Goal: Task Accomplishment & Management: Manage account settings

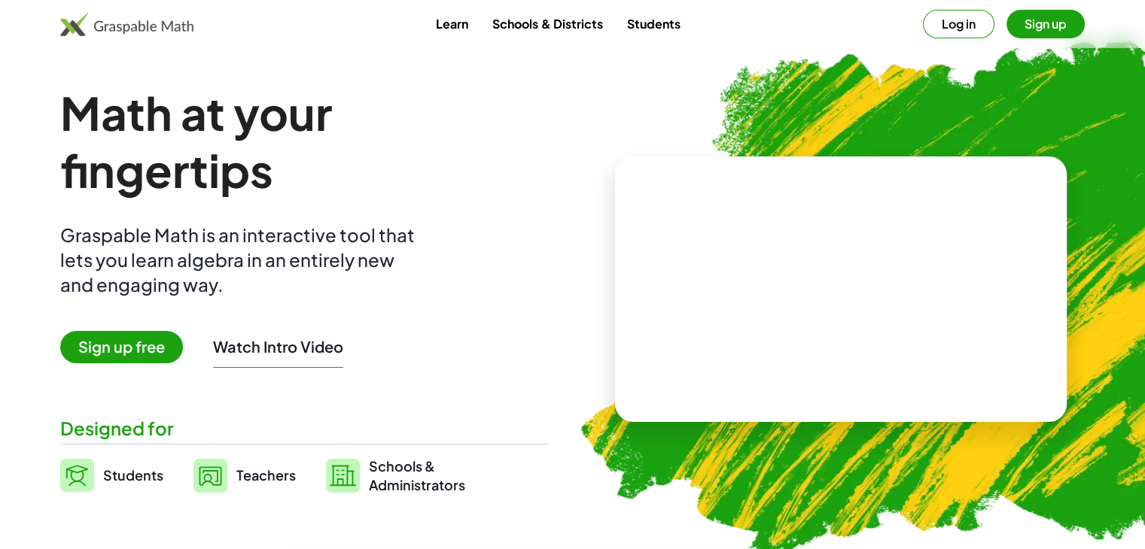
click at [1042, 19] on button "Sign up" at bounding box center [1045, 24] width 78 height 29
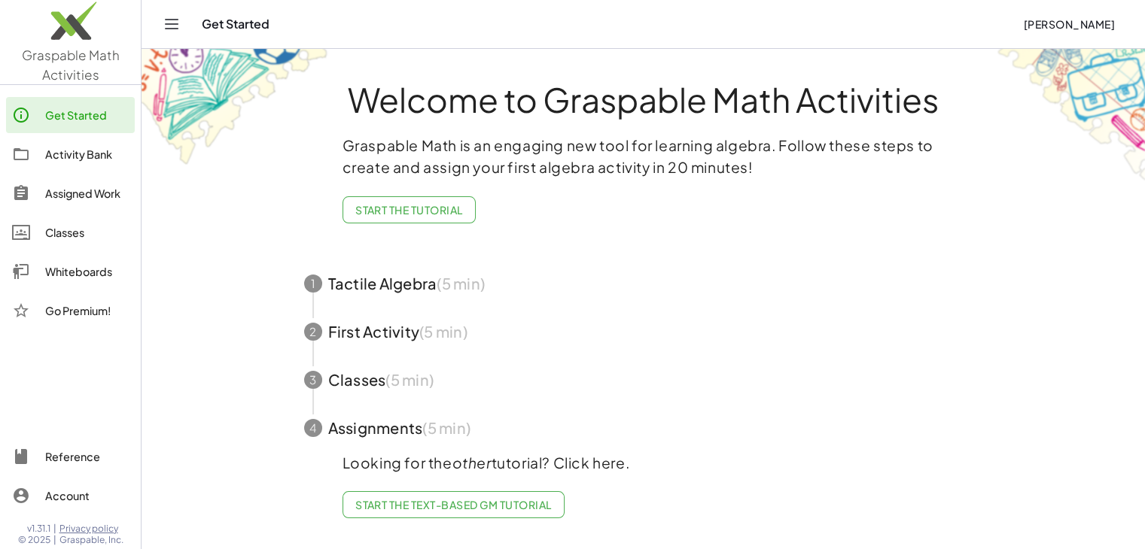
click at [607, 257] on div "Welcome to Graspable Math Activities Graspable Math is an engaging new tool for…" at bounding box center [643, 295] width 753 height 492
click at [358, 379] on span "button" at bounding box center [643, 380] width 715 height 48
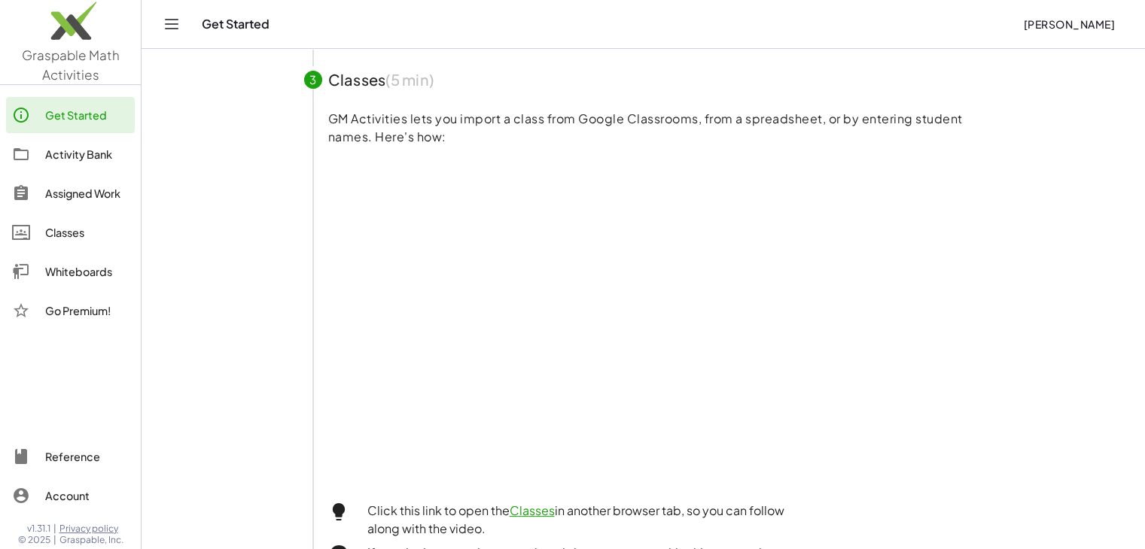
scroll to position [242, 0]
click at [90, 160] on div "Activity Bank" at bounding box center [87, 154] width 84 height 18
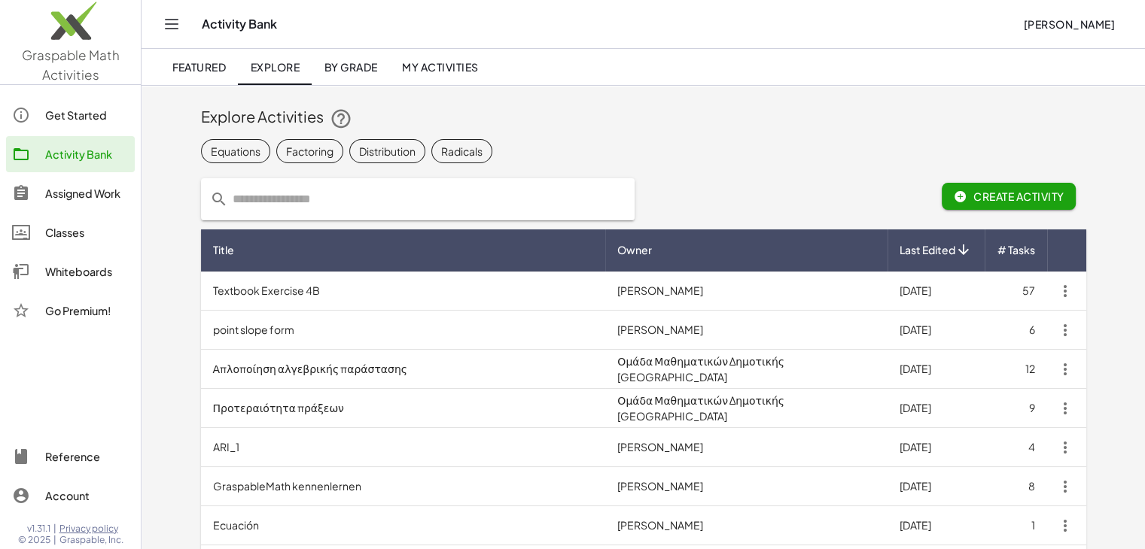
click at [209, 65] on span "Featured" at bounding box center [199, 67] width 54 height 14
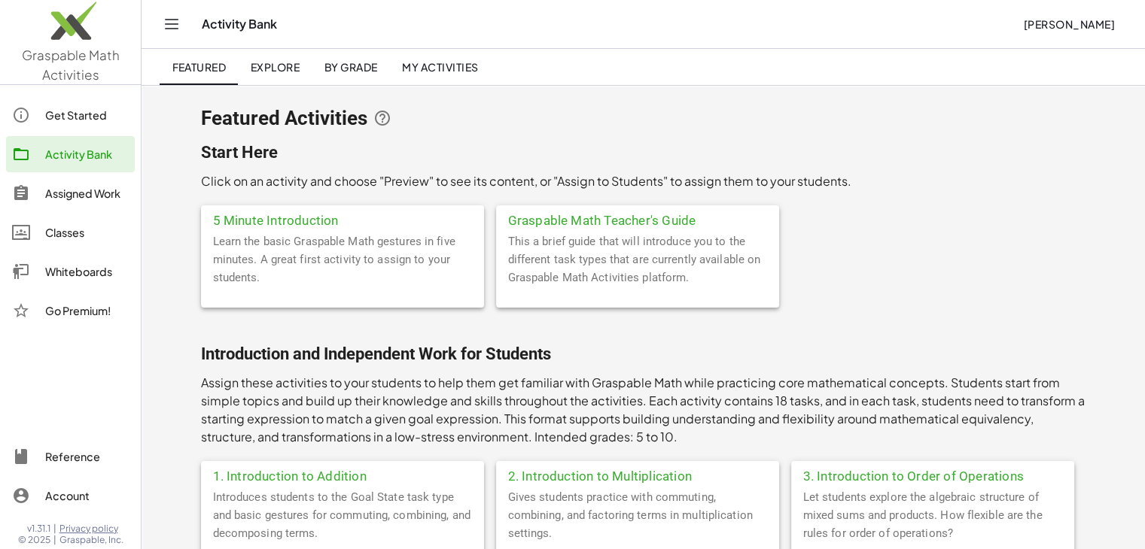
click at [92, 160] on div "Activity Bank" at bounding box center [87, 154] width 84 height 18
click at [83, 185] on div "Assigned Work" at bounding box center [87, 193] width 84 height 18
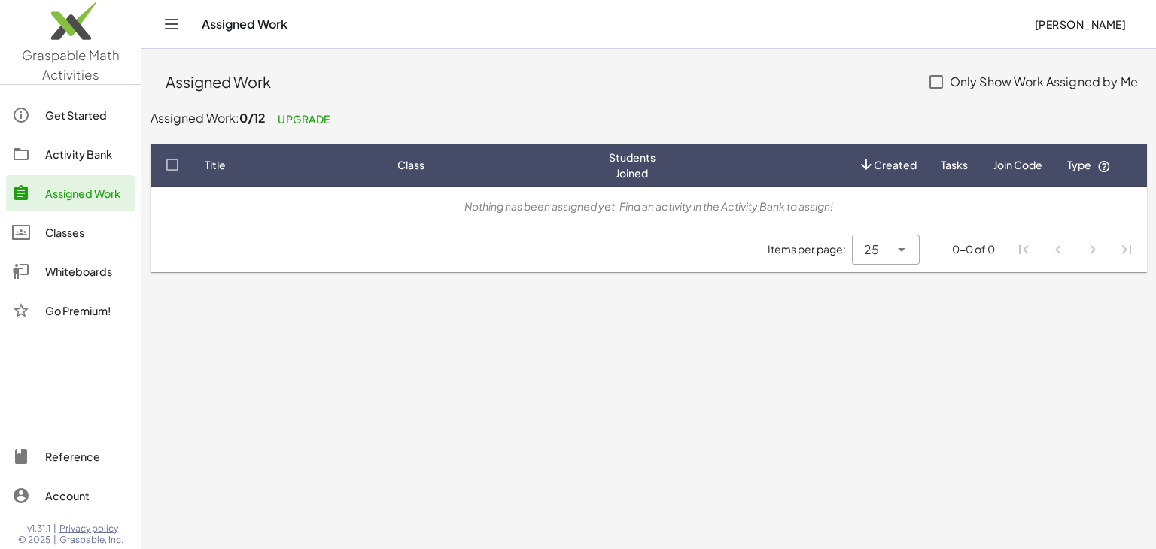
click at [87, 163] on link "Activity Bank" at bounding box center [70, 154] width 129 height 36
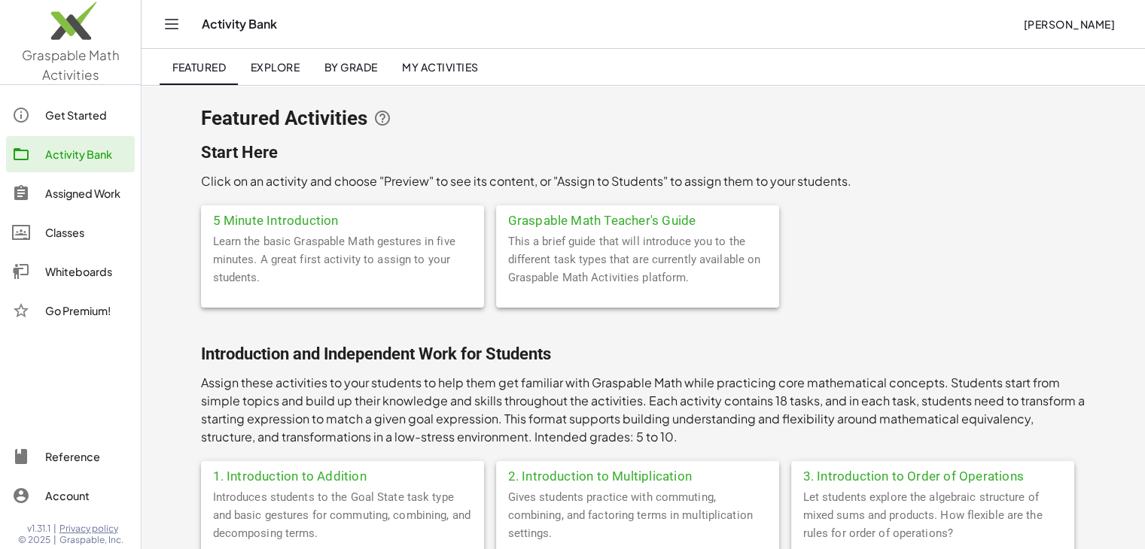
click at [286, 65] on span "Explore" at bounding box center [275, 67] width 50 height 14
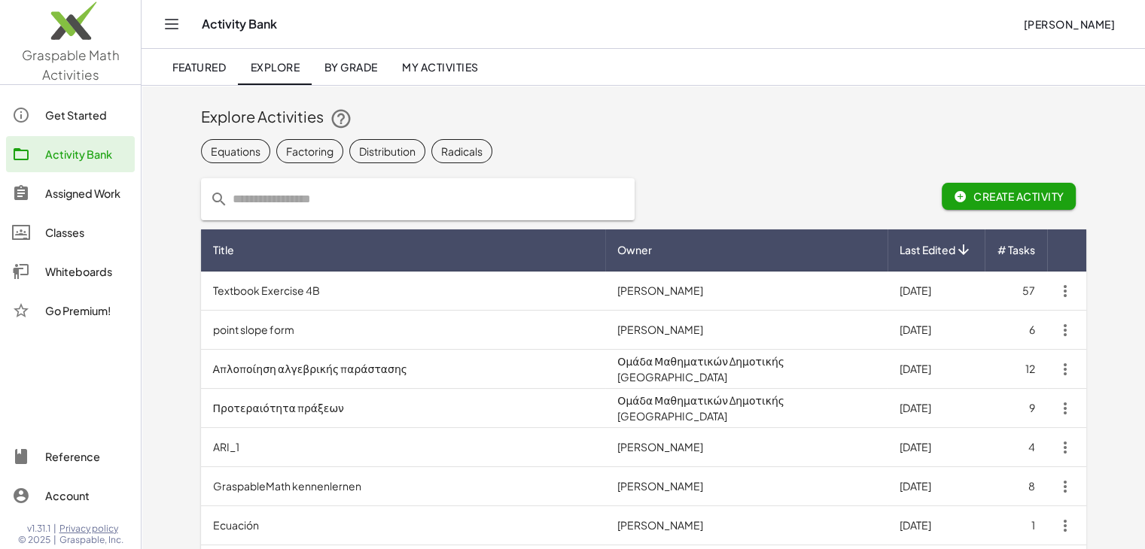
click at [661, 137] on div "Equations Factoring Distribution Radicals" at bounding box center [643, 151] width 885 height 30
click at [585, 196] on input "text" at bounding box center [426, 199] width 397 height 42
paste input "*****"
type input "*****"
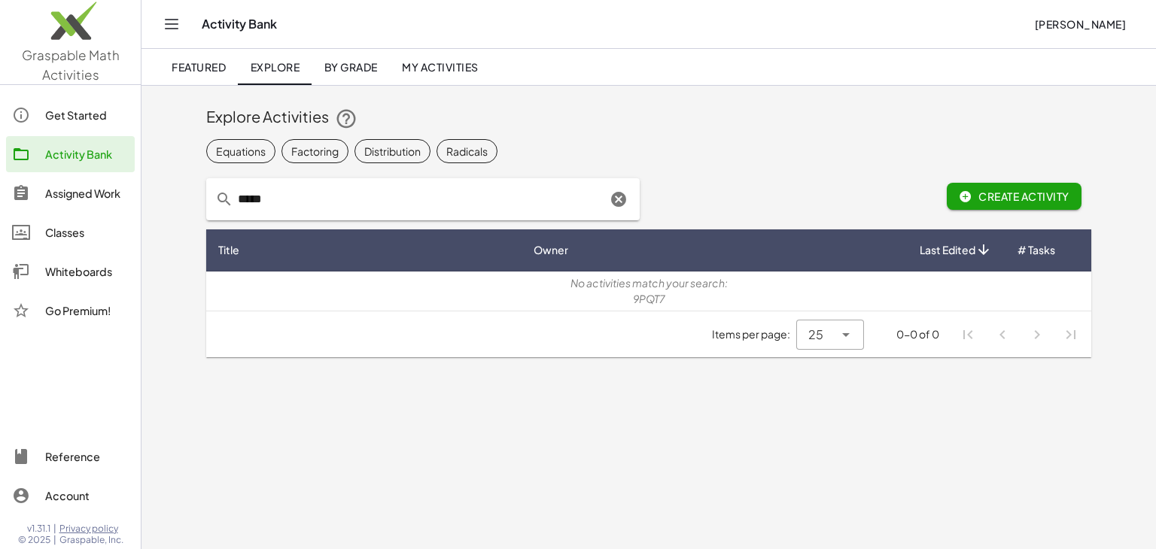
click at [617, 206] on icon "Clear" at bounding box center [619, 199] width 18 height 18
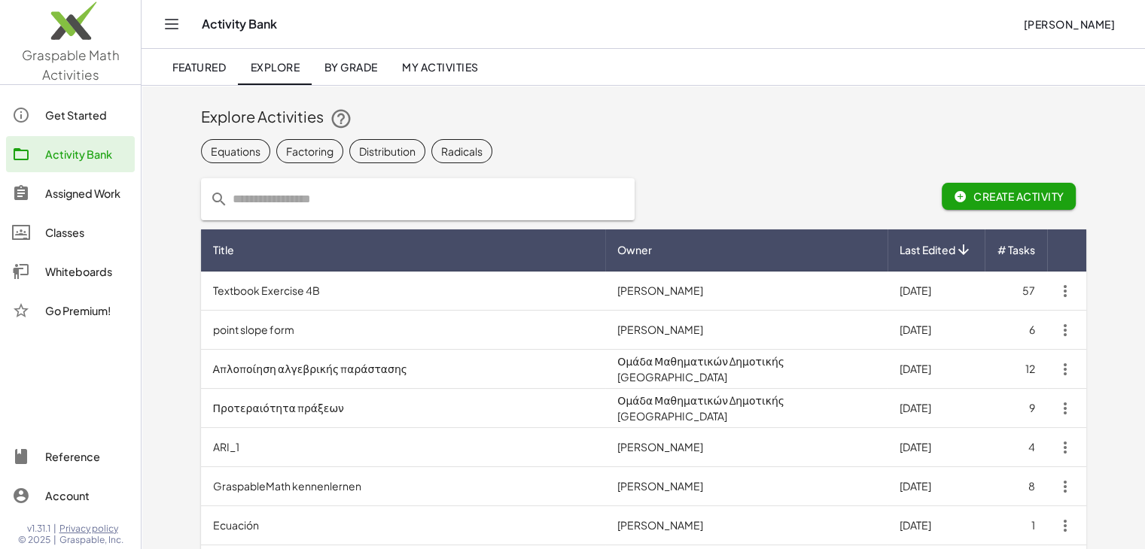
click at [789, 139] on div "Equations Factoring Distribution Radicals" at bounding box center [643, 151] width 885 height 30
click at [373, 193] on input "text" at bounding box center [426, 199] width 397 height 42
type input "******"
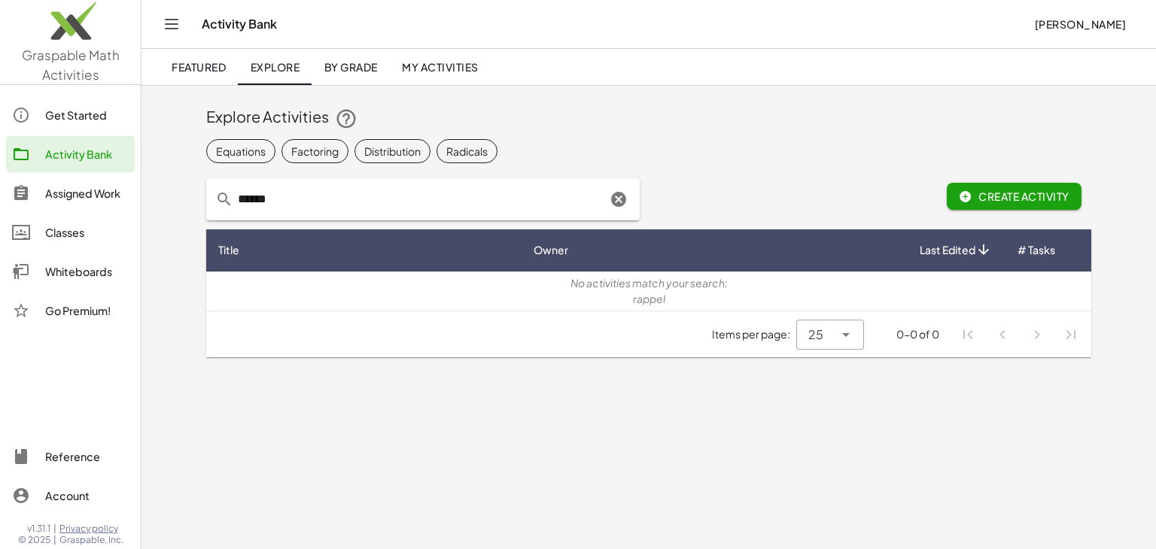
click at [619, 199] on icon "Clear" at bounding box center [619, 199] width 18 height 18
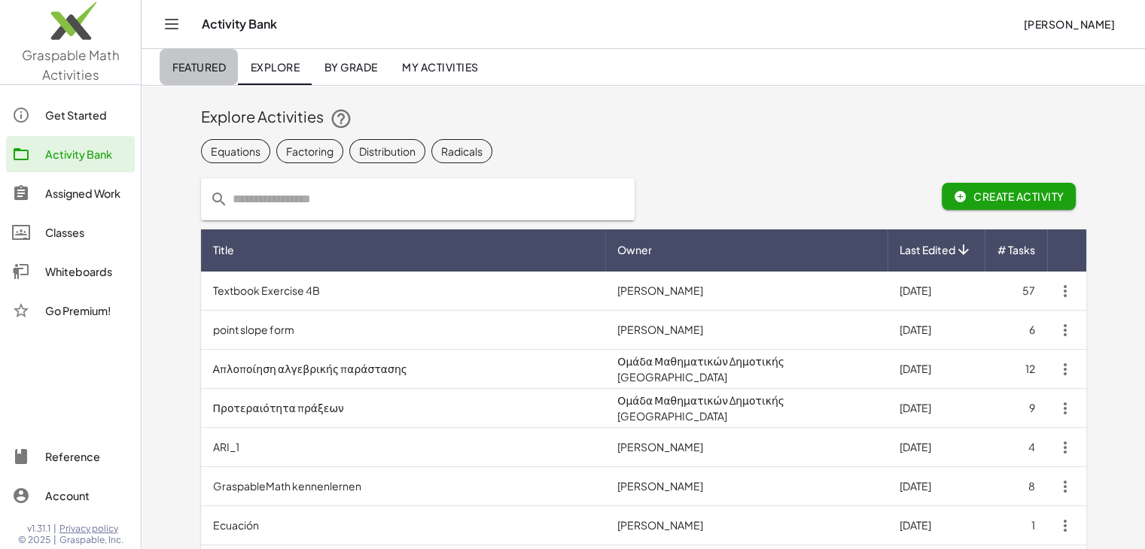
click at [198, 72] on span "Featured" at bounding box center [199, 67] width 54 height 14
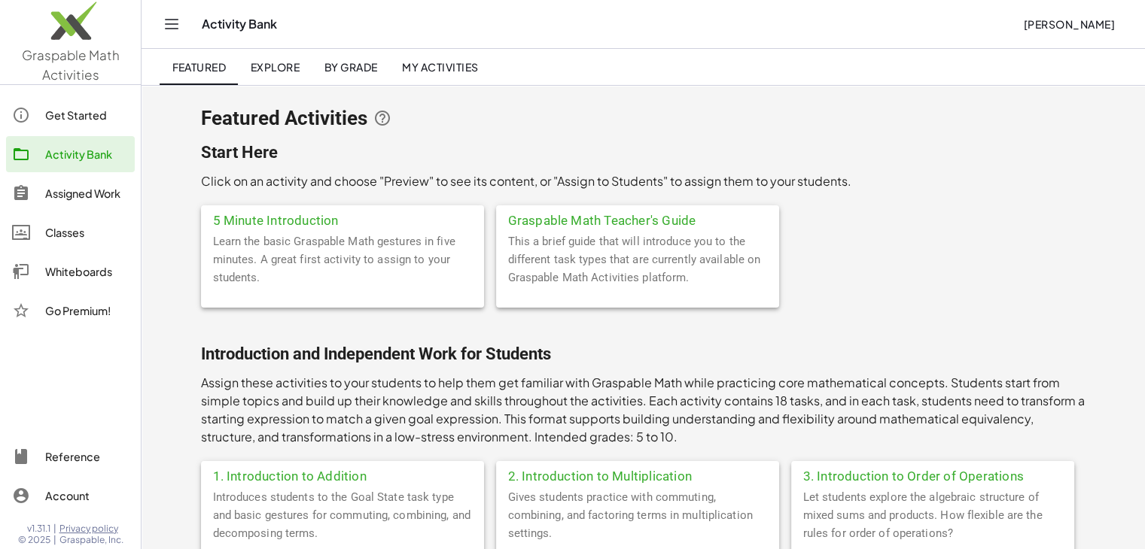
click at [172, 34] on button "Toggle navigation" at bounding box center [172, 24] width 24 height 24
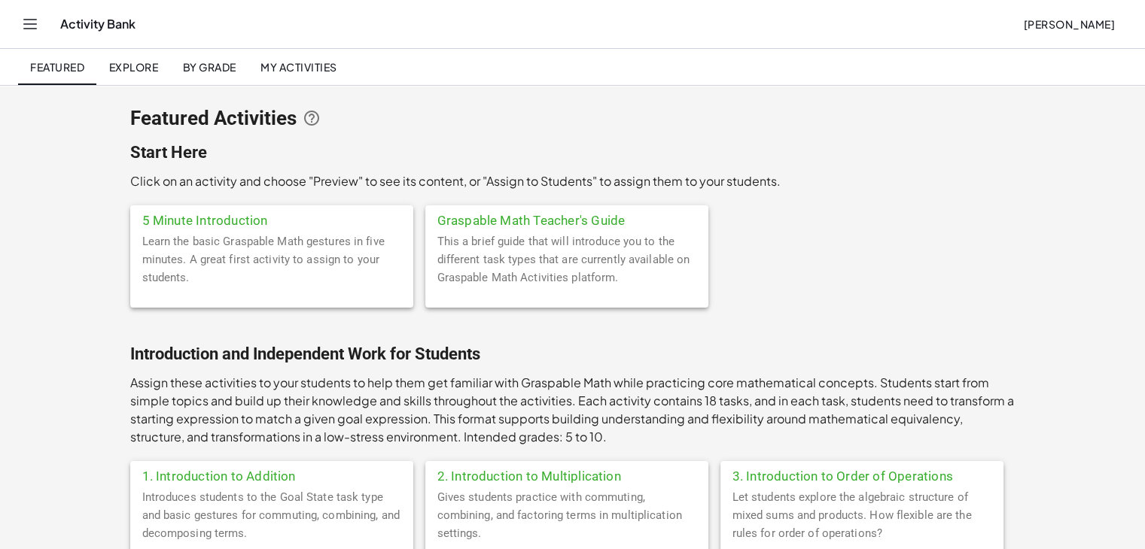
click at [45, 32] on div "Activity Bank Olivier Pichette" at bounding box center [572, 24] width 1109 height 48
click at [26, 29] on icon "Toggle navigation" at bounding box center [30, 24] width 13 height 9
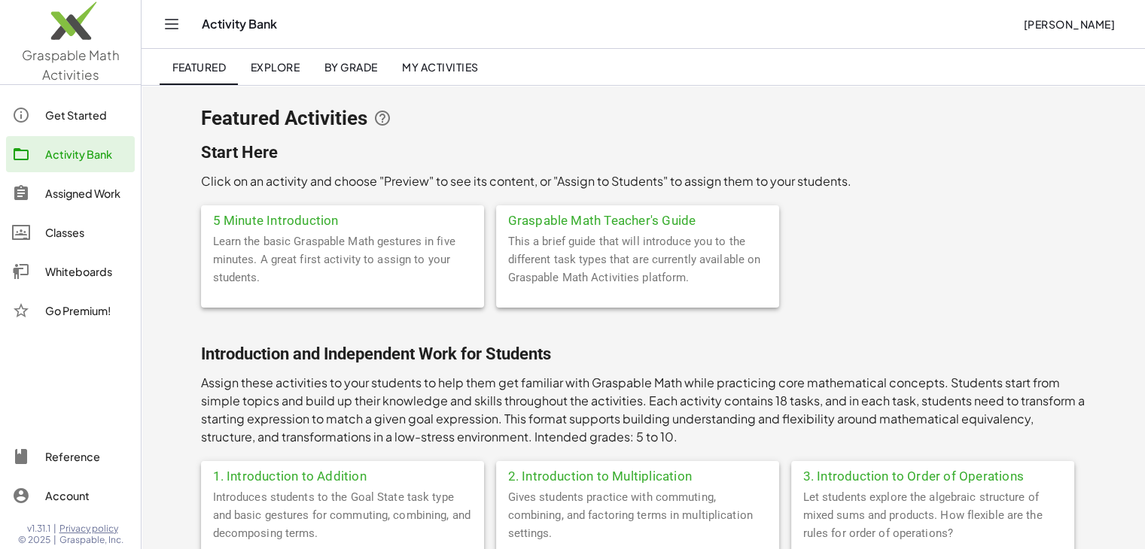
click at [56, 451] on div "Reference" at bounding box center [87, 457] width 84 height 18
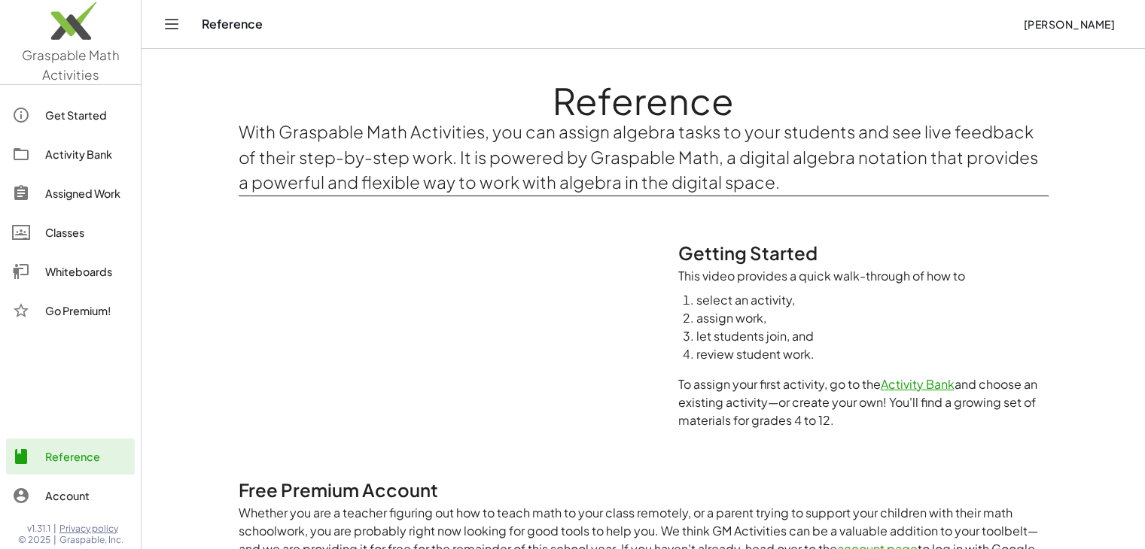
click at [87, 151] on div "Activity Bank" at bounding box center [87, 154] width 84 height 18
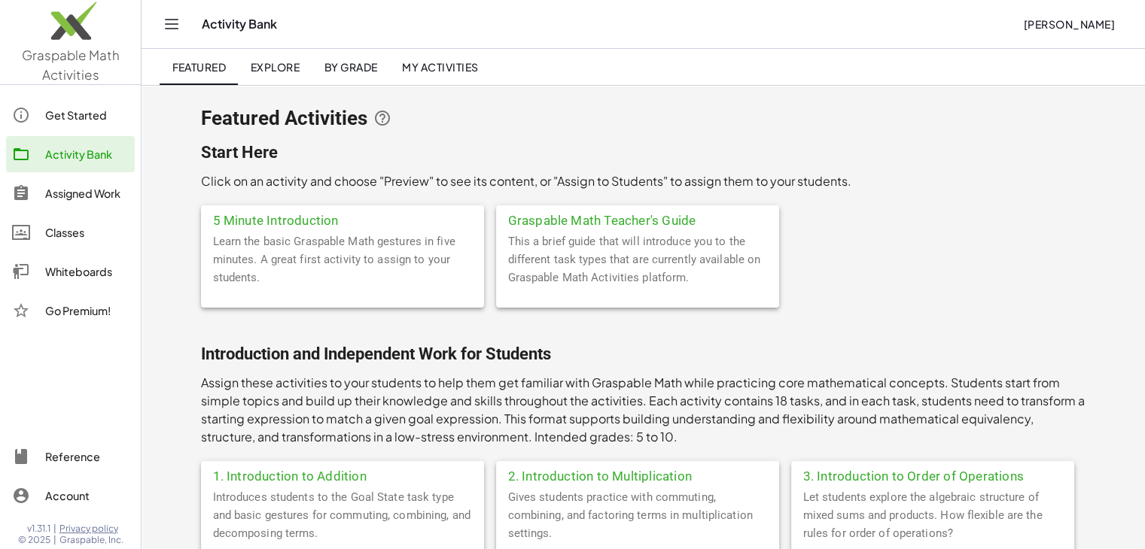
click at [80, 237] on div "Classes" at bounding box center [87, 233] width 84 height 18
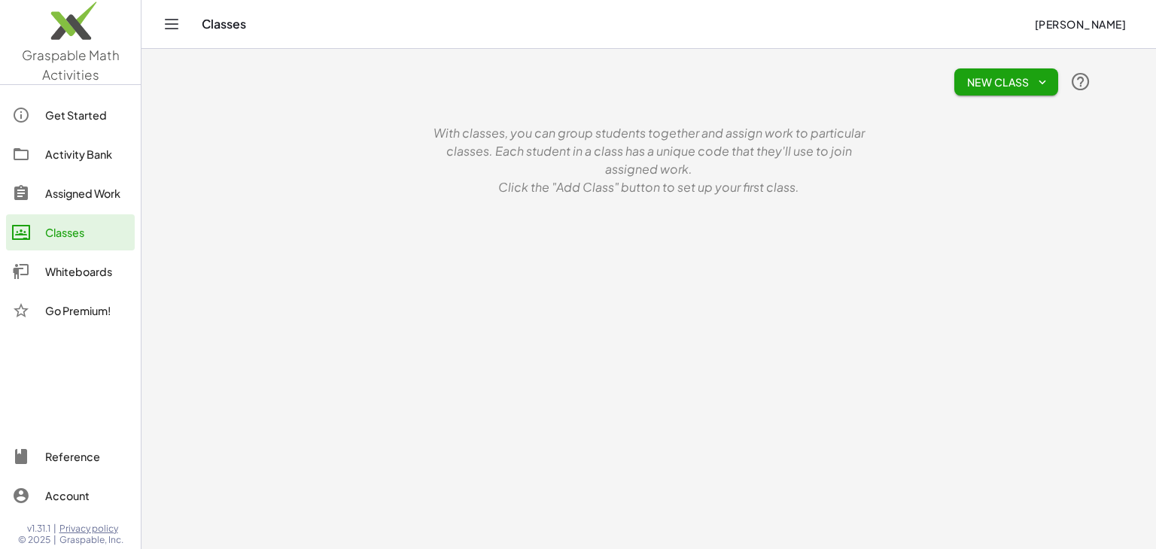
click at [89, 166] on link "Activity Bank" at bounding box center [70, 154] width 129 height 36
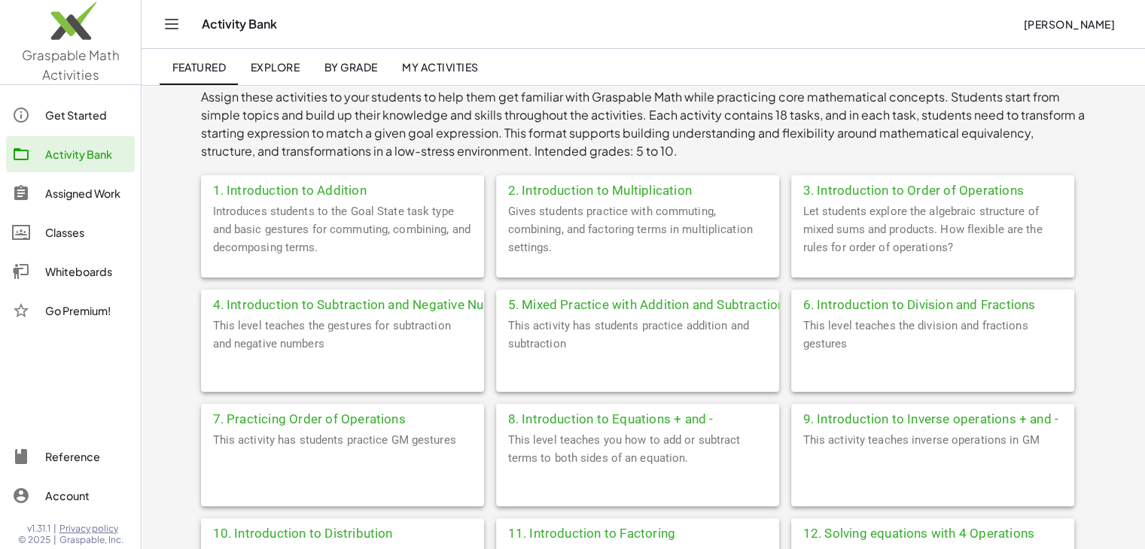
scroll to position [283, 0]
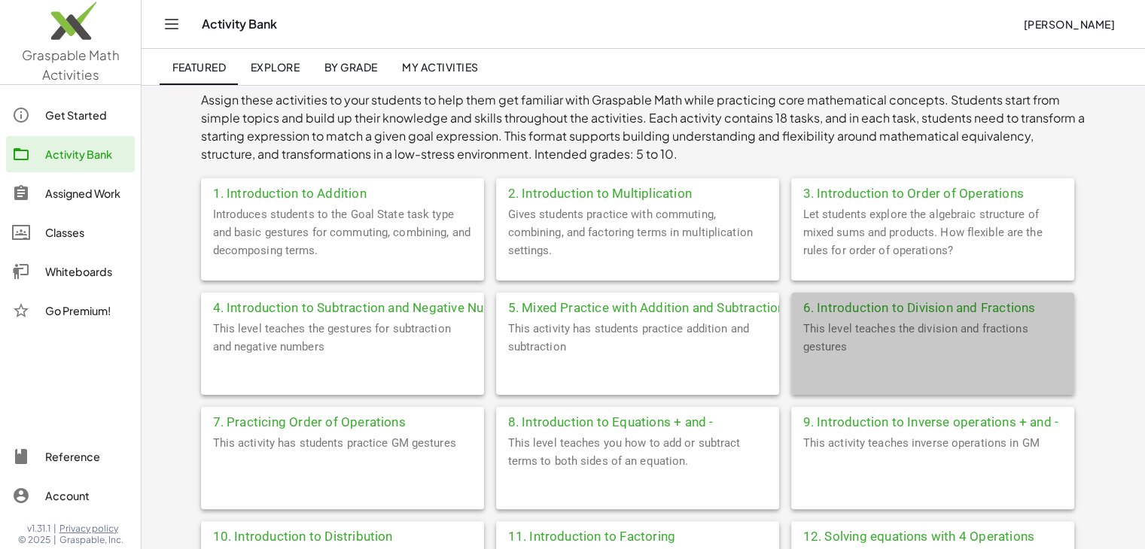
click at [890, 338] on div "This level teaches the division and fractions gestures" at bounding box center [932, 357] width 283 height 75
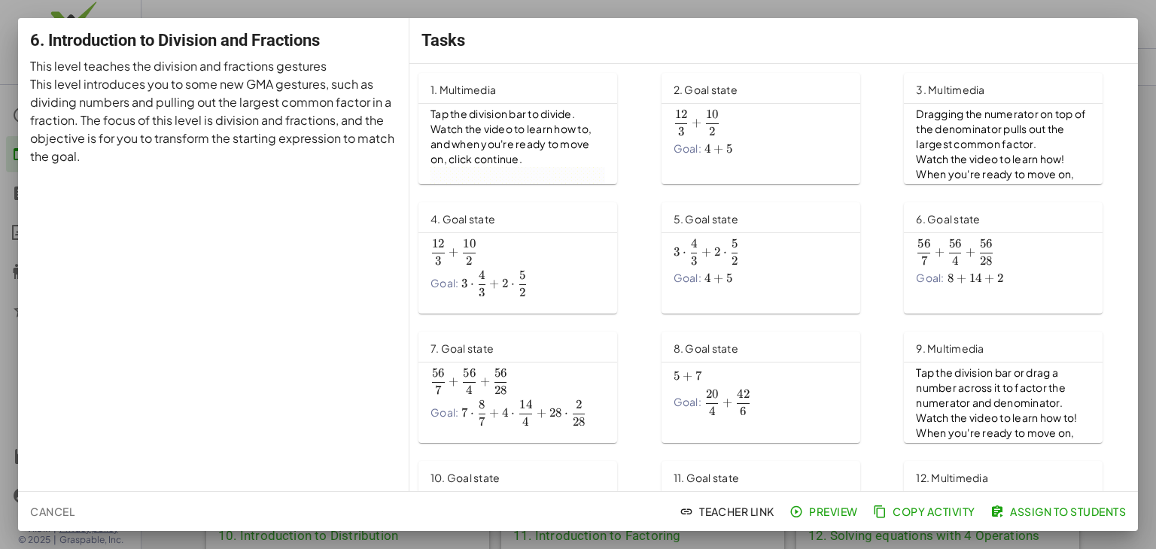
click at [834, 516] on span "Preview" at bounding box center [825, 512] width 65 height 14
click at [41, 511] on span "Cancel" at bounding box center [52, 512] width 44 height 14
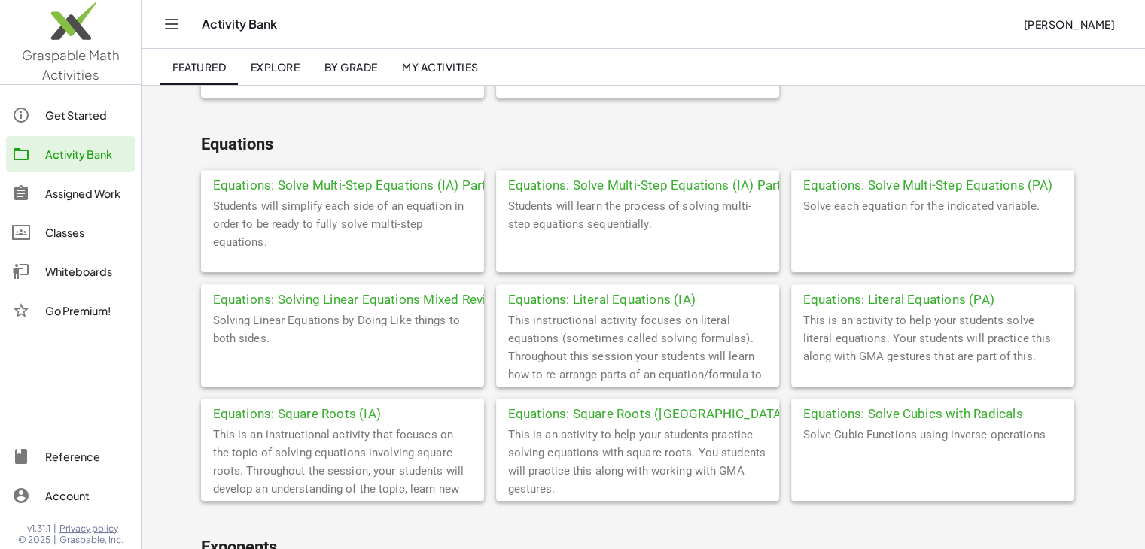
scroll to position [924, 0]
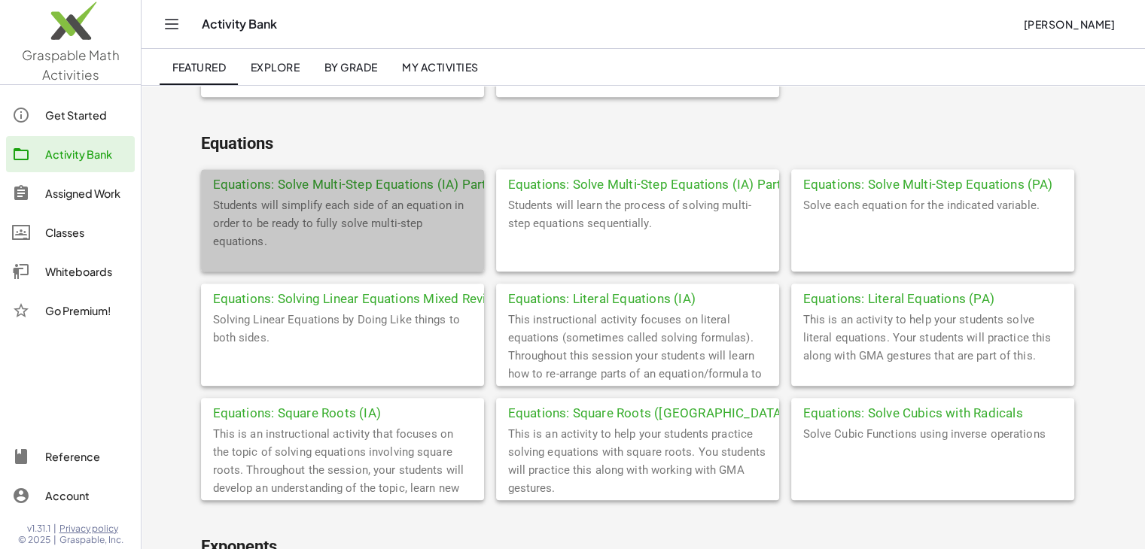
click at [392, 234] on div "Students will simplify each side of an equation in order to be ready to fully s…" at bounding box center [342, 233] width 283 height 75
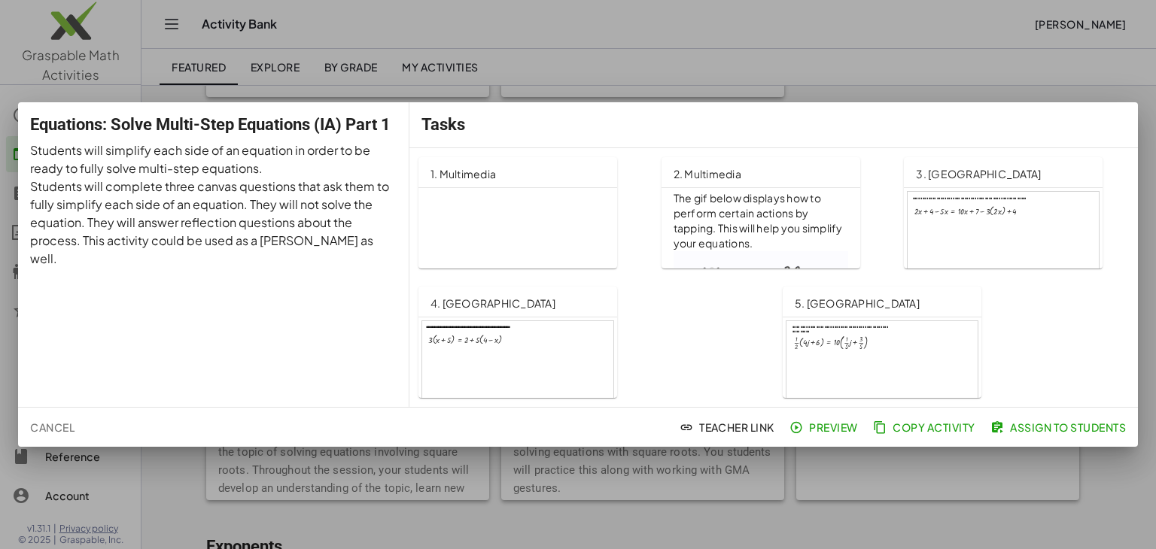
click at [830, 428] on span "Preview" at bounding box center [825, 428] width 65 height 14
click at [915, 73] on div at bounding box center [578, 274] width 1156 height 549
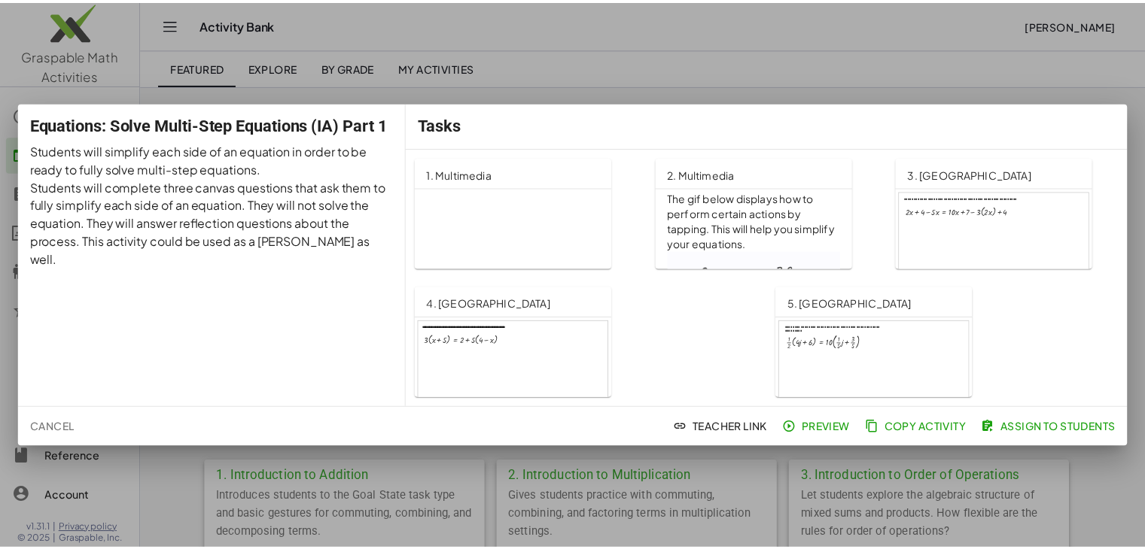
scroll to position [924, 0]
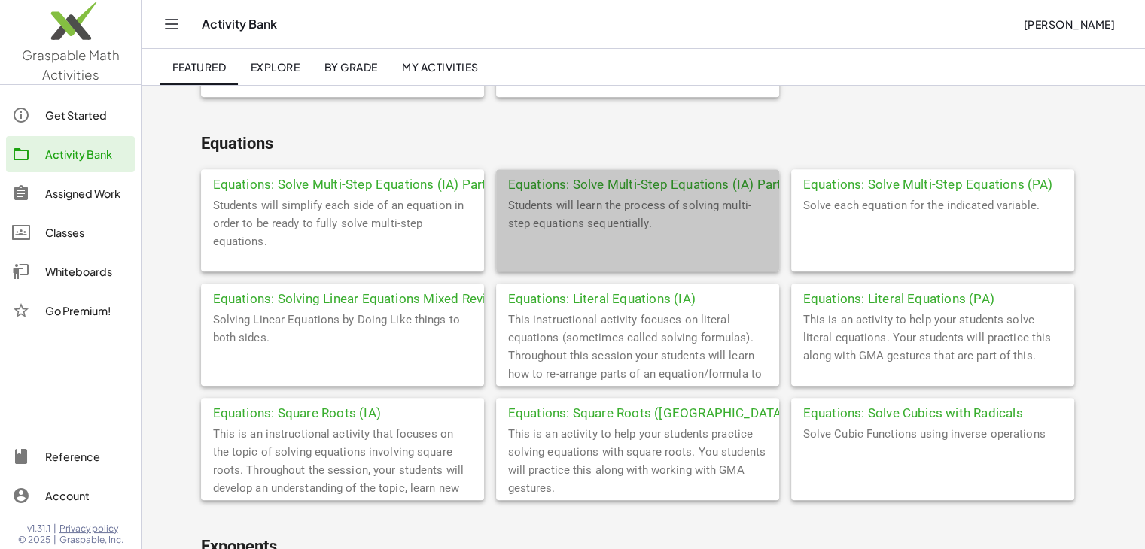
click at [632, 199] on div "Students will learn the process of solving multi-step equations sequentially." at bounding box center [637, 233] width 283 height 75
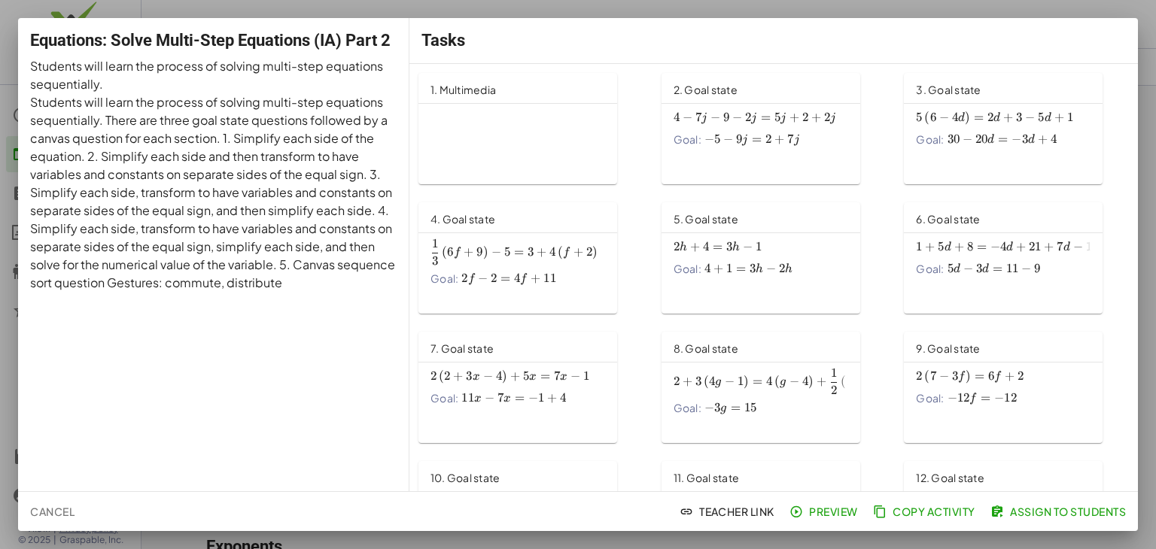
click at [802, 512] on span "Preview" at bounding box center [825, 512] width 65 height 14
click at [979, 8] on div at bounding box center [578, 274] width 1156 height 549
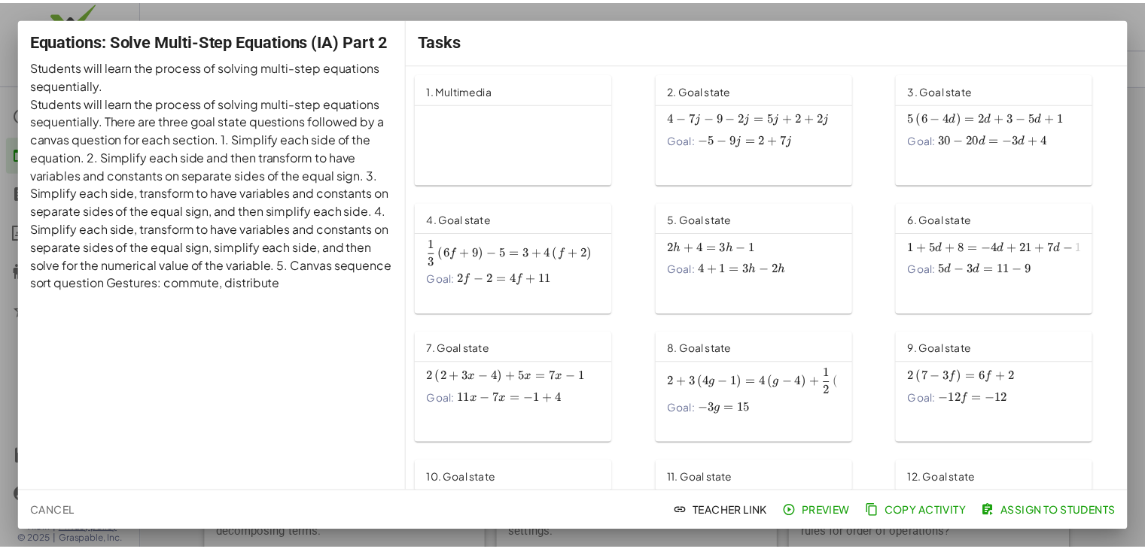
scroll to position [924, 0]
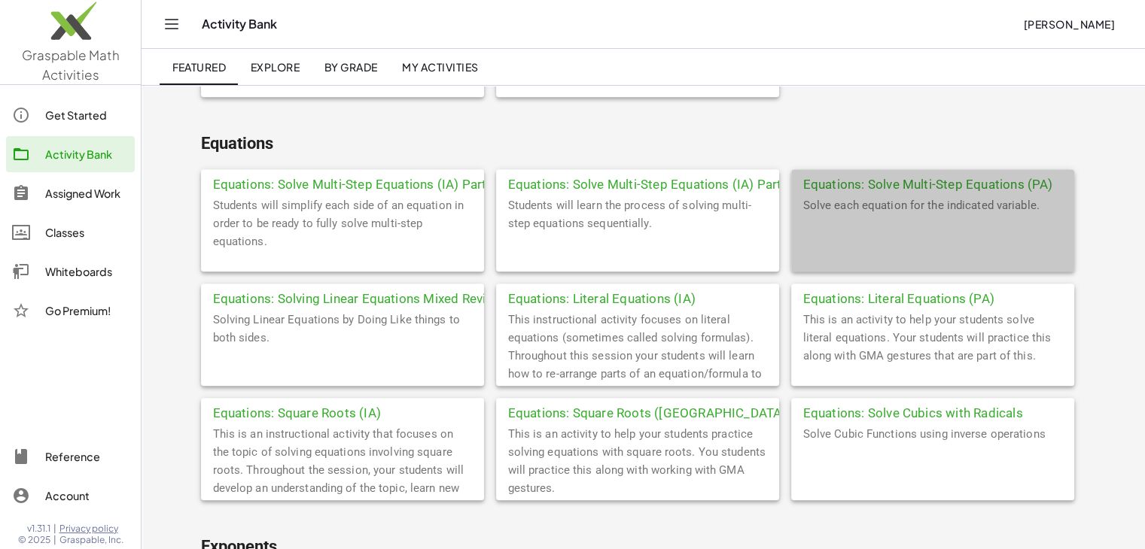
click at [896, 186] on div "Equations: Solve Multi-Step Equations (PA)" at bounding box center [932, 182] width 283 height 27
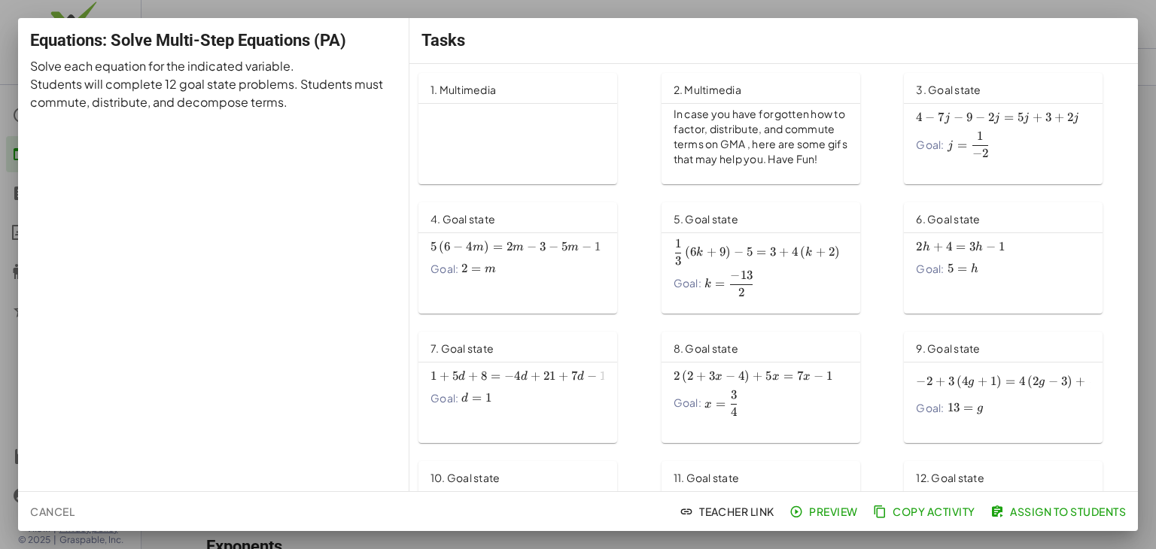
click at [830, 511] on span "Preview" at bounding box center [825, 512] width 65 height 14
click at [937, 11] on div at bounding box center [578, 274] width 1156 height 549
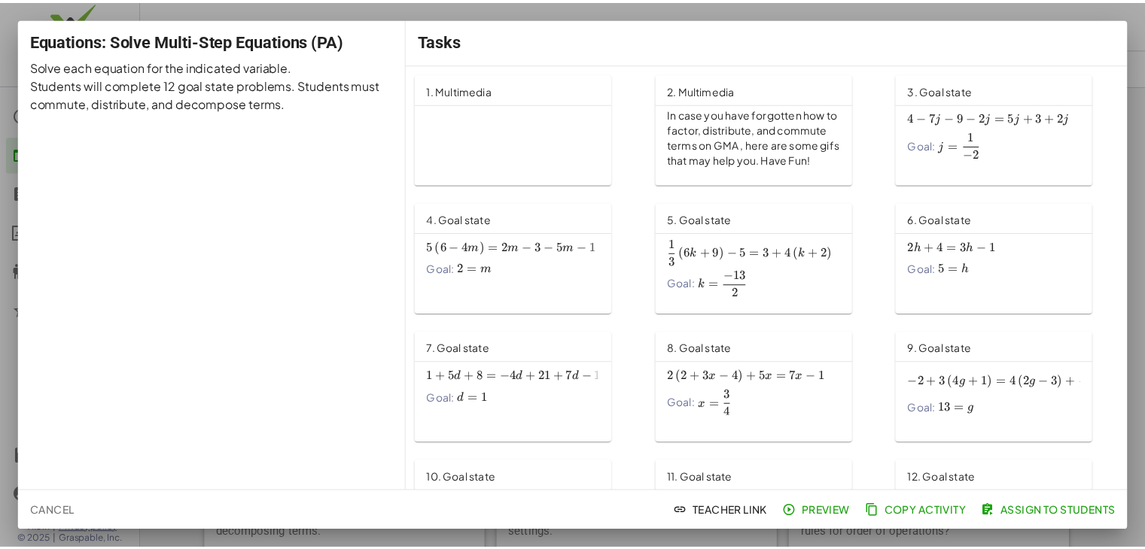
scroll to position [924, 0]
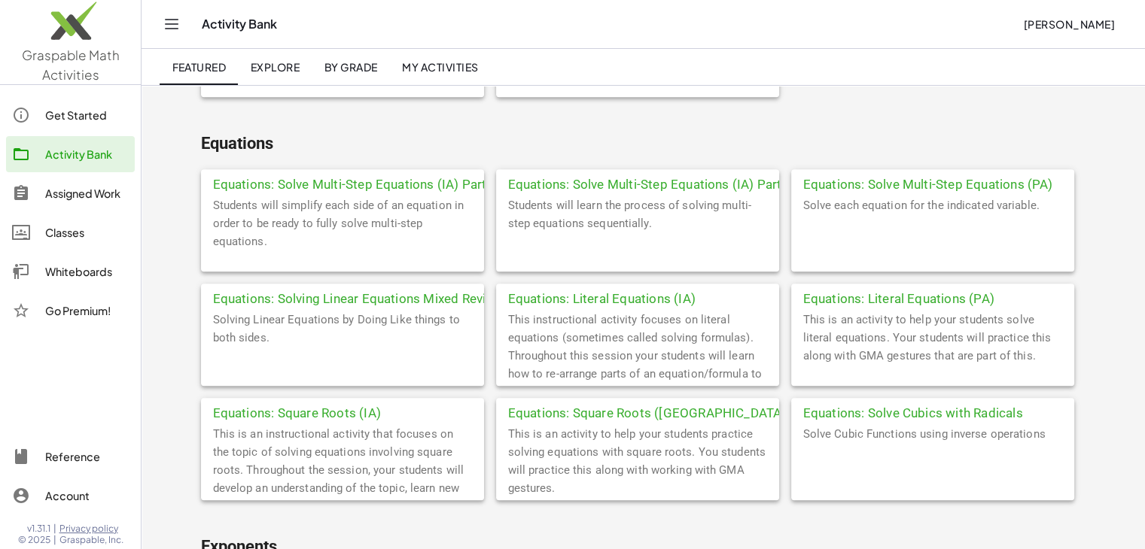
click at [419, 302] on div "Equations: Solving Linear Equations Mixed Review" at bounding box center [342, 297] width 283 height 27
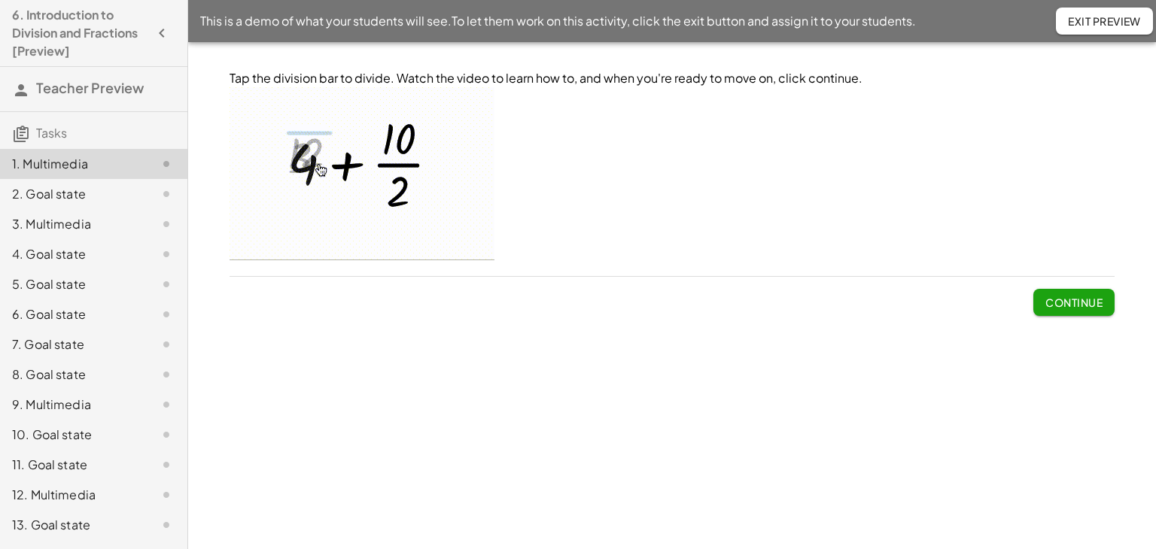
click at [1078, 300] on span "Continue" at bounding box center [1073, 303] width 57 height 14
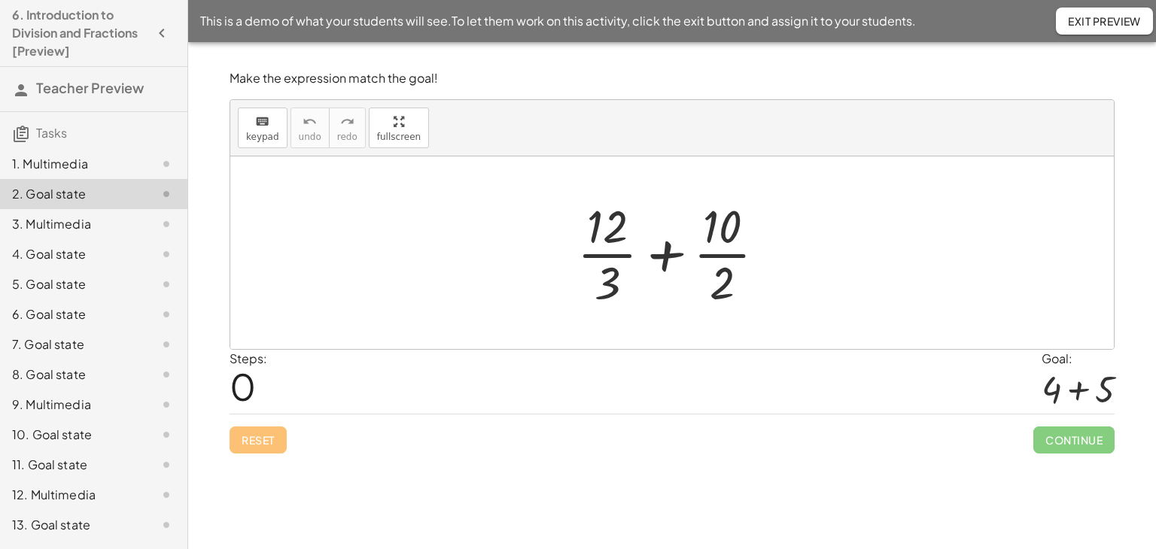
click at [606, 242] on div at bounding box center [677, 253] width 215 height 116
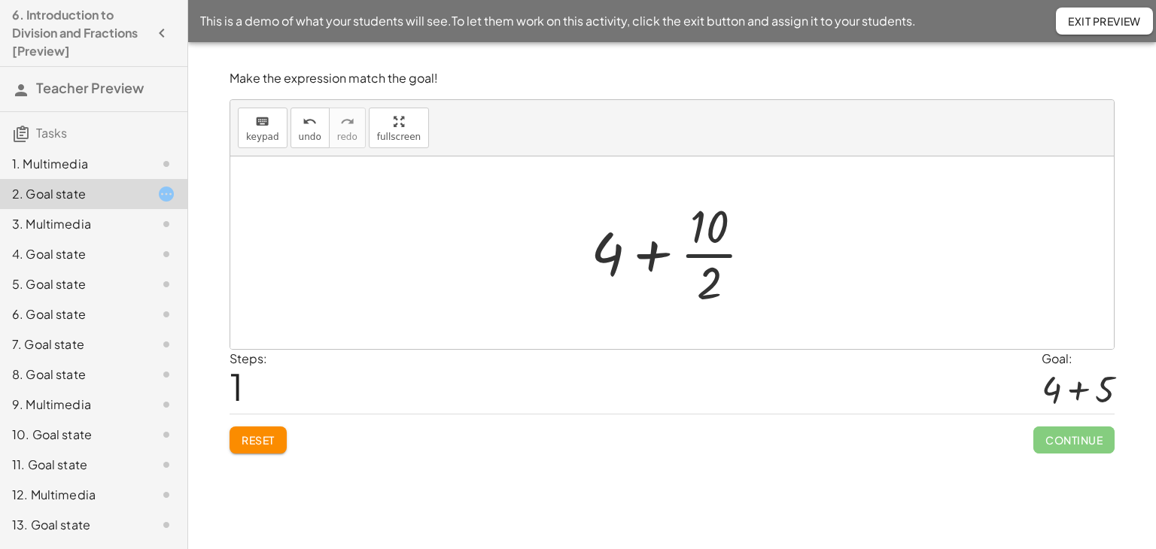
click at [713, 248] on div at bounding box center [677, 253] width 188 height 116
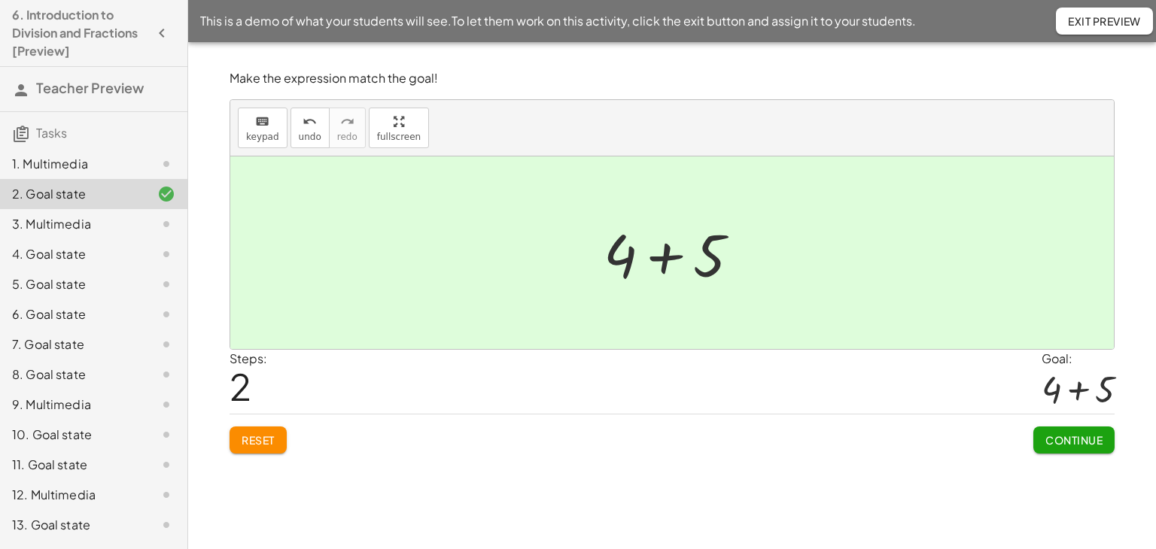
click at [671, 263] on div at bounding box center [677, 254] width 163 height 78
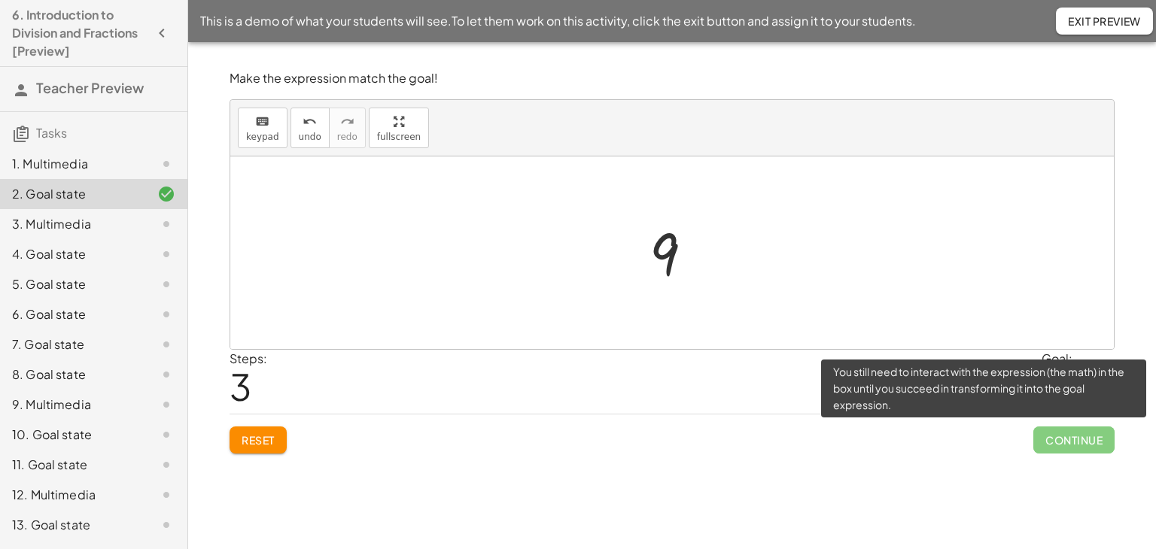
click at [1076, 437] on span "Continue" at bounding box center [1073, 440] width 81 height 27
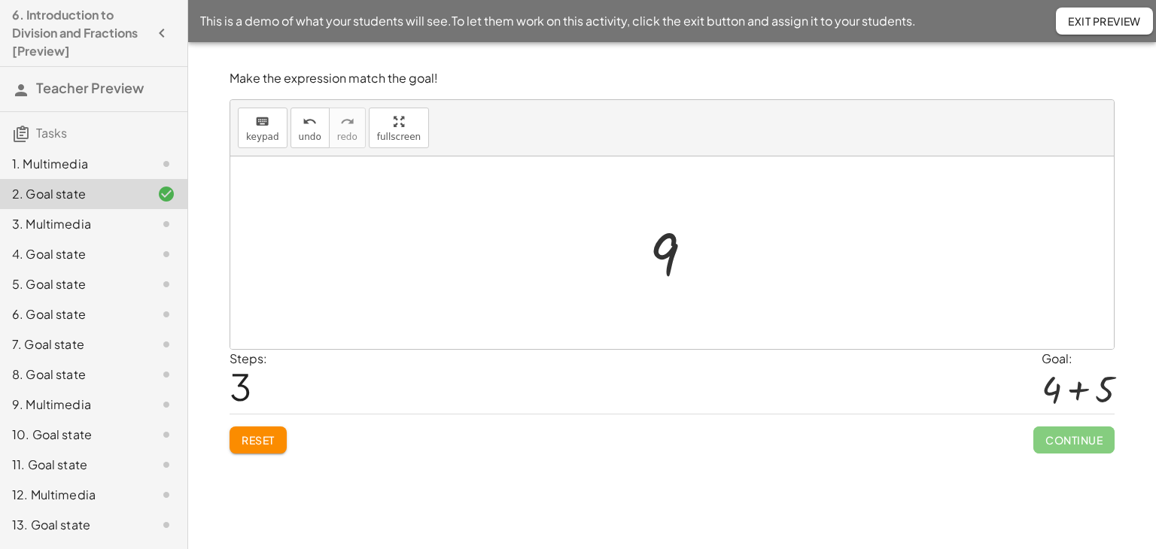
click at [665, 248] on div at bounding box center [677, 253] width 71 height 75
click at [272, 449] on button "Reset" at bounding box center [258, 440] width 57 height 27
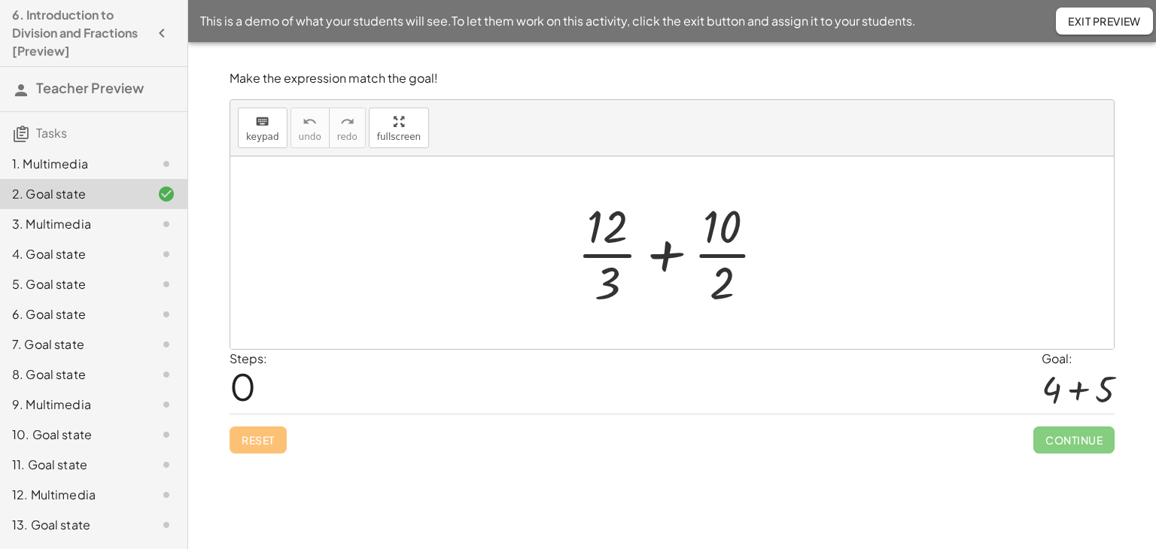
click at [602, 230] on div at bounding box center [677, 253] width 215 height 116
click at [614, 251] on div at bounding box center [677, 253] width 215 height 116
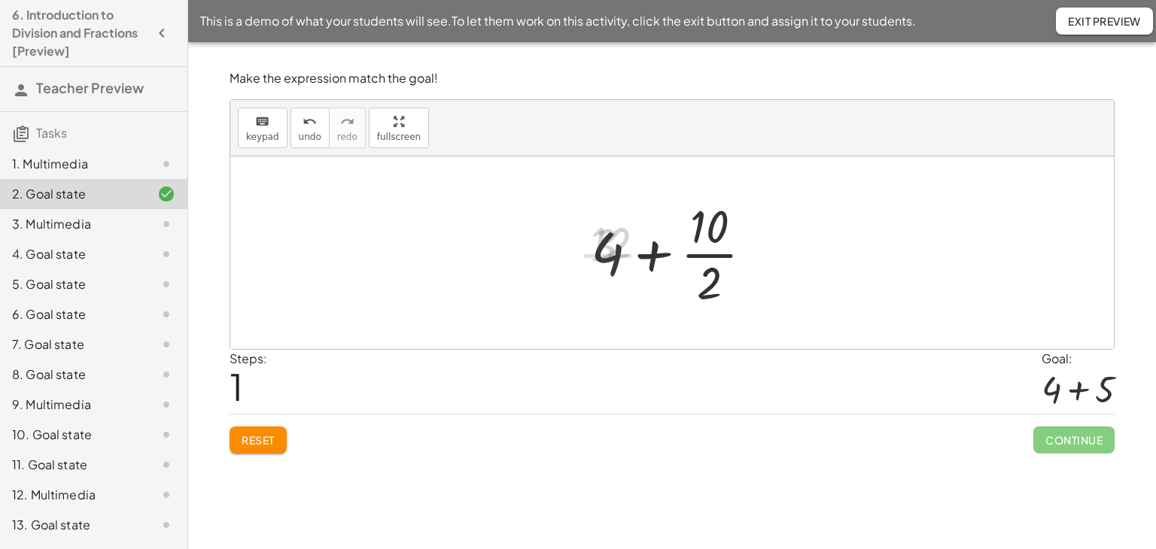
click at [713, 258] on div at bounding box center [677, 253] width 188 height 116
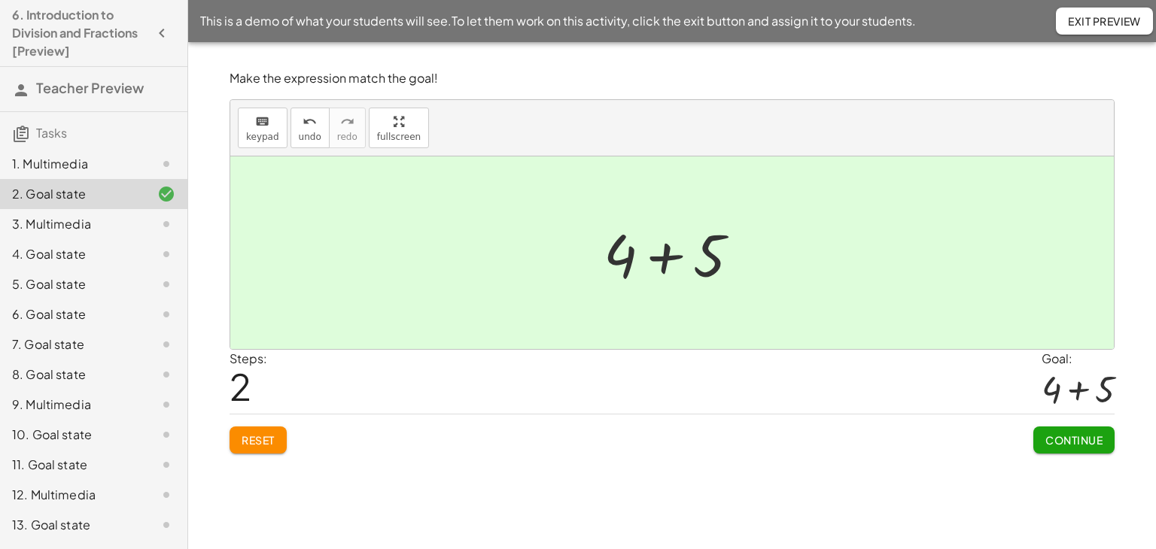
click at [1047, 434] on span "Continue" at bounding box center [1073, 441] width 57 height 14
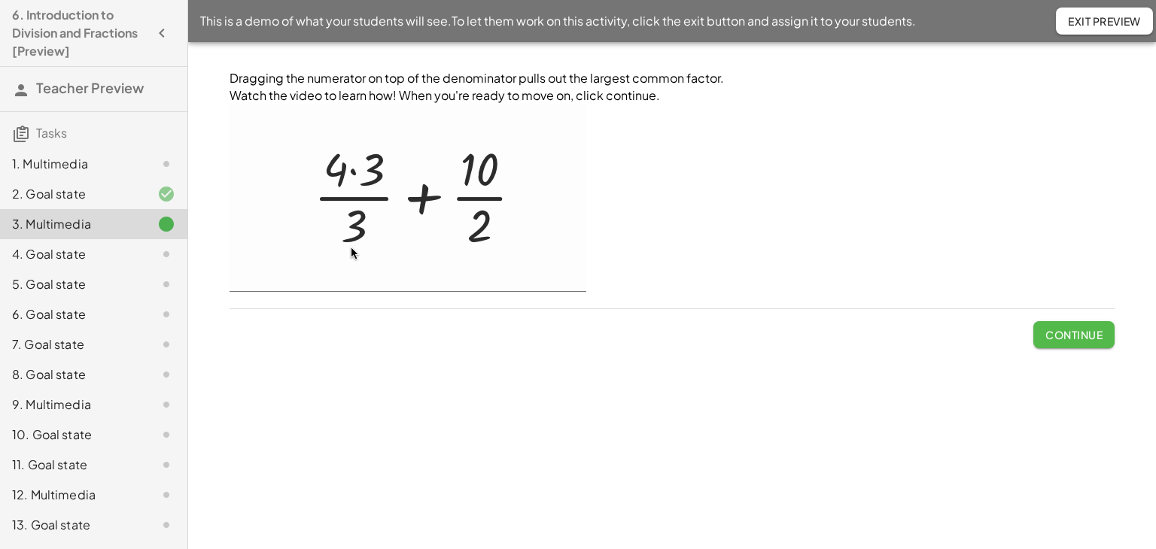
click at [1079, 322] on button "Continue" at bounding box center [1073, 334] width 81 height 27
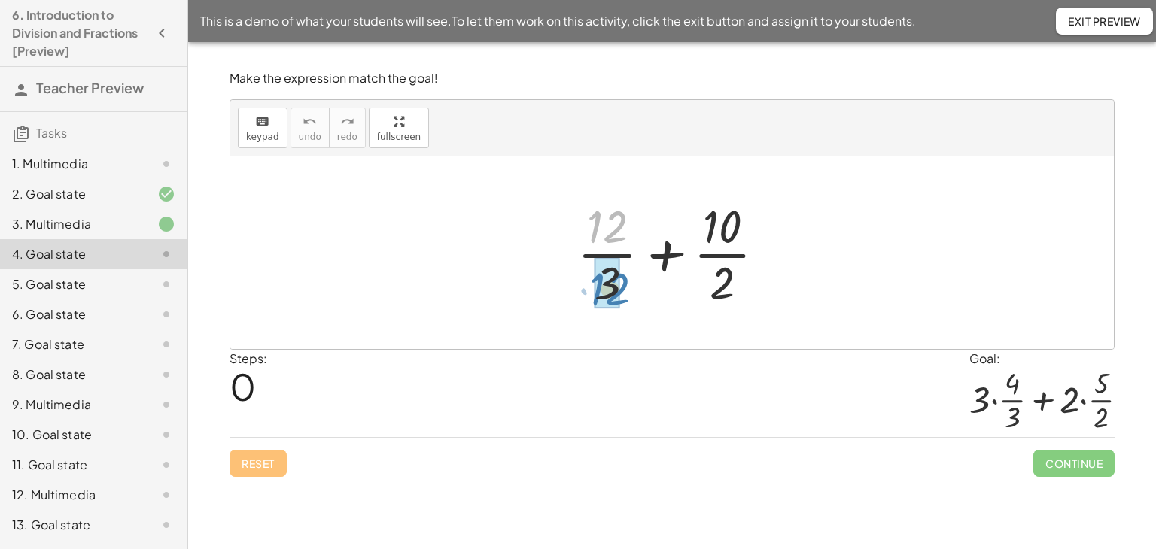
drag, startPoint x: 610, startPoint y: 222, endPoint x: 611, endPoint y: 282, distance: 59.5
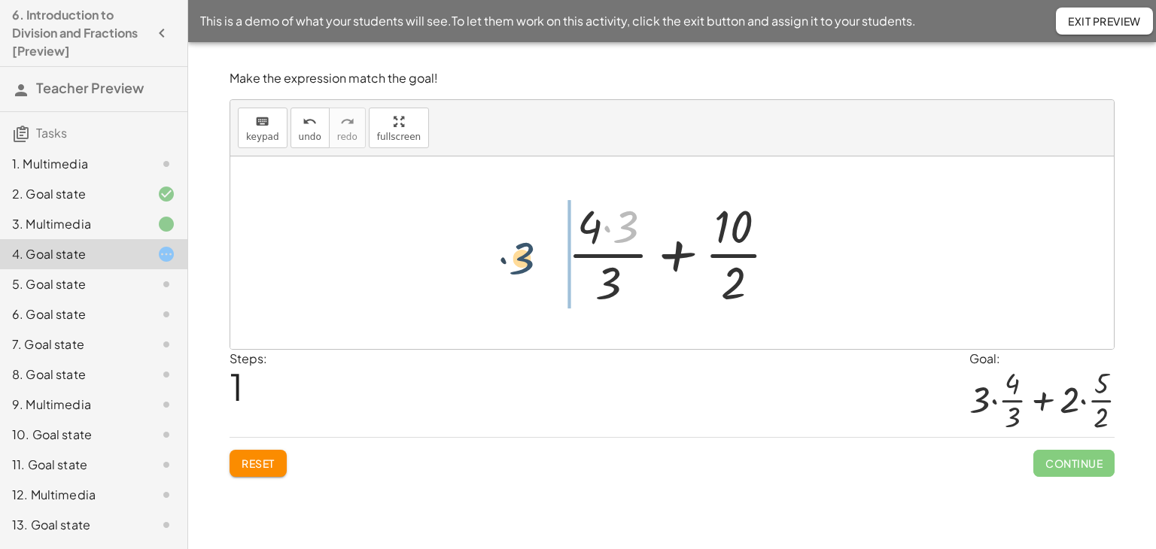
drag, startPoint x: 627, startPoint y: 227, endPoint x: 522, endPoint y: 259, distance: 110.2
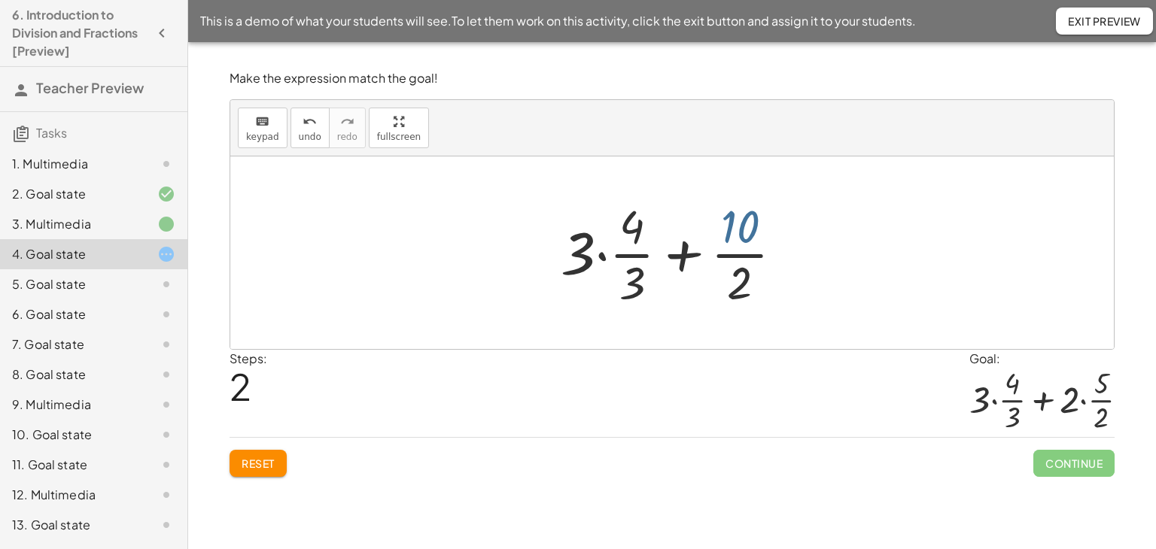
click at [738, 214] on div at bounding box center [677, 253] width 249 height 116
drag, startPoint x: 747, startPoint y: 227, endPoint x: 748, endPoint y: 287, distance: 60.2
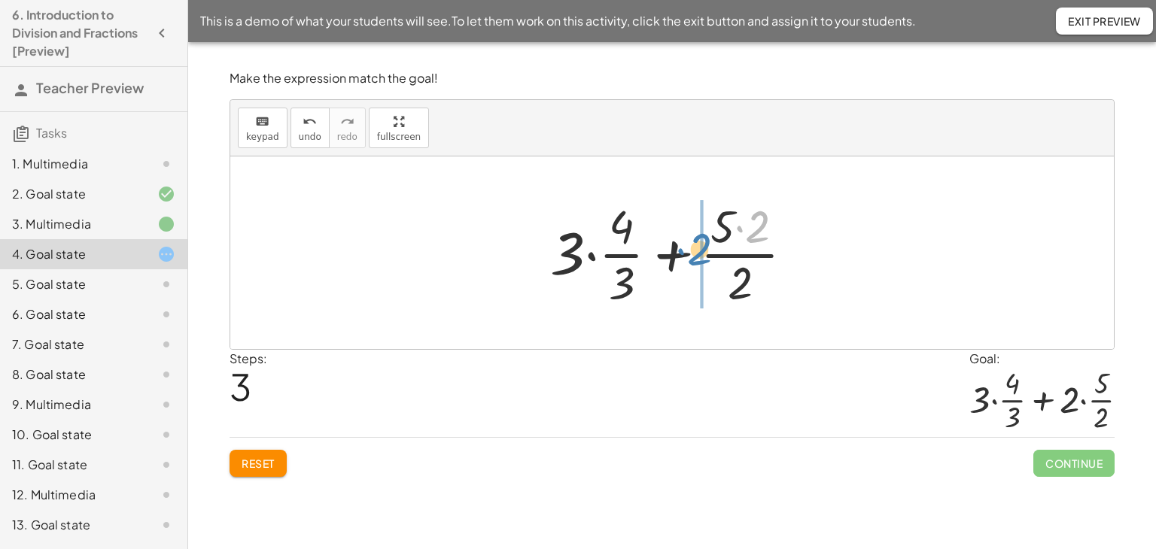
drag, startPoint x: 760, startPoint y: 229, endPoint x: 698, endPoint y: 251, distance: 66.2
click at [698, 251] on div at bounding box center [678, 253] width 271 height 116
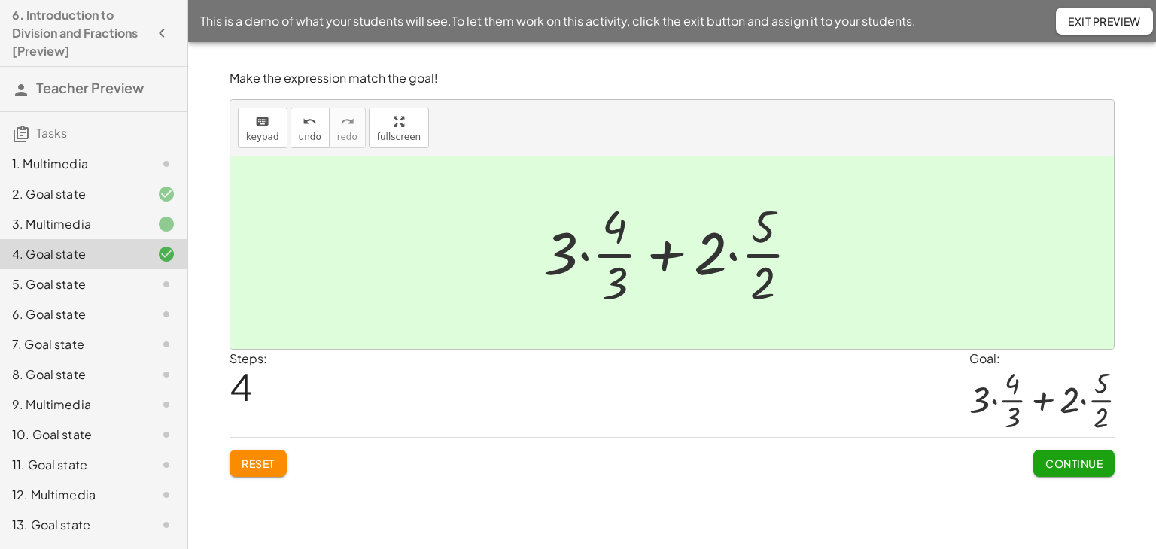
click at [1064, 458] on span "Continue" at bounding box center [1073, 464] width 57 height 14
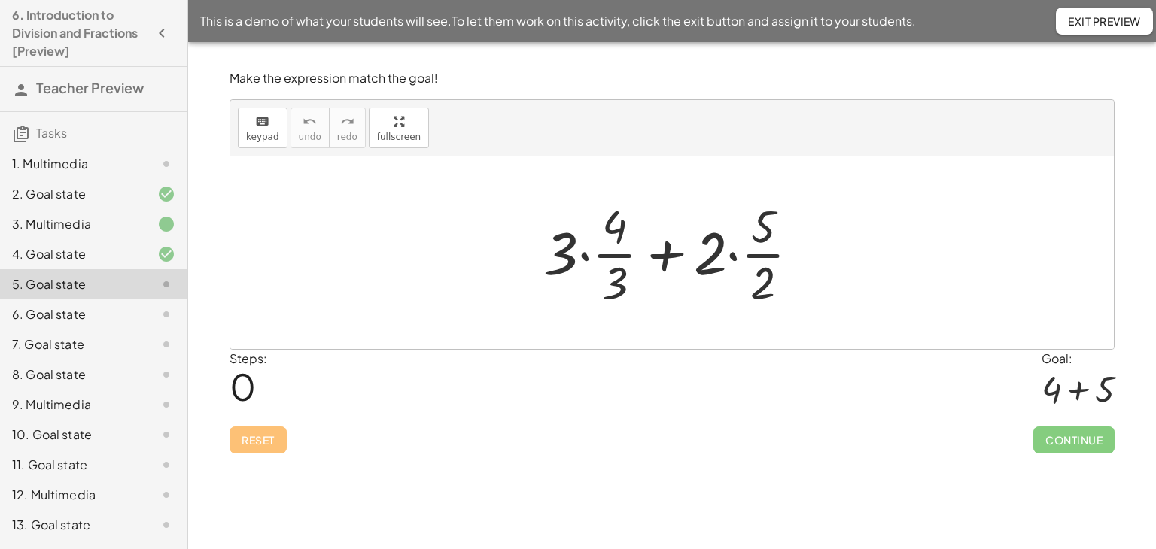
click at [531, 159] on div at bounding box center [672, 253] width 884 height 193
click at [1114, 26] on span "Exit Preview" at bounding box center [1104, 21] width 73 height 14
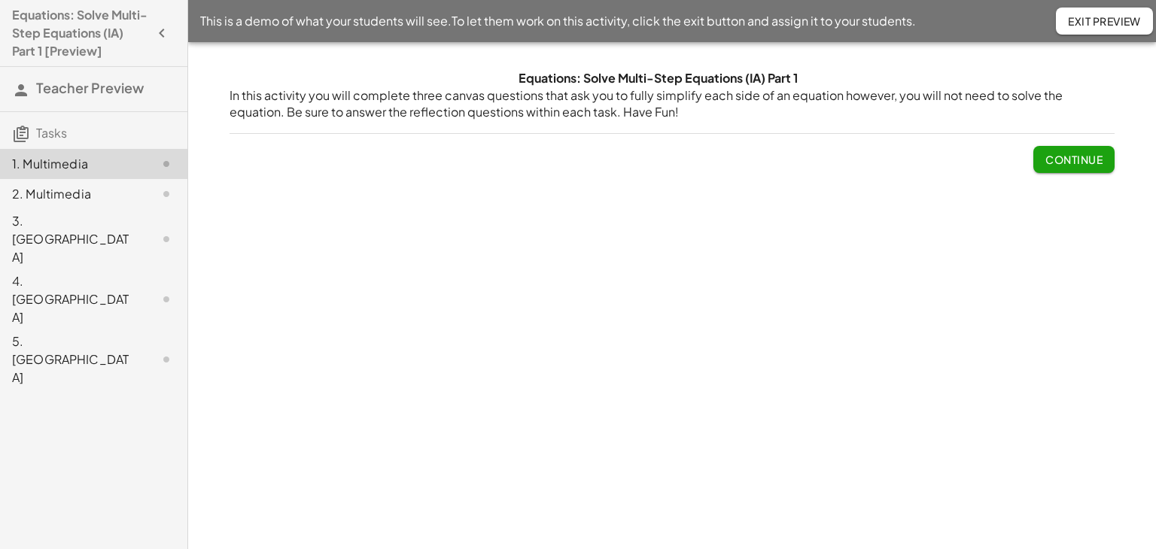
click at [1066, 165] on span "Continue" at bounding box center [1073, 160] width 57 height 14
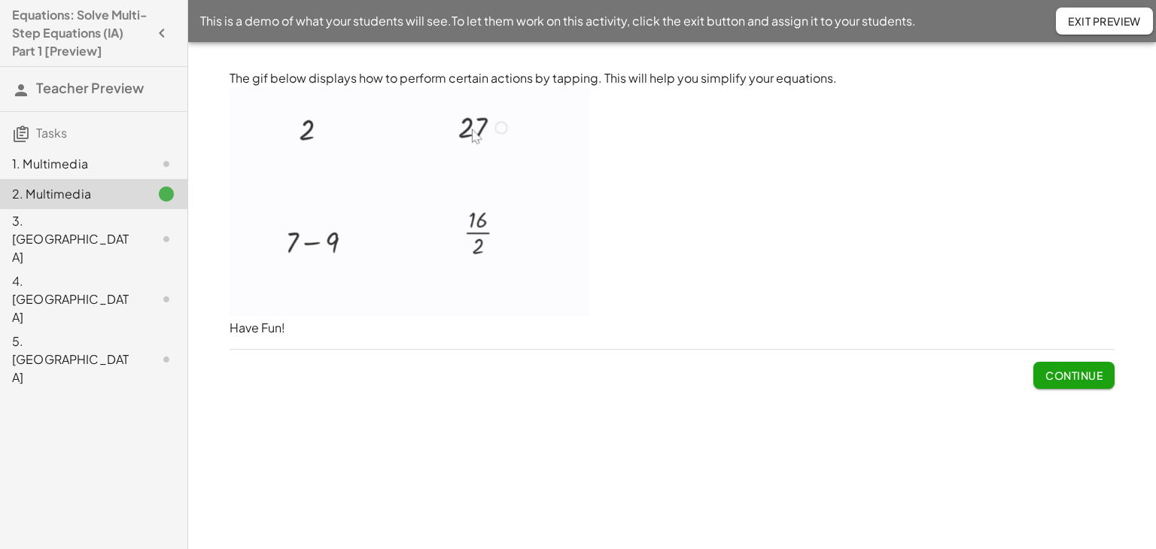
click at [1063, 377] on span "Continue" at bounding box center [1073, 376] width 57 height 14
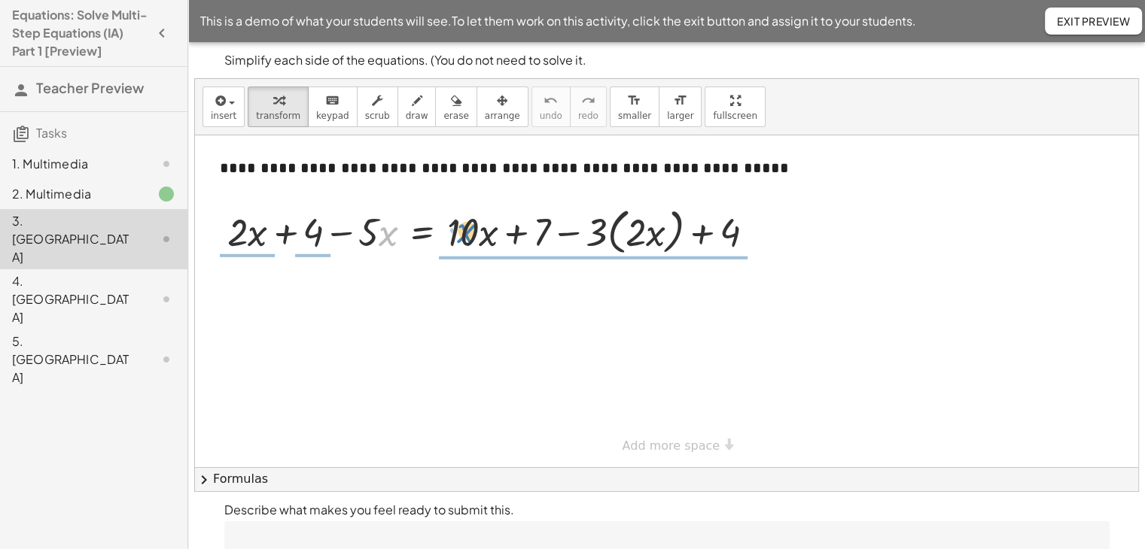
drag, startPoint x: 380, startPoint y: 237, endPoint x: 455, endPoint y: 234, distance: 75.3
click at [455, 234] on div at bounding box center [497, 230] width 554 height 57
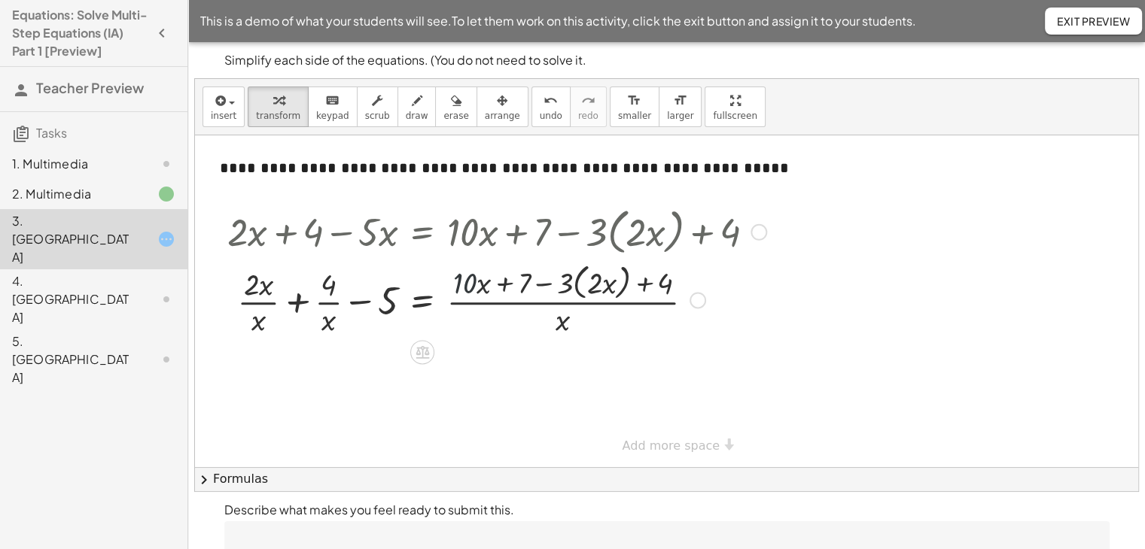
click at [459, 277] on div at bounding box center [497, 300] width 554 height 80
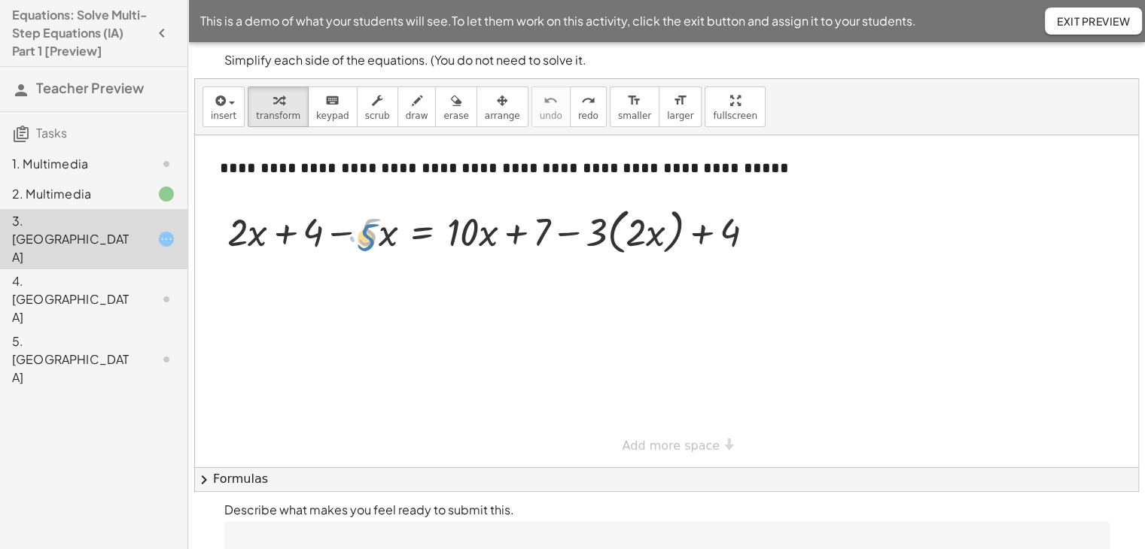
click at [369, 224] on div at bounding box center [497, 230] width 554 height 57
drag, startPoint x: 359, startPoint y: 202, endPoint x: 346, endPoint y: 199, distance: 13.1
click at [346, 199] on div "· 5 + · 2 · x + 4 − · 5 · x = + · 10 · x + 7 − · 3 · ( · 2 · x ) + 4" at bounding box center [491, 231] width 573 height 65
drag, startPoint x: 345, startPoint y: 234, endPoint x: 456, endPoint y: 245, distance: 111.2
click at [456, 245] on div at bounding box center [497, 230] width 554 height 57
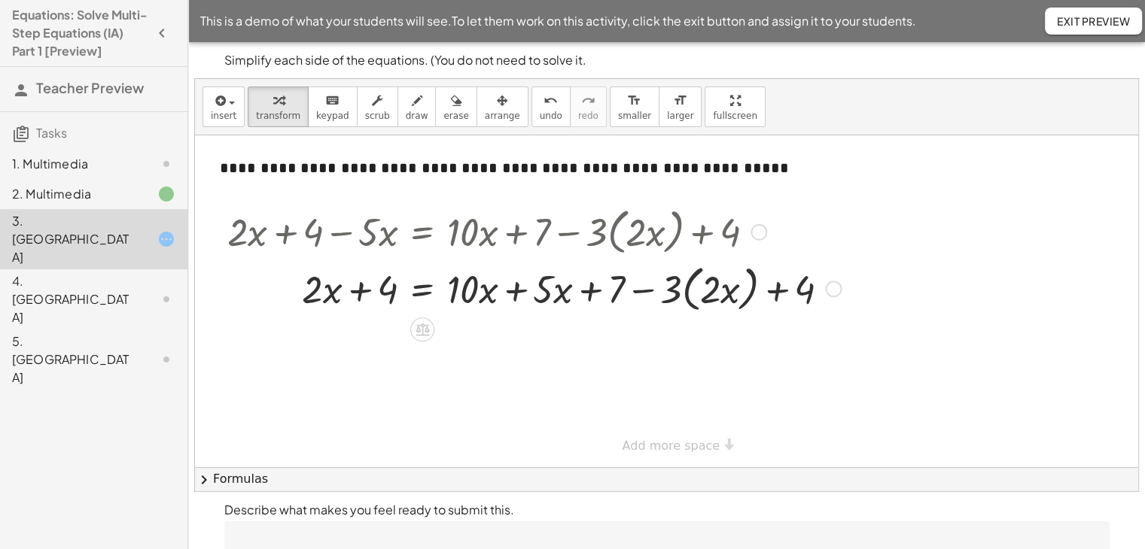
click at [518, 294] on div at bounding box center [534, 288] width 629 height 57
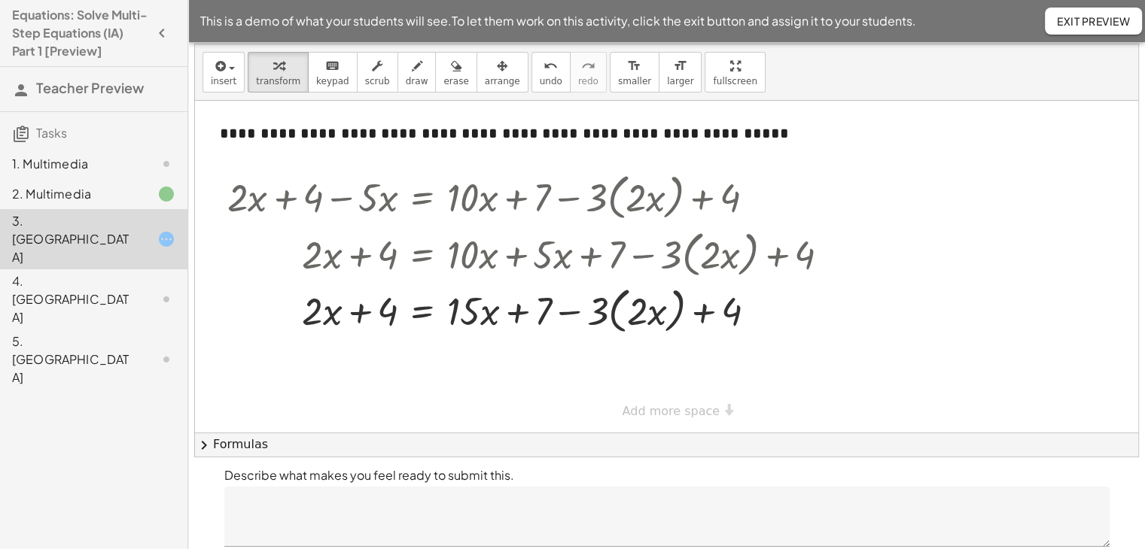
scroll to position [35, 0]
drag, startPoint x: 519, startPoint y: 312, endPoint x: 367, endPoint y: 318, distance: 152.9
click at [367, 318] on div at bounding box center [534, 309] width 629 height 57
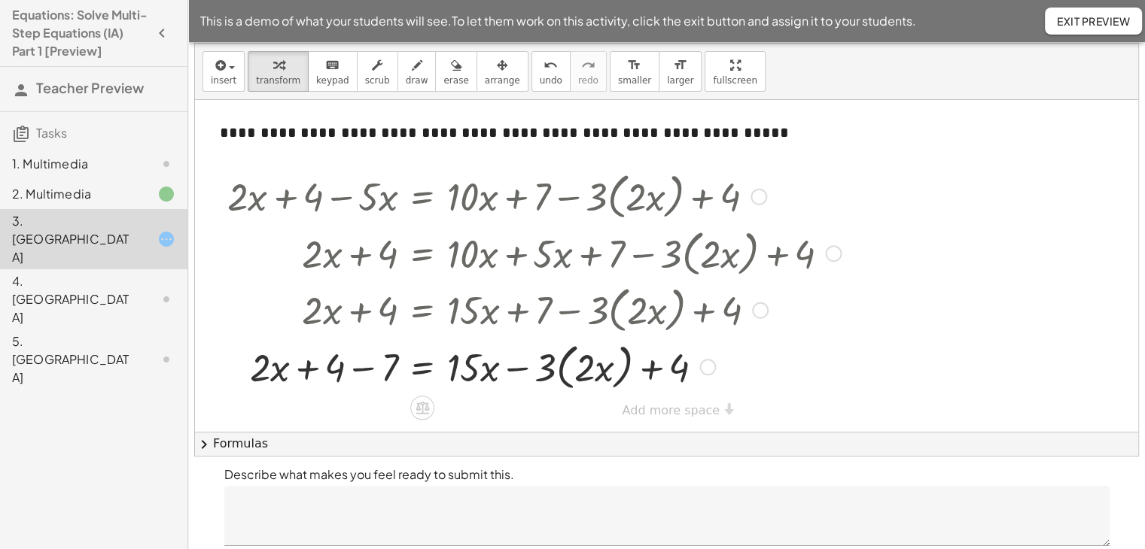
click at [362, 368] on div at bounding box center [534, 366] width 629 height 57
drag, startPoint x: 310, startPoint y: 370, endPoint x: 300, endPoint y: 365, distance: 11.8
click at [300, 365] on div at bounding box center [534, 366] width 629 height 57
drag, startPoint x: 291, startPoint y: 365, endPoint x: 275, endPoint y: 357, distance: 17.8
click at [275, 357] on div at bounding box center [534, 366] width 629 height 57
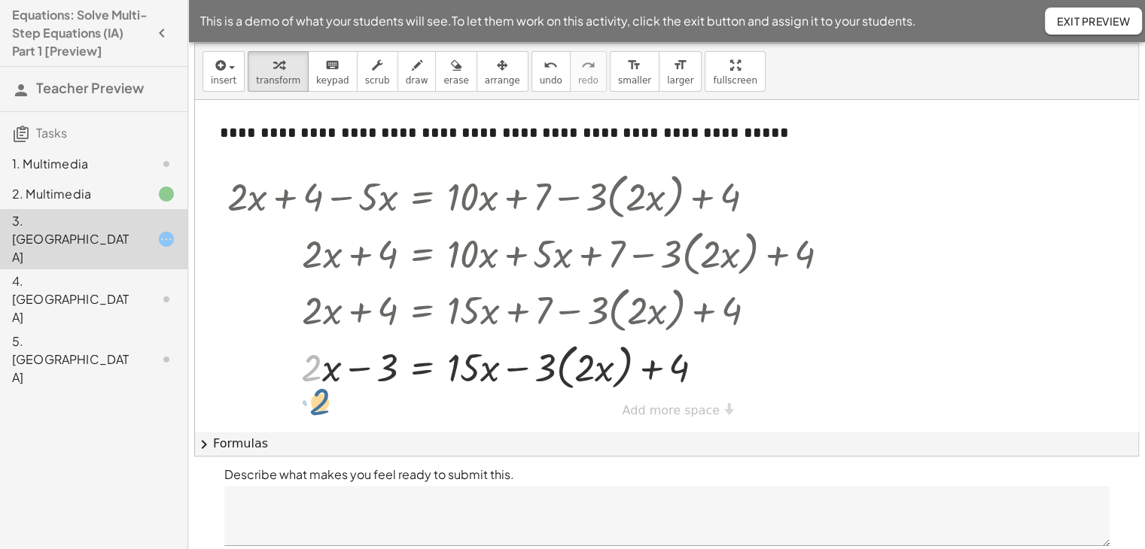
drag, startPoint x: 275, startPoint y: 369, endPoint x: 269, endPoint y: 379, distance: 12.1
click at [269, 379] on div at bounding box center [534, 366] width 629 height 57
click at [337, 378] on div at bounding box center [534, 366] width 629 height 57
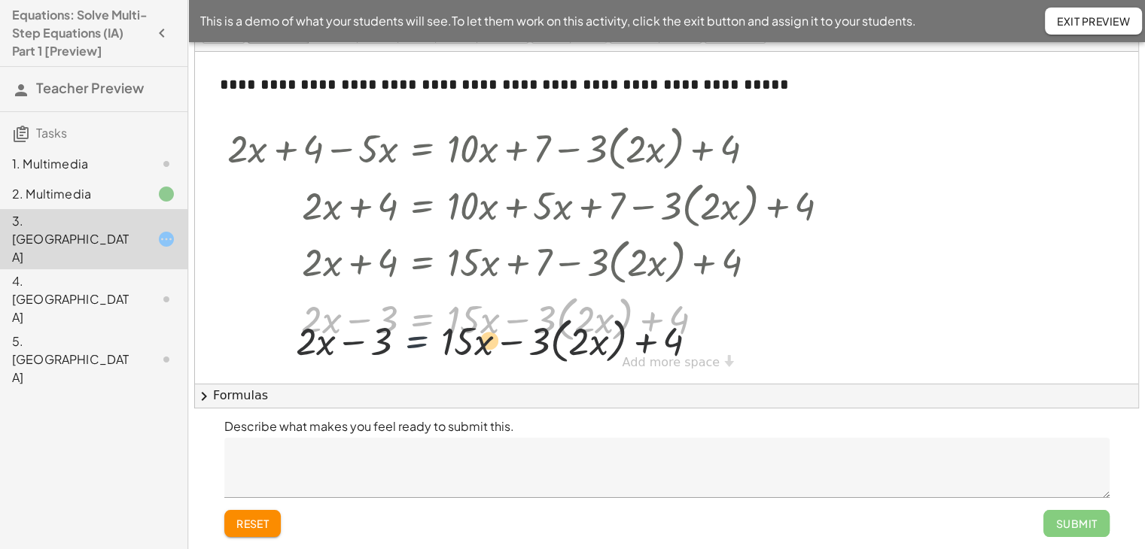
drag, startPoint x: 445, startPoint y: 321, endPoint x: 438, endPoint y: 349, distance: 29.4
click at [438, 349] on div "**********" at bounding box center [666, 218] width 943 height 332
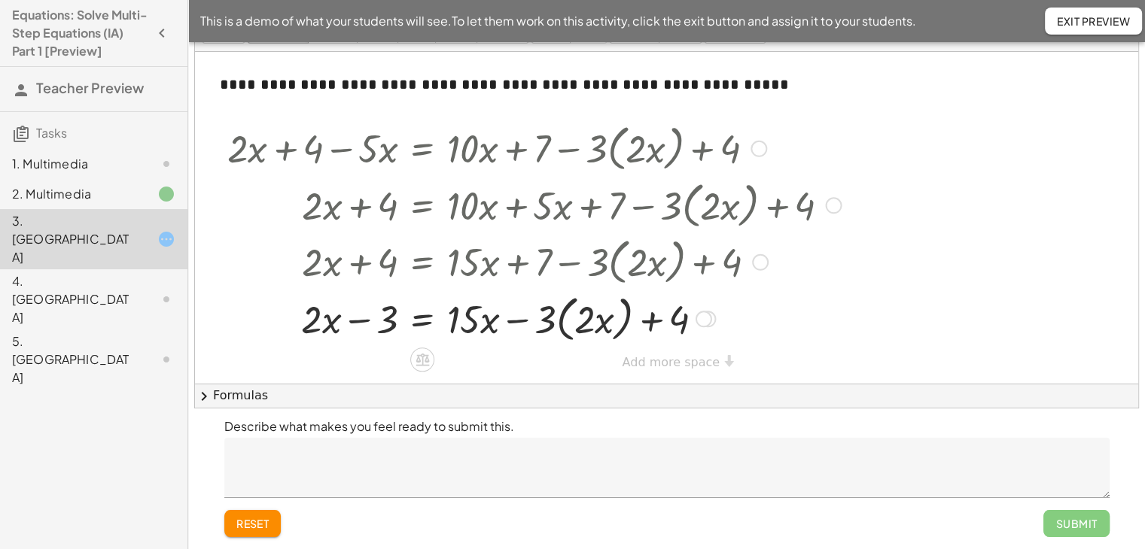
click at [576, 321] on div at bounding box center [534, 318] width 629 height 57
click at [548, 324] on div at bounding box center [534, 318] width 629 height 57
click at [582, 322] on div at bounding box center [534, 318] width 629 height 57
drag, startPoint x: 547, startPoint y: 318, endPoint x: 585, endPoint y: 323, distance: 38.0
click at [585, 323] on div at bounding box center [534, 318] width 629 height 57
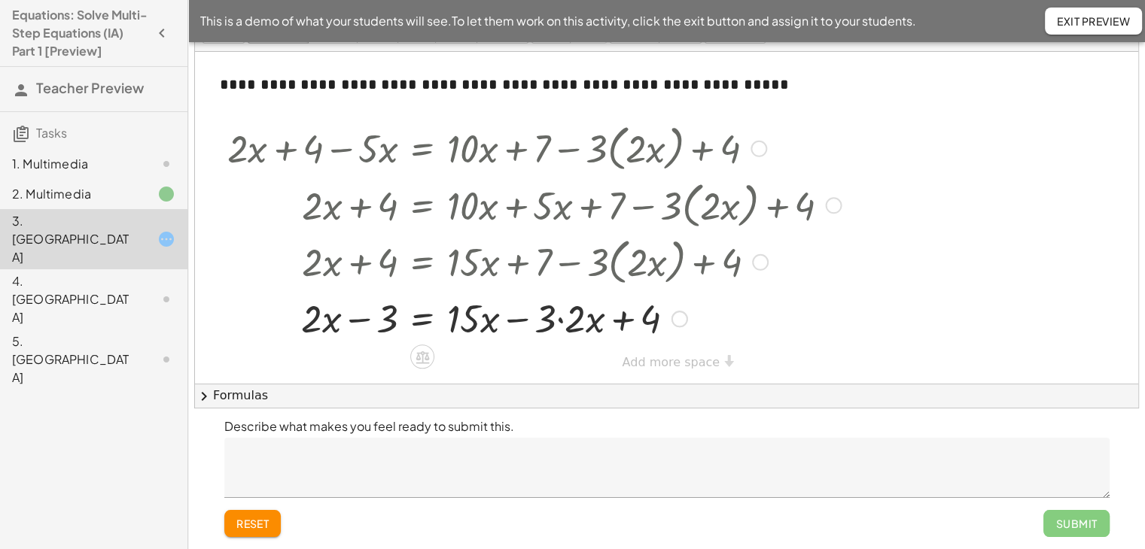
click at [561, 320] on div at bounding box center [534, 317] width 629 height 51
drag, startPoint x: 593, startPoint y: 322, endPoint x: 377, endPoint y: 341, distance: 216.8
click at [377, 341] on div at bounding box center [534, 317] width 629 height 51
click at [516, 321] on div at bounding box center [534, 317] width 629 height 51
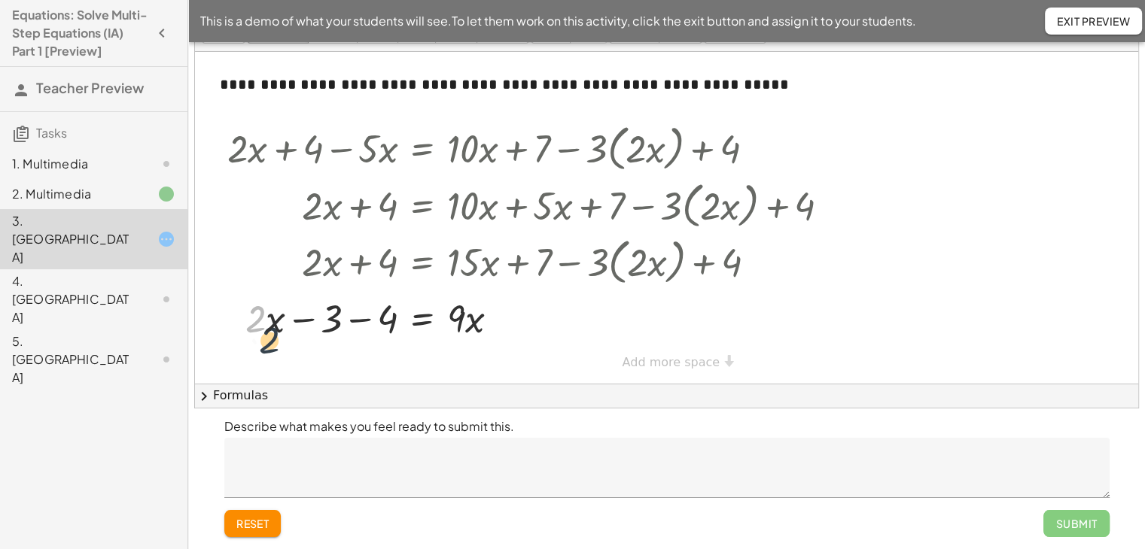
drag, startPoint x: 235, startPoint y: 317, endPoint x: 250, endPoint y: 341, distance: 28.4
click at [250, 341] on div at bounding box center [534, 317] width 629 height 51
click at [273, 326] on div at bounding box center [534, 317] width 629 height 51
drag, startPoint x: 260, startPoint y: 321, endPoint x: 542, endPoint y: 318, distance: 282.3
click at [542, 318] on div at bounding box center [534, 317] width 629 height 51
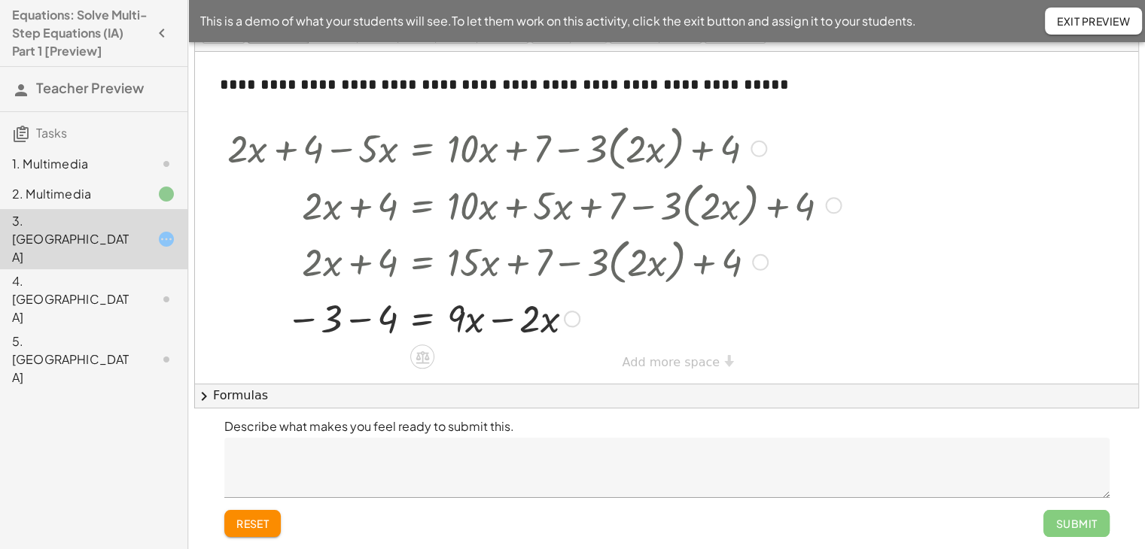
click at [505, 318] on div at bounding box center [534, 317] width 629 height 51
click at [364, 323] on div at bounding box center [534, 317] width 629 height 51
drag, startPoint x: 456, startPoint y: 320, endPoint x: 382, endPoint y: 359, distance: 84.2
click at [386, 319] on div at bounding box center [534, 317] width 629 height 75
click at [1063, 520] on div "Submit" at bounding box center [1075, 523] width 65 height 27
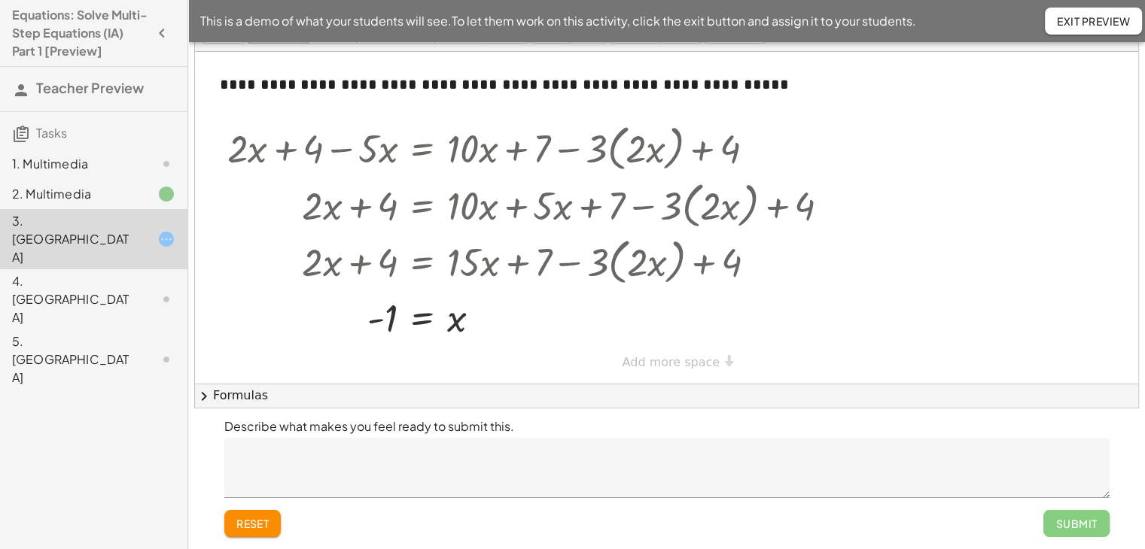
click at [535, 473] on textarea at bounding box center [666, 468] width 885 height 60
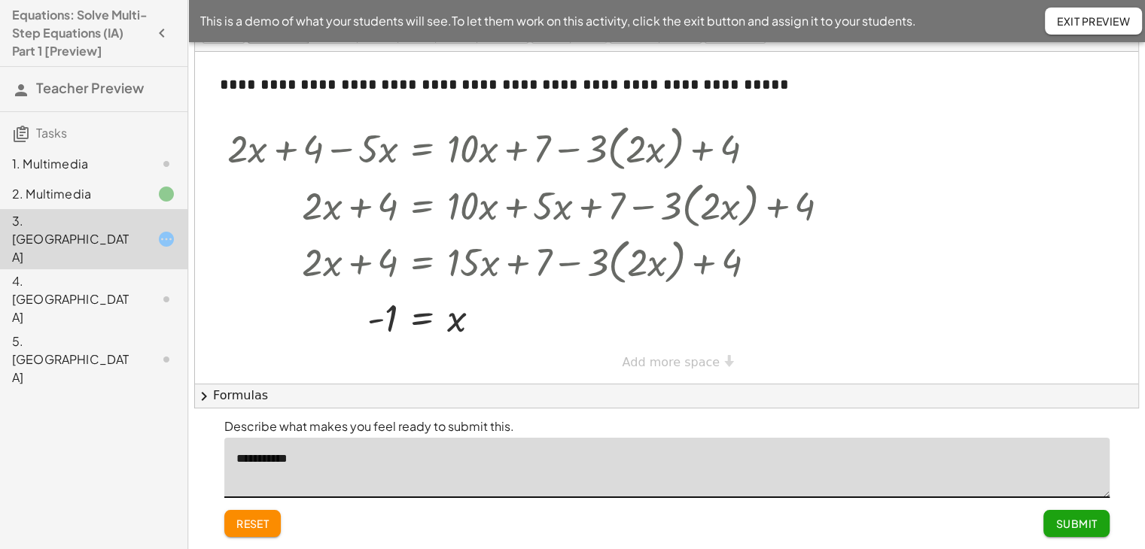
type textarea "**********"
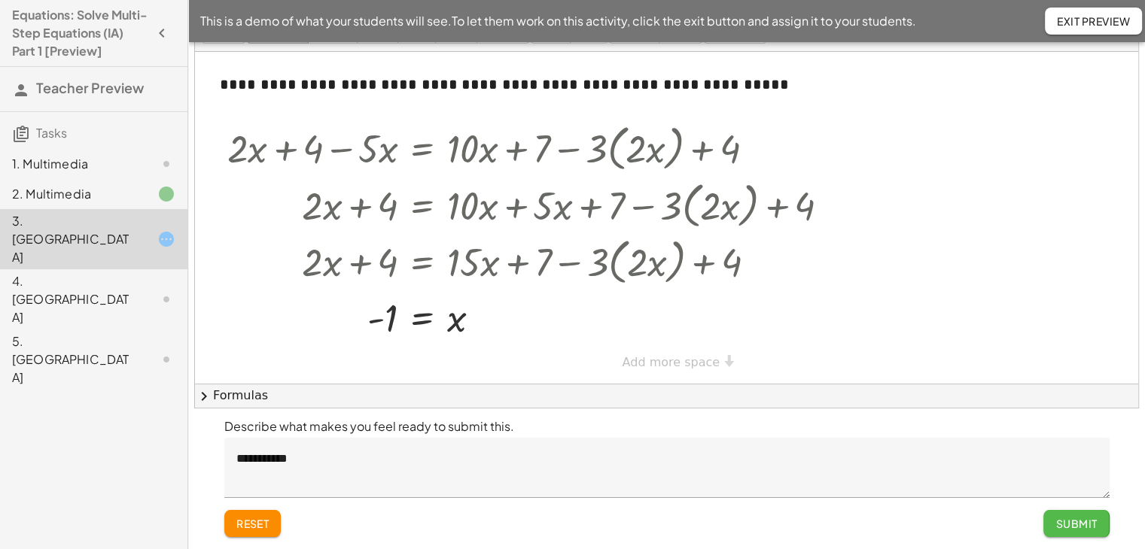
click at [1070, 519] on span "Submit" at bounding box center [1075, 524] width 41 height 14
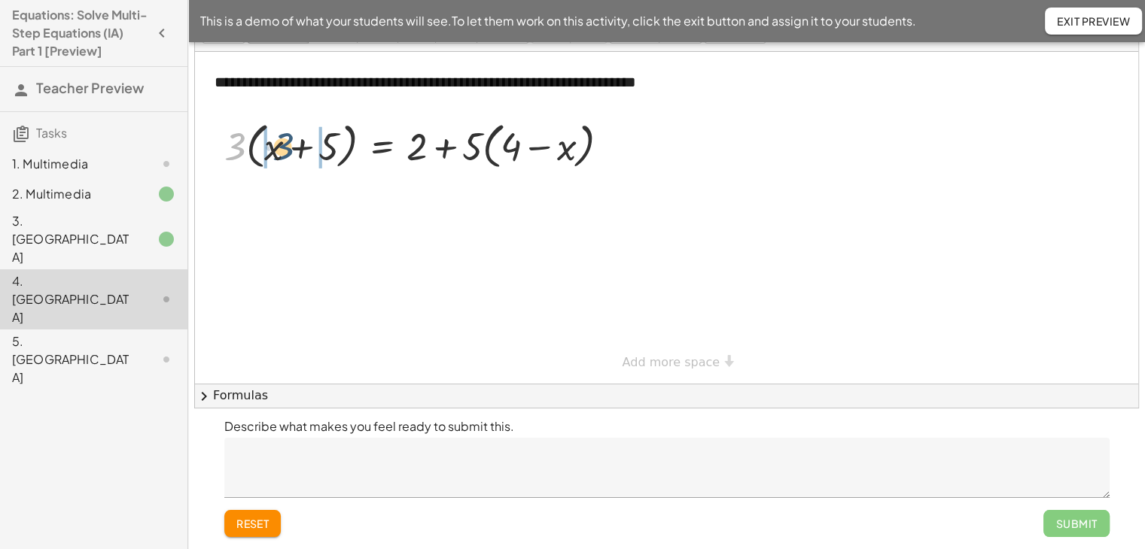
drag, startPoint x: 237, startPoint y: 150, endPoint x: 285, endPoint y: 150, distance: 48.2
click at [285, 150] on div at bounding box center [423, 145] width 412 height 57
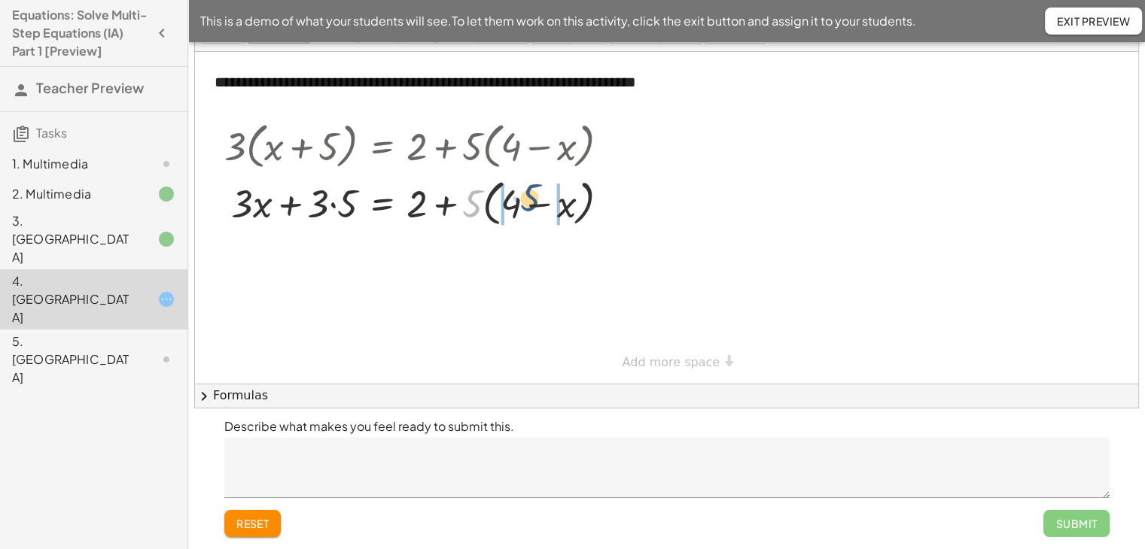
drag, startPoint x: 478, startPoint y: 206, endPoint x: 537, endPoint y: 202, distance: 59.6
click at [537, 202] on div at bounding box center [423, 202] width 412 height 57
click at [488, 196] on div at bounding box center [423, 201] width 412 height 51
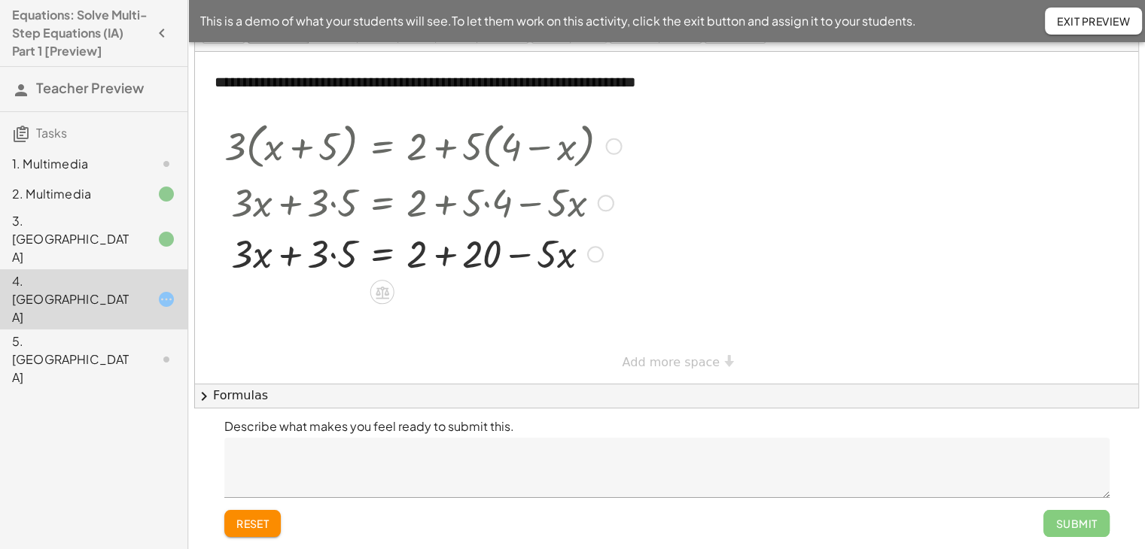
click at [450, 263] on div at bounding box center [423, 252] width 412 height 51
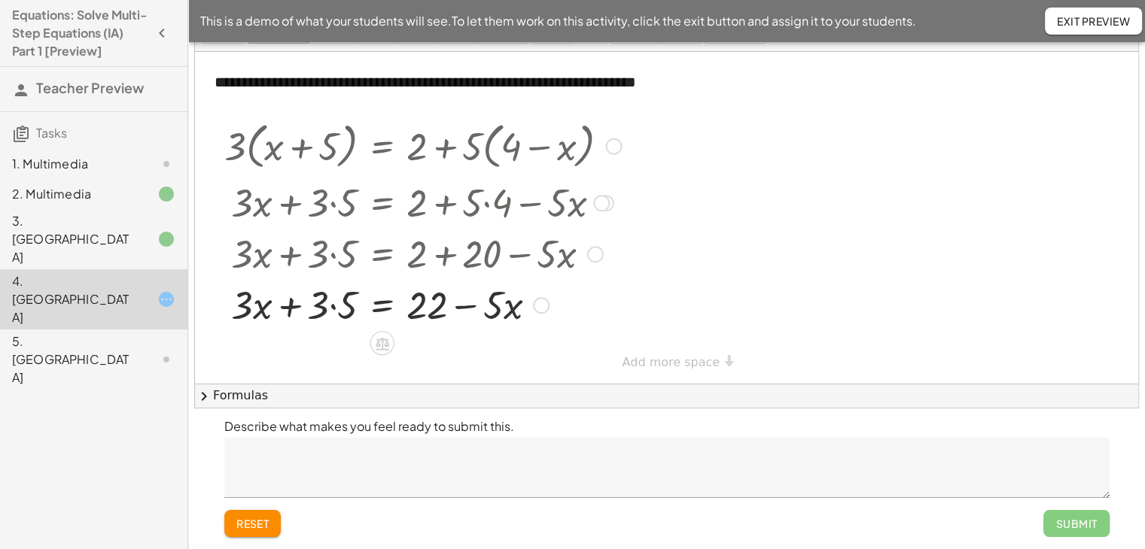
click at [335, 307] on div at bounding box center [423, 303] width 412 height 51
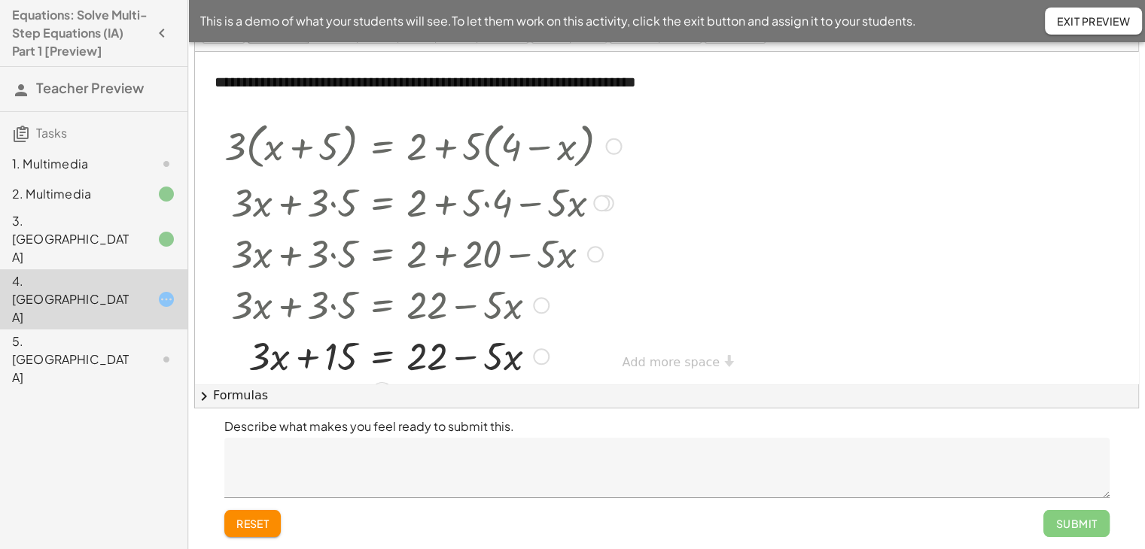
scroll to position [21, 0]
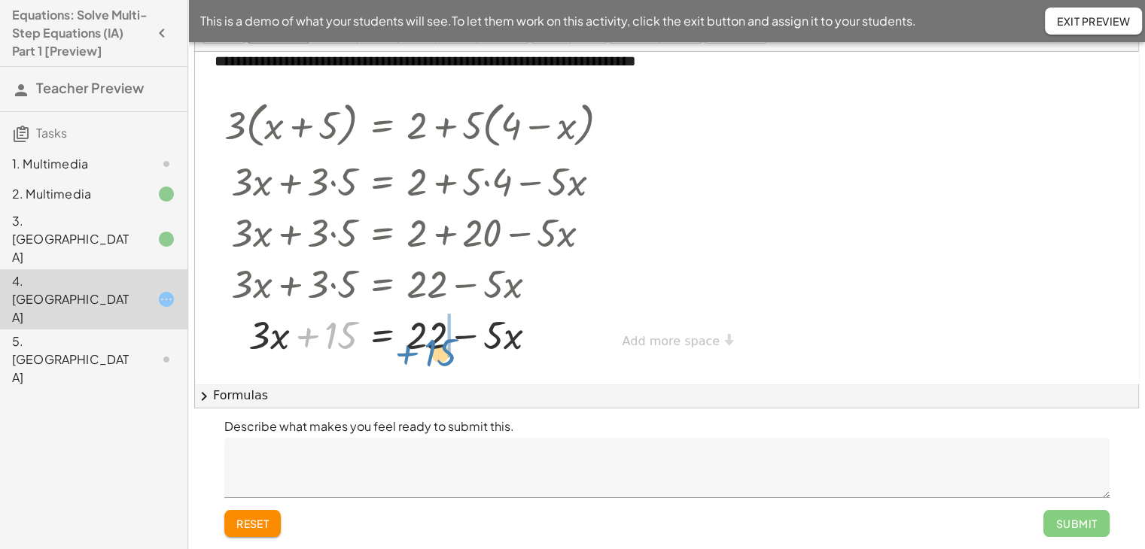
drag, startPoint x: 340, startPoint y: 336, endPoint x: 440, endPoint y: 353, distance: 100.9
click at [440, 353] on div at bounding box center [423, 334] width 412 height 51
click at [461, 336] on div at bounding box center [423, 334] width 412 height 51
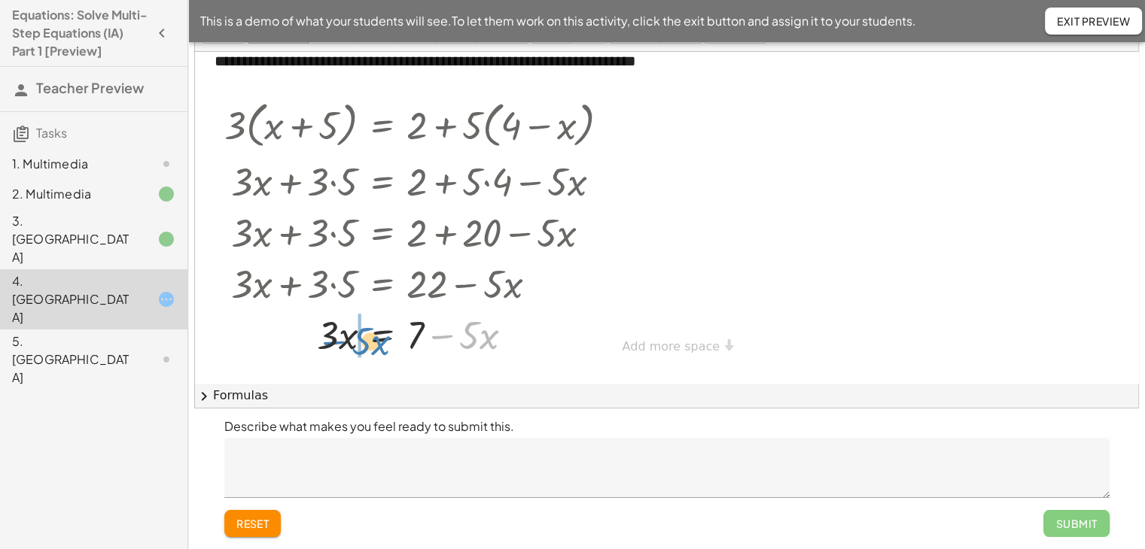
drag, startPoint x: 446, startPoint y: 336, endPoint x: 336, endPoint y: 341, distance: 109.3
click at [336, 341] on div at bounding box center [423, 334] width 412 height 51
click at [300, 335] on div at bounding box center [423, 334] width 412 height 51
drag, startPoint x: 327, startPoint y: 332, endPoint x: 415, endPoint y: 350, distance: 90.6
click at [415, 350] on div at bounding box center [423, 334] width 412 height 51
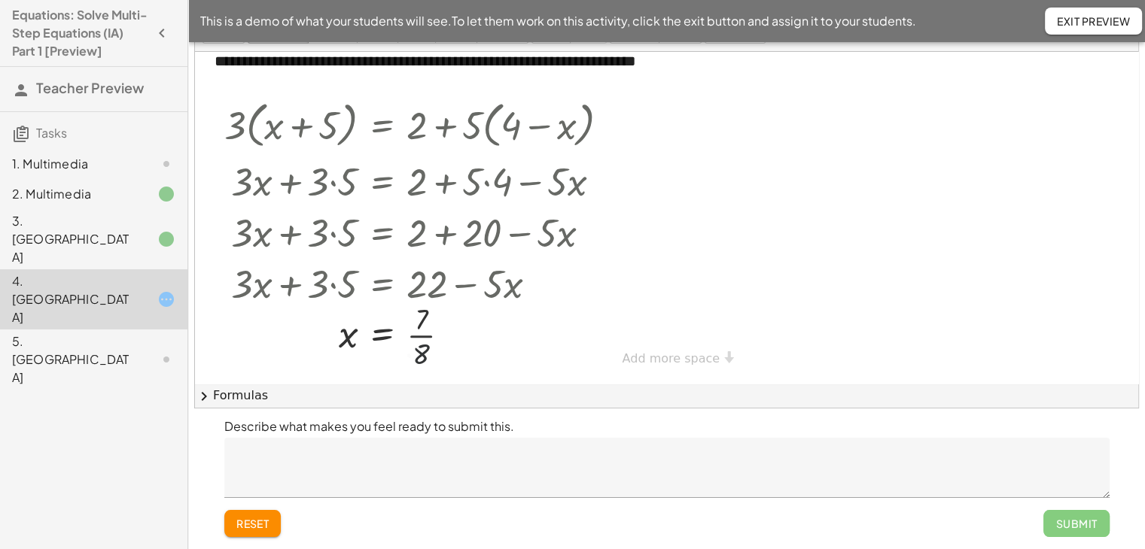
scroll to position [33, 0]
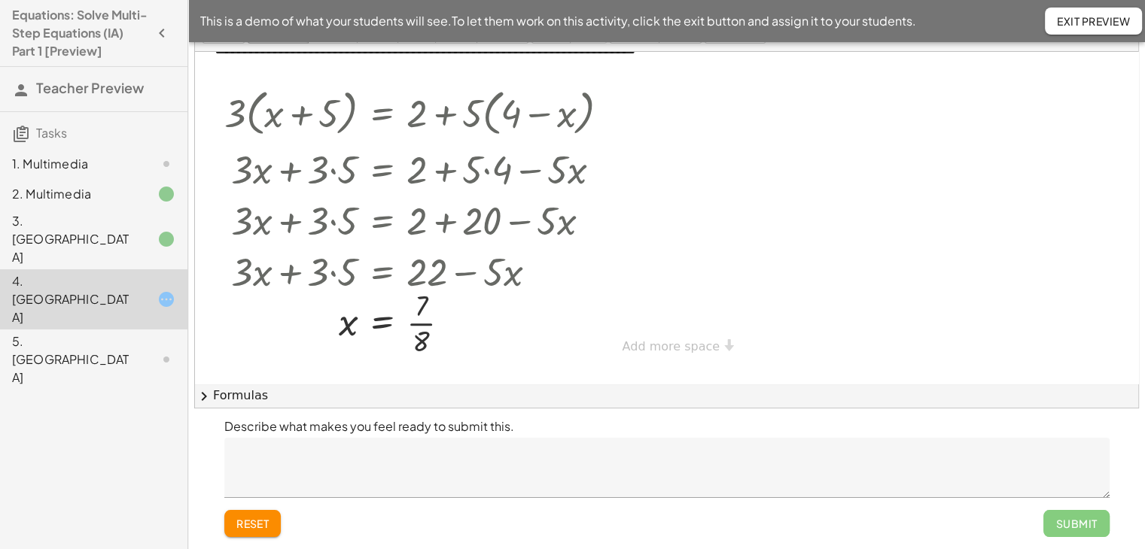
click at [801, 475] on textarea at bounding box center [666, 468] width 885 height 60
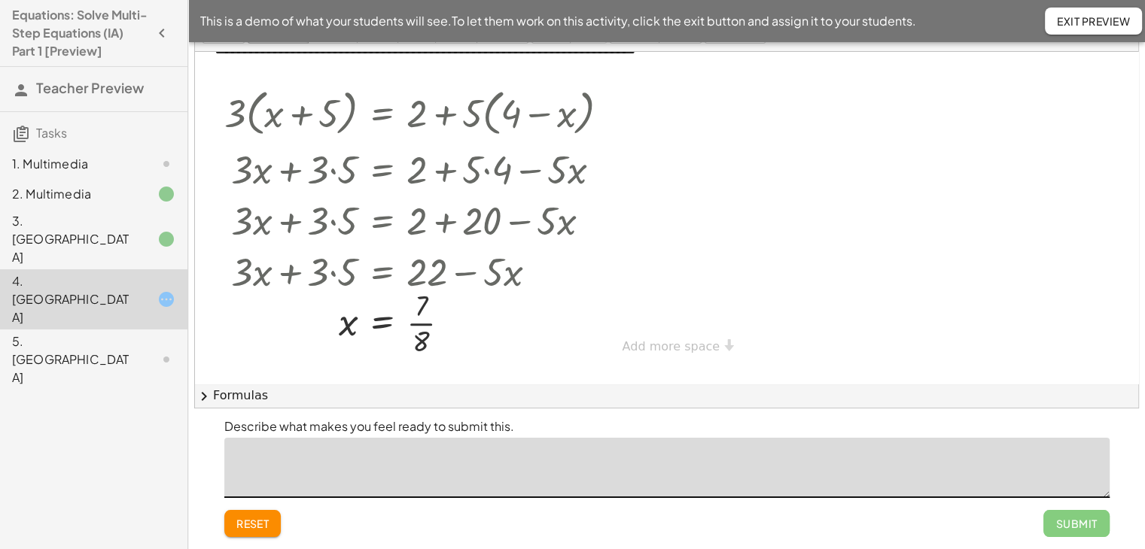
scroll to position [16, 0]
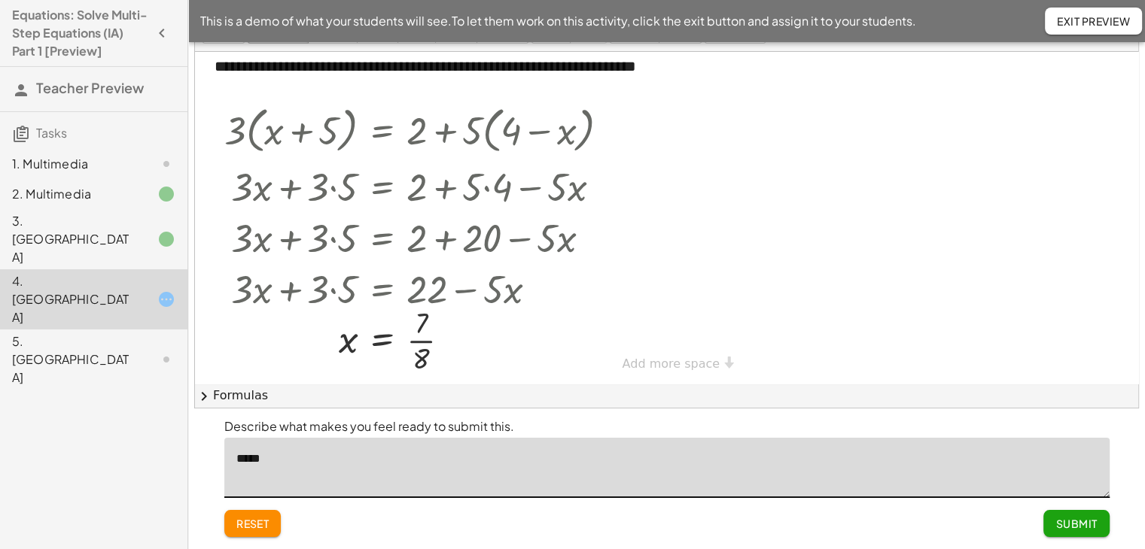
type textarea "*****"
click at [1078, 523] on span "Submit" at bounding box center [1075, 524] width 41 height 14
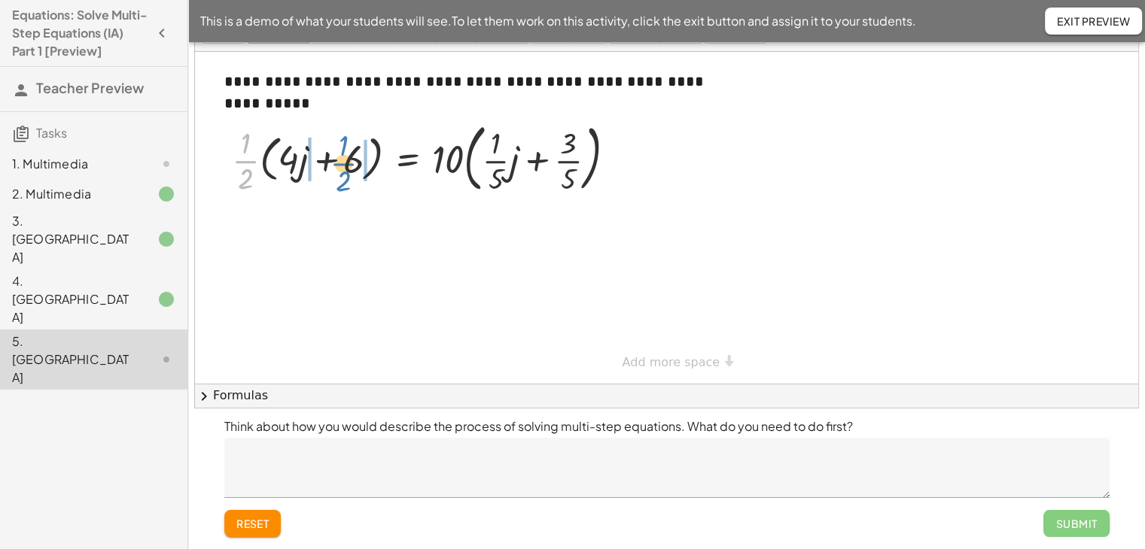
drag, startPoint x: 249, startPoint y: 163, endPoint x: 347, endPoint y: 165, distance: 97.9
click at [347, 165] on div at bounding box center [429, 157] width 411 height 81
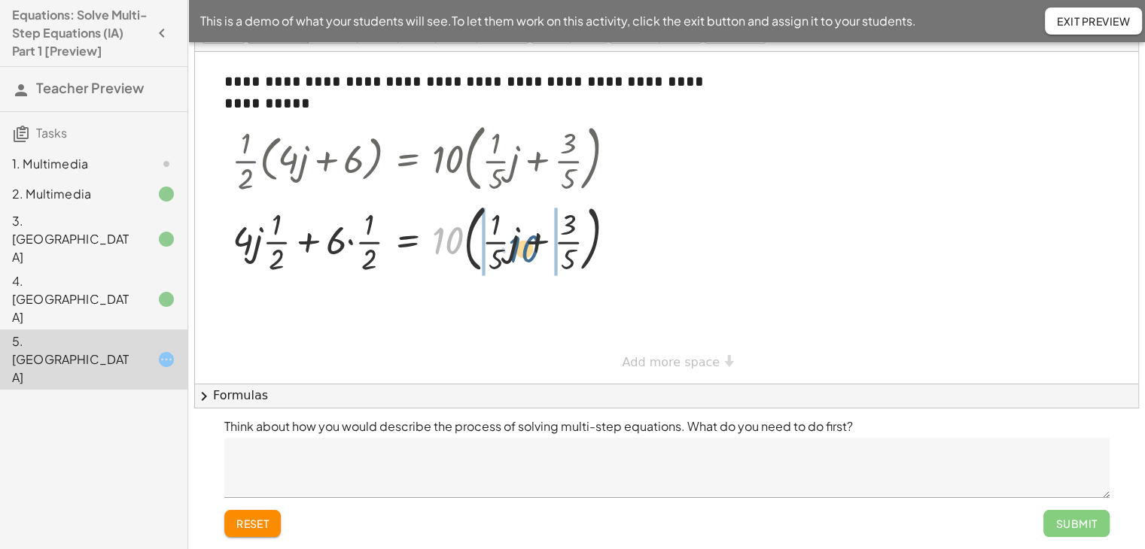
drag, startPoint x: 446, startPoint y: 242, endPoint x: 524, endPoint y: 250, distance: 77.9
click at [524, 250] on div at bounding box center [429, 238] width 411 height 81
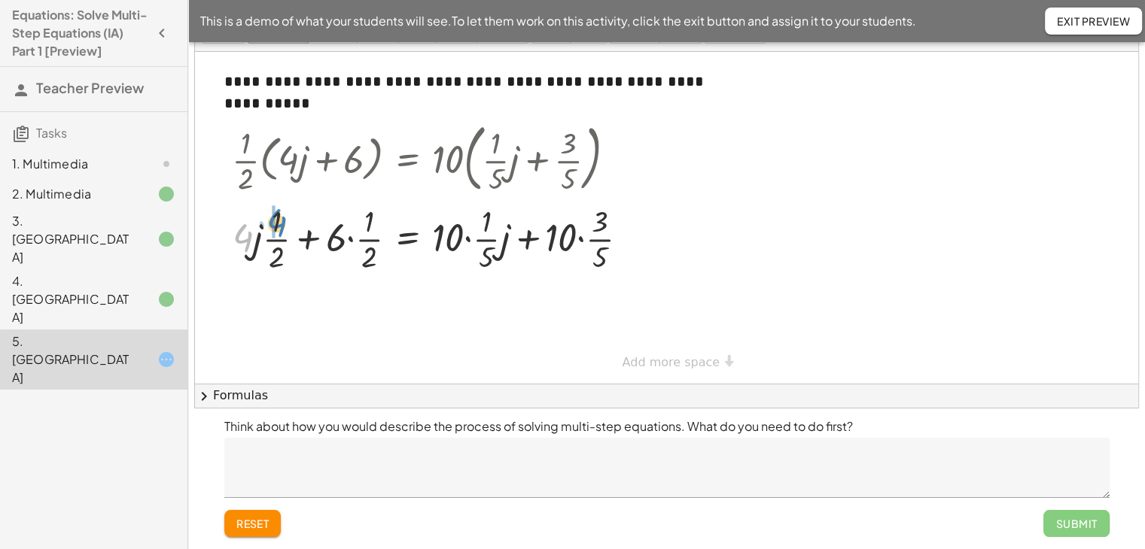
drag, startPoint x: 243, startPoint y: 236, endPoint x: 277, endPoint y: 221, distance: 37.4
click at [277, 221] on div at bounding box center [436, 237] width 424 height 75
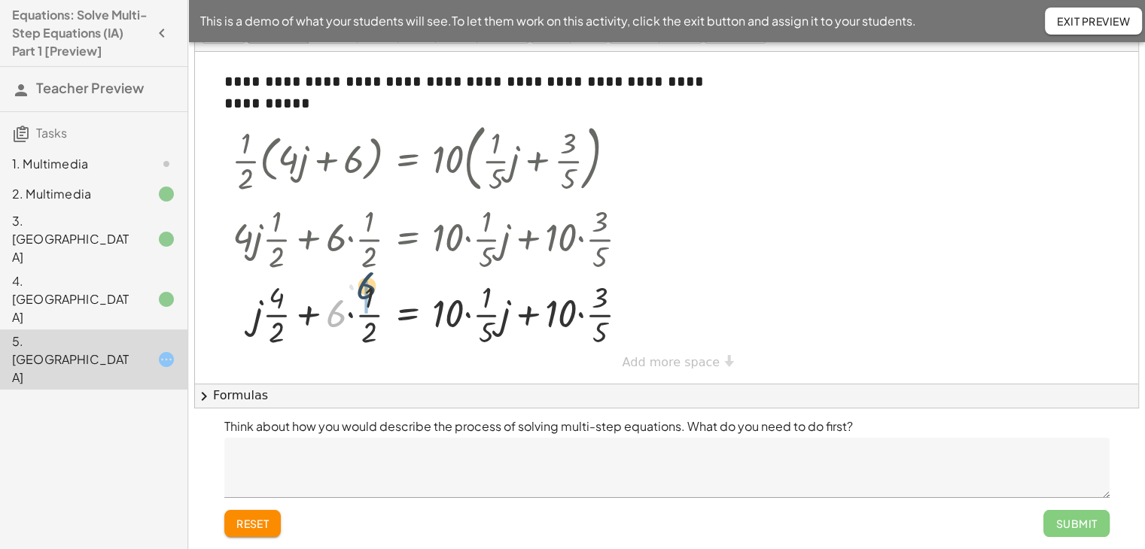
drag, startPoint x: 337, startPoint y: 317, endPoint x: 372, endPoint y: 291, distance: 43.5
click at [372, 291] on div at bounding box center [436, 313] width 424 height 75
drag, startPoint x: 452, startPoint y: 312, endPoint x: 489, endPoint y: 294, distance: 41.4
click at [489, 294] on div at bounding box center [436, 313] width 424 height 75
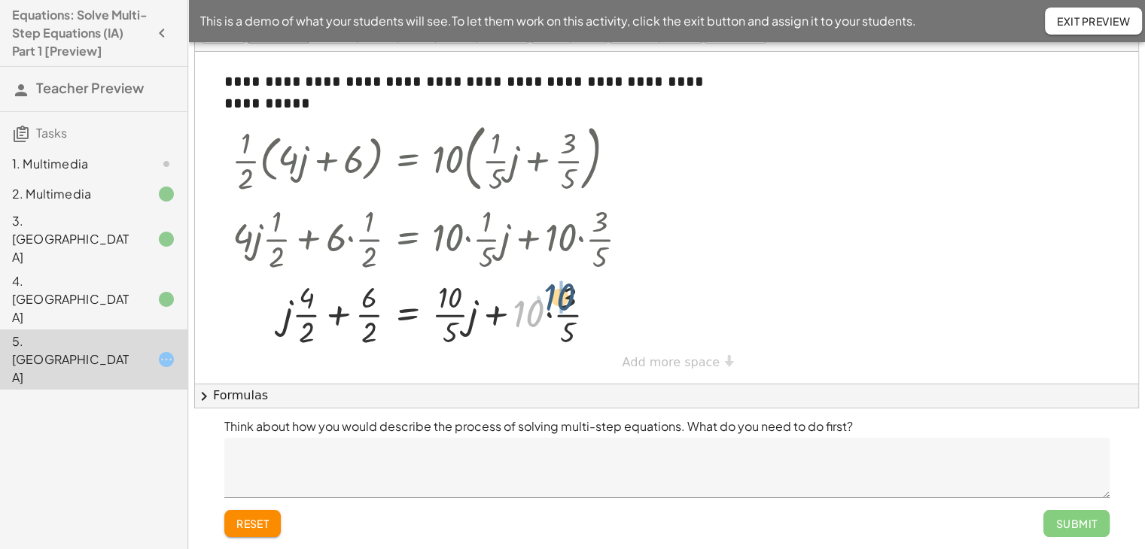
drag, startPoint x: 532, startPoint y: 316, endPoint x: 568, endPoint y: 297, distance: 41.1
click at [568, 297] on div at bounding box center [436, 313] width 424 height 75
click at [548, 299] on div at bounding box center [436, 313] width 424 height 75
click at [365, 311] on div at bounding box center [436, 313] width 424 height 75
click at [535, 309] on div at bounding box center [436, 313] width 424 height 75
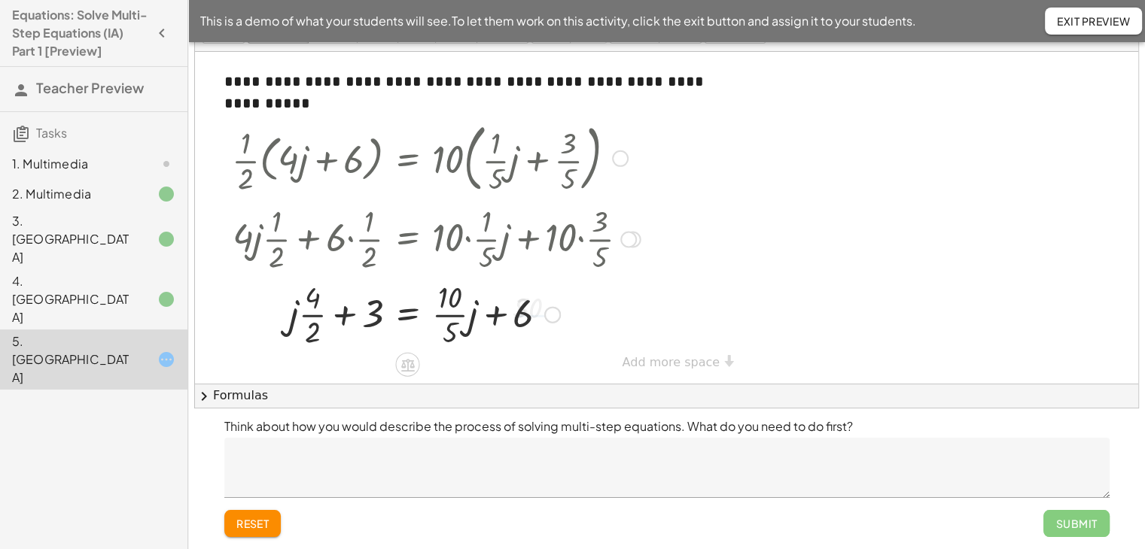
click at [434, 304] on div at bounding box center [436, 313] width 424 height 75
click at [440, 306] on div at bounding box center [436, 313] width 424 height 75
click at [449, 317] on div at bounding box center [436, 313] width 424 height 75
click at [313, 315] on div at bounding box center [436, 313] width 424 height 75
click at [503, 320] on div at bounding box center [436, 313] width 424 height 51
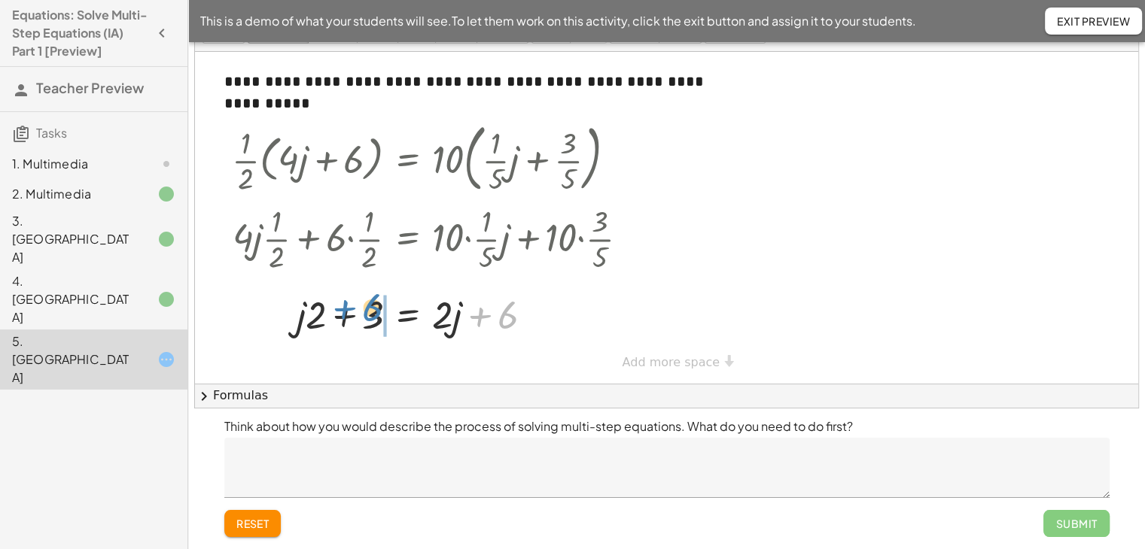
drag, startPoint x: 479, startPoint y: 315, endPoint x: 343, endPoint y: 309, distance: 136.4
click at [343, 309] on div at bounding box center [436, 313] width 424 height 51
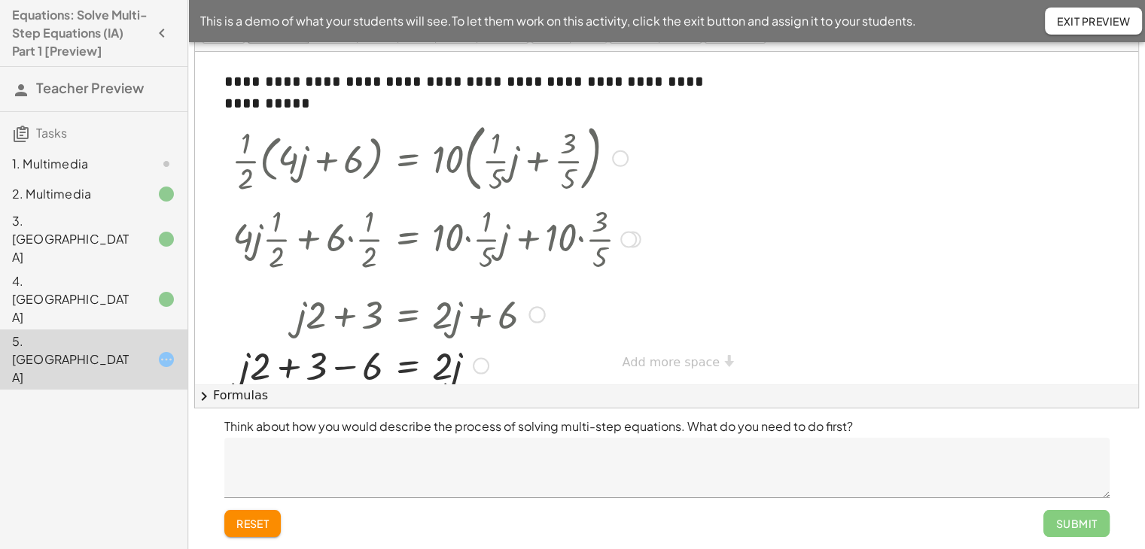
scroll to position [30, 0]
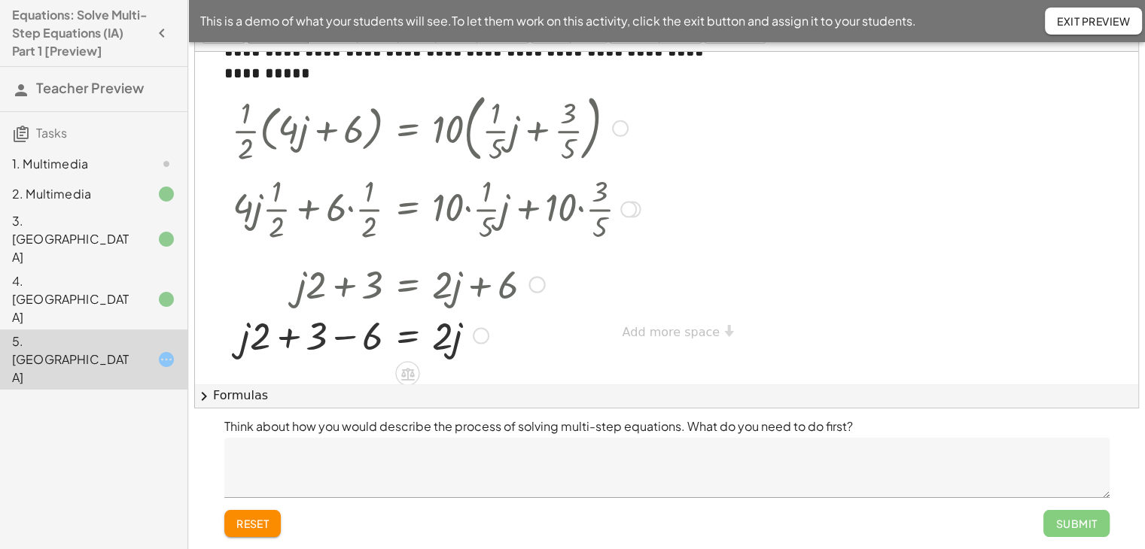
click at [345, 338] on div at bounding box center [436, 334] width 424 height 51
drag, startPoint x: 280, startPoint y: 338, endPoint x: 507, endPoint y: 332, distance: 226.6
click at [507, 332] on div at bounding box center [436, 334] width 424 height 51
click at [479, 335] on div at bounding box center [436, 334] width 424 height 51
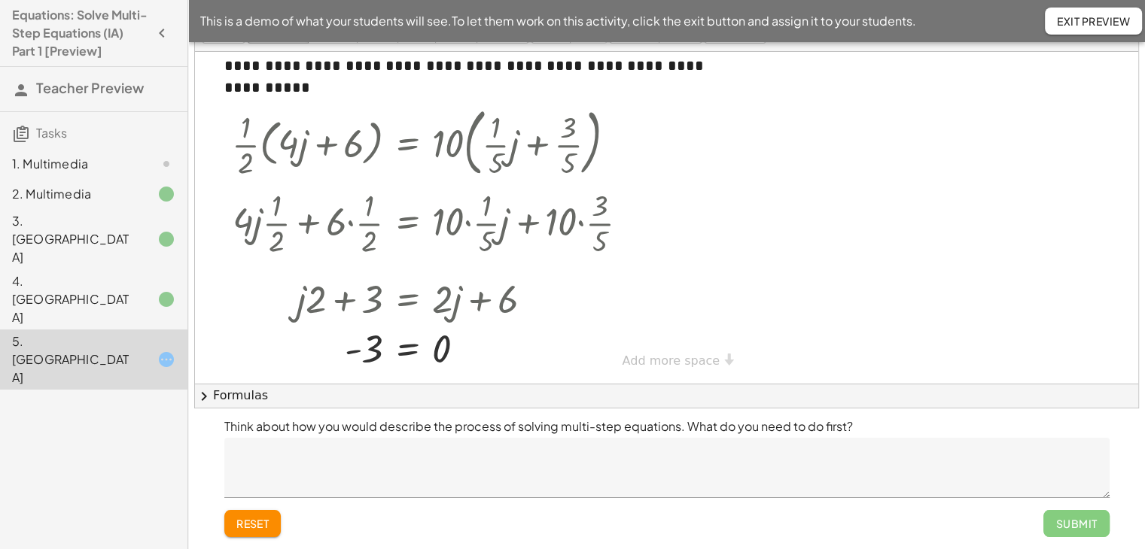
scroll to position [15, 0]
click at [738, 454] on textarea at bounding box center [666, 468] width 885 height 60
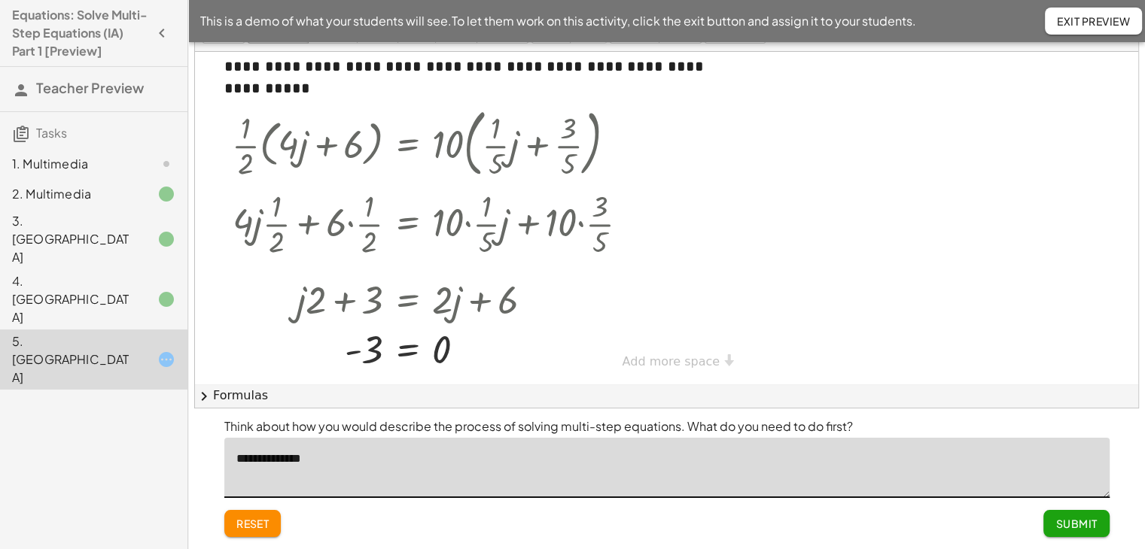
type textarea "**********"
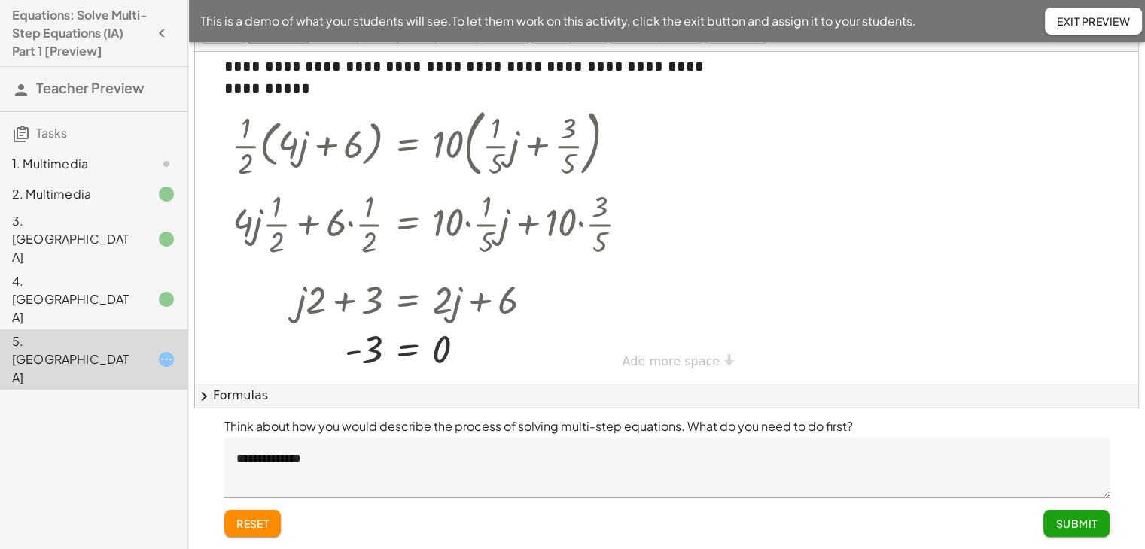
click at [1096, 531] on button "Submit" at bounding box center [1075, 523] width 65 height 27
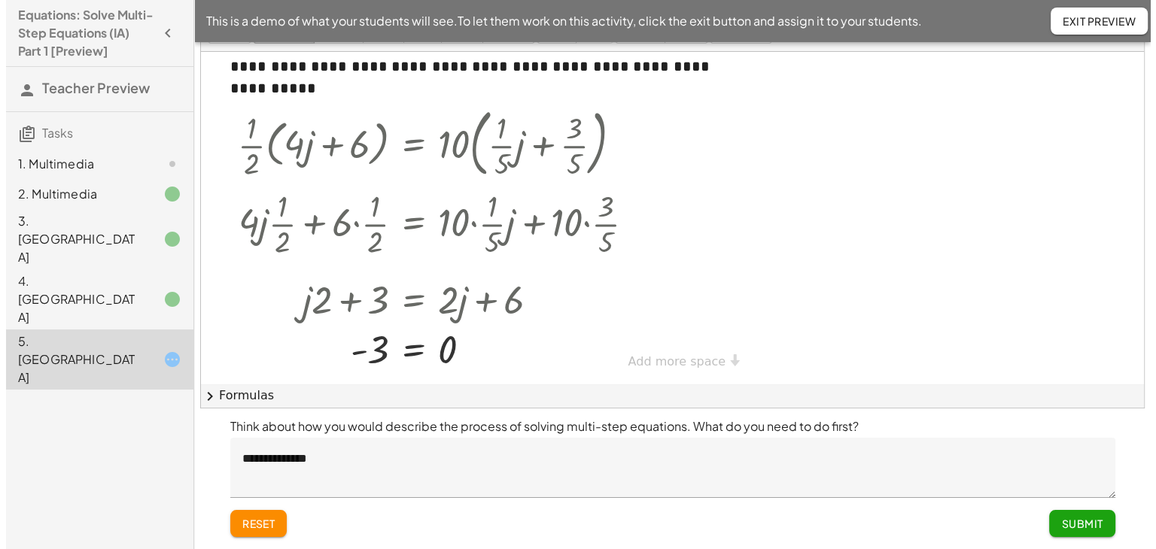
scroll to position [0, 0]
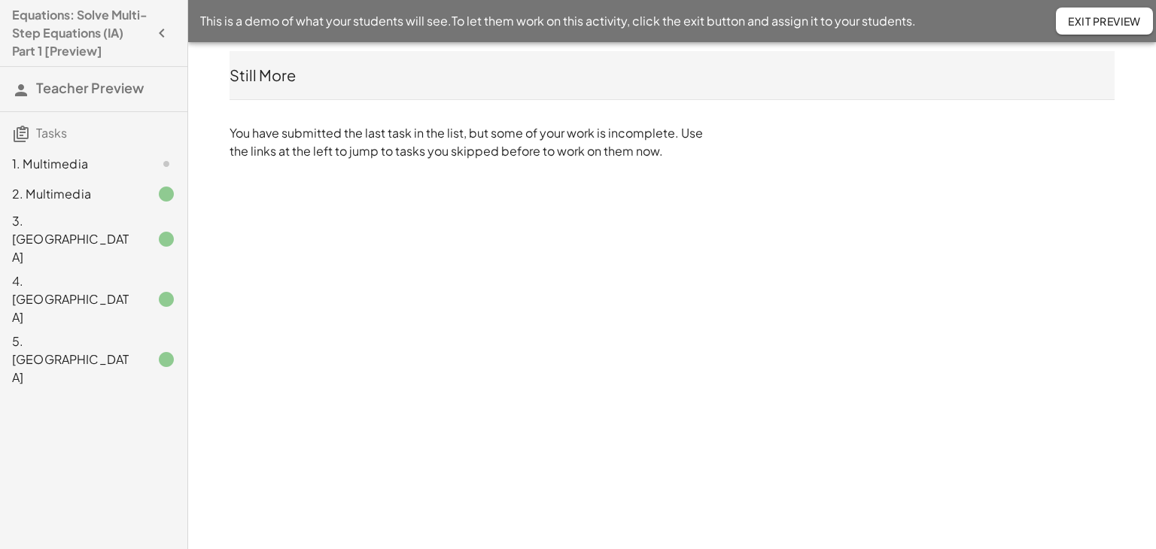
click at [83, 161] on div "1. Multimedia" at bounding box center [72, 164] width 121 height 18
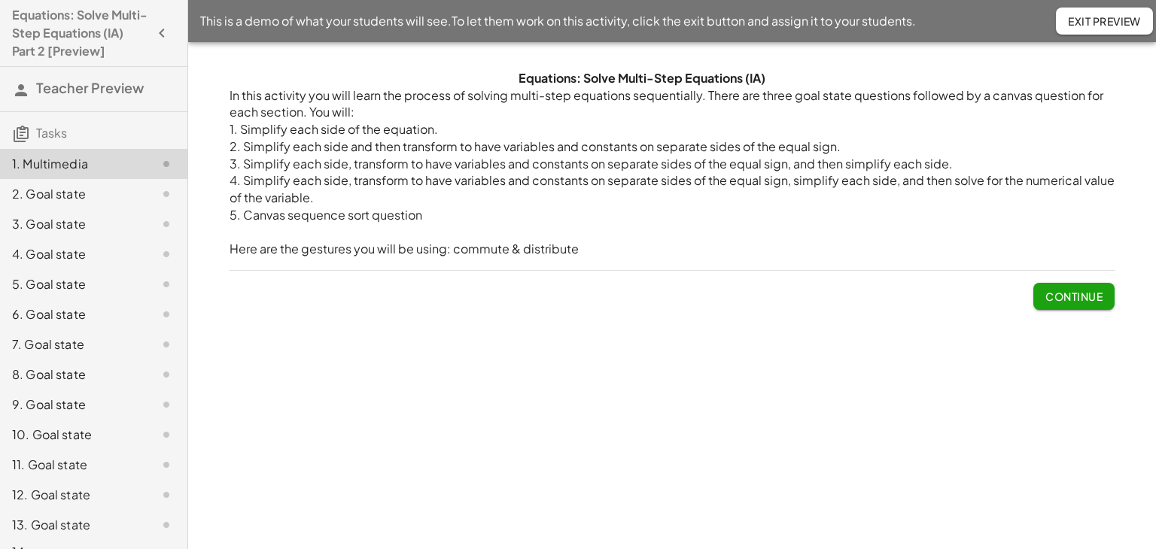
click at [1075, 296] on span "Continue" at bounding box center [1073, 297] width 57 height 14
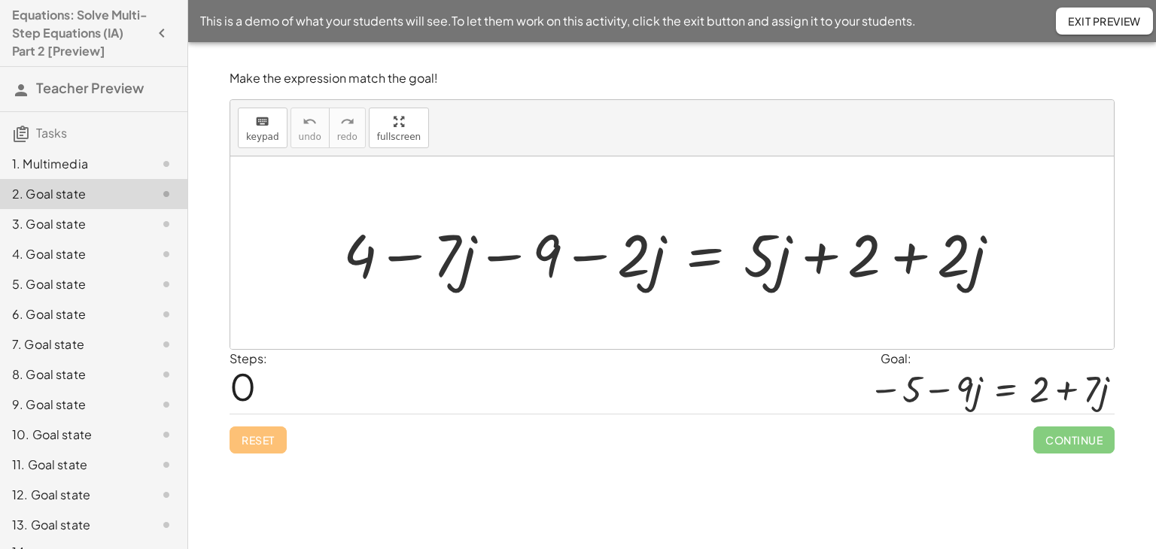
click at [85, 221] on div "3. Goal state" at bounding box center [72, 224] width 121 height 18
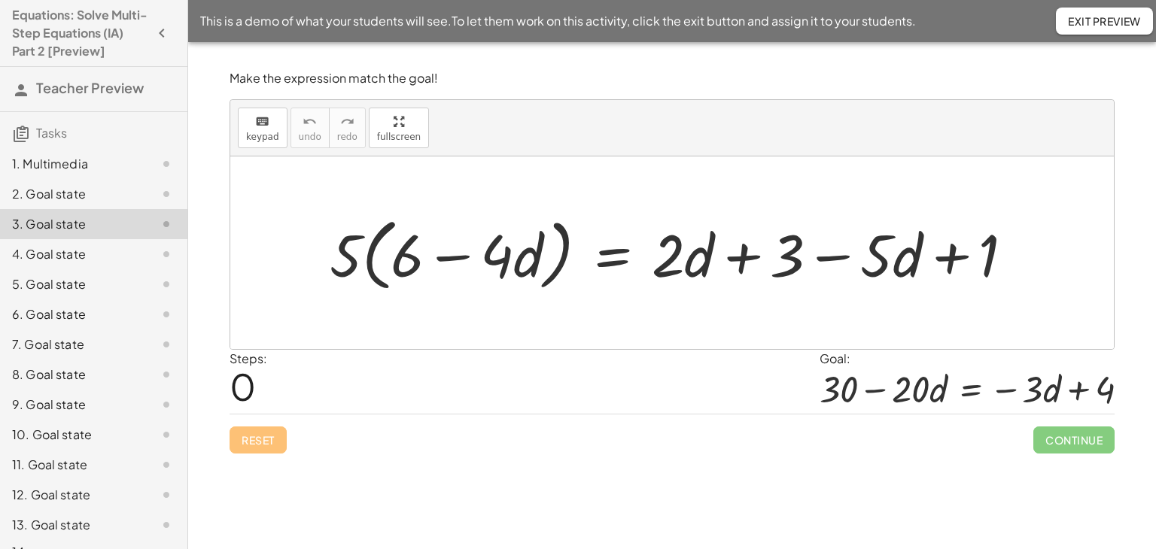
click at [90, 192] on div "2. Goal state" at bounding box center [72, 194] width 121 height 18
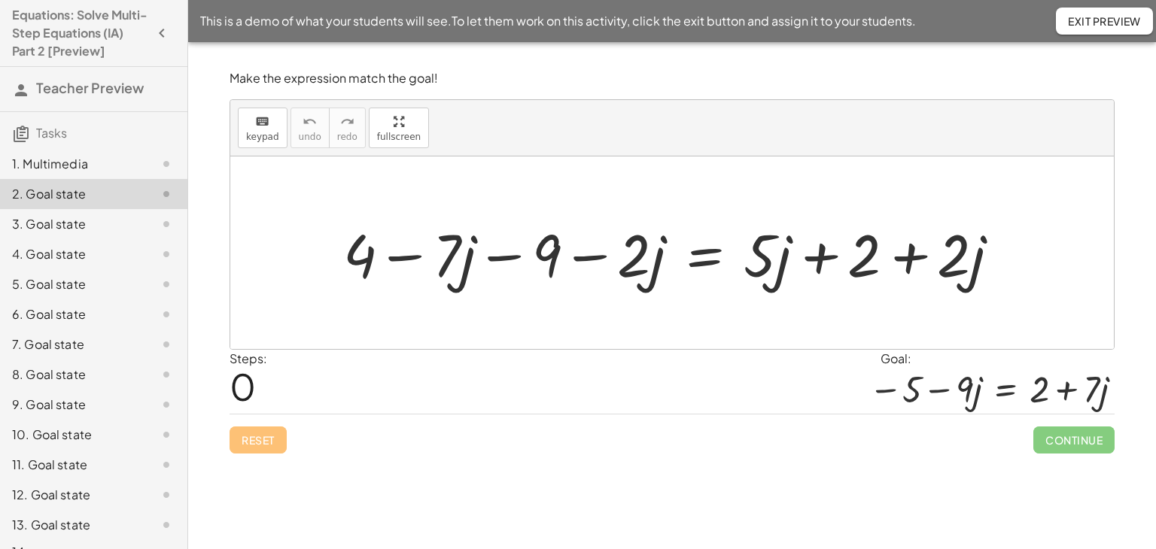
click at [78, 228] on div "3. Goal state" at bounding box center [72, 224] width 121 height 18
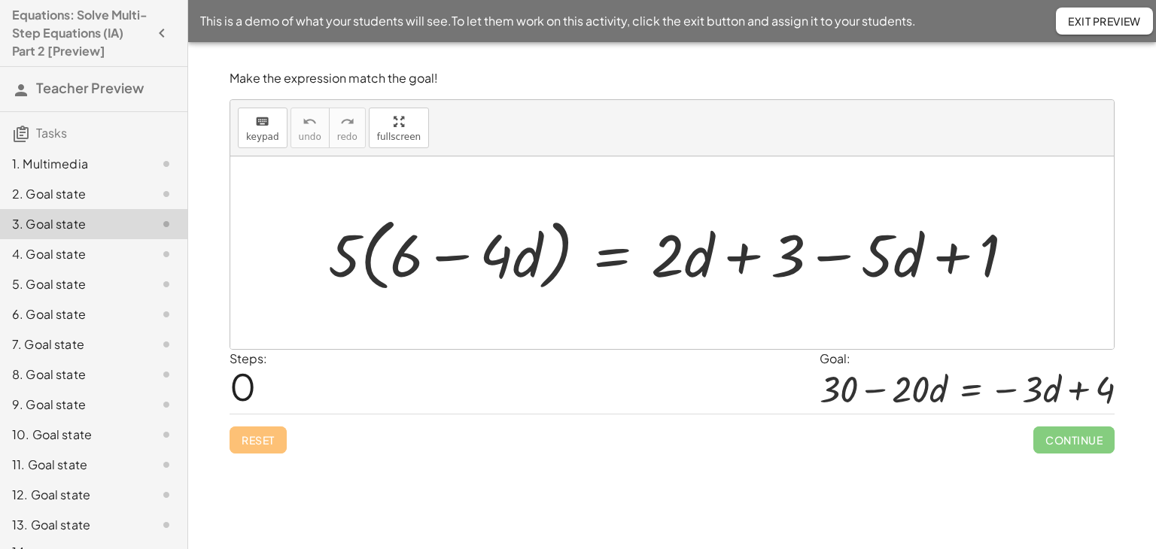
click at [78, 255] on div "4. Goal state" at bounding box center [72, 254] width 121 height 18
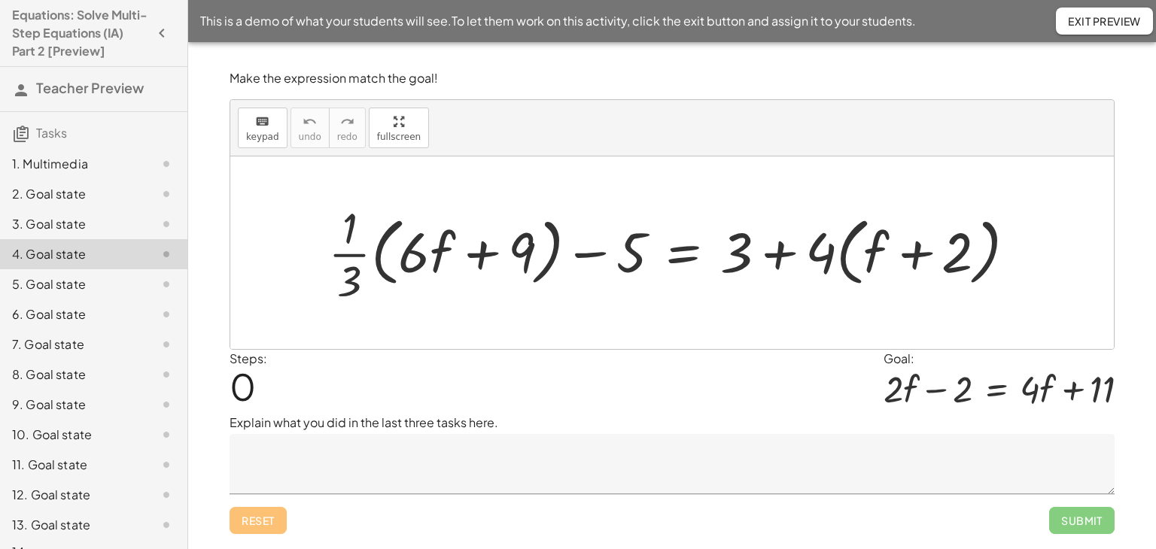
click at [83, 284] on div "5. Goal state" at bounding box center [72, 284] width 121 height 18
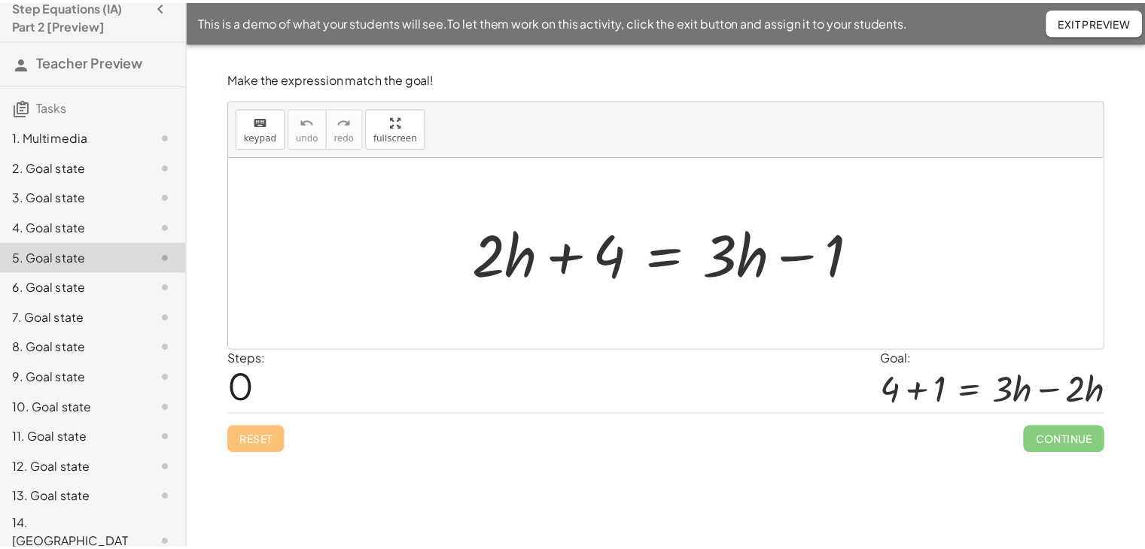
scroll to position [27, 0]
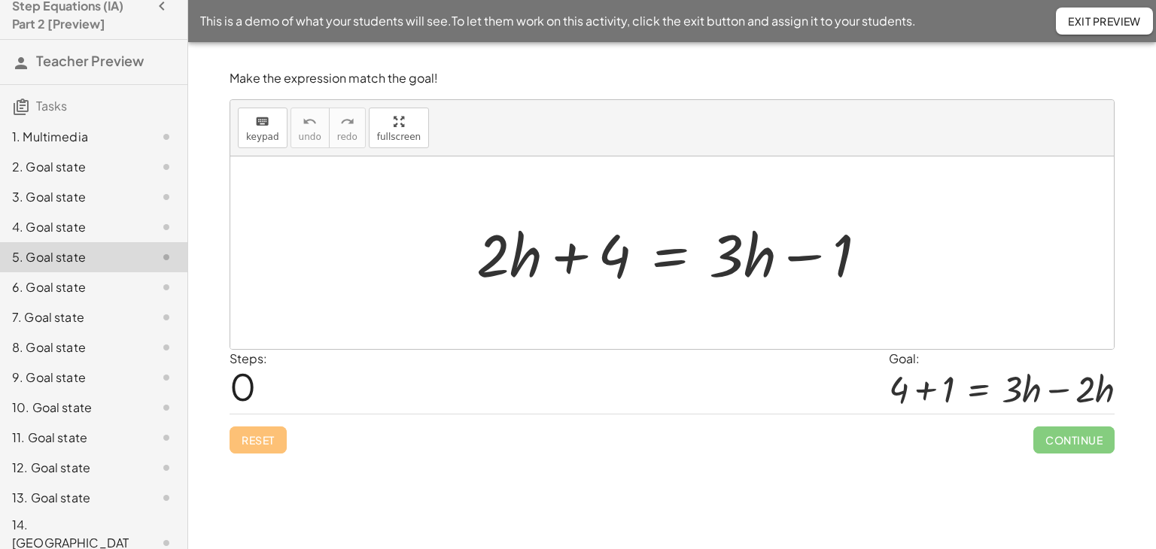
click at [62, 493] on div "13. Goal state" at bounding box center [72, 498] width 121 height 18
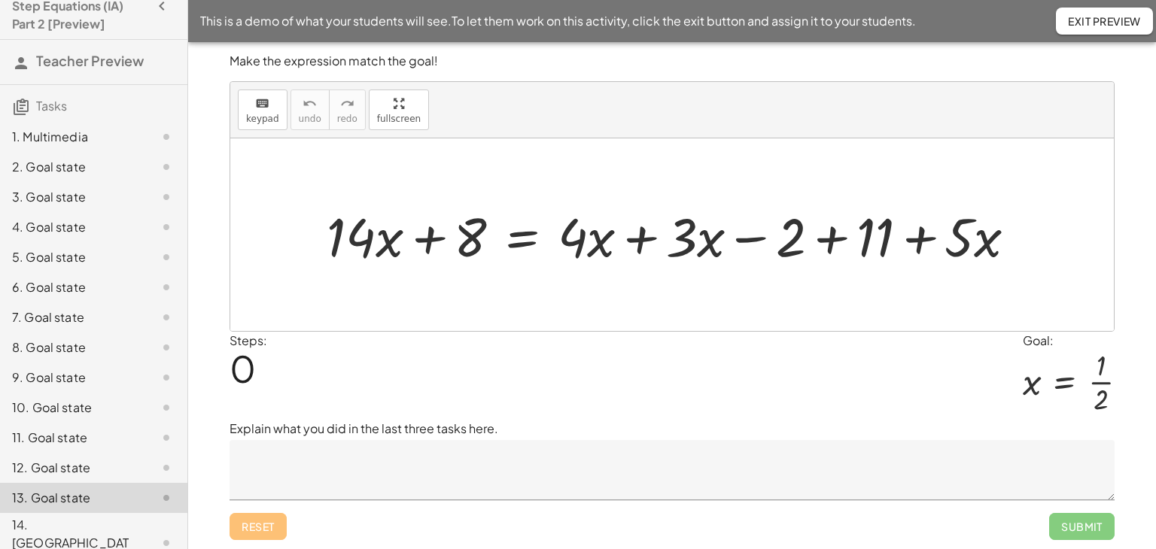
click at [55, 537] on div "14. Canvas" at bounding box center [72, 543] width 121 height 54
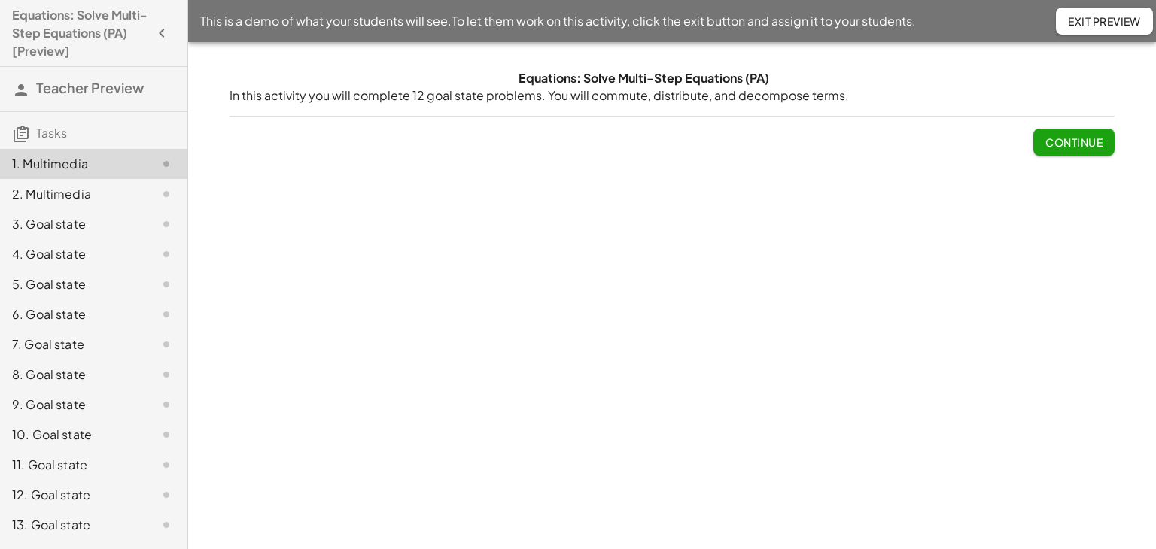
click at [1070, 144] on span "Continue" at bounding box center [1073, 142] width 57 height 14
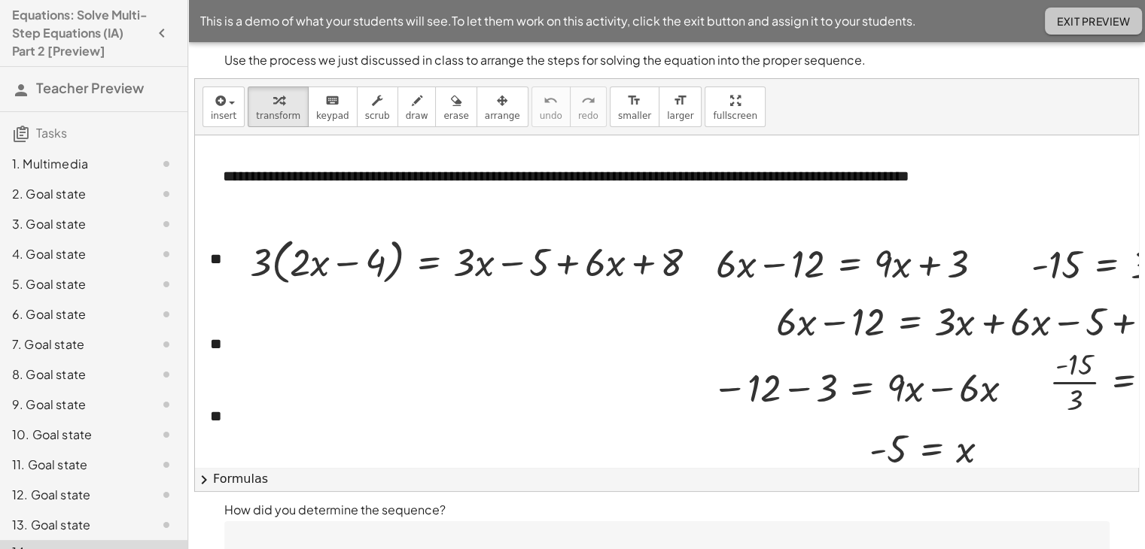
click at [1110, 31] on button "Exit Preview" at bounding box center [1093, 21] width 97 height 27
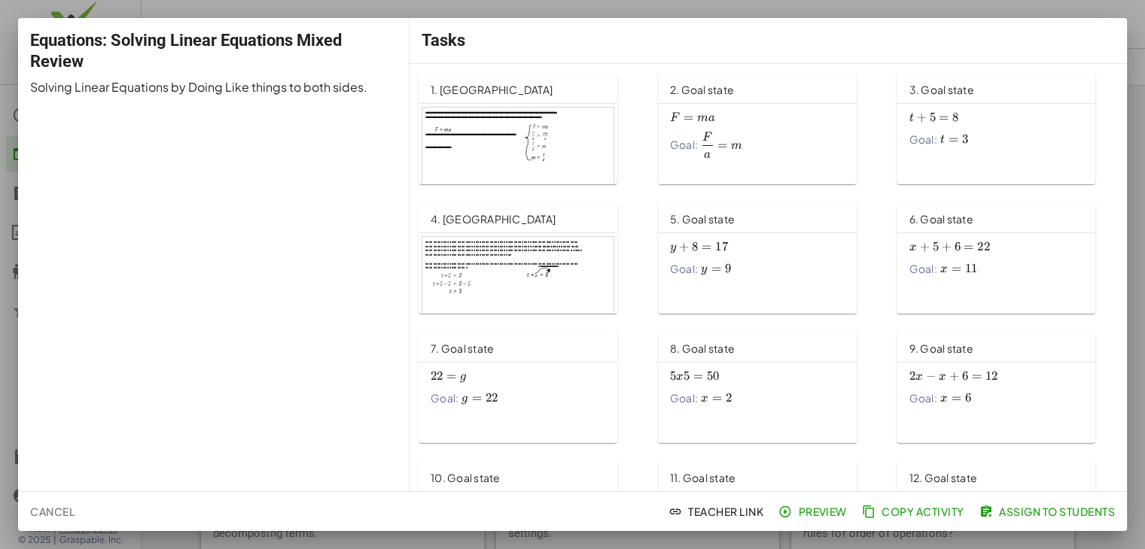
click at [40, 514] on span "Cancel" at bounding box center [52, 512] width 44 height 14
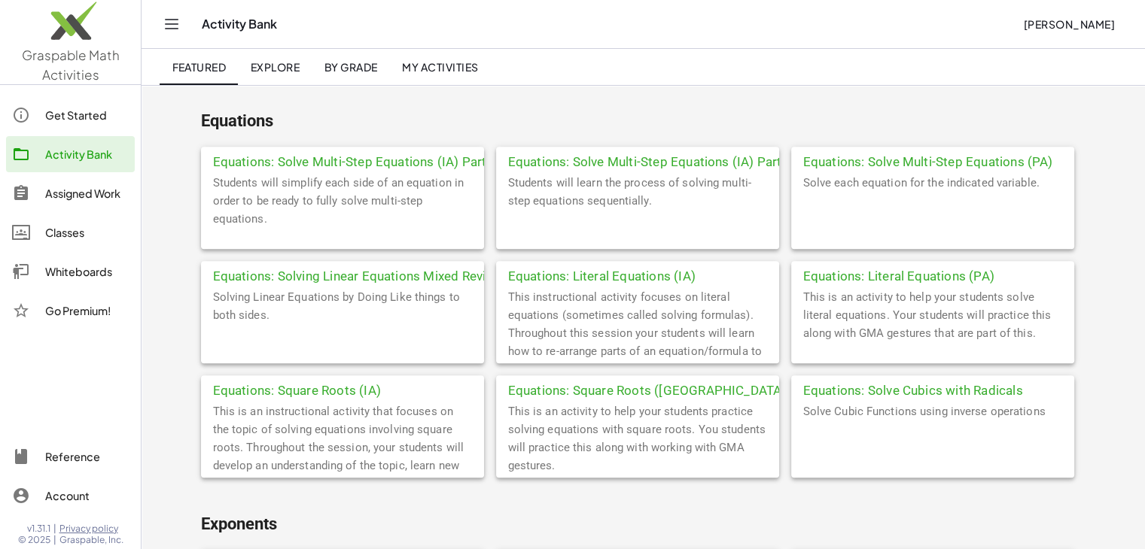
scroll to position [944, 0]
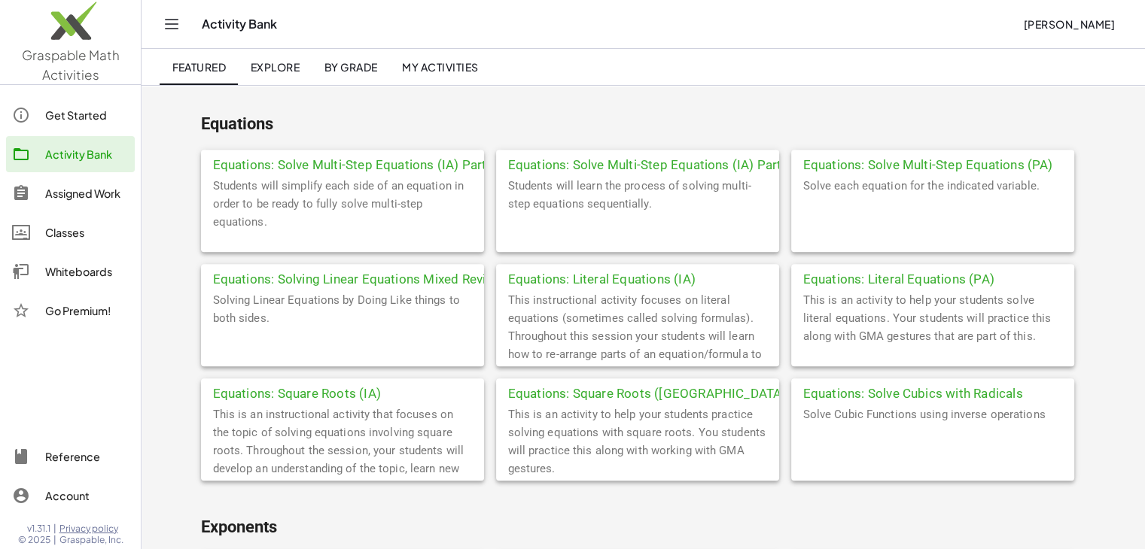
click at [434, 166] on div "Equations: Solve Multi-Step Equations (IA) Part 1" at bounding box center [342, 163] width 283 height 27
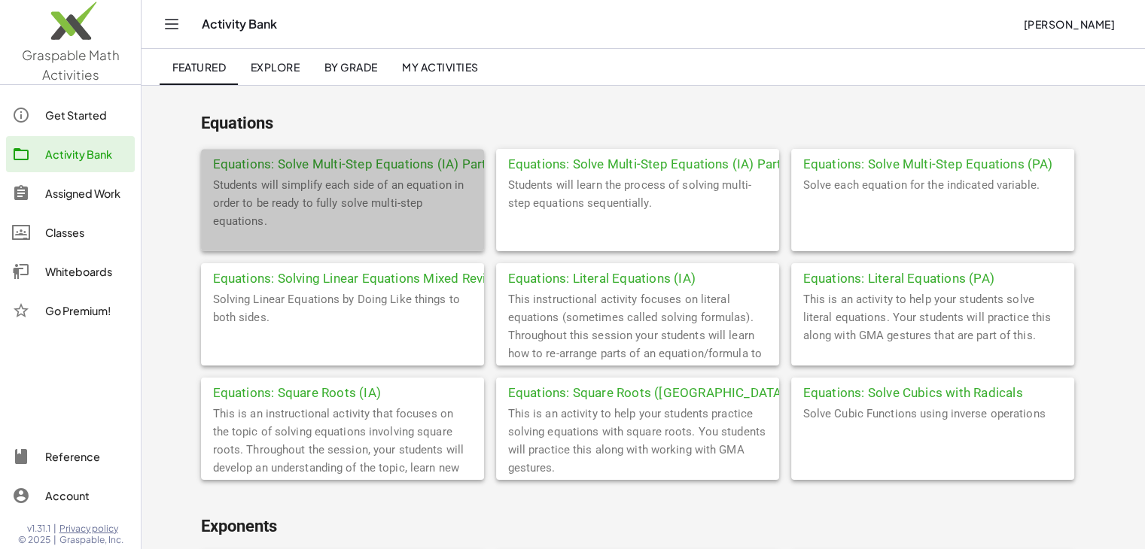
click at [399, 169] on p "Students will simplify each side of an equation in order to be ready to fully s…" at bounding box center [249, 171] width 330 height 32
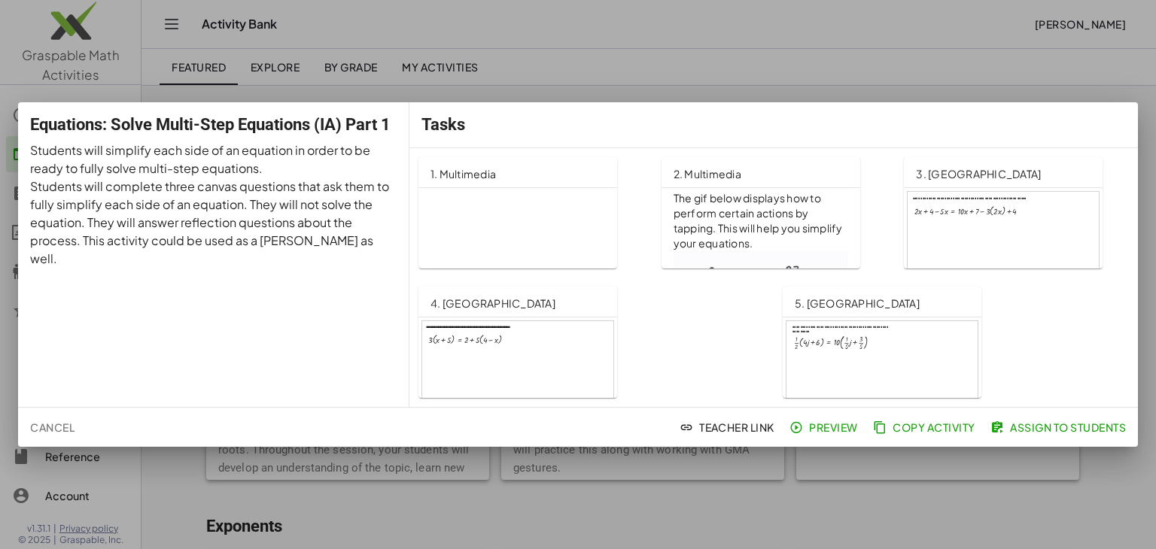
click at [842, 426] on span "Preview" at bounding box center [825, 428] width 65 height 14
click at [964, 60] on div at bounding box center [578, 274] width 1156 height 549
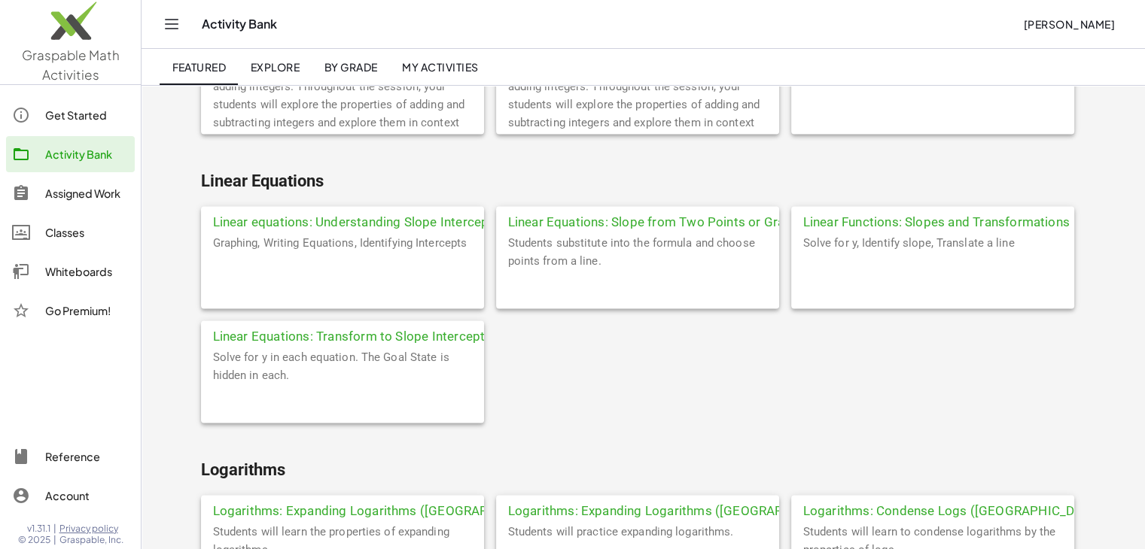
scroll to position [2967, 0]
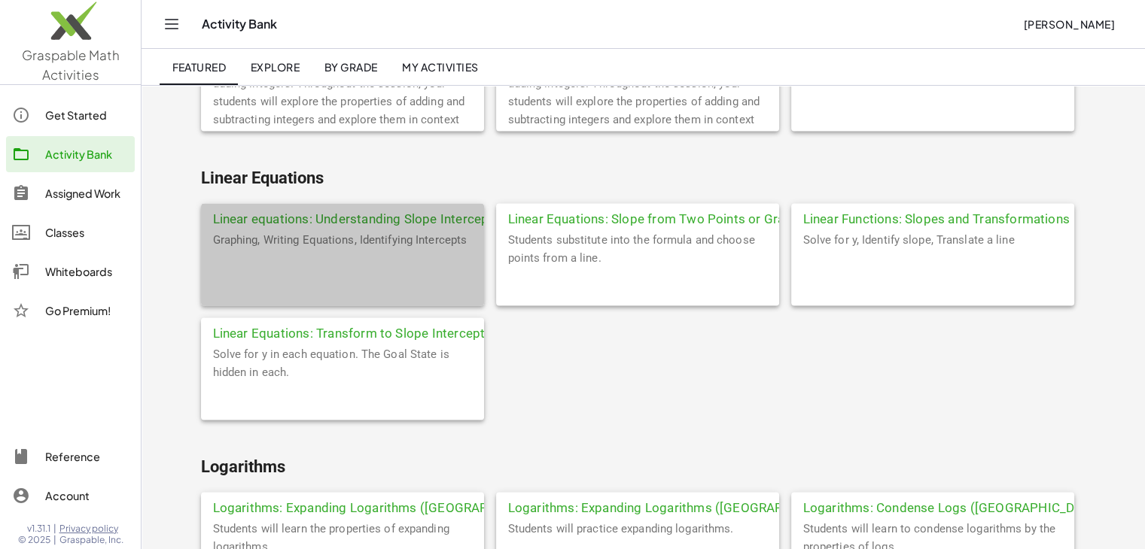
click at [411, 263] on div "Graphing, Writing Equations, Identifying Intercepts" at bounding box center [342, 268] width 283 height 75
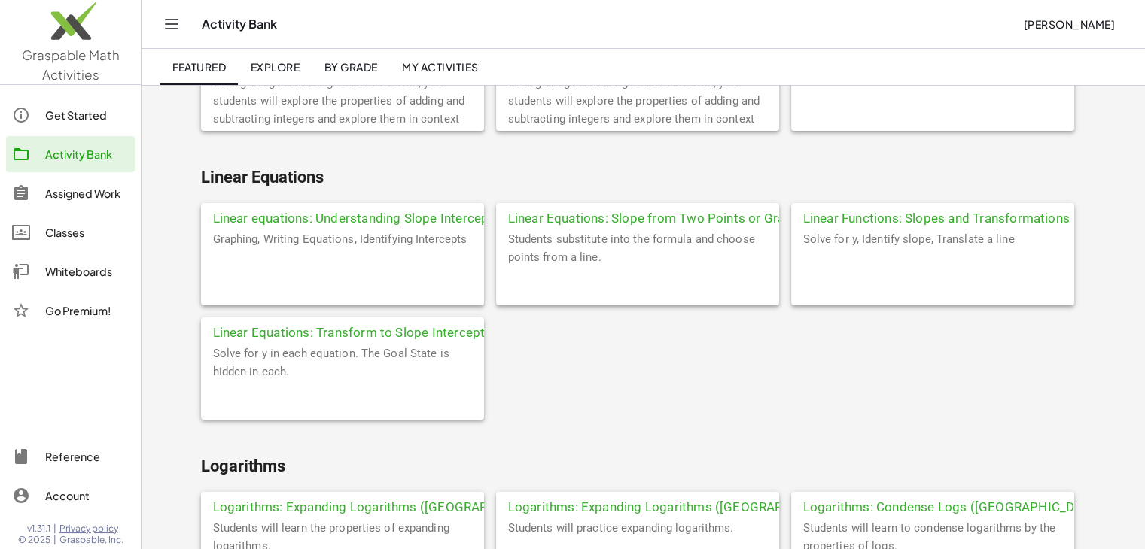
click at [388, 218] on div "Linear equations: Understanding Slope Intercept Form Graphing, Writing Equation…" at bounding box center [250, 257] width 352 height 426
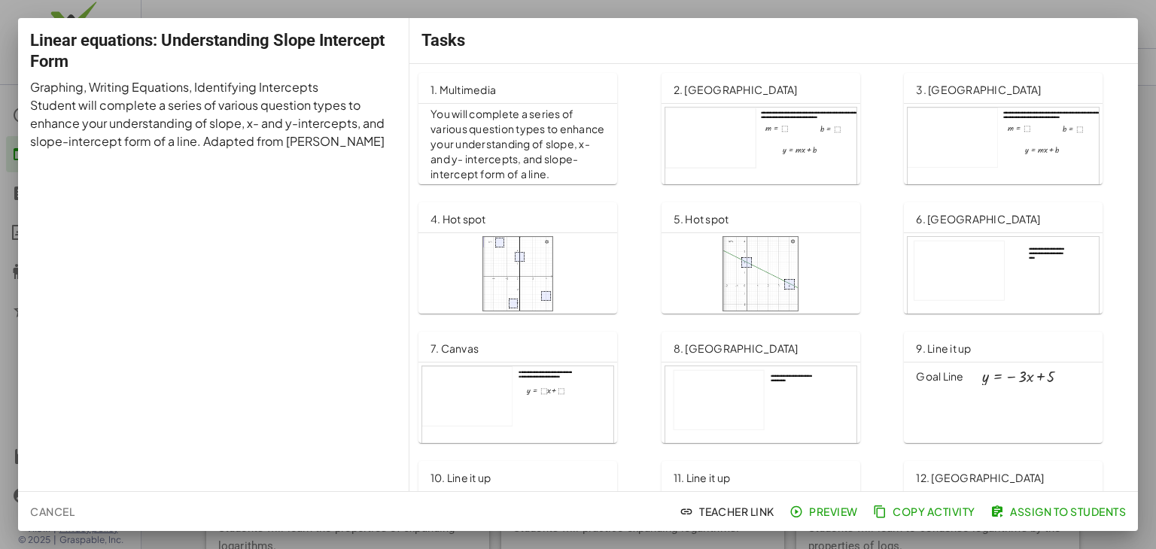
click at [50, 509] on span "Cancel" at bounding box center [52, 512] width 44 height 14
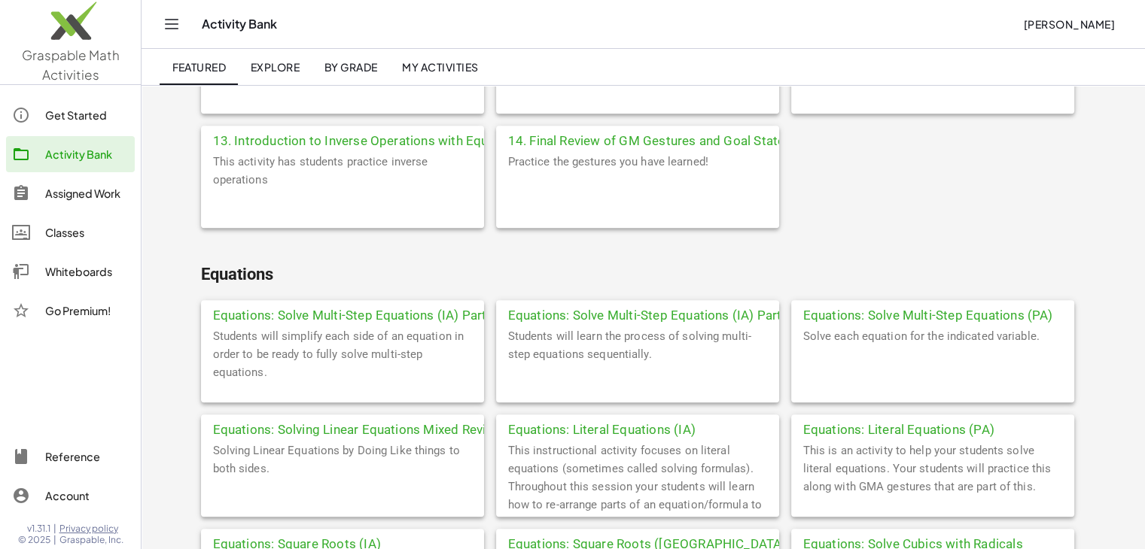
scroll to position [786, 0]
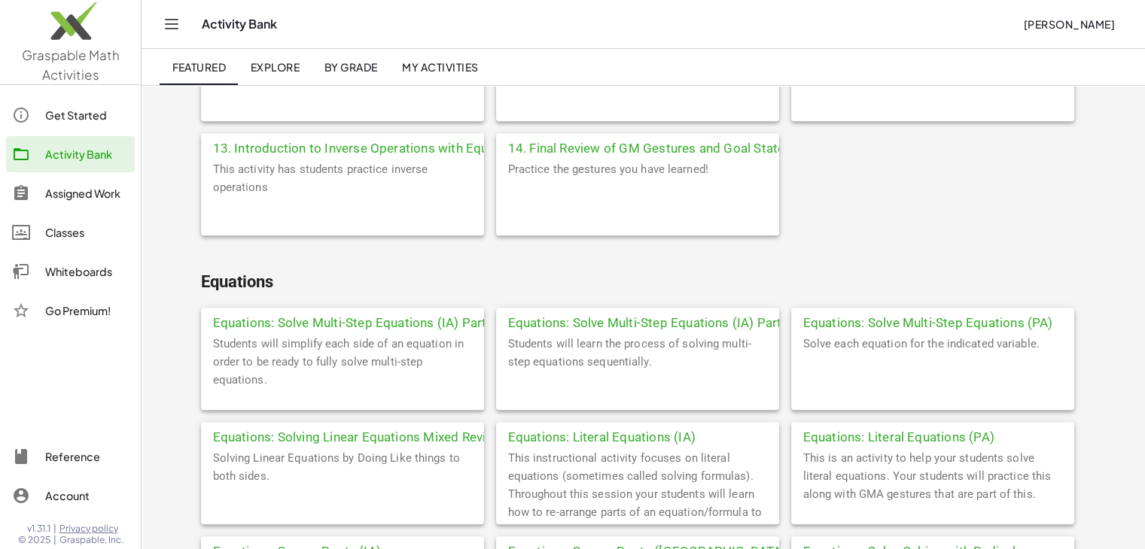
click at [667, 319] on div "Equations: Solve Multi-Step Equations (IA) Part 2" at bounding box center [637, 321] width 283 height 27
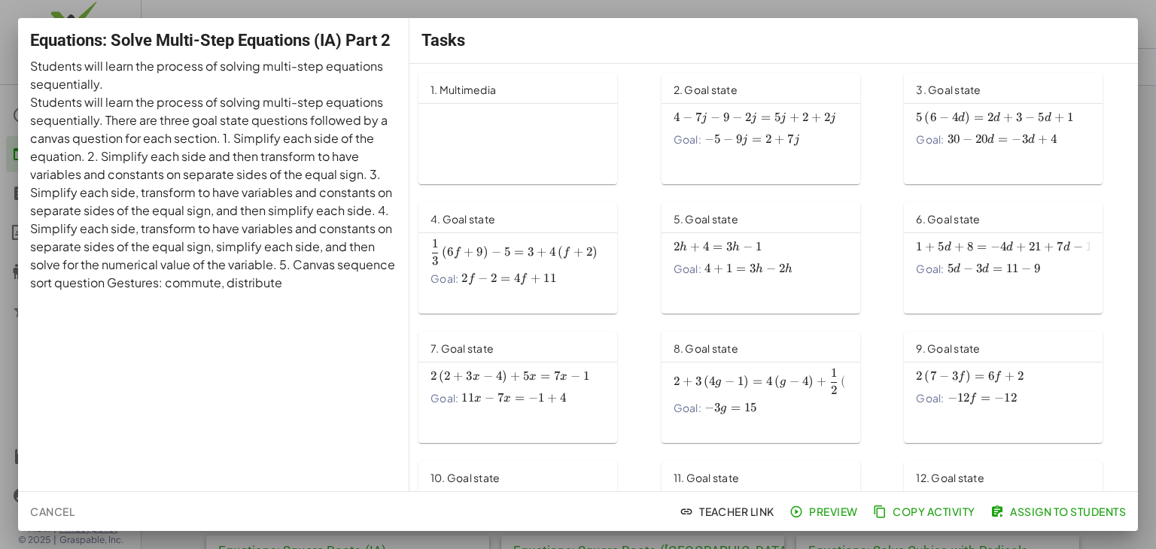
click at [838, 510] on span "Preview" at bounding box center [825, 512] width 65 height 14
click at [928, 516] on span "Copy Activity" at bounding box center [925, 512] width 99 height 14
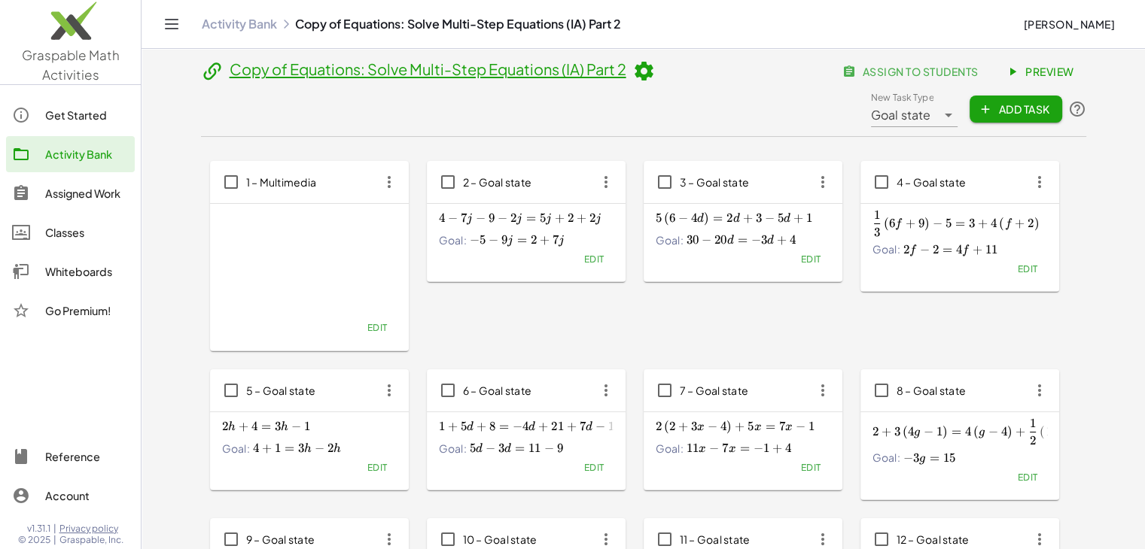
click at [641, 70] on icon at bounding box center [643, 71] width 23 height 23
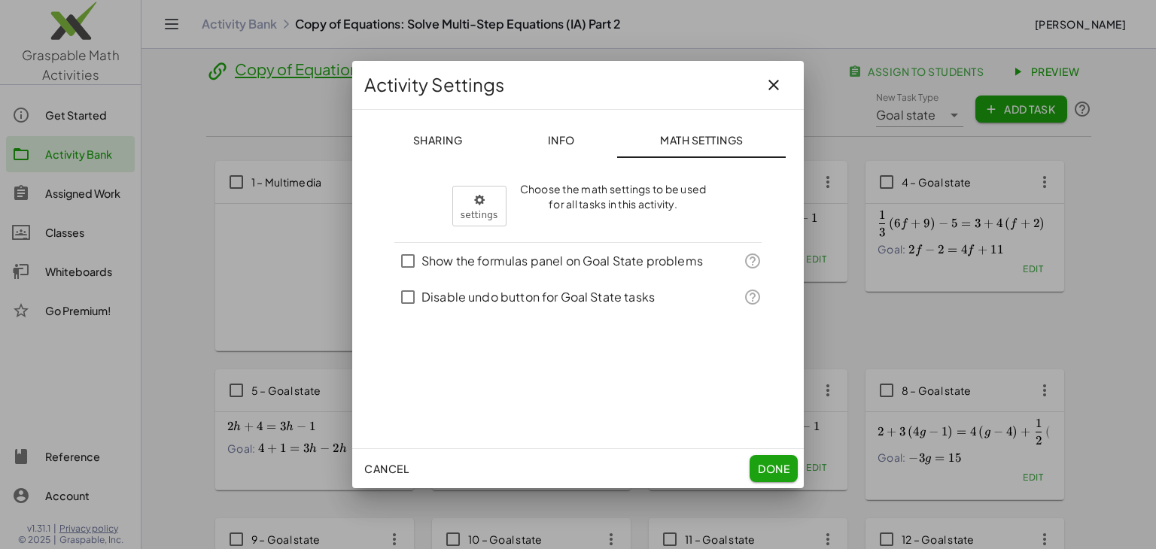
click at [769, 91] on icon "button" at bounding box center [774, 85] width 18 height 18
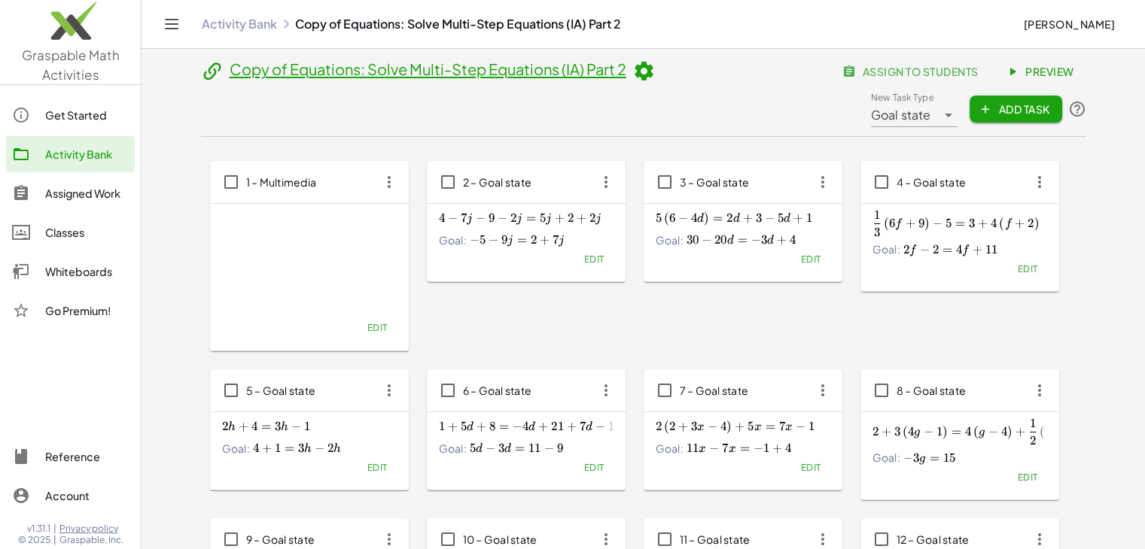
click at [647, 72] on icon at bounding box center [643, 71] width 23 height 23
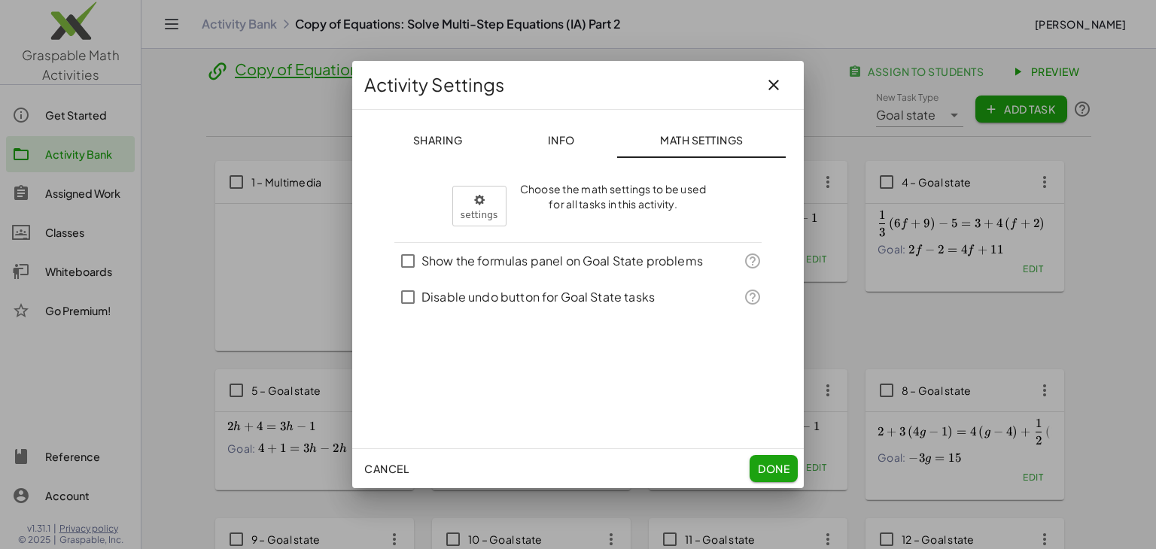
click at [768, 84] on icon "button" at bounding box center [774, 85] width 18 height 18
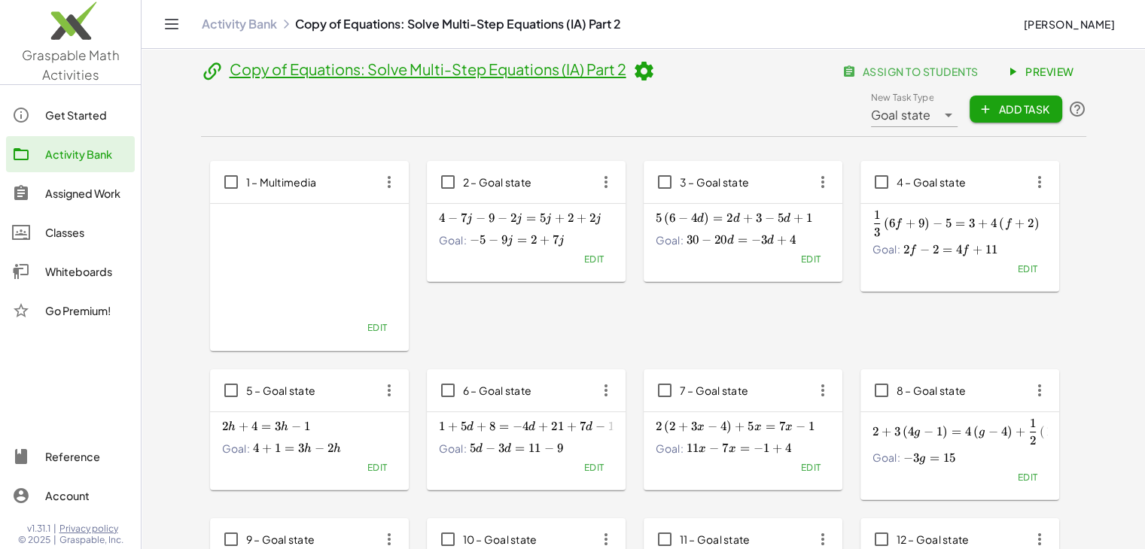
click at [93, 199] on div "Assigned Work" at bounding box center [87, 193] width 84 height 18
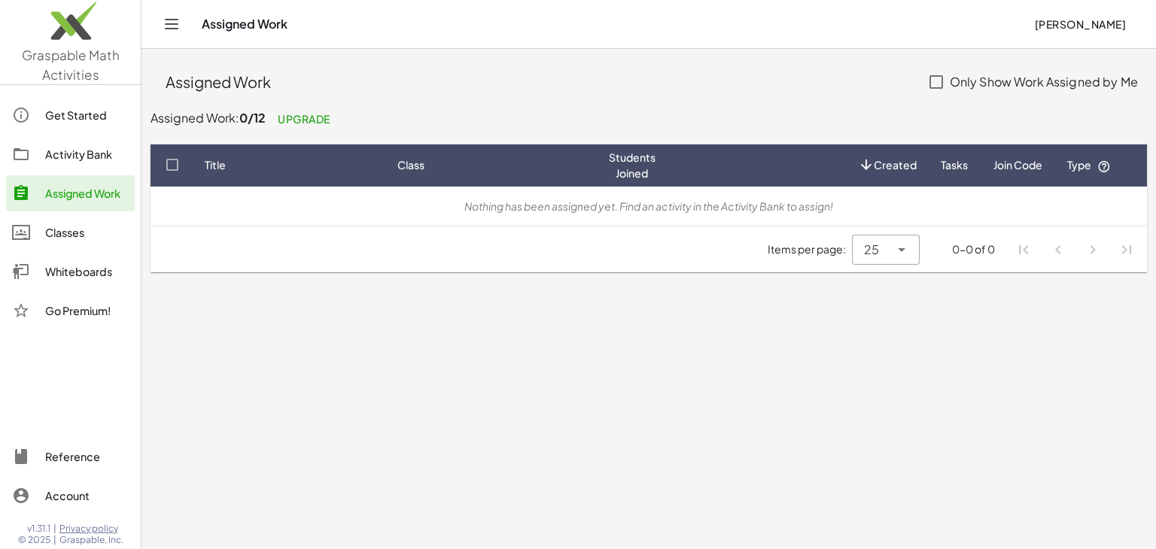
click at [94, 166] on link "Activity Bank" at bounding box center [70, 154] width 129 height 36
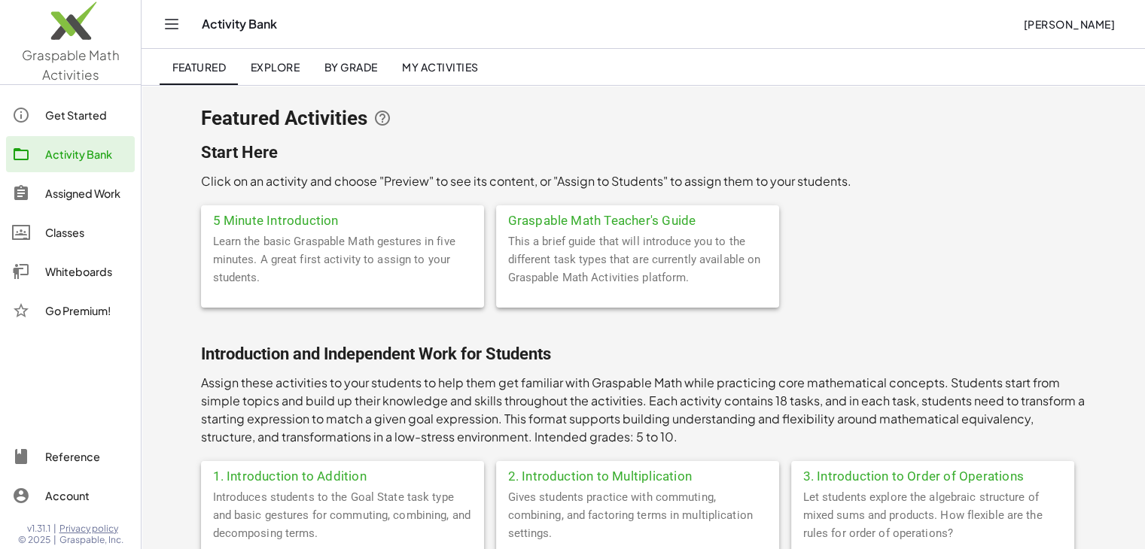
click at [428, 64] on span "My Activities" at bounding box center [440, 67] width 77 height 14
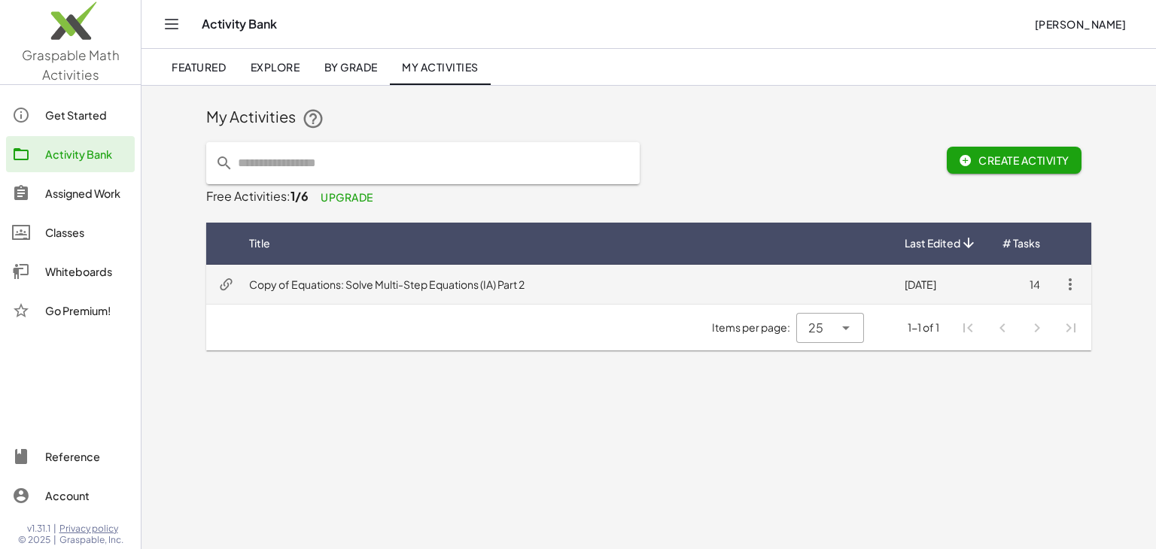
click at [611, 287] on td "Copy of Equations: Solve Multi-Step Equations (IA) Part 2" at bounding box center [565, 284] width 656 height 39
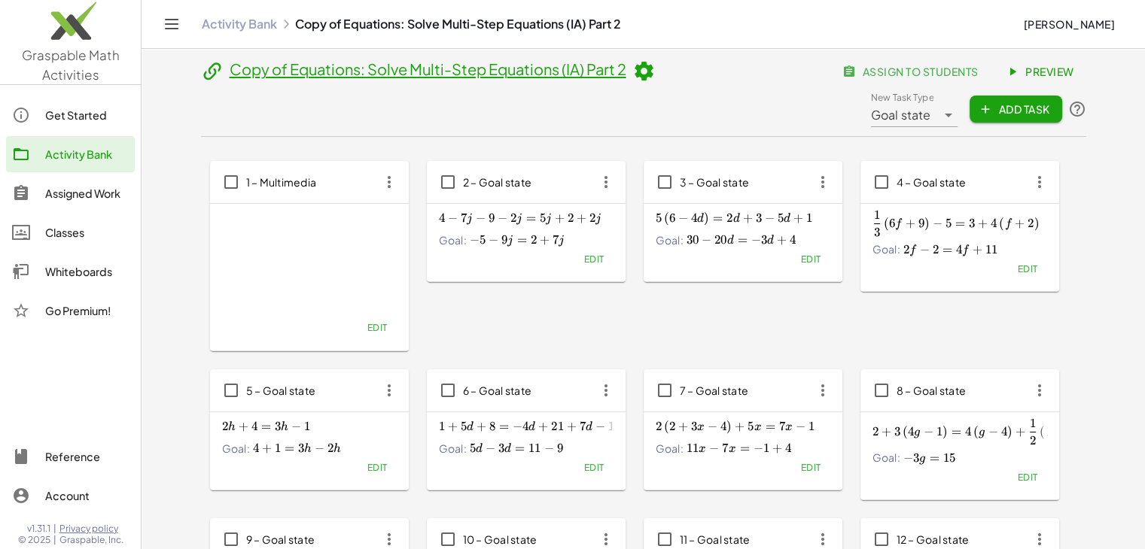
drag, startPoint x: 449, startPoint y: 72, endPoint x: 364, endPoint y: 104, distance: 90.3
click at [364, 104] on header "Copy of Equations: Solve Multi-Step Equations (IA) Part 2 assign to students Pr…" at bounding box center [643, 97] width 885 height 79
click at [639, 65] on icon at bounding box center [643, 71] width 23 height 23
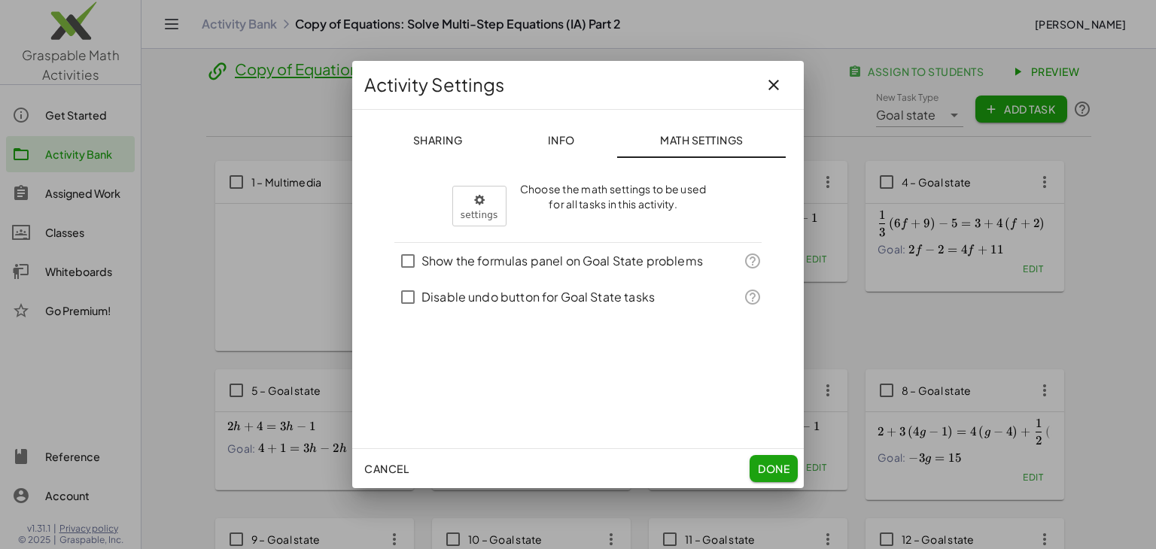
click at [565, 141] on span "Info" at bounding box center [560, 140] width 27 height 14
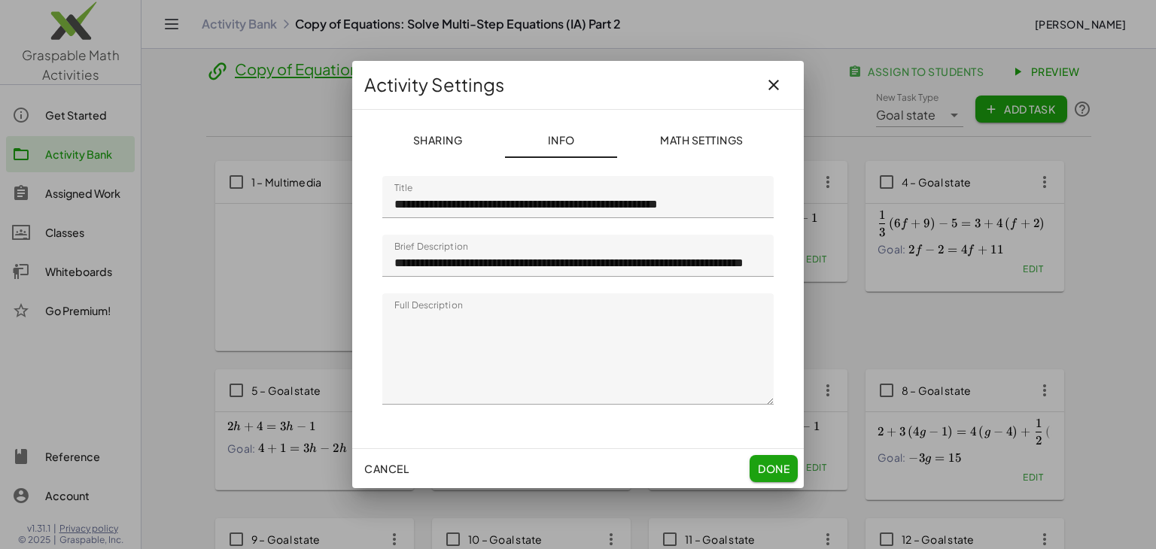
click at [583, 206] on input "**********" at bounding box center [577, 197] width 391 height 42
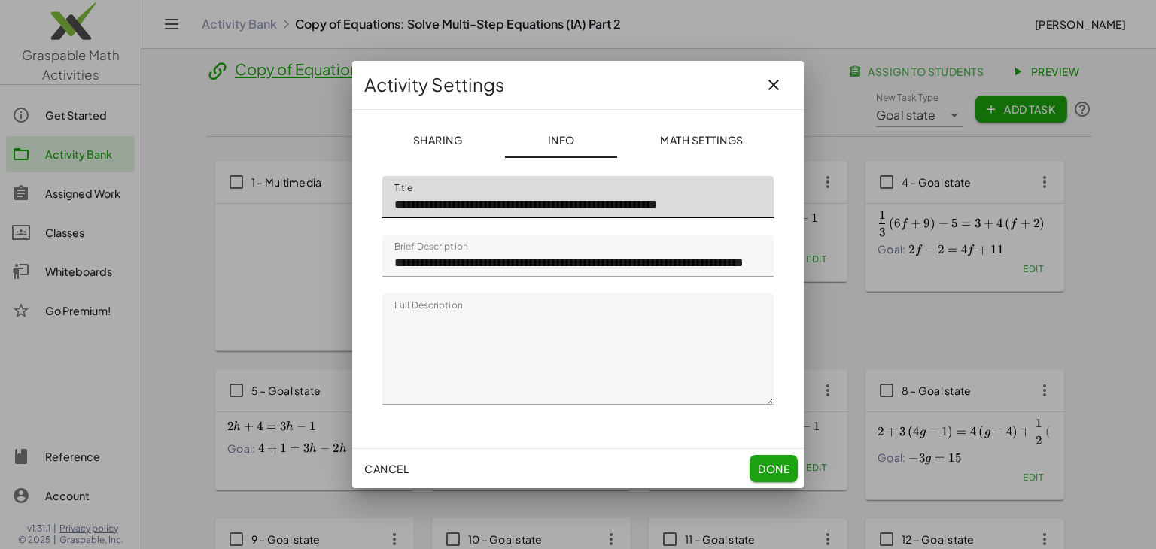
drag, startPoint x: 507, startPoint y: 203, endPoint x: 314, endPoint y: 198, distance: 193.5
click at [314, 198] on div "**********" at bounding box center [578, 274] width 1156 height 549
drag, startPoint x: 626, startPoint y: 203, endPoint x: 154, endPoint y: 239, distance: 474.0
click at [154, 239] on div "**********" at bounding box center [578, 274] width 1156 height 549
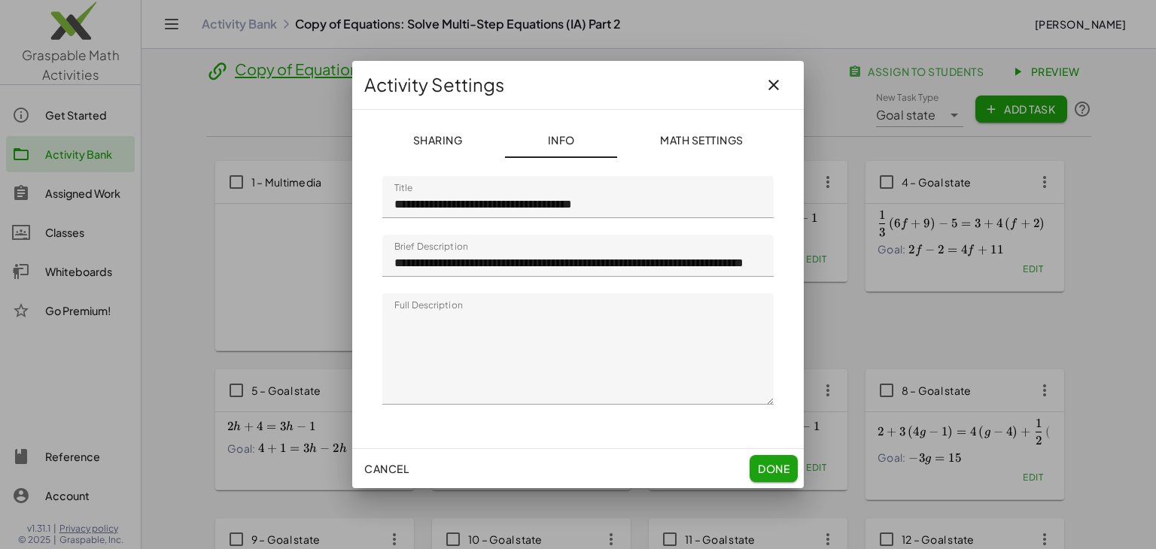
click at [319, 316] on div at bounding box center [578, 274] width 1156 height 549
click at [657, 208] on input "**********" at bounding box center [577, 197] width 391 height 42
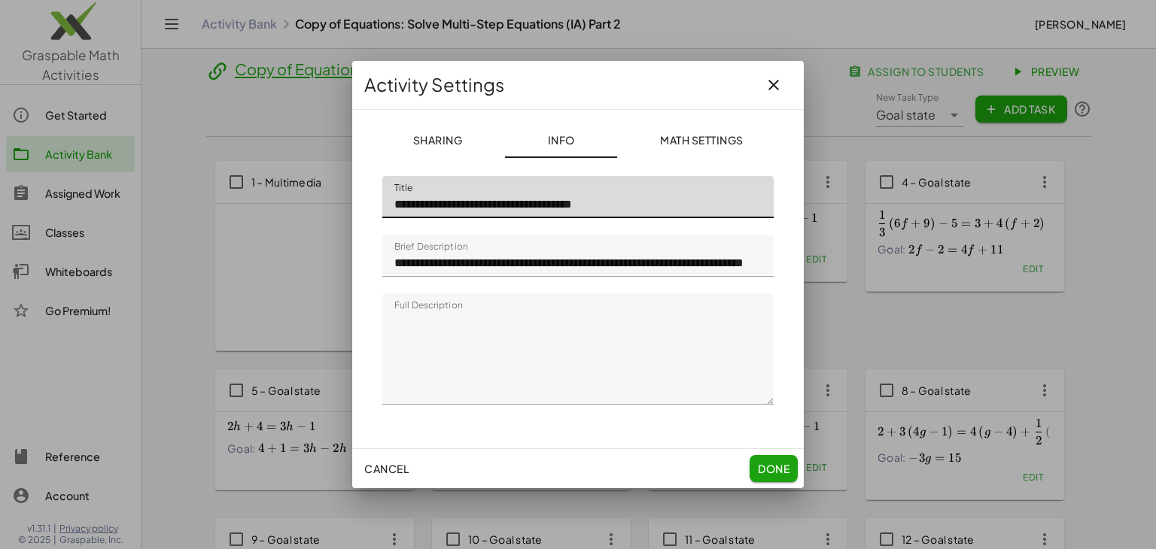
click at [657, 208] on input "**********" at bounding box center [577, 197] width 391 height 42
drag, startPoint x: 657, startPoint y: 208, endPoint x: 467, endPoint y: 212, distance: 189.7
click at [467, 212] on input "**********" at bounding box center [577, 197] width 391 height 42
type input "**********"
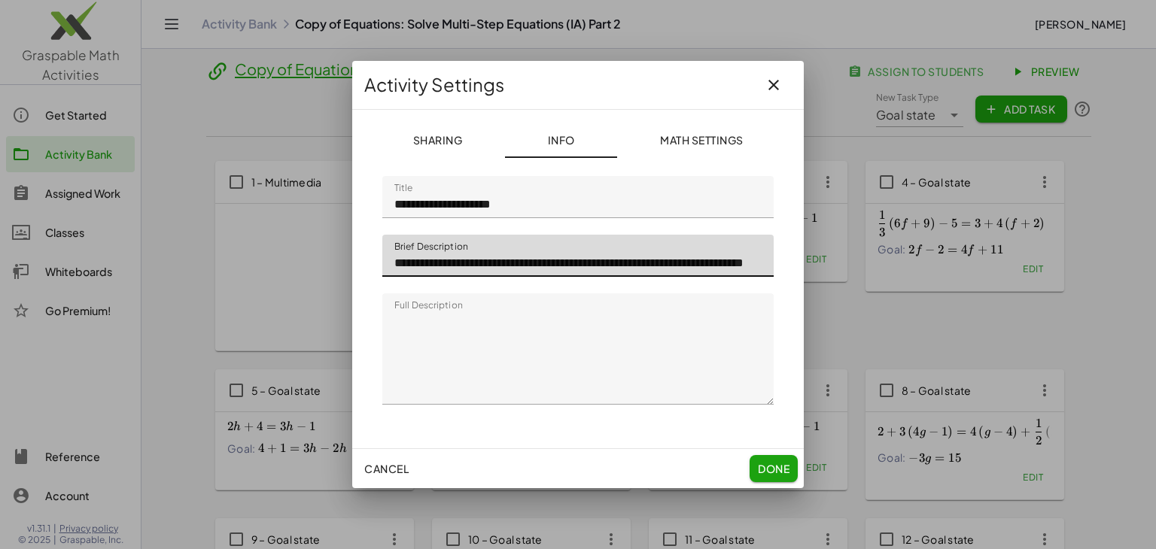
click at [500, 263] on input "**********" at bounding box center [577, 256] width 391 height 42
click at [567, 260] on input "**********" at bounding box center [577, 256] width 391 height 42
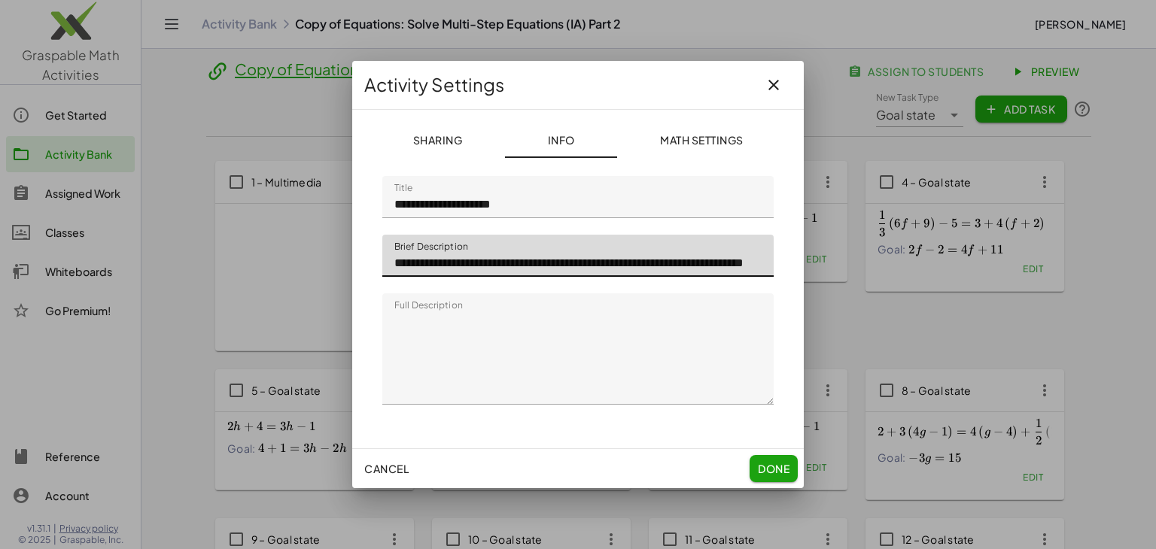
click at [567, 260] on input "**********" at bounding box center [577, 256] width 391 height 42
type input "*"
click at [433, 259] on input "**********" at bounding box center [577, 256] width 391 height 42
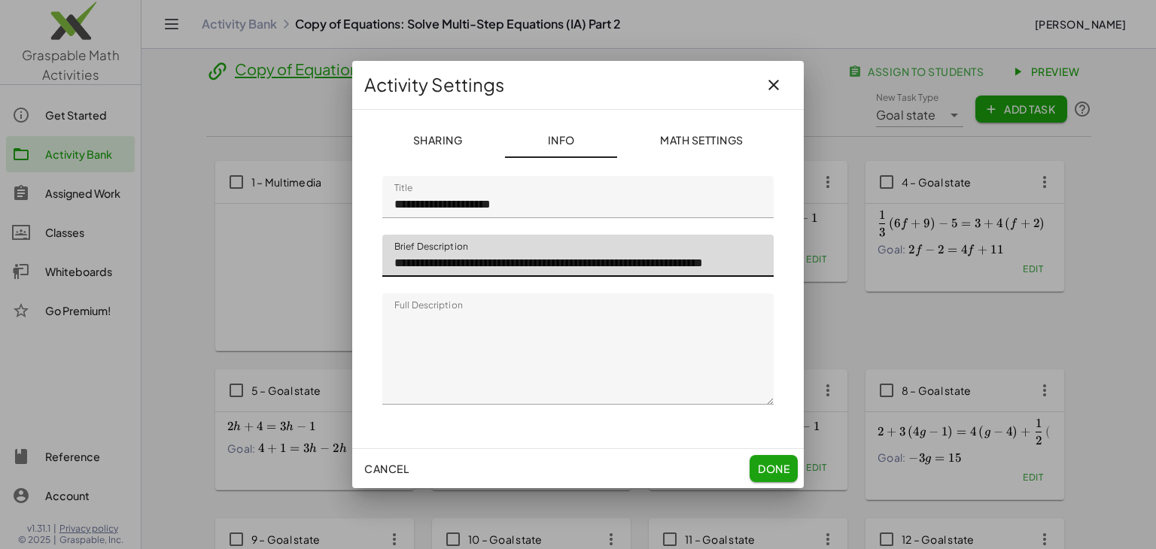
type input "**********"
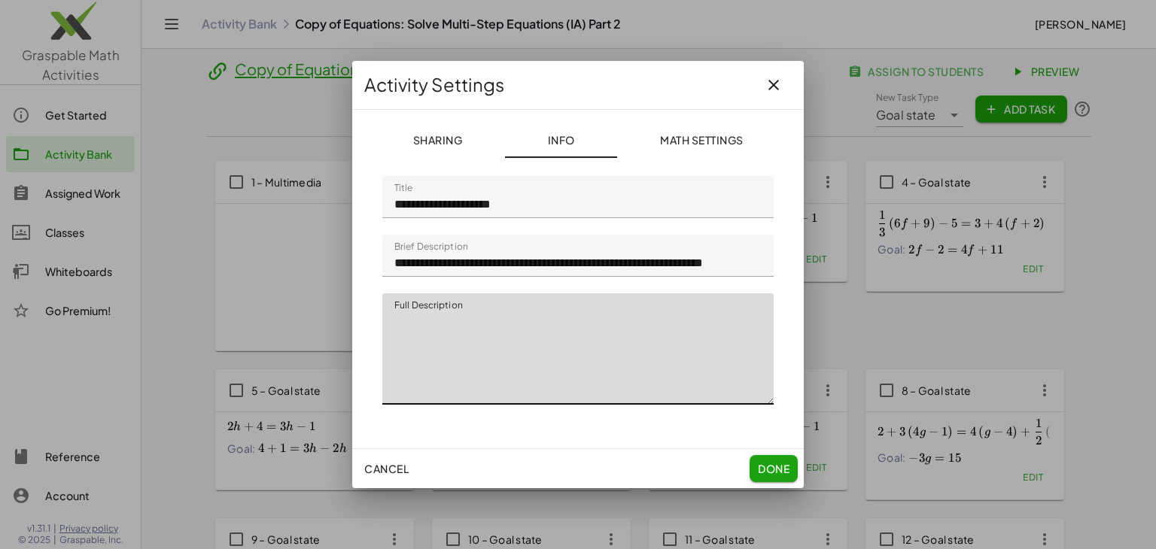
scroll to position [181, 0]
drag, startPoint x: 392, startPoint y: 316, endPoint x: 723, endPoint y: 574, distance: 419.3
click at [723, 549] on html "Graspable Math Activities Get Started Activity Bank Assigned Work Classes White…" at bounding box center [578, 274] width 1156 height 549
click at [573, 351] on textarea "Full Description" at bounding box center [577, 349] width 391 height 111
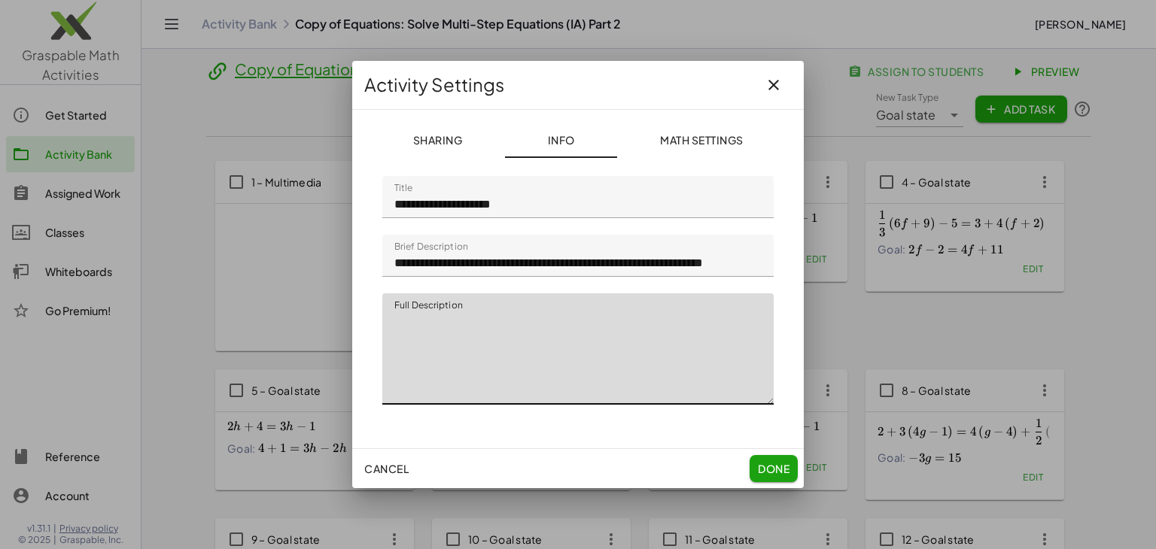
scroll to position [26, 0]
drag, startPoint x: 616, startPoint y: 348, endPoint x: 406, endPoint y: 349, distance: 210.0
click at [406, 349] on textarea "Full Description" at bounding box center [577, 349] width 391 height 111
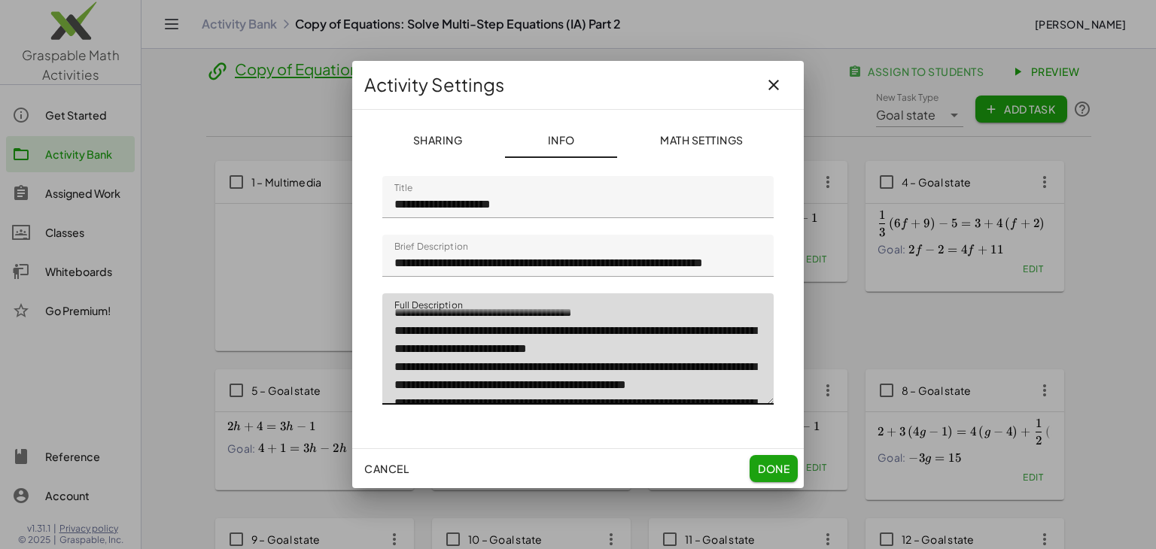
scroll to position [65, 0]
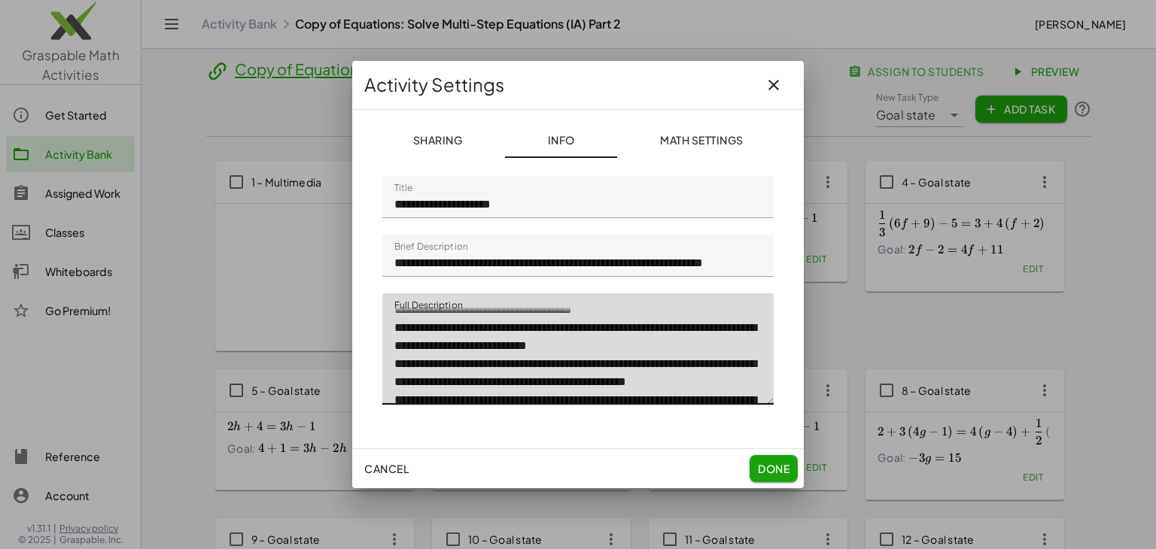
drag, startPoint x: 662, startPoint y: 347, endPoint x: 408, endPoint y: 324, distance: 254.7
click at [408, 324] on textarea "**********" at bounding box center [577, 349] width 391 height 111
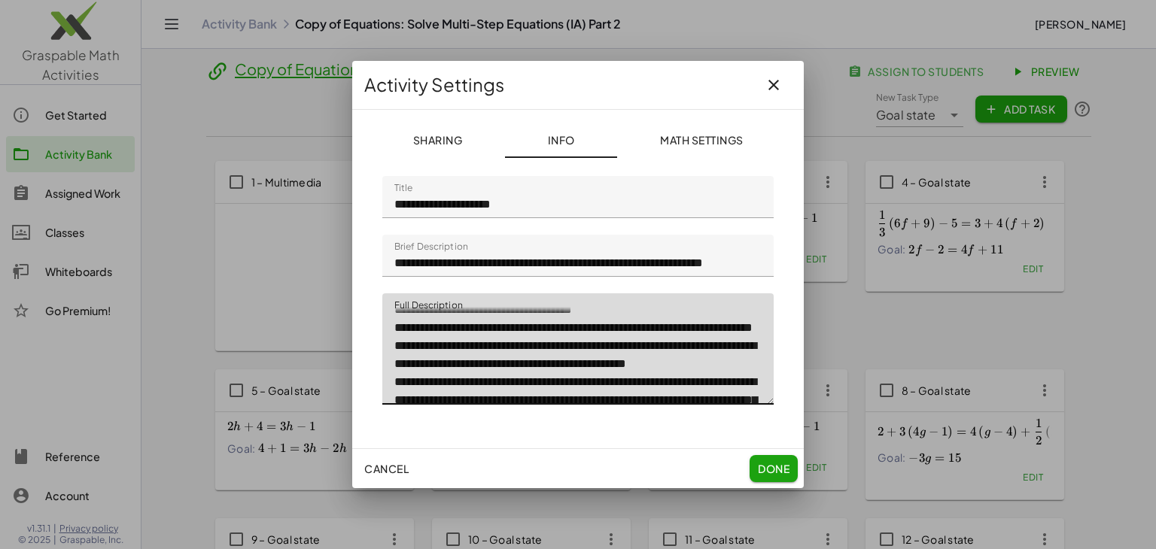
type textarea "**********"
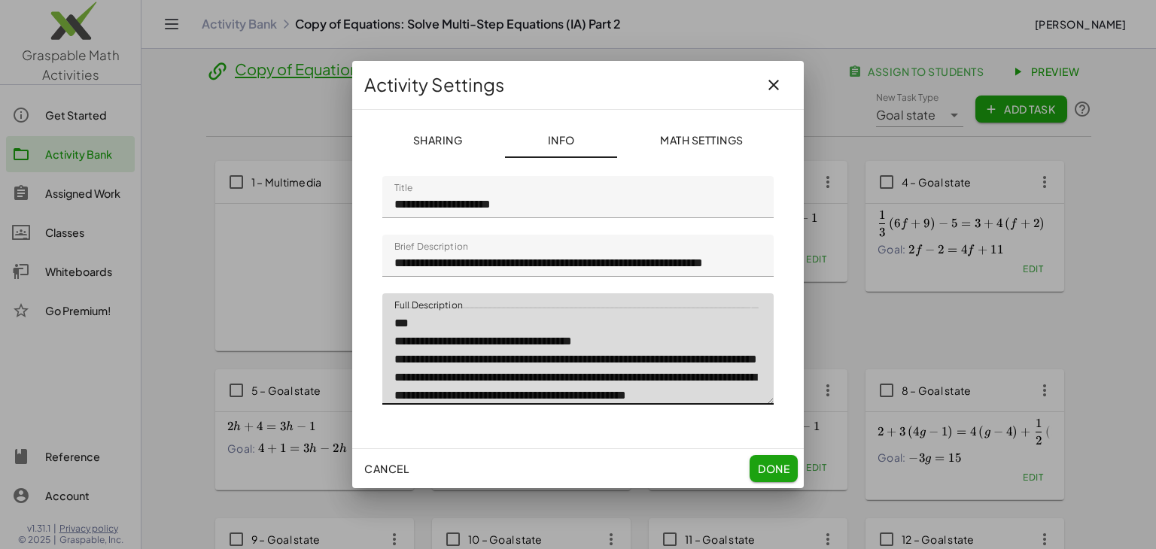
scroll to position [0, 0]
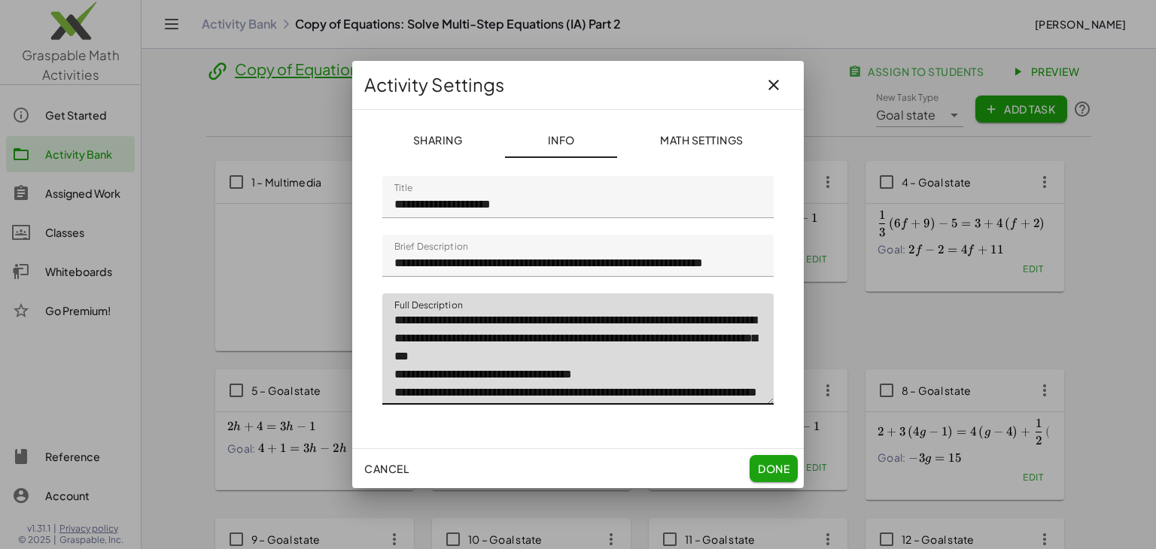
drag, startPoint x: 595, startPoint y: 395, endPoint x: 367, endPoint y: 281, distance: 255.2
click at [367, 281] on div "**********" at bounding box center [578, 279] width 452 height 339
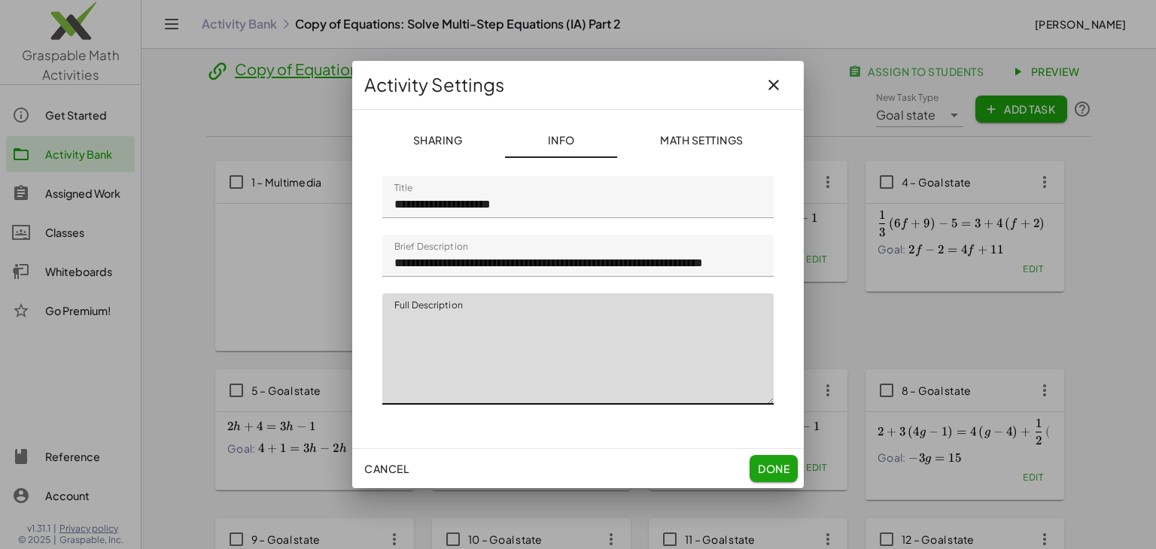
click at [780, 470] on span "Done" at bounding box center [774, 469] width 32 height 14
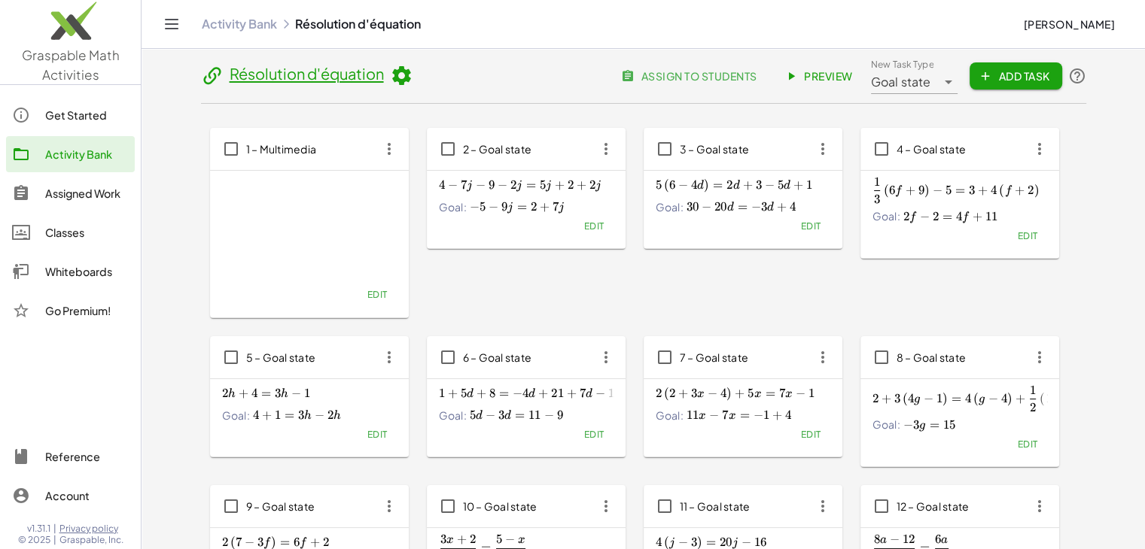
click at [344, 148] on div "1 – Multimedia" at bounding box center [309, 149] width 199 height 42
click at [341, 208] on p "Equations: Solve Multi-Step Equations (IA)" at bounding box center [348, 466] width 253 height 583
click at [826, 72] on span "Preview" at bounding box center [819, 76] width 65 height 14
click at [376, 298] on span "Edit" at bounding box center [377, 294] width 20 height 11
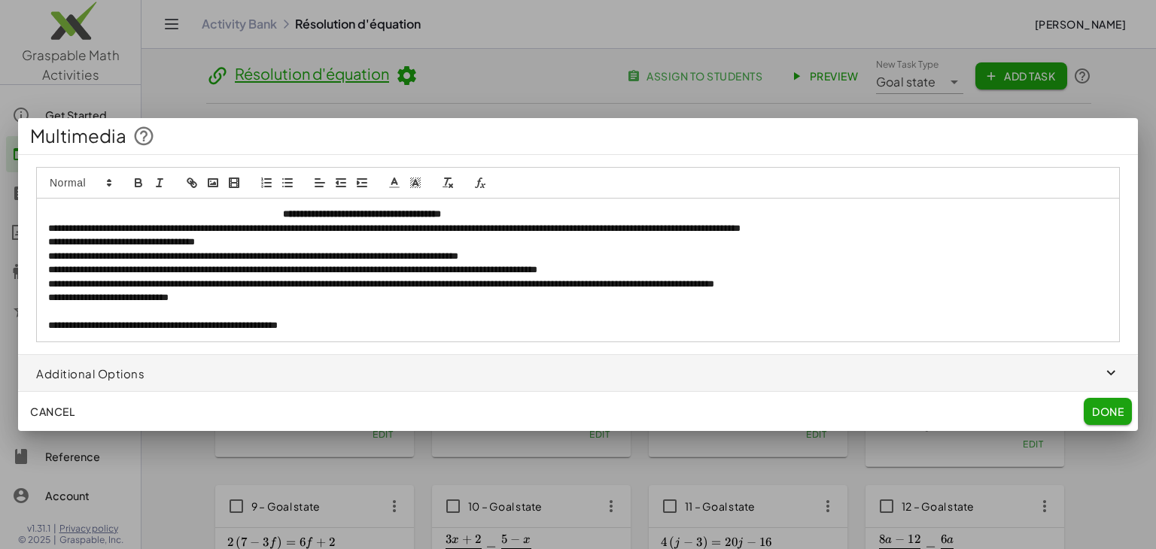
click at [516, 215] on p "**********" at bounding box center [578, 215] width 1060 height 14
click at [332, 214] on strong "**********" at bounding box center [352, 214] width 139 height 10
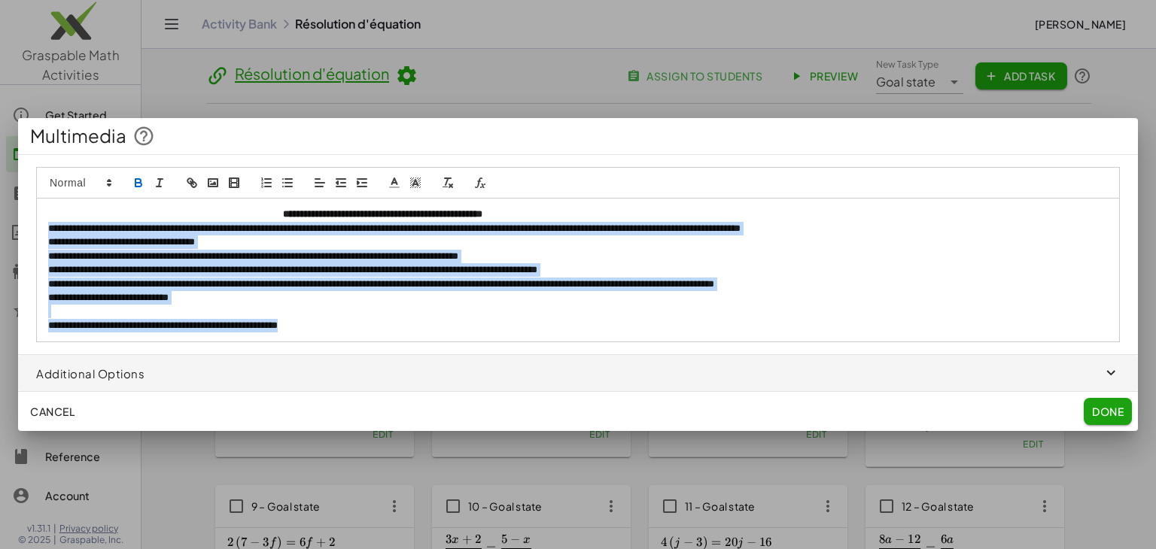
drag, startPoint x: 345, startPoint y: 327, endPoint x: 48, endPoint y: 227, distance: 313.5
click at [48, 227] on div "**********" at bounding box center [578, 270] width 1082 height 143
copy div "**********"
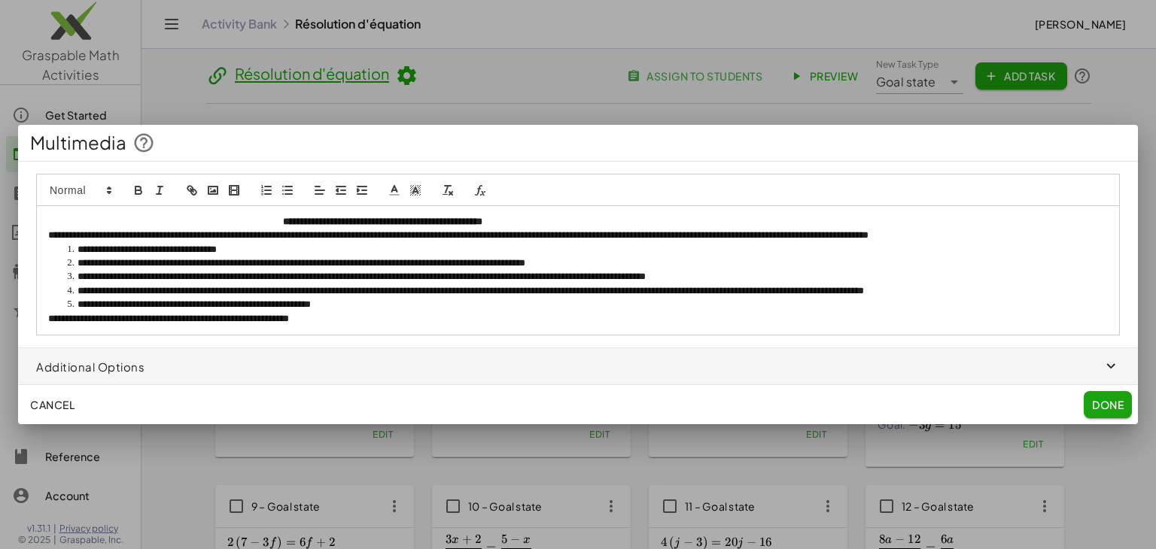
click at [430, 299] on li "**********" at bounding box center [585, 305] width 1045 height 14
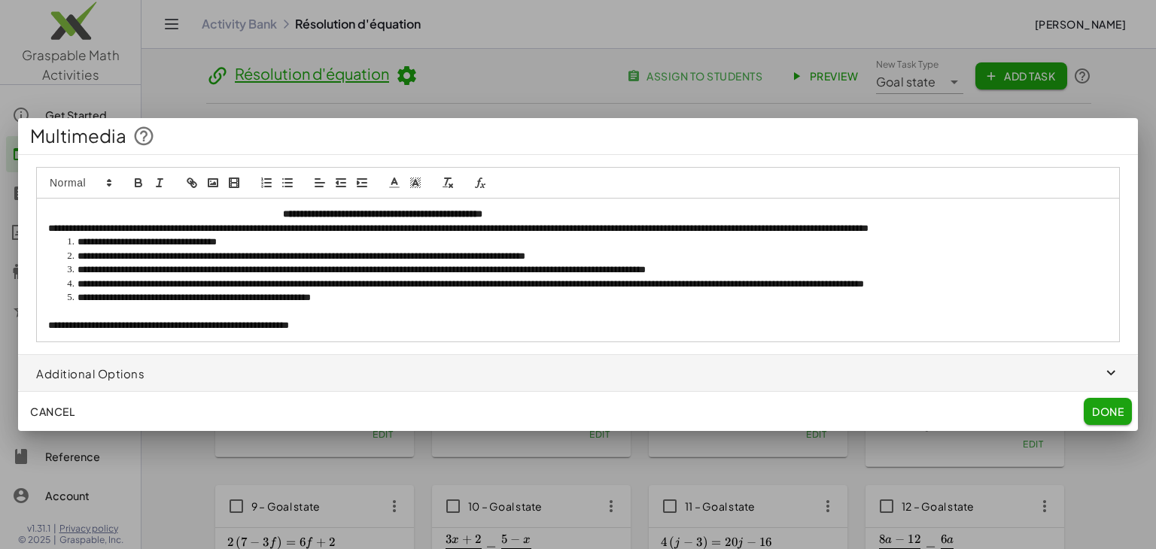
click at [1127, 405] on button "Done" at bounding box center [1108, 411] width 48 height 27
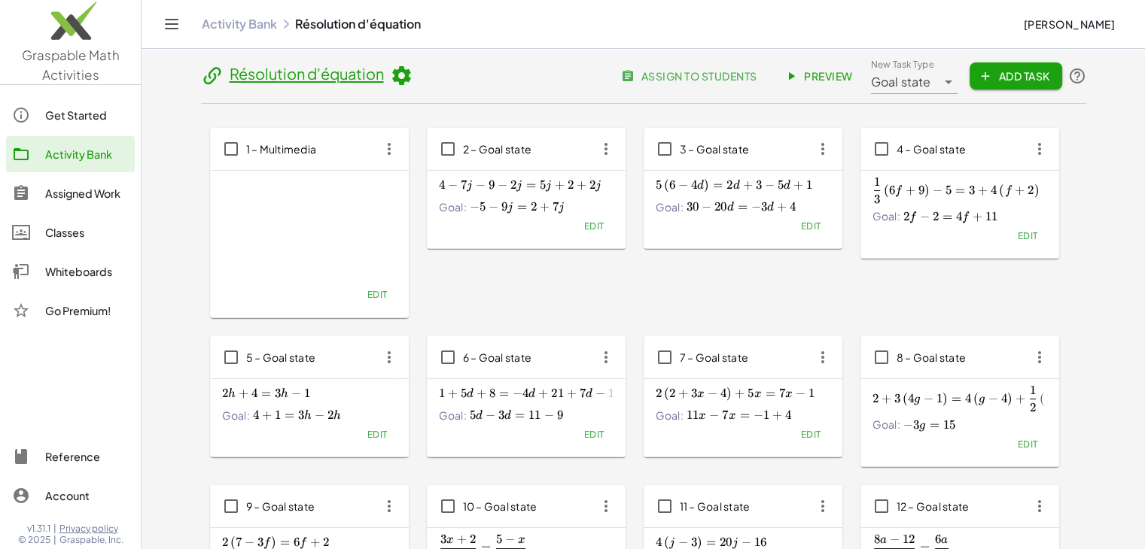
click at [560, 145] on div "2 – Goal state" at bounding box center [526, 149] width 199 height 42
click at [604, 148] on icon "button" at bounding box center [605, 148] width 27 height 27
click at [572, 233] on div "Edit" at bounding box center [526, 225] width 175 height 21
click at [593, 228] on span "Edit" at bounding box center [593, 226] width 20 height 11
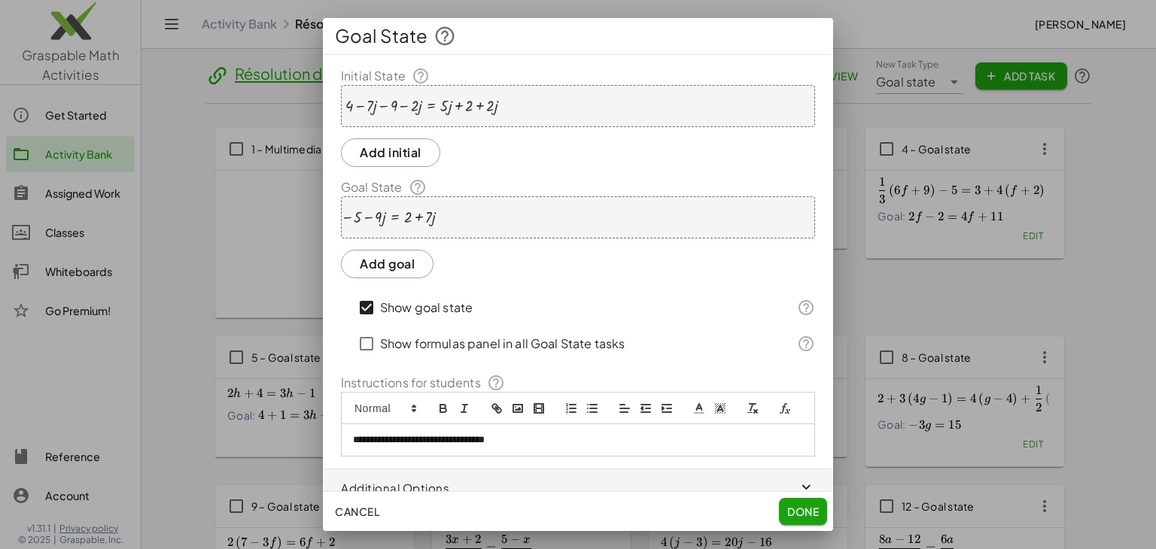
scroll to position [32, 0]
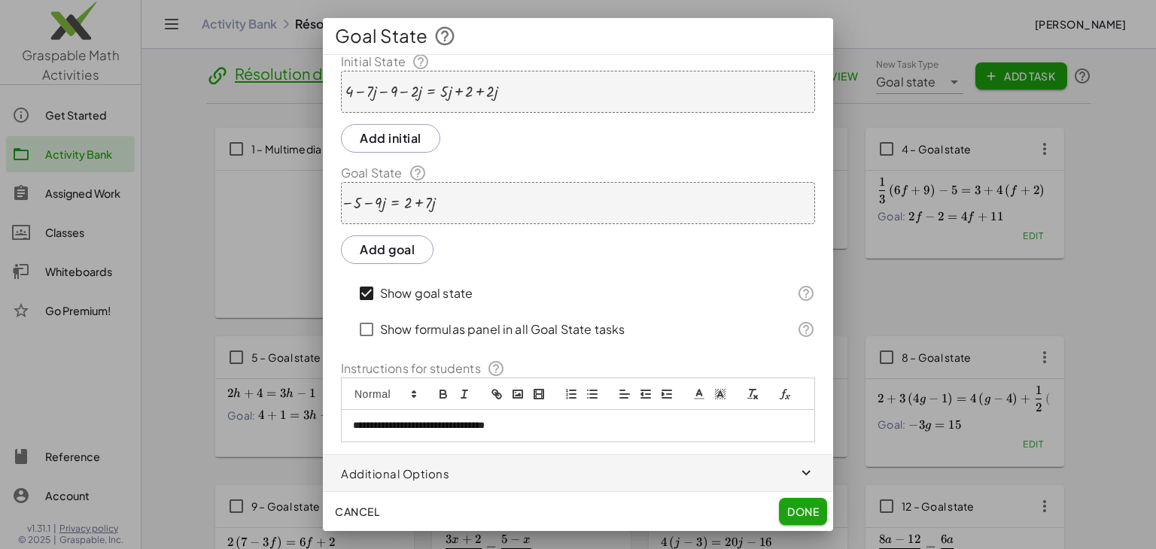
click at [799, 470] on icon "button" at bounding box center [807, 473] width 17 height 17
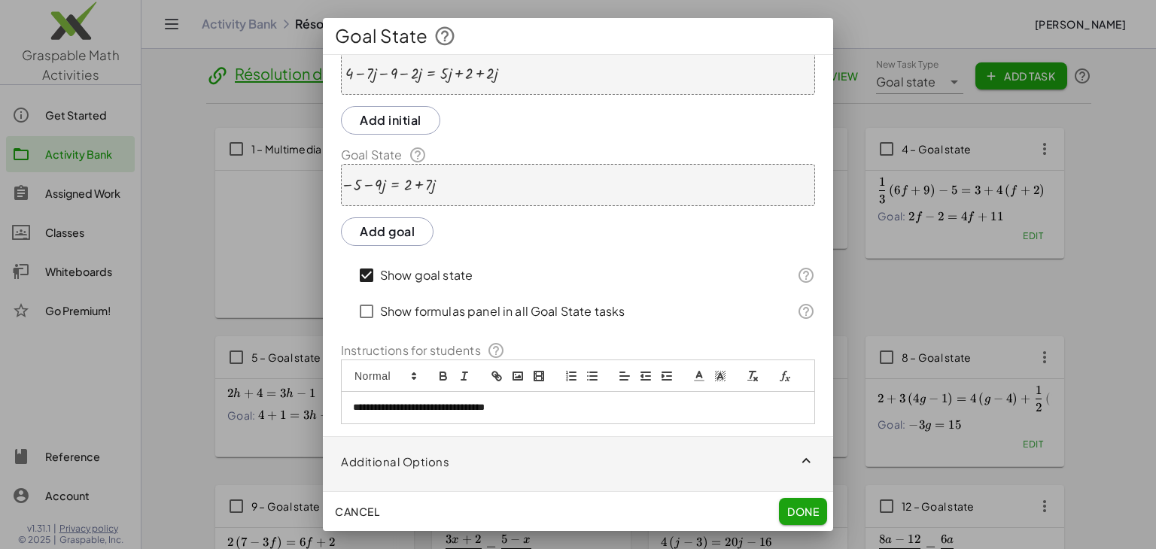
scroll to position [99, 0]
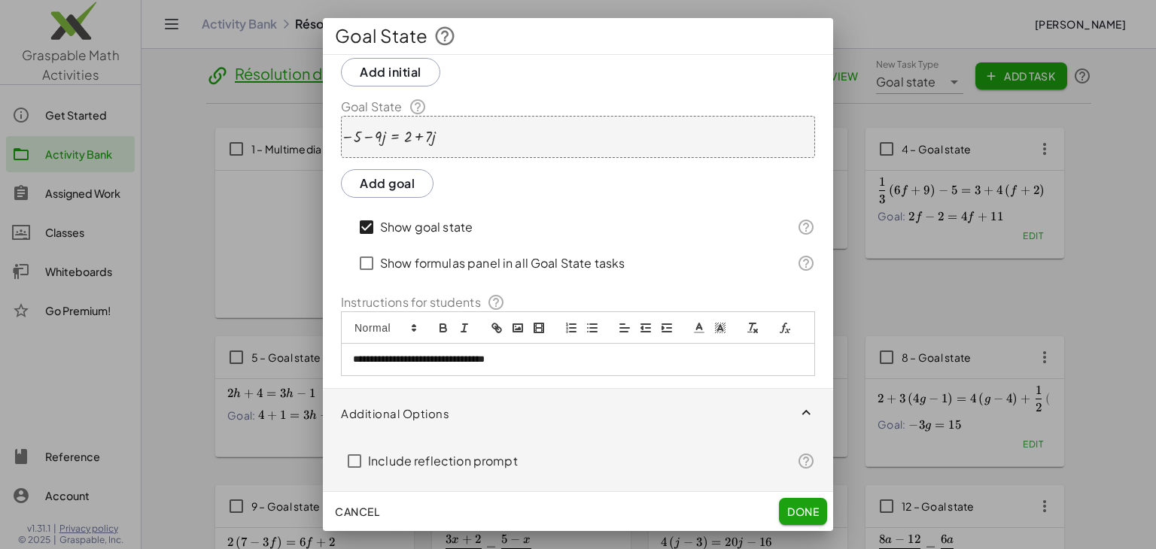
click at [799, 407] on icon "button" at bounding box center [807, 413] width 17 height 17
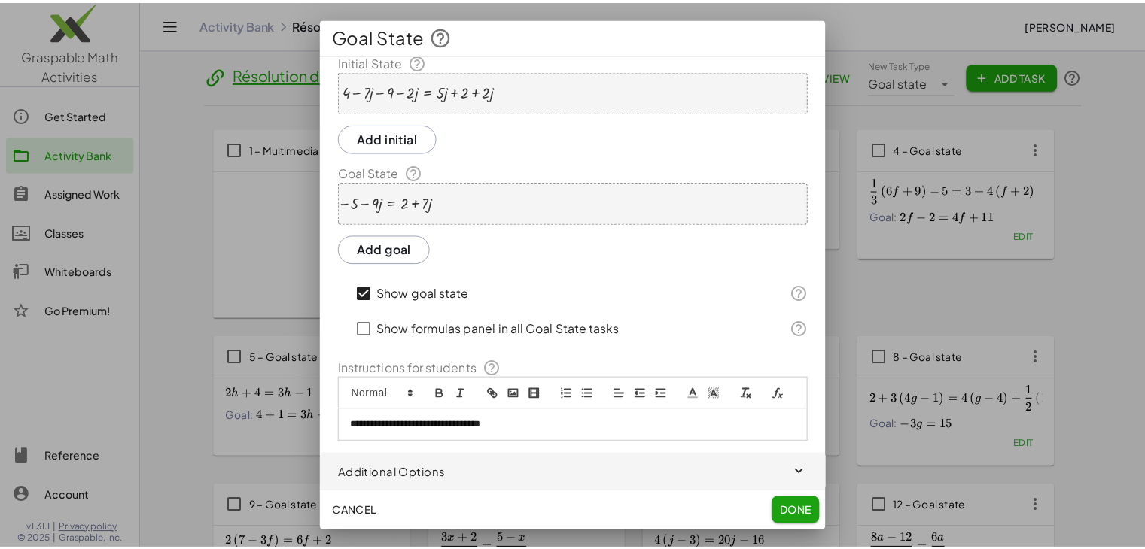
scroll to position [0, 0]
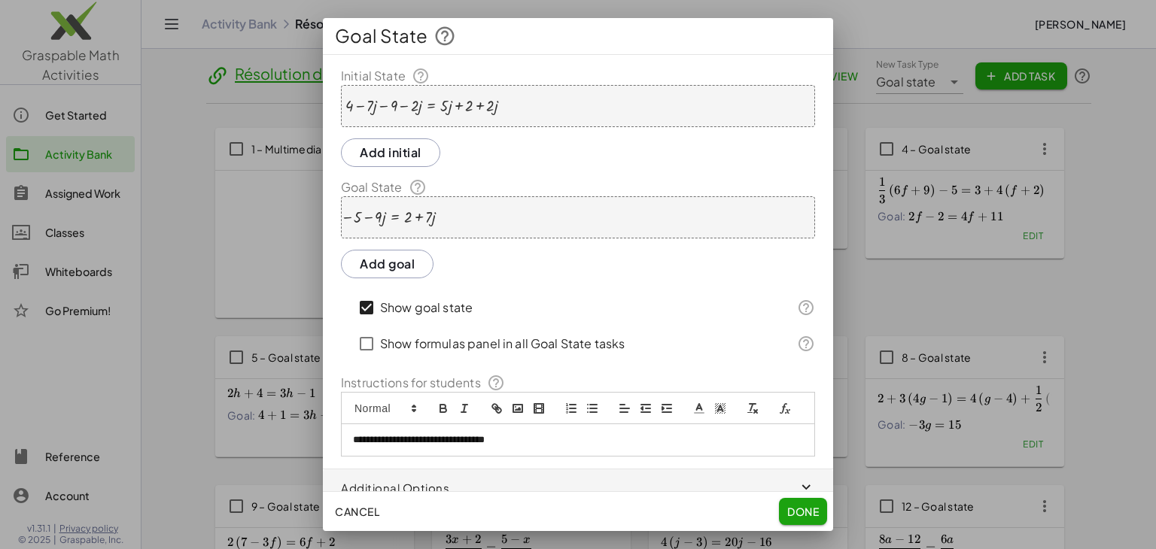
click at [801, 504] on button "Done" at bounding box center [803, 511] width 48 height 27
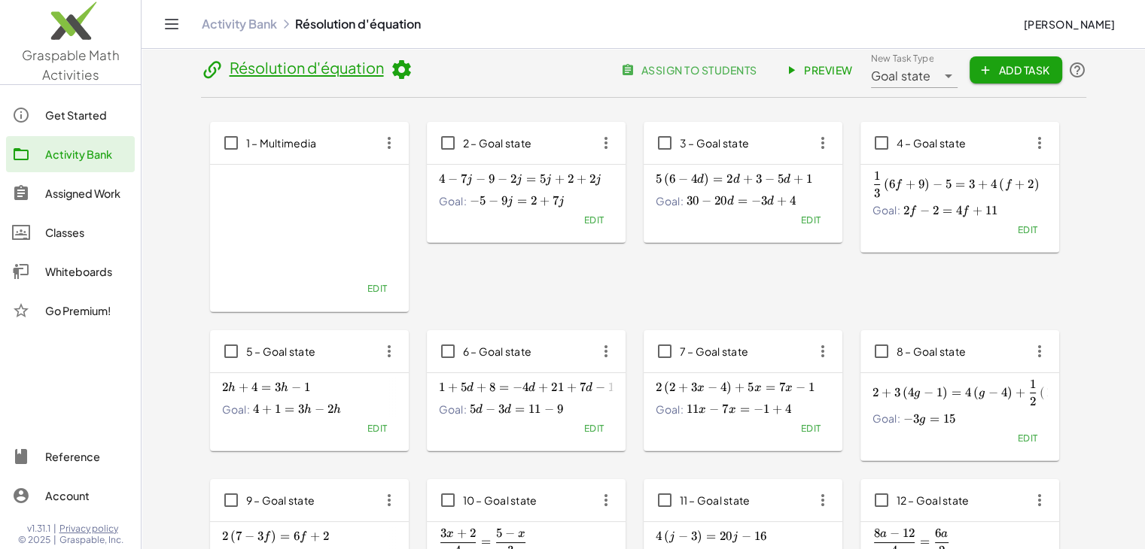
scroll to position [3, 0]
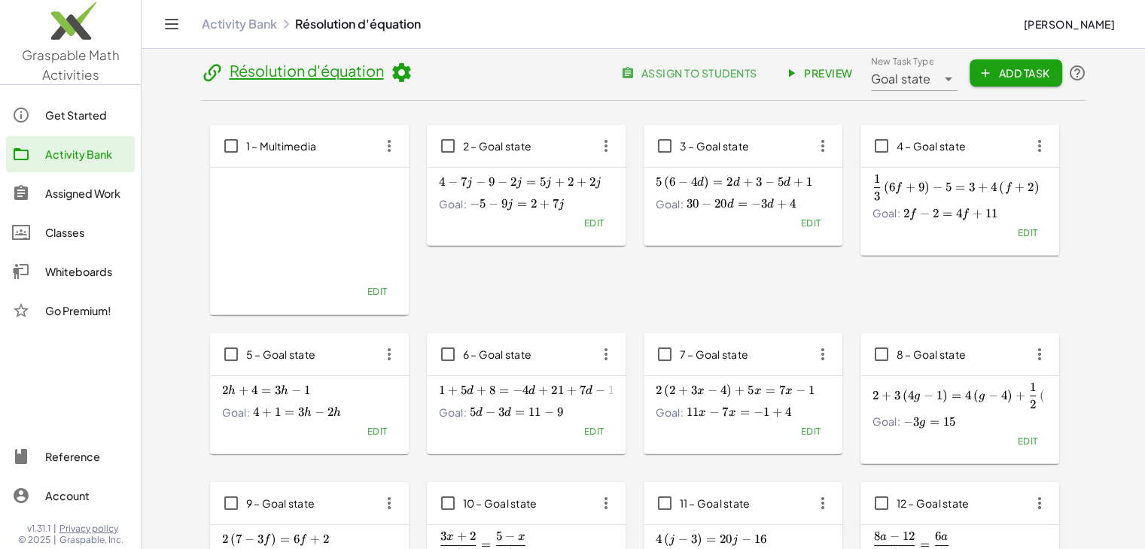
click at [1026, 234] on span "Edit" at bounding box center [1027, 232] width 20 height 11
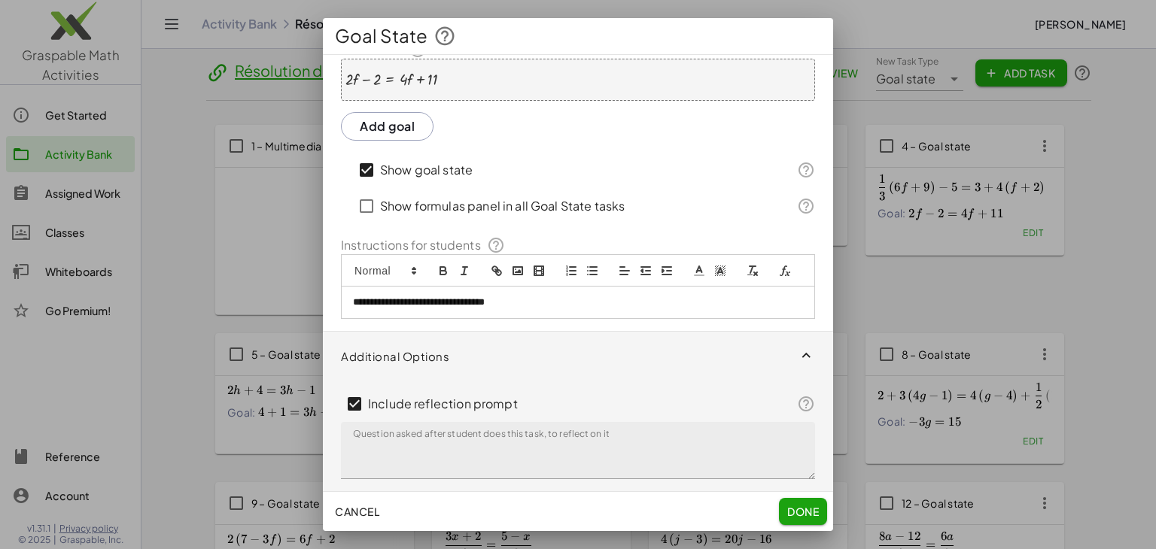
scroll to position [156, 0]
click at [887, 273] on div at bounding box center [578, 274] width 1156 height 549
click at [802, 504] on button "Done" at bounding box center [803, 511] width 48 height 27
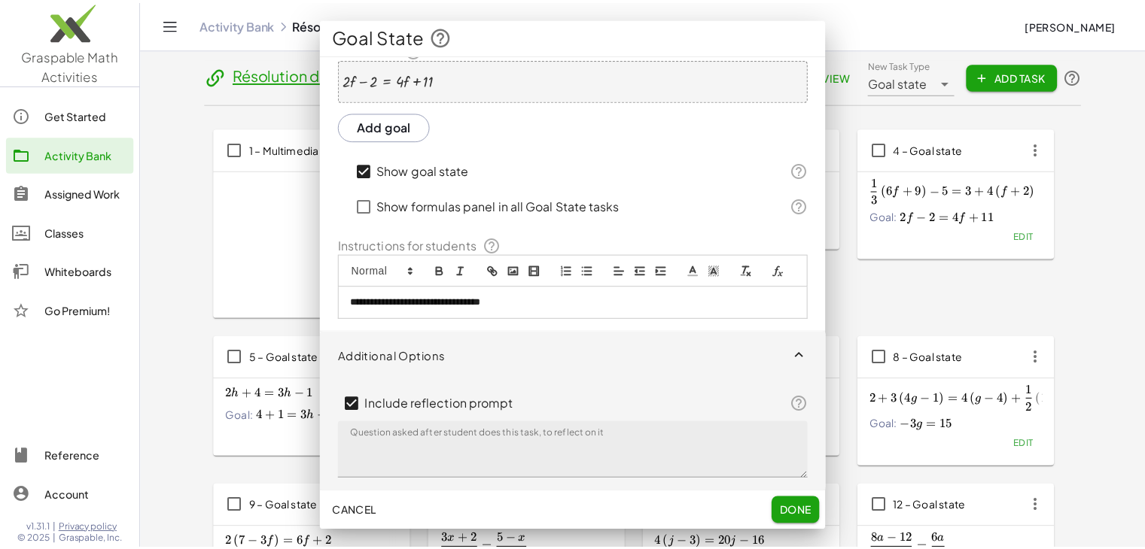
scroll to position [3, 0]
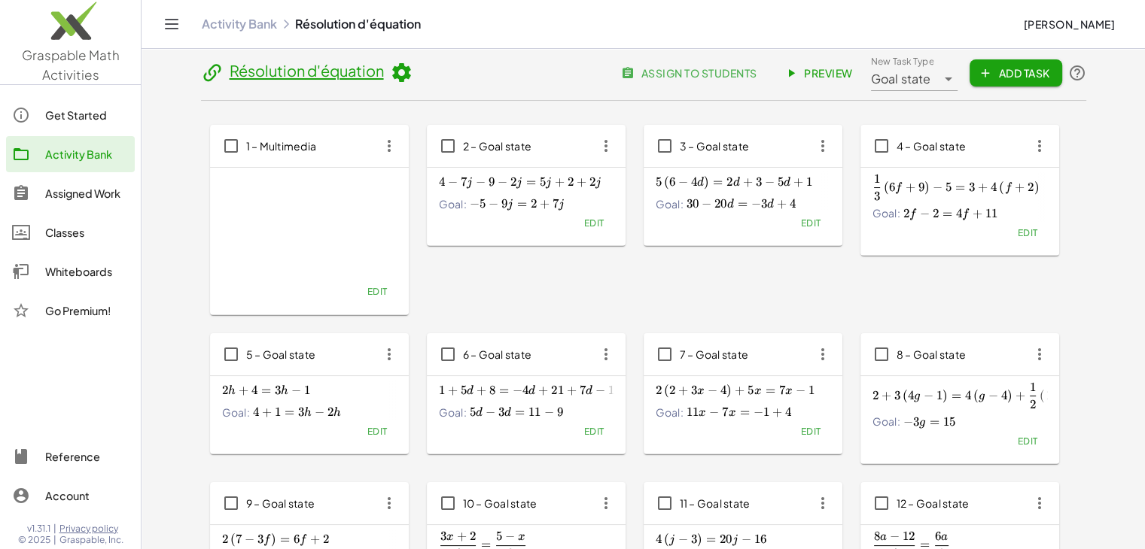
click at [595, 227] on span "Edit" at bounding box center [593, 223] width 20 height 11
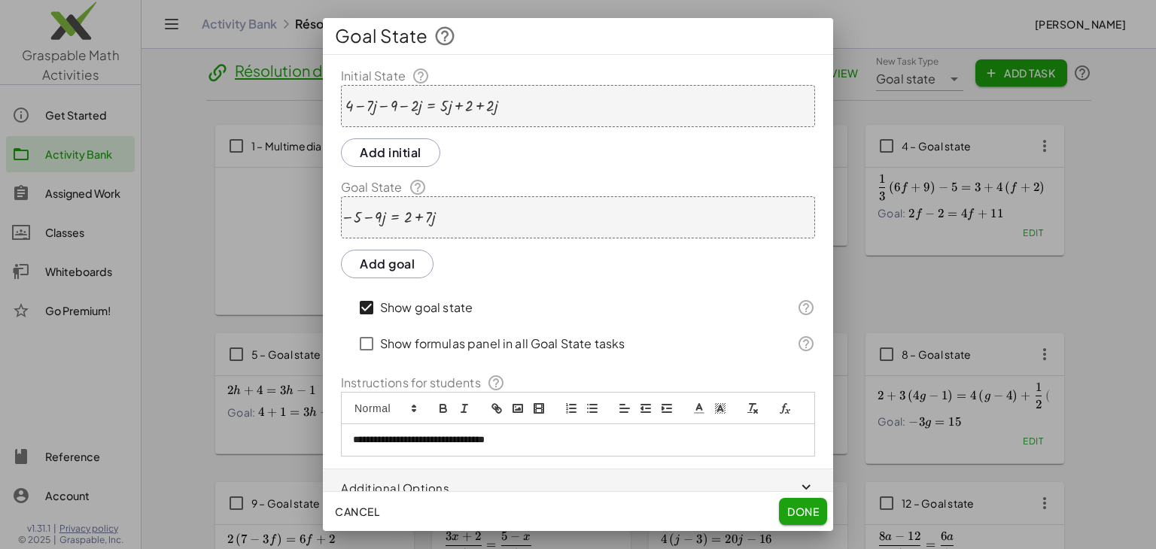
scroll to position [32, 0]
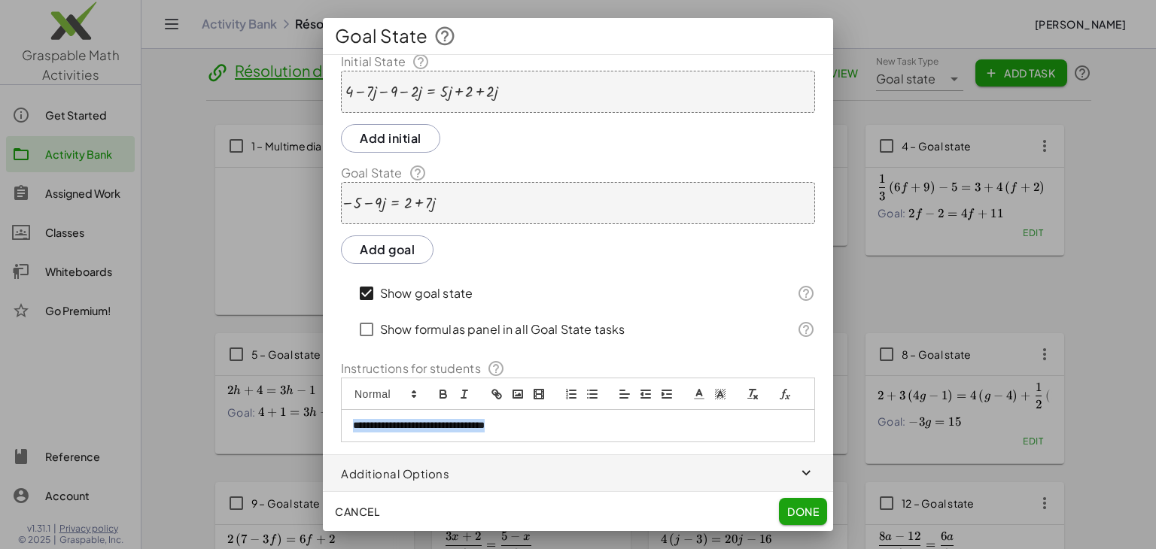
drag, startPoint x: 543, startPoint y: 425, endPoint x: 343, endPoint y: 421, distance: 199.5
click at [343, 421] on div "**********" at bounding box center [578, 426] width 473 height 32
copy p "**********"
click at [804, 510] on span "Done" at bounding box center [803, 512] width 32 height 14
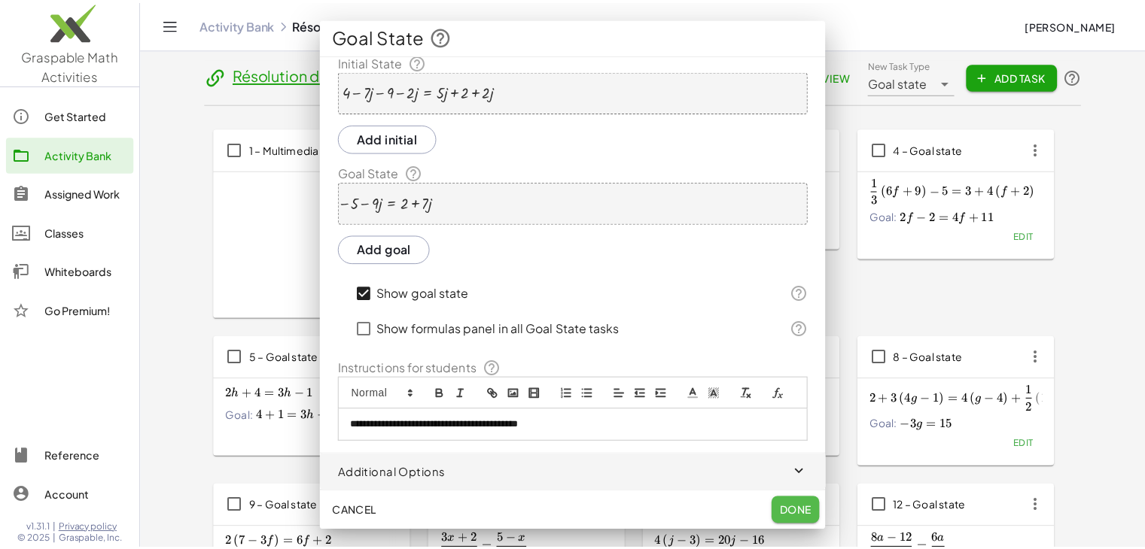
scroll to position [3, 0]
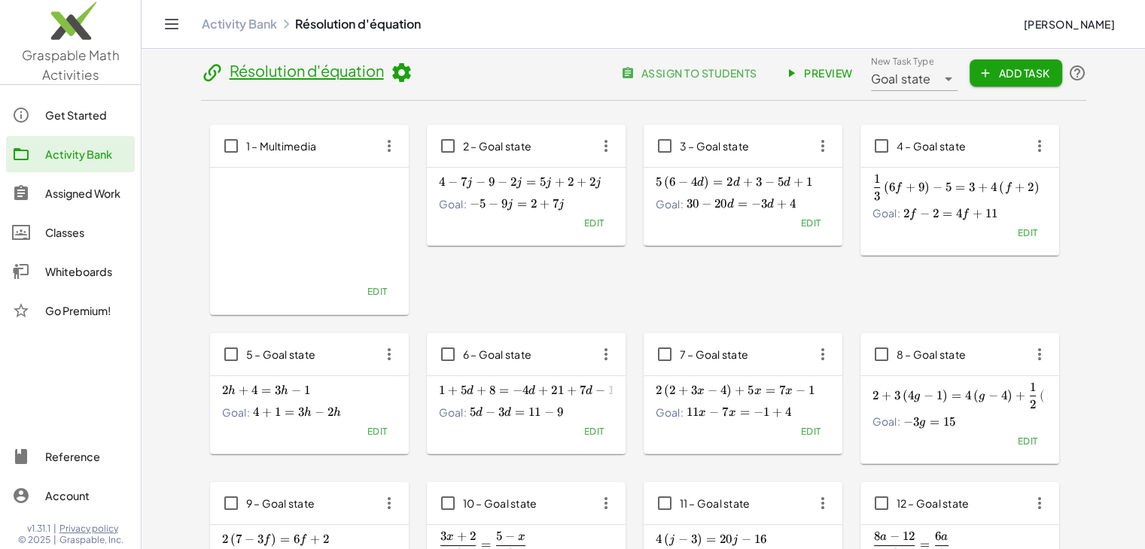
click at [808, 223] on span "Edit" at bounding box center [810, 223] width 20 height 11
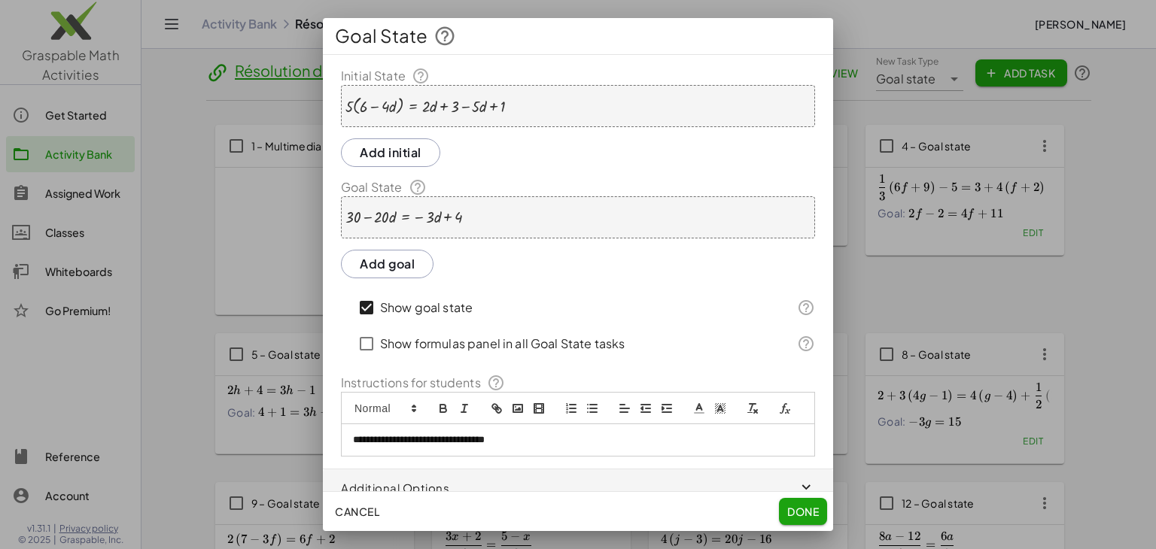
scroll to position [32, 0]
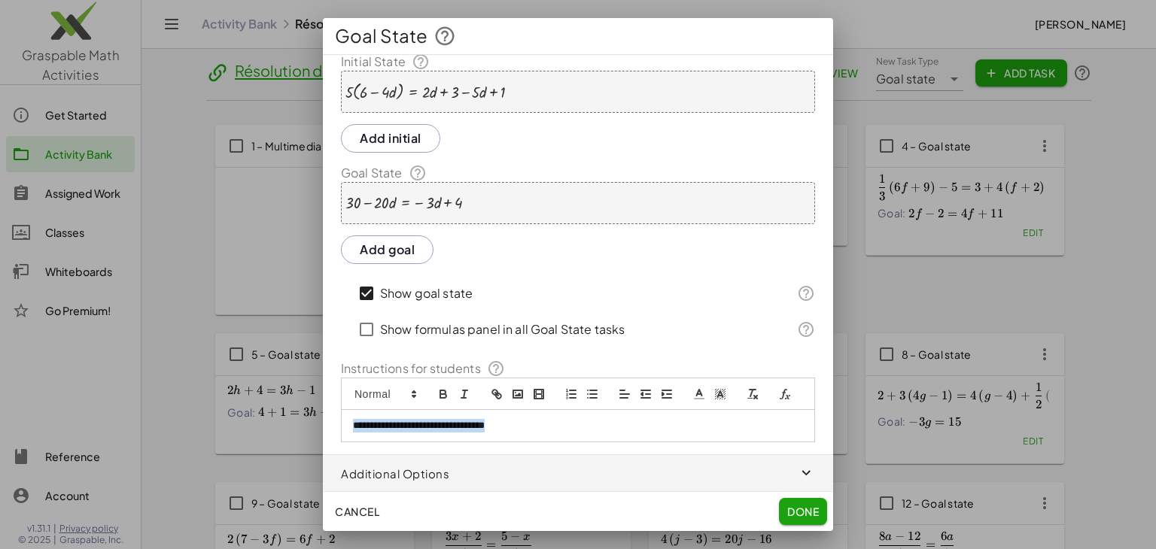
drag, startPoint x: 543, startPoint y: 422, endPoint x: 162, endPoint y: 408, distance: 381.9
click at [162, 408] on div "**********" at bounding box center [578, 274] width 1156 height 549
click at [816, 503] on button "Done" at bounding box center [803, 511] width 48 height 27
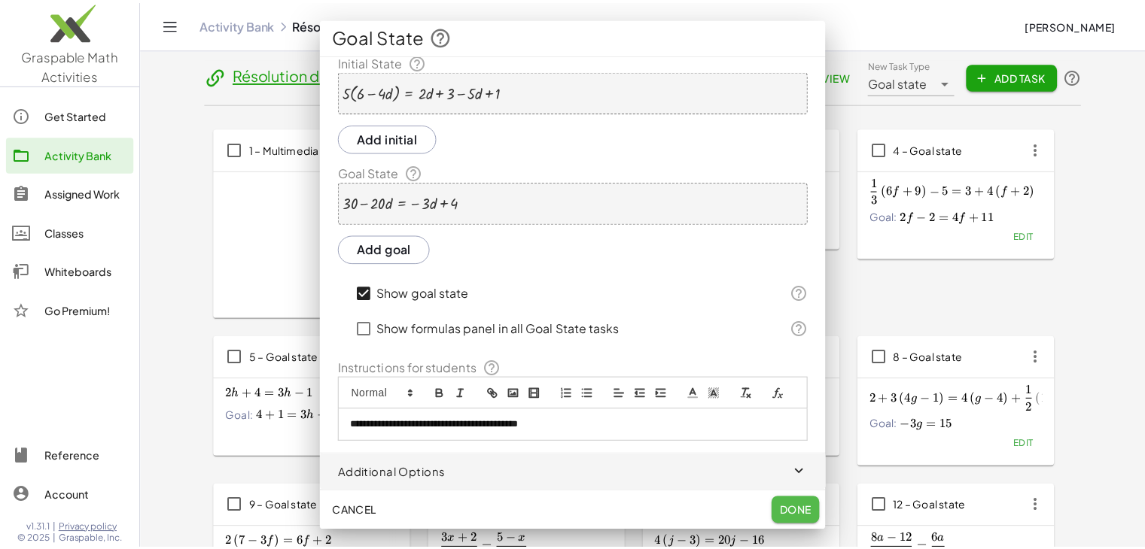
scroll to position [3, 0]
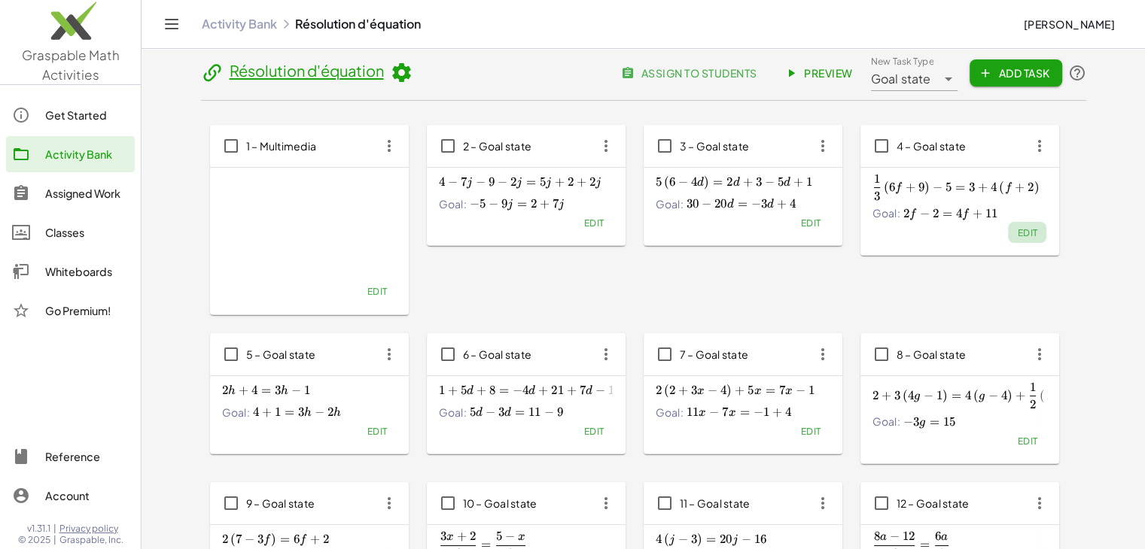
click at [1024, 230] on span "Edit" at bounding box center [1027, 232] width 20 height 11
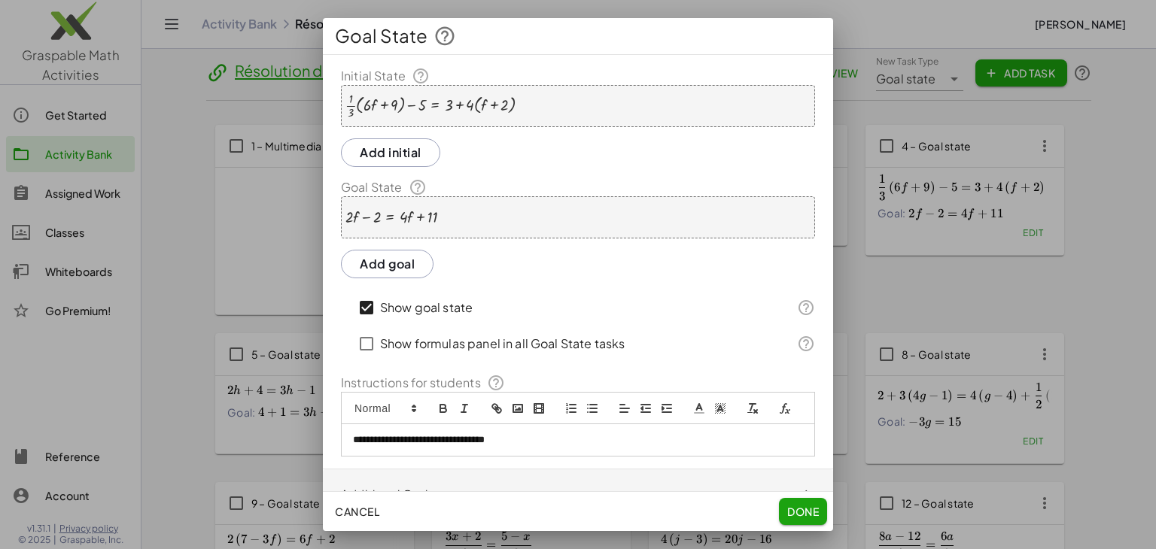
scroll to position [156, 0]
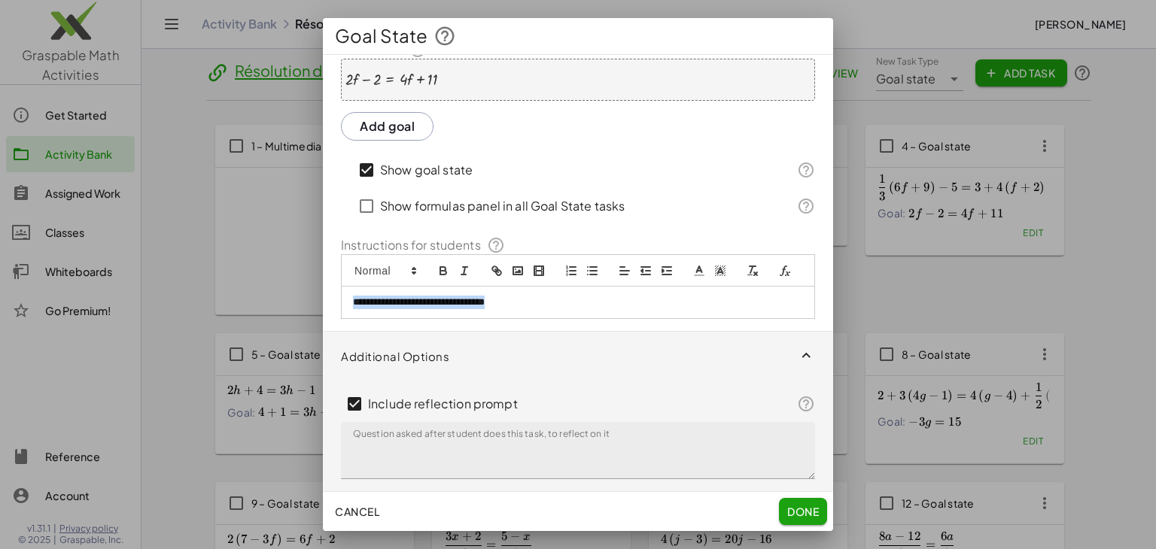
drag, startPoint x: 562, startPoint y: 302, endPoint x: 196, endPoint y: 308, distance: 366.6
click at [196, 308] on div "**********" at bounding box center [578, 274] width 1156 height 549
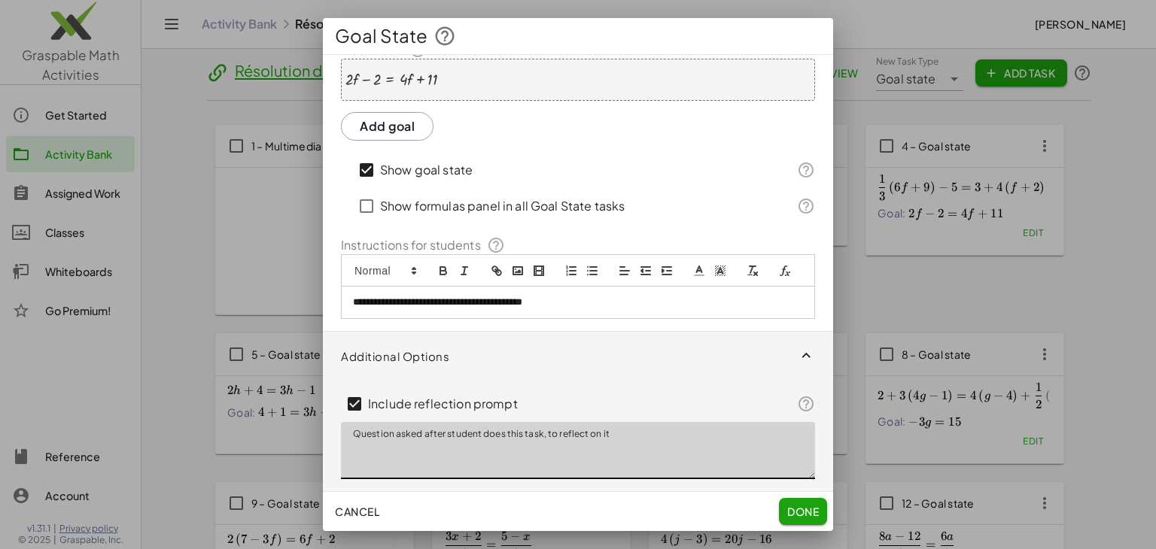
drag, startPoint x: 644, startPoint y: 451, endPoint x: 312, endPoint y: 452, distance: 331.9
click at [312, 452] on div "**********" at bounding box center [578, 274] width 1156 height 549
type textarea "**********"
click at [798, 513] on span "Done" at bounding box center [803, 512] width 32 height 14
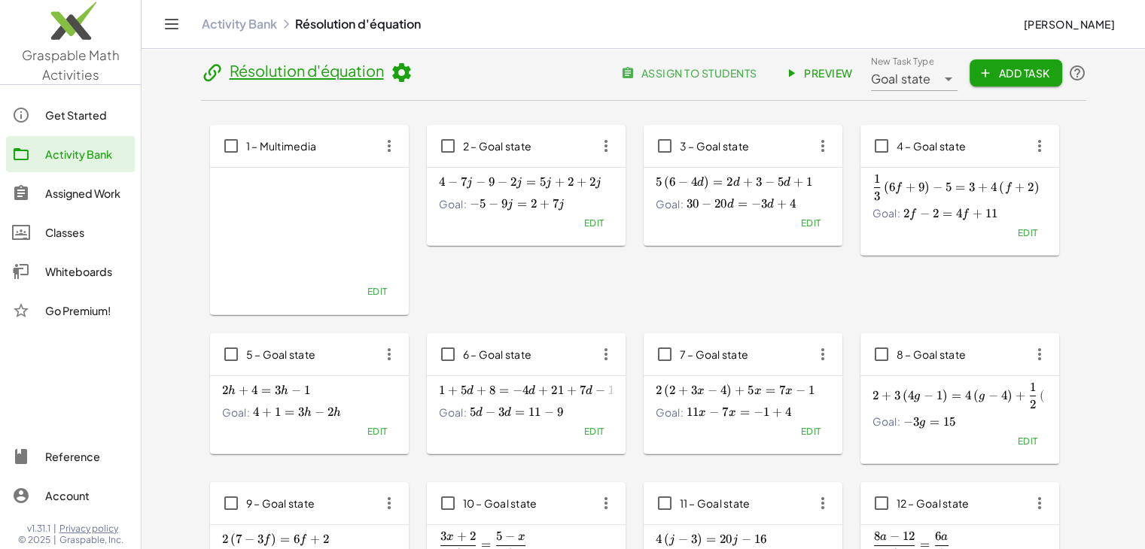
scroll to position [30, 0]
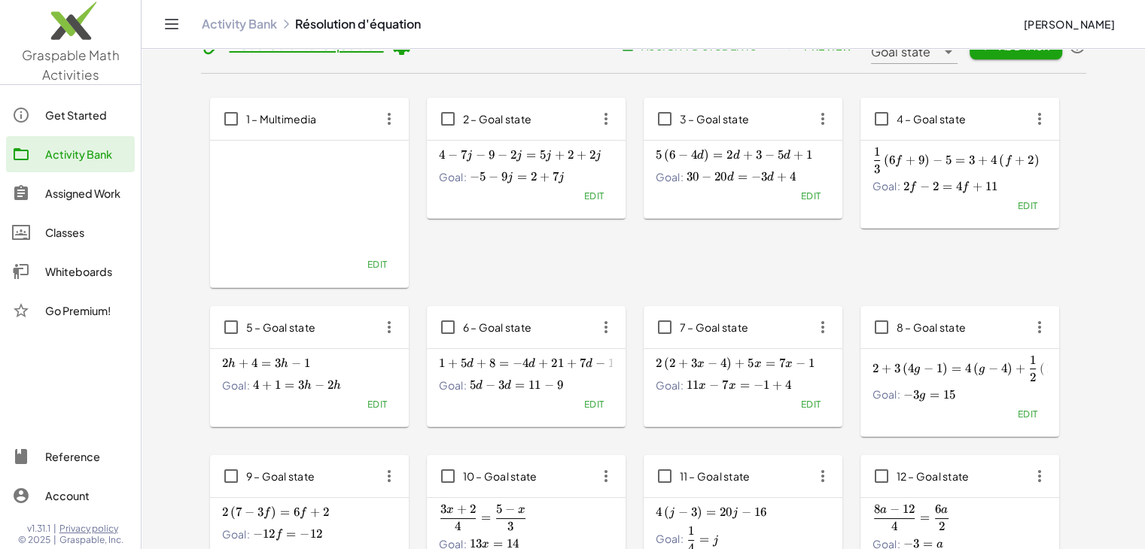
click at [1031, 210] on span "Edit" at bounding box center [1027, 205] width 20 height 11
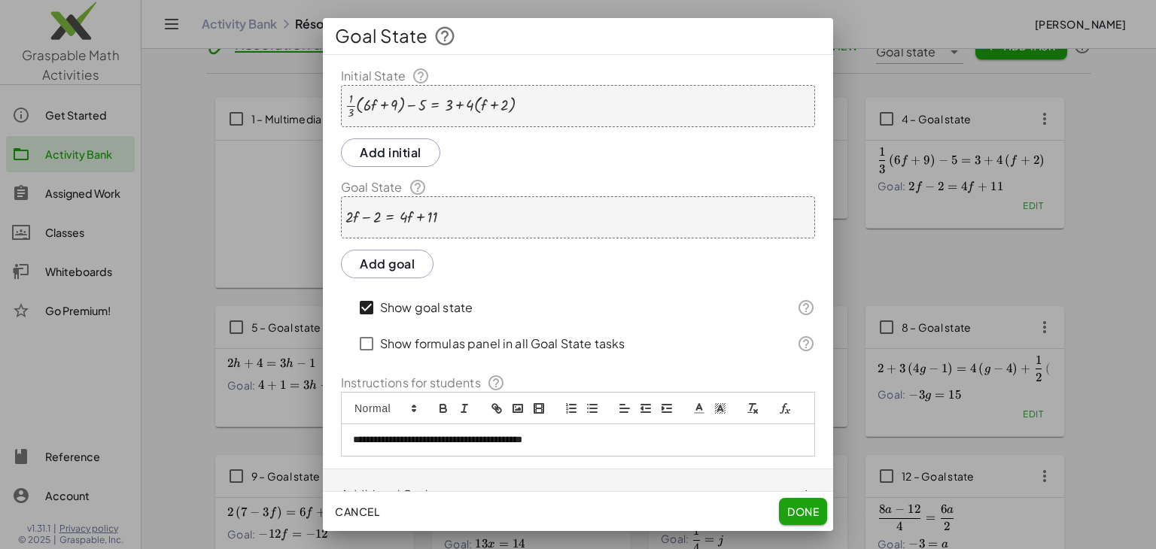
scroll to position [156, 0]
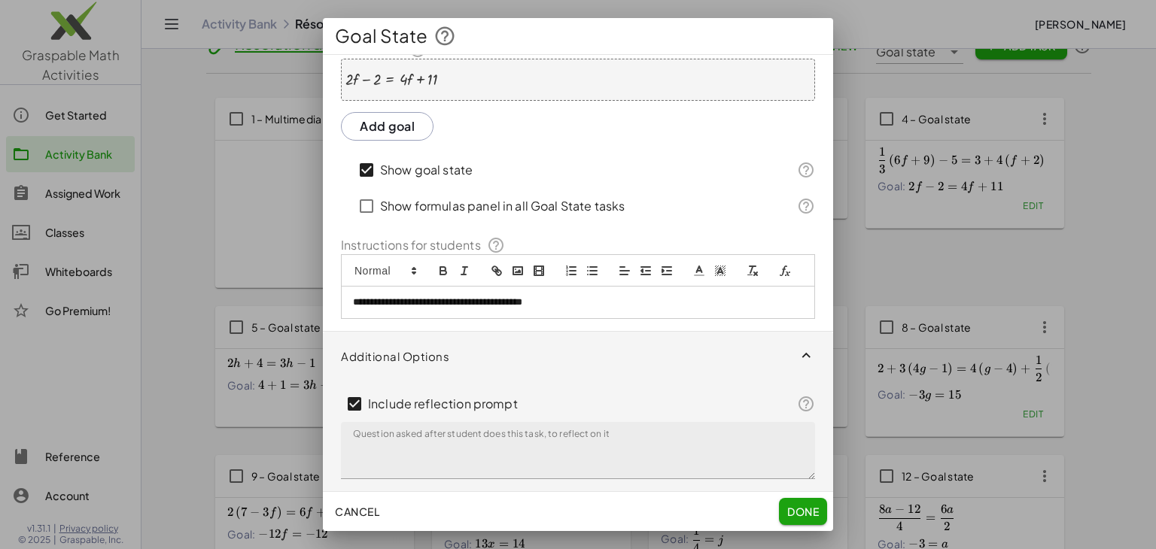
click at [884, 248] on div at bounding box center [578, 274] width 1156 height 549
click at [798, 504] on button "Done" at bounding box center [803, 511] width 48 height 27
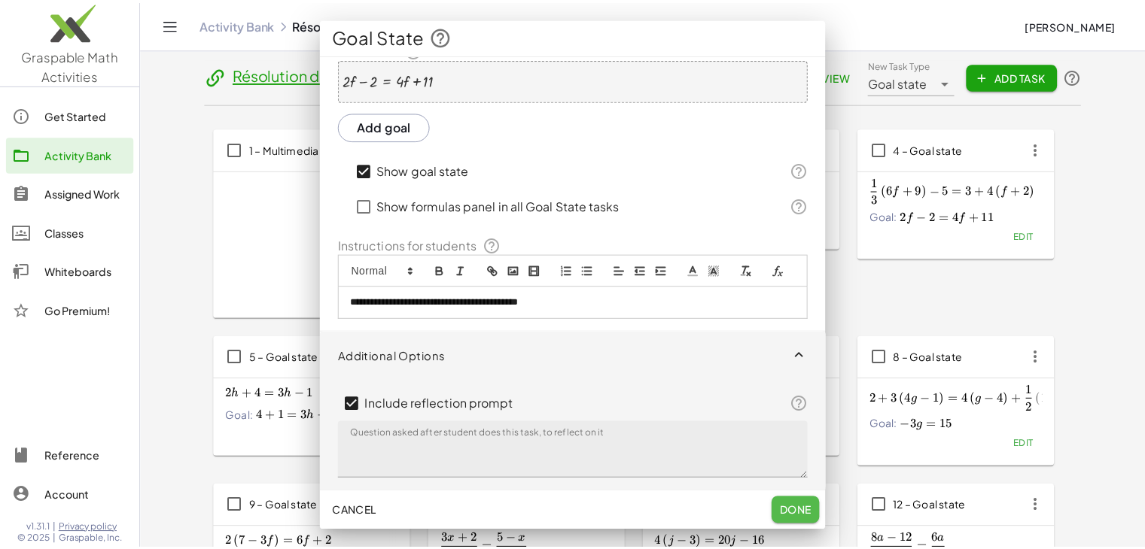
scroll to position [30, 0]
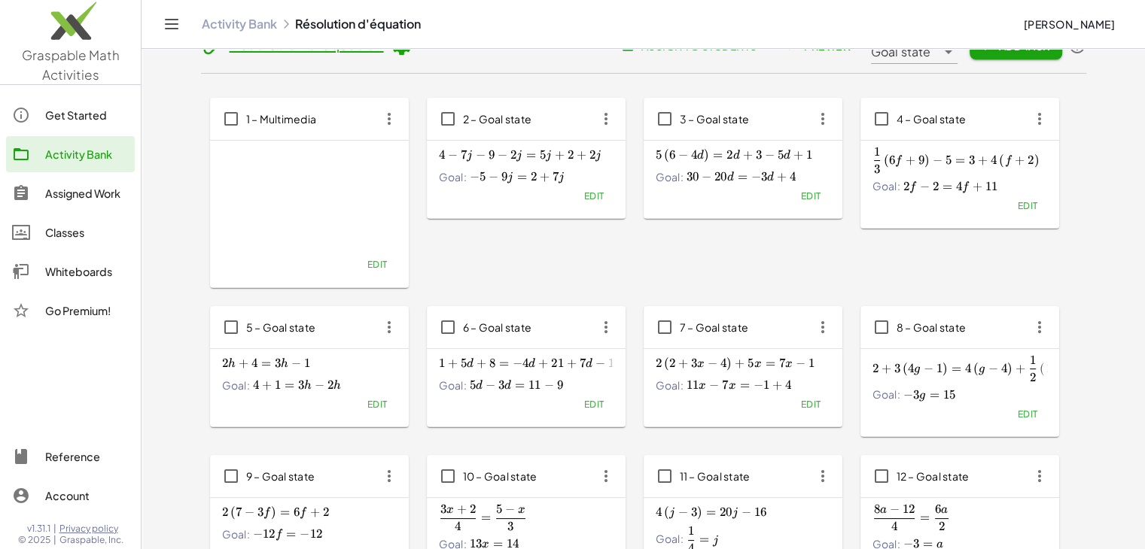
click at [379, 416] on div "2 h + 4 = 3 h − 1 2h+4=3h-1 2 h + 4 = 3 h − 1 Goal: 4 + 1 = 3 h − 2 h 4+1=3h-2h…" at bounding box center [309, 388] width 199 height 78
click at [379, 409] on span "Edit" at bounding box center [377, 404] width 20 height 11
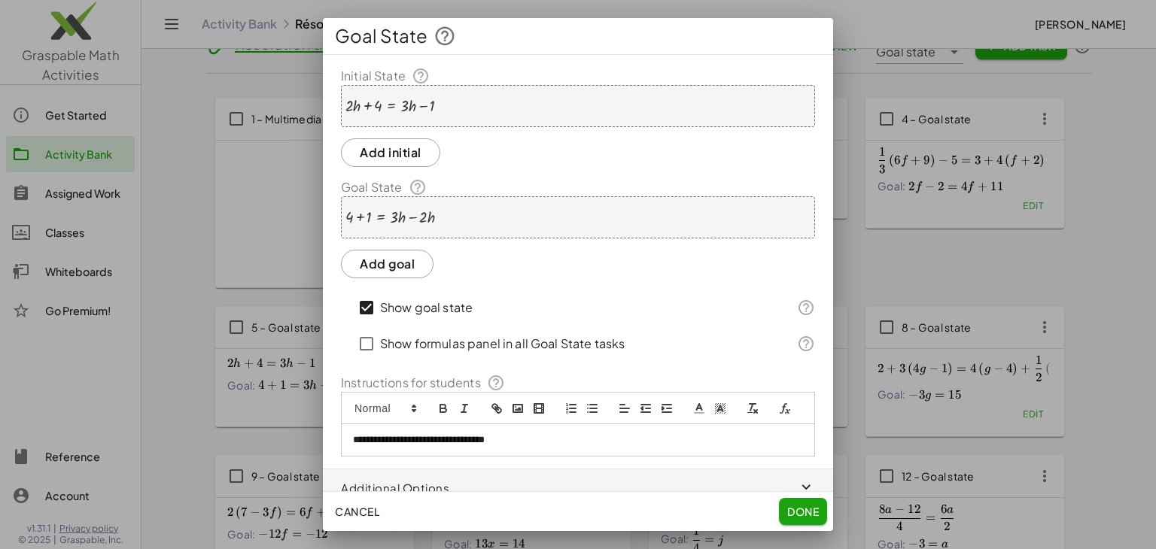
scroll to position [32, 0]
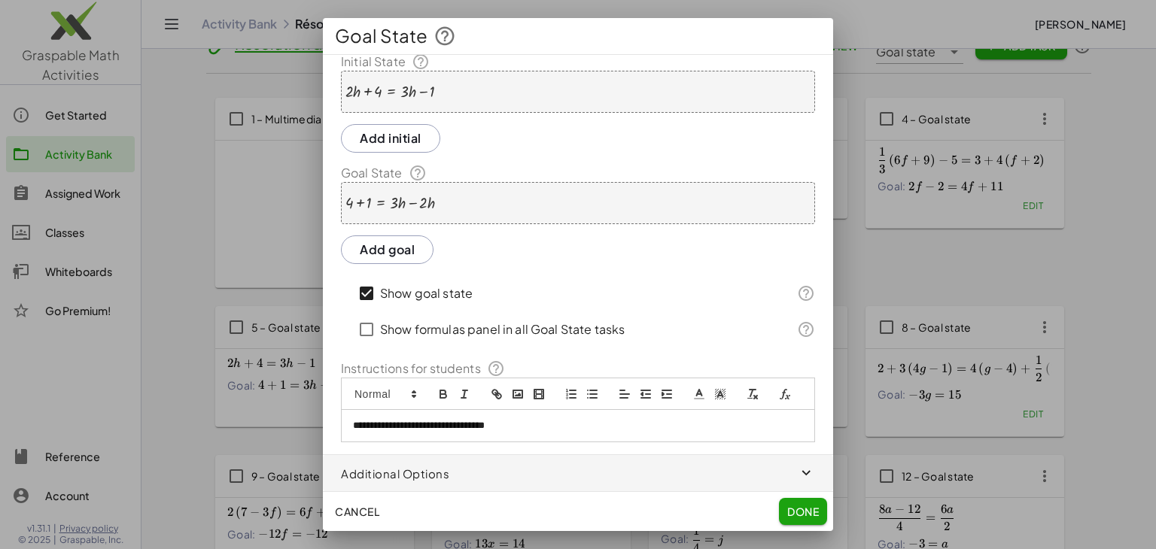
click at [557, 428] on p "**********" at bounding box center [572, 426] width 439 height 14
drag, startPoint x: 557, startPoint y: 428, endPoint x: 250, endPoint y: 386, distance: 310.0
click at [250, 386] on div "**********" at bounding box center [578, 274] width 1156 height 549
click at [801, 508] on span "Done" at bounding box center [803, 512] width 32 height 14
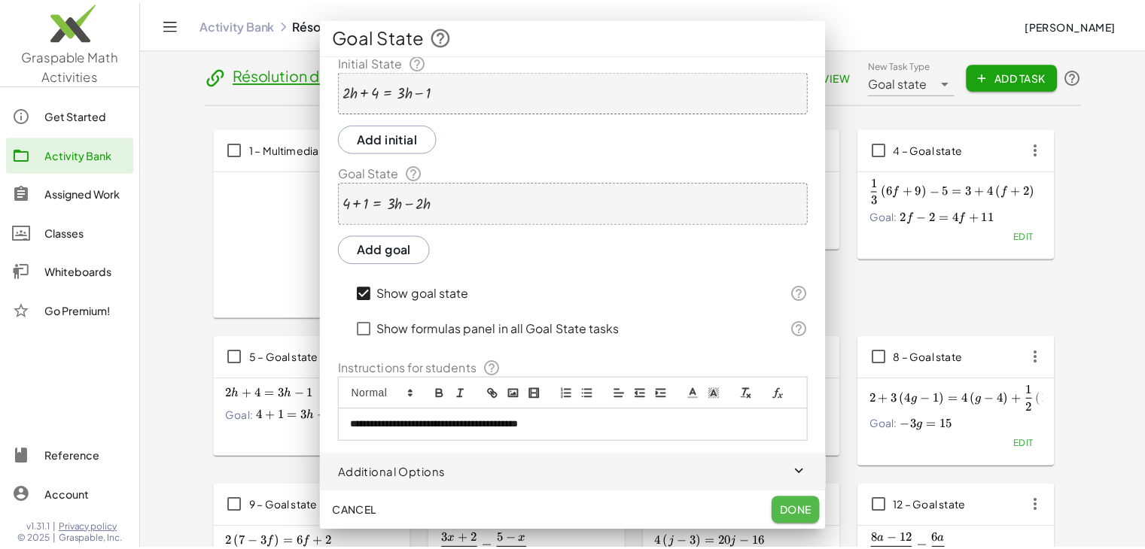
scroll to position [30, 0]
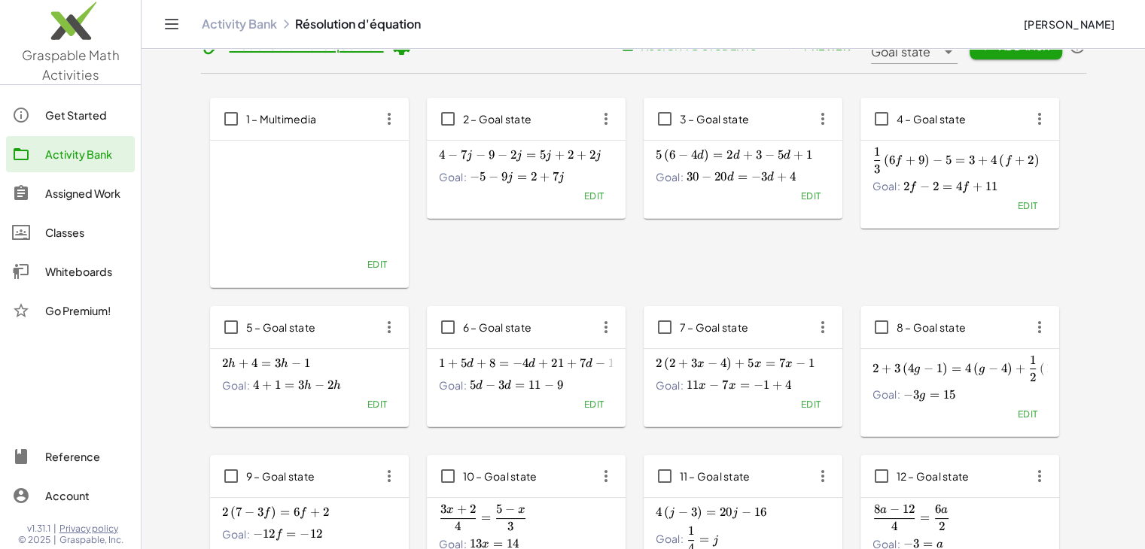
click at [592, 410] on button "Edit" at bounding box center [593, 404] width 38 height 21
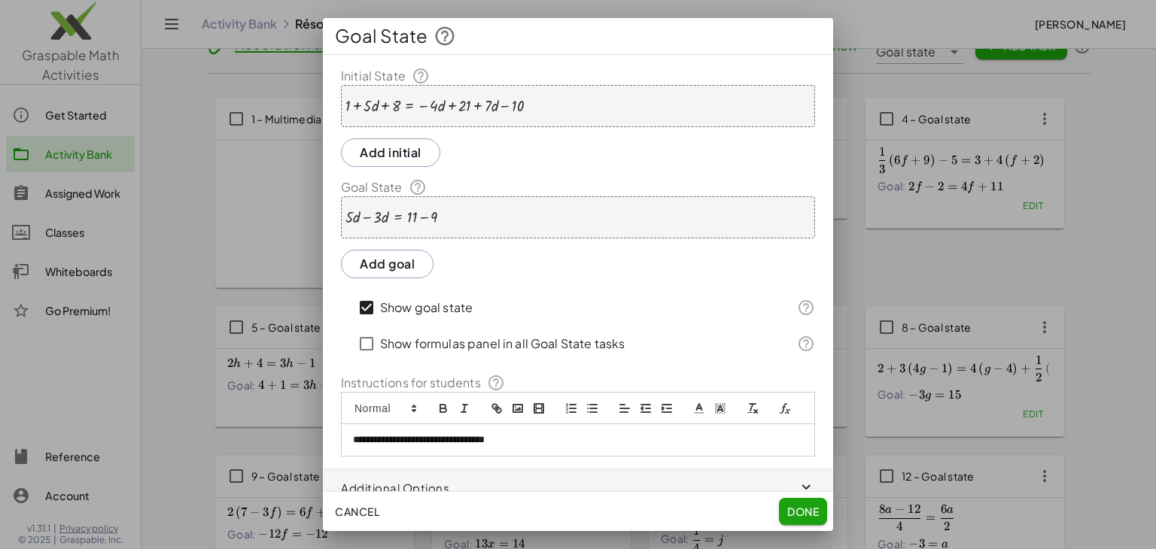
scroll to position [32, 0]
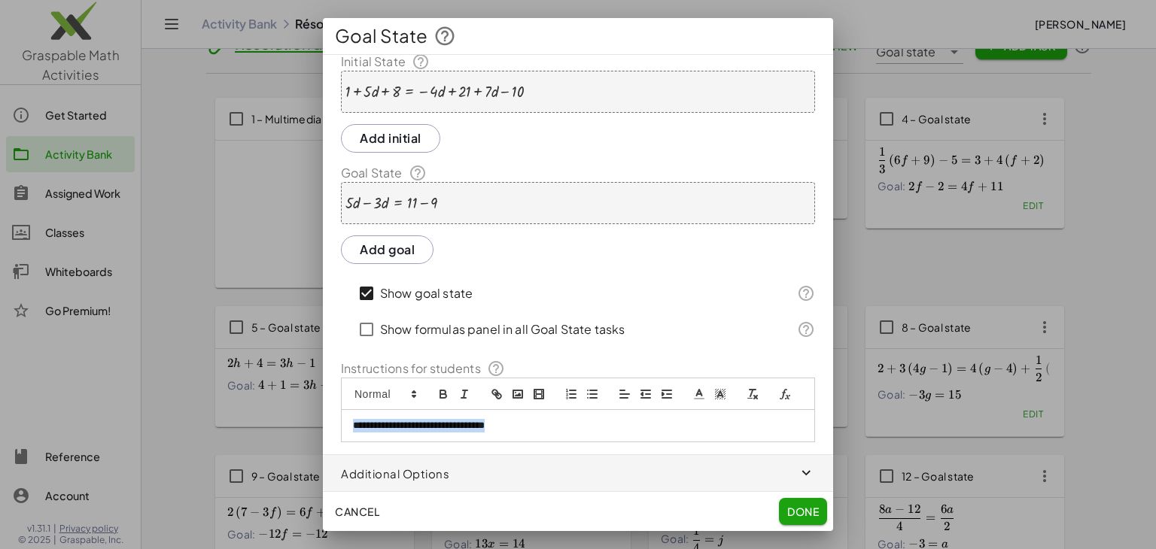
drag, startPoint x: 536, startPoint y: 425, endPoint x: 235, endPoint y: 405, distance: 301.8
click at [235, 405] on div "**********" at bounding box center [578, 274] width 1156 height 549
click at [810, 515] on span "Done" at bounding box center [803, 512] width 32 height 14
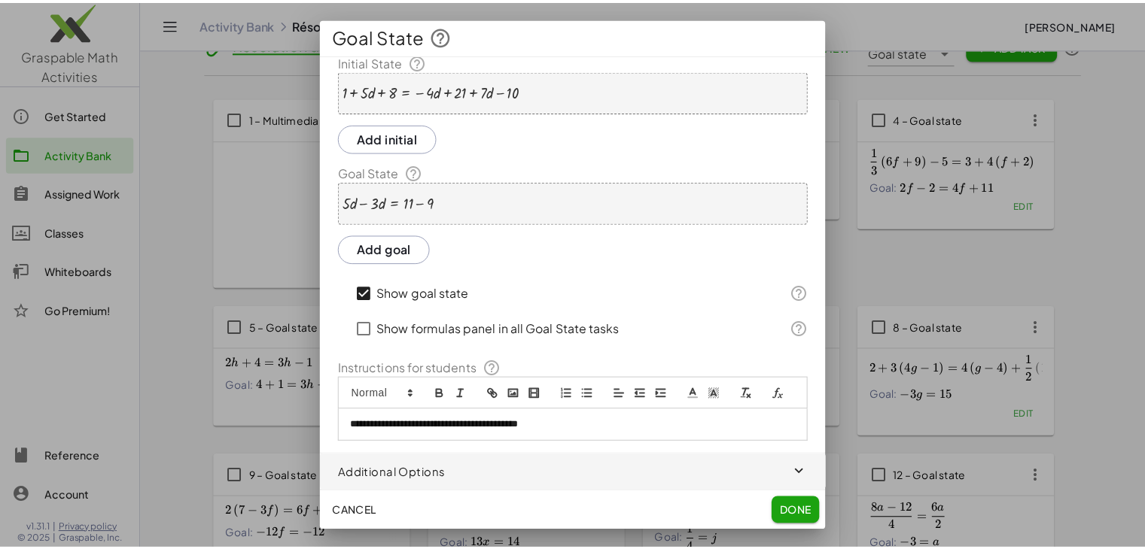
scroll to position [30, 0]
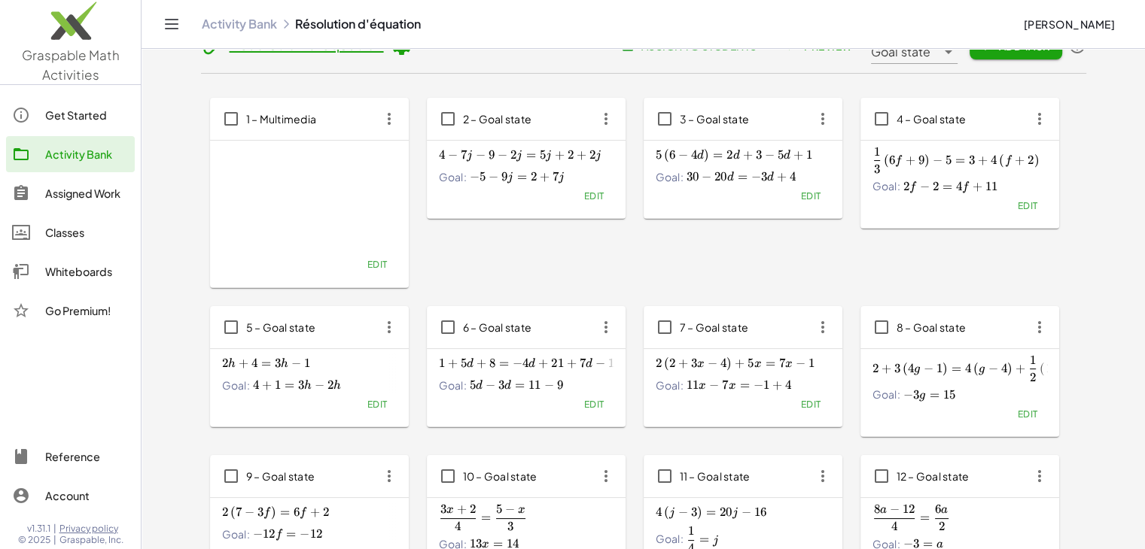
click at [817, 407] on span "Edit" at bounding box center [810, 404] width 20 height 11
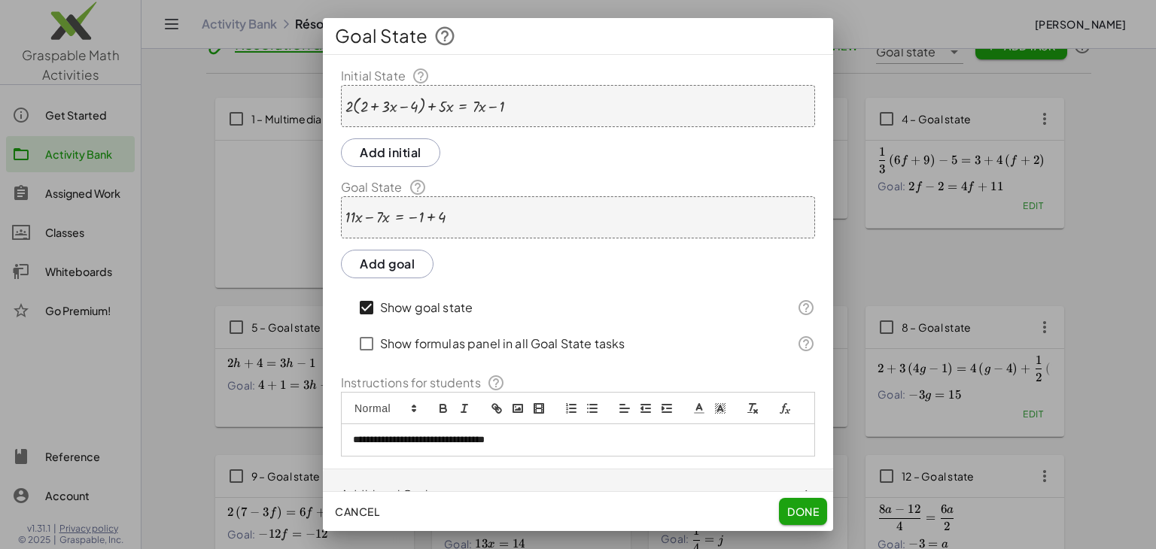
scroll to position [156, 0]
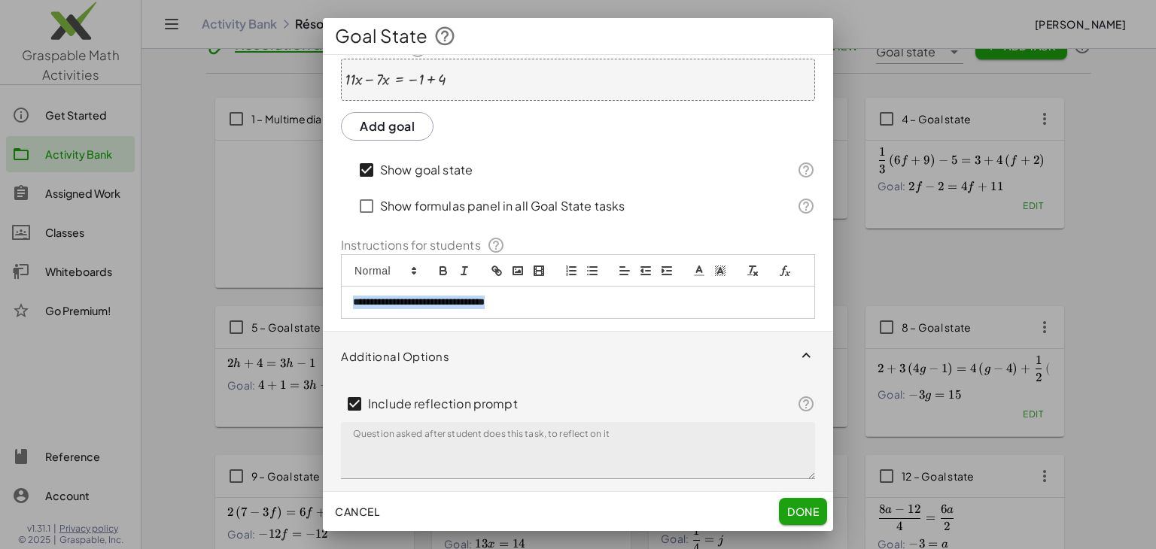
drag, startPoint x: 560, startPoint y: 306, endPoint x: 214, endPoint y: 291, distance: 346.6
click at [214, 291] on div "**********" at bounding box center [578, 274] width 1156 height 549
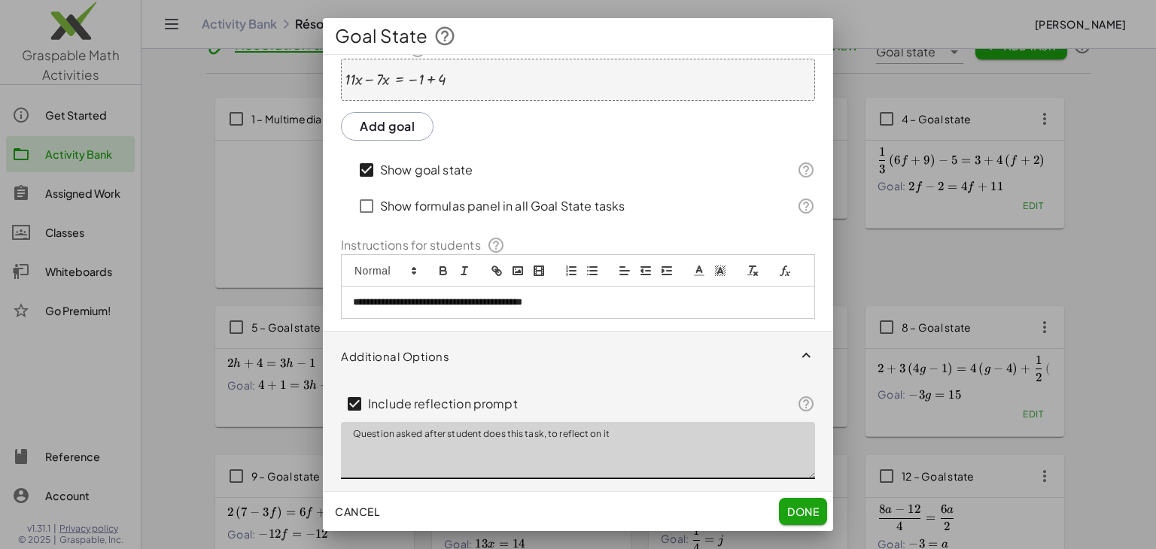
drag, startPoint x: 641, startPoint y: 449, endPoint x: 102, endPoint y: 371, distance: 545.3
click at [102, 371] on div "**********" at bounding box center [578, 274] width 1156 height 549
click at [633, 443] on textarea "**********" at bounding box center [578, 450] width 474 height 57
type textarea "**********"
click at [804, 509] on span "Done" at bounding box center [803, 512] width 32 height 14
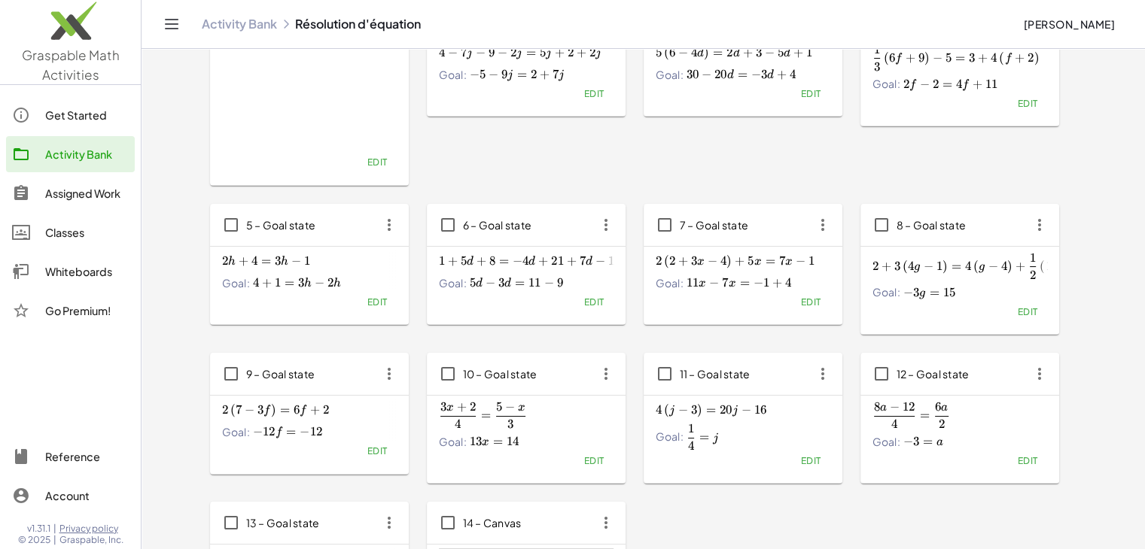
scroll to position [132, 0]
click at [804, 302] on span "Edit" at bounding box center [810, 302] width 20 height 11
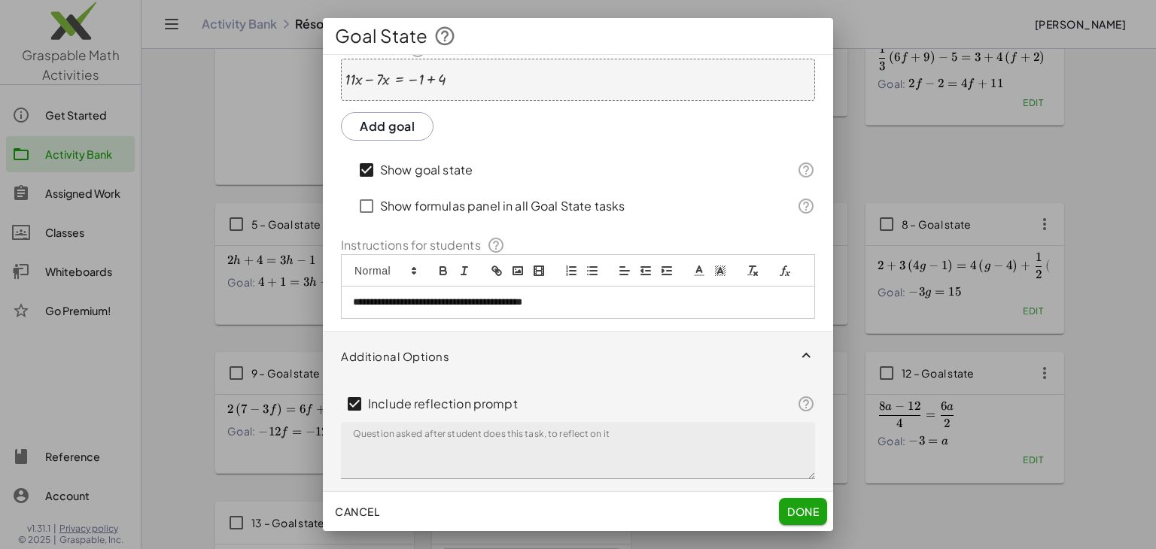
scroll to position [155, 0]
click at [1033, 310] on div at bounding box center [578, 274] width 1156 height 549
click at [366, 510] on span "Cancel" at bounding box center [357, 512] width 44 height 14
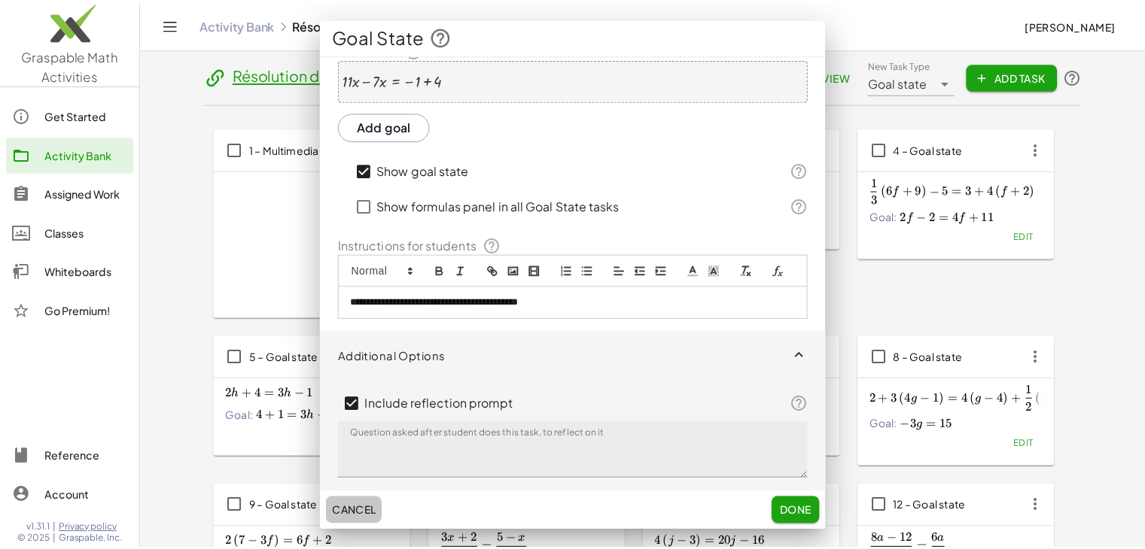
scroll to position [132, 0]
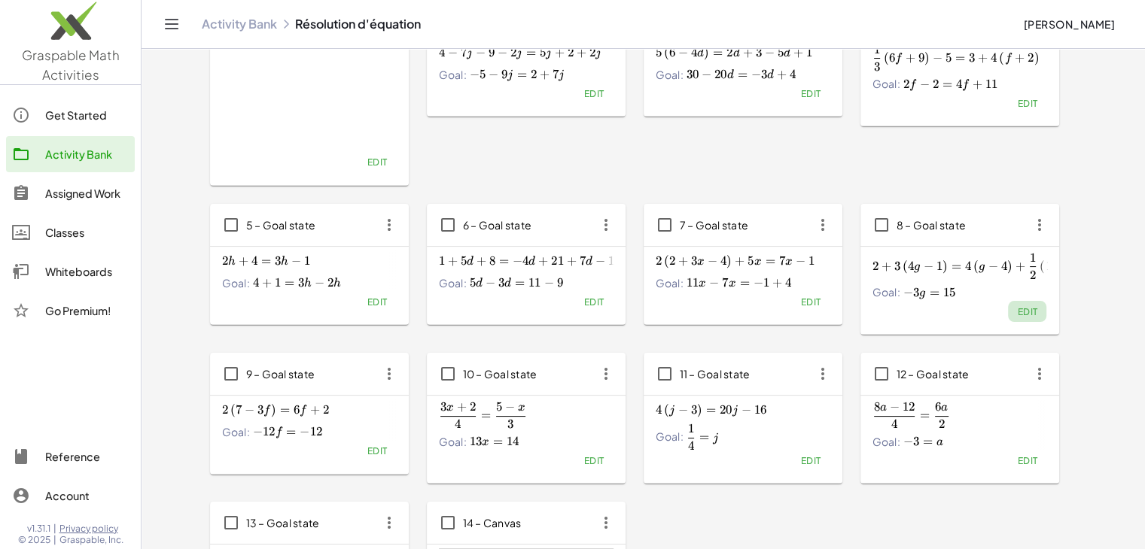
click at [1033, 315] on span "Edit" at bounding box center [1027, 311] width 20 height 11
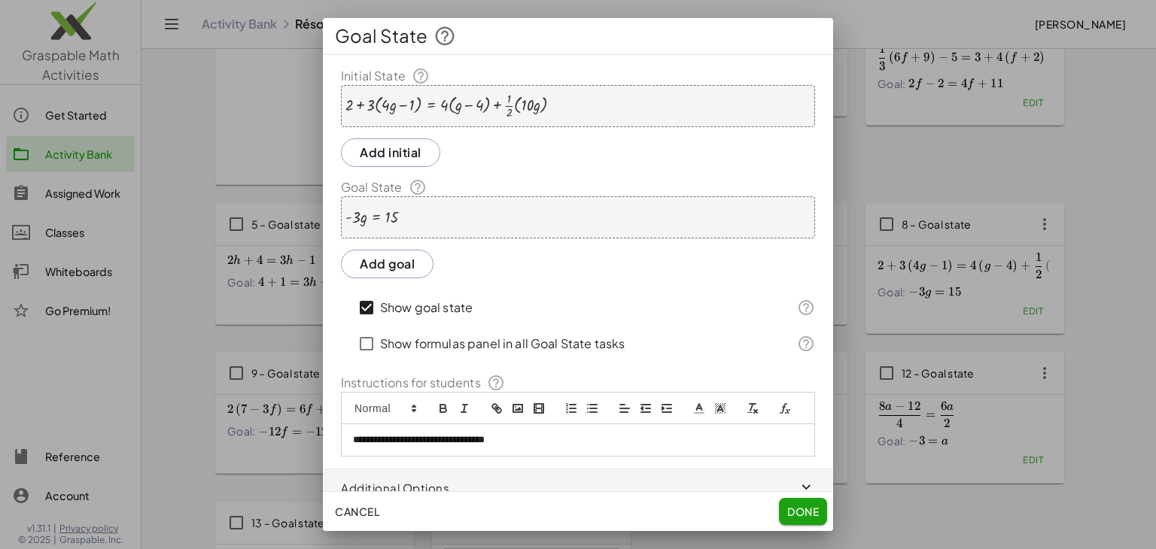
scroll to position [32, 0]
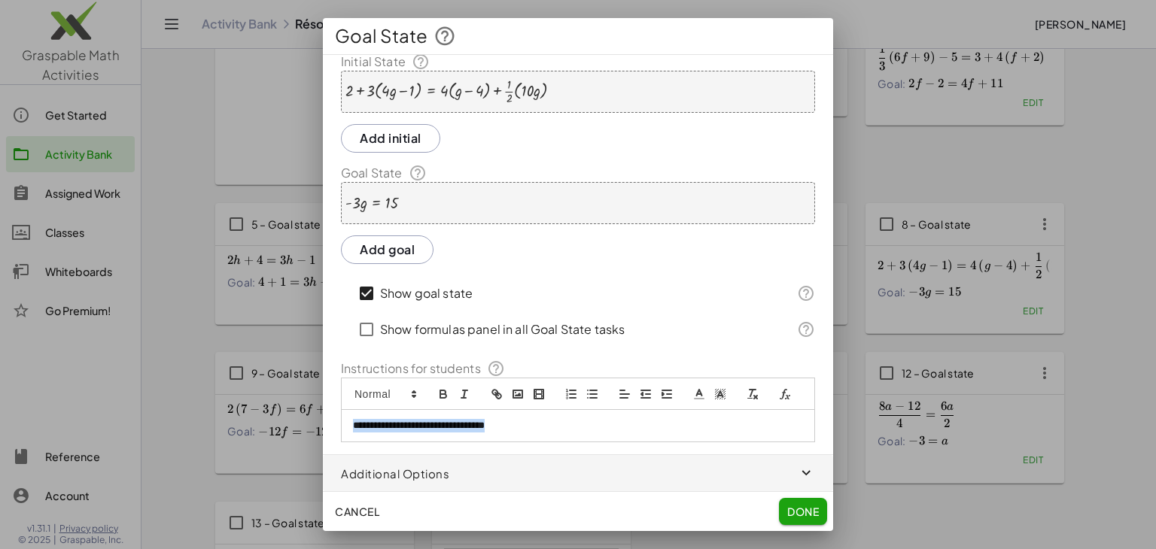
drag, startPoint x: 551, startPoint y: 434, endPoint x: 93, endPoint y: 404, distance: 458.6
click at [93, 404] on div "**********" at bounding box center [578, 274] width 1156 height 549
click at [1103, 355] on div at bounding box center [578, 274] width 1156 height 549
click at [799, 509] on span "Done" at bounding box center [803, 512] width 32 height 14
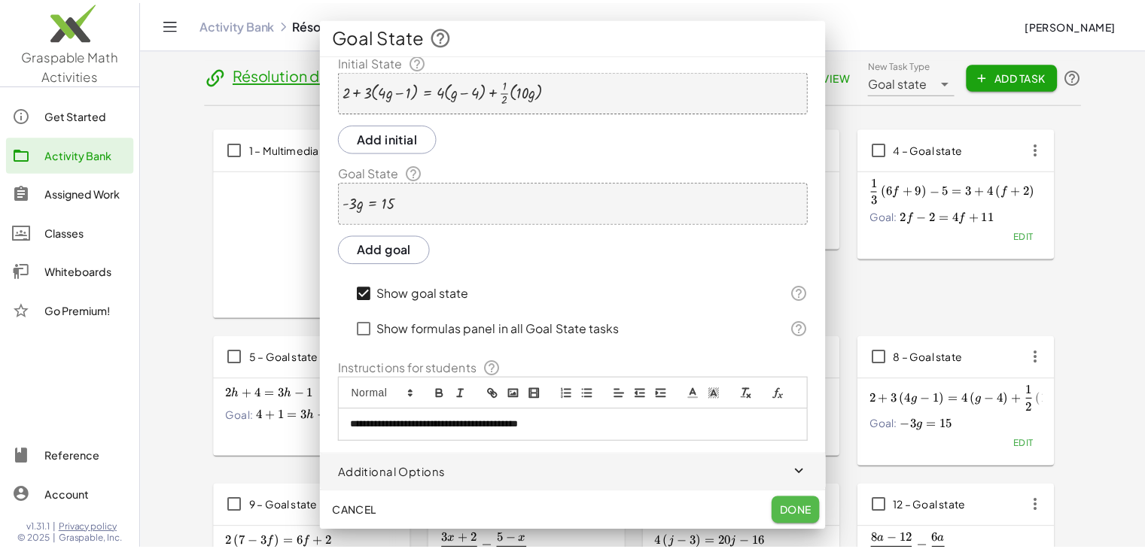
scroll to position [132, 0]
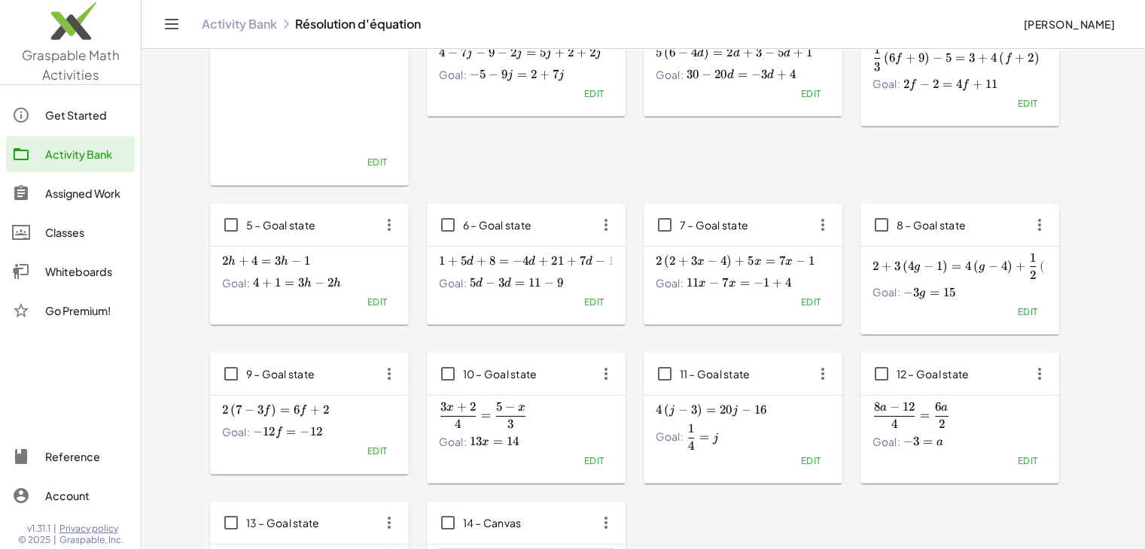
click at [385, 453] on span "Edit" at bounding box center [377, 451] width 20 height 11
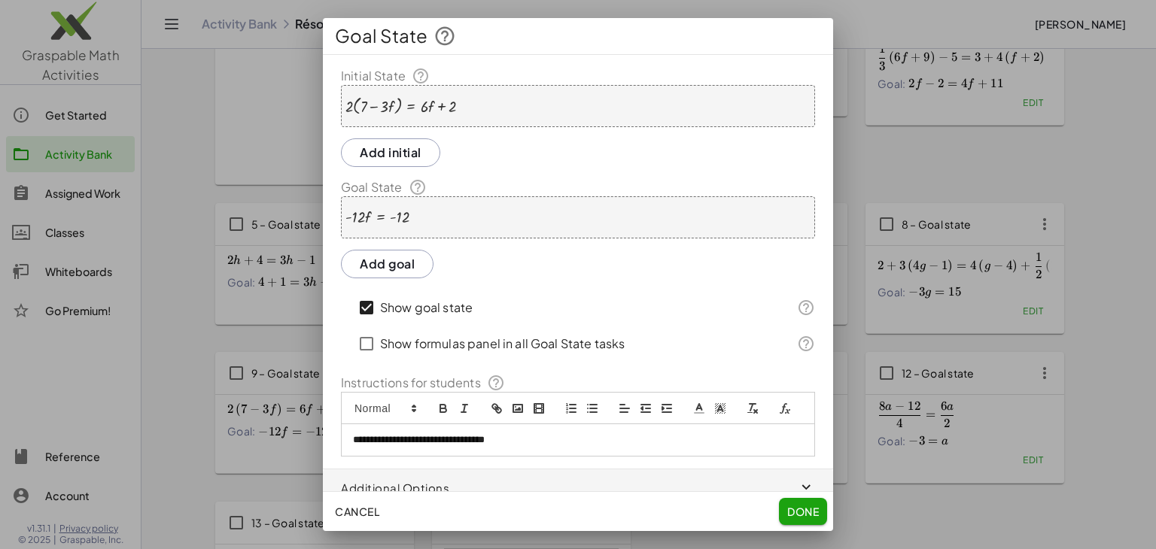
scroll to position [32, 0]
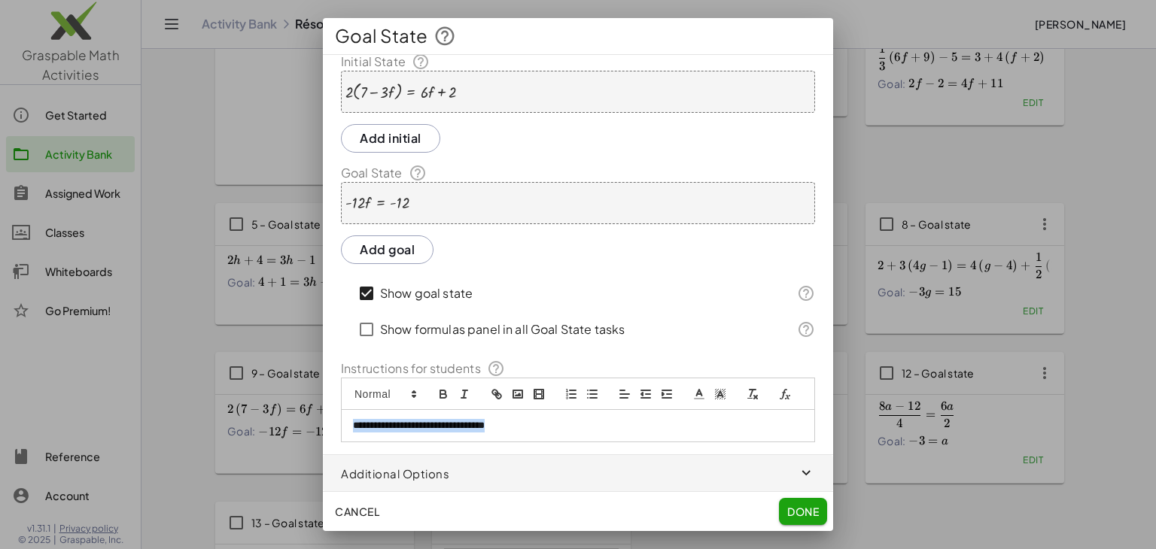
drag, startPoint x: 562, startPoint y: 425, endPoint x: 146, endPoint y: 403, distance: 416.9
click at [146, 403] on div "**********" at bounding box center [578, 274] width 1156 height 549
click at [795, 513] on span "Done" at bounding box center [803, 512] width 32 height 14
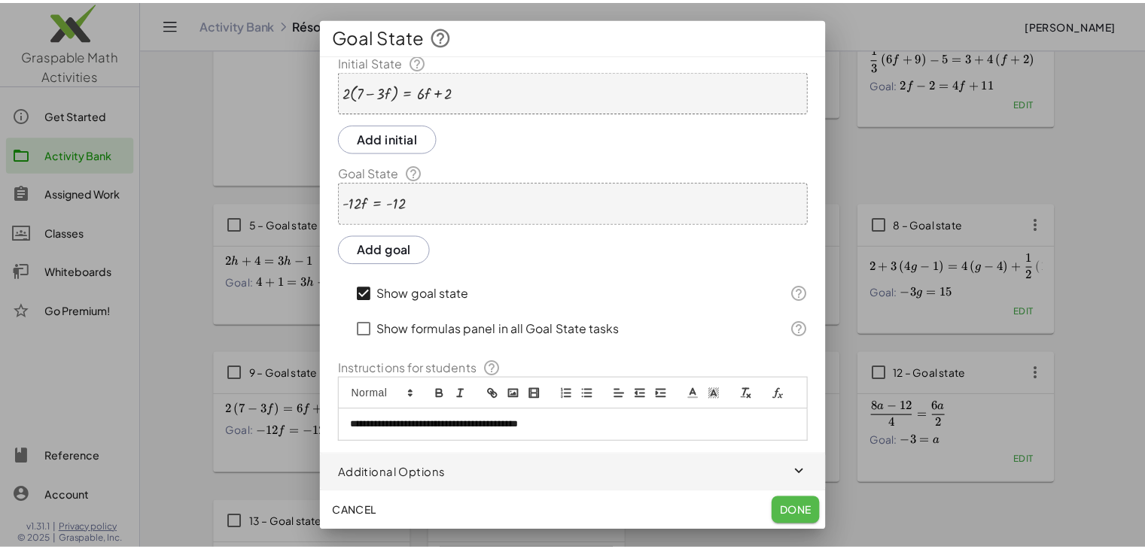
scroll to position [132, 0]
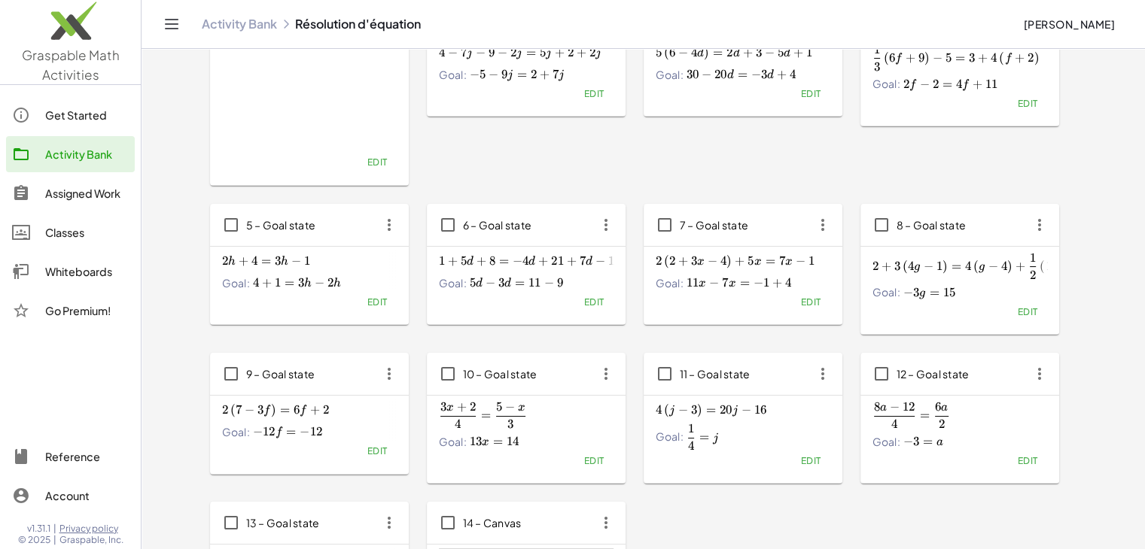
click at [598, 460] on span "Edit" at bounding box center [593, 460] width 20 height 11
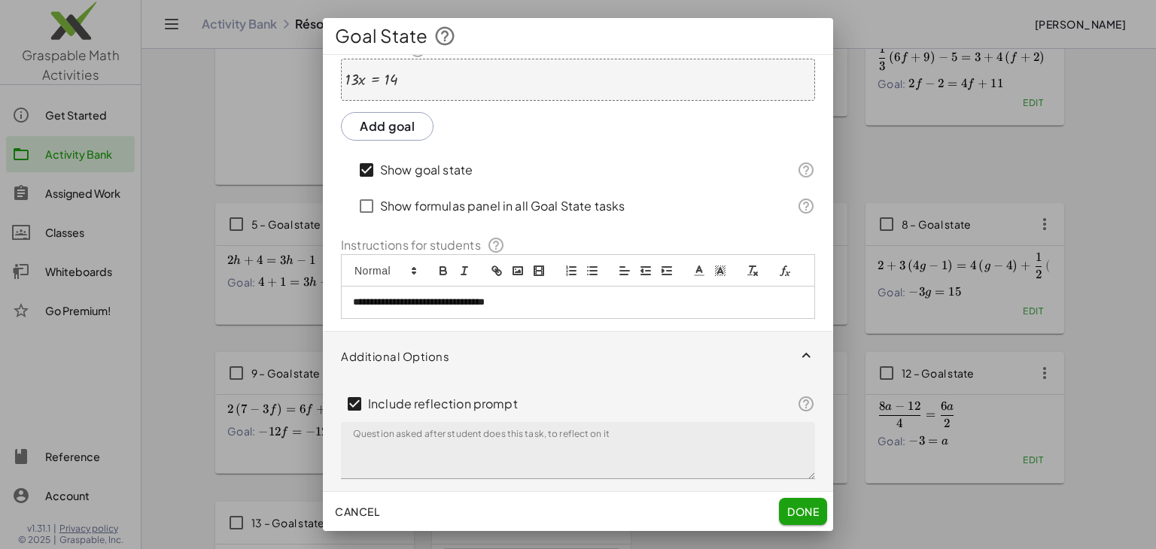
scroll to position [156, 0]
drag, startPoint x: 555, startPoint y: 303, endPoint x: 87, endPoint y: 333, distance: 469.9
click at [87, 333] on div "**********" at bounding box center [578, 274] width 1156 height 549
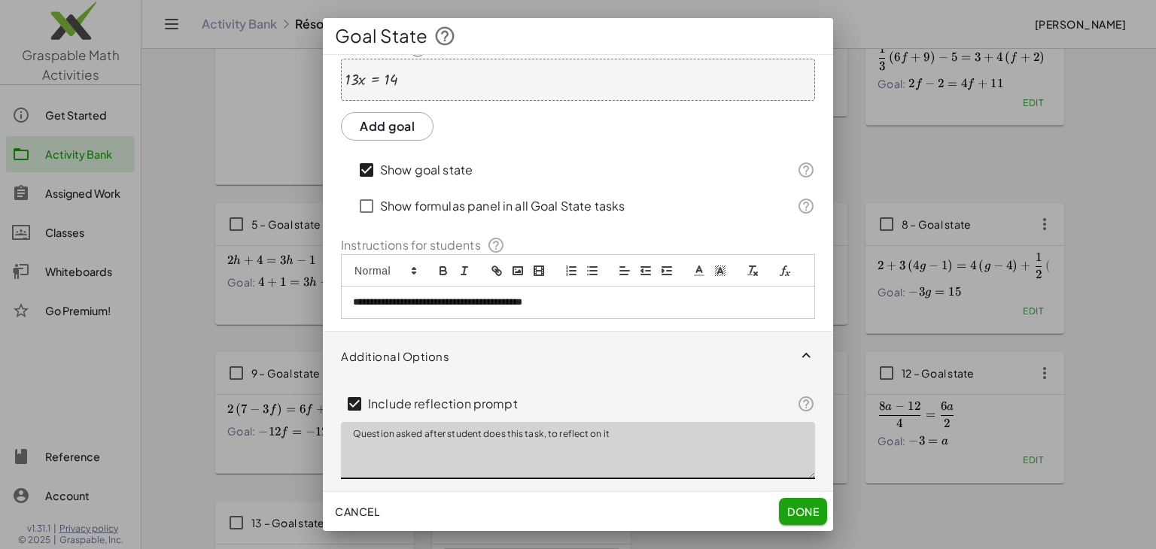
drag, startPoint x: 631, startPoint y: 450, endPoint x: 195, endPoint y: 435, distance: 436.1
click at [195, 435] on div "**********" at bounding box center [578, 274] width 1156 height 549
type textarea "**********"
click at [805, 510] on span "Done" at bounding box center [803, 512] width 32 height 14
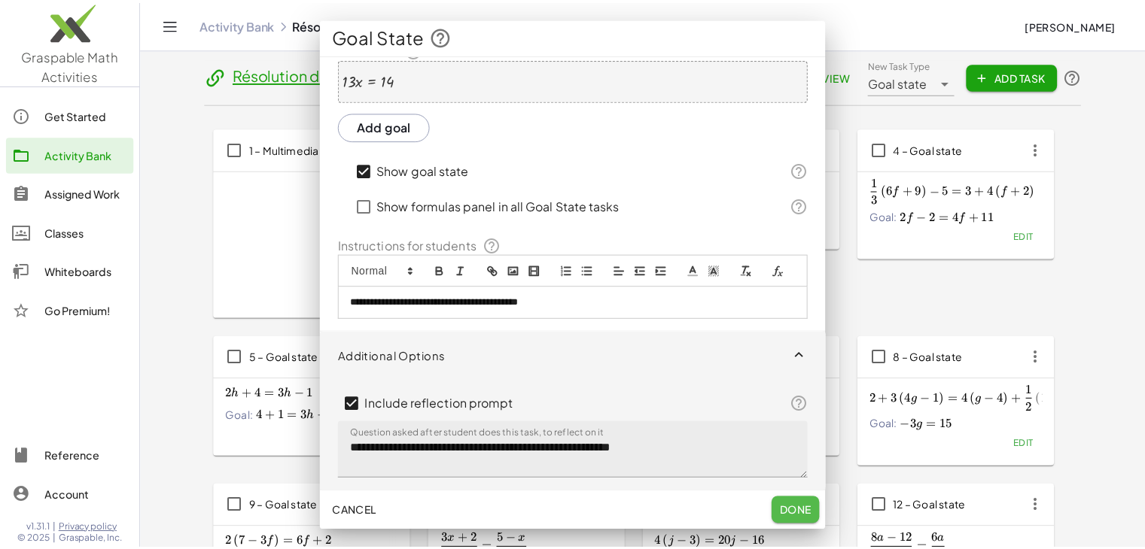
scroll to position [132, 0]
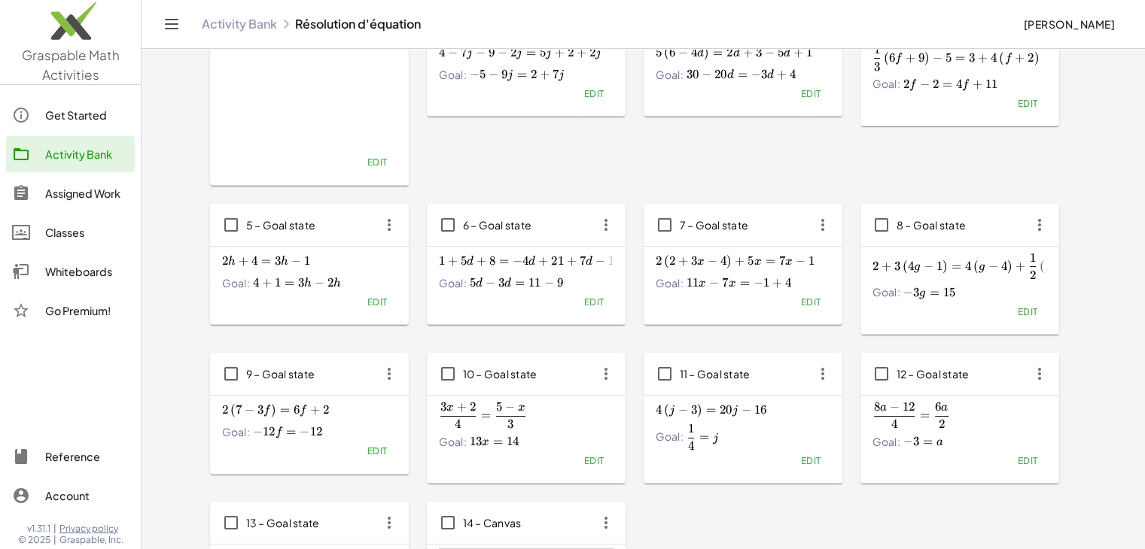
click at [814, 463] on span "Edit" at bounding box center [810, 460] width 20 height 11
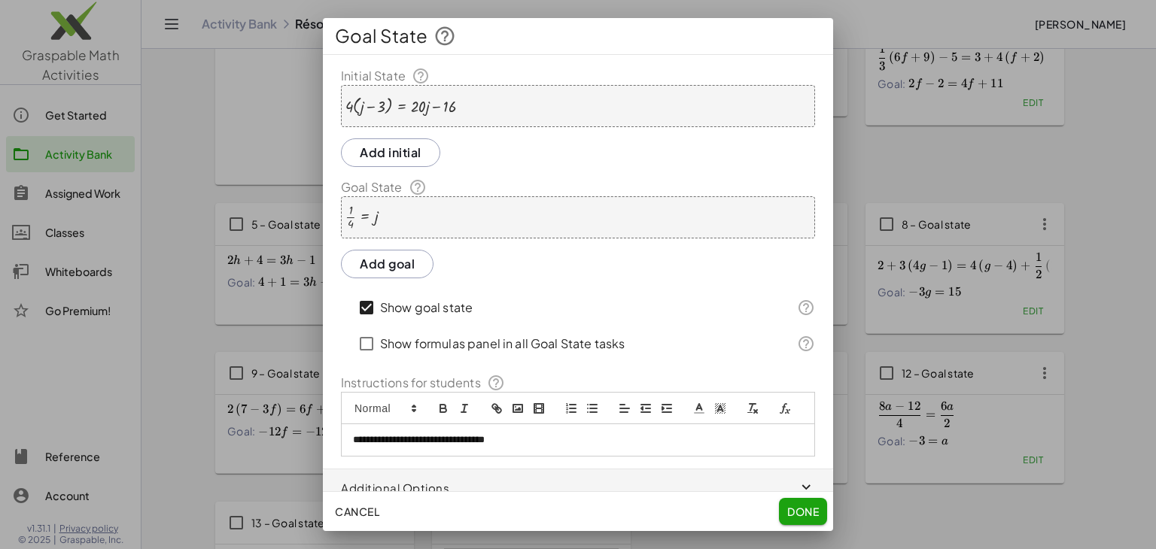
scroll to position [32, 0]
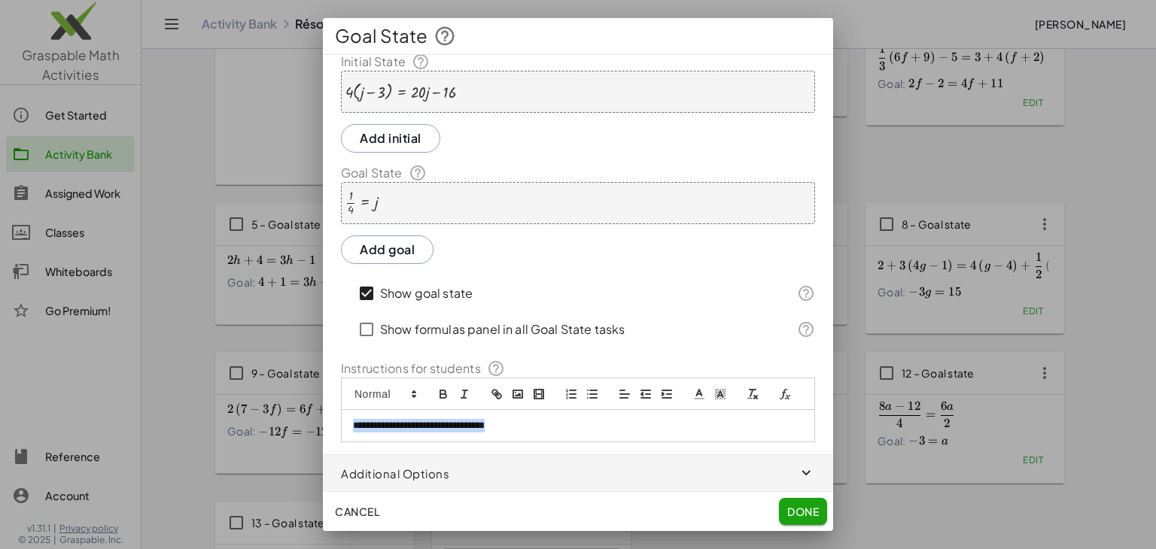
drag, startPoint x: 562, startPoint y: 431, endPoint x: 197, endPoint y: 431, distance: 365.1
click at [197, 431] on div "**********" at bounding box center [578, 274] width 1156 height 549
click at [808, 513] on span "Done" at bounding box center [803, 512] width 32 height 14
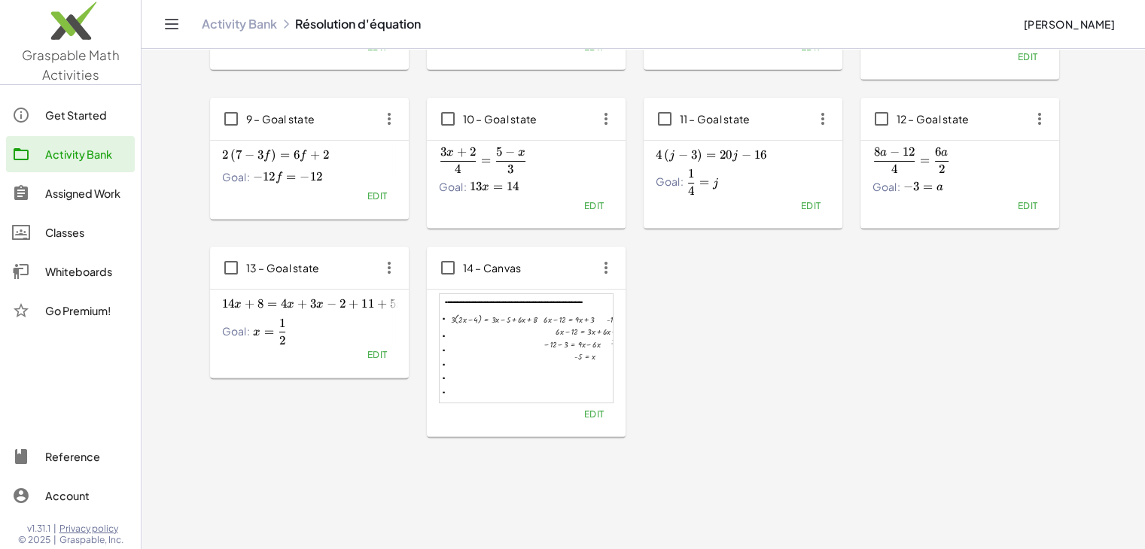
scroll to position [415, 0]
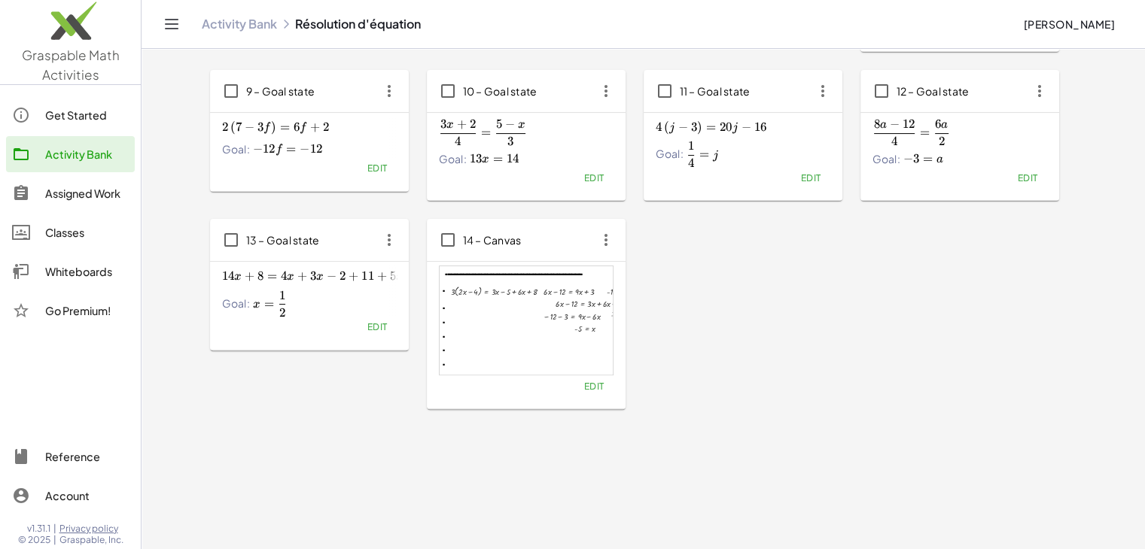
click at [1027, 172] on span "Edit" at bounding box center [1027, 177] width 20 height 11
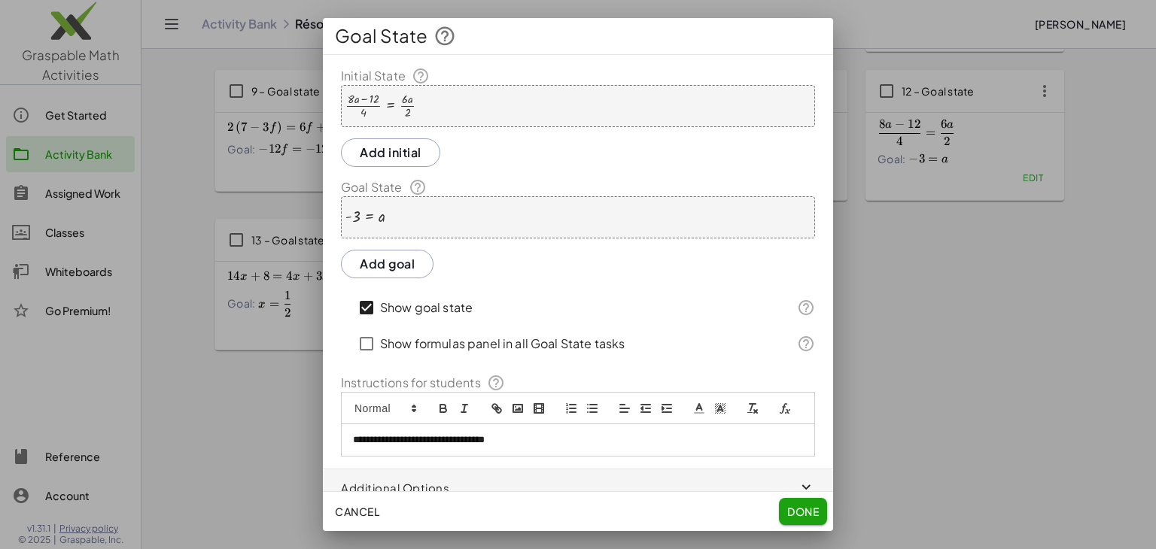
scroll to position [32, 0]
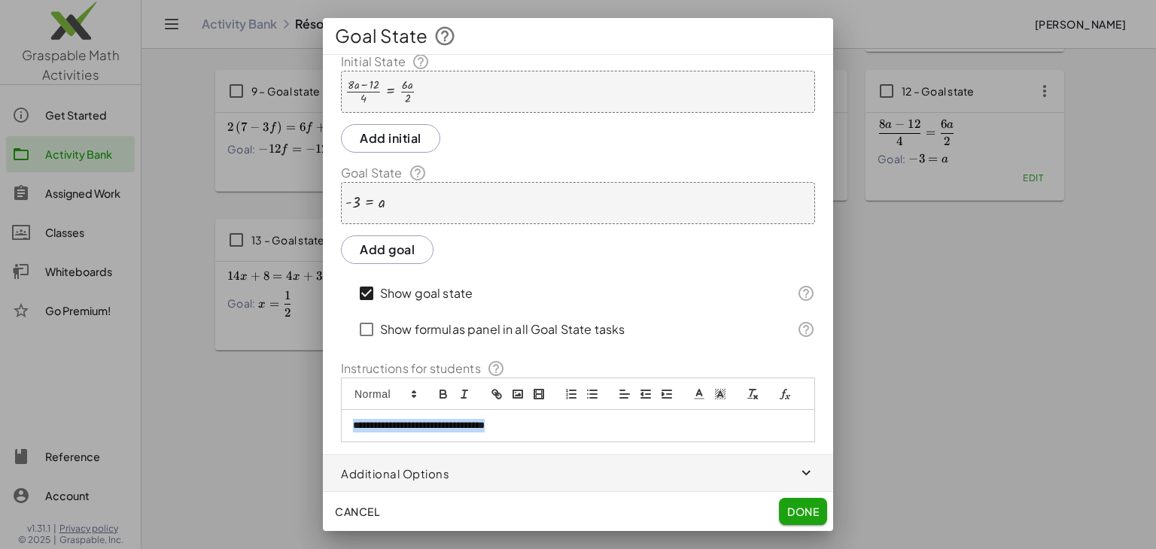
drag, startPoint x: 557, startPoint y: 422, endPoint x: 215, endPoint y: 428, distance: 341.8
click at [215, 428] on div "**********" at bounding box center [578, 274] width 1156 height 549
click at [795, 511] on span "Done" at bounding box center [803, 512] width 32 height 14
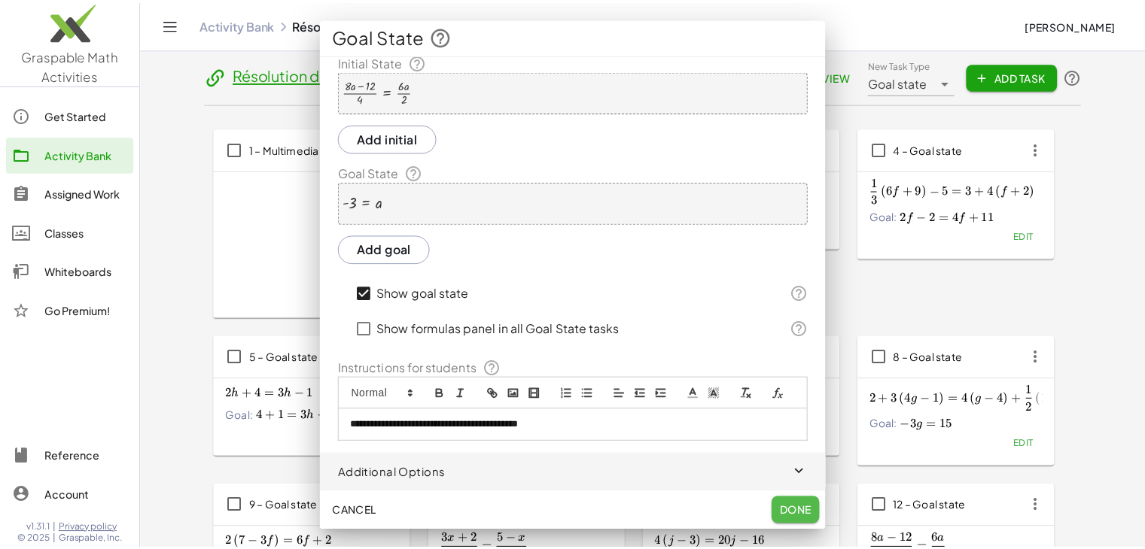
scroll to position [415, 0]
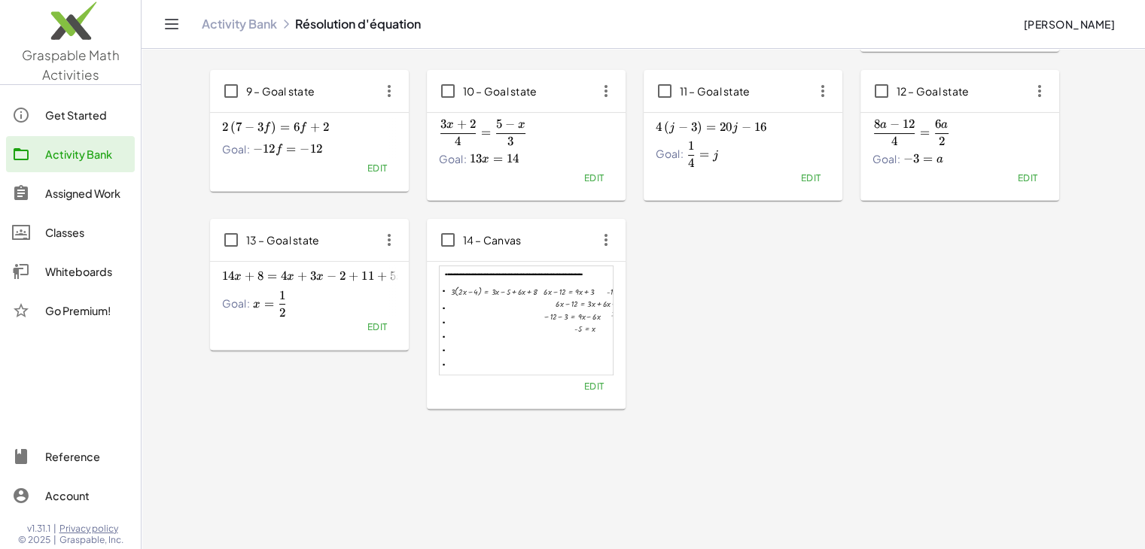
click at [376, 329] on span "Edit" at bounding box center [377, 326] width 20 height 11
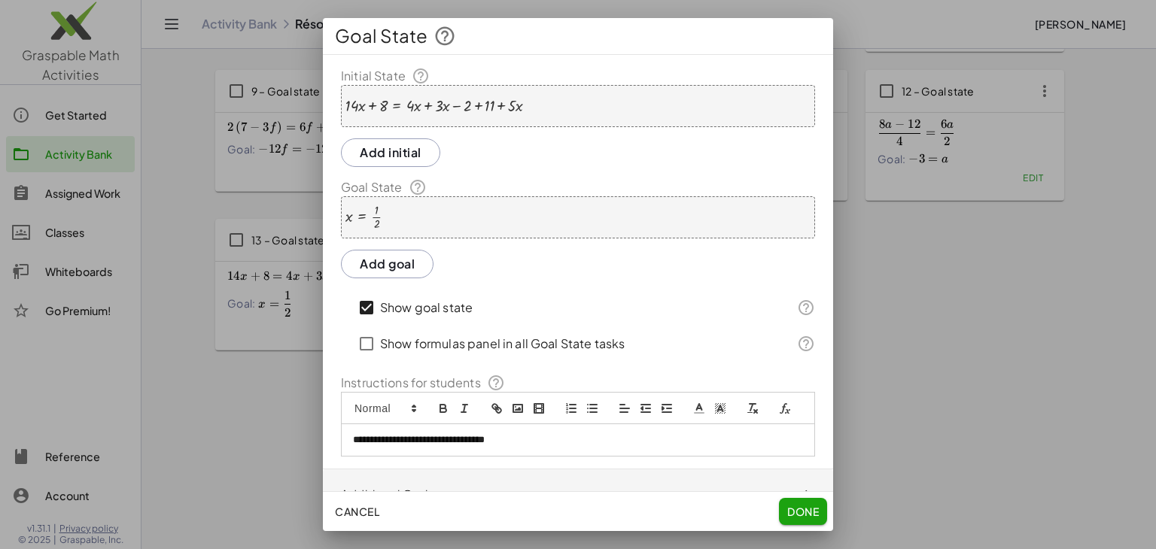
scroll to position [156, 0]
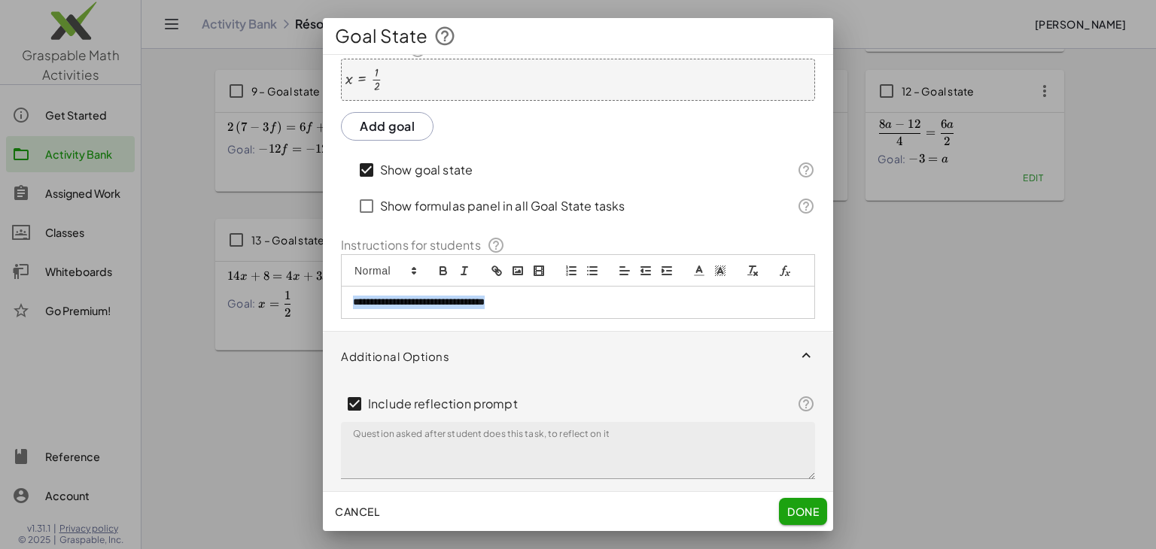
drag, startPoint x: 559, startPoint y: 295, endPoint x: 190, endPoint y: 273, distance: 369.5
click at [190, 273] on div "**********" at bounding box center [578, 274] width 1156 height 549
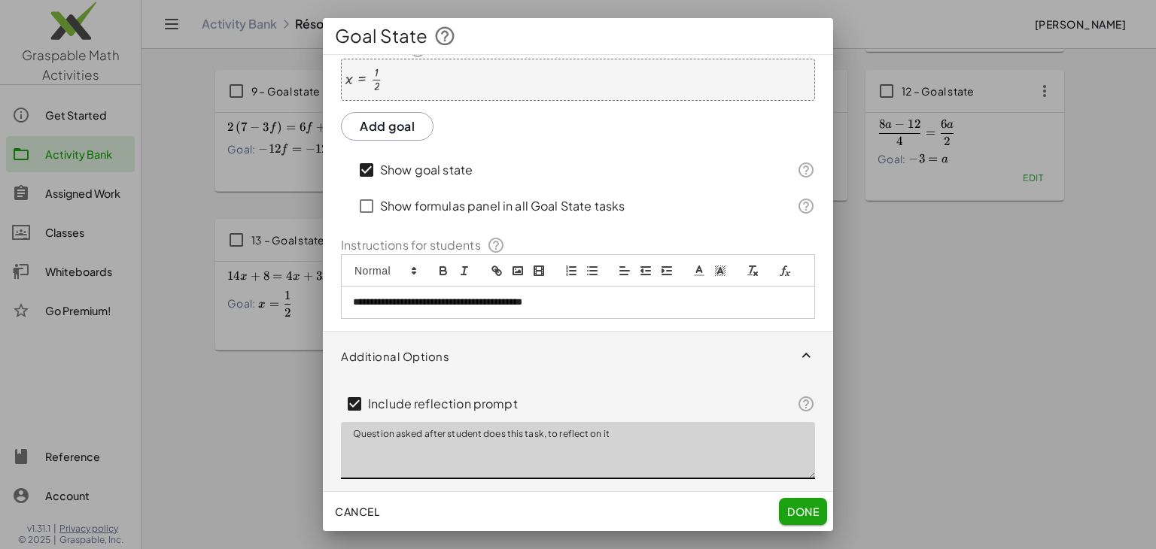
drag, startPoint x: 653, startPoint y: 455, endPoint x: 163, endPoint y: 399, distance: 493.9
click at [163, 399] on div "**********" at bounding box center [578, 274] width 1156 height 549
type textarea "**********"
click at [807, 506] on span "Done" at bounding box center [803, 512] width 32 height 14
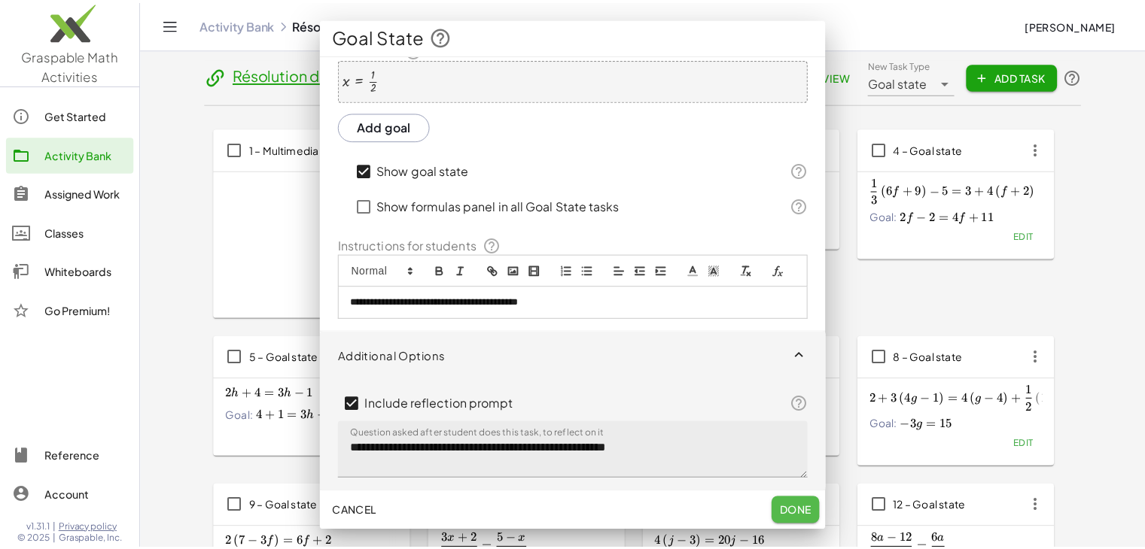
scroll to position [415, 0]
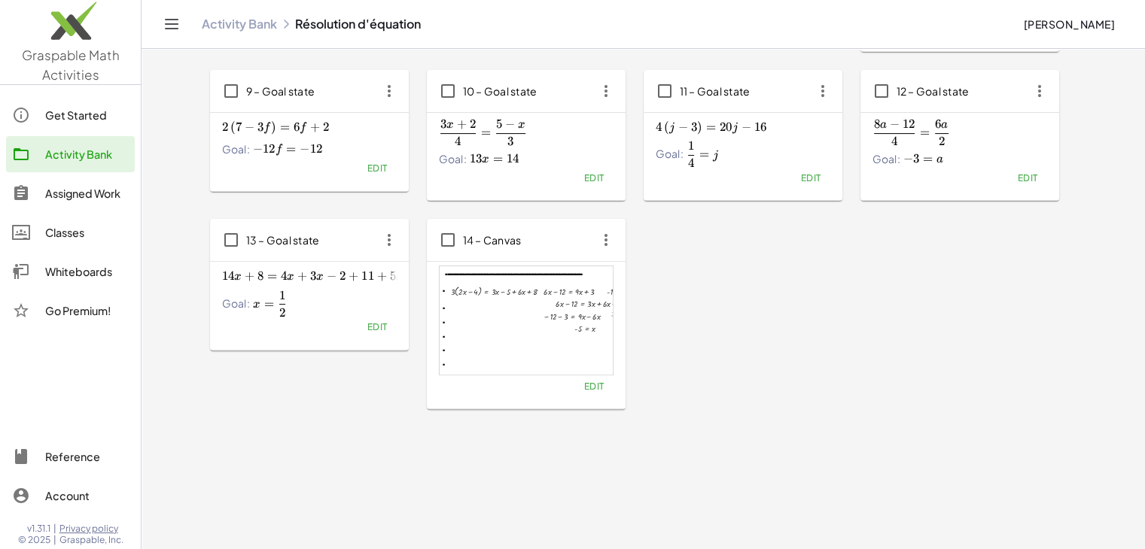
click at [591, 392] on button "Edit" at bounding box center [593, 386] width 38 height 21
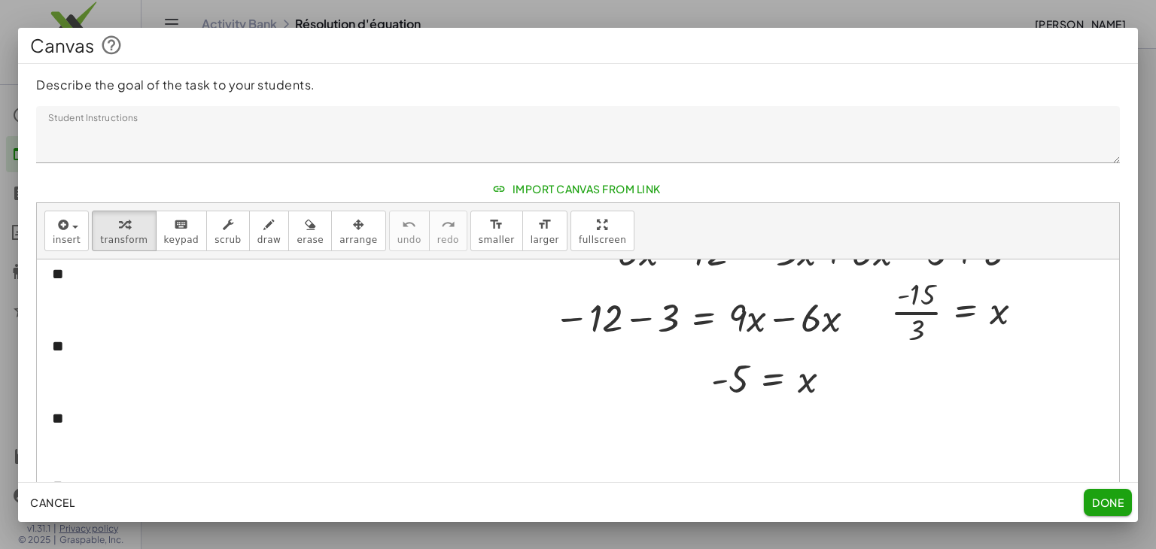
scroll to position [0, 0]
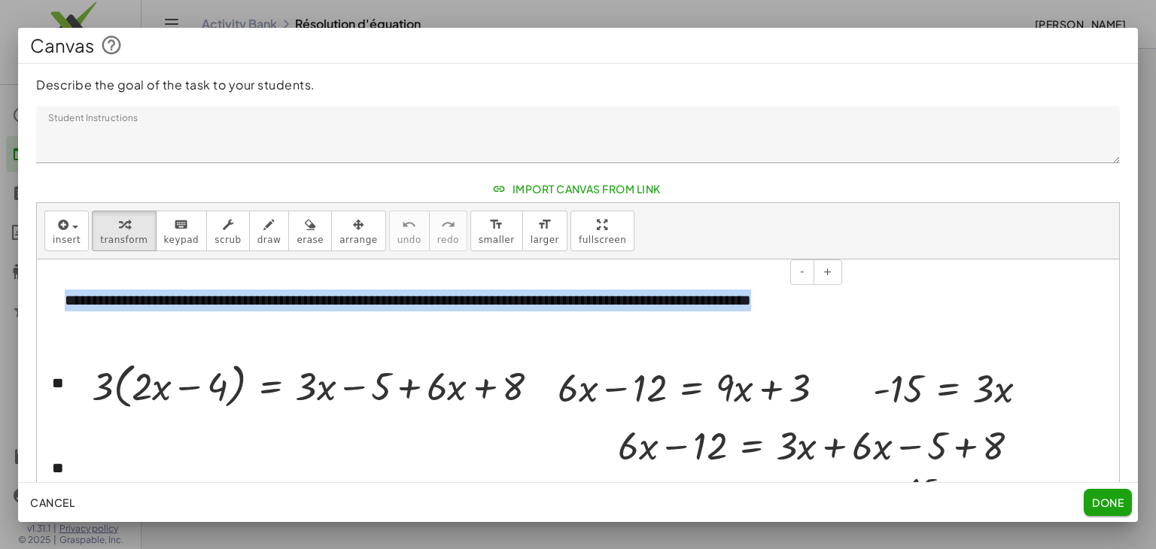
drag, startPoint x: 148, startPoint y: 321, endPoint x: 67, endPoint y: 300, distance: 83.3
click at [67, 300] on div "**********" at bounding box center [448, 311] width 796 height 73
click at [223, 366] on div at bounding box center [321, 385] width 474 height 57
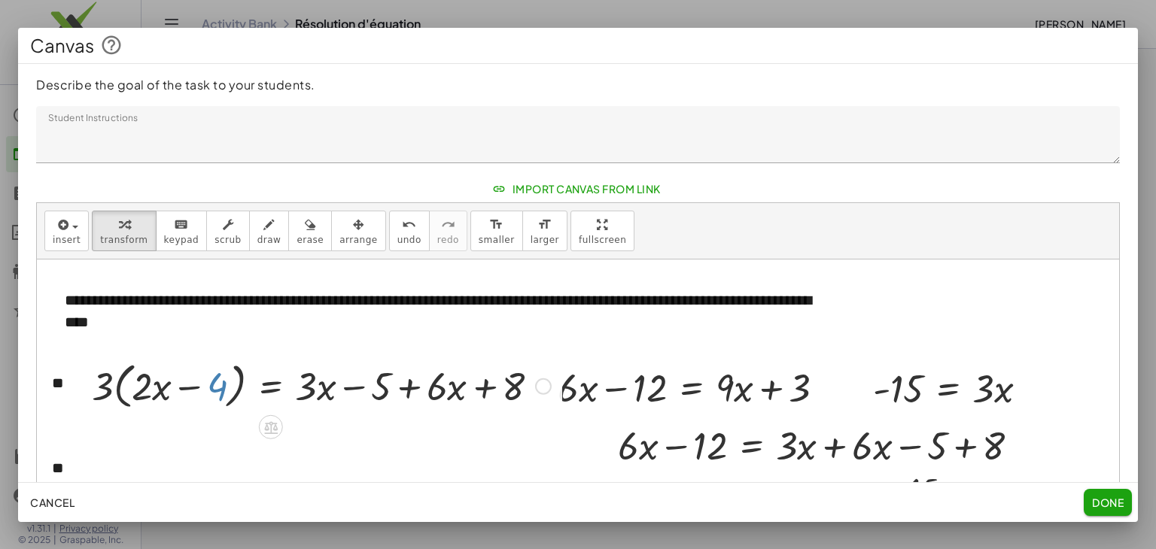
click at [1114, 501] on span "Done" at bounding box center [1108, 503] width 32 height 14
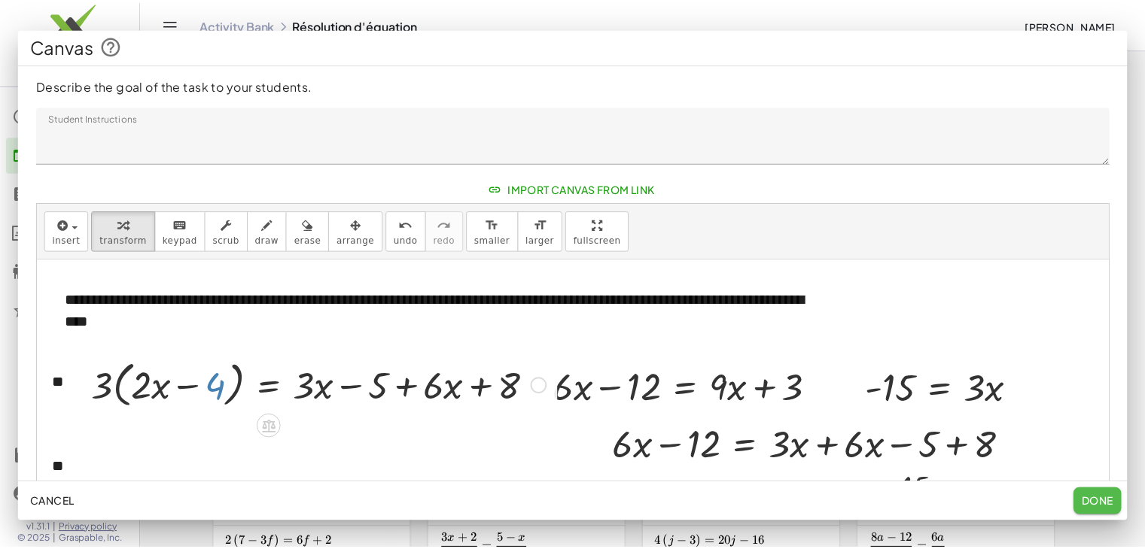
scroll to position [415, 0]
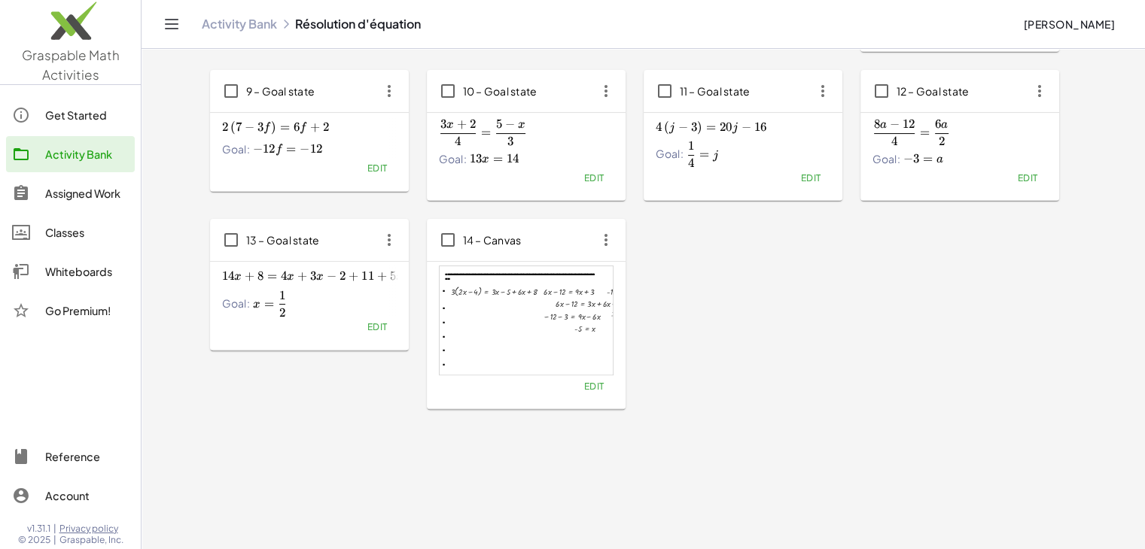
click at [557, 253] on div "14 – Canvas" at bounding box center [526, 240] width 199 height 42
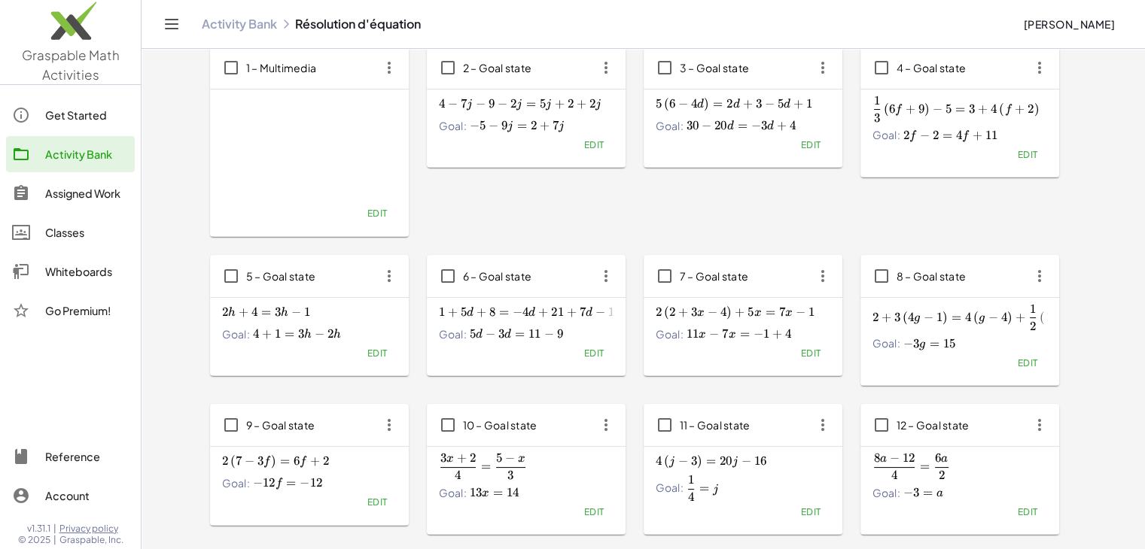
scroll to position [0, 0]
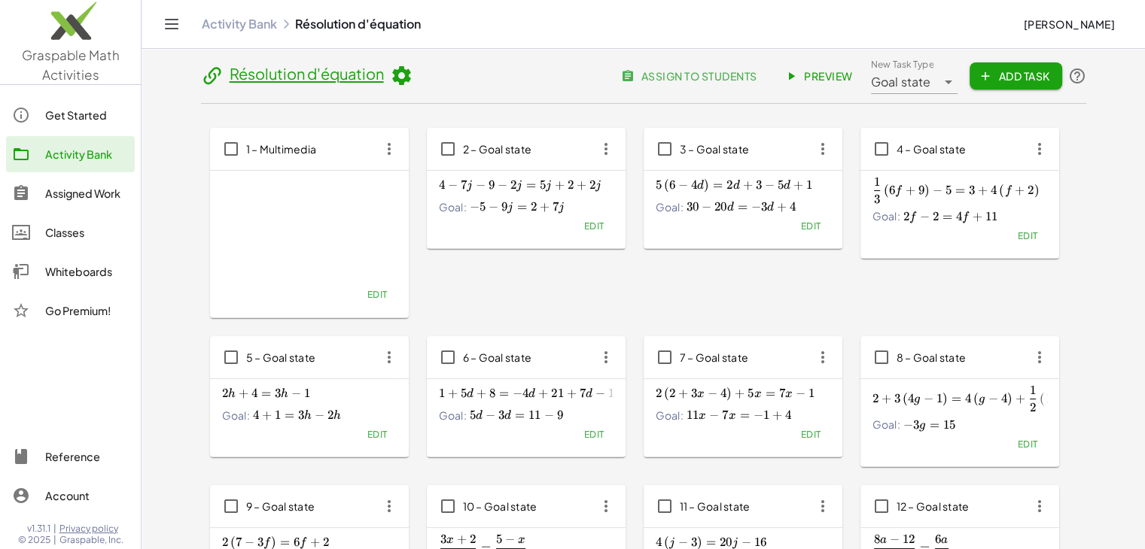
click at [826, 72] on span "Preview" at bounding box center [819, 76] width 65 height 14
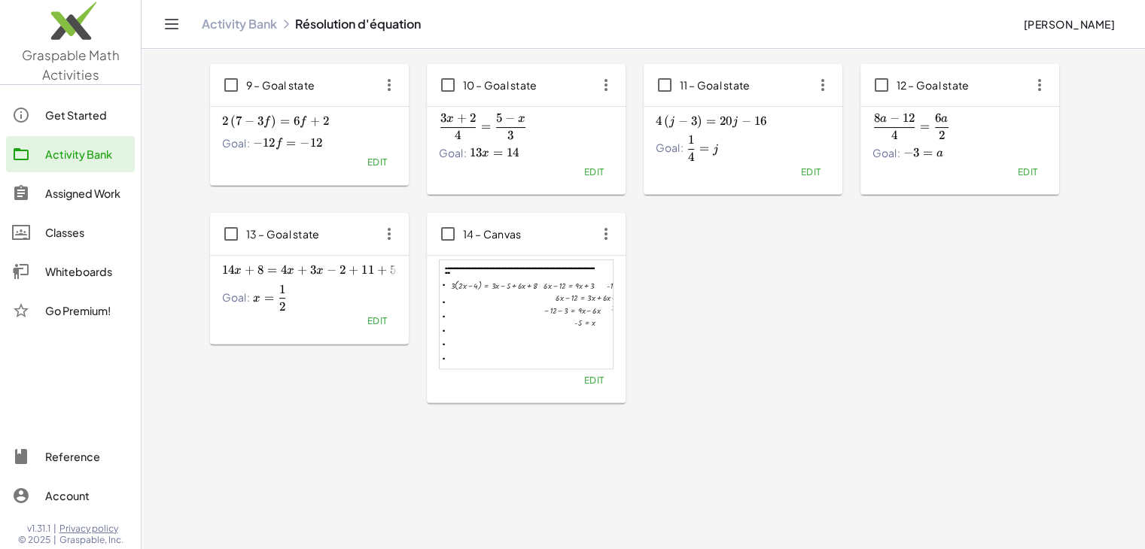
click at [592, 382] on span "Edit" at bounding box center [593, 380] width 20 height 11
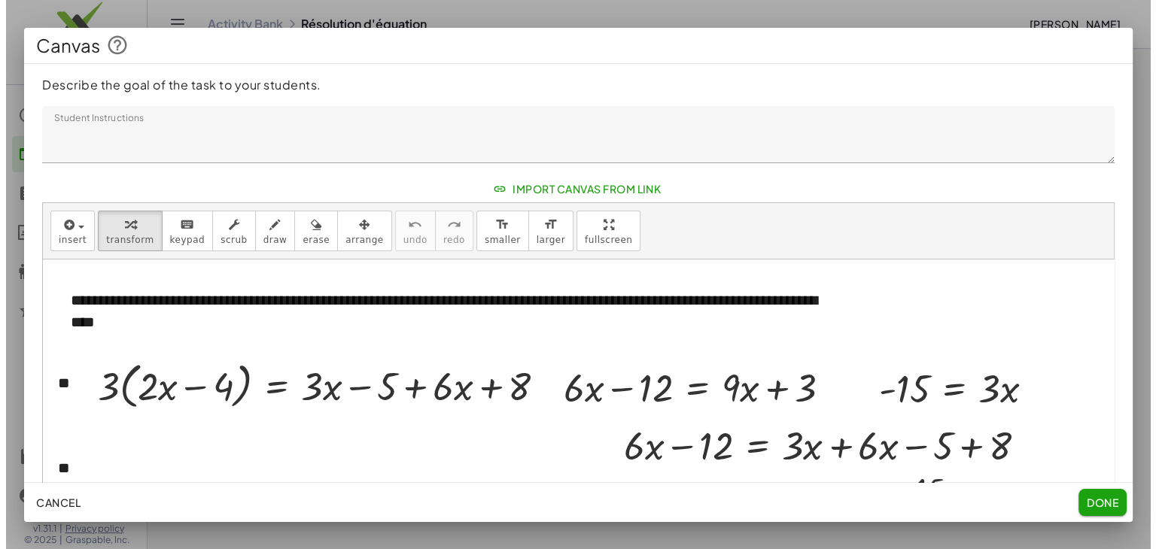
scroll to position [0, 0]
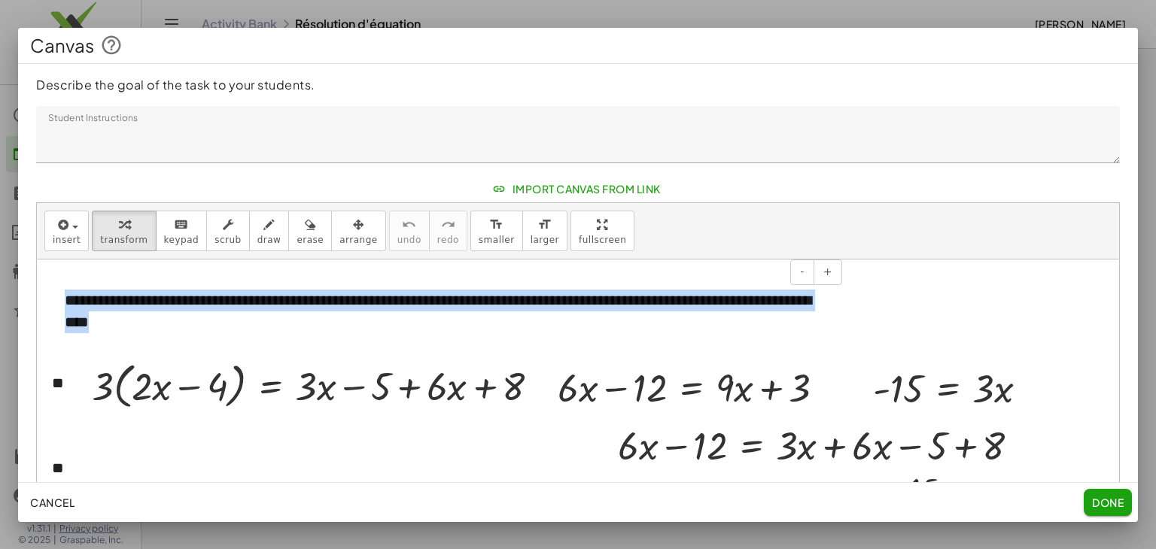
drag, startPoint x: 193, startPoint y: 327, endPoint x: 63, endPoint y: 294, distance: 133.4
click at [63, 294] on div "**********" at bounding box center [448, 311] width 796 height 73
copy div "**********"
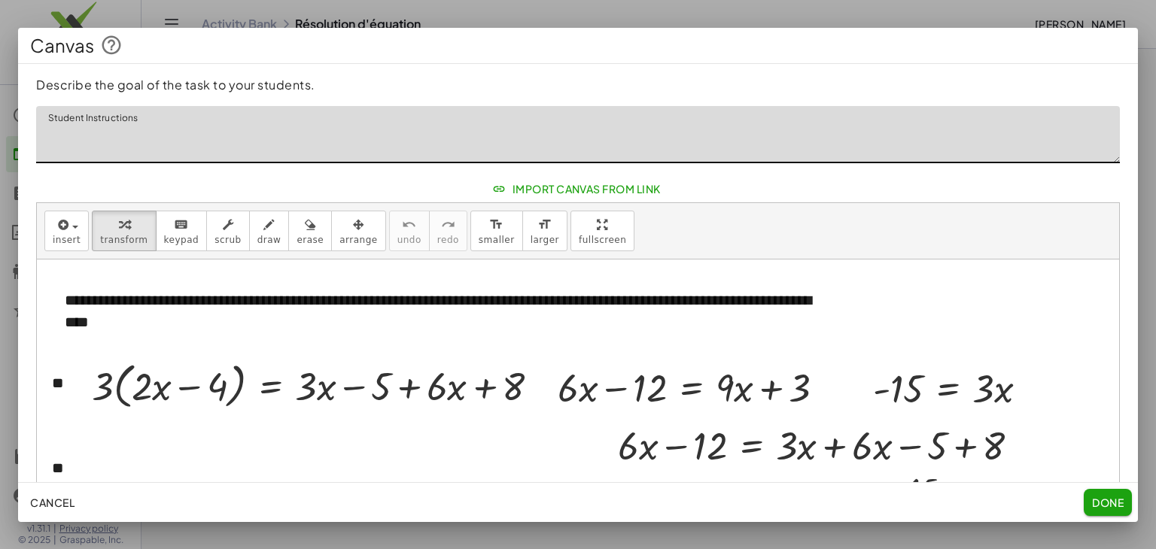
click at [480, 129] on textarea "Student Instructions" at bounding box center [578, 134] width 1084 height 57
paste textarea "**********"
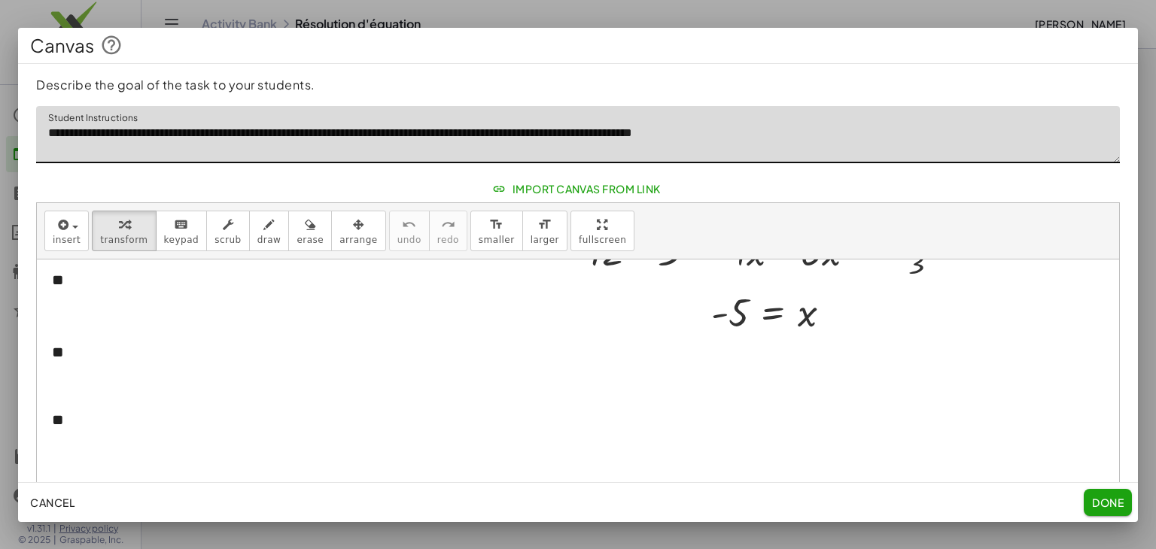
scroll to position [295, 0]
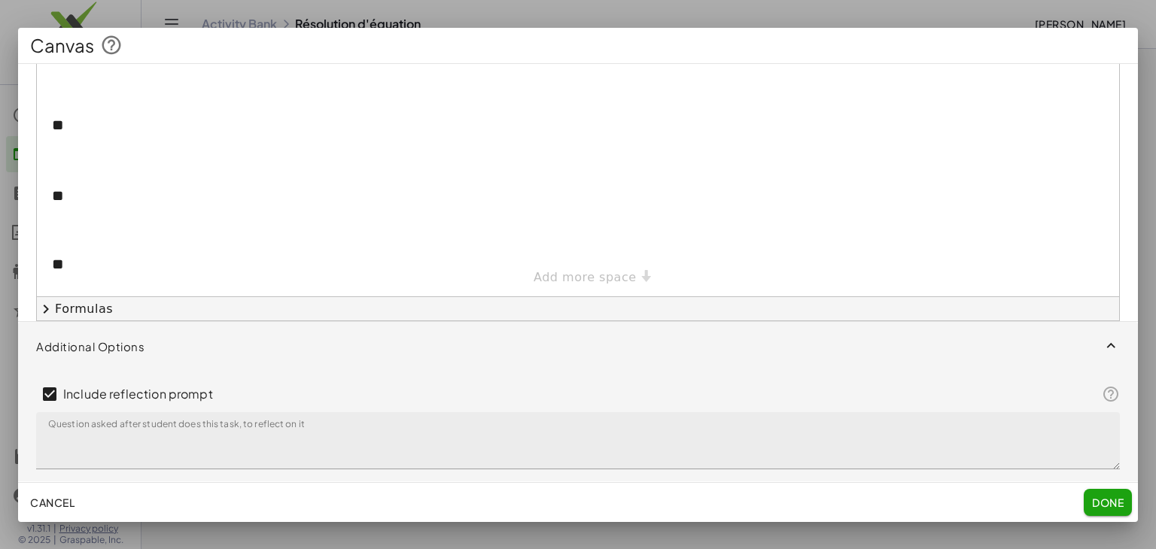
type textarea "**********"
click at [417, 440] on textarea "Question asked after student does this task, to reflect on it" at bounding box center [578, 440] width 1084 height 57
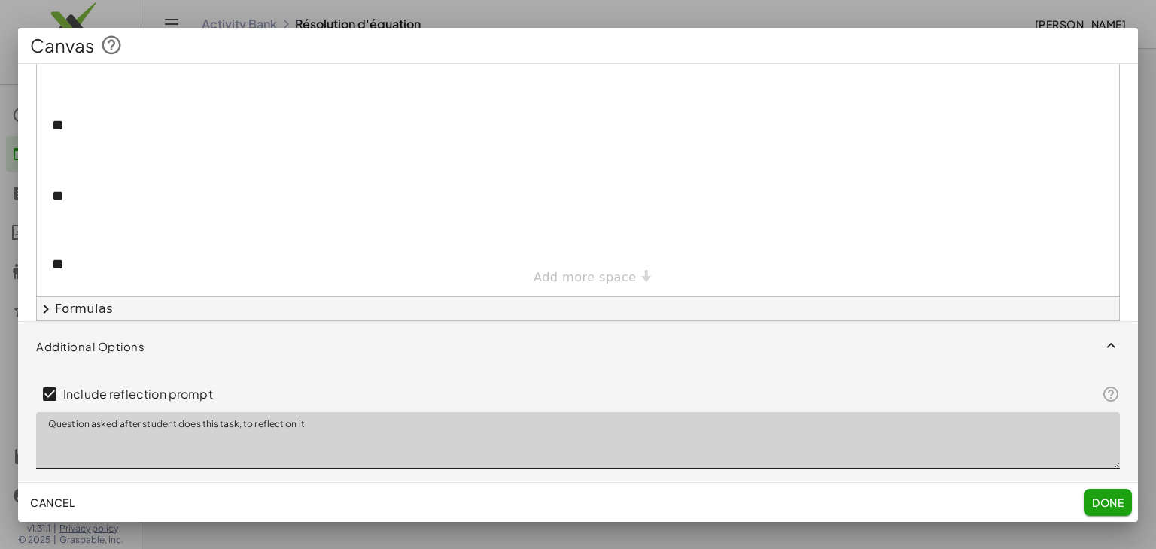
drag, startPoint x: 417, startPoint y: 440, endPoint x: 6, endPoint y: 412, distance: 411.9
click at [6, 412] on div "**********" at bounding box center [578, 274] width 1156 height 549
type textarea "**********"
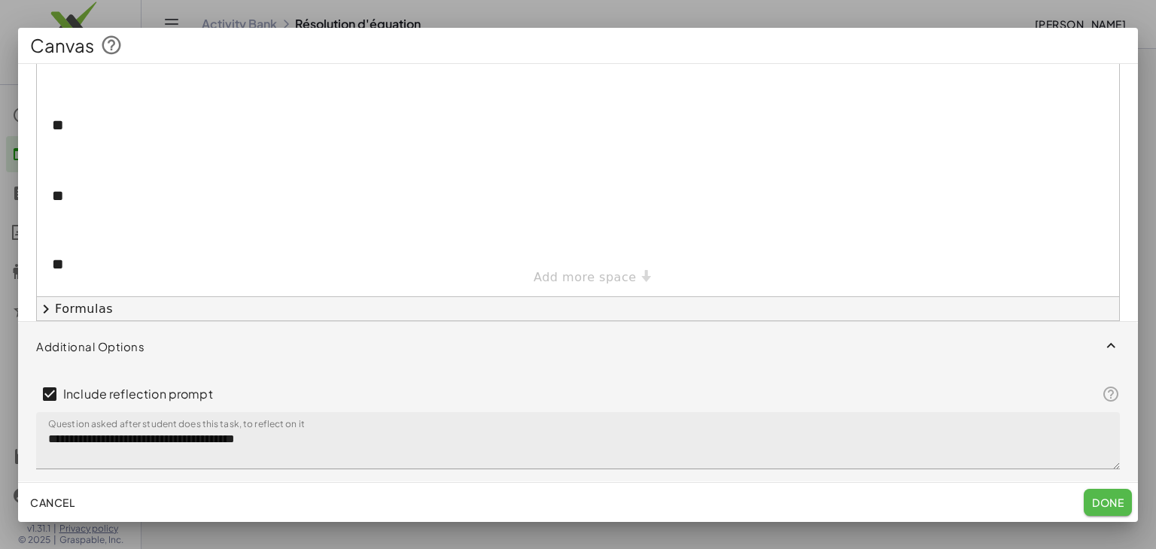
click at [1106, 496] on span "Done" at bounding box center [1108, 503] width 32 height 14
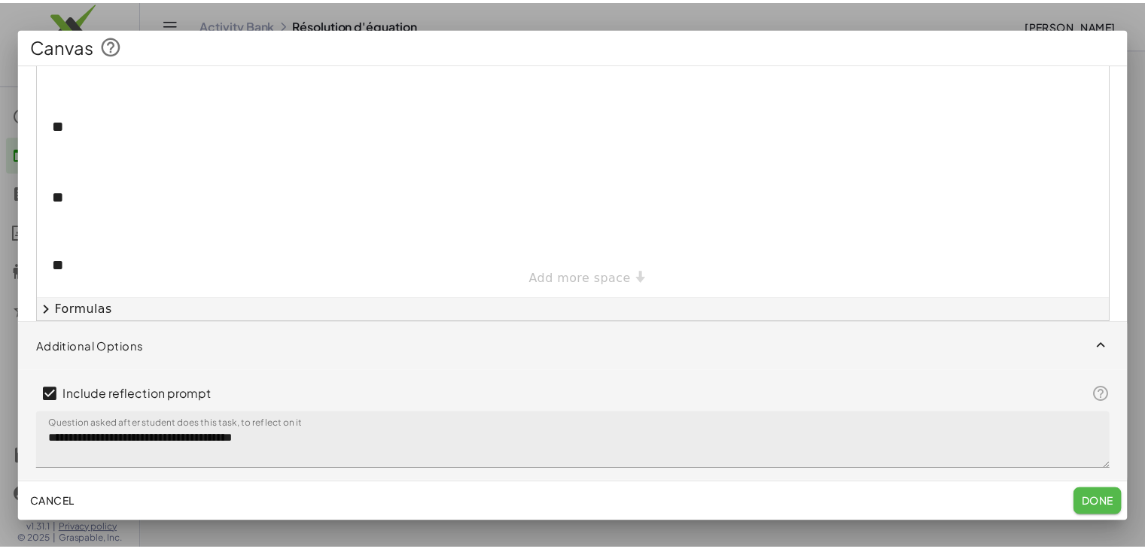
scroll to position [422, 0]
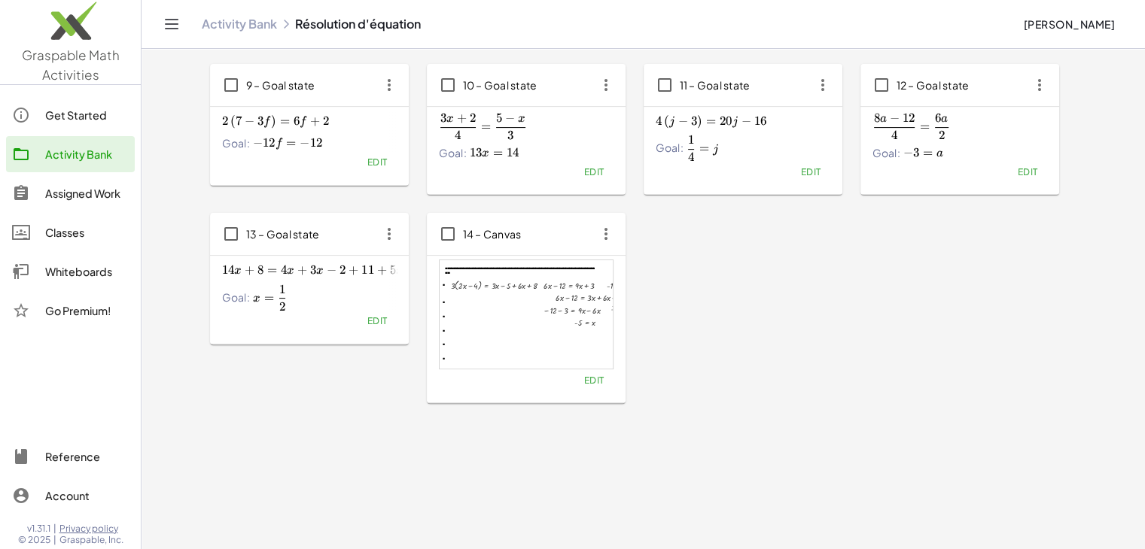
click at [775, 366] on div "1 – Multimedia Équations: Résoudre des équations en plusieurs étapes Dans cette…" at bounding box center [643, 55] width 867 height 698
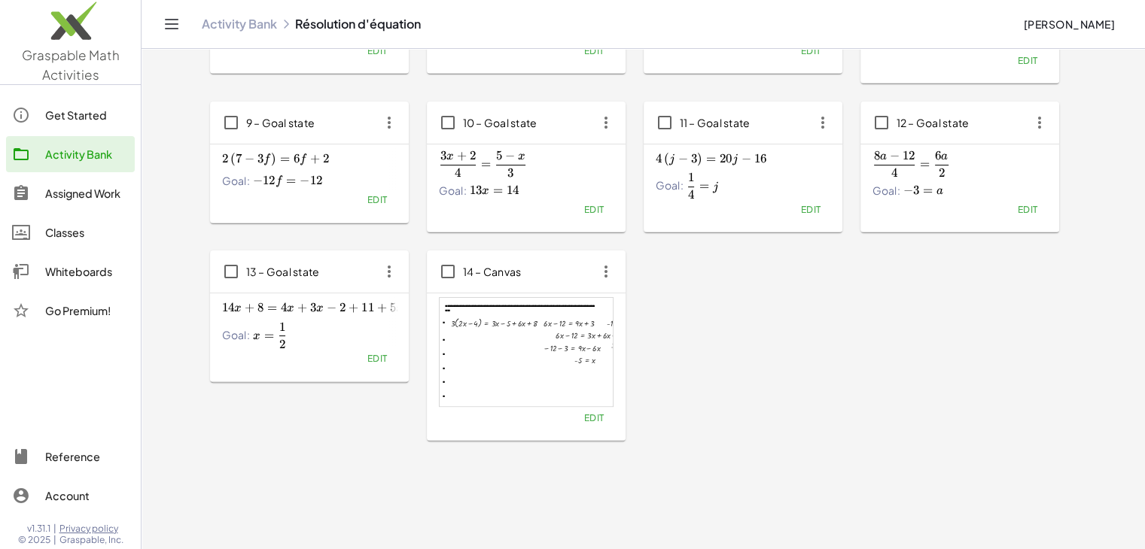
scroll to position [318, 0]
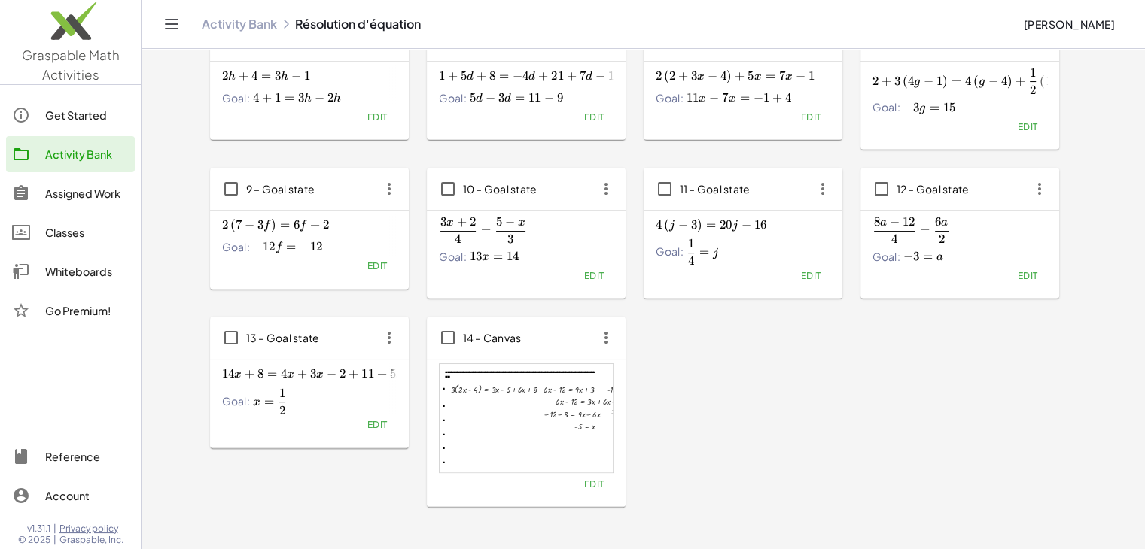
click at [348, 352] on div "13 – Goal state" at bounding box center [309, 338] width 199 height 42
click at [379, 431] on button "Edit" at bounding box center [377, 425] width 38 height 21
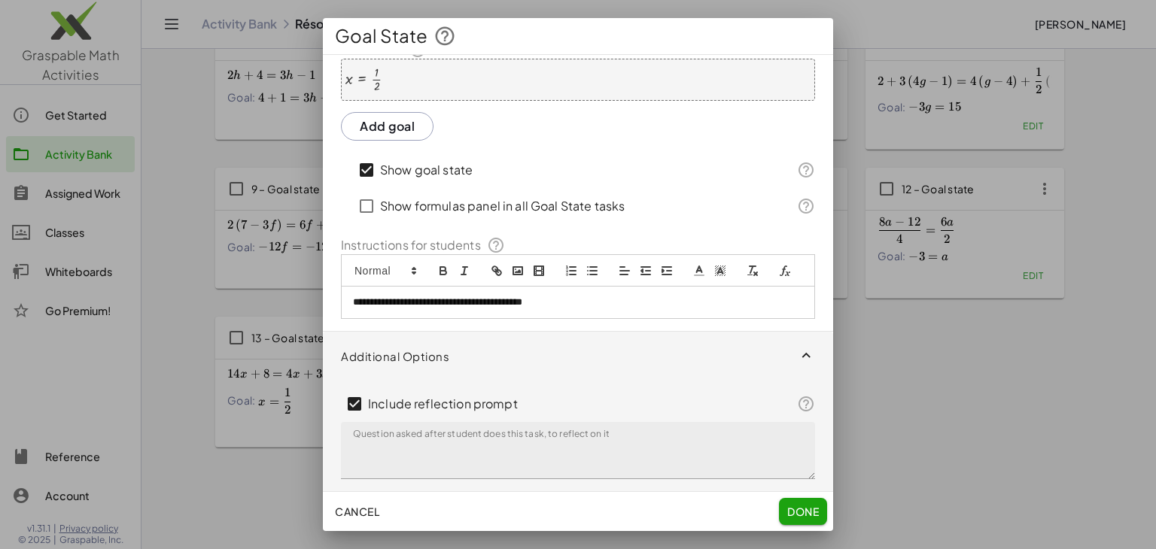
scroll to position [0, 0]
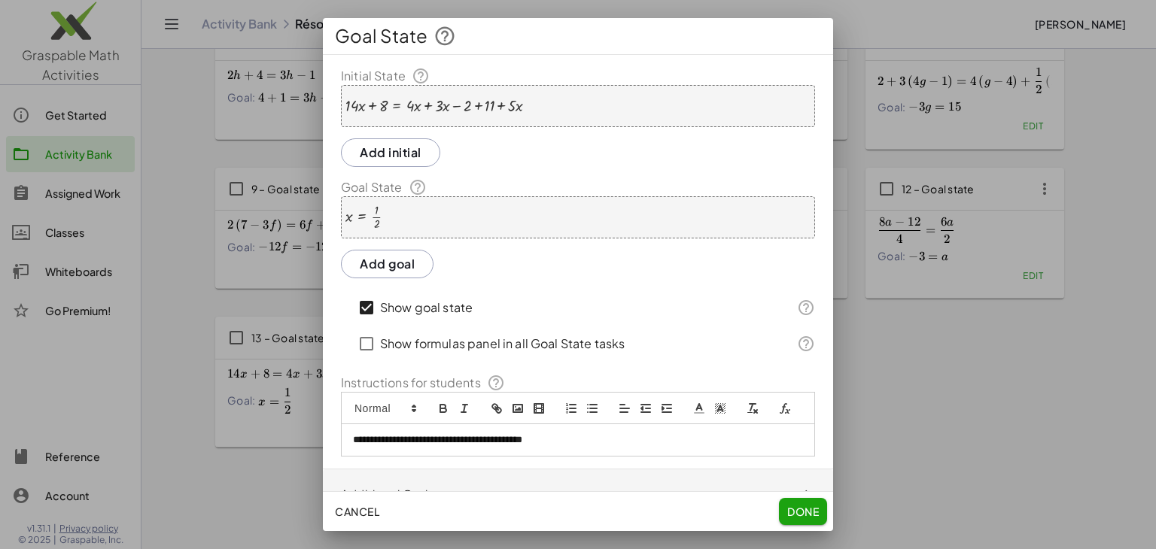
click at [955, 443] on div at bounding box center [578, 274] width 1156 height 549
click at [816, 510] on span "Done" at bounding box center [803, 512] width 32 height 14
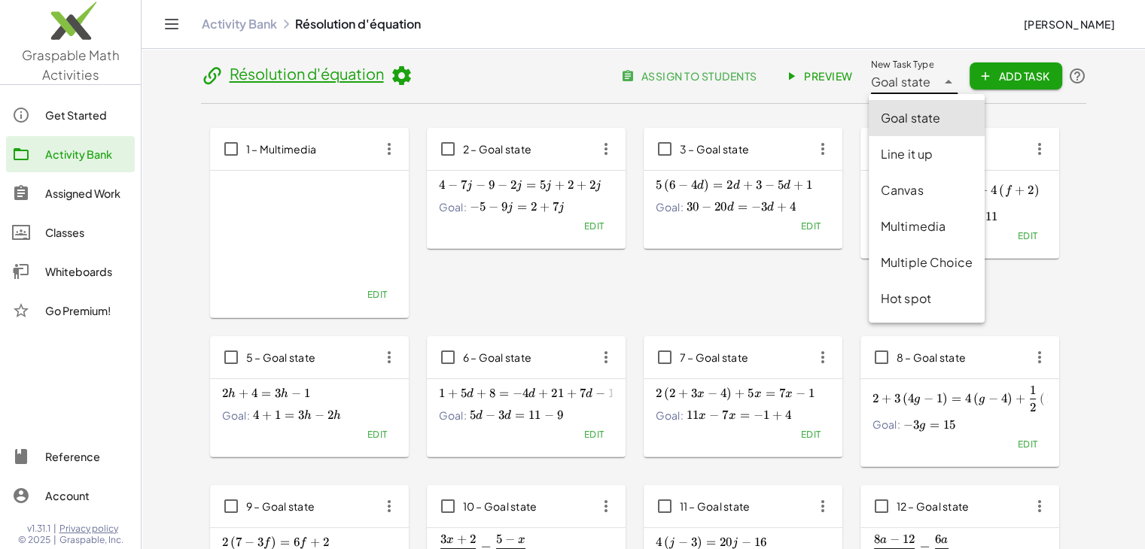
click at [936, 87] on div at bounding box center [946, 76] width 21 height 36
click at [569, 64] on header "Résolution d'équation assign to students Preview New Task Type Goal state *****…" at bounding box center [643, 81] width 885 height 46
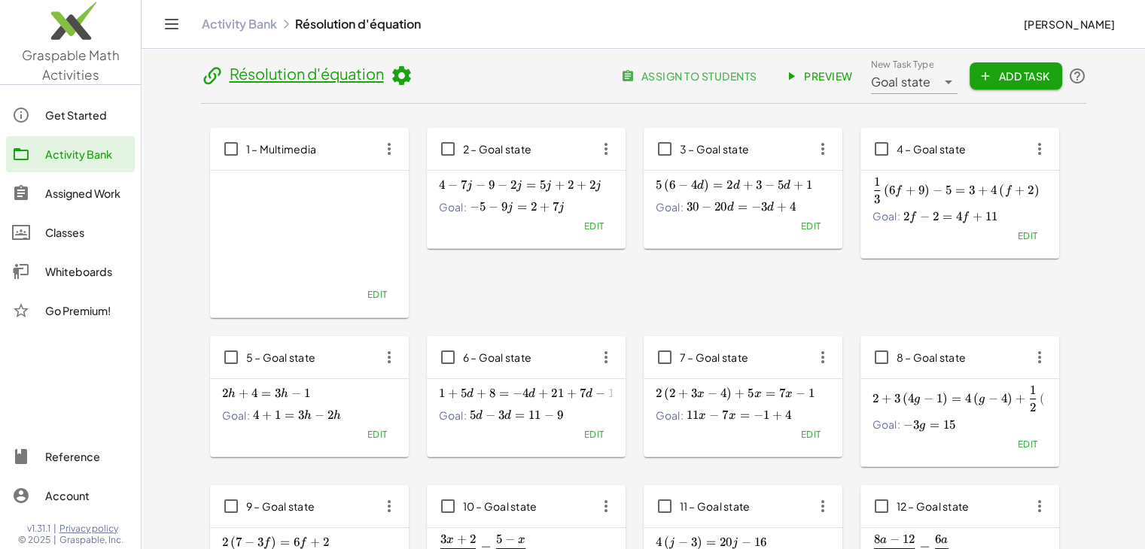
click at [656, 73] on span "assign to students" at bounding box center [690, 76] width 132 height 14
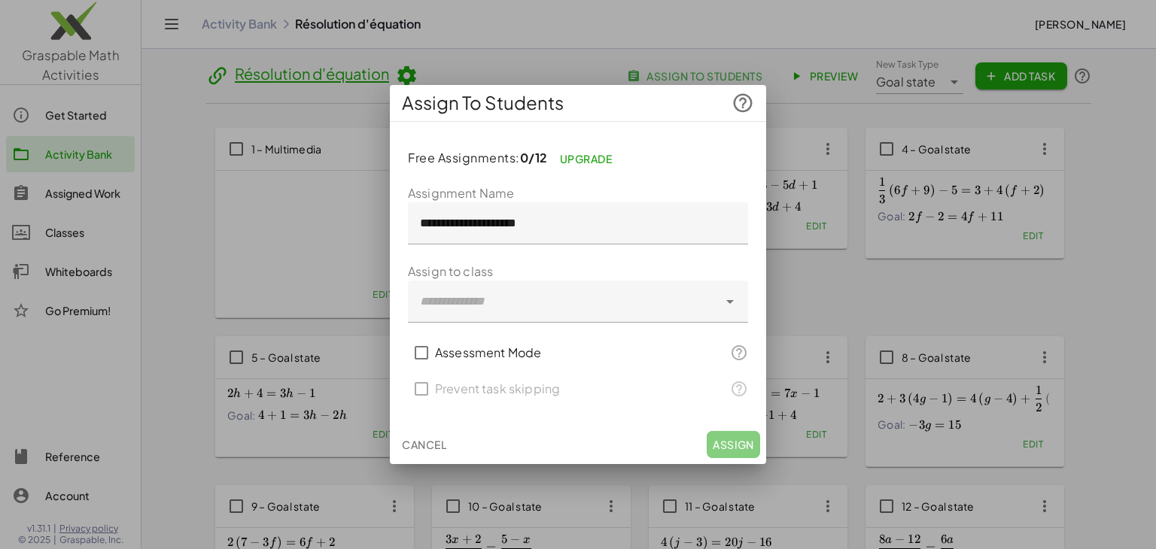
click at [565, 302] on div at bounding box center [563, 302] width 310 height 42
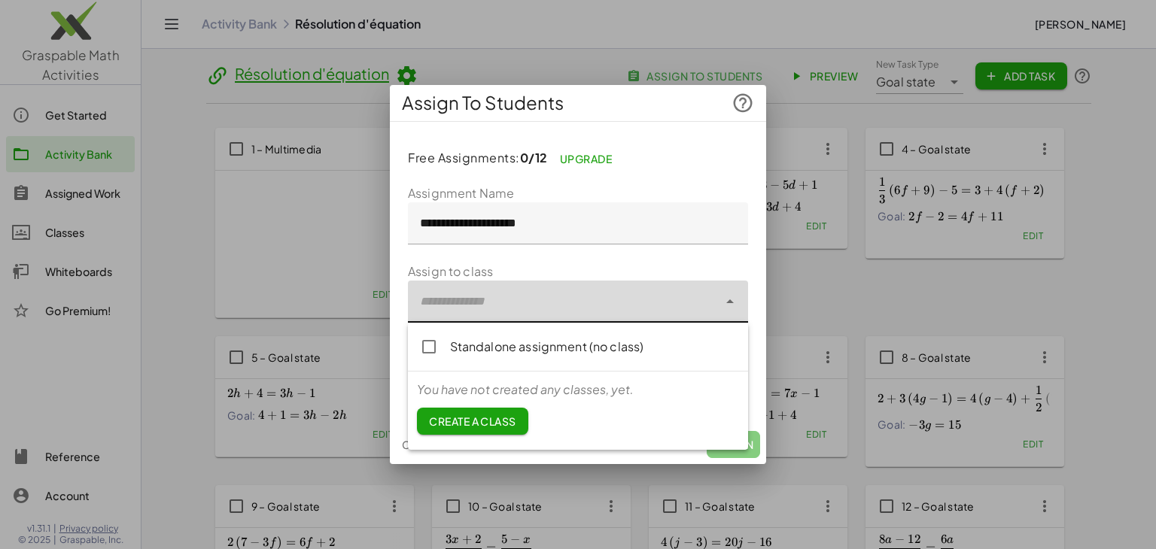
click at [494, 419] on span "Create a class" at bounding box center [472, 422] width 87 height 14
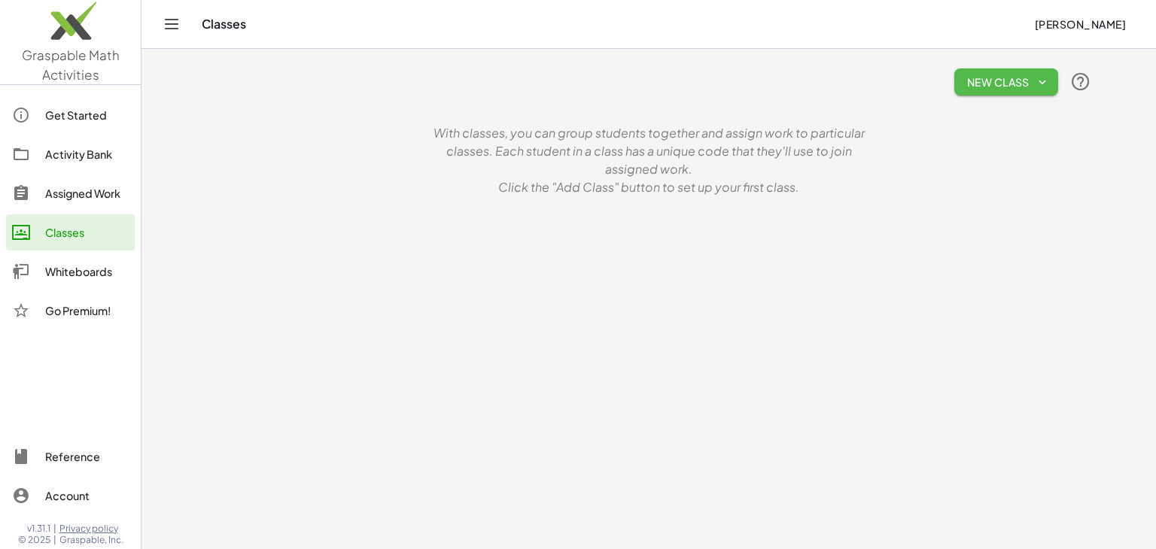
click at [998, 88] on span "New Class" at bounding box center [1006, 82] width 80 height 14
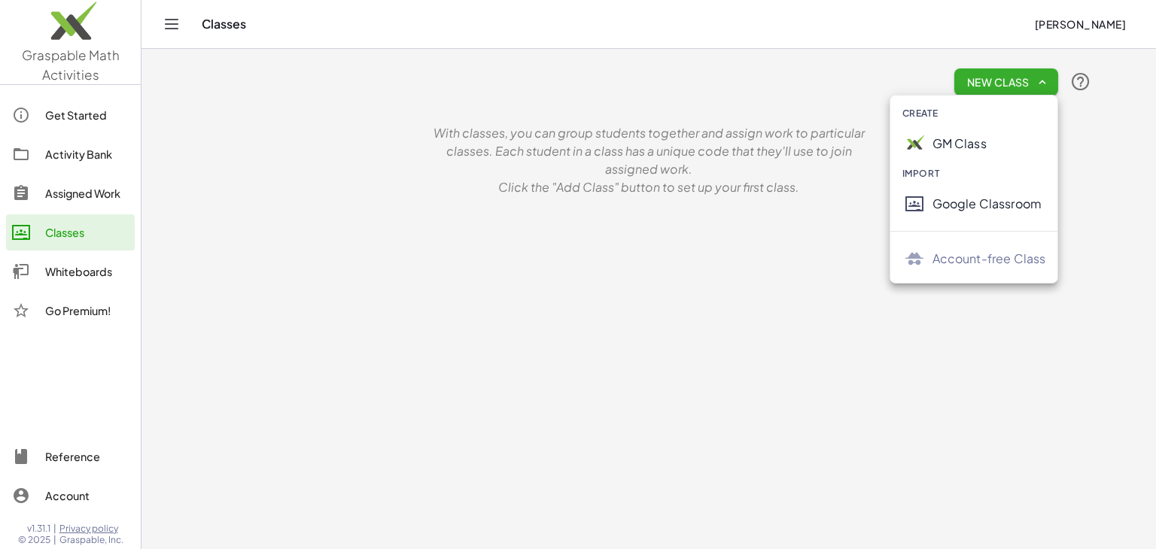
click at [957, 146] on div "GM Class" at bounding box center [990, 144] width 114 height 18
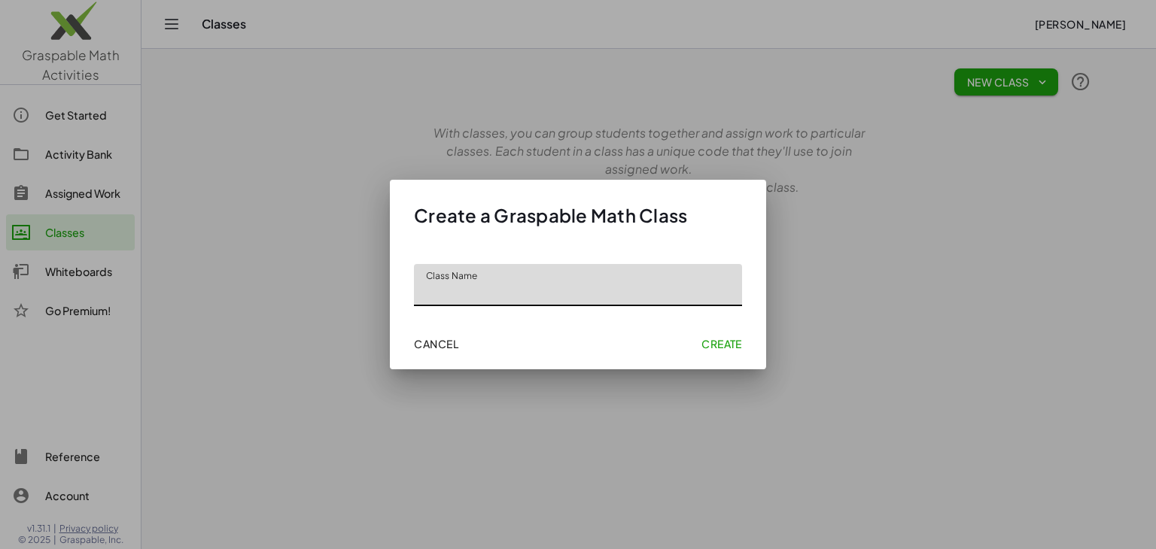
click at [544, 292] on input "Class Name" at bounding box center [578, 285] width 328 height 42
type input "***"
click at [713, 343] on span "Create" at bounding box center [722, 344] width 41 height 14
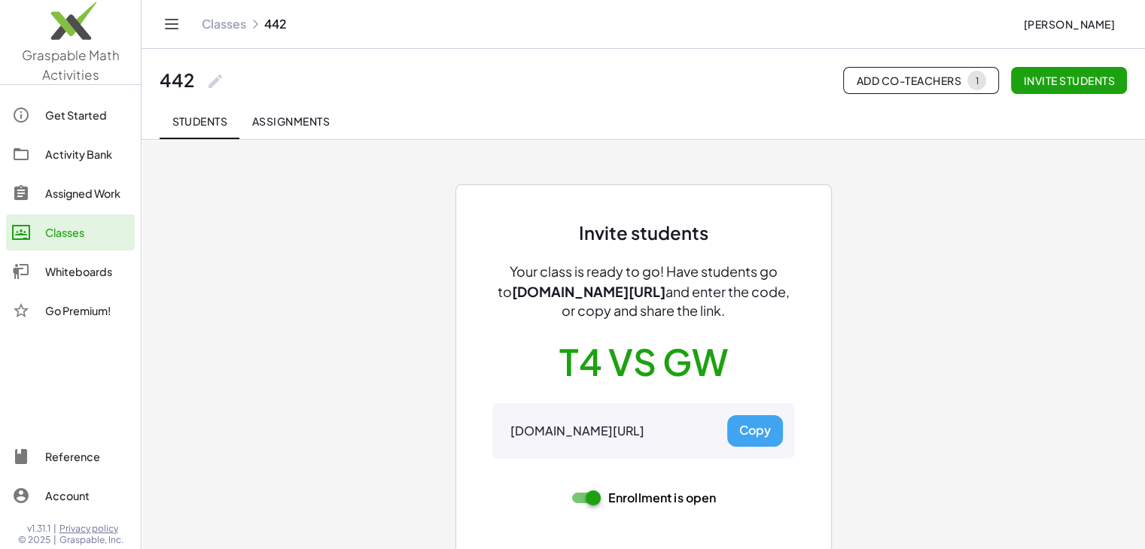
scroll to position [14, 0]
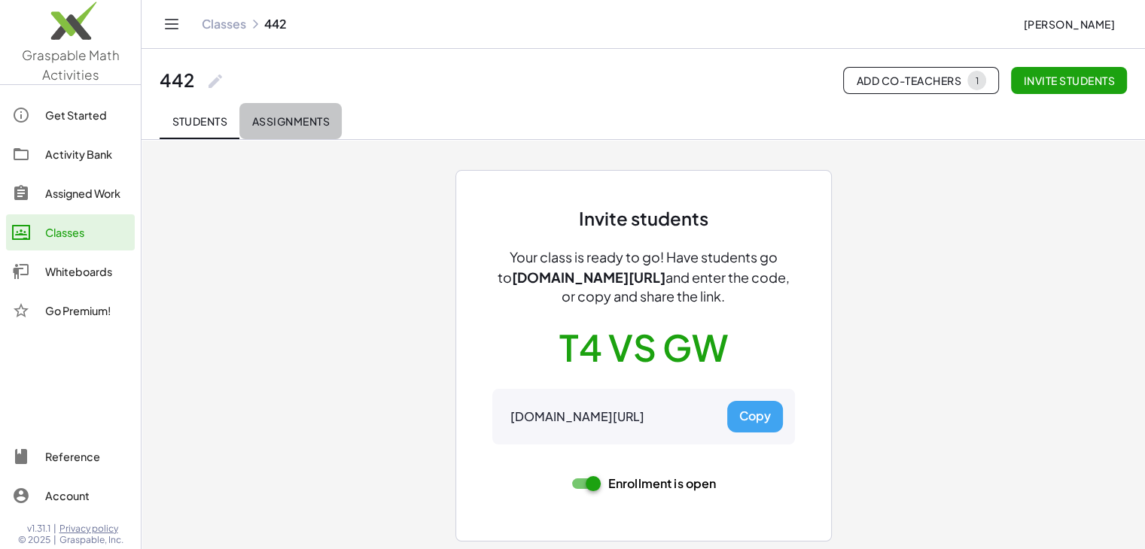
click at [269, 117] on span "Assignments" at bounding box center [290, 121] width 78 height 14
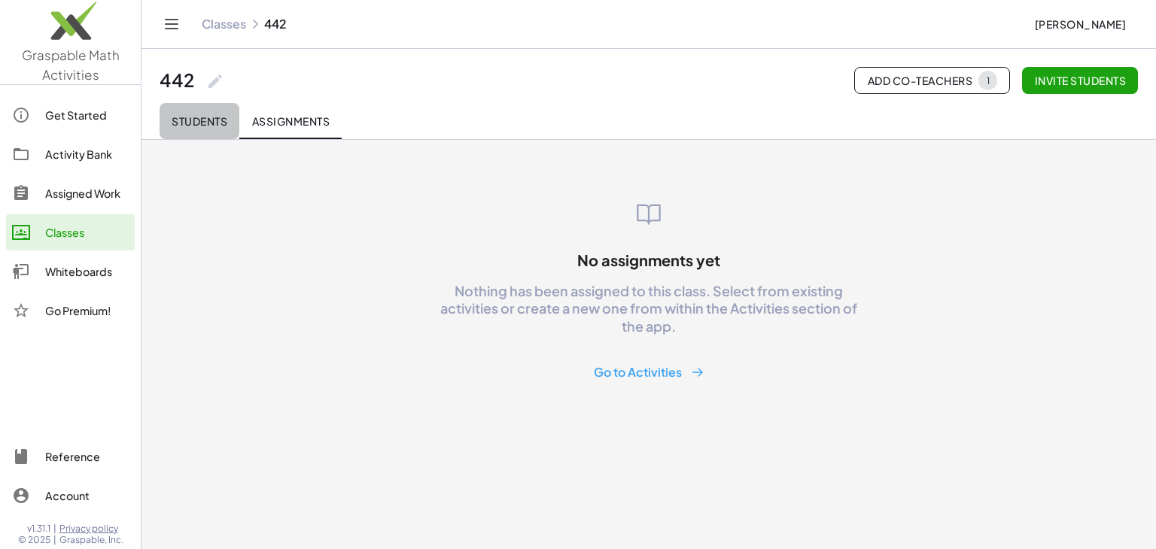
click at [217, 118] on span "Students" at bounding box center [200, 121] width 56 height 14
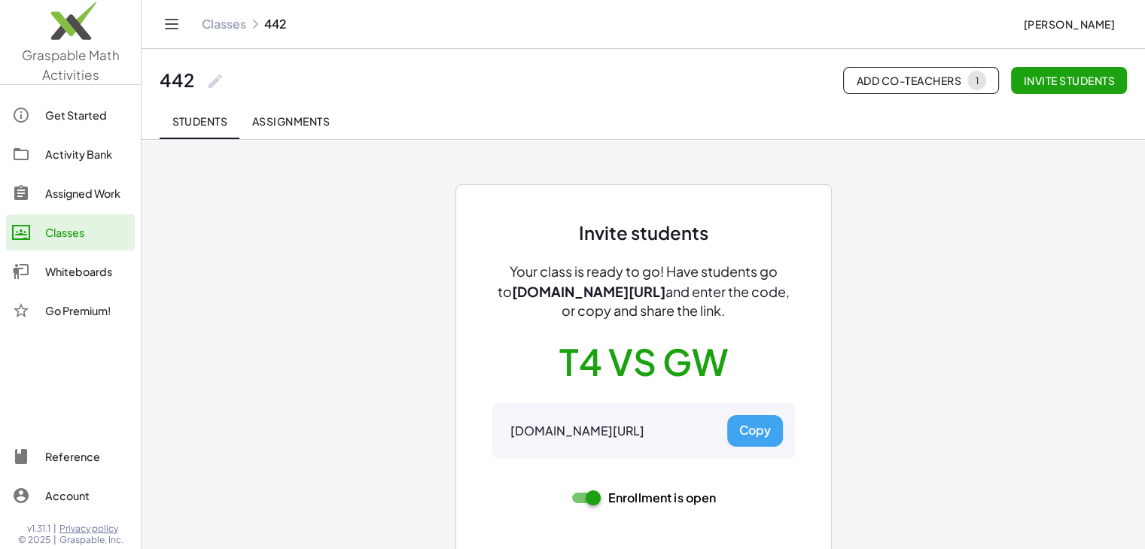
click at [764, 430] on button "Copy" at bounding box center [755, 431] width 56 height 32
click at [957, 220] on div "Invite students Your class is ready to go! Have students go to gmacts.com/join-…" at bounding box center [643, 352] width 903 height 427
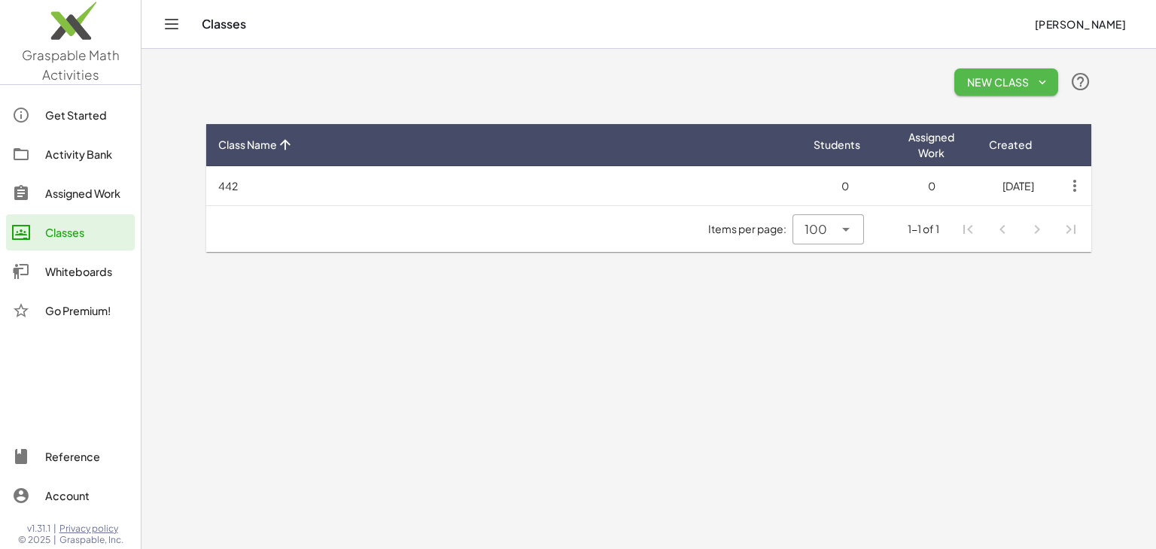
click at [1003, 85] on span "New Class" at bounding box center [1006, 82] width 80 height 14
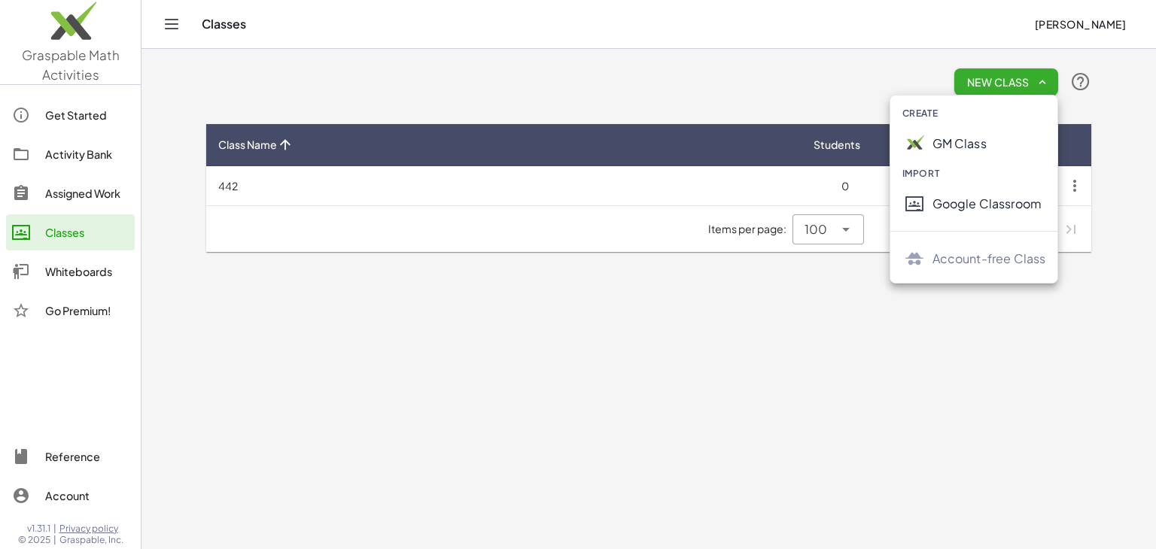
click at [958, 207] on div "Google Classroom" at bounding box center [990, 204] width 114 height 18
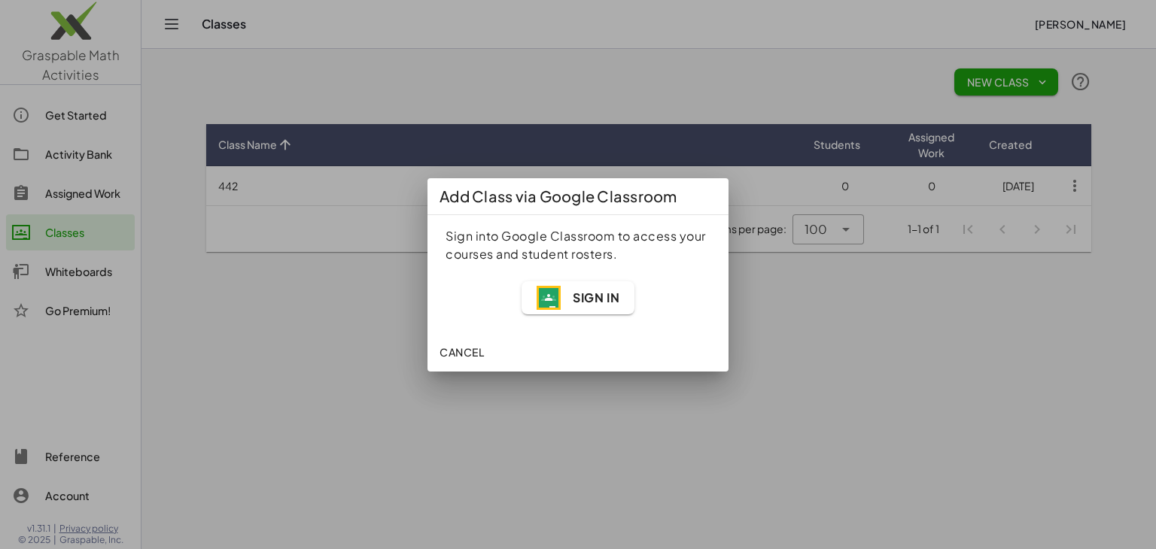
click at [601, 305] on span "Sign In" at bounding box center [578, 298] width 83 height 24
click at [608, 302] on span "Sign In" at bounding box center [596, 298] width 47 height 16
click at [479, 346] on span "Cancel" at bounding box center [462, 352] width 44 height 14
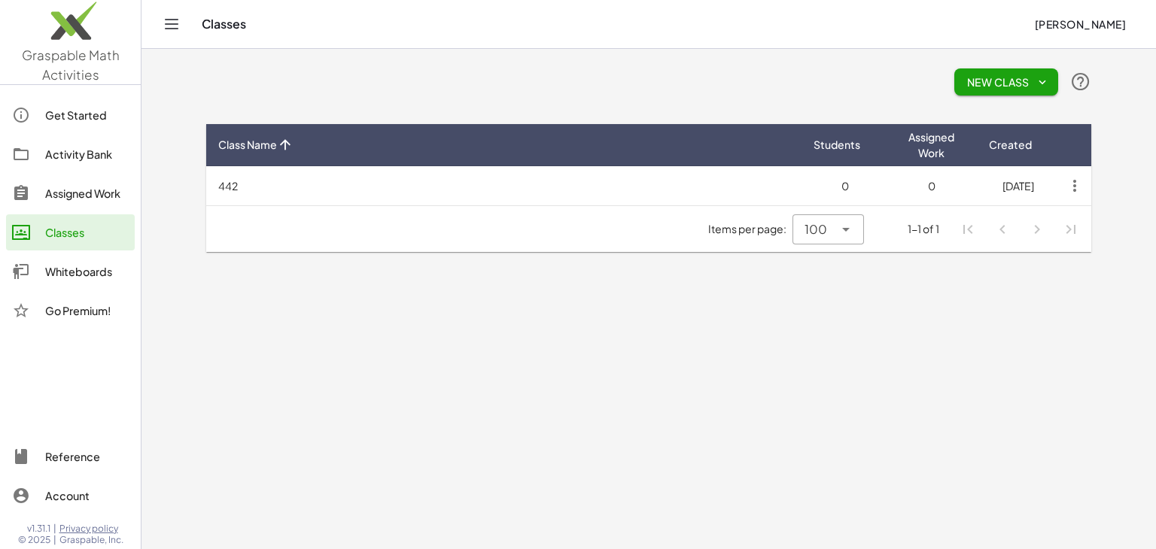
click at [1081, 34] on button "Olivier Pichette" at bounding box center [1080, 24] width 116 height 27
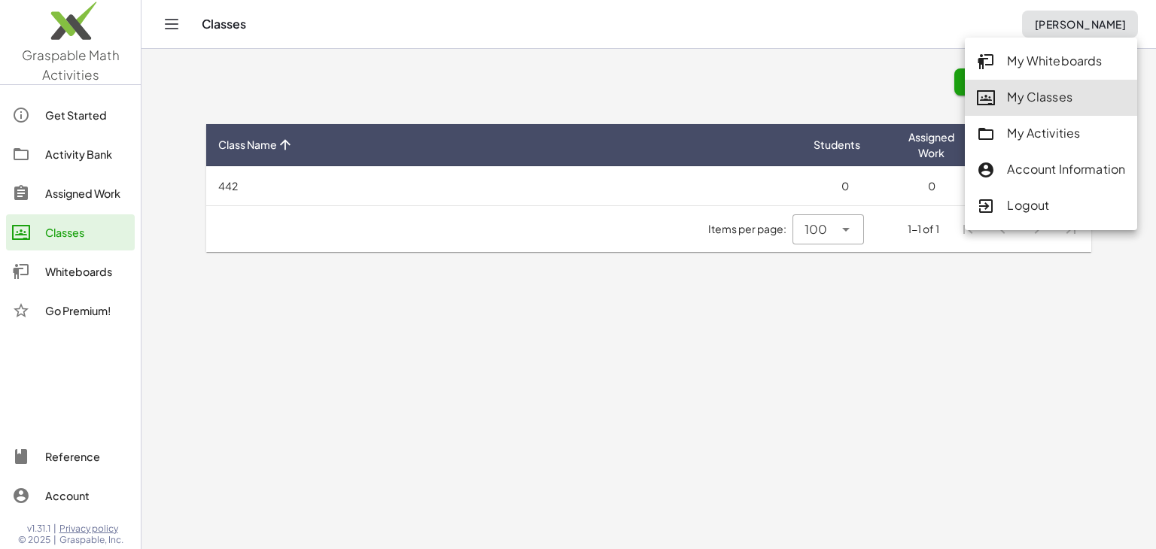
click at [1045, 172] on div "Account Information" at bounding box center [1051, 170] width 148 height 20
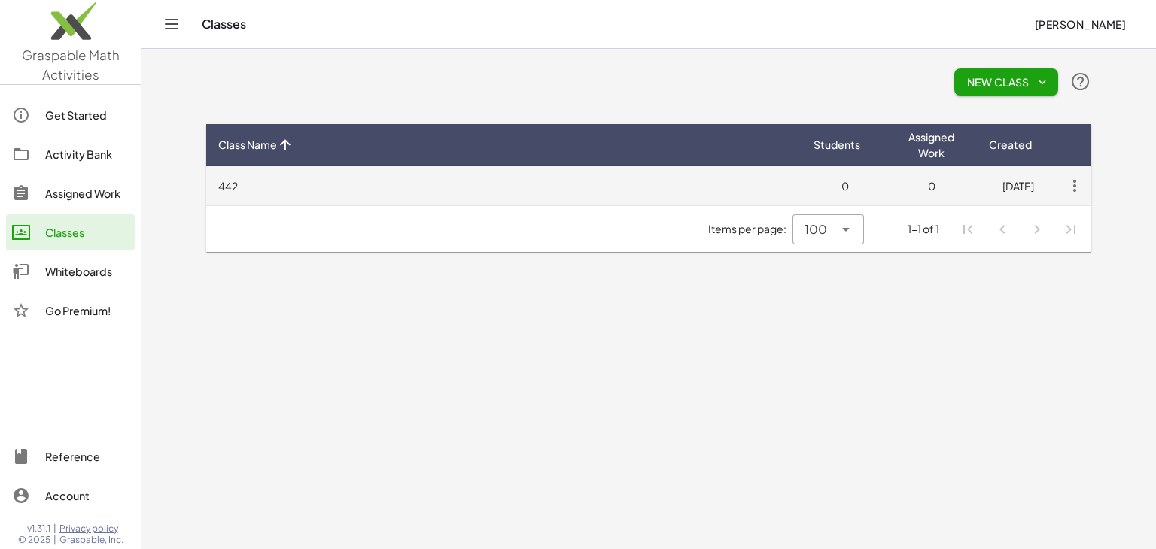
click at [772, 188] on td "442" at bounding box center [503, 185] width 595 height 39
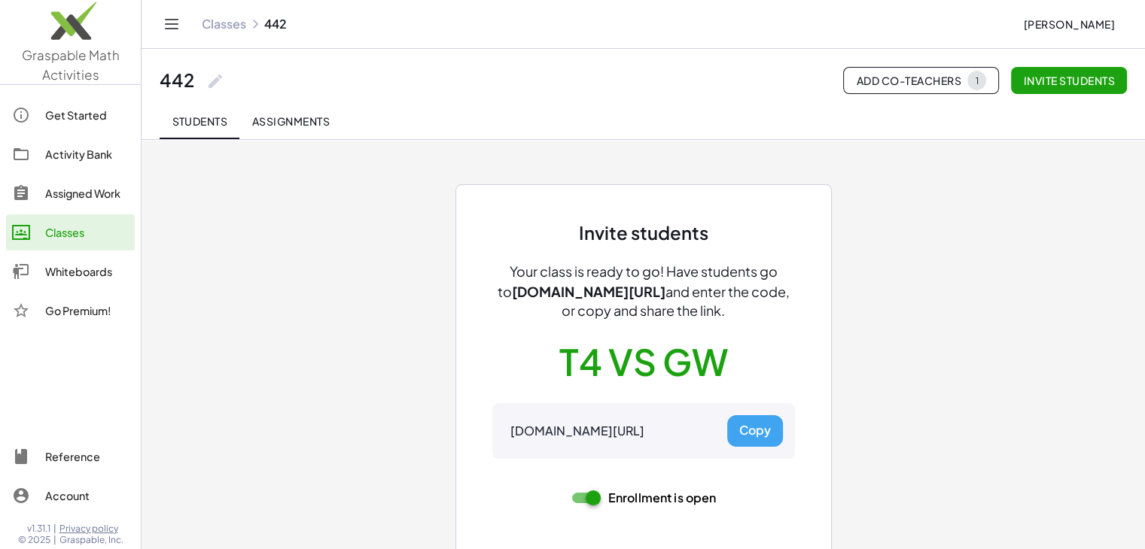
click at [954, 218] on div "Invite students Your class is ready to go! Have students go to gmacts.com/join-…" at bounding box center [643, 352] width 903 height 427
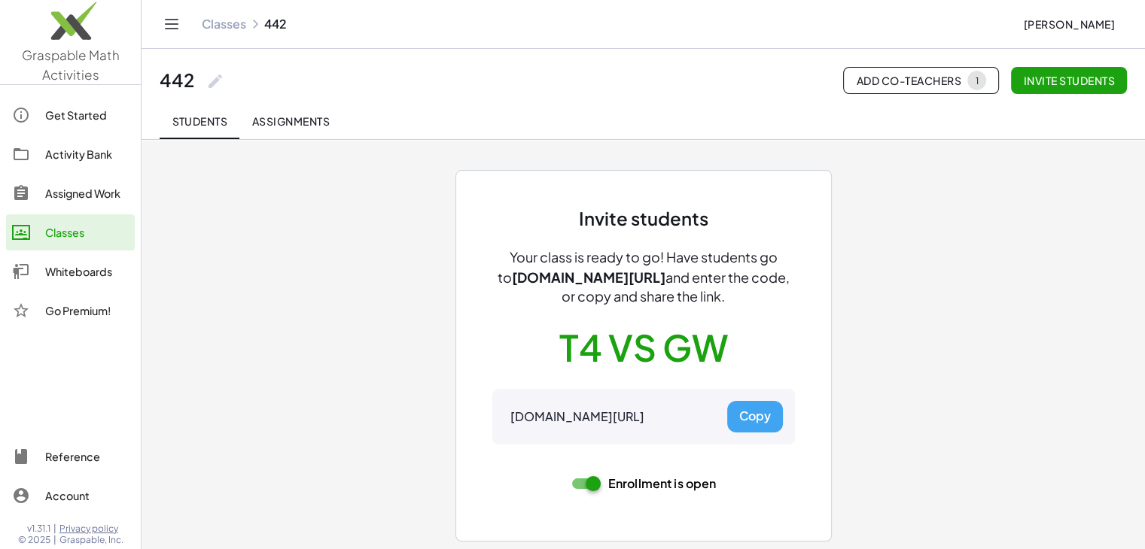
click at [44, 151] on div at bounding box center [28, 154] width 33 height 18
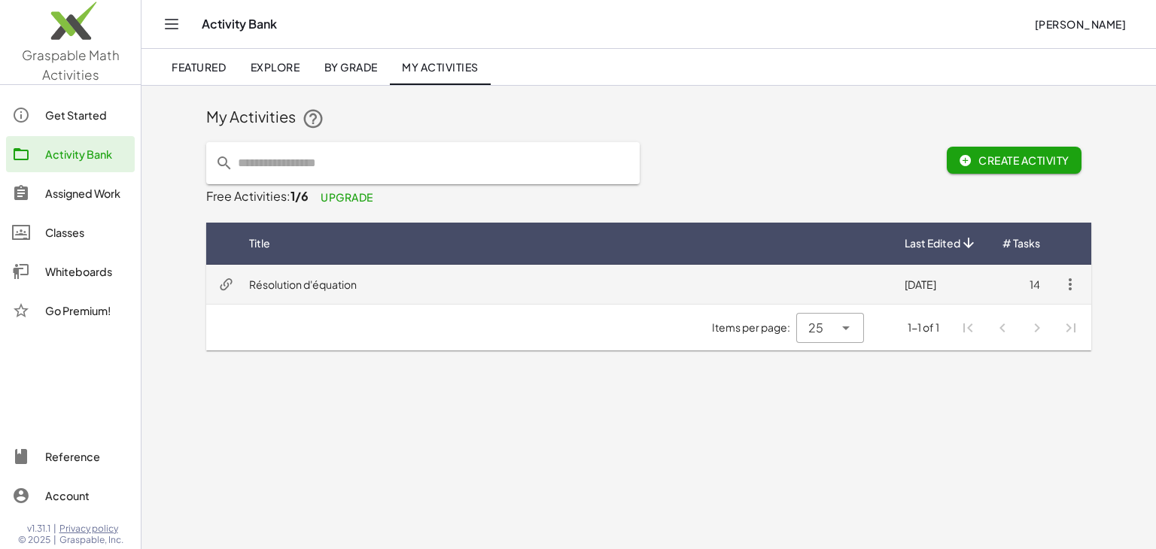
click at [492, 288] on td "Résolution d'équation" at bounding box center [565, 284] width 656 height 39
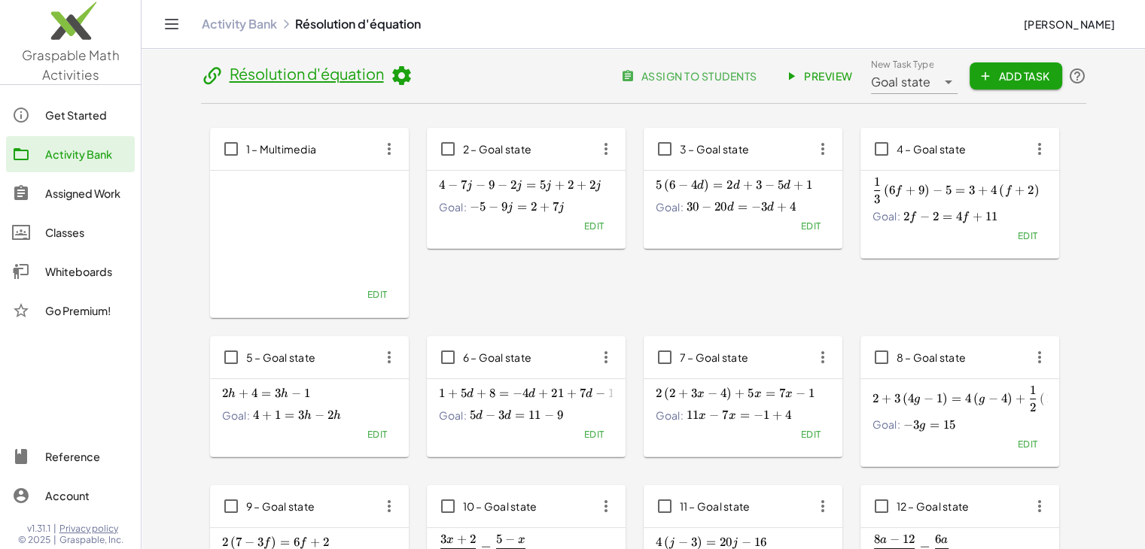
click at [1030, 78] on span "Add Task" at bounding box center [1016, 76] width 68 height 14
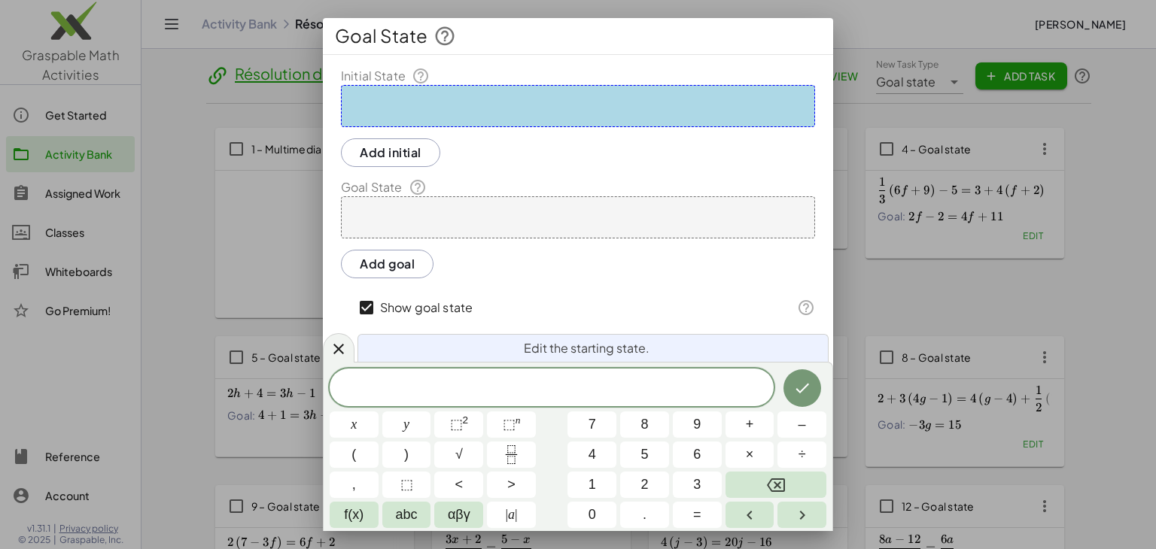
click at [331, 362] on div "Edit the starting state. ​ x y ⬚ 2 ⬚ n 7 8 9 + – ( ) √ 4 5 6 × ÷ , ⬚ < > 1 2 3 …" at bounding box center [578, 446] width 510 height 169
click at [338, 353] on icon at bounding box center [339, 348] width 18 height 18
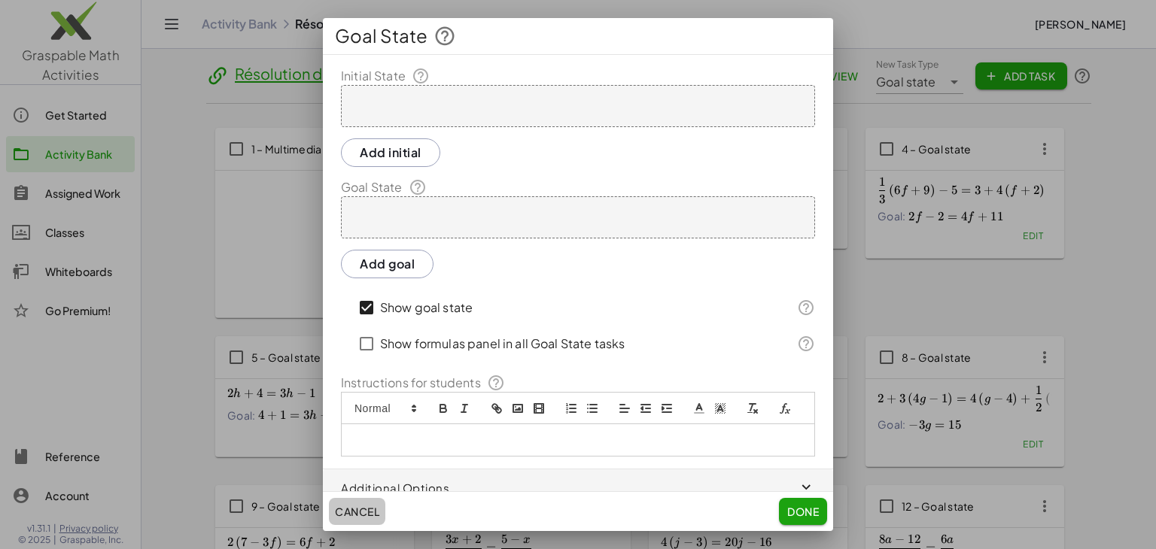
click at [355, 510] on span "Cancel" at bounding box center [357, 512] width 44 height 14
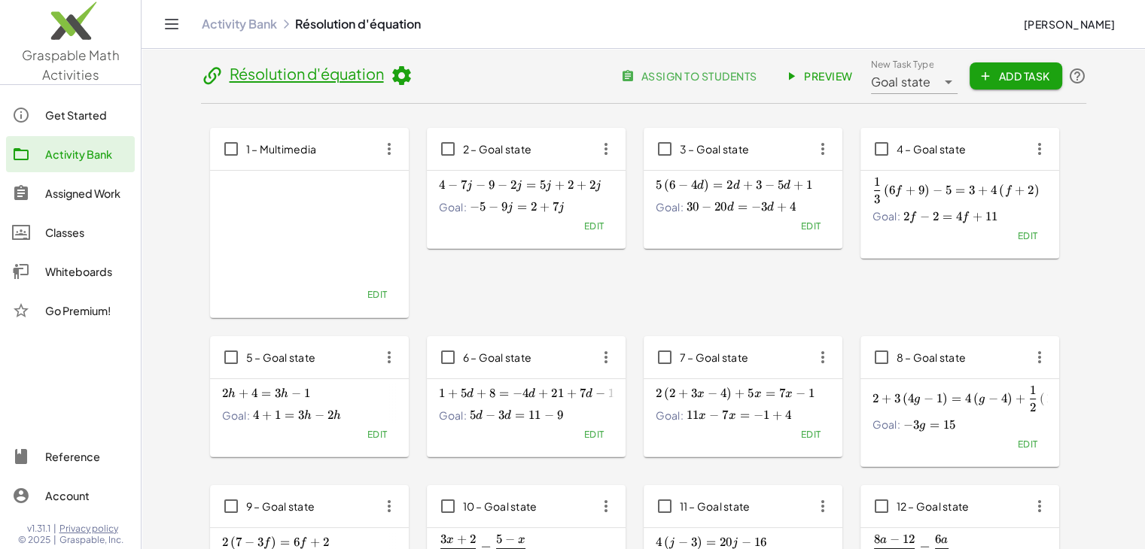
click at [212, 76] on icon at bounding box center [212, 76] width 23 height 23
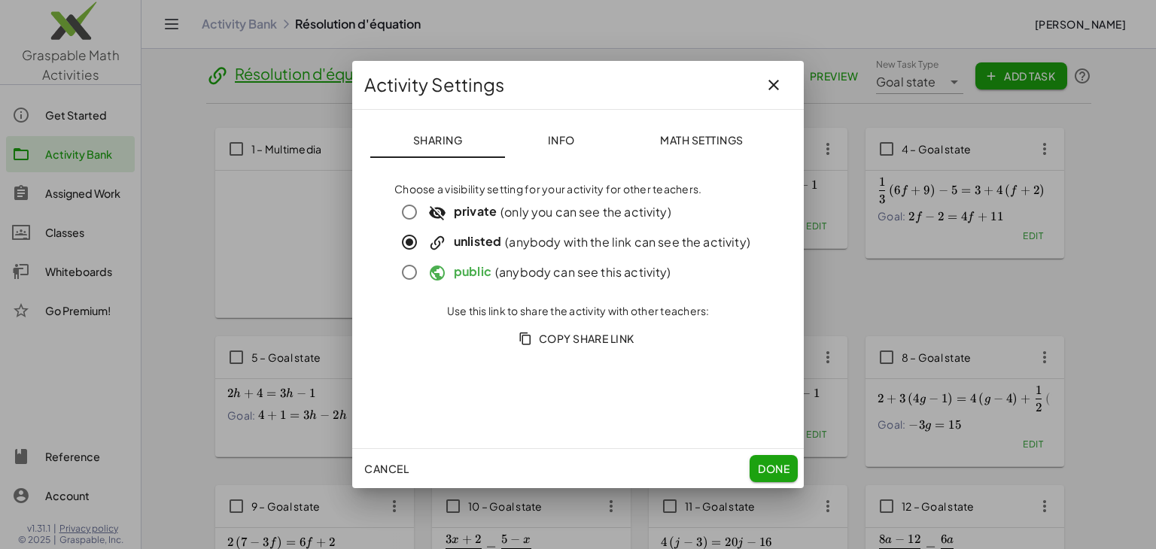
click at [578, 148] on button "Info" at bounding box center [561, 140] width 112 height 36
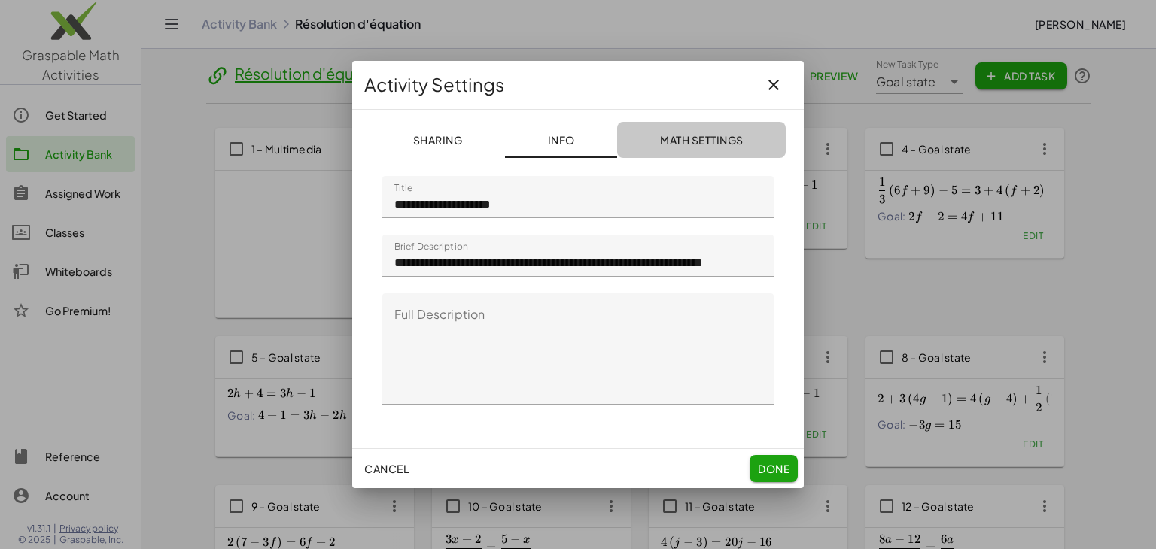
click at [724, 136] on span "Math Settings" at bounding box center [702, 140] width 84 height 14
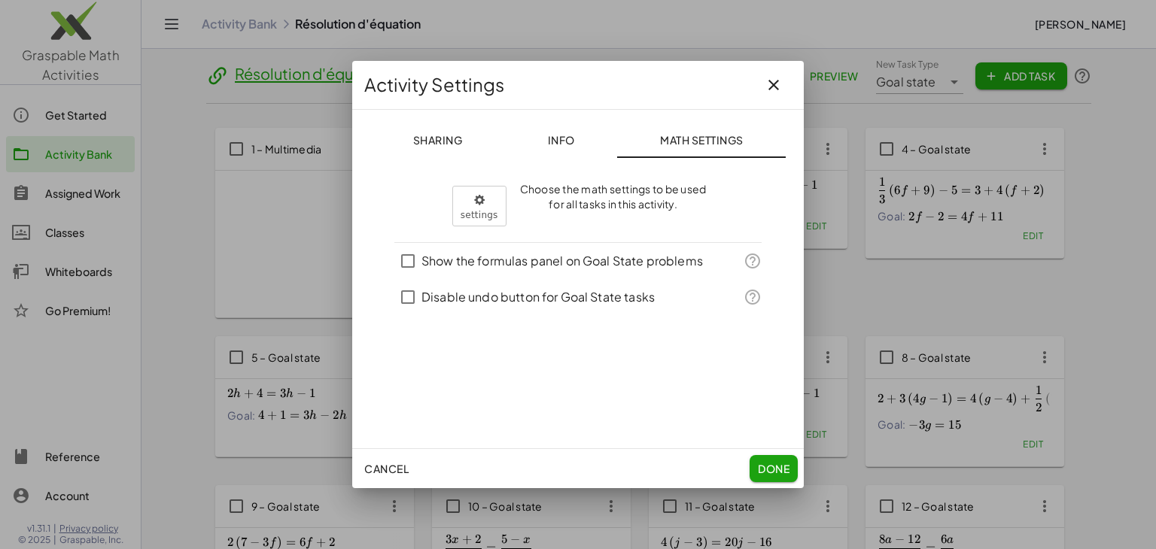
click at [768, 78] on icon "button" at bounding box center [774, 85] width 18 height 18
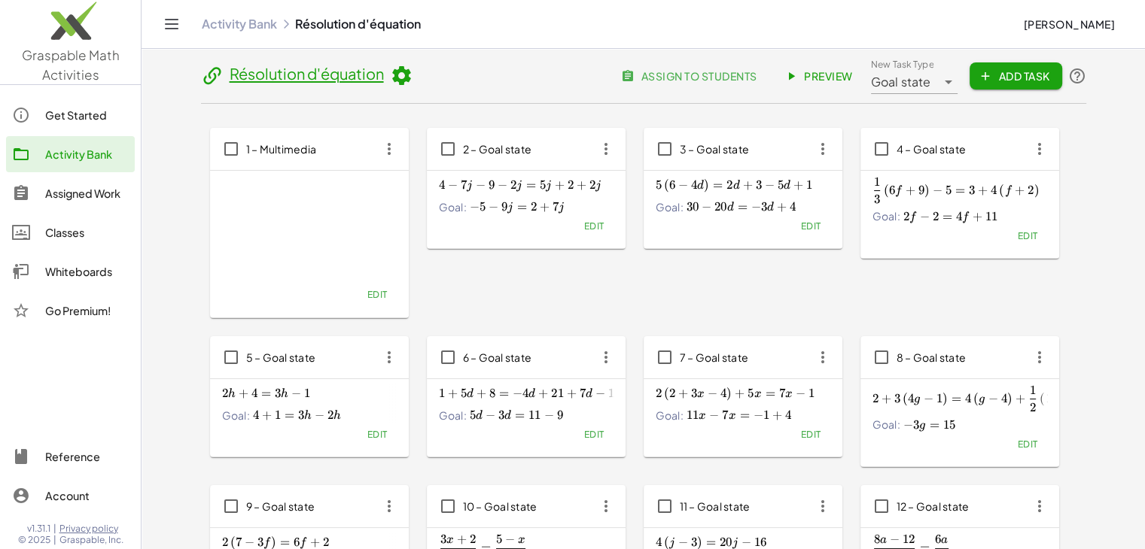
click at [694, 78] on span "assign to students" at bounding box center [690, 76] width 132 height 14
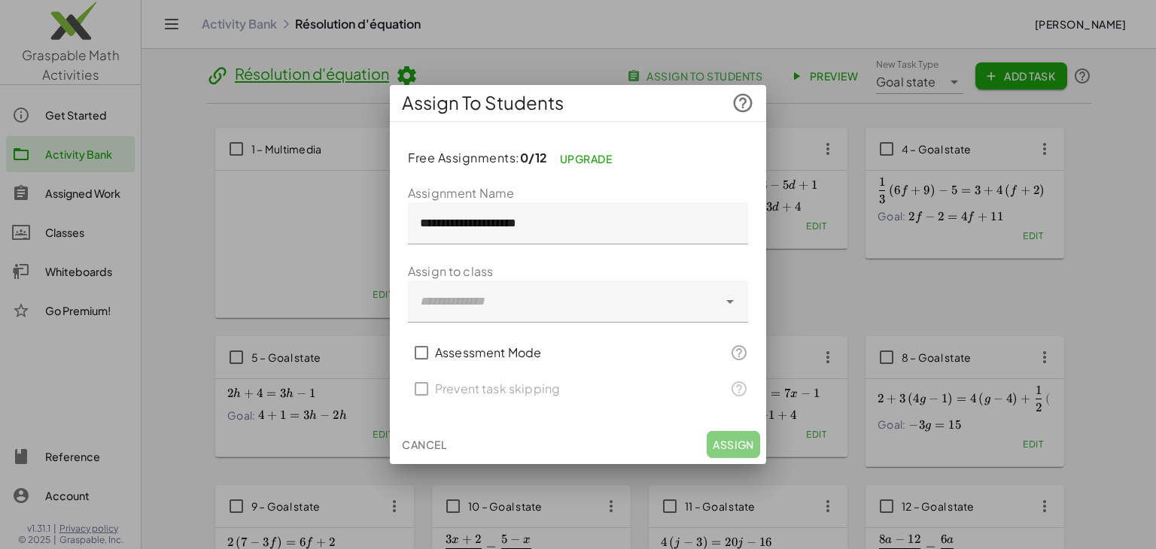
click at [501, 353] on label "Assessment Mode" at bounding box center [488, 353] width 106 height 36
click at [583, 157] on span "Upgrade" at bounding box center [586, 159] width 53 height 14
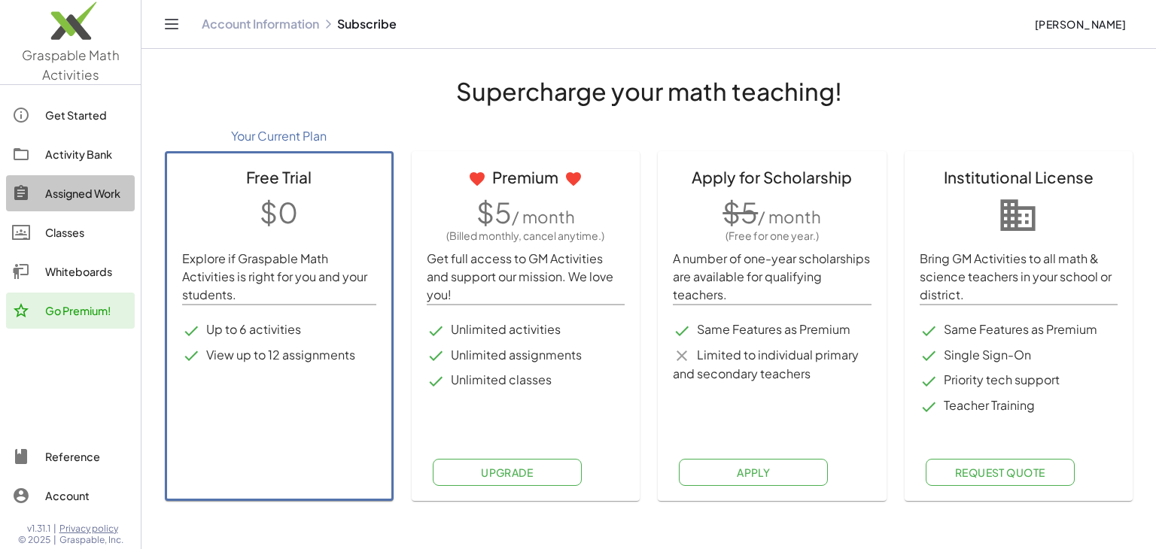
click at [87, 187] on div "Assigned Work" at bounding box center [87, 193] width 84 height 18
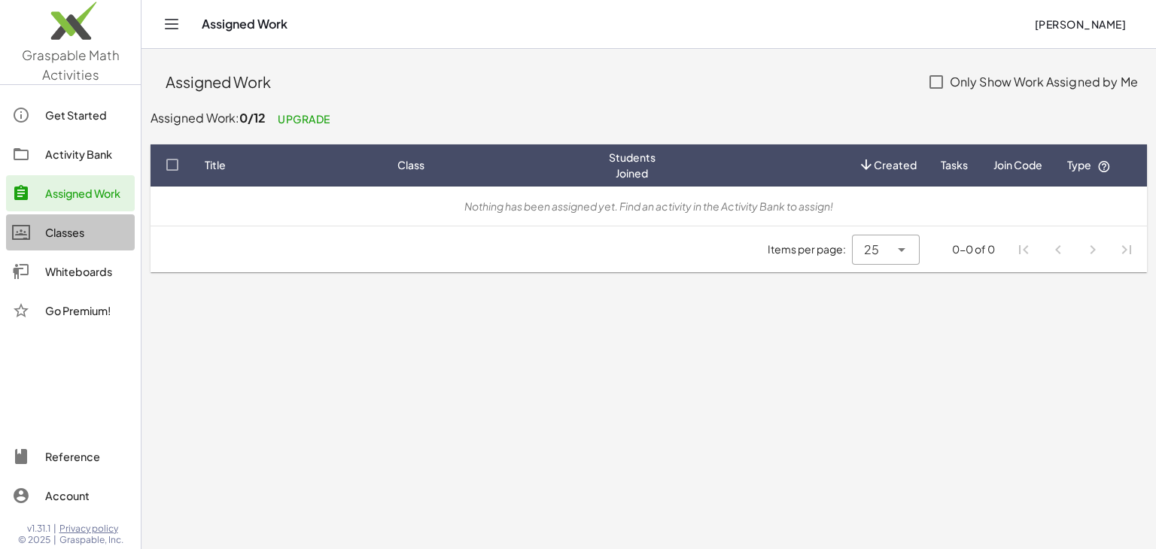
click at [74, 228] on div "Classes" at bounding box center [87, 233] width 84 height 18
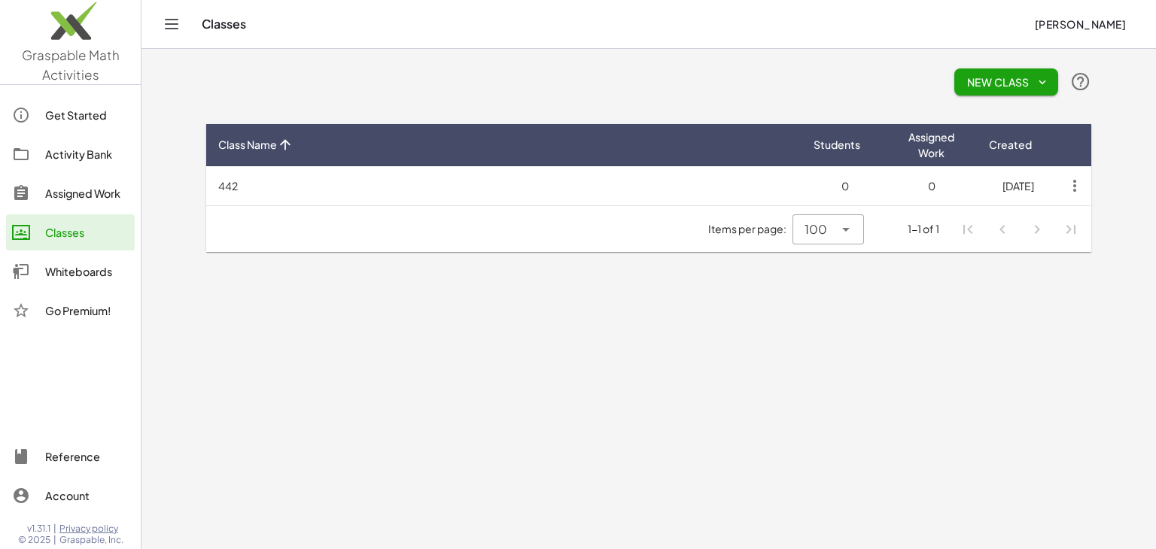
click at [75, 148] on div "Activity Bank" at bounding box center [87, 154] width 84 height 18
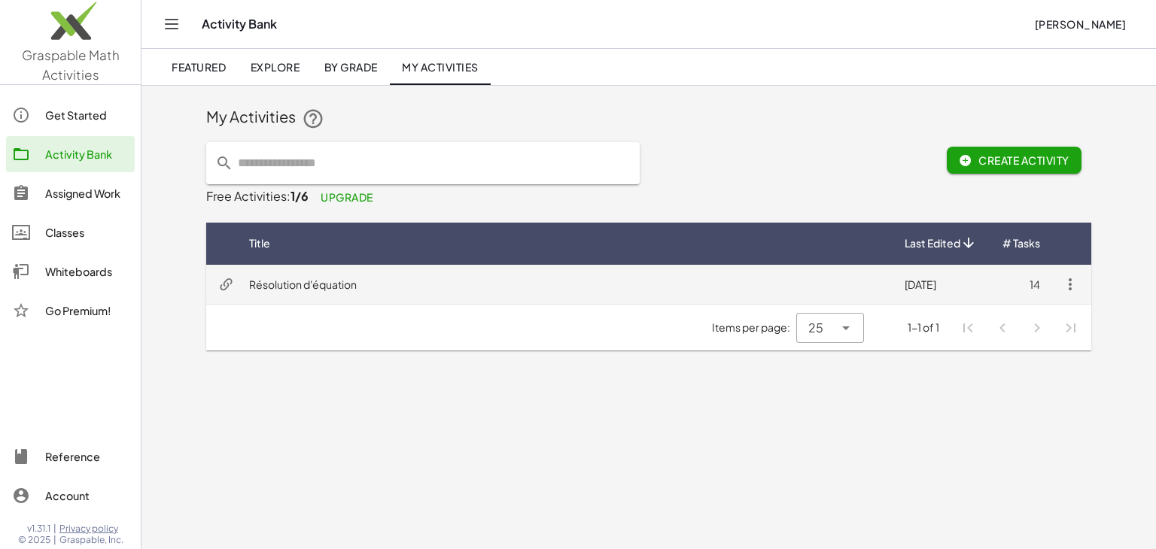
click at [412, 288] on td "Résolution d'équation" at bounding box center [565, 284] width 656 height 39
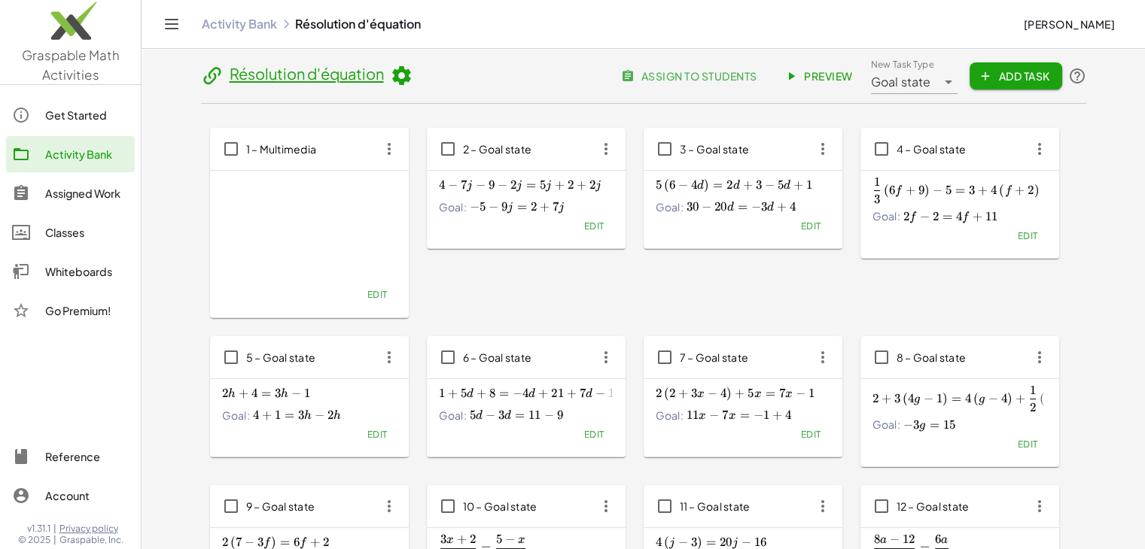
click at [718, 78] on span "assign to students" at bounding box center [690, 76] width 132 height 14
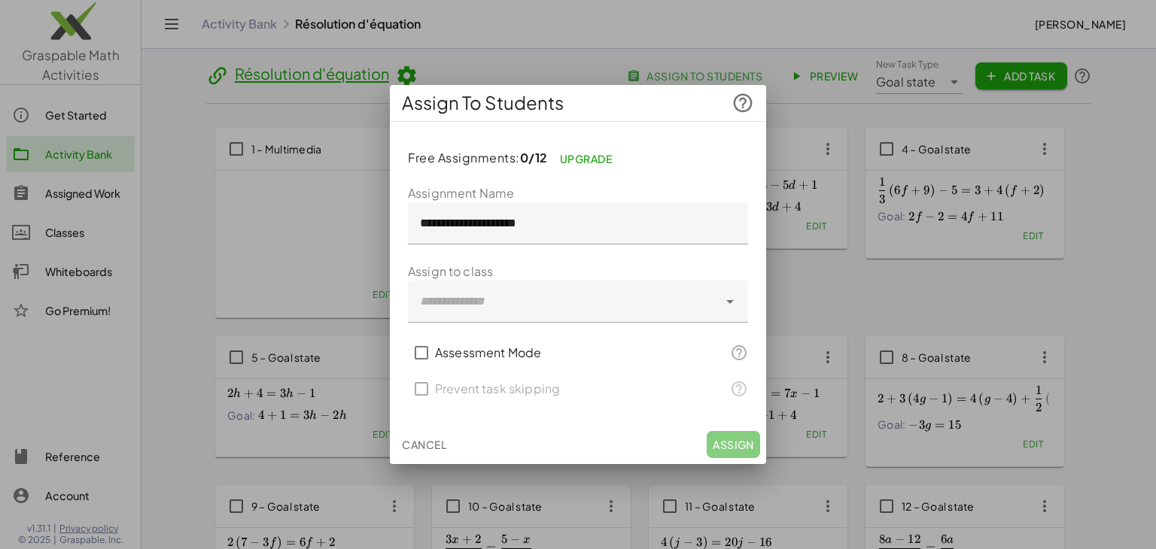
click at [587, 300] on div at bounding box center [563, 302] width 310 height 42
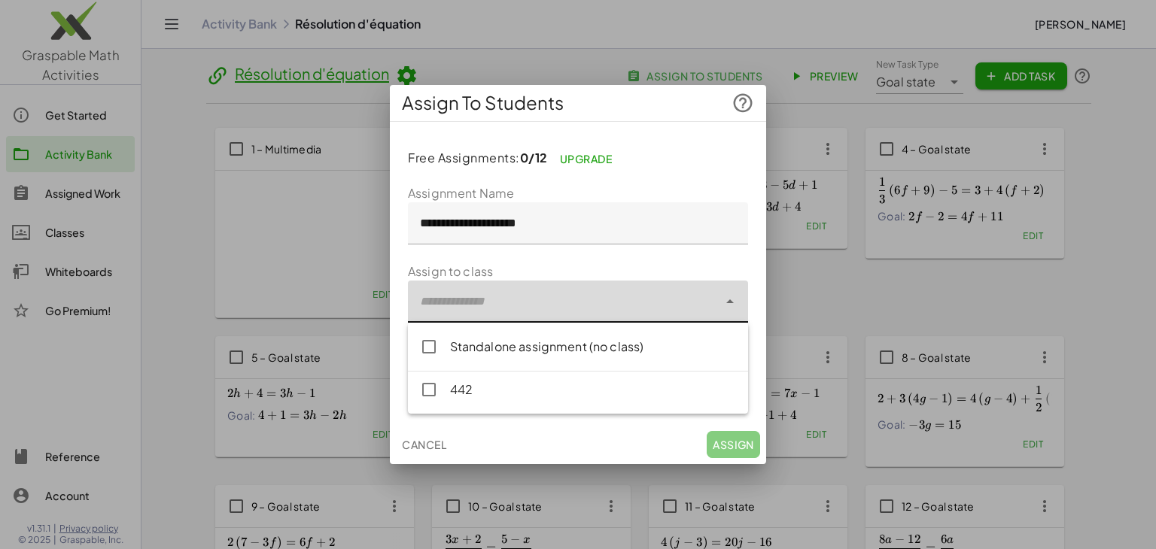
click at [526, 395] on div "442" at bounding box center [593, 390] width 286 height 18
type input "**********"
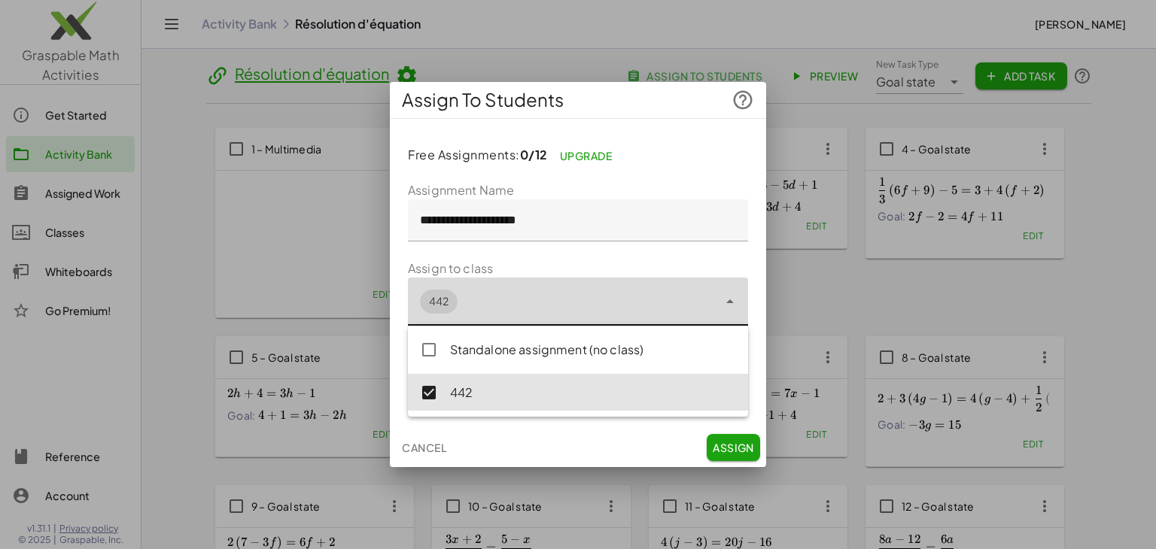
click at [729, 446] on span "Assign" at bounding box center [733, 448] width 41 height 14
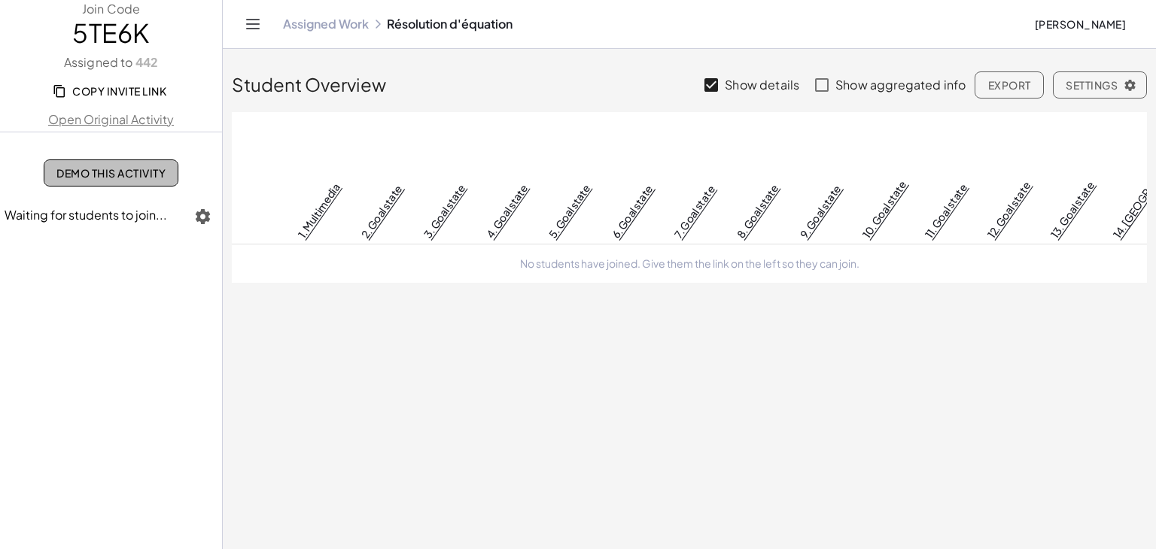
click at [149, 174] on span "Demo This Activity" at bounding box center [110, 173] width 109 height 14
click at [208, 214] on icon "button" at bounding box center [203, 217] width 18 height 18
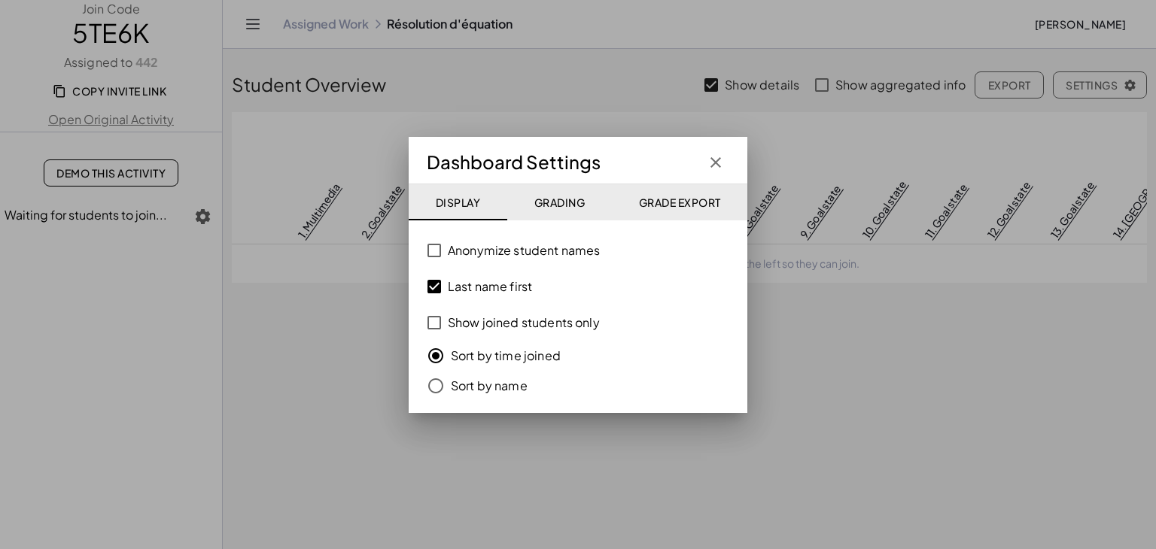
click at [208, 214] on div at bounding box center [578, 274] width 1156 height 549
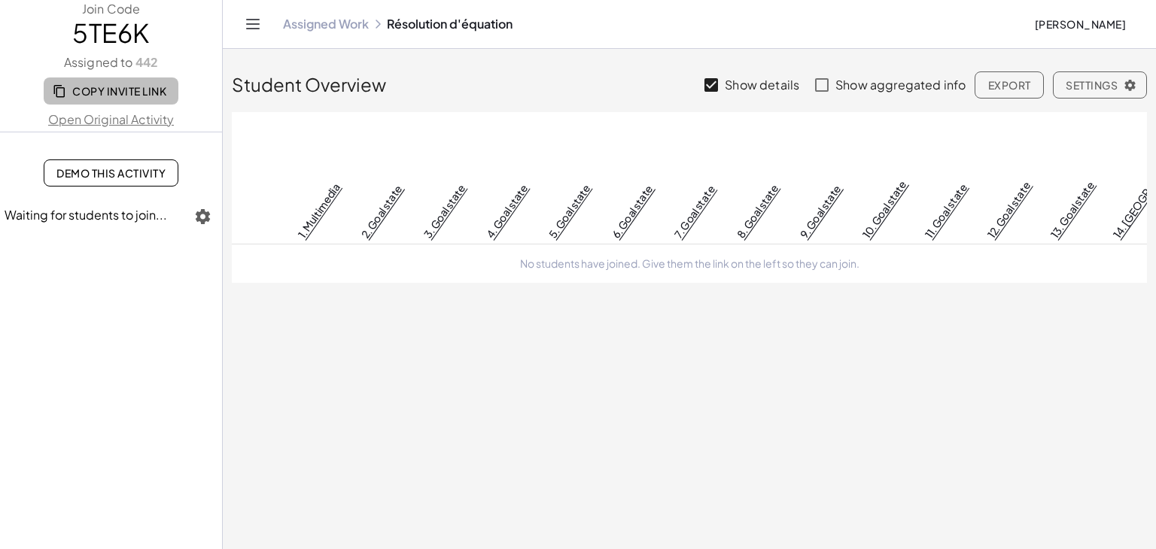
click at [130, 90] on span "Copy Invite Link" at bounding box center [111, 91] width 111 height 14
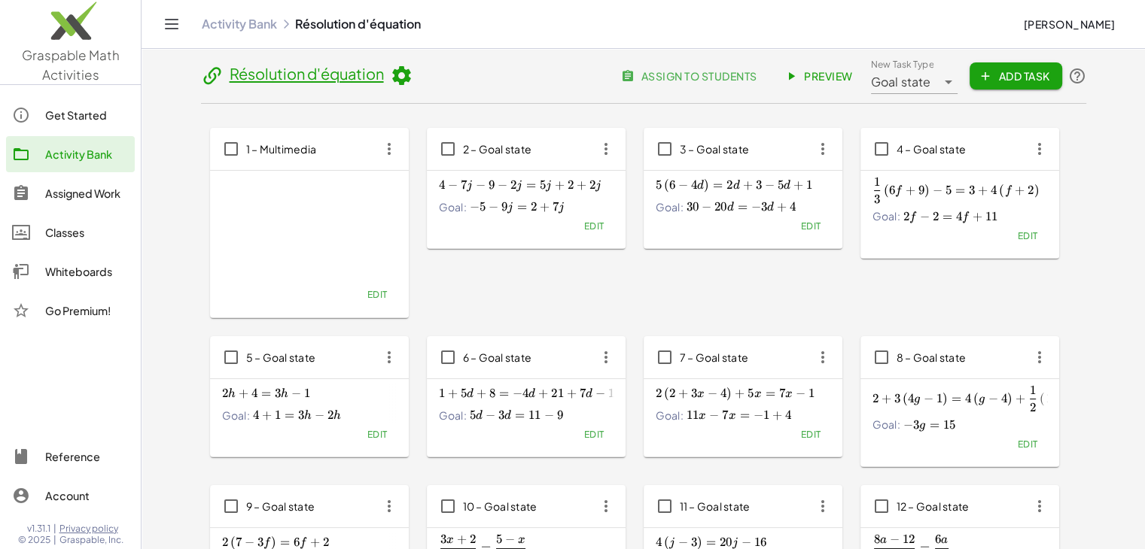
click at [69, 157] on div "Activity Bank" at bounding box center [87, 154] width 84 height 18
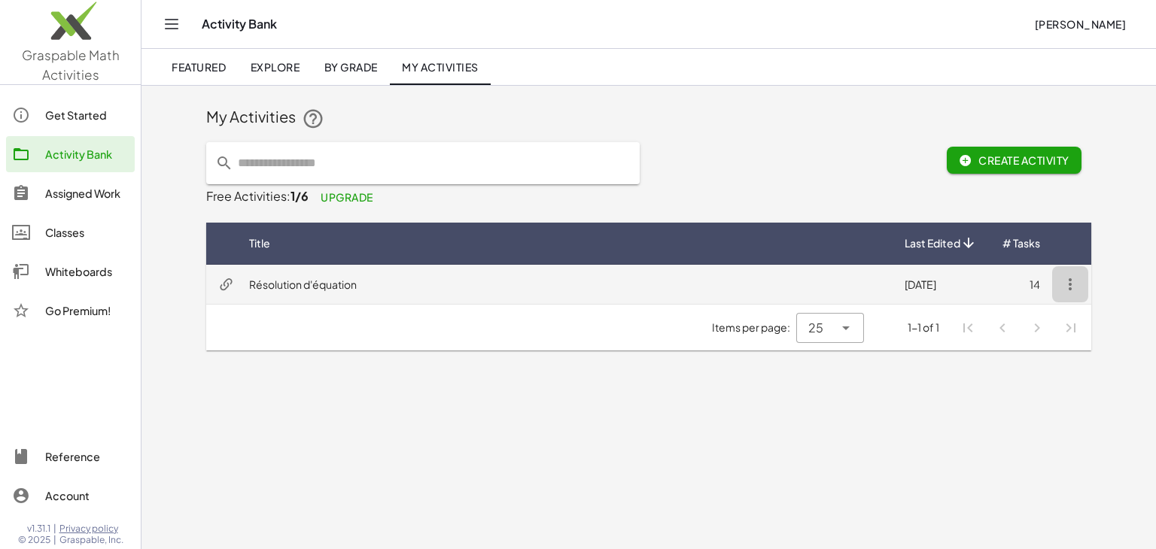
click at [1069, 285] on icon "button" at bounding box center [1070, 284] width 18 height 18
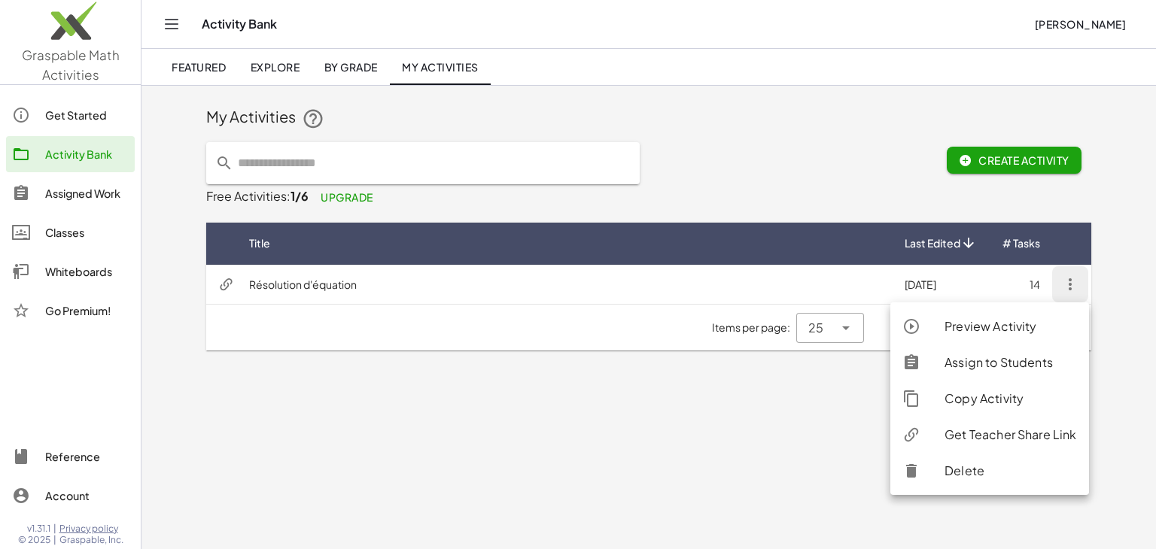
click at [990, 440] on div "Get Teacher Share Link" at bounding box center [1011, 435] width 132 height 18
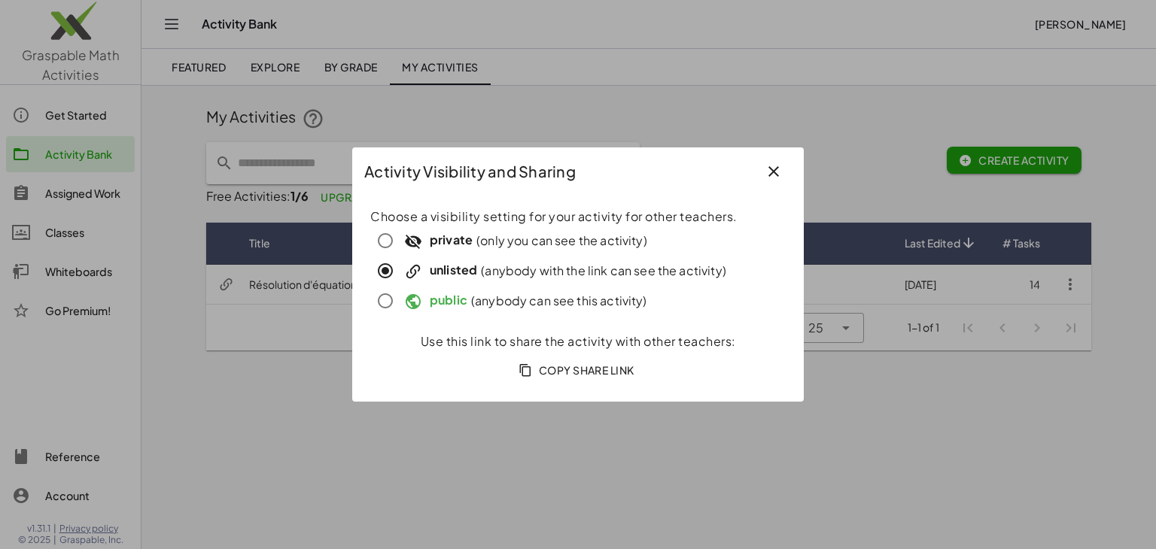
click at [771, 172] on icon "button" at bounding box center [774, 172] width 18 height 18
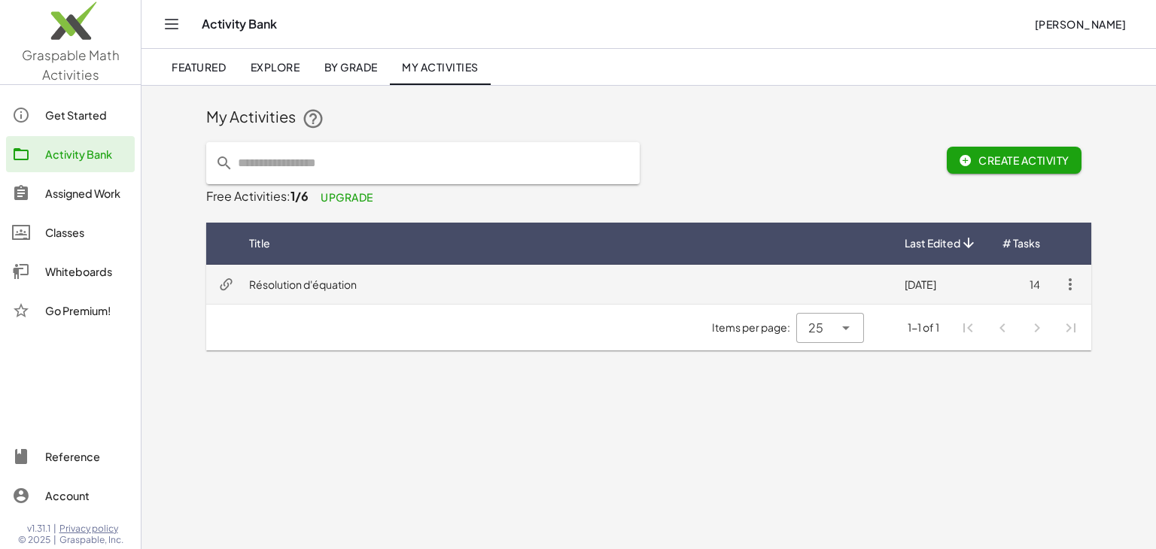
click at [1076, 290] on icon "button" at bounding box center [1070, 284] width 18 height 18
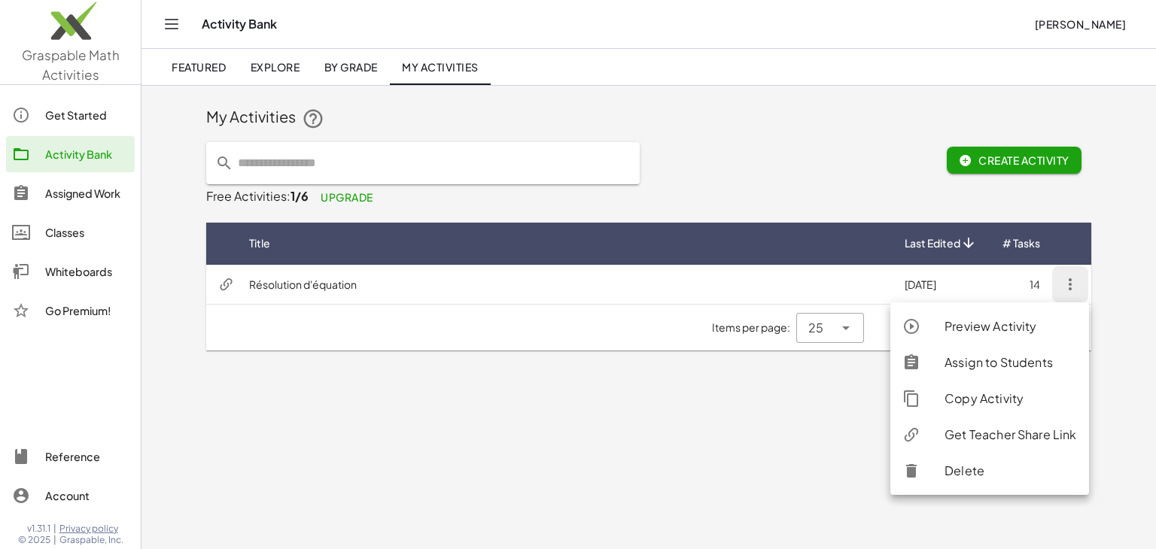
click at [1022, 398] on div "Copy Activity" at bounding box center [1011, 399] width 132 height 18
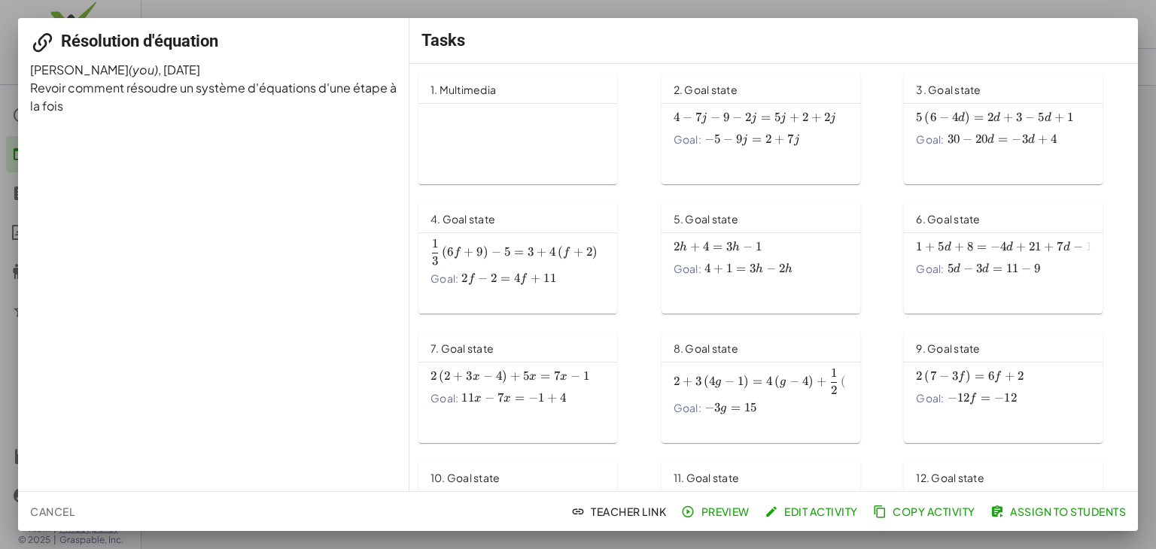
click at [54, 507] on span "Cancel" at bounding box center [52, 512] width 44 height 14
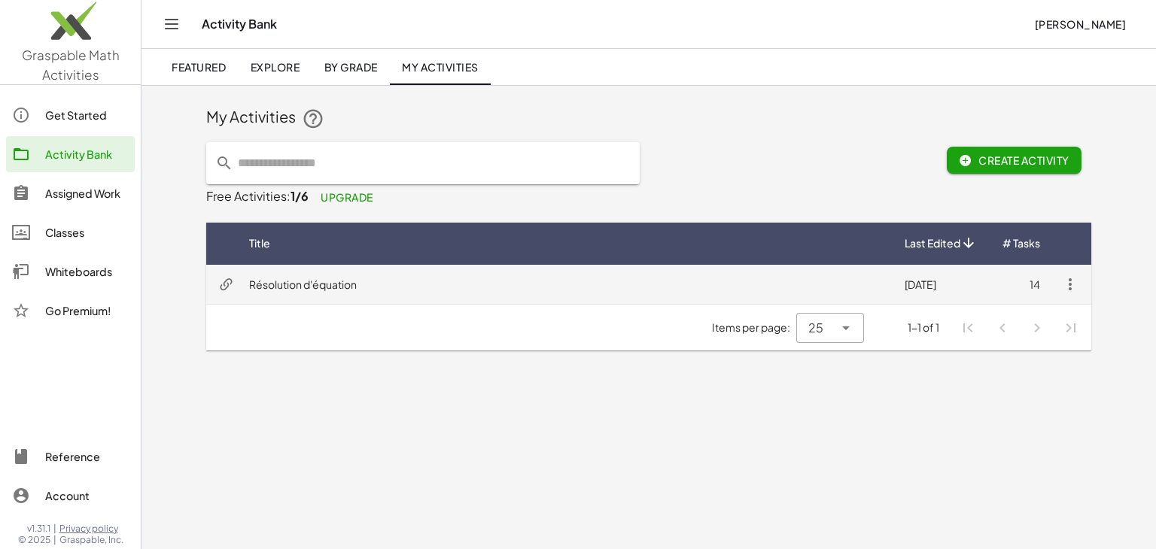
click at [1069, 288] on icon "button" at bounding box center [1070, 284] width 18 height 18
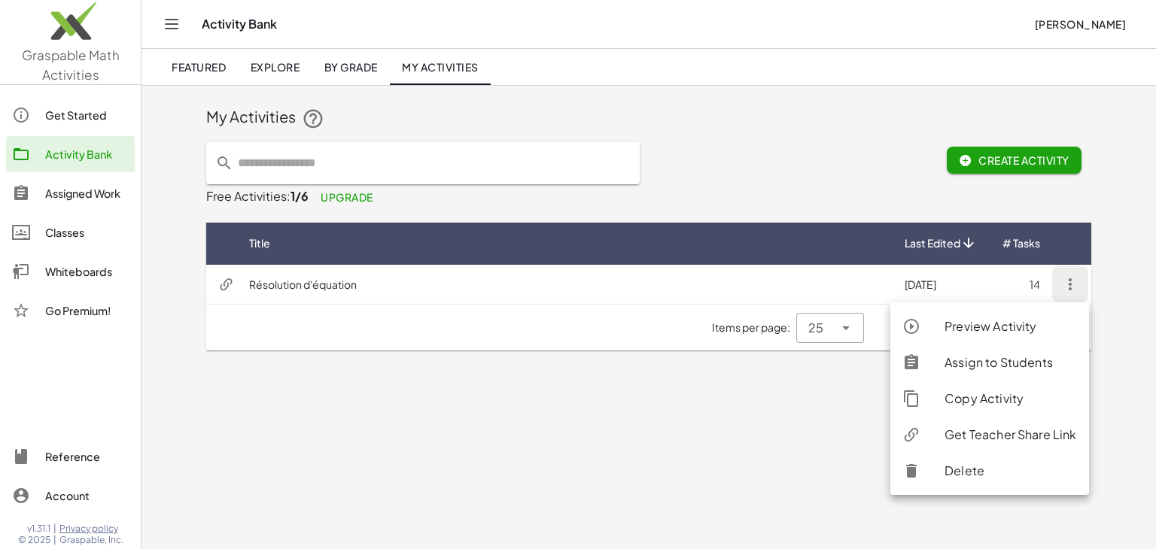
click at [1007, 358] on div "Assign to Students" at bounding box center [1011, 363] width 132 height 18
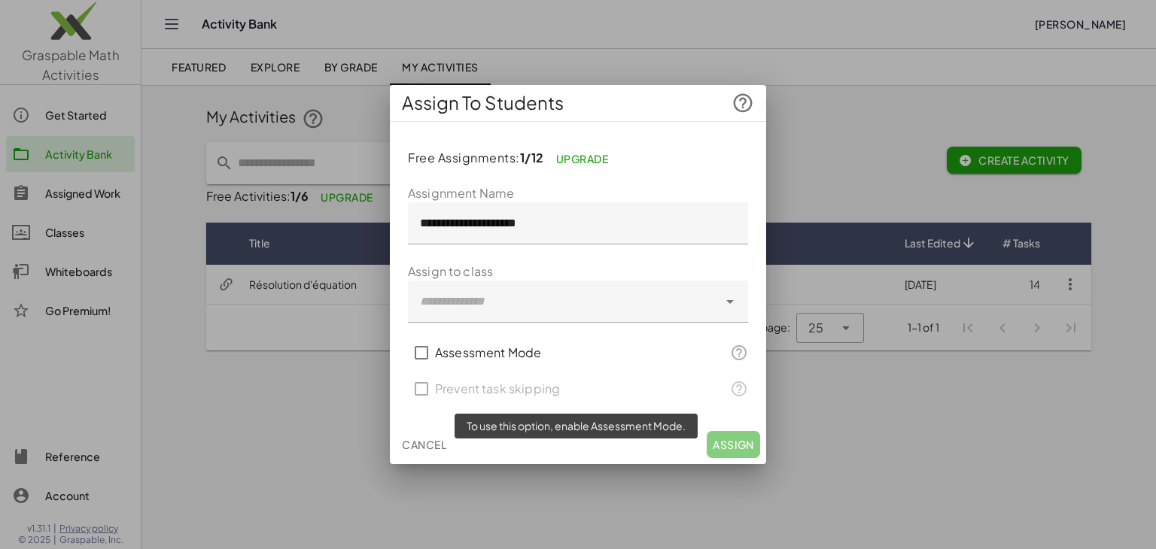
click at [626, 397] on div "Prevent task skipping" at bounding box center [578, 389] width 340 height 36
click at [527, 356] on label "Assessment Mode" at bounding box center [488, 353] width 106 height 36
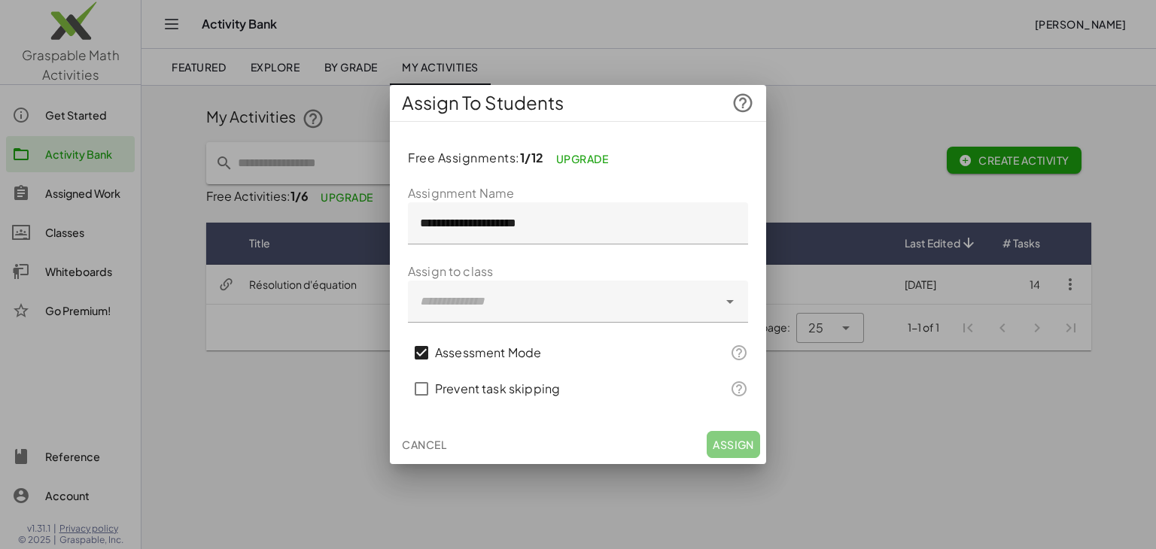
click at [506, 377] on label "Prevent task skipping" at bounding box center [497, 389] width 125 height 36
click at [504, 387] on label "Prevent task skipping" at bounding box center [497, 389] width 125 height 36
click at [528, 347] on label "Assessment Mode" at bounding box center [488, 353] width 106 height 36
click at [434, 443] on span "Cancel" at bounding box center [424, 445] width 44 height 14
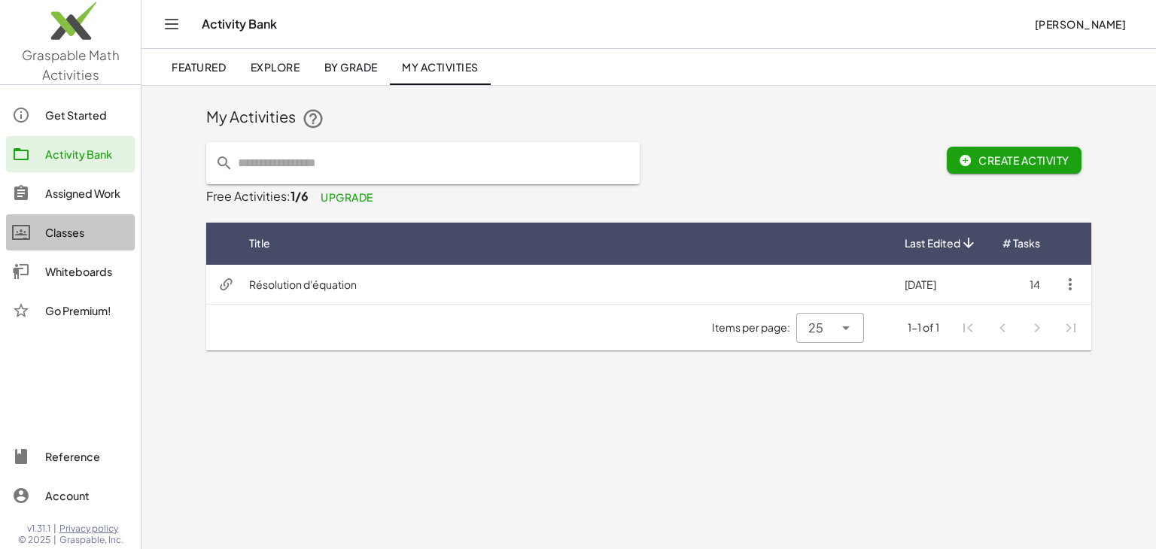
click at [75, 228] on div "Classes" at bounding box center [87, 233] width 84 height 18
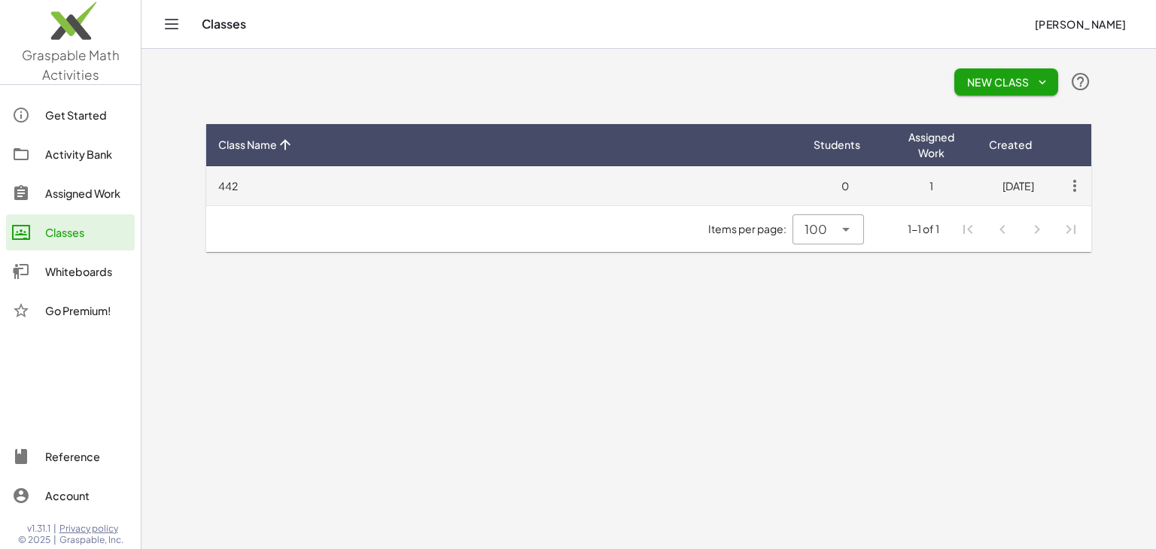
click at [669, 185] on td "442" at bounding box center [503, 185] width 595 height 39
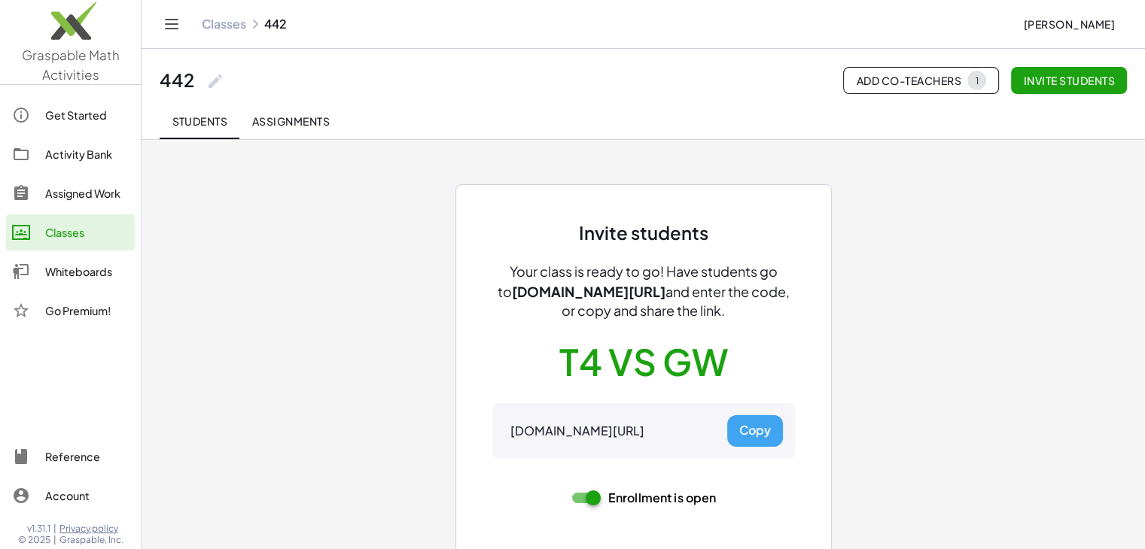
scroll to position [14, 0]
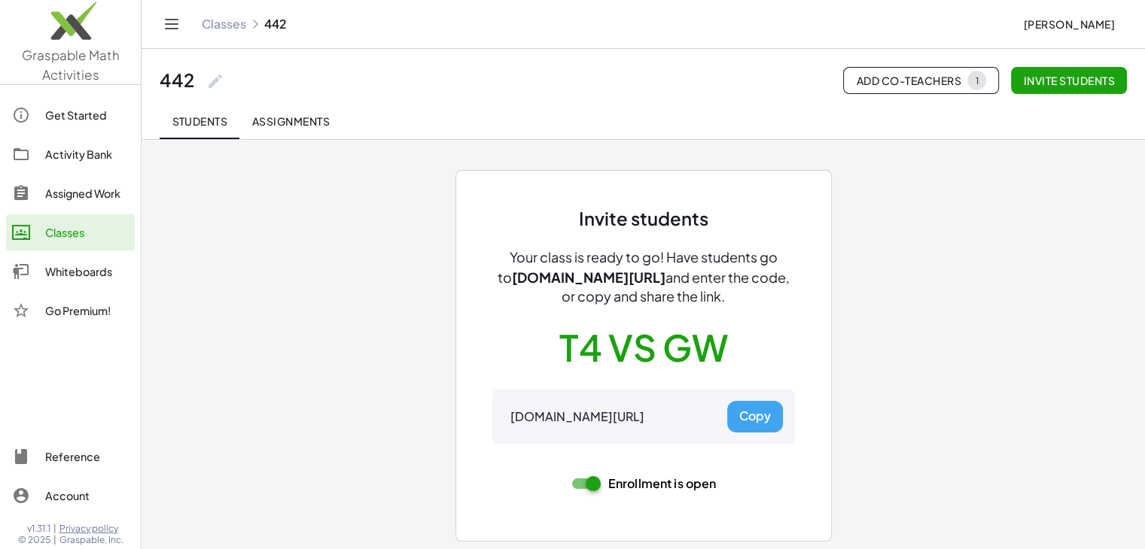
click at [759, 417] on button "Copy" at bounding box center [755, 417] width 56 height 32
click at [1088, 17] on span "Olivier Pichette" at bounding box center [1069, 24] width 92 height 14
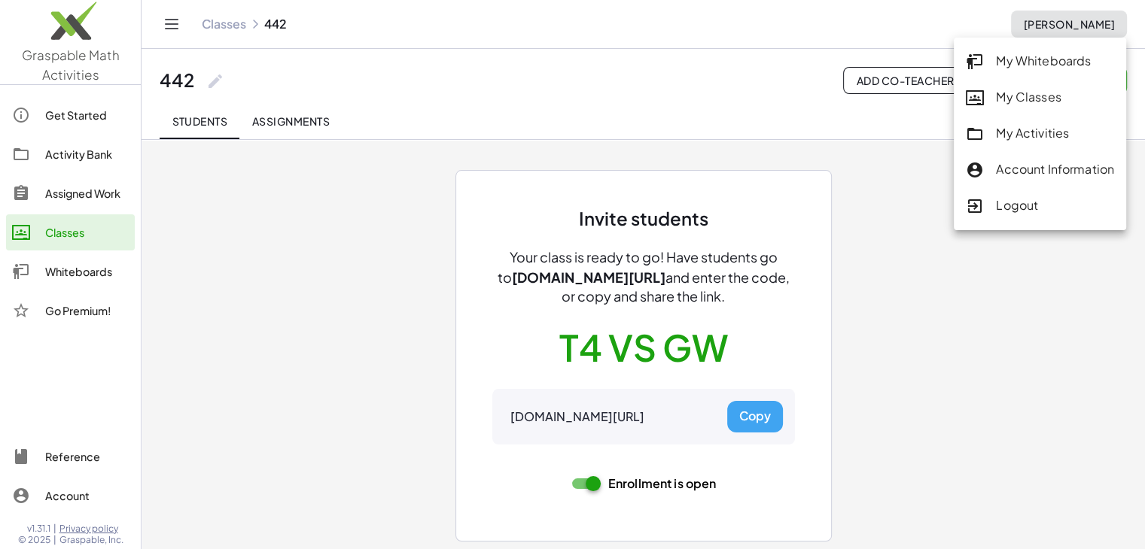
click at [1086, 19] on span "Olivier Pichette" at bounding box center [1069, 24] width 92 height 14
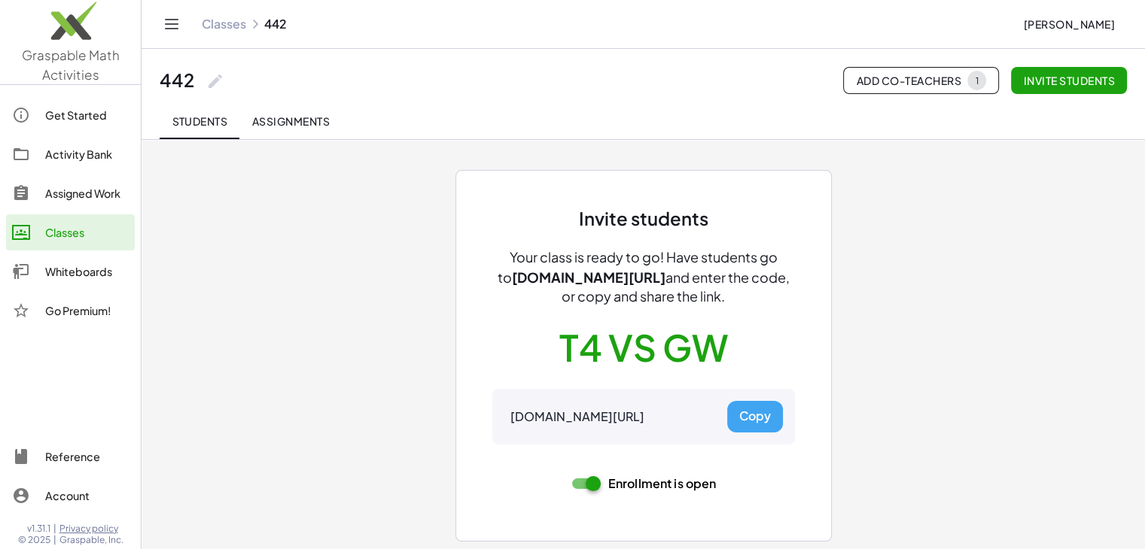
click at [758, 415] on button "Copy" at bounding box center [755, 417] width 56 height 32
click at [75, 115] on div "Get Started" at bounding box center [87, 115] width 84 height 18
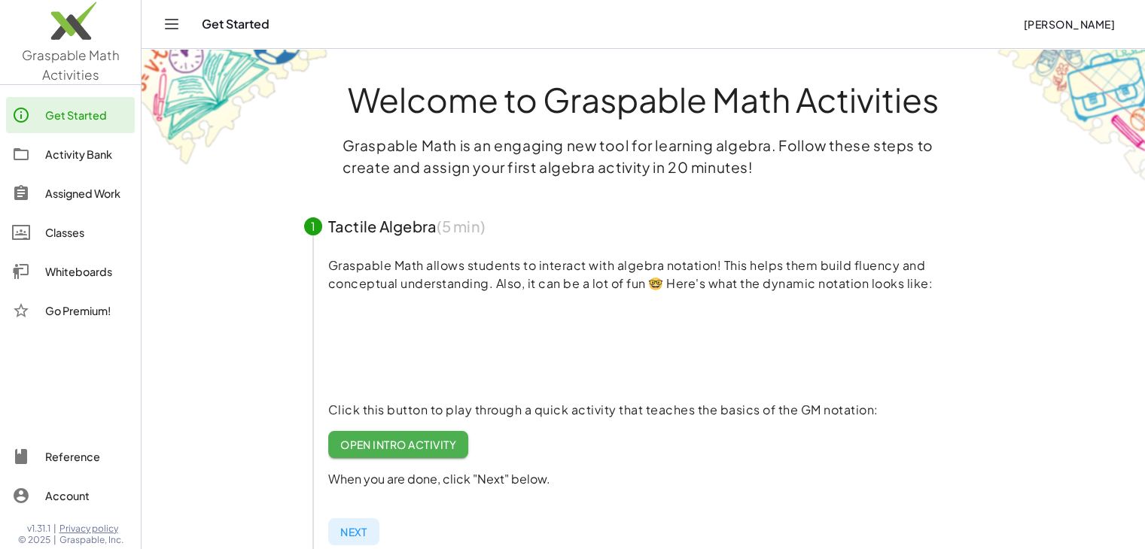
click at [95, 160] on div "Activity Bank" at bounding box center [87, 154] width 84 height 18
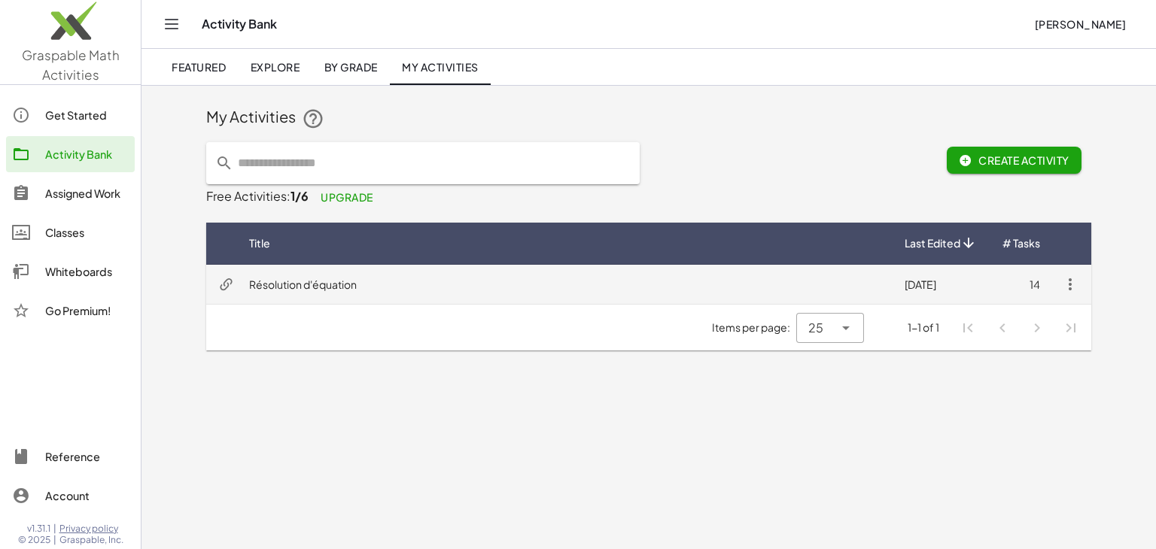
click at [714, 291] on td "Résolution d'équation" at bounding box center [565, 284] width 656 height 39
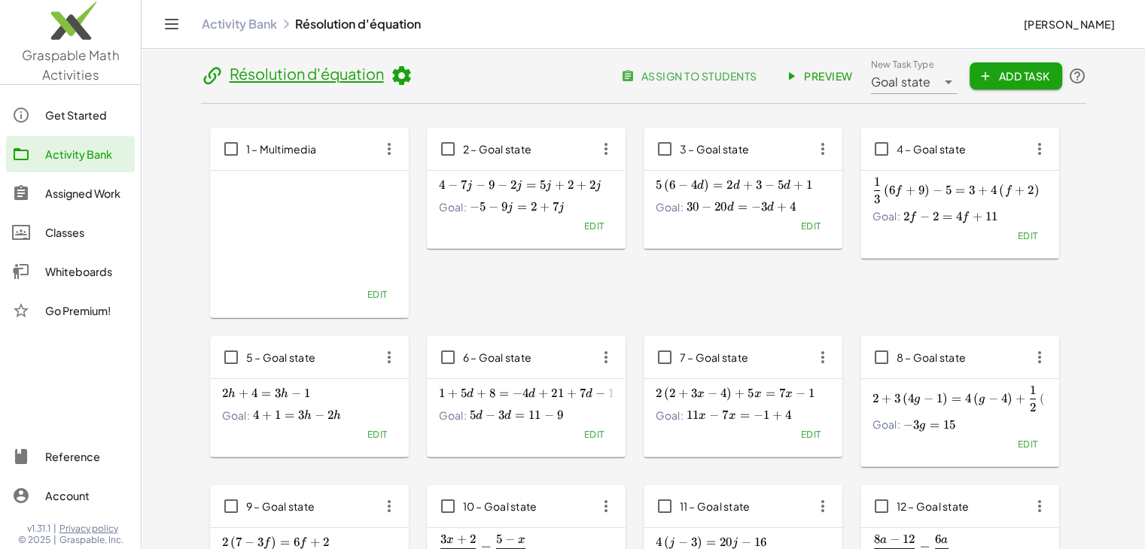
click at [409, 76] on icon at bounding box center [401, 76] width 23 height 23
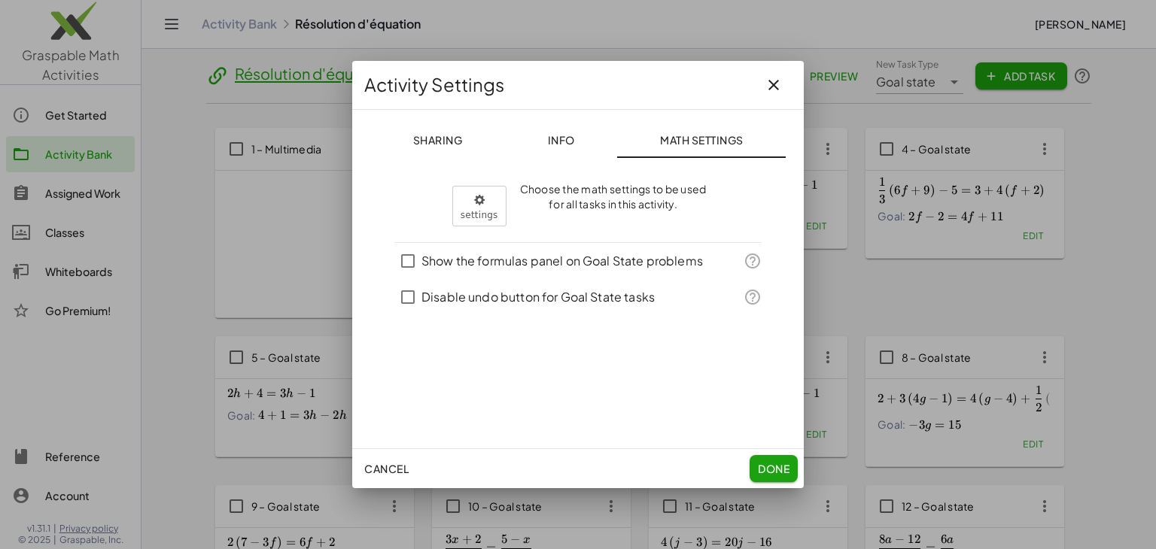
click at [768, 87] on icon "button" at bounding box center [774, 85] width 18 height 18
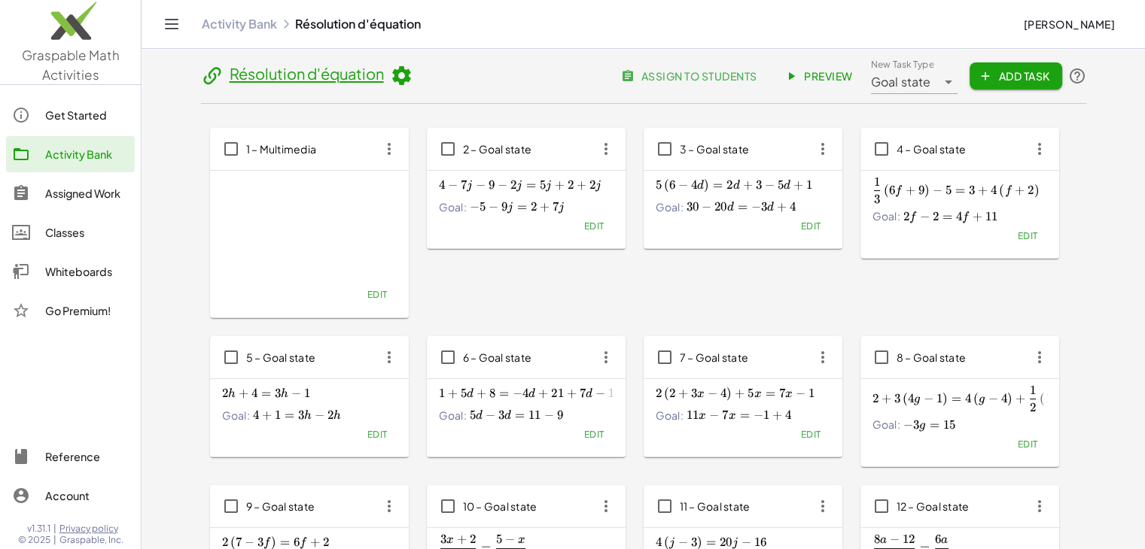
click at [205, 73] on icon at bounding box center [212, 76] width 23 height 23
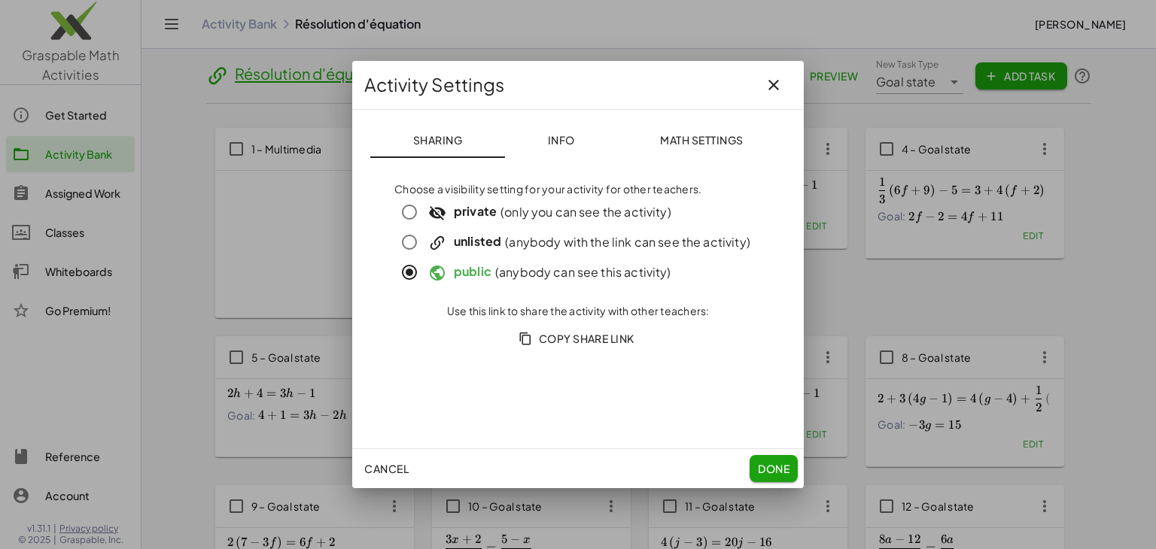
click at [586, 340] on span "Copy Share Link" at bounding box center [578, 339] width 113 height 14
click at [782, 82] on icon "button" at bounding box center [774, 85] width 18 height 18
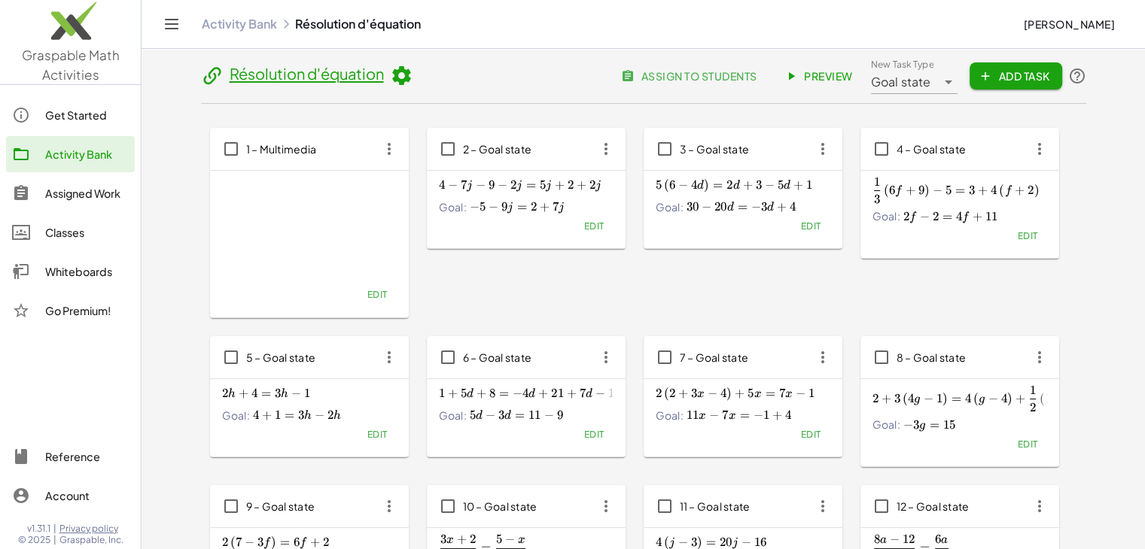
click at [713, 35] on div "Activity Bank Résolution d'équation Olivier Pichette" at bounding box center [643, 24] width 967 height 48
click at [84, 195] on div "Assigned Work" at bounding box center [87, 193] width 84 height 18
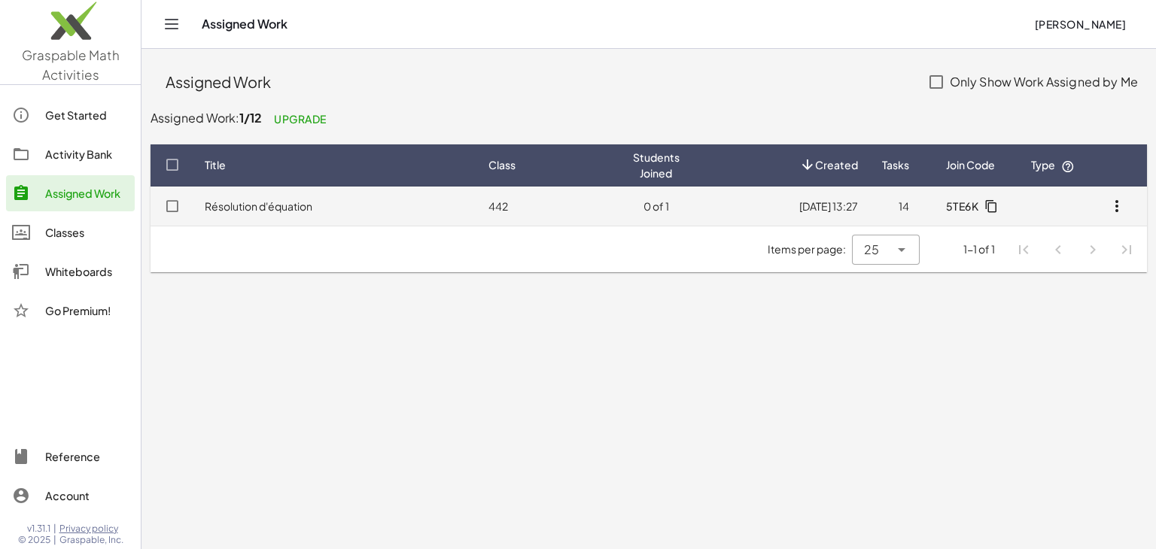
click at [988, 207] on icon "button" at bounding box center [992, 206] width 14 height 14
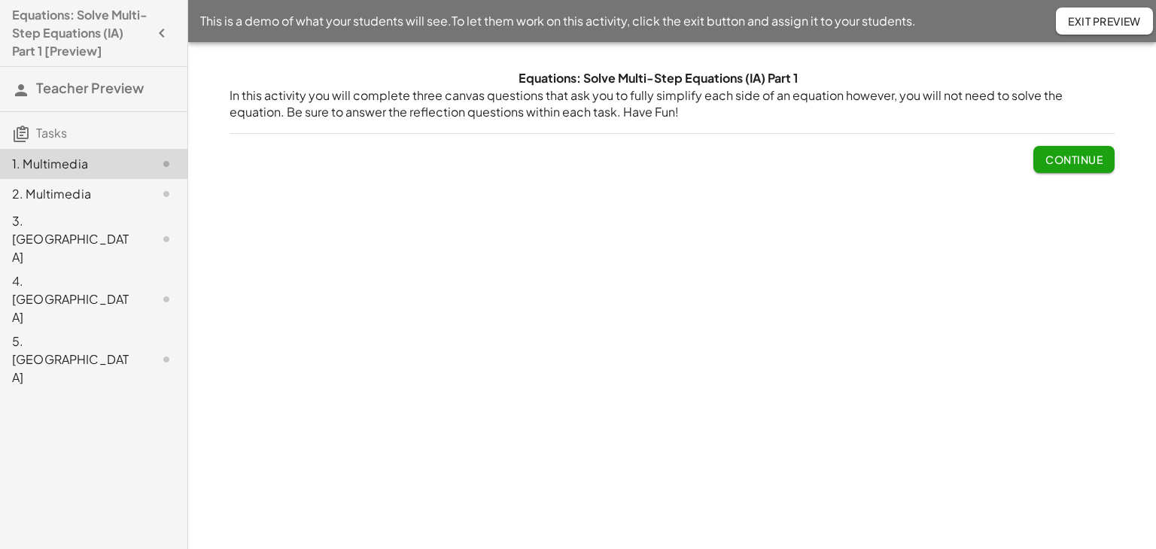
click at [1071, 160] on span "Continue" at bounding box center [1073, 160] width 57 height 14
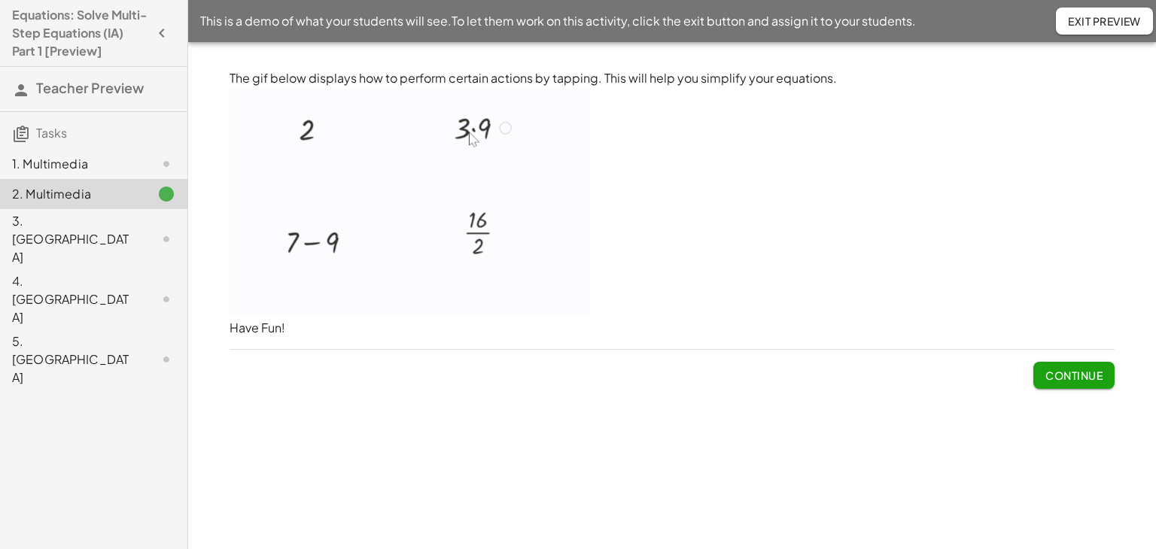
click at [1078, 375] on span "Continue" at bounding box center [1073, 376] width 57 height 14
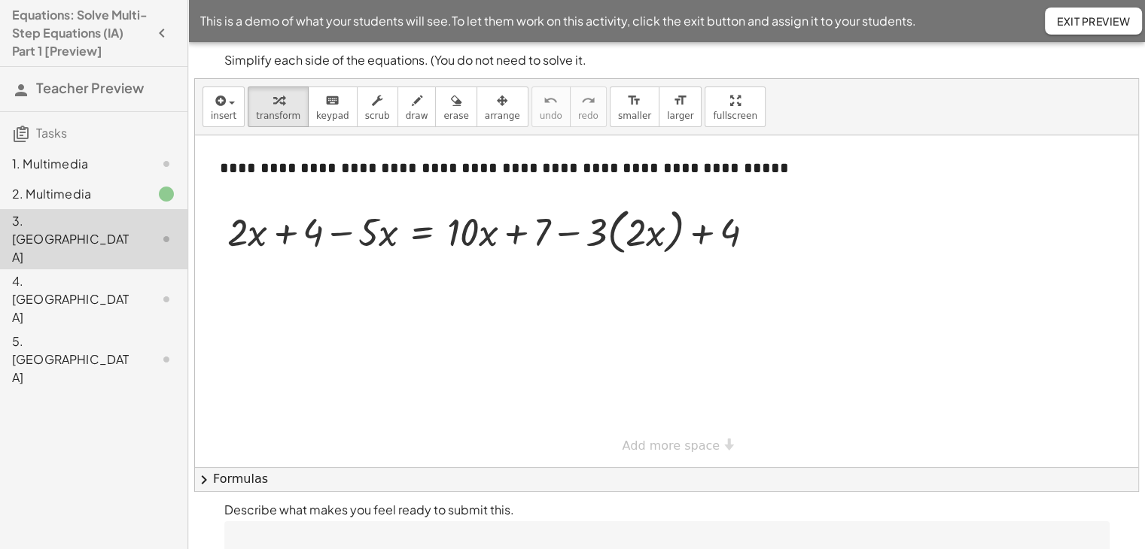
click at [78, 272] on div "4. Canvas" at bounding box center [72, 299] width 121 height 54
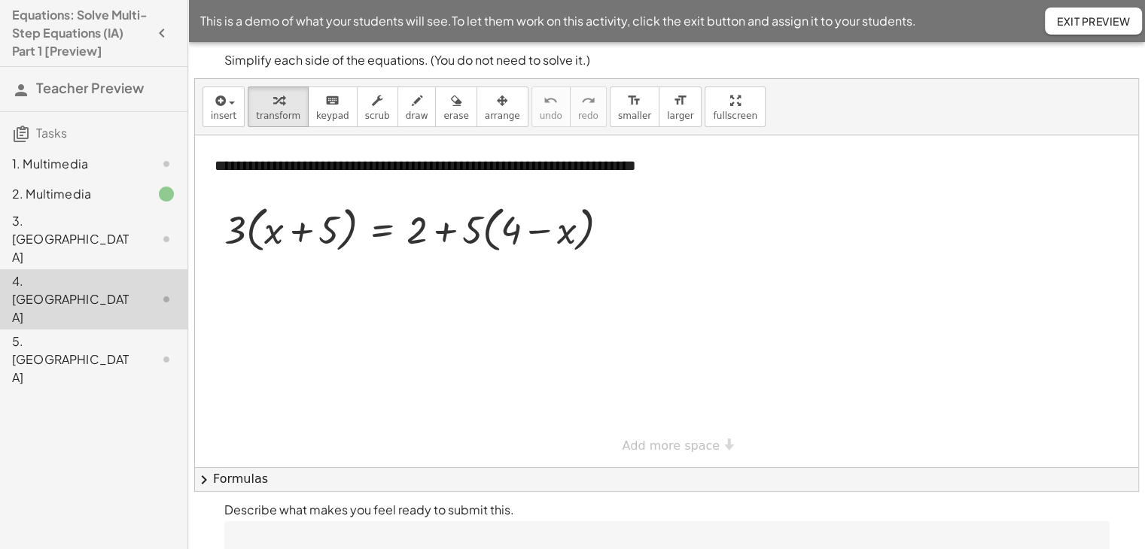
click at [68, 333] on div "5. Canvas" at bounding box center [72, 360] width 121 height 54
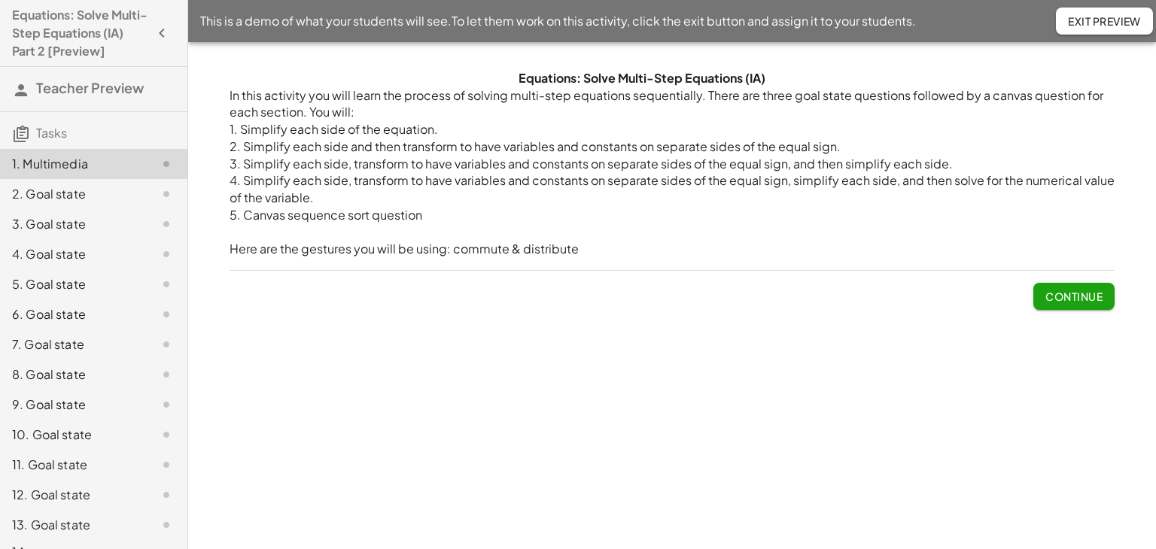
click at [1090, 303] on button "Continue" at bounding box center [1073, 296] width 81 height 27
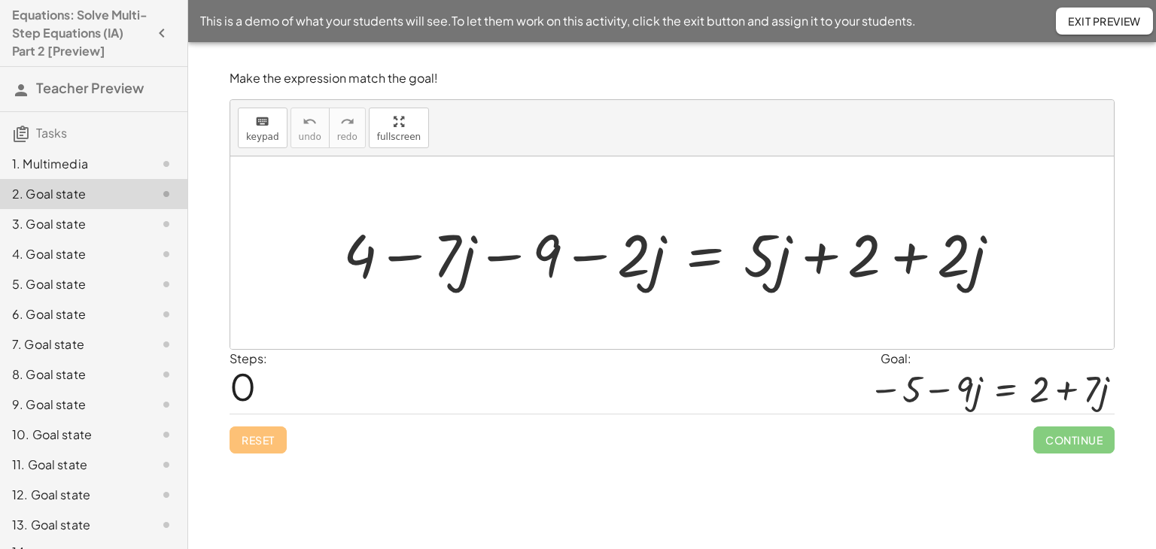
click at [512, 255] on div at bounding box center [677, 254] width 683 height 78
drag, startPoint x: 554, startPoint y: 257, endPoint x: 376, endPoint y: 254, distance: 178.4
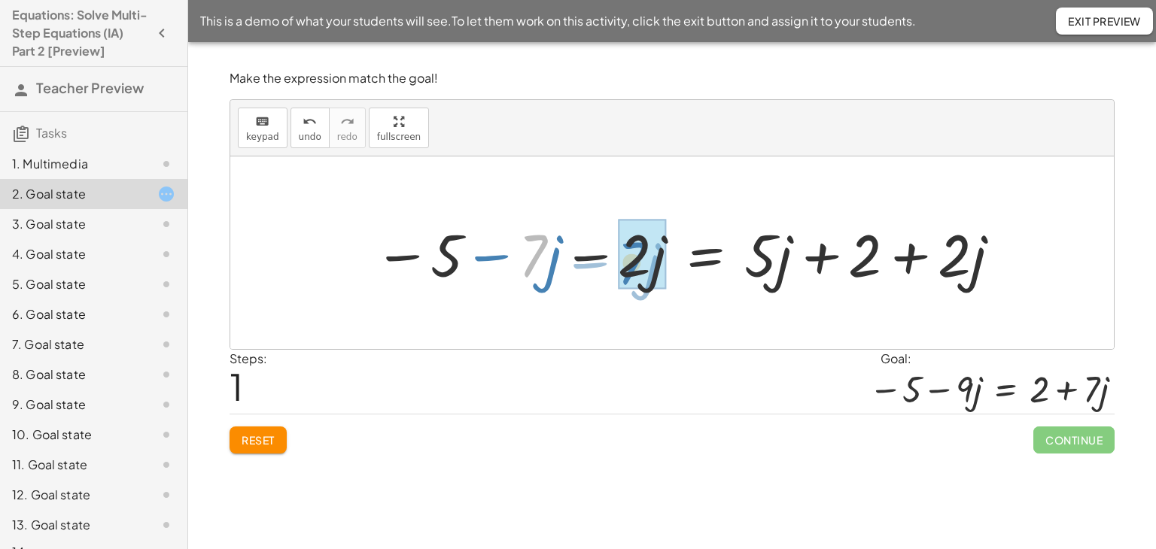
drag, startPoint x: 540, startPoint y: 258, endPoint x: 642, endPoint y: 266, distance: 101.9
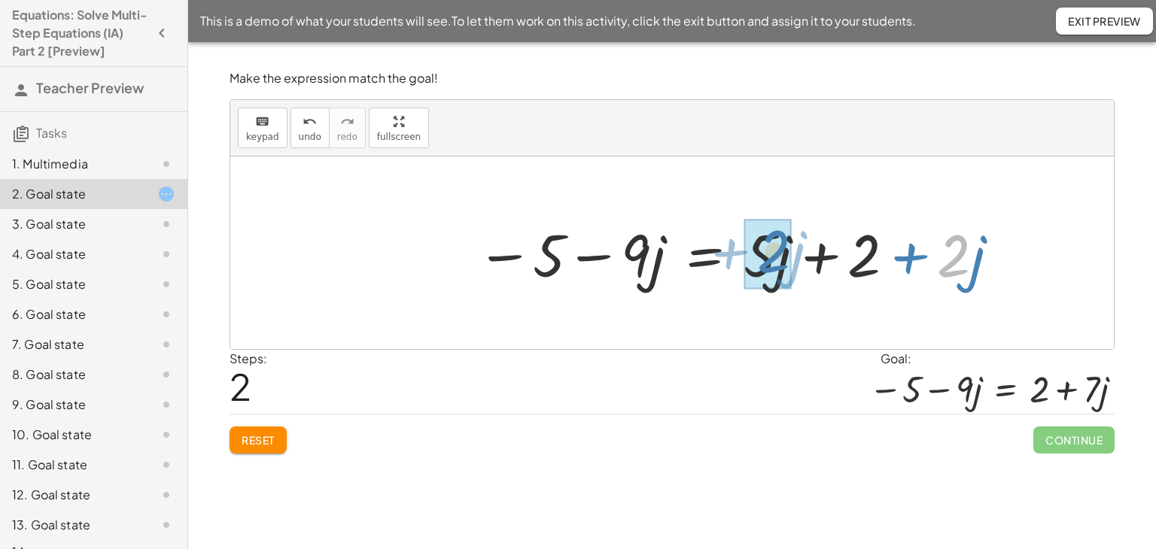
drag, startPoint x: 957, startPoint y: 256, endPoint x: 768, endPoint y: 258, distance: 189.7
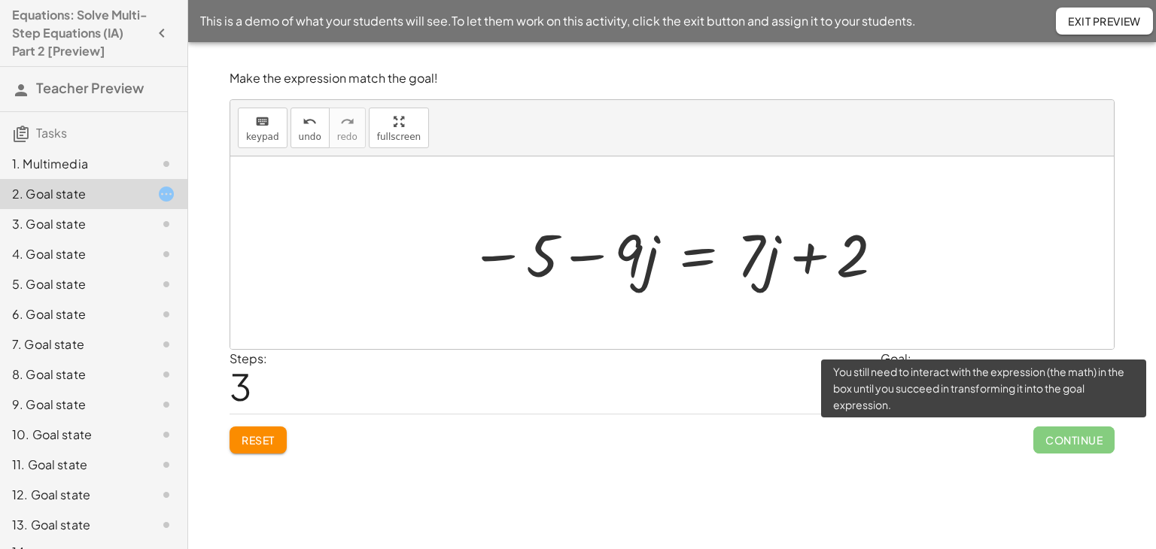
click at [1069, 441] on span "Continue" at bounding box center [1073, 440] width 81 height 27
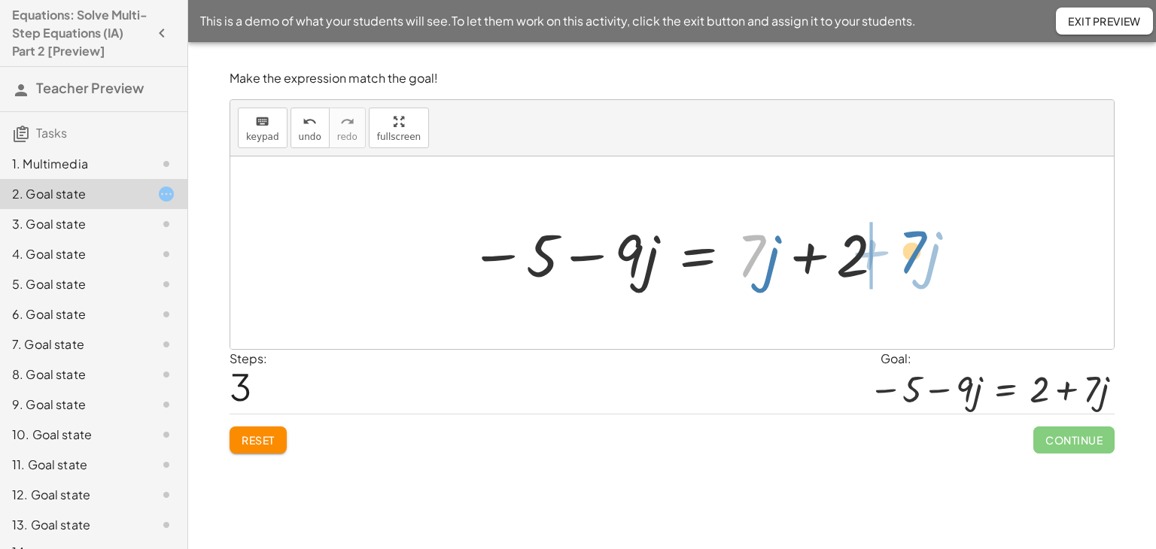
drag, startPoint x: 756, startPoint y: 261, endPoint x: 918, endPoint y: 257, distance: 162.6
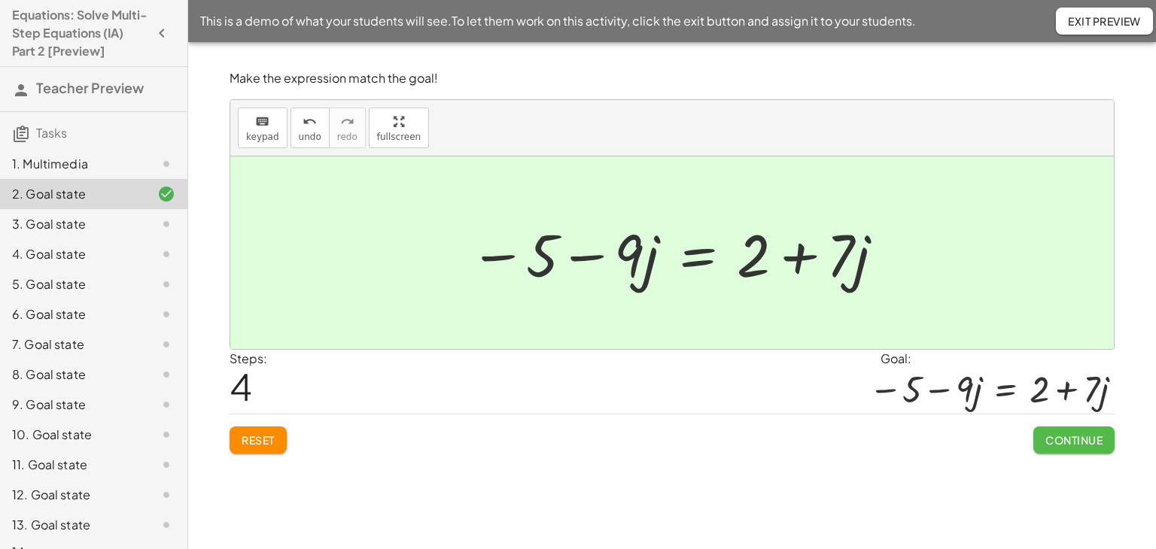
click at [1075, 440] on span "Continue" at bounding box center [1073, 441] width 57 height 14
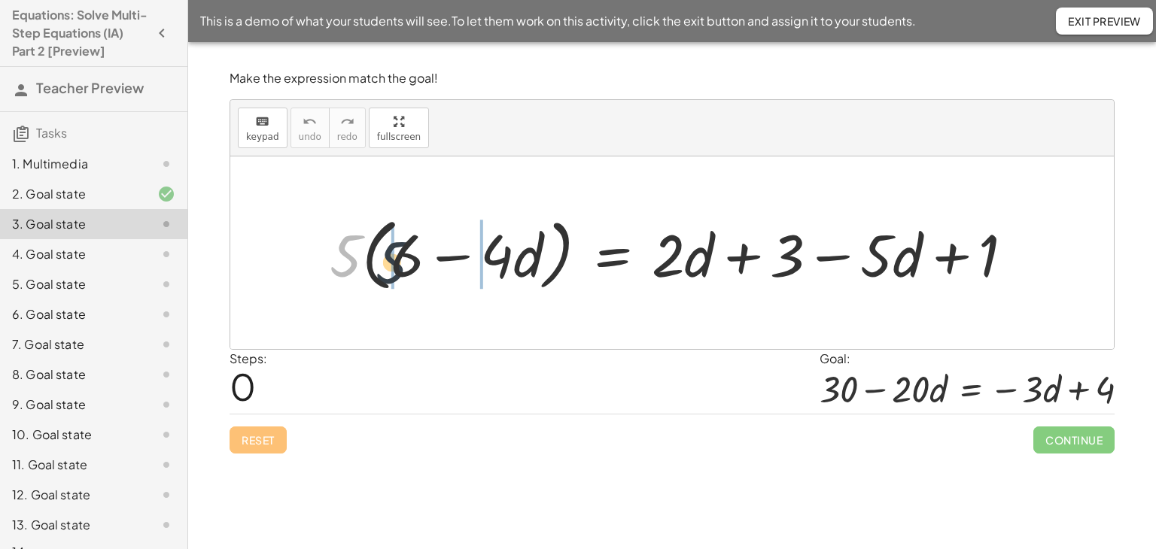
drag, startPoint x: 345, startPoint y: 257, endPoint x: 400, endPoint y: 266, distance: 55.7
click at [400, 266] on div at bounding box center [677, 253] width 711 height 86
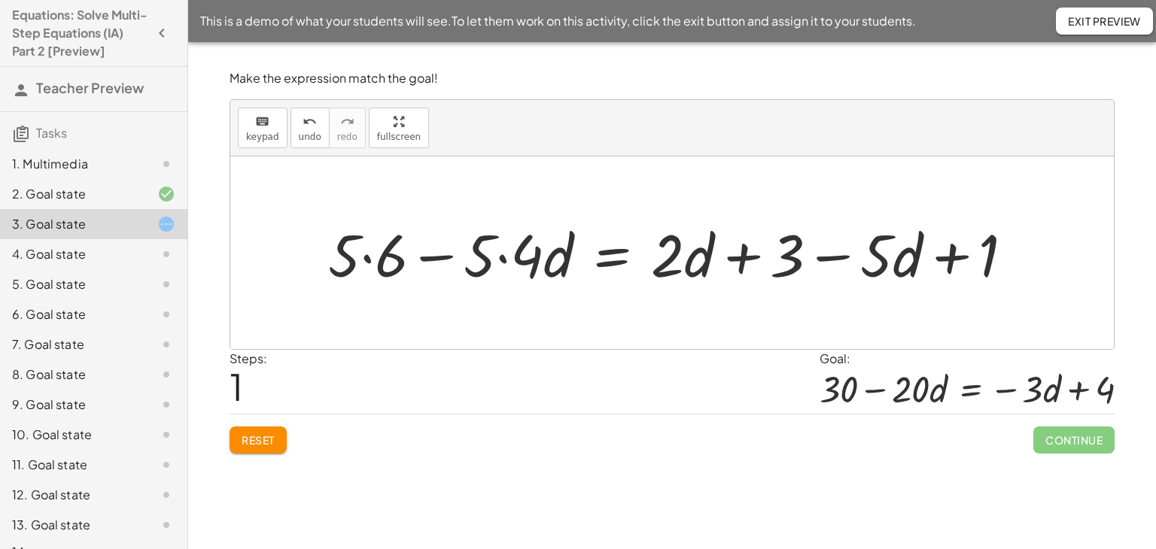
click at [364, 256] on div at bounding box center [677, 253] width 713 height 77
click at [509, 255] on div at bounding box center [684, 253] width 697 height 77
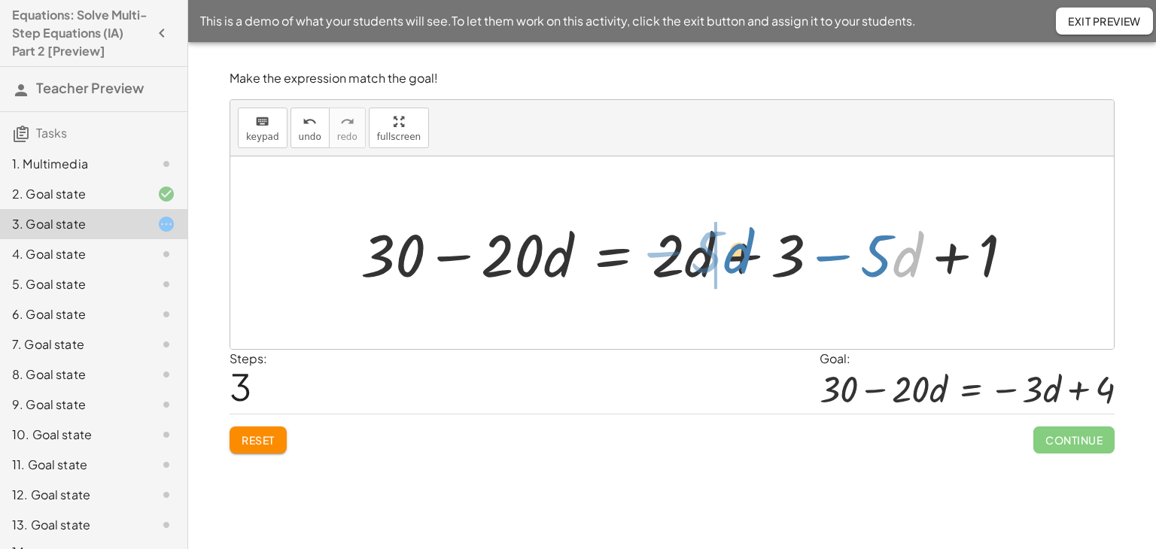
drag, startPoint x: 897, startPoint y: 256, endPoint x: 705, endPoint y: 253, distance: 192.7
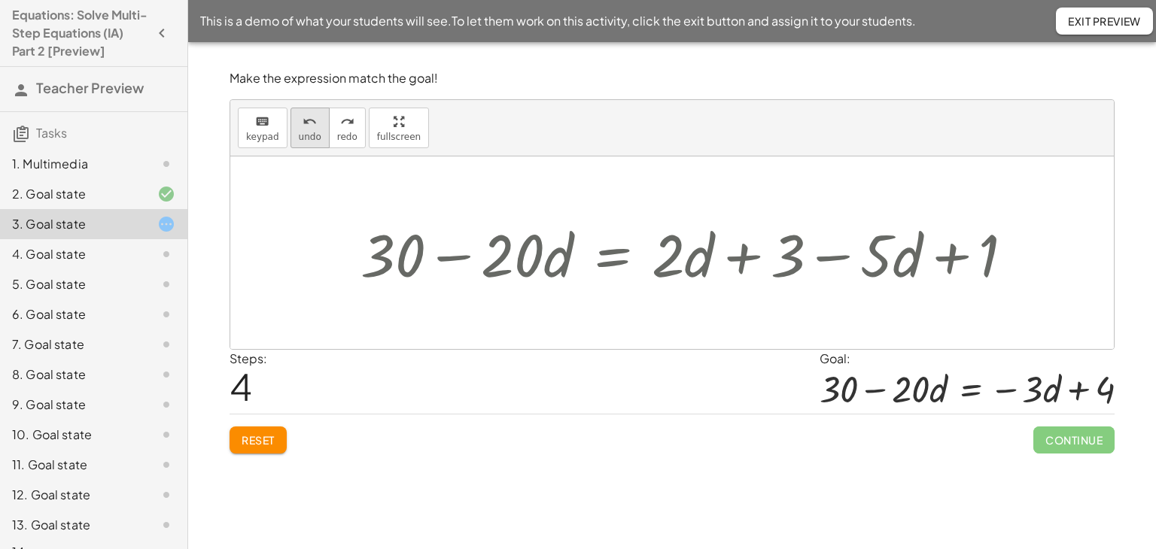
click at [303, 138] on span "undo" at bounding box center [310, 137] width 23 height 11
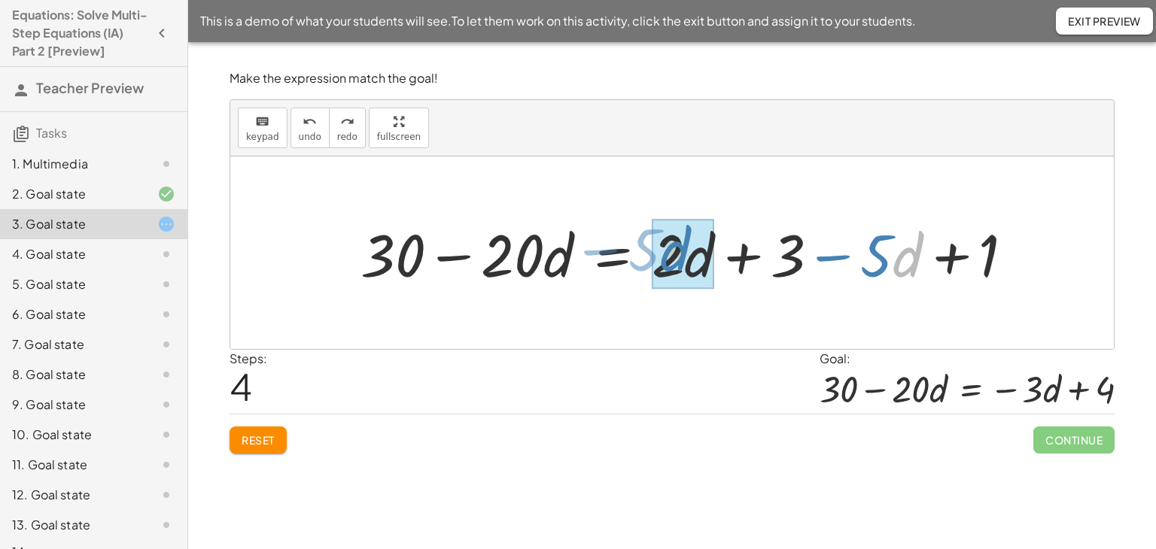
drag, startPoint x: 901, startPoint y: 257, endPoint x: 668, endPoint y: 251, distance: 232.7
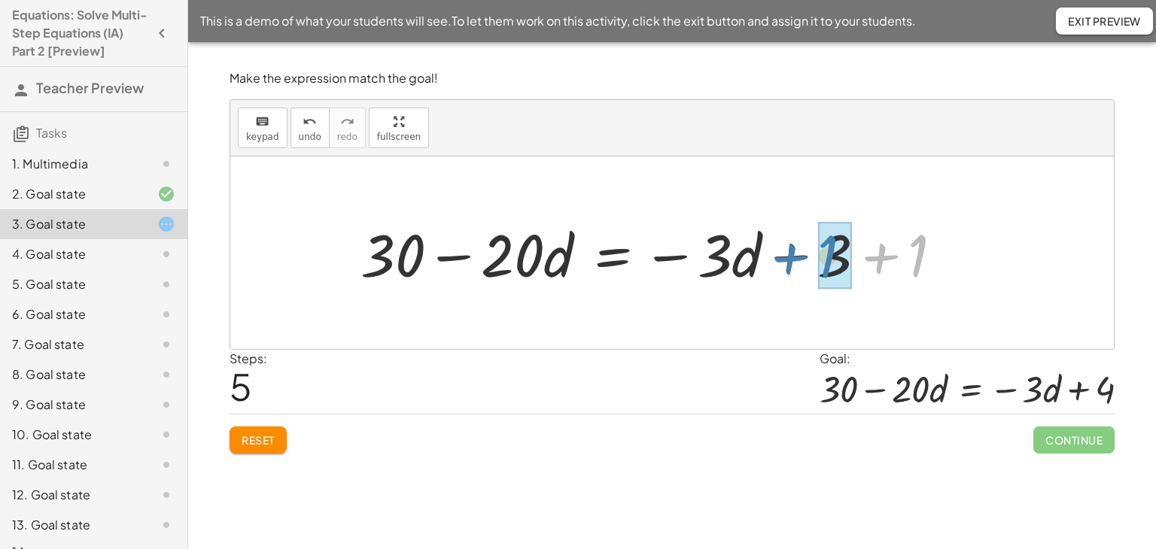
drag, startPoint x: 920, startPoint y: 255, endPoint x: 845, endPoint y: 255, distance: 74.5
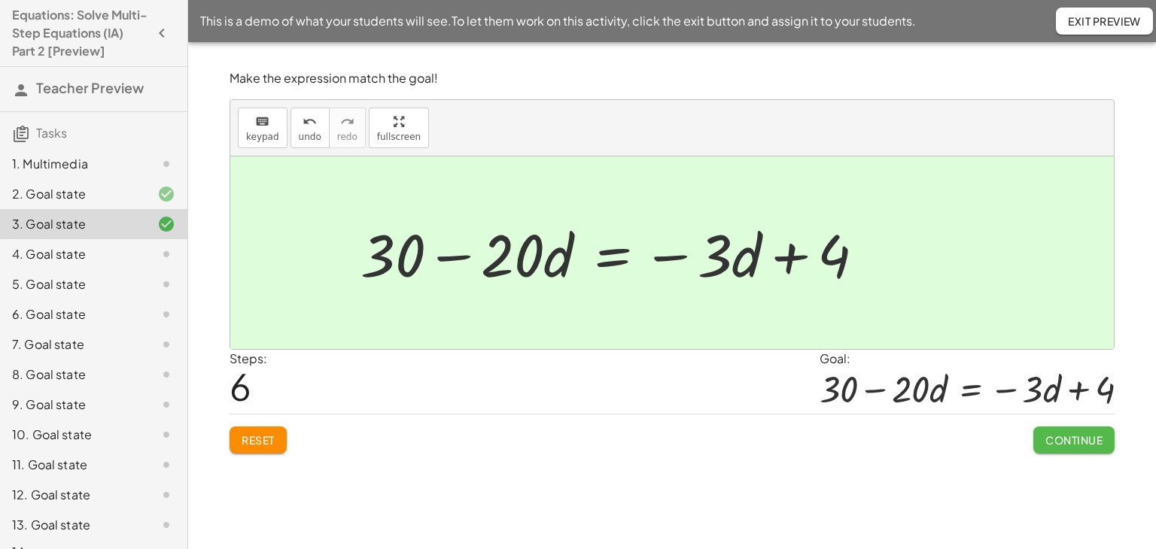
click at [1051, 438] on span "Continue" at bounding box center [1073, 441] width 57 height 14
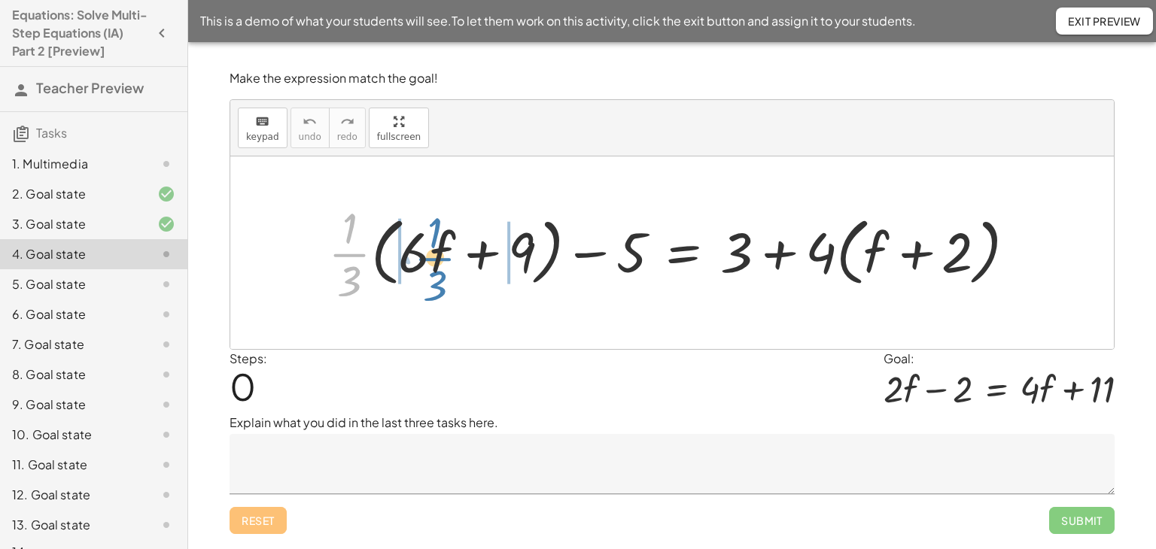
drag, startPoint x: 343, startPoint y: 256, endPoint x: 428, endPoint y: 260, distance: 85.1
click at [428, 260] on div at bounding box center [678, 252] width 714 height 109
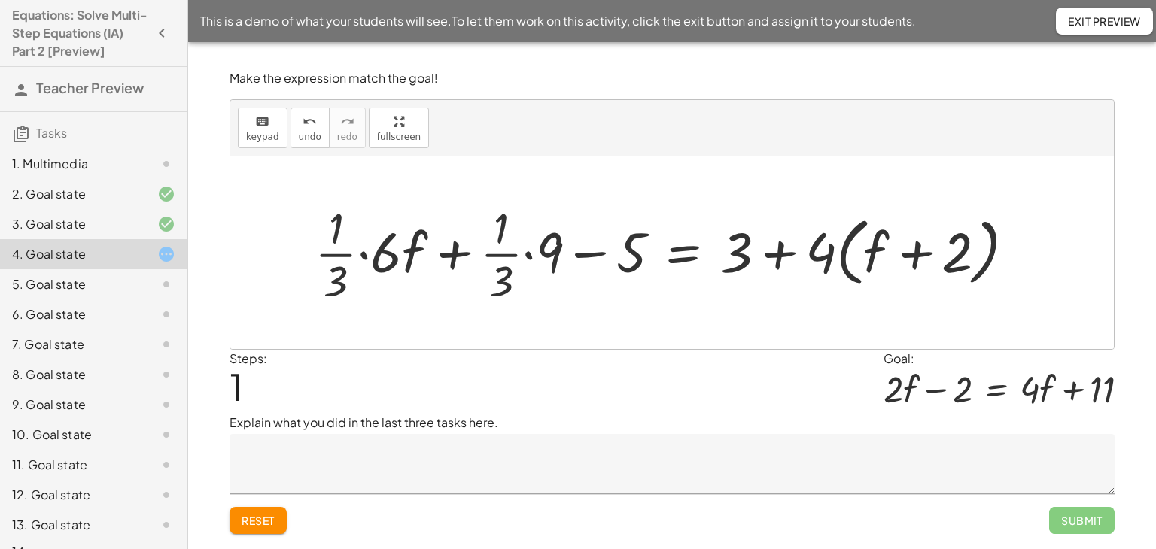
click at [367, 254] on div at bounding box center [671, 252] width 728 height 109
click at [530, 254] on div at bounding box center [693, 252] width 683 height 109
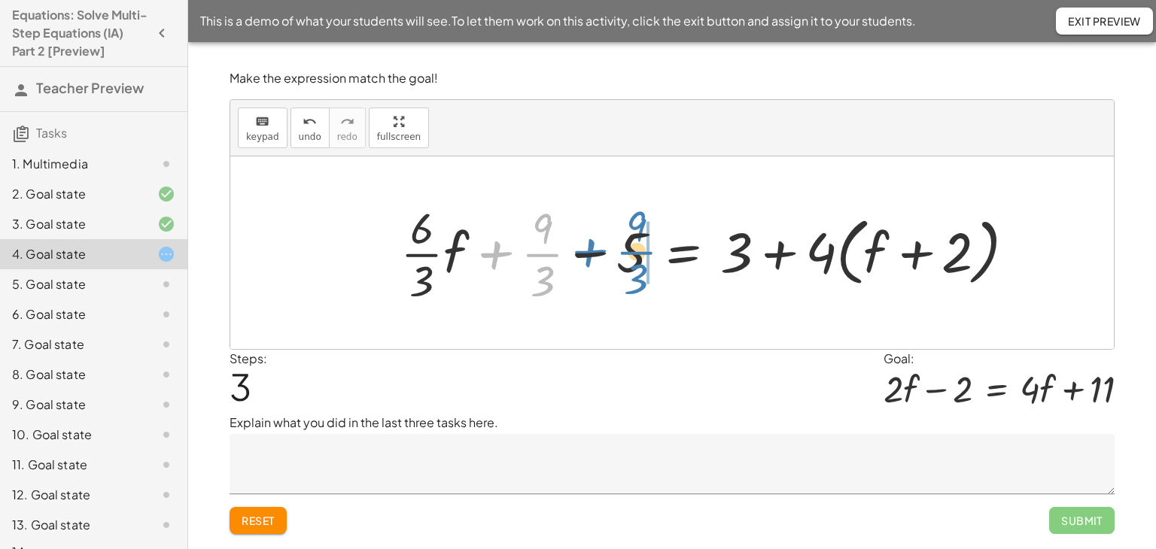
drag, startPoint x: 544, startPoint y: 251, endPoint x: 638, endPoint y: 248, distance: 94.1
click at [638, 248] on div at bounding box center [714, 252] width 642 height 109
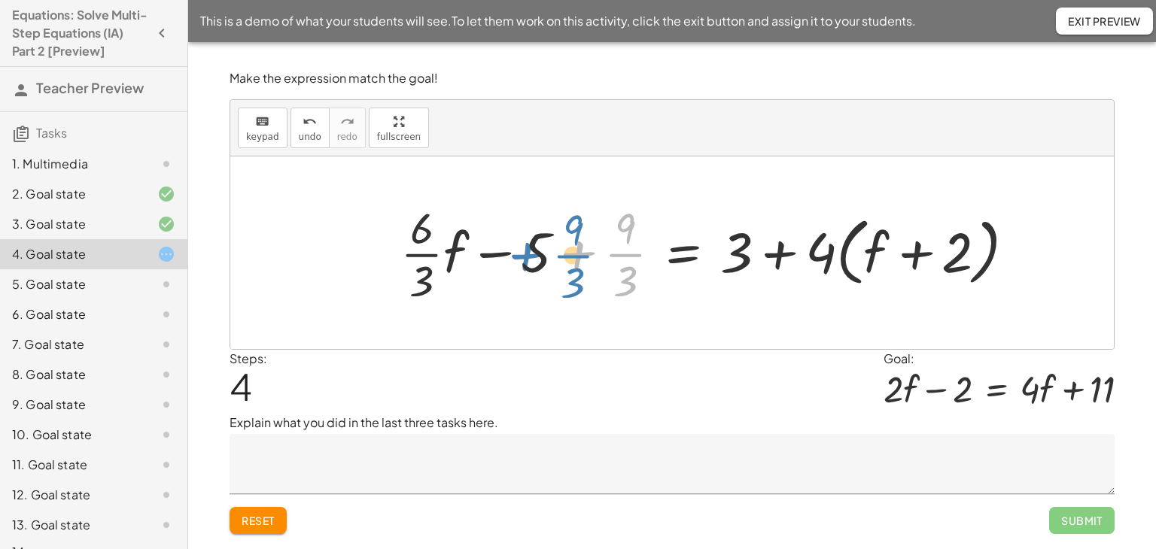
drag, startPoint x: 629, startPoint y: 255, endPoint x: 577, endPoint y: 257, distance: 52.0
click at [577, 257] on div at bounding box center [714, 252] width 642 height 109
click at [583, 250] on div at bounding box center [714, 252] width 642 height 109
drag, startPoint x: 501, startPoint y: 255, endPoint x: 578, endPoint y: 257, distance: 76.8
click at [578, 257] on div at bounding box center [714, 252] width 642 height 109
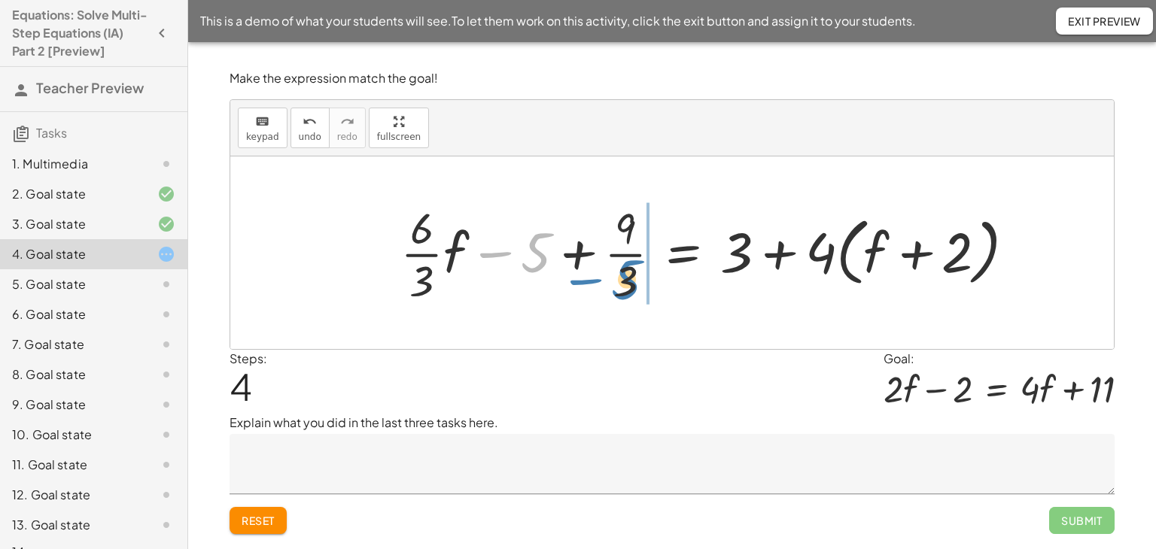
drag, startPoint x: 536, startPoint y: 253, endPoint x: 626, endPoint y: 279, distance: 94.1
click at [626, 279] on div at bounding box center [714, 252] width 642 height 109
click at [534, 232] on div at bounding box center [714, 252] width 642 height 109
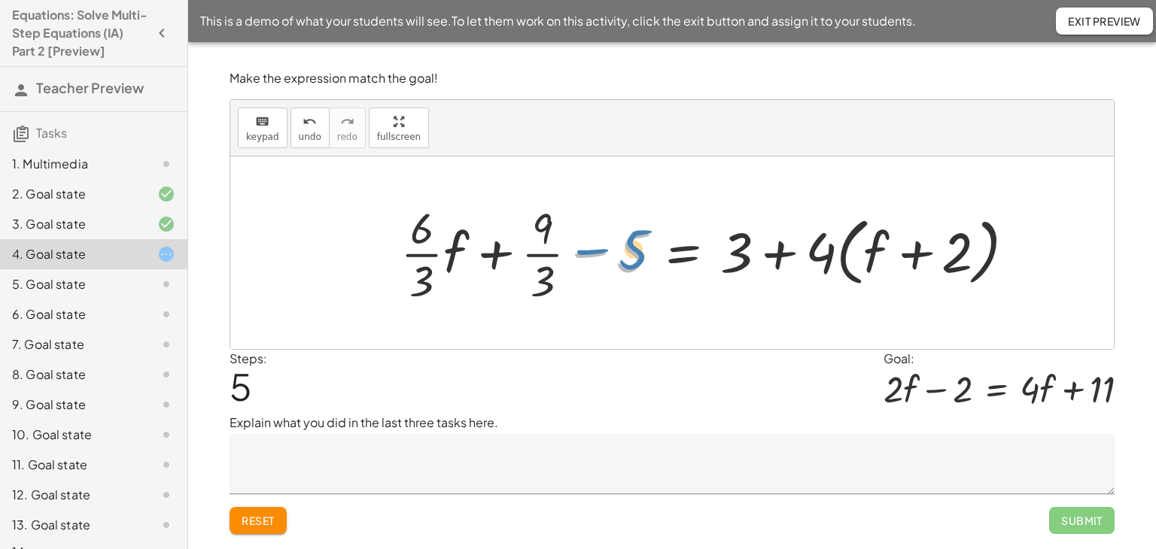
click at [635, 251] on div at bounding box center [714, 252] width 642 height 109
drag, startPoint x: 823, startPoint y: 254, endPoint x: 896, endPoint y: 246, distance: 72.7
click at [896, 246] on div at bounding box center [714, 252] width 642 height 109
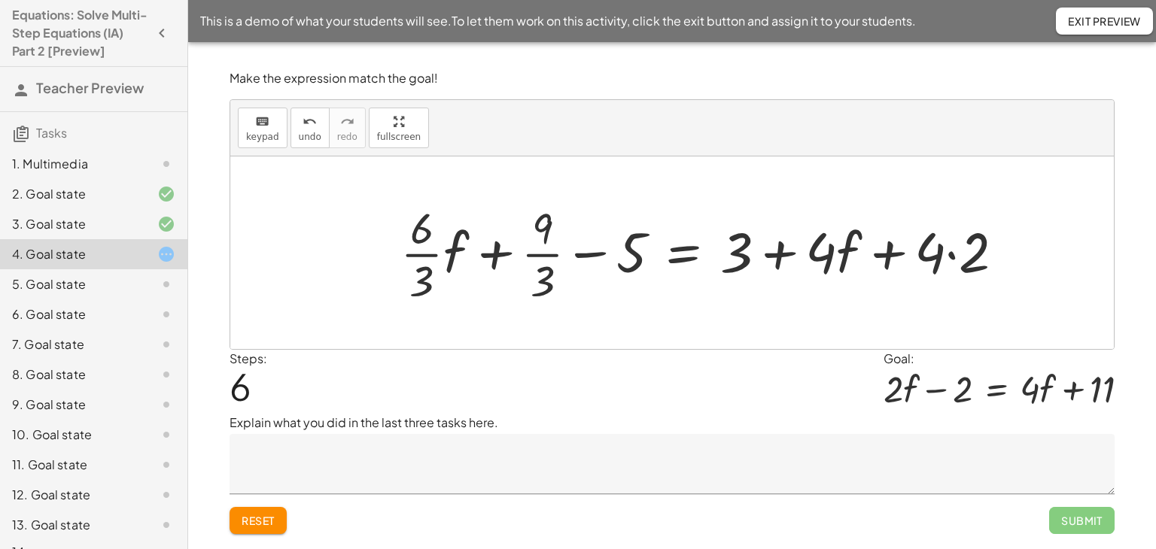
click at [636, 254] on div at bounding box center [708, 252] width 631 height 109
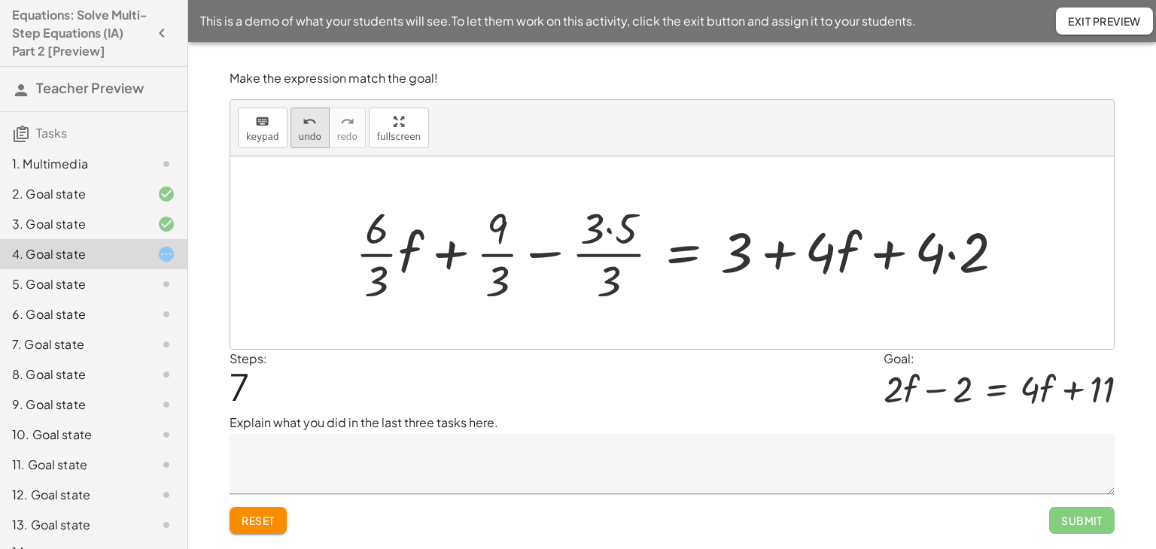
click at [312, 123] on div "undo" at bounding box center [310, 121] width 23 height 18
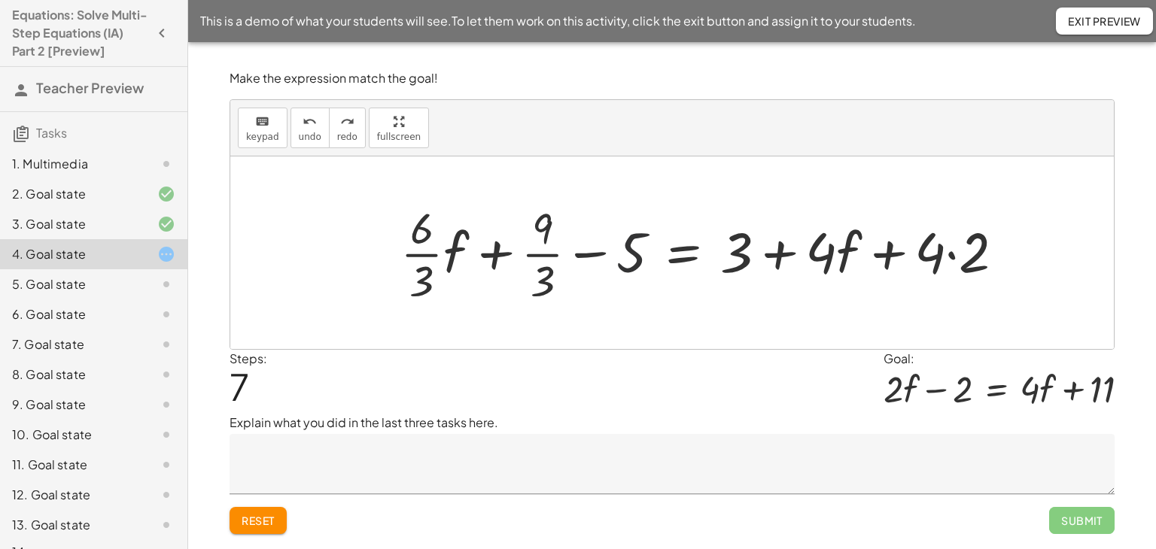
click at [635, 256] on div at bounding box center [708, 252] width 631 height 109
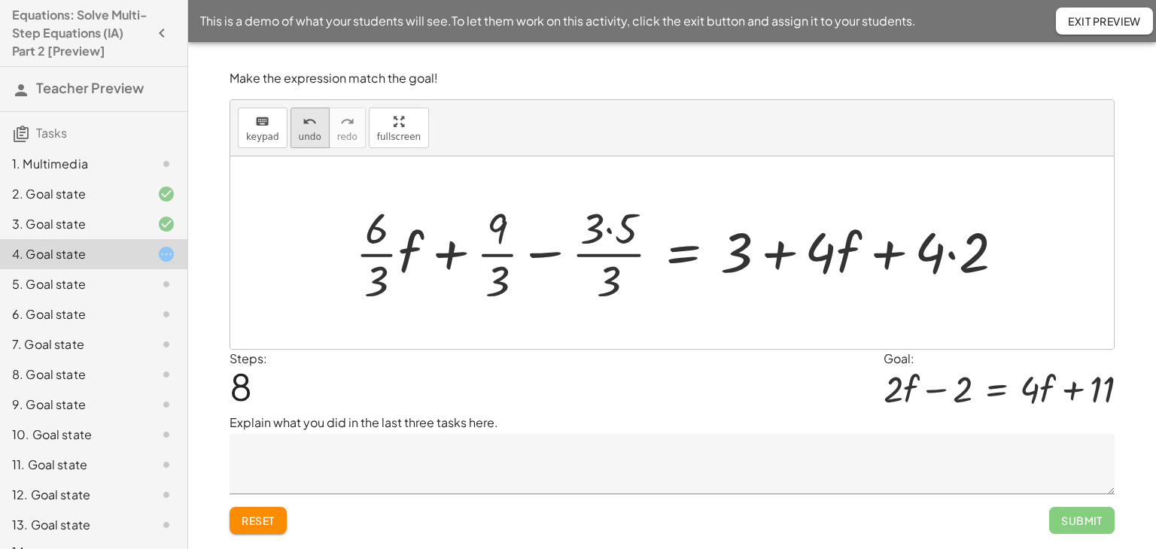
click at [308, 132] on span "undo" at bounding box center [310, 137] width 23 height 11
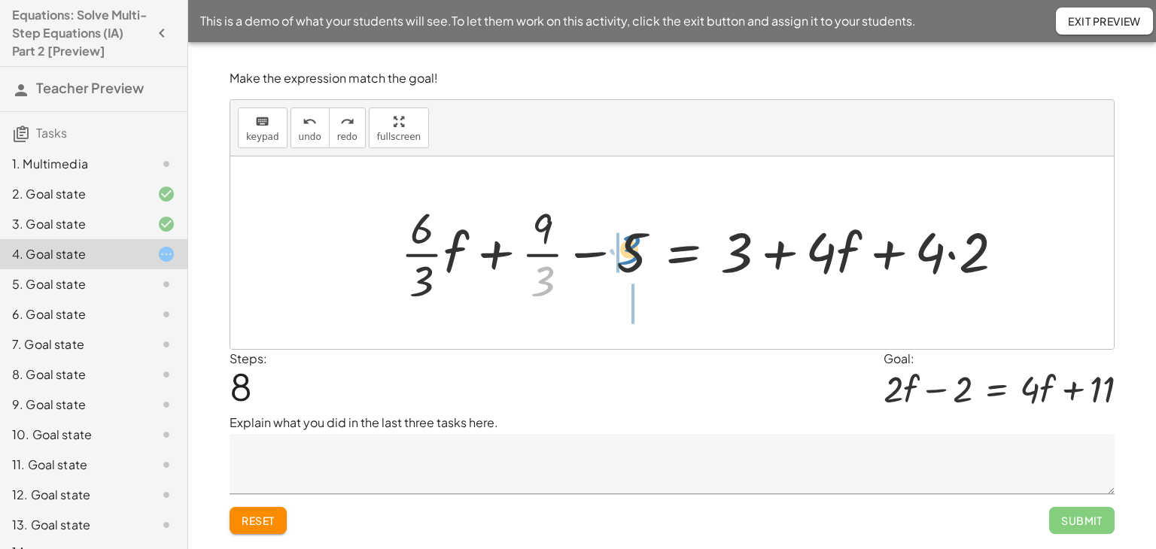
drag, startPoint x: 553, startPoint y: 283, endPoint x: 643, endPoint y: 248, distance: 96.0
click at [643, 248] on div at bounding box center [708, 252] width 631 height 109
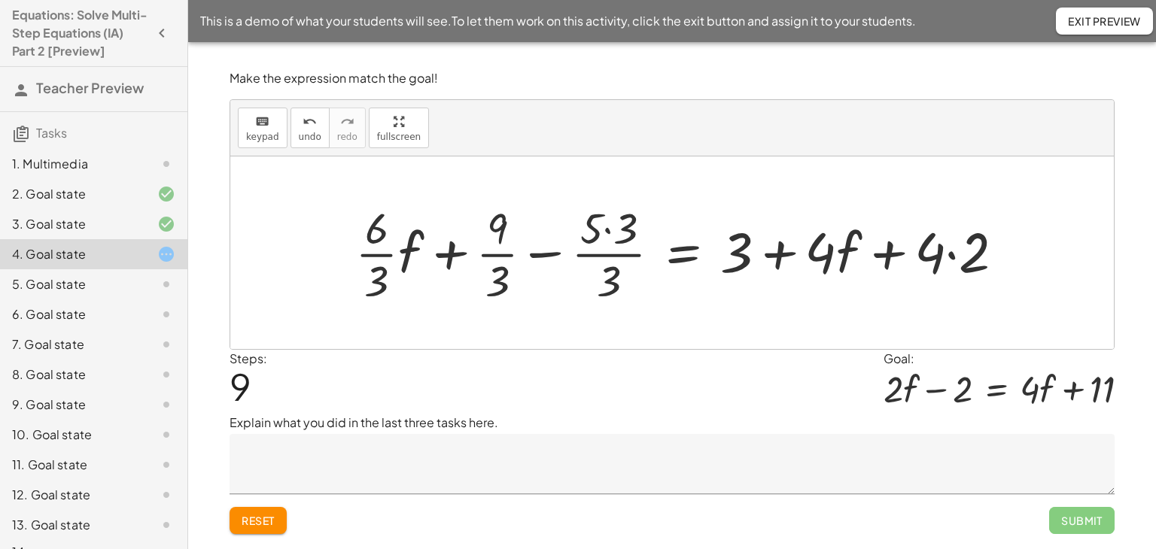
click at [542, 257] on div at bounding box center [686, 252] width 676 height 109
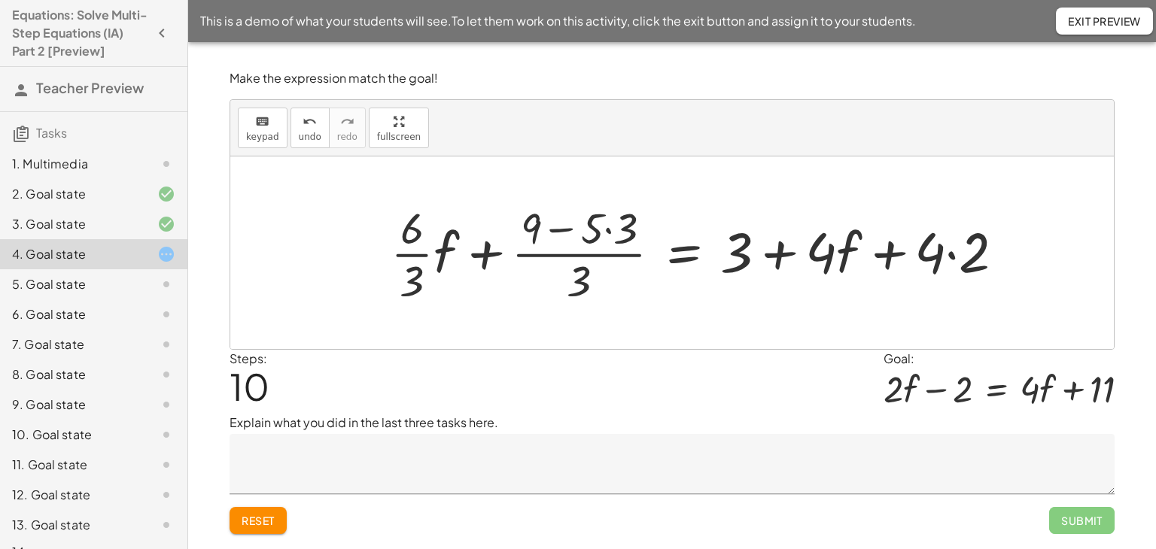
click at [607, 233] on div at bounding box center [703, 252] width 641 height 109
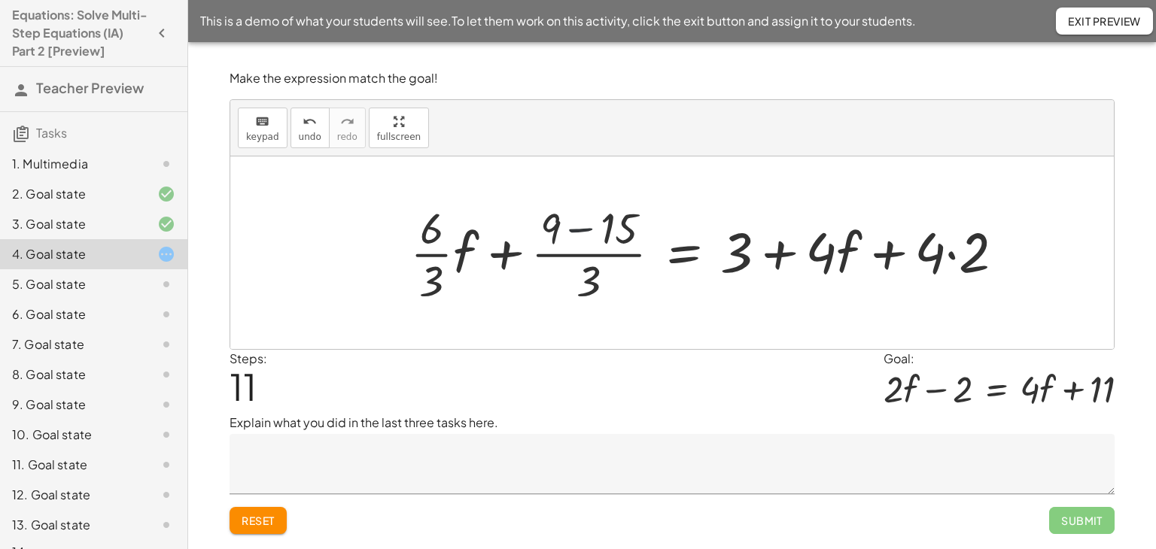
click at [574, 230] on div at bounding box center [713, 252] width 621 height 109
click at [574, 230] on div at bounding box center [740, 252] width 567 height 109
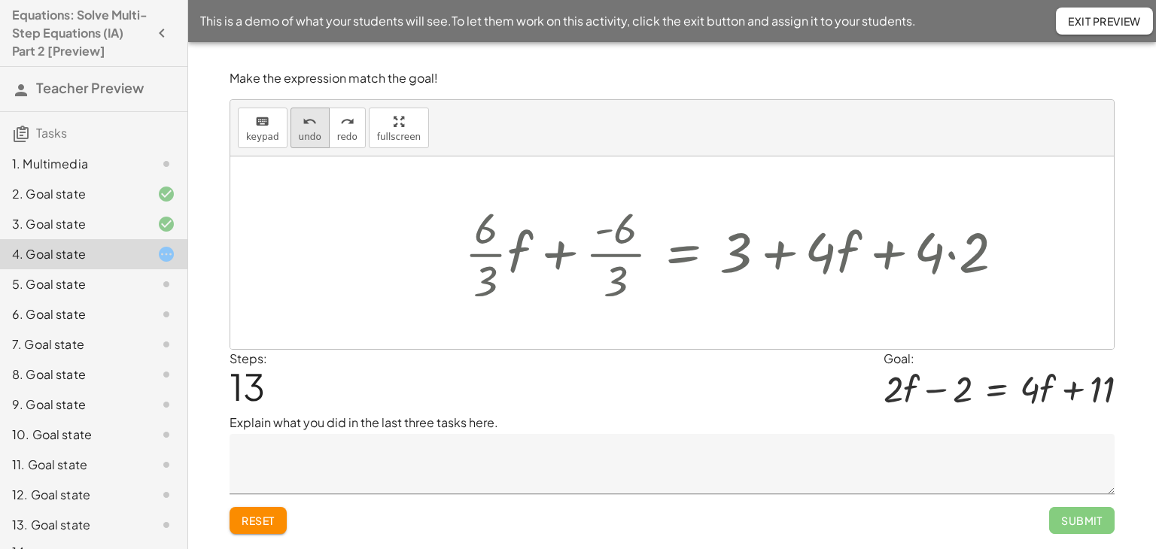
click at [314, 132] on span "undo" at bounding box center [310, 137] width 23 height 11
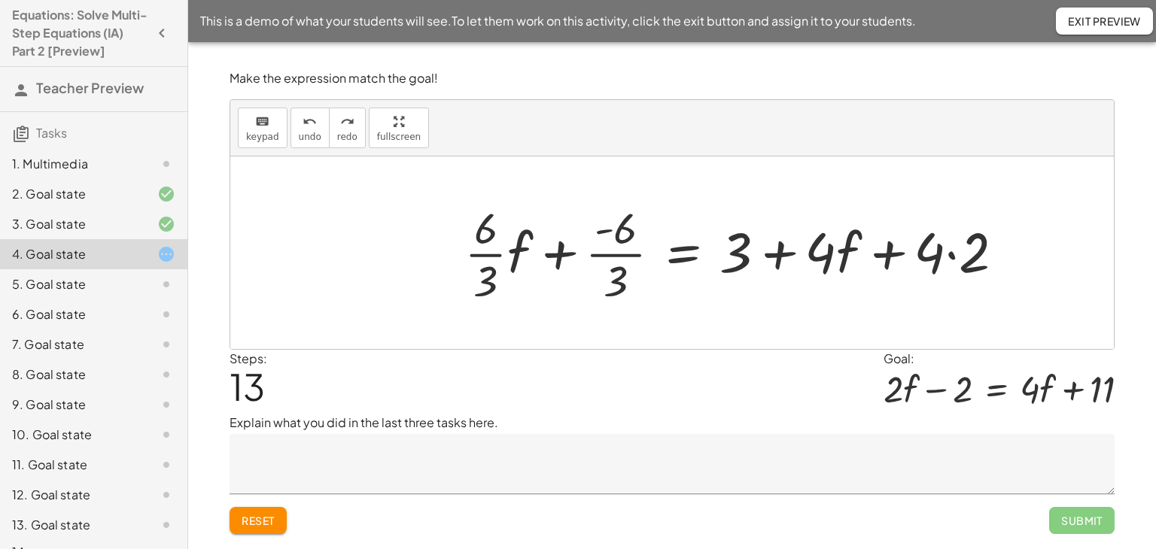
click at [562, 253] on div at bounding box center [740, 252] width 567 height 109
click at [950, 257] on div at bounding box center [740, 252] width 567 height 109
click at [491, 254] on div at bounding box center [719, 252] width 525 height 109
click at [619, 254] on div at bounding box center [725, 252] width 513 height 109
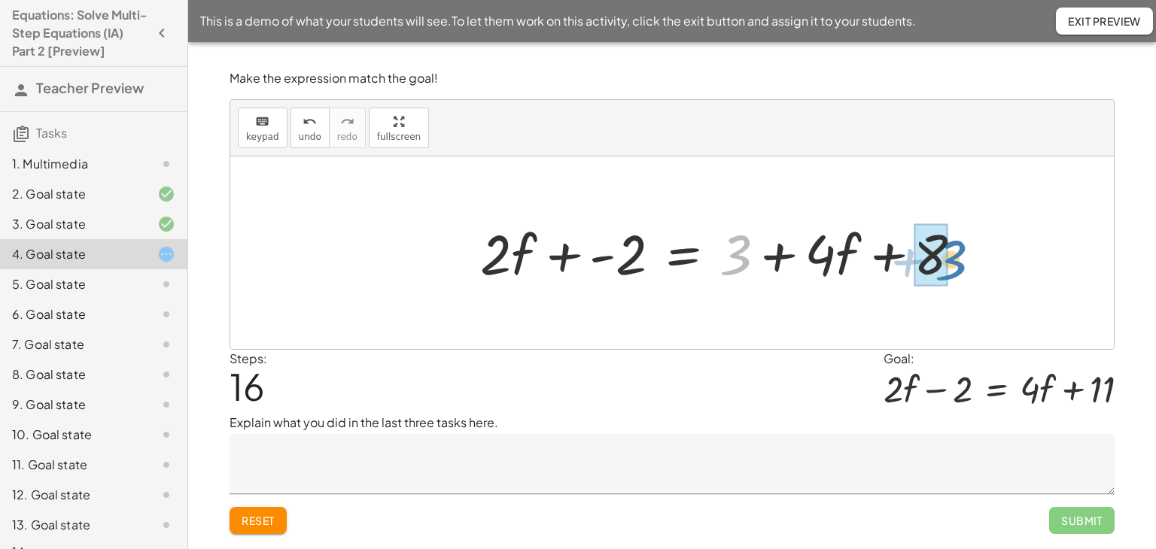
drag, startPoint x: 738, startPoint y: 250, endPoint x: 937, endPoint y: 251, distance: 199.5
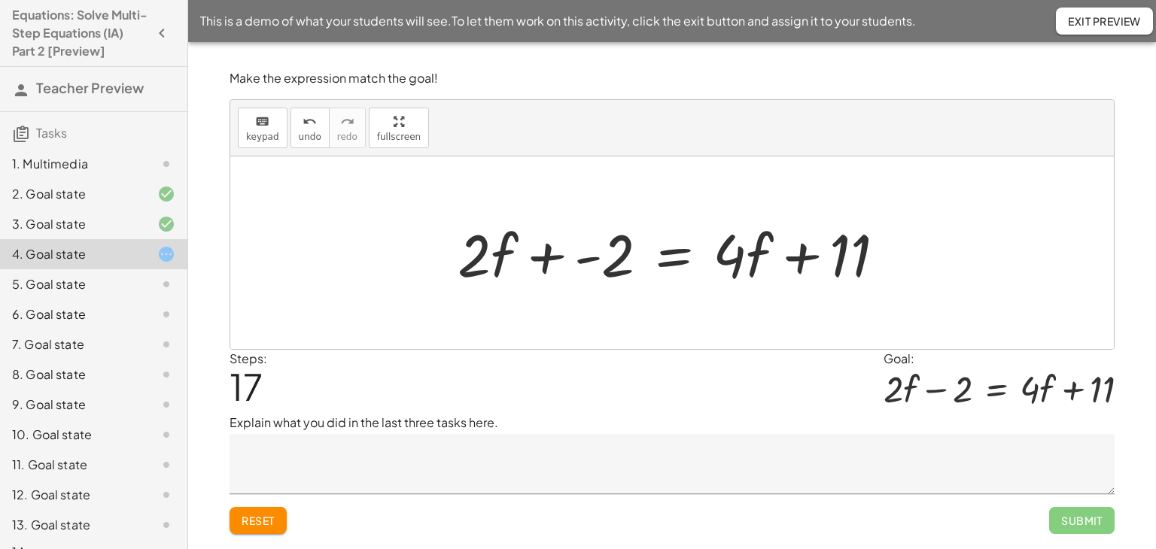
click at [801, 455] on textarea at bounding box center [672, 464] width 885 height 60
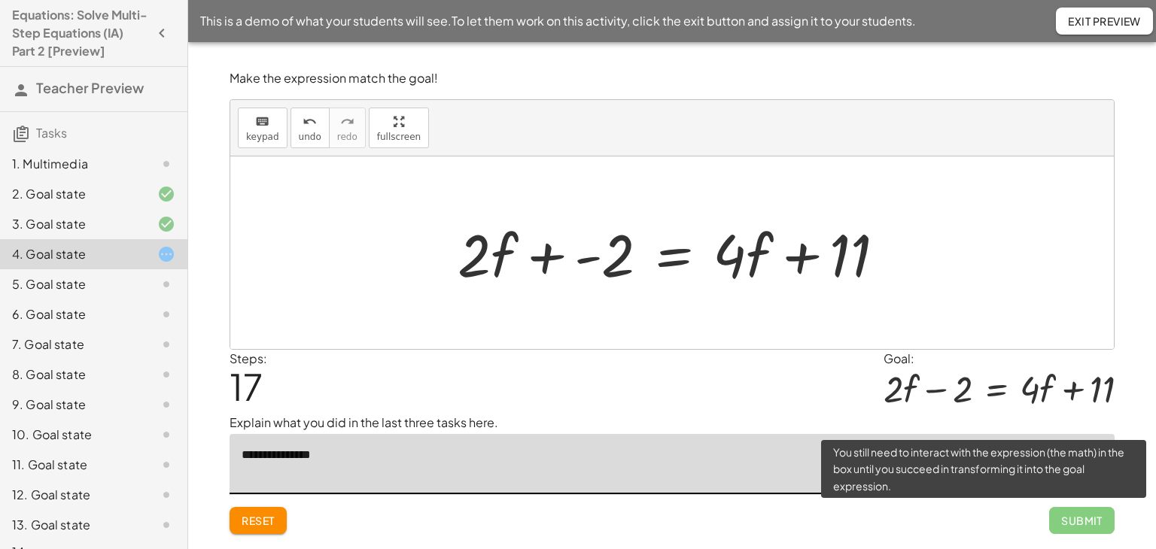
type textarea "**********"
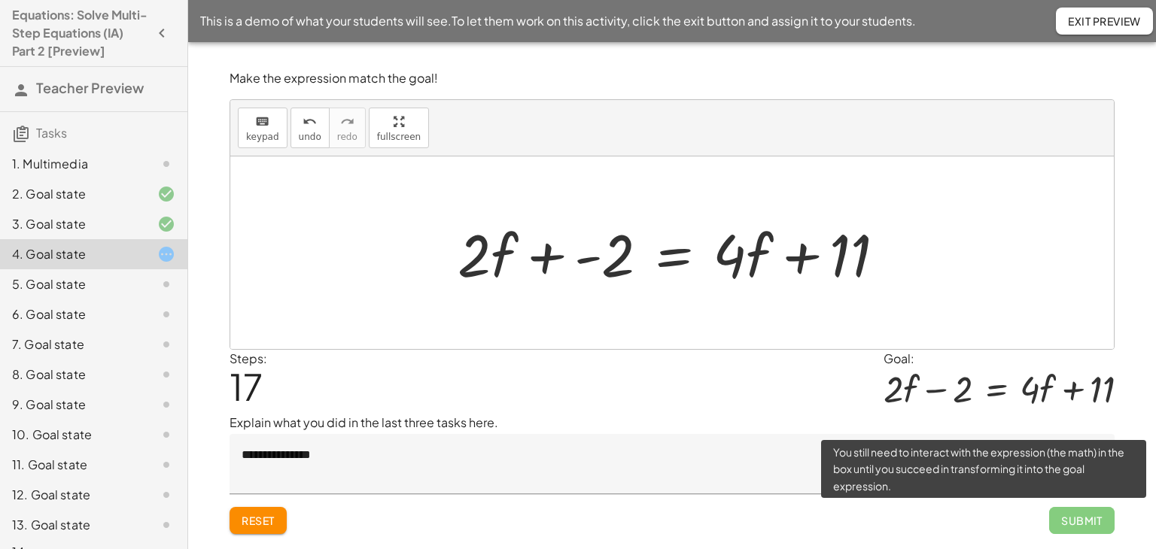
click at [1097, 519] on span "Submit" at bounding box center [1081, 520] width 65 height 27
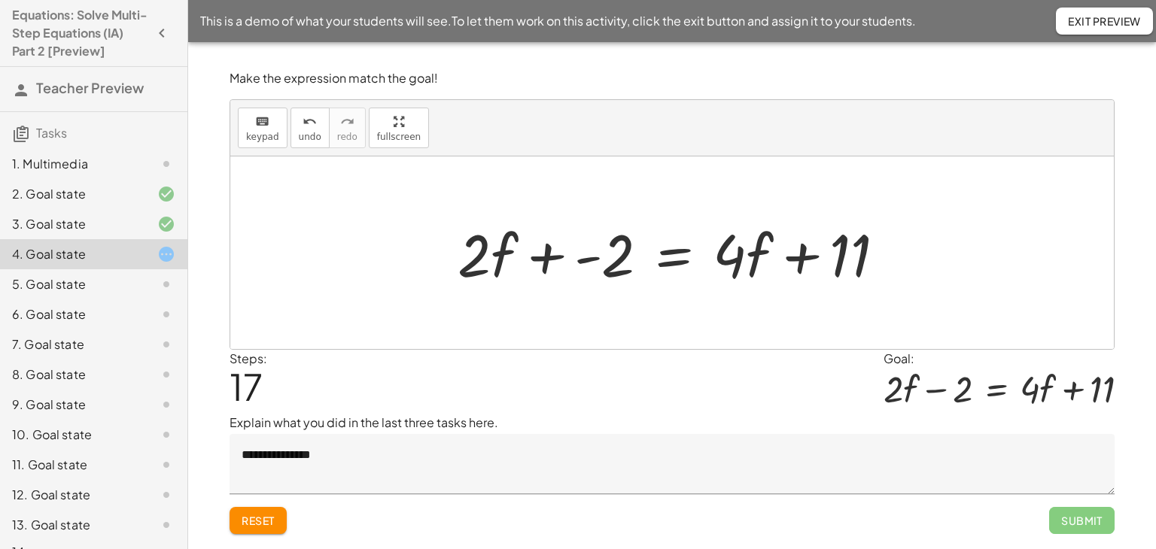
click at [795, 467] on textarea "**********" at bounding box center [672, 464] width 885 height 60
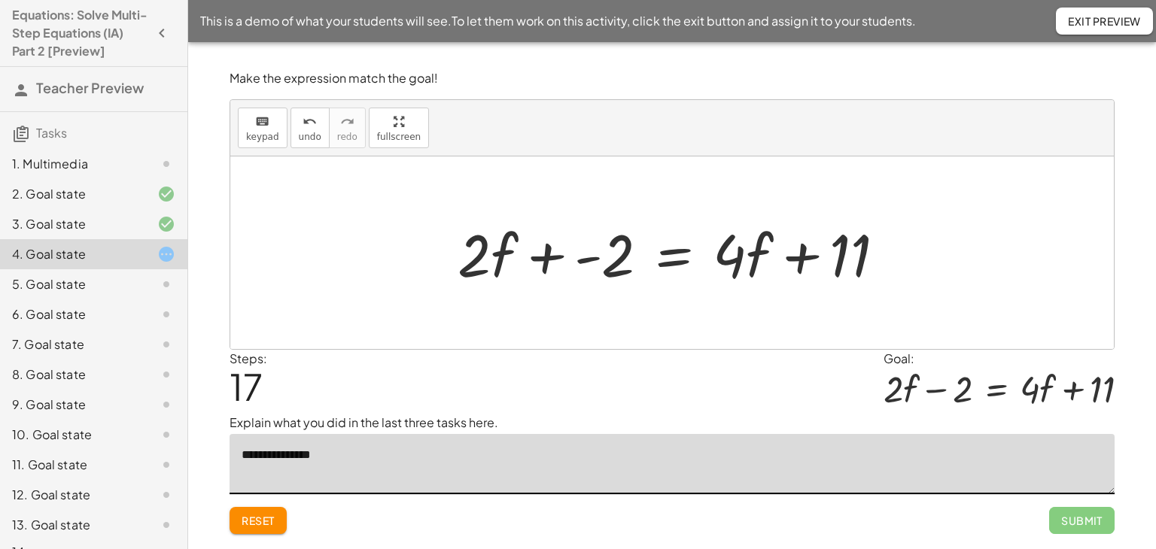
click at [549, 258] on div at bounding box center [677, 254] width 455 height 78
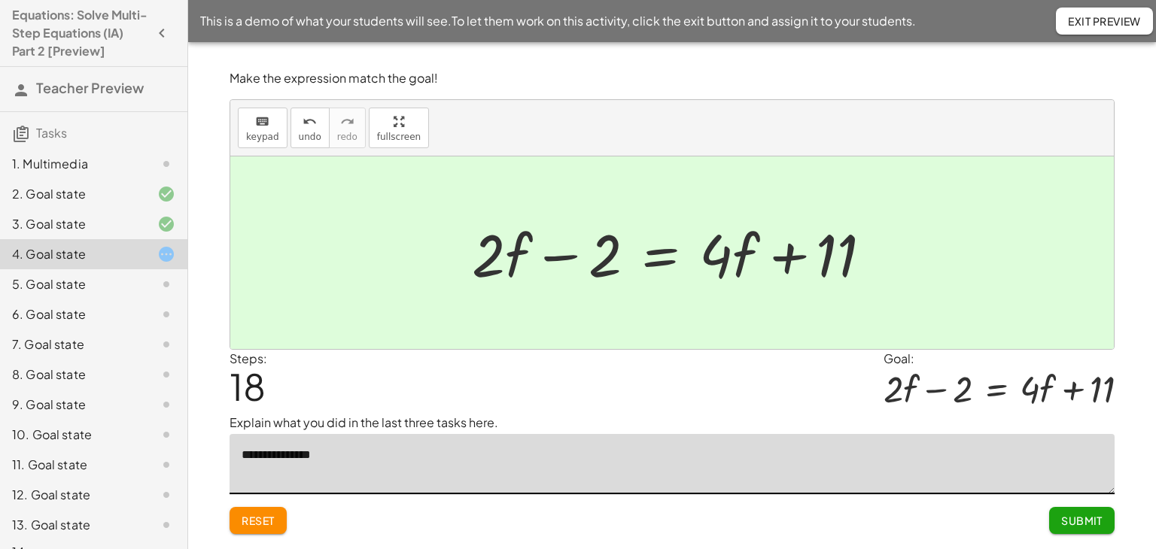
click at [1063, 510] on button "Submit" at bounding box center [1081, 520] width 65 height 27
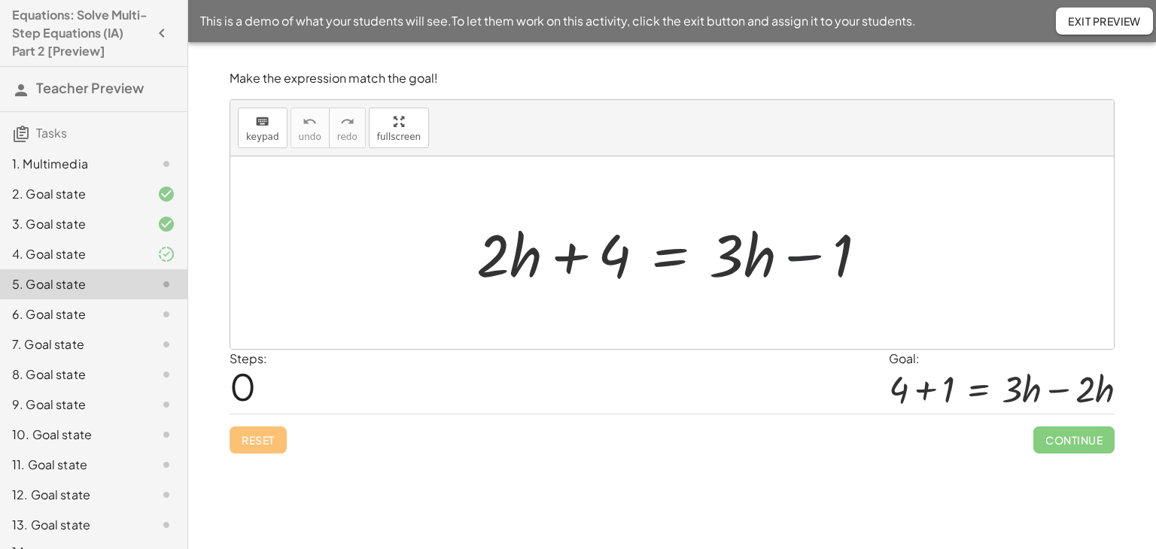
click at [829, 257] on div at bounding box center [678, 254] width 418 height 78
drag, startPoint x: 844, startPoint y: 260, endPoint x: 633, endPoint y: 211, distance: 216.4
drag, startPoint x: 807, startPoint y: 254, endPoint x: 616, endPoint y: 245, distance: 191.4
click at [616, 245] on div at bounding box center [678, 254] width 418 height 78
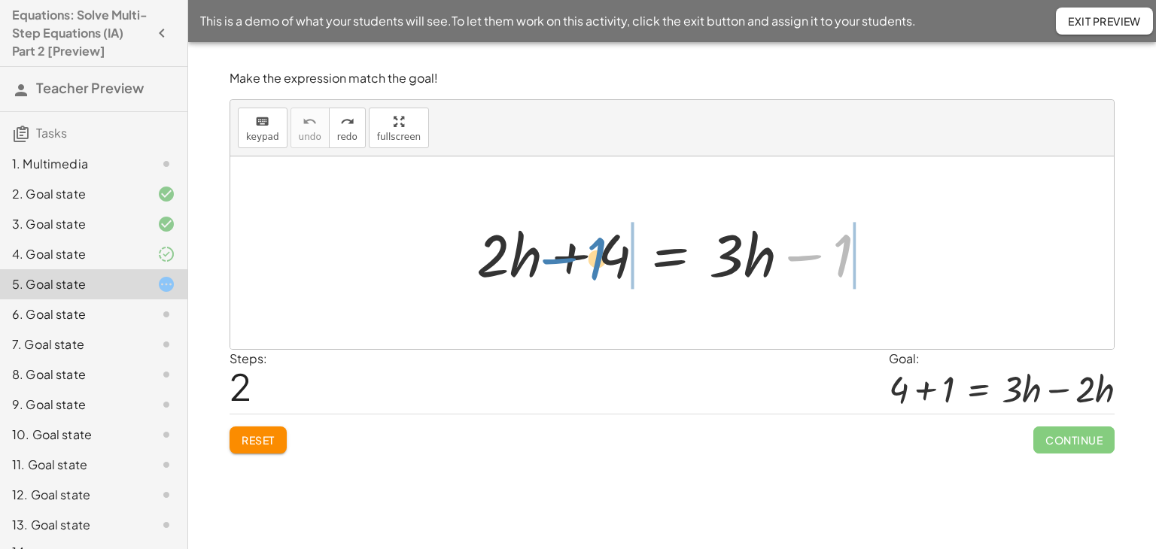
drag, startPoint x: 804, startPoint y: 254, endPoint x: 562, endPoint y: 256, distance: 242.4
click at [562, 256] on div at bounding box center [678, 254] width 418 height 78
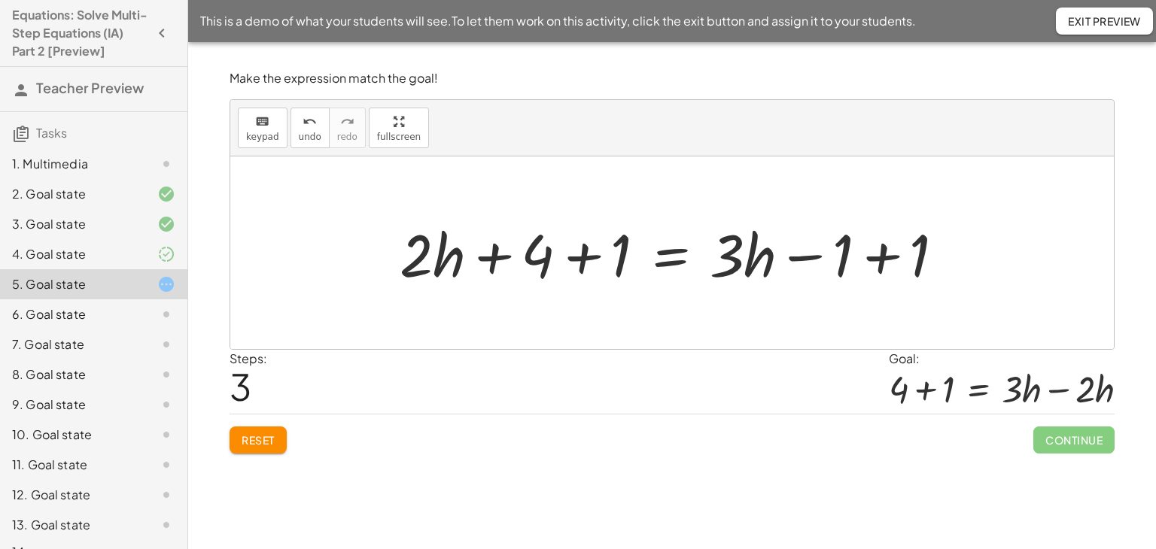
click at [886, 252] on div at bounding box center [678, 254] width 572 height 78
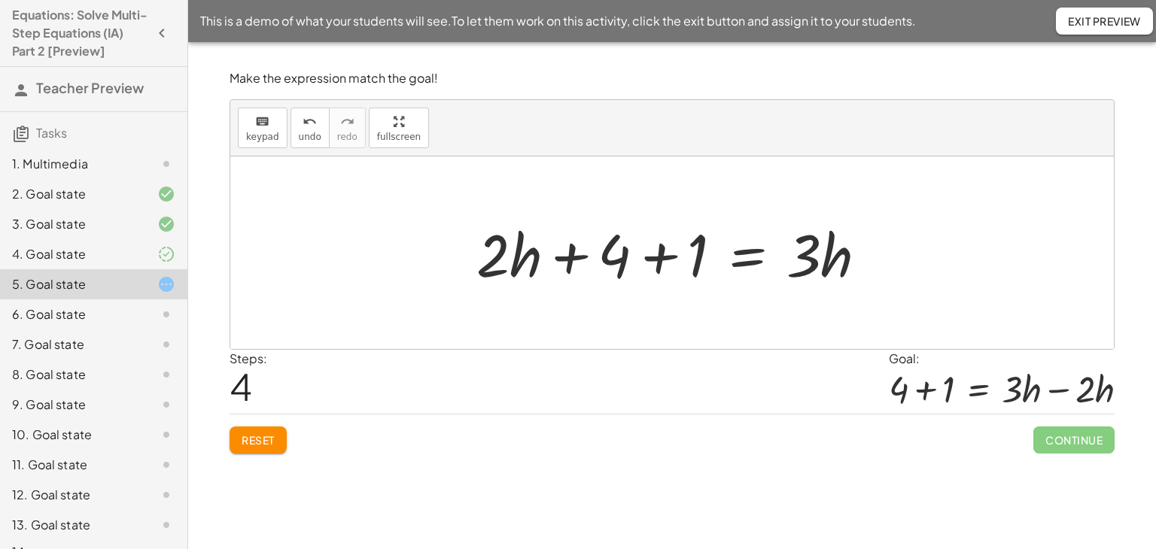
click at [662, 263] on div at bounding box center [678, 254] width 418 height 78
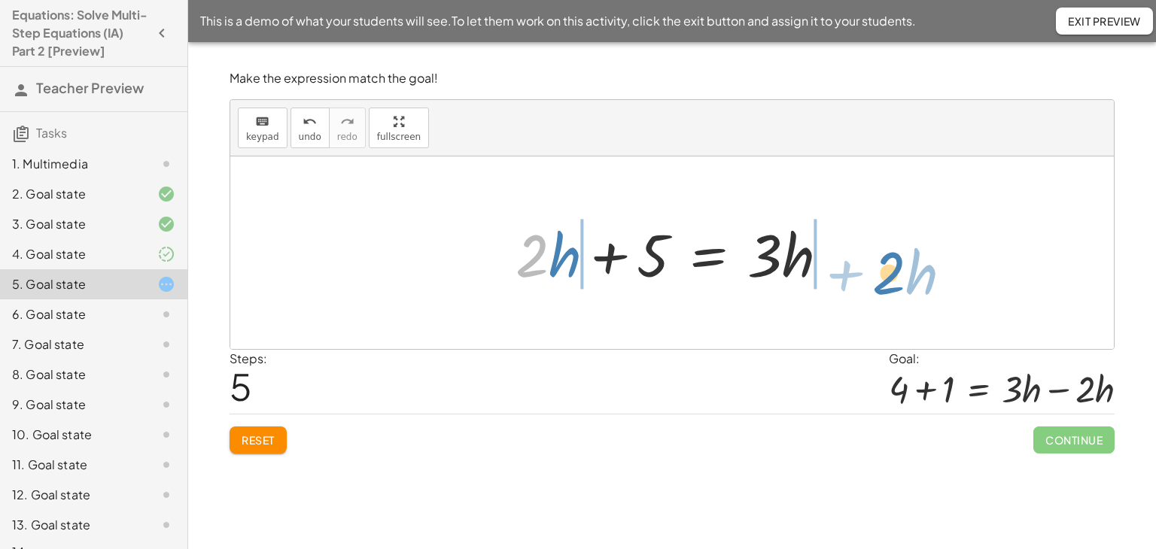
drag, startPoint x: 548, startPoint y: 255, endPoint x: 905, endPoint y: 272, distance: 357.2
click at [905, 272] on div "+ · 2 · h + 4 = + · 3 · h − 1 + · 2 · h + 4 + 1 = + · 3 · h − 1 + 1 + · 2 · h +…" at bounding box center [672, 253] width 884 height 193
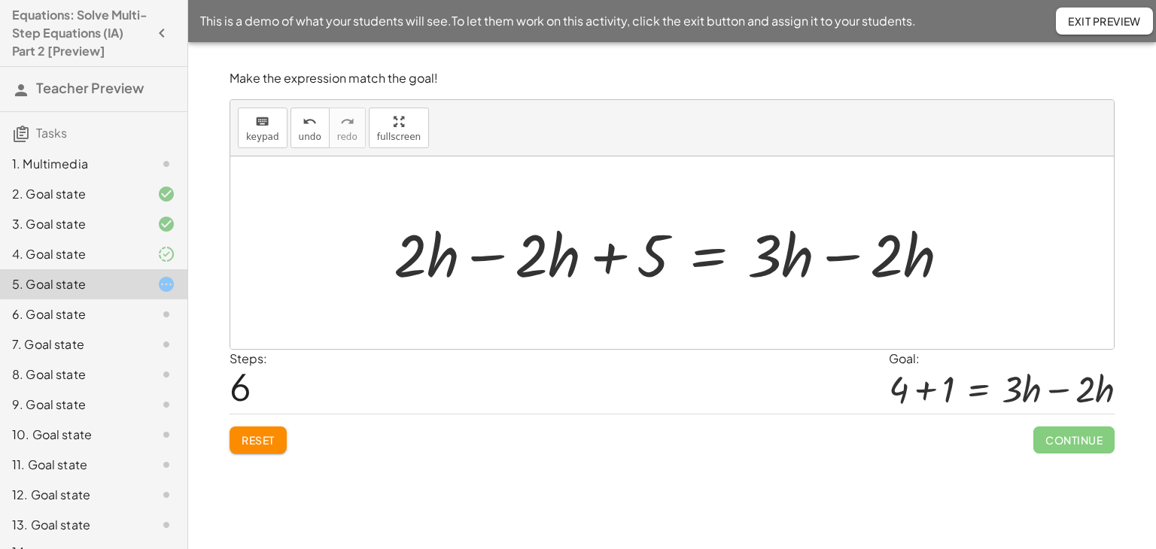
click at [848, 257] on div at bounding box center [677, 254] width 583 height 78
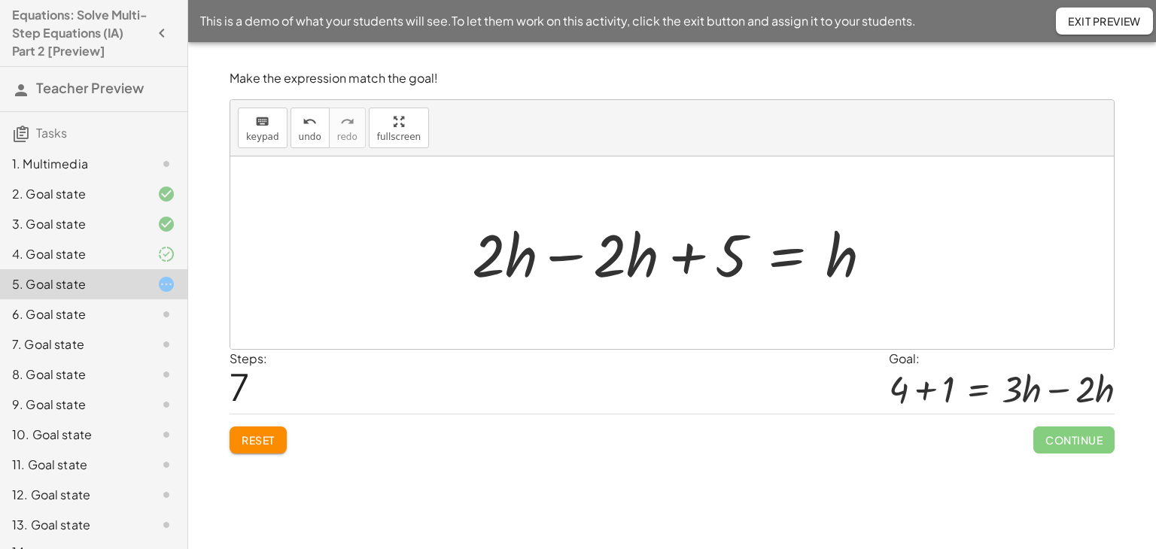
click at [573, 257] on div at bounding box center [678, 254] width 428 height 78
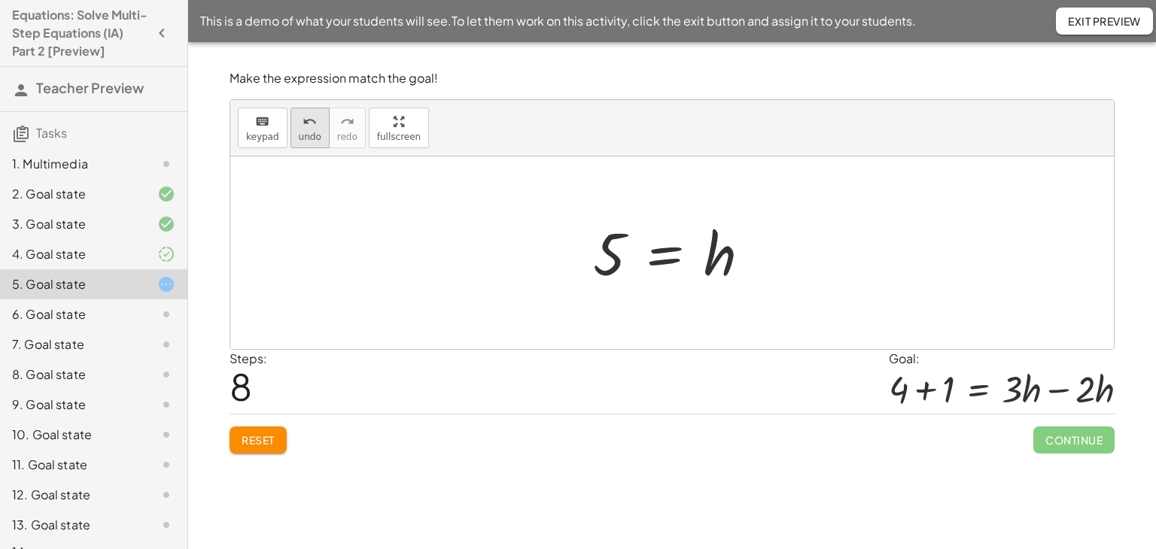
click at [318, 139] on button "undo undo" at bounding box center [310, 128] width 39 height 41
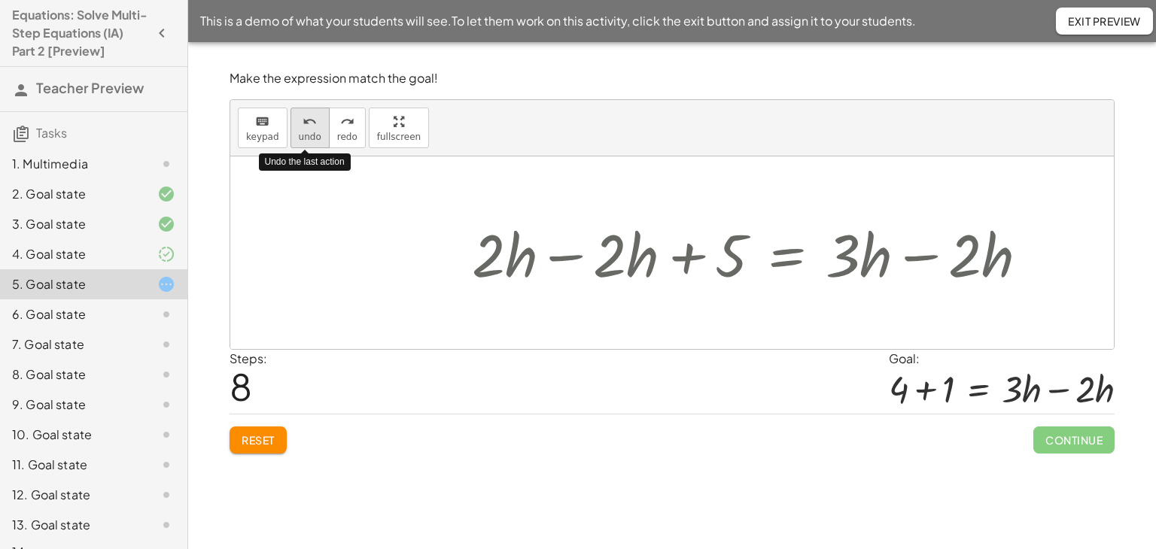
click at [304, 128] on icon "undo" at bounding box center [310, 122] width 14 height 18
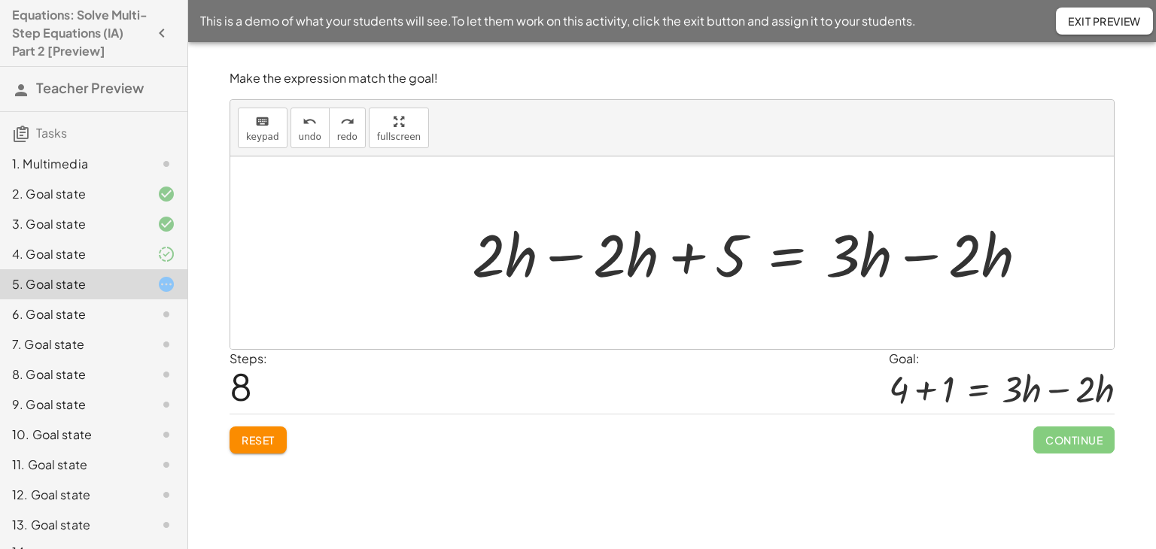
click at [576, 259] on div at bounding box center [755, 254] width 583 height 78
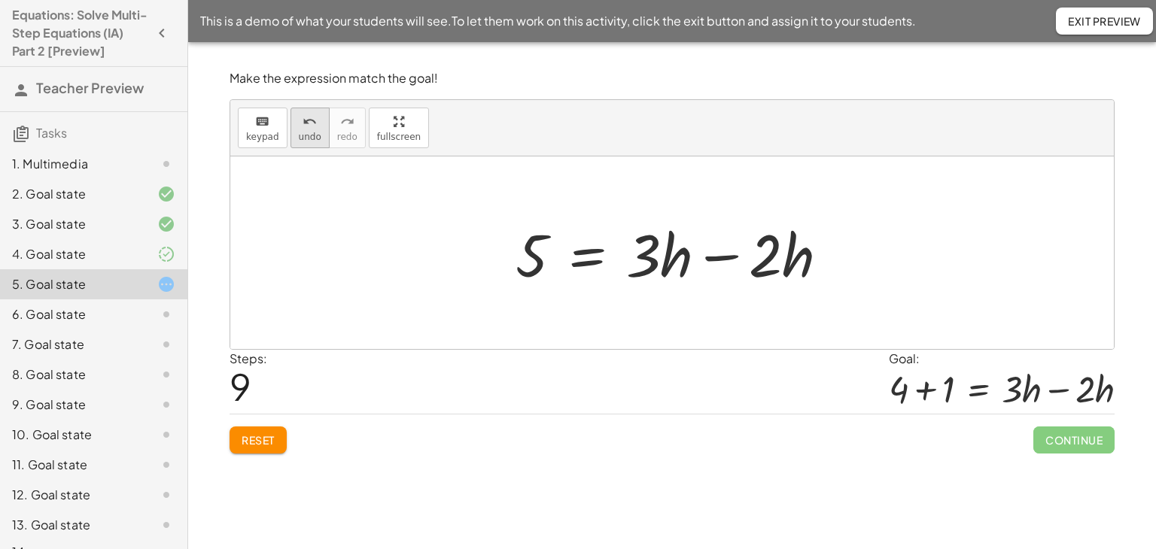
click at [308, 132] on span "undo" at bounding box center [310, 137] width 23 height 11
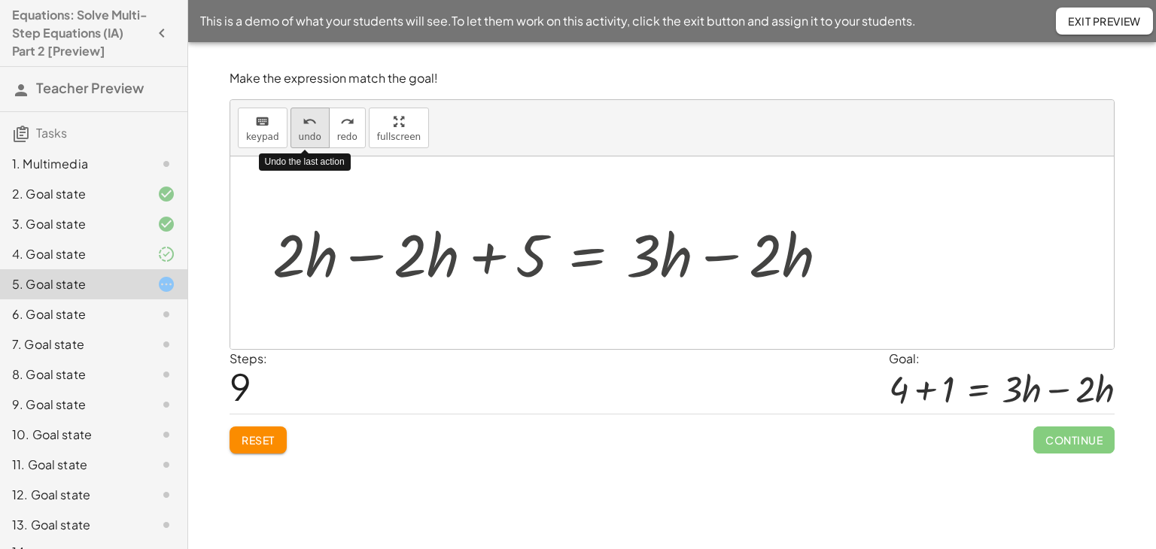
click at [308, 132] on span "undo" at bounding box center [310, 137] width 23 height 11
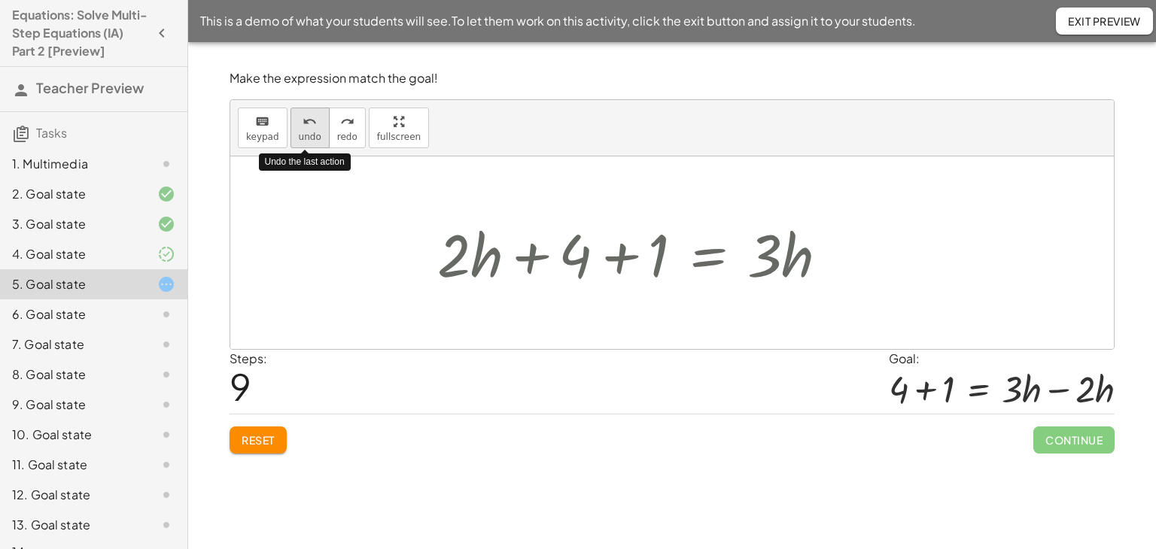
click at [308, 132] on span "undo" at bounding box center [310, 137] width 23 height 11
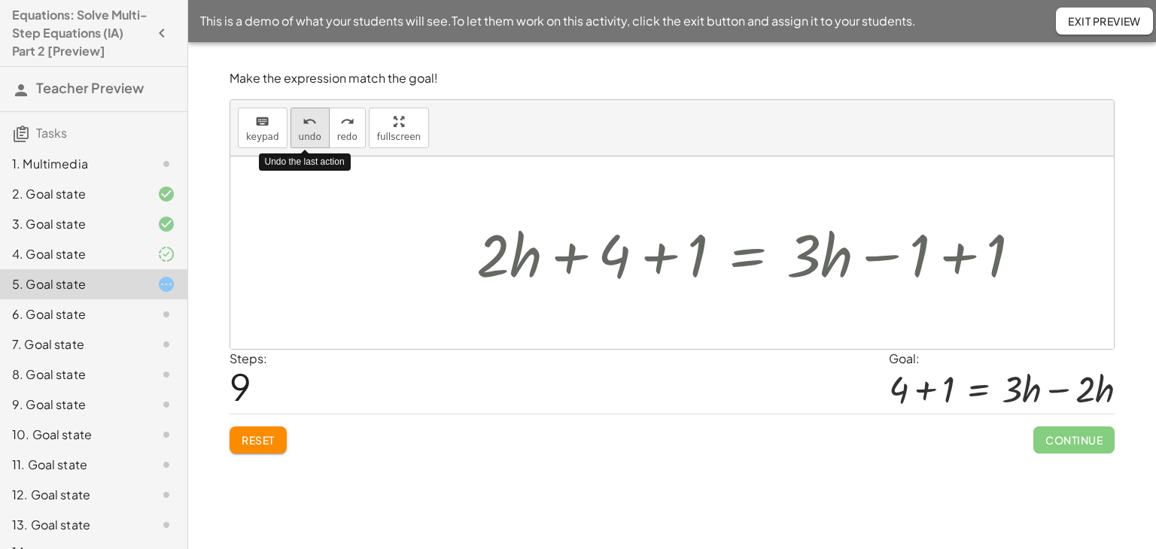
click at [308, 132] on span "undo" at bounding box center [310, 137] width 23 height 11
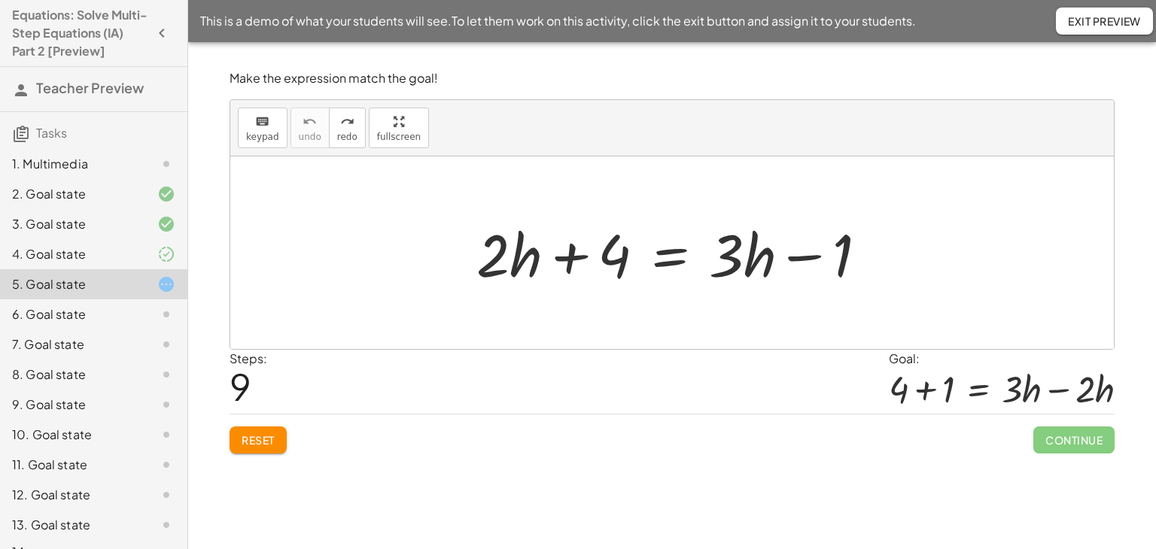
click at [261, 436] on span "Reset" at bounding box center [258, 441] width 33 height 14
drag, startPoint x: 495, startPoint y: 255, endPoint x: 482, endPoint y: 265, distance: 16.1
click at [482, 265] on div at bounding box center [678, 254] width 418 height 78
drag, startPoint x: 808, startPoint y: 257, endPoint x: 619, endPoint y: 258, distance: 188.9
click at [619, 258] on div at bounding box center [678, 254] width 418 height 78
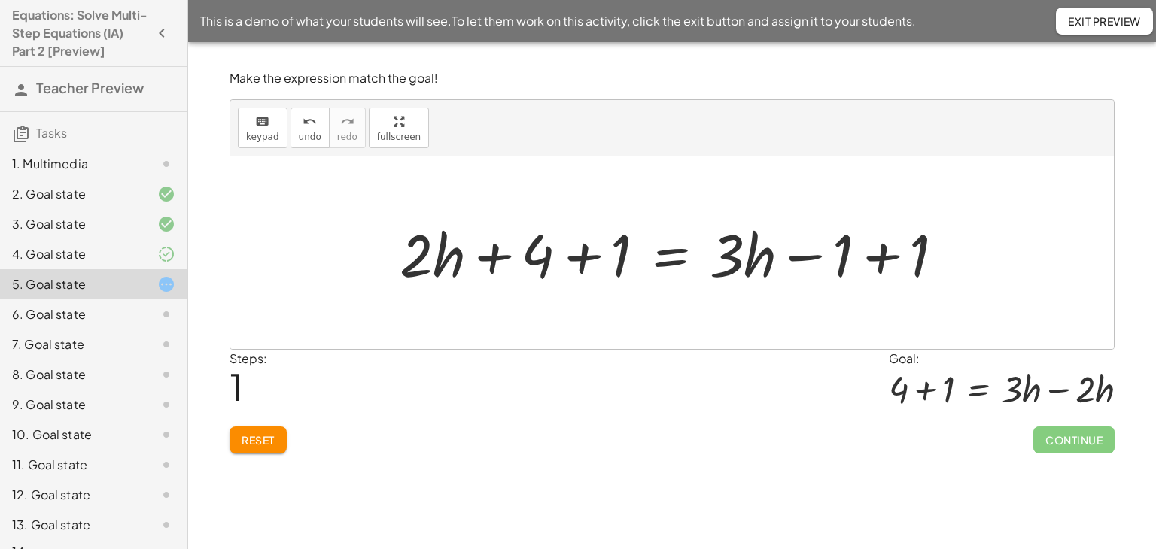
click at [882, 257] on div at bounding box center [678, 254] width 572 height 78
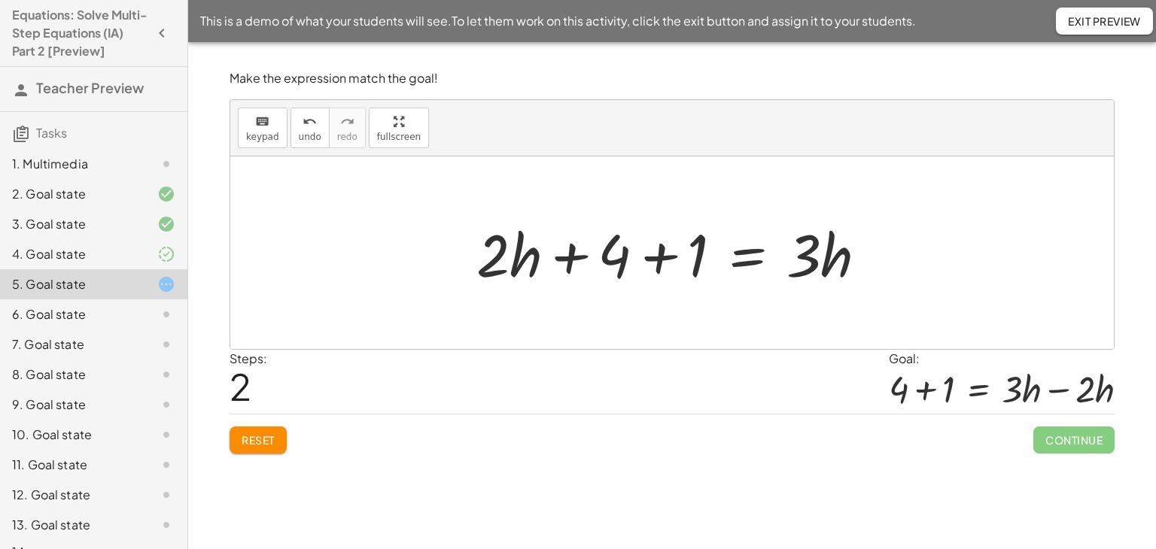
drag, startPoint x: 459, startPoint y: 265, endPoint x: 536, endPoint y: 247, distance: 78.9
click at [536, 247] on div "+ · 2 · h + 4 = + · 3 · h − 1 + · 2 · h + 4 + 1 = + · 3 · h − 1 + 1 + · 2 · h +…" at bounding box center [672, 253] width 437 height 85
drag, startPoint x: 494, startPoint y: 257, endPoint x: 922, endPoint y: 248, distance: 428.4
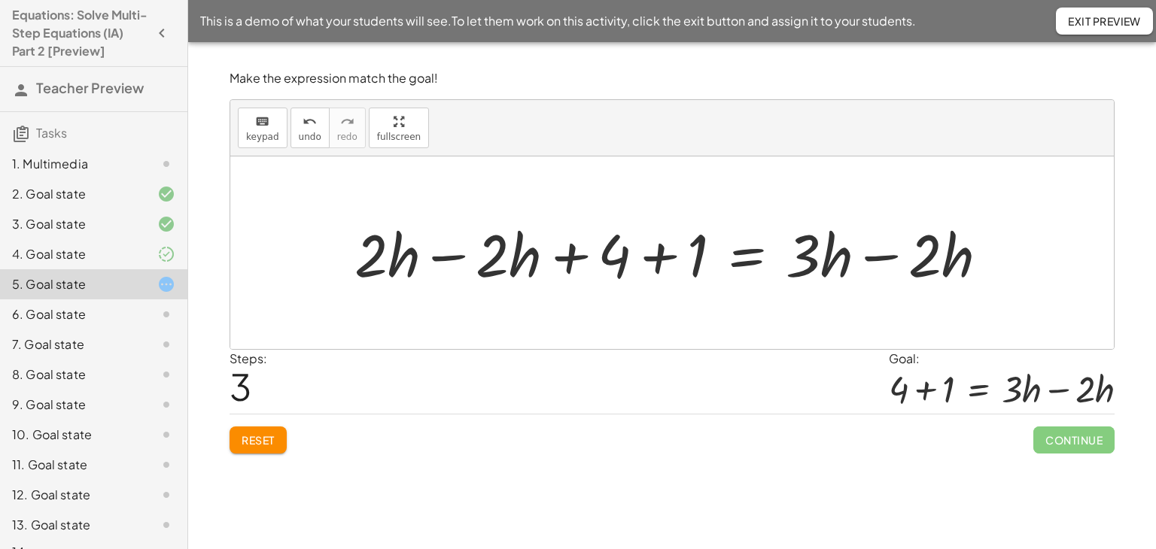
click at [449, 254] on div at bounding box center [677, 254] width 661 height 78
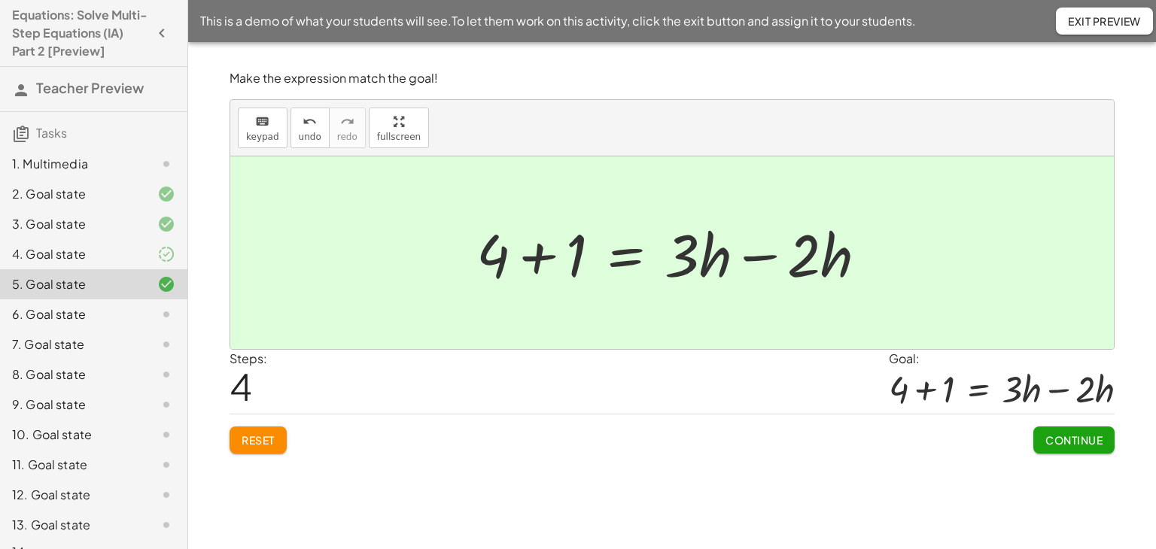
click at [1075, 436] on span "Continue" at bounding box center [1073, 441] width 57 height 14
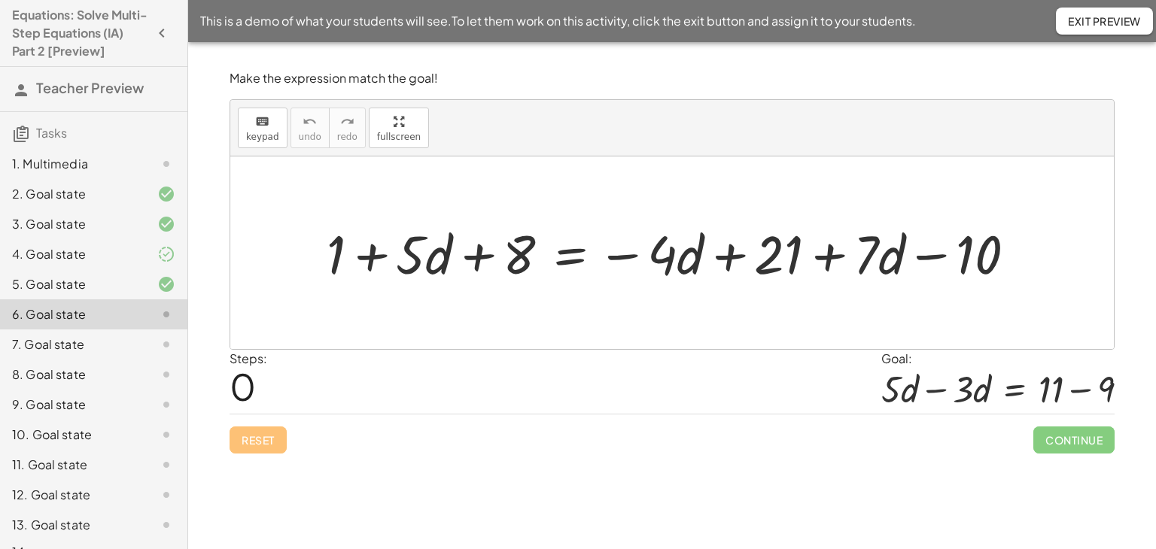
scroll to position [27, 0]
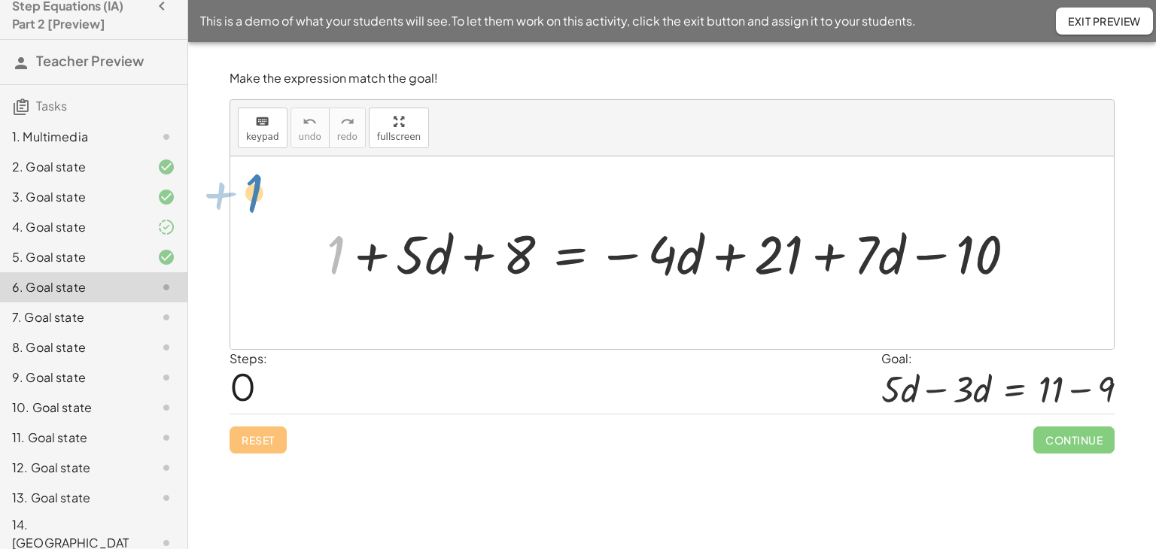
drag, startPoint x: 338, startPoint y: 257, endPoint x: 268, endPoint y: 236, distance: 73.3
drag, startPoint x: 337, startPoint y: 251, endPoint x: 534, endPoint y: 245, distance: 196.6
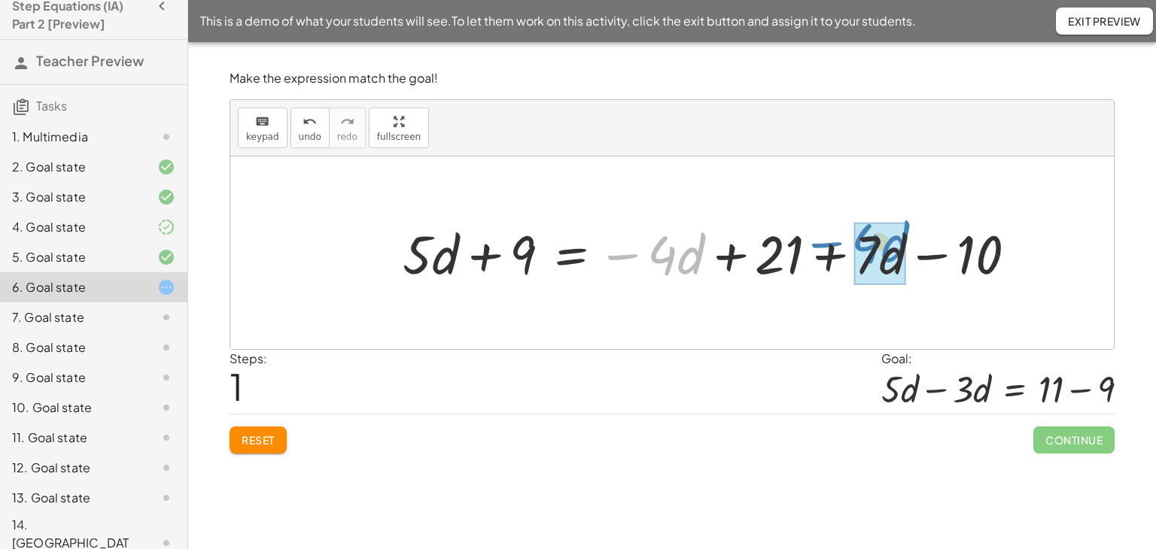
drag, startPoint x: 629, startPoint y: 258, endPoint x: 839, endPoint y: 253, distance: 210.1
click at [839, 253] on div at bounding box center [715, 253] width 641 height 70
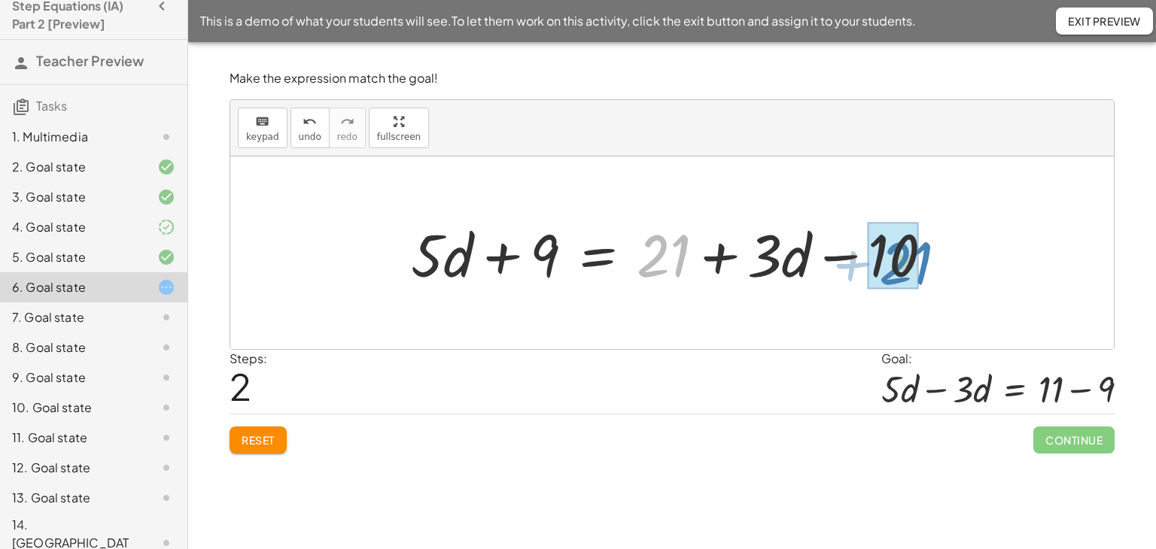
drag, startPoint x: 656, startPoint y: 260, endPoint x: 895, endPoint y: 269, distance: 238.7
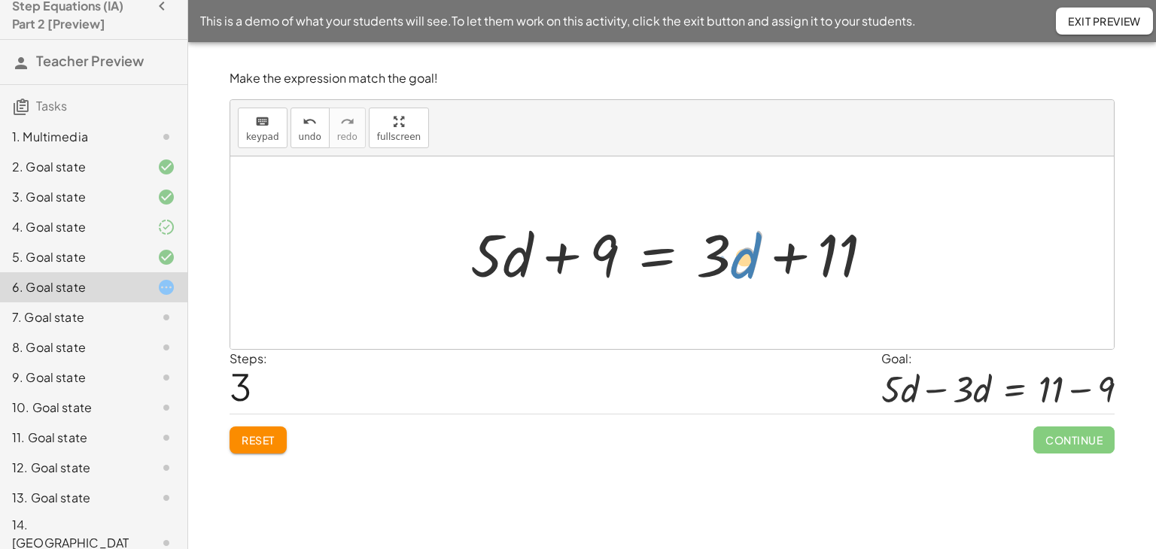
click at [738, 266] on div at bounding box center [678, 254] width 430 height 78
drag, startPoint x: 719, startPoint y: 258, endPoint x: 398, endPoint y: 254, distance: 320.7
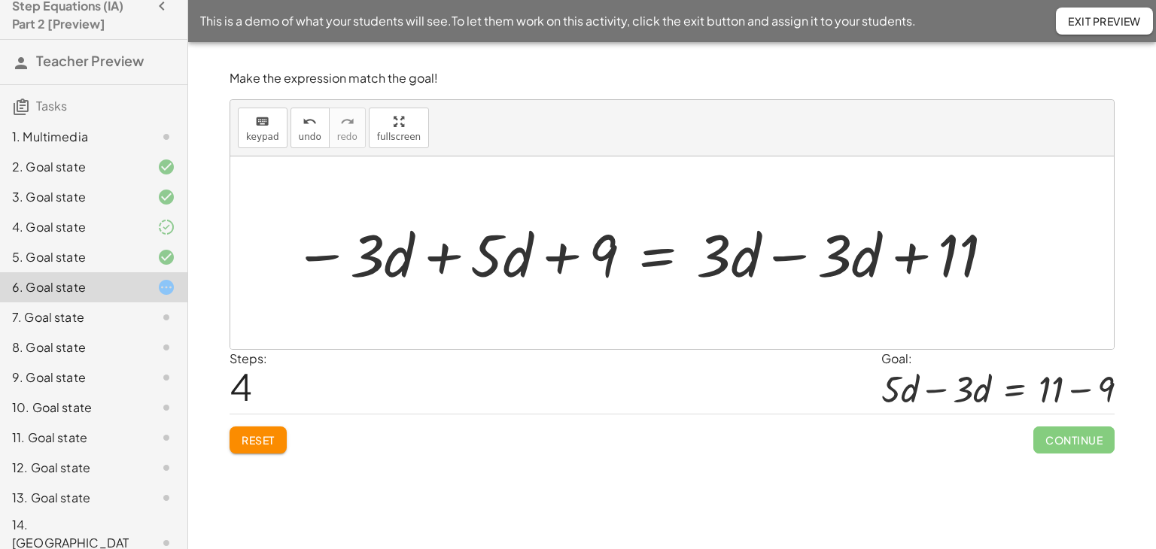
click at [796, 255] on div at bounding box center [644, 254] width 717 height 78
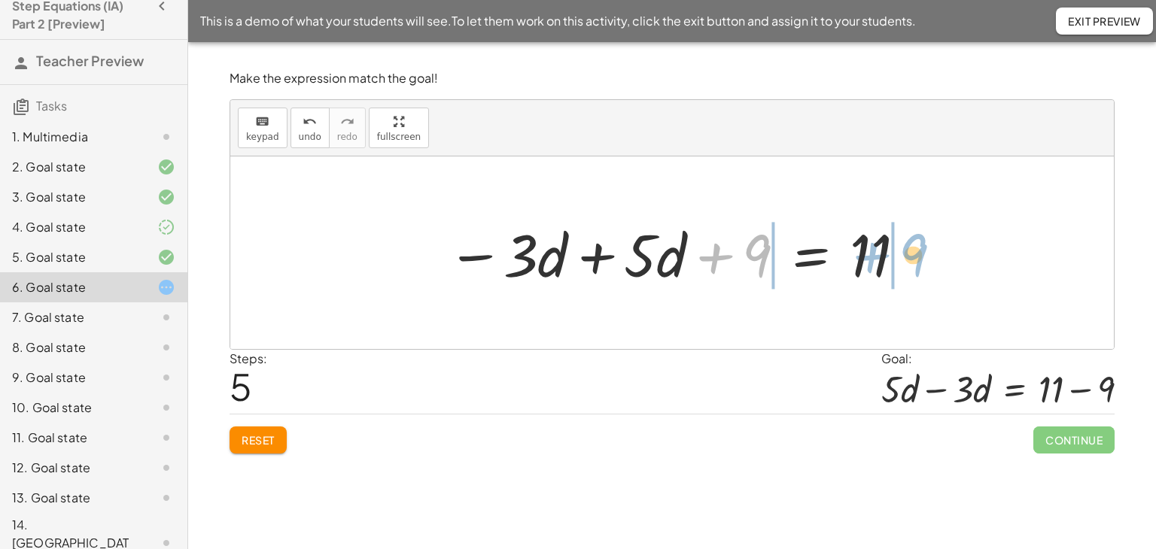
drag, startPoint x: 709, startPoint y: 254, endPoint x: 883, endPoint y: 260, distance: 174.0
click at [883, 260] on div at bounding box center [678, 254] width 476 height 78
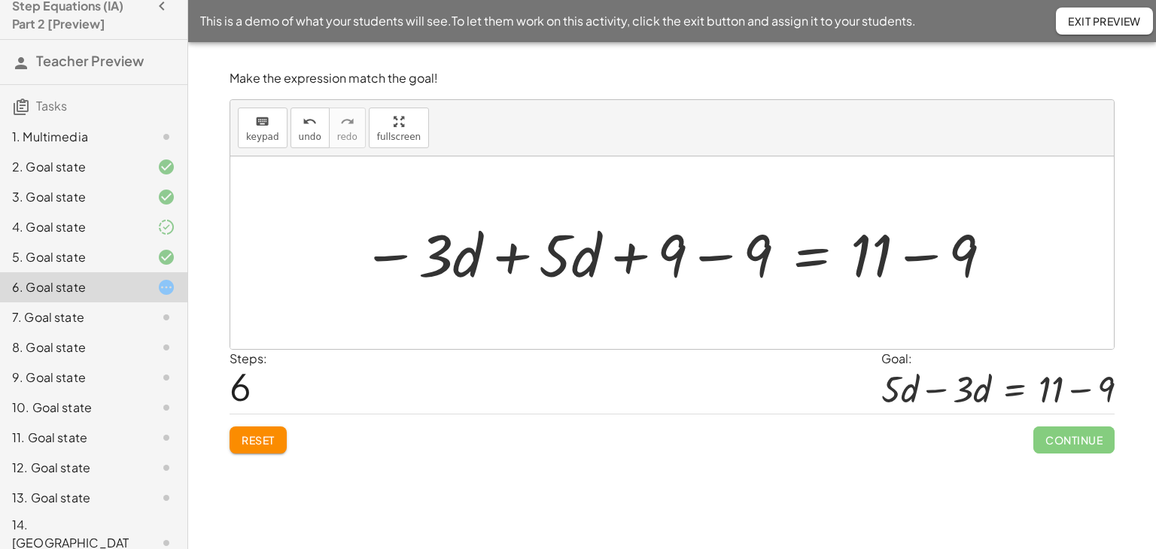
click at [711, 257] on div at bounding box center [678, 254] width 647 height 78
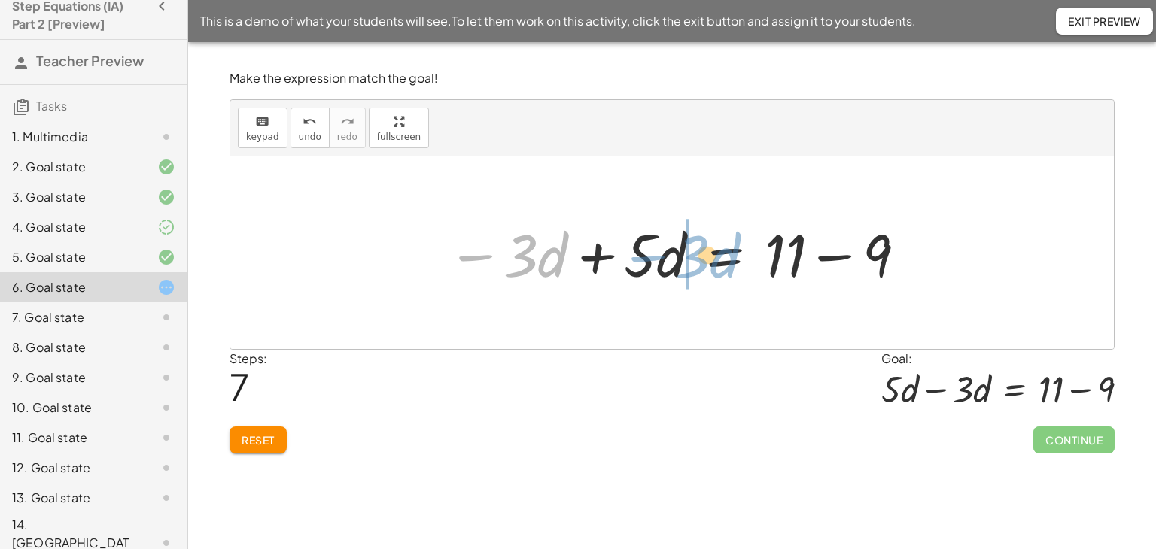
drag, startPoint x: 482, startPoint y: 256, endPoint x: 655, endPoint y: 257, distance: 173.1
click at [655, 257] on div at bounding box center [678, 254] width 476 height 78
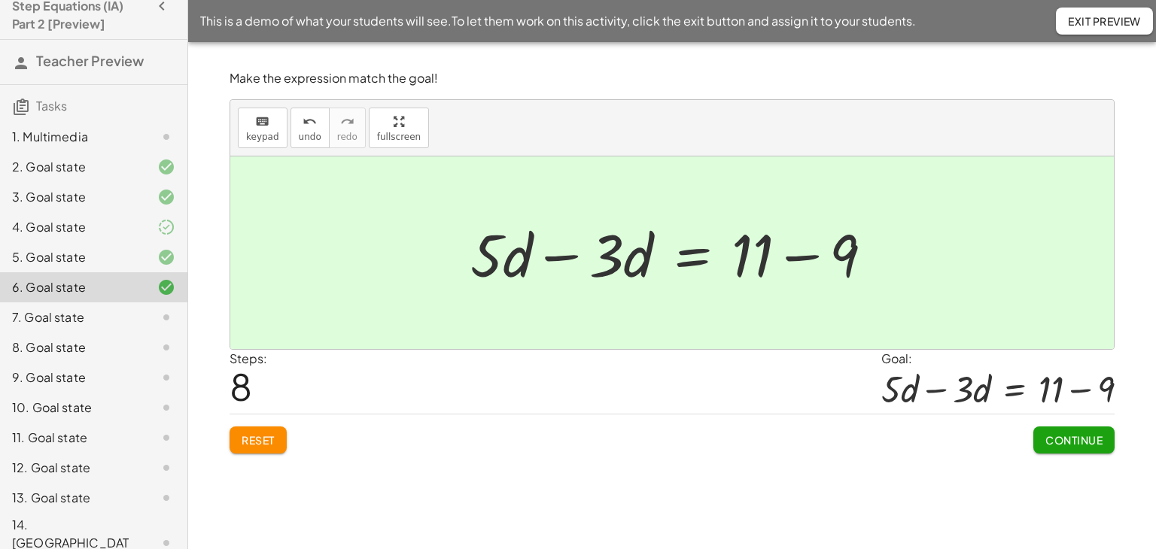
click at [1079, 440] on span "Continue" at bounding box center [1073, 441] width 57 height 14
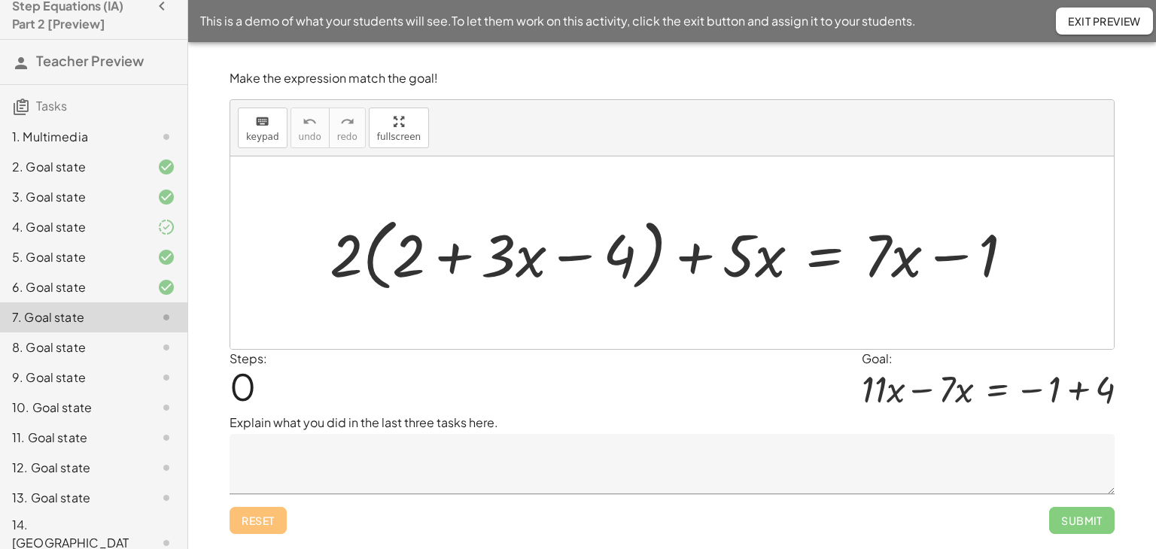
click at [346, 260] on div at bounding box center [677, 253] width 711 height 87
drag, startPoint x: 347, startPoint y: 265, endPoint x: 492, endPoint y: 245, distance: 146.7
click at [492, 245] on div at bounding box center [677, 253] width 711 height 87
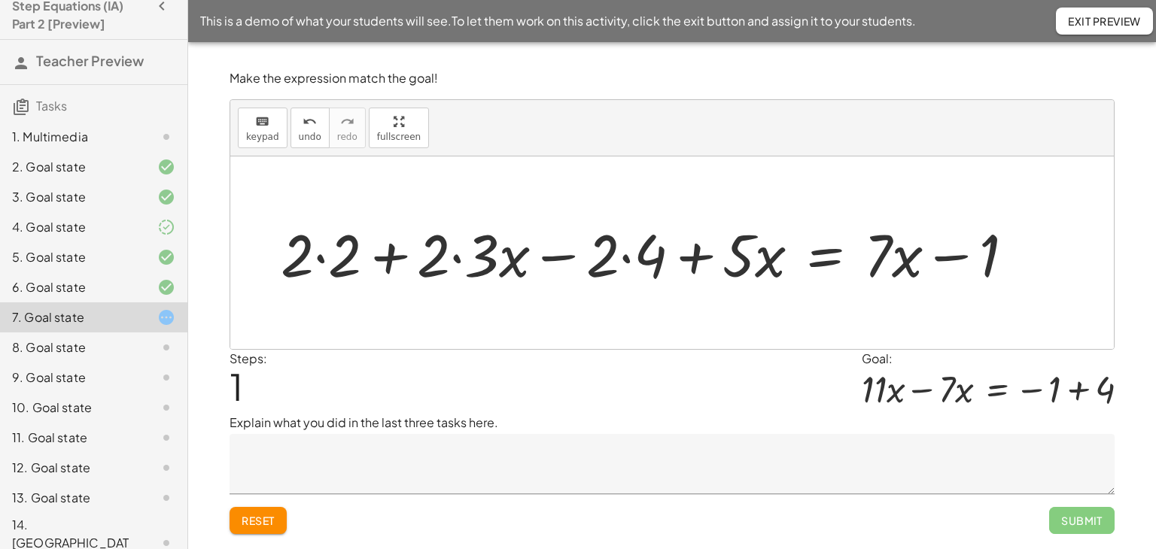
click at [312, 257] on div at bounding box center [653, 254] width 760 height 78
click at [319, 262] on div at bounding box center [653, 254] width 760 height 78
click at [458, 261] on div at bounding box center [677, 254] width 714 height 78
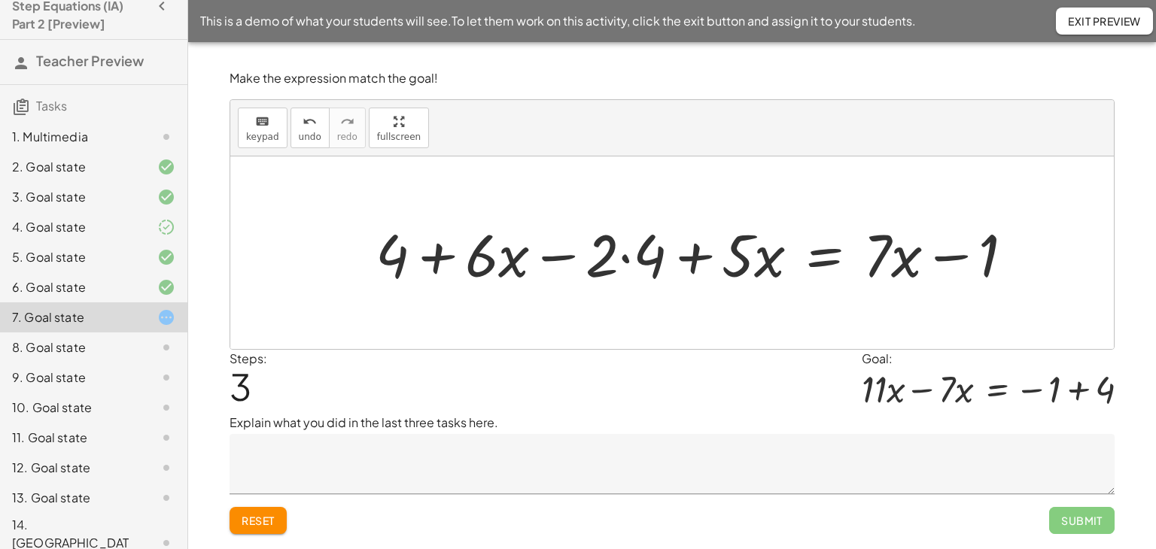
click at [626, 260] on div at bounding box center [700, 254] width 665 height 78
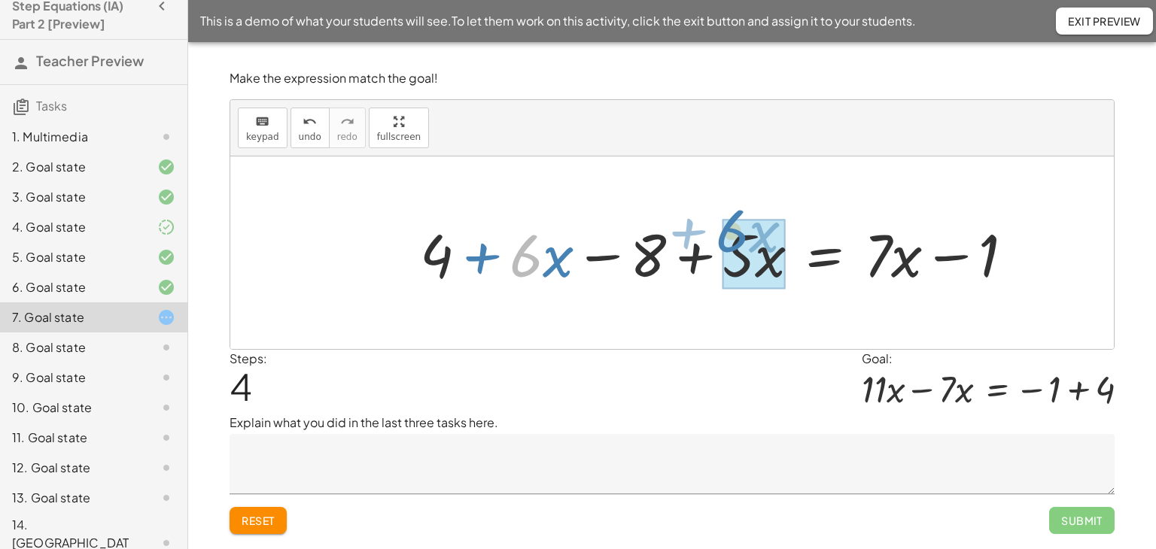
drag, startPoint x: 528, startPoint y: 261, endPoint x: 747, endPoint y: 254, distance: 219.2
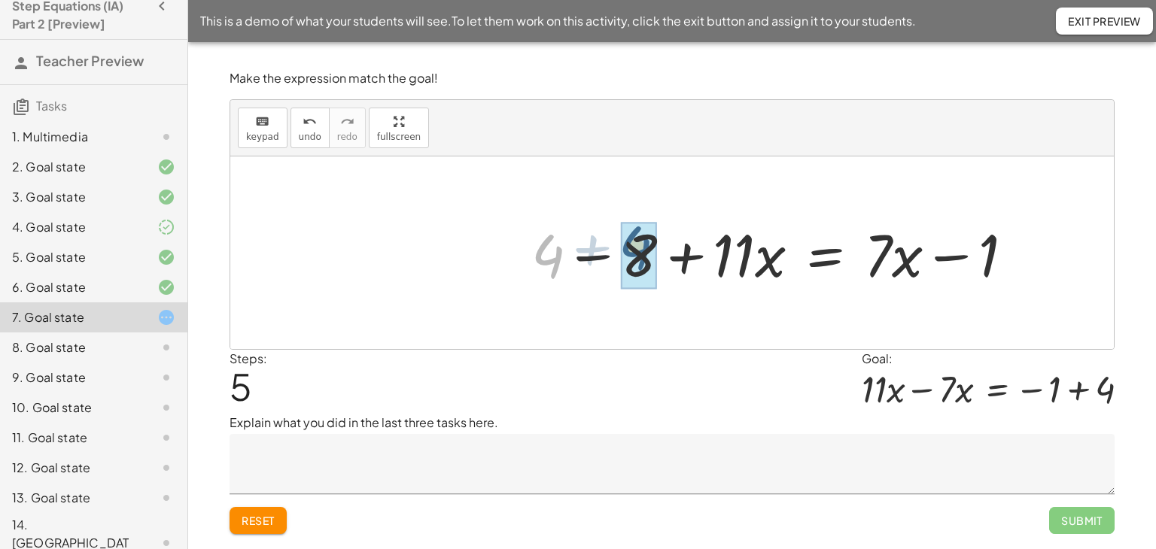
drag, startPoint x: 553, startPoint y: 256, endPoint x: 642, endPoint y: 251, distance: 88.9
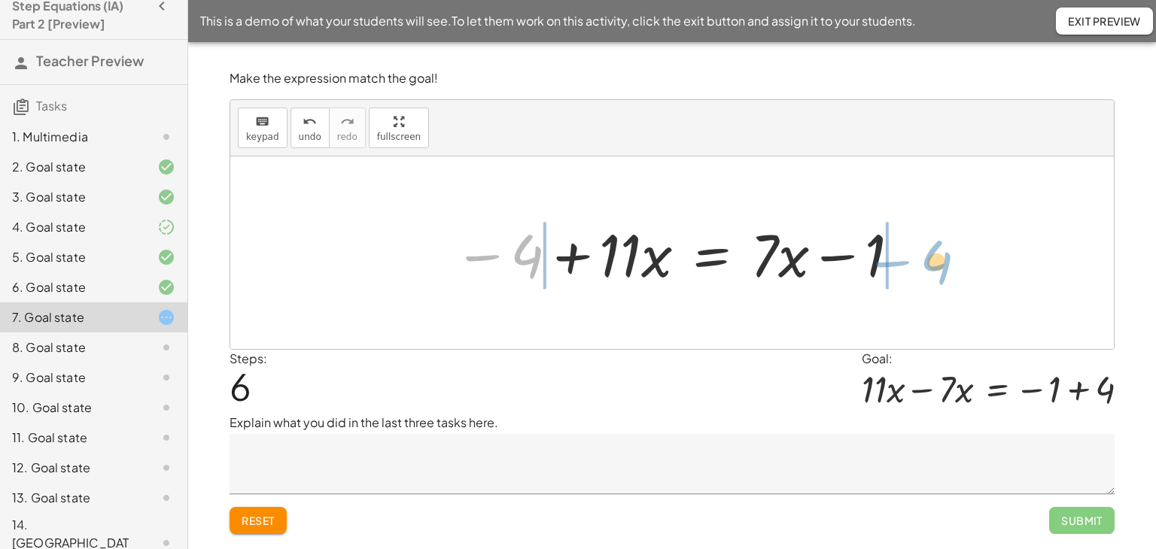
drag, startPoint x: 484, startPoint y: 252, endPoint x: 893, endPoint y: 258, distance: 409.5
click at [893, 258] on div at bounding box center [678, 254] width 464 height 78
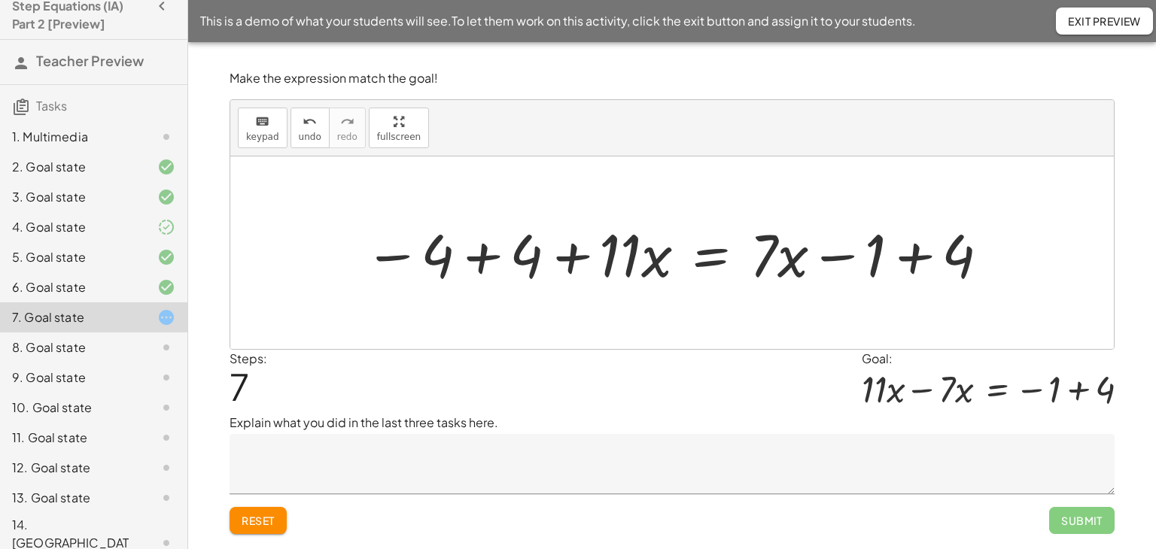
click at [482, 253] on div at bounding box center [678, 254] width 642 height 78
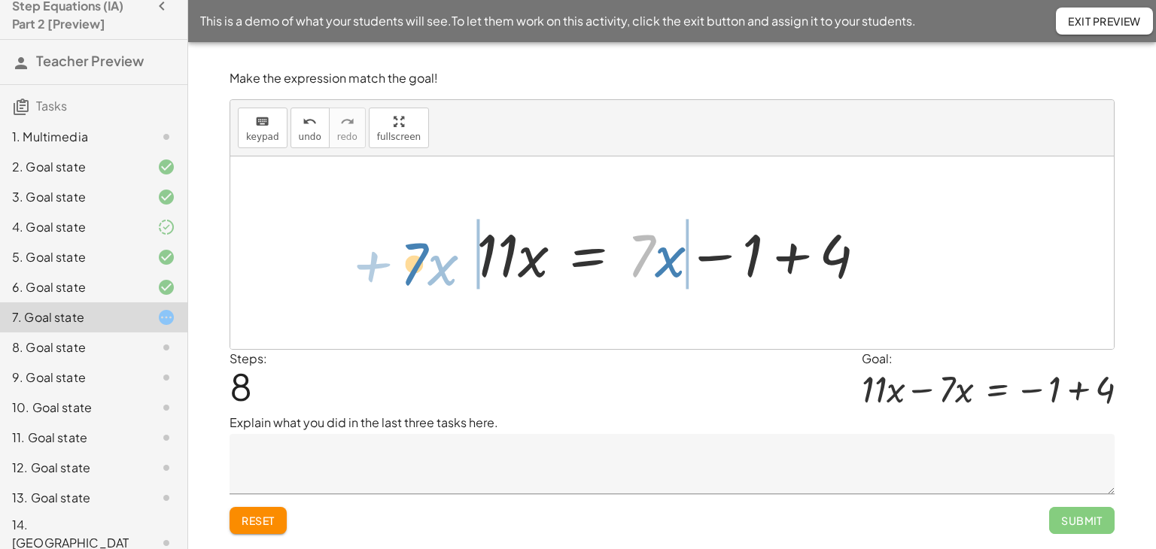
drag, startPoint x: 643, startPoint y: 257, endPoint x: 415, endPoint y: 265, distance: 227.5
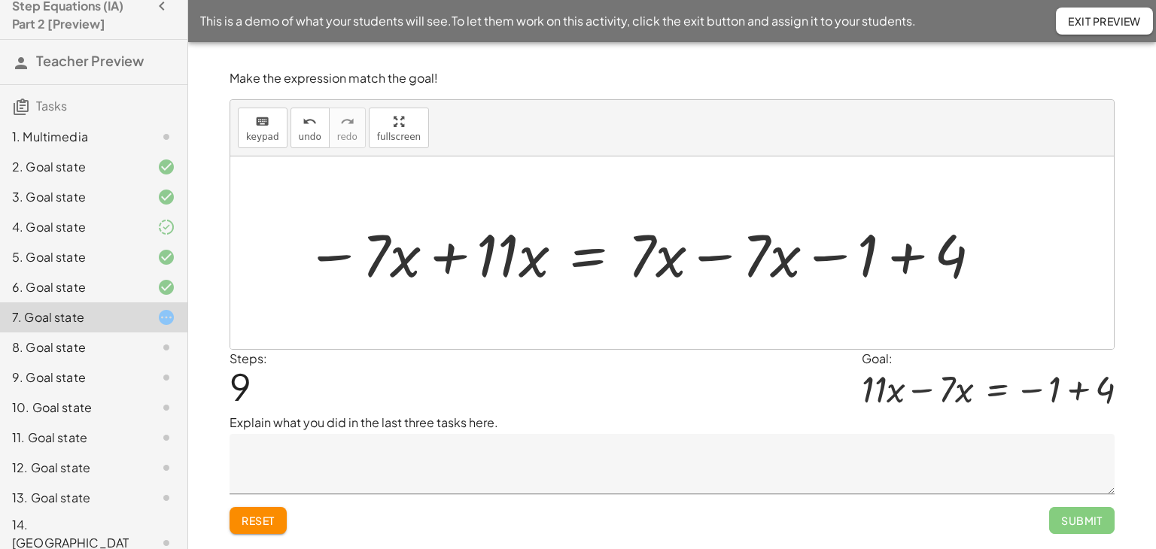
click at [715, 256] on div at bounding box center [644, 254] width 693 height 78
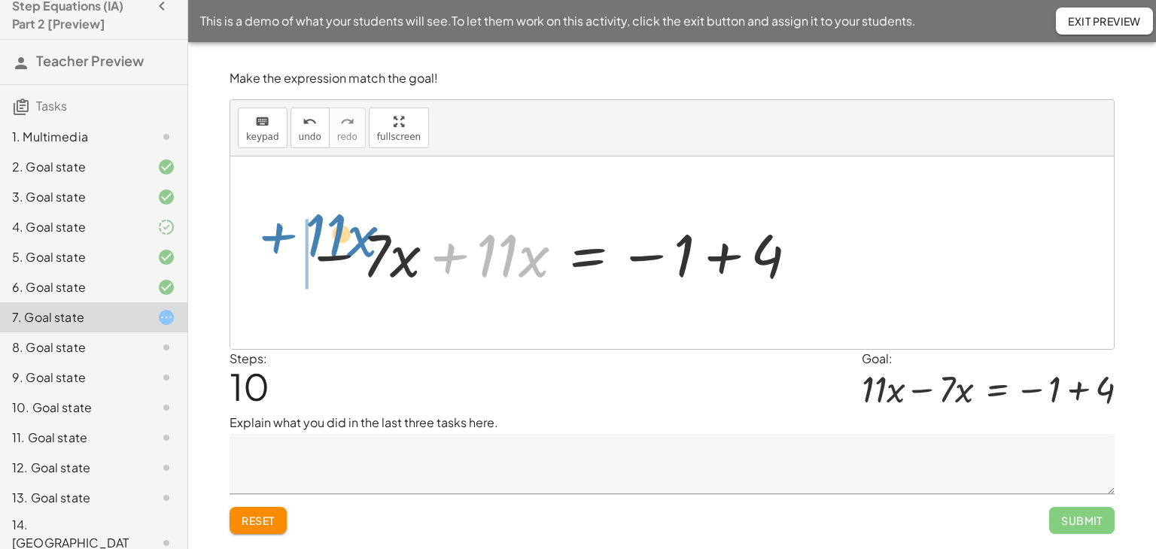
drag, startPoint x: 452, startPoint y: 255, endPoint x: 280, endPoint y: 235, distance: 173.6
click at [280, 235] on div "+ · 2 · ( + 2 + · 3 · x − 4 ) + · 5 · x = + · 7 · x − 1 + · 2 · 2 + · 2 · 3 · x…" at bounding box center [672, 253] width 884 height 193
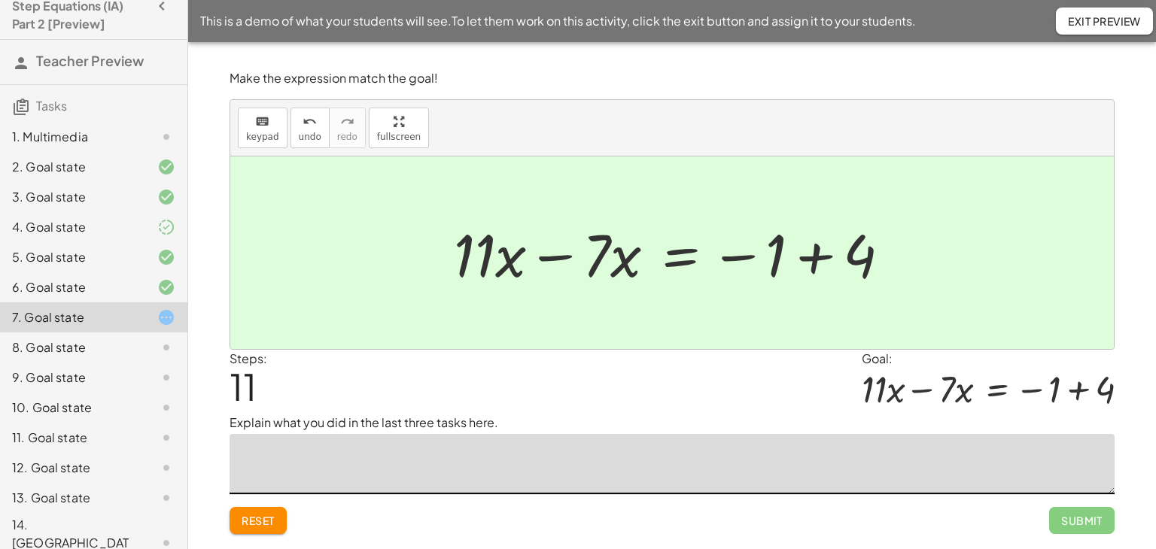
click at [641, 451] on textarea at bounding box center [672, 464] width 885 height 60
type textarea "**********"
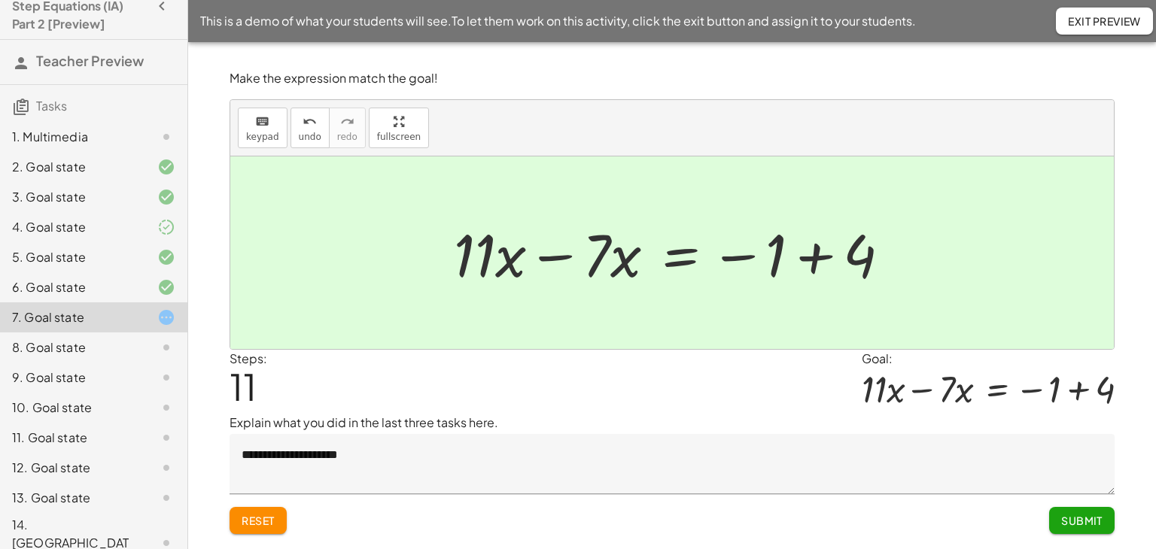
click at [1072, 528] on button "Submit" at bounding box center [1081, 520] width 65 height 27
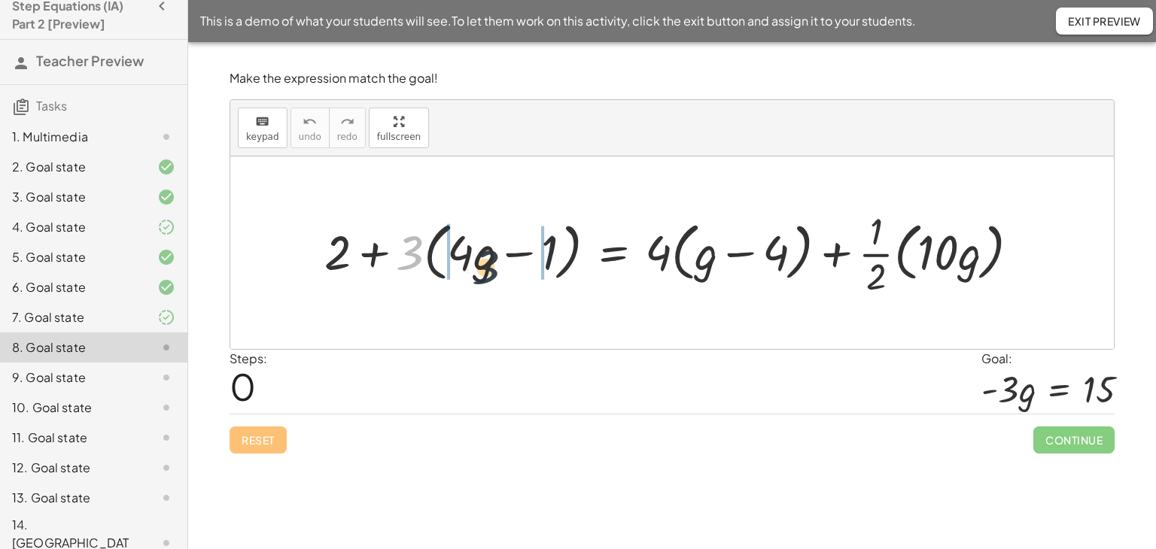
drag, startPoint x: 412, startPoint y: 251, endPoint x: 491, endPoint y: 266, distance: 80.5
click at [491, 266] on div at bounding box center [678, 252] width 723 height 94
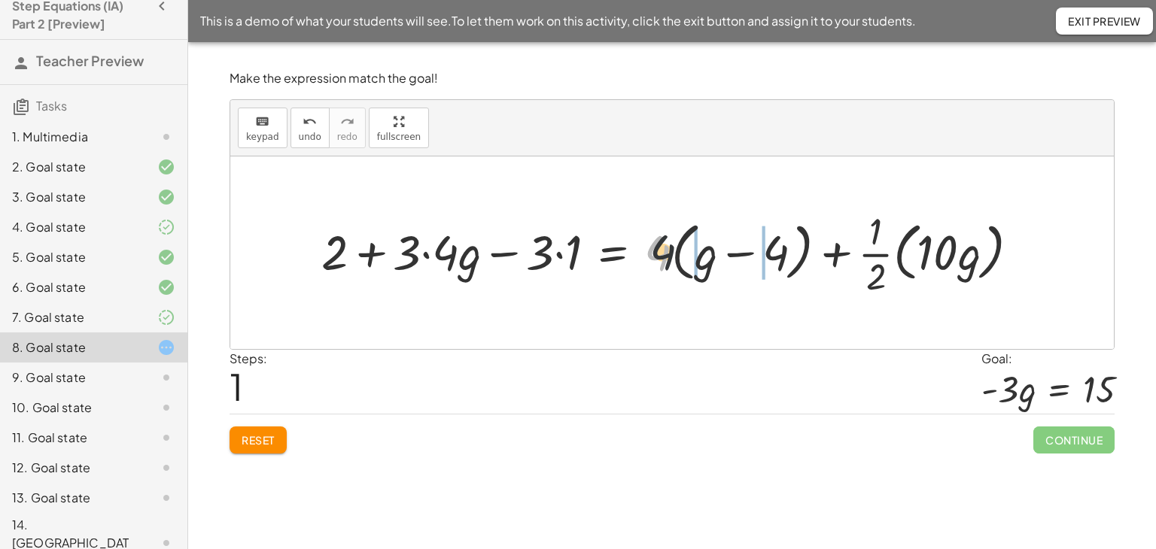
drag, startPoint x: 657, startPoint y: 257, endPoint x: 756, endPoint y: 250, distance: 98.8
click at [756, 250] on div at bounding box center [676, 252] width 725 height 94
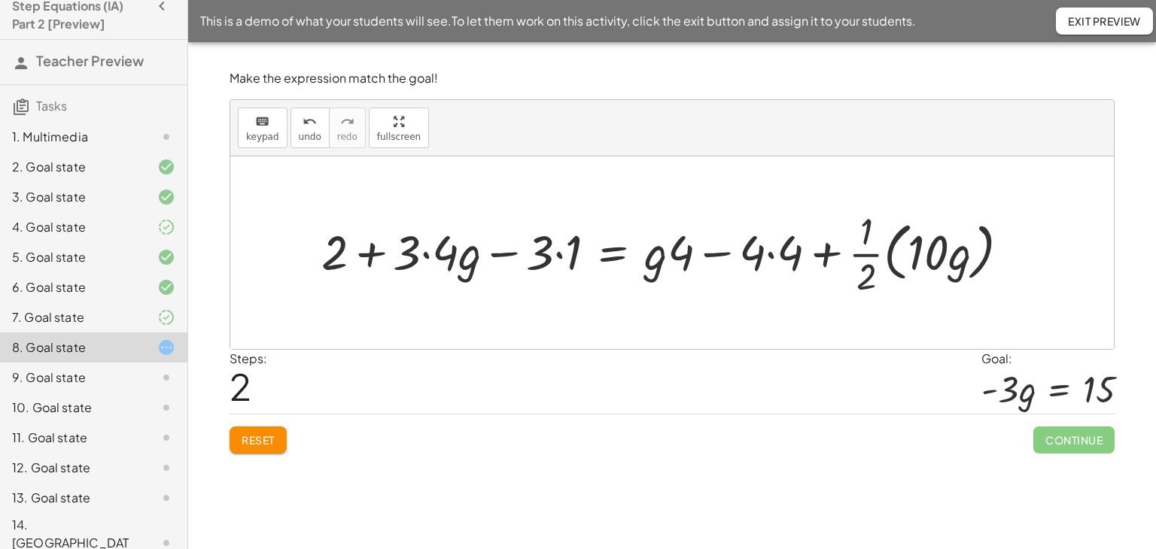
click at [44, 377] on div "9. Goal state" at bounding box center [72, 378] width 121 height 18
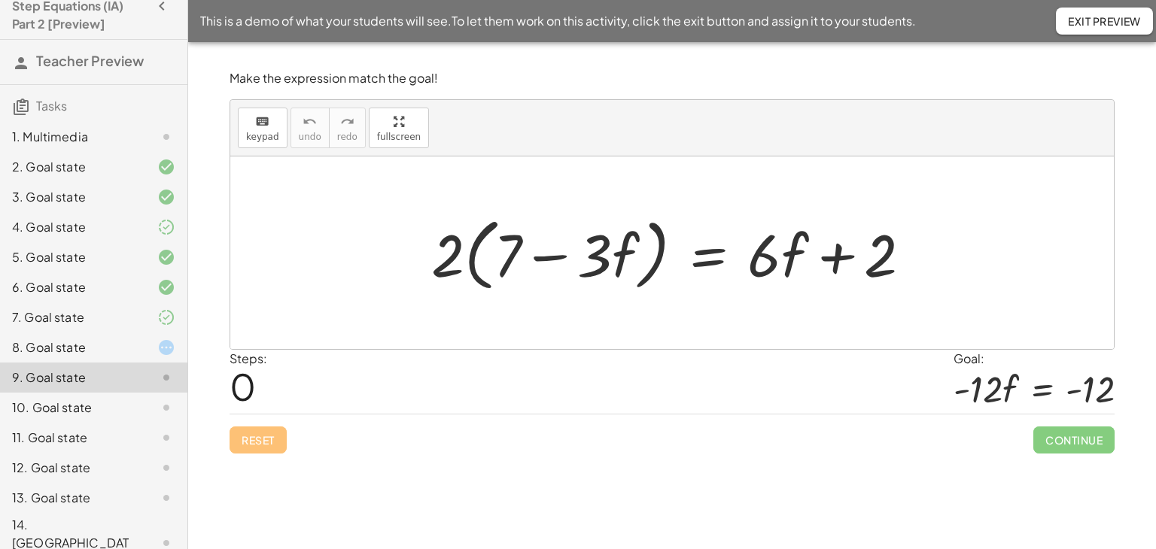
click at [50, 401] on div "10. Goal state" at bounding box center [72, 408] width 121 height 18
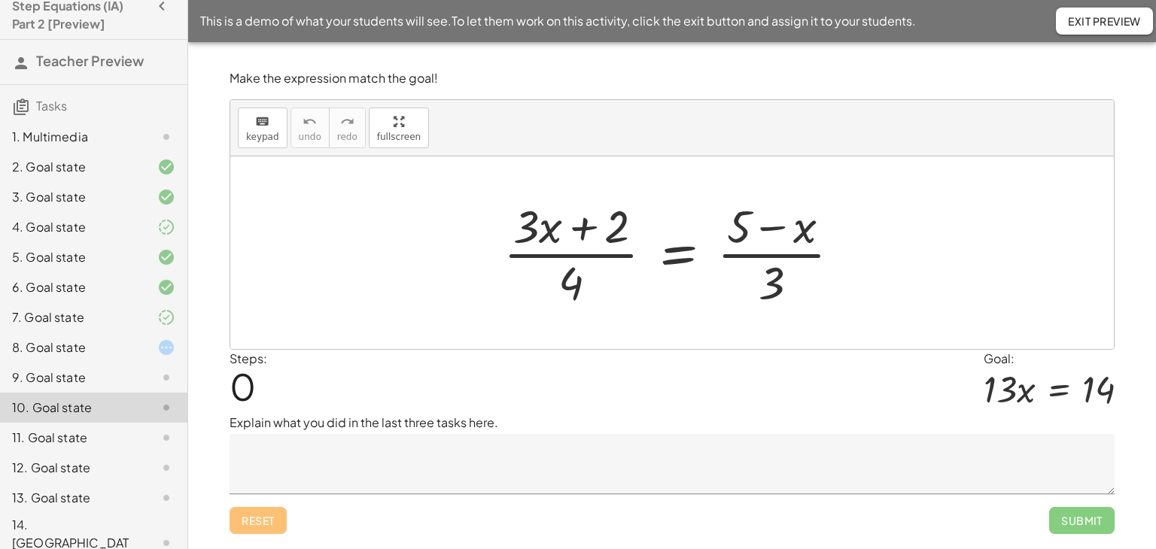
click at [69, 437] on div "11. Goal state" at bounding box center [72, 438] width 121 height 18
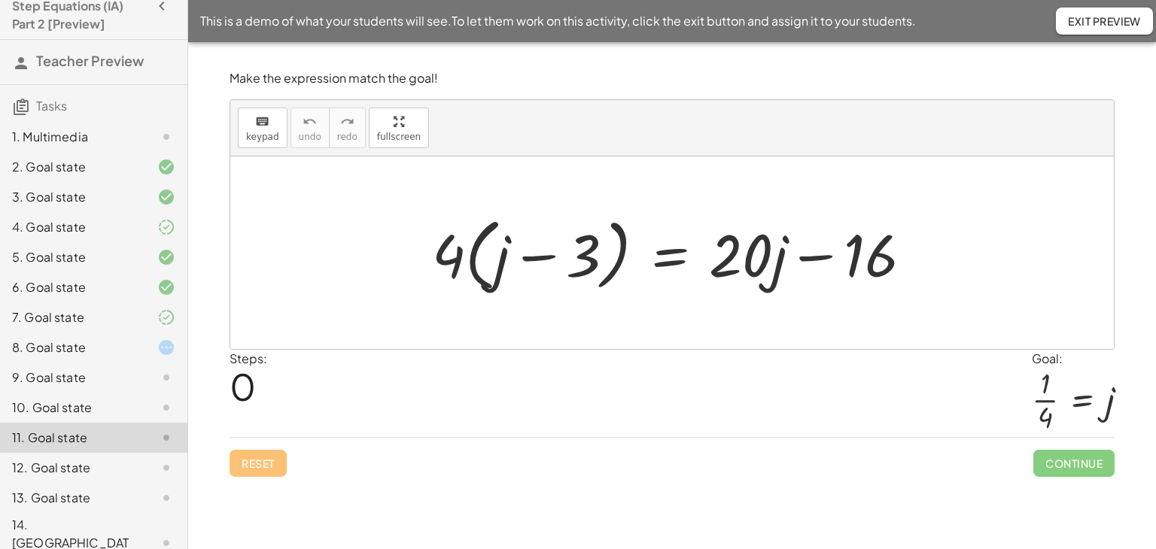
click at [72, 469] on div "12. Goal state" at bounding box center [72, 468] width 121 height 18
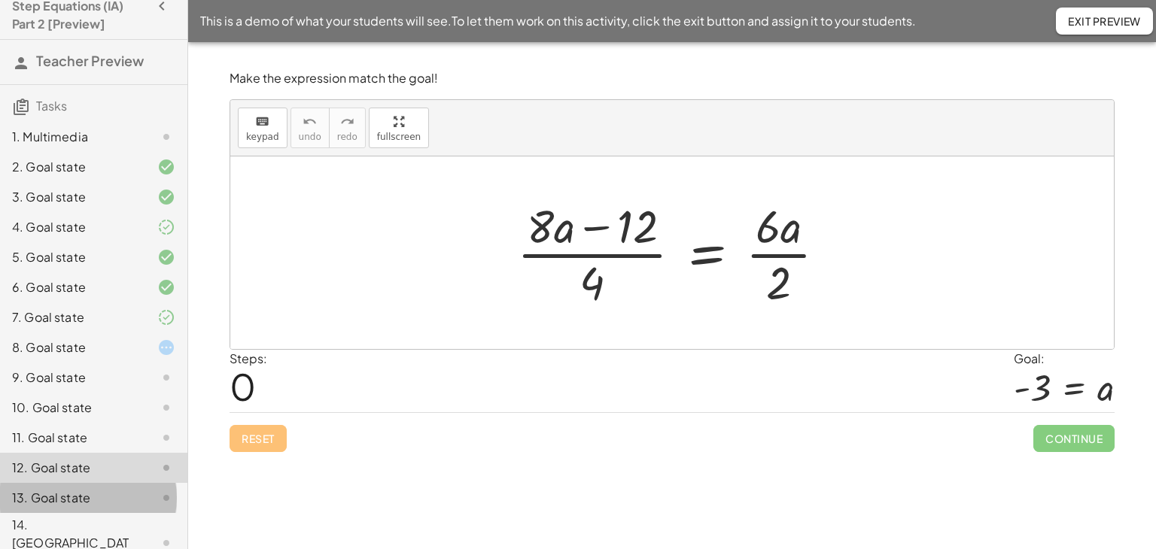
click at [72, 492] on div "13. Goal state" at bounding box center [72, 498] width 121 height 18
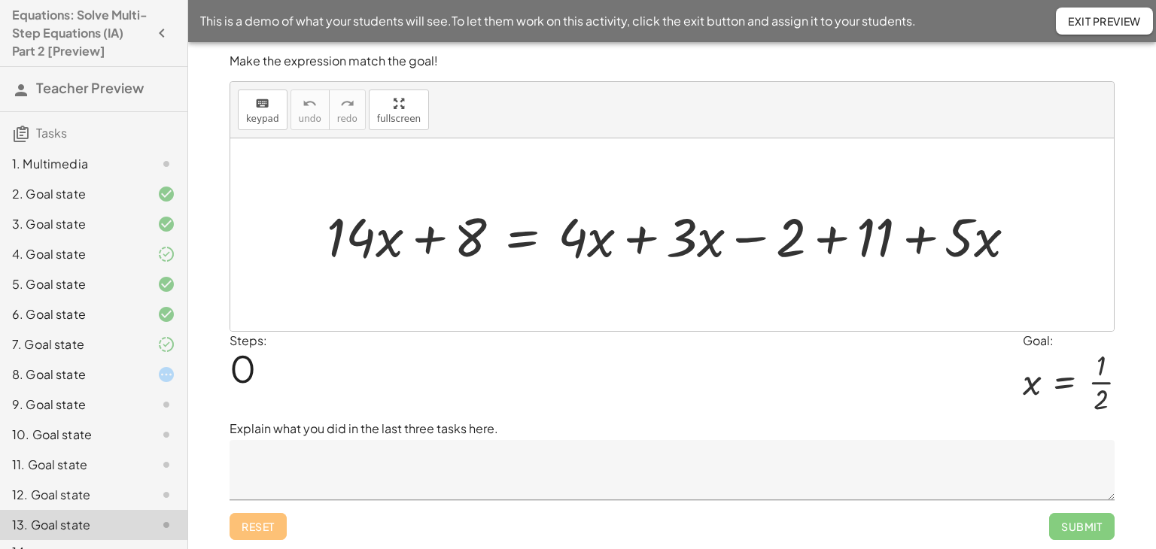
click at [1112, 25] on span "Exit Preview" at bounding box center [1104, 21] width 73 height 14
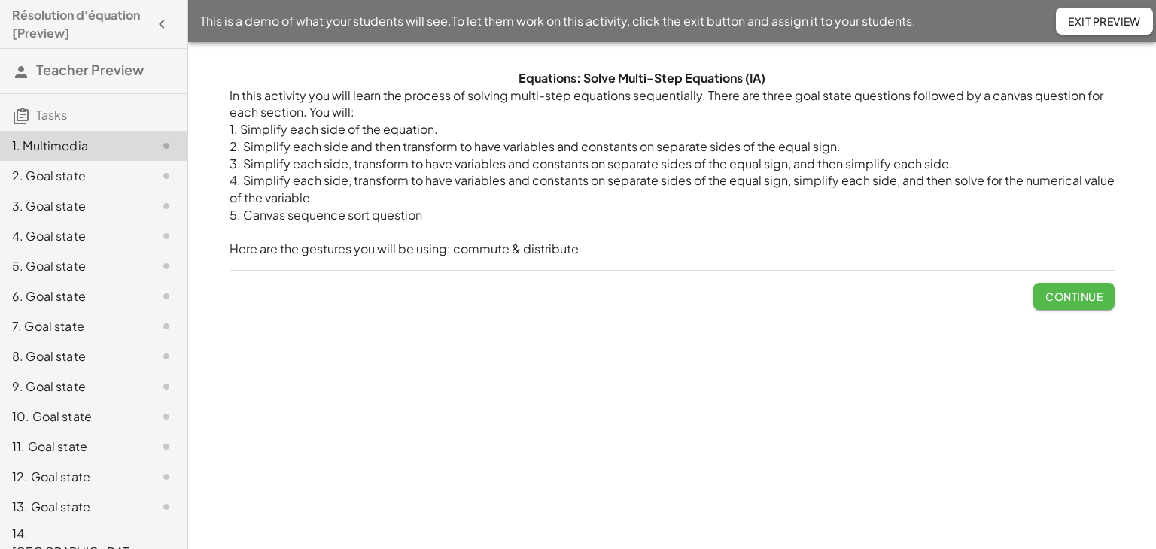
click at [1054, 288] on button "Continue" at bounding box center [1073, 296] width 81 height 27
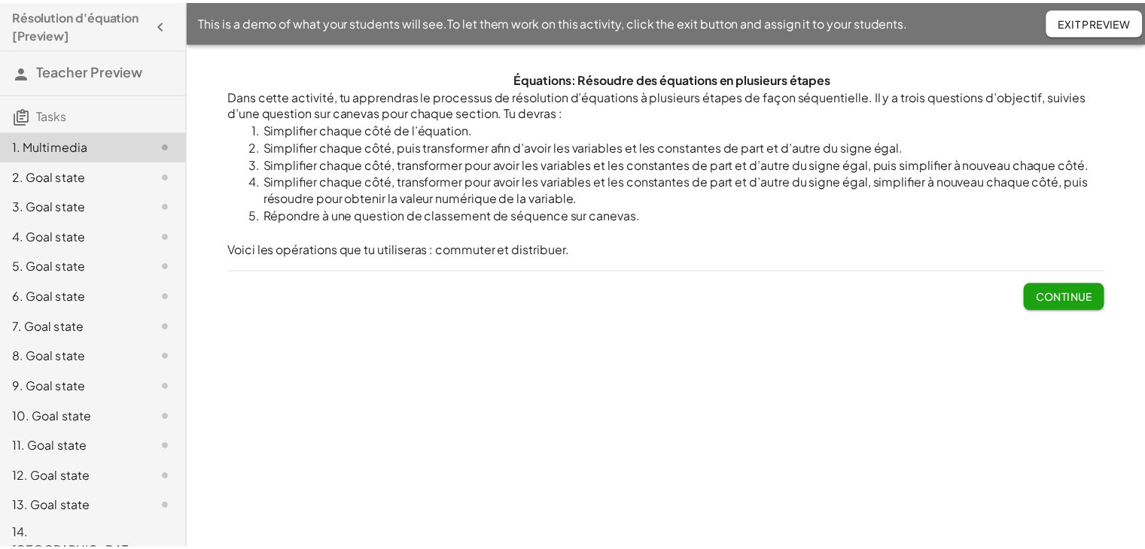
scroll to position [9, 0]
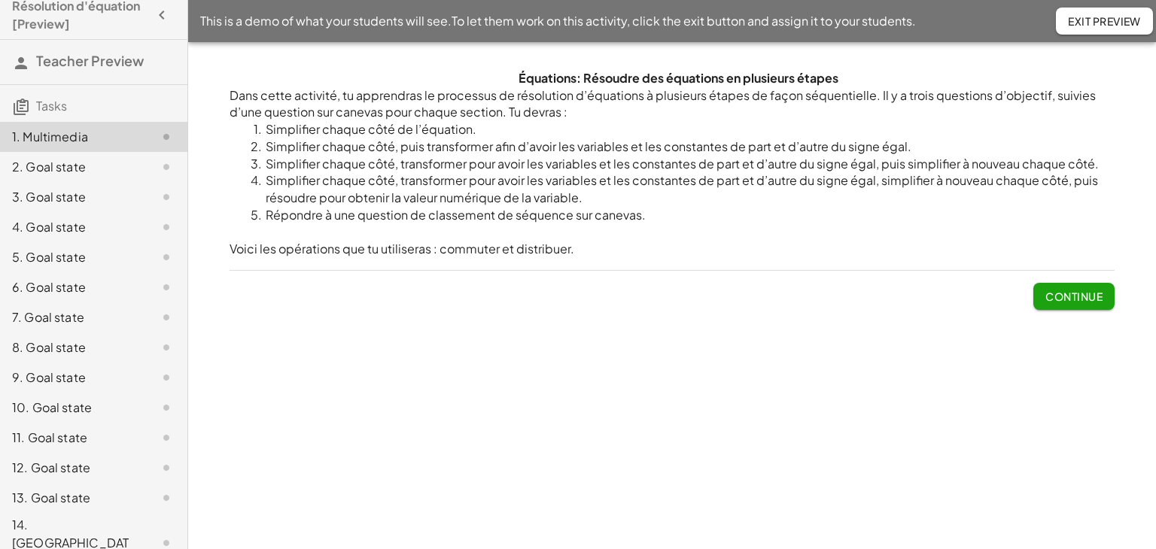
click at [68, 531] on div "14. [GEOGRAPHIC_DATA]" at bounding box center [72, 543] width 121 height 54
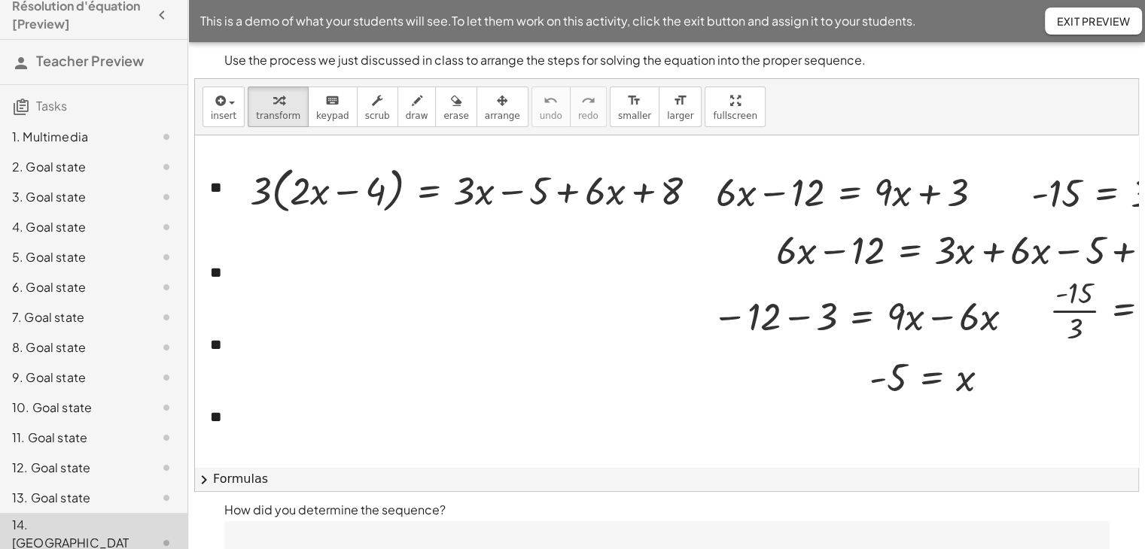
scroll to position [84, 0]
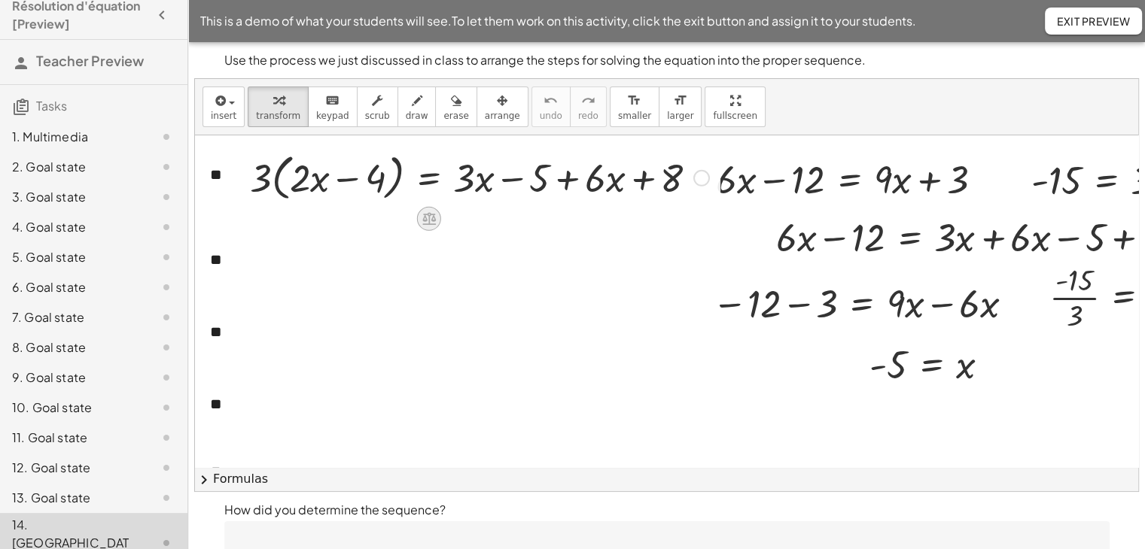
click at [428, 217] on icon at bounding box center [429, 219] width 14 height 13
click at [430, 217] on span "×" at bounding box center [429, 219] width 9 height 22
click at [492, 262] on div at bounding box center [704, 348] width 1018 height 594
click at [233, 184] on div at bounding box center [240, 180] width 23 height 65
drag, startPoint x: 721, startPoint y: 192, endPoint x: 710, endPoint y: 283, distance: 91.8
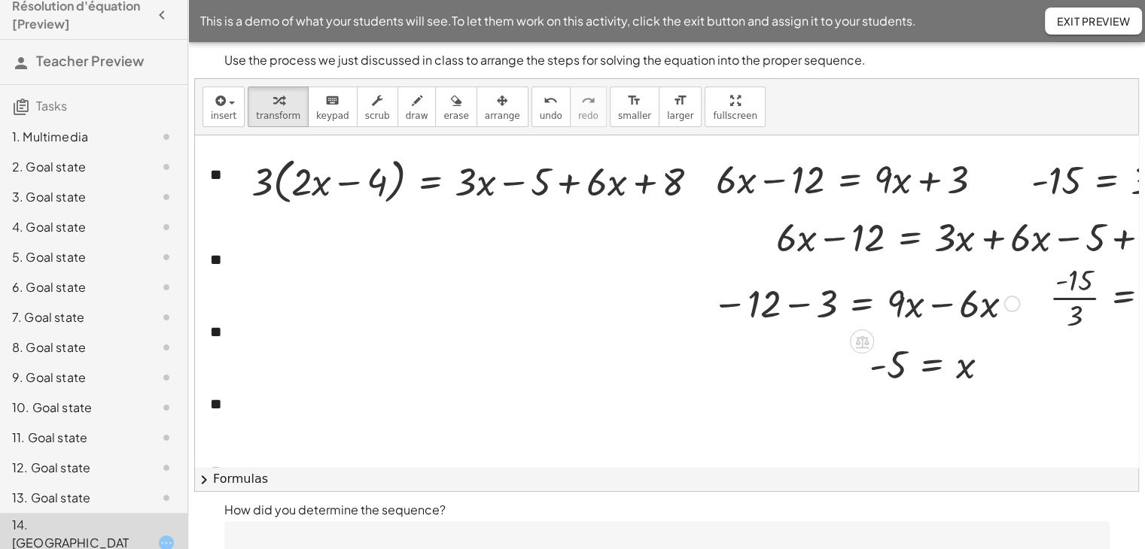
click at [710, 283] on div "**********" at bounding box center [704, 348] width 1018 height 594
drag, startPoint x: 704, startPoint y: 179, endPoint x: 631, endPoint y: 296, distance: 137.6
click at [631, 296] on div "**********" at bounding box center [704, 348] width 1018 height 594
click at [933, 181] on div at bounding box center [855, 178] width 294 height 51
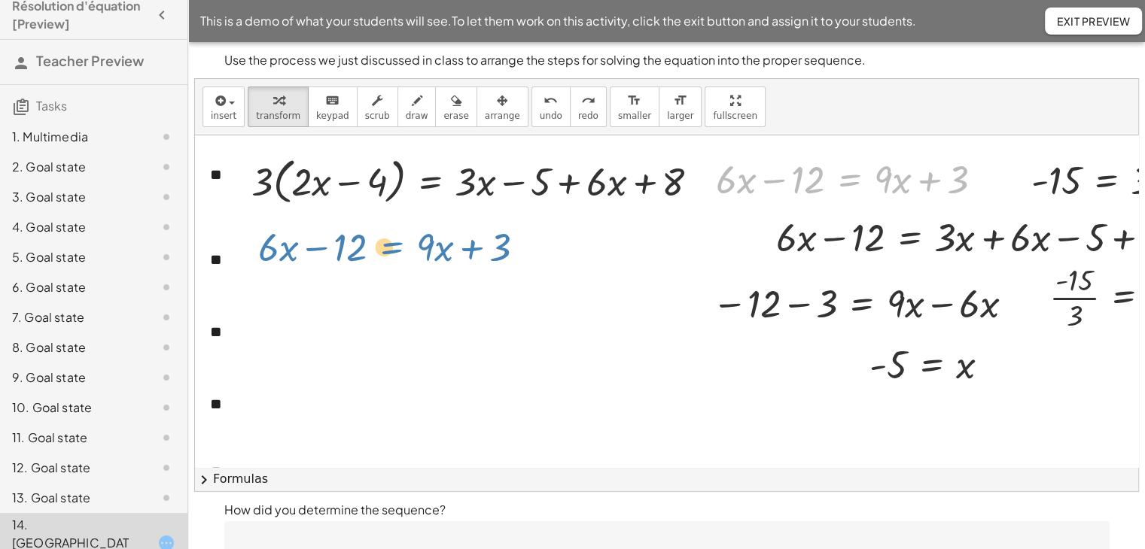
drag, startPoint x: 849, startPoint y: 180, endPoint x: 386, endPoint y: 261, distance: 470.0
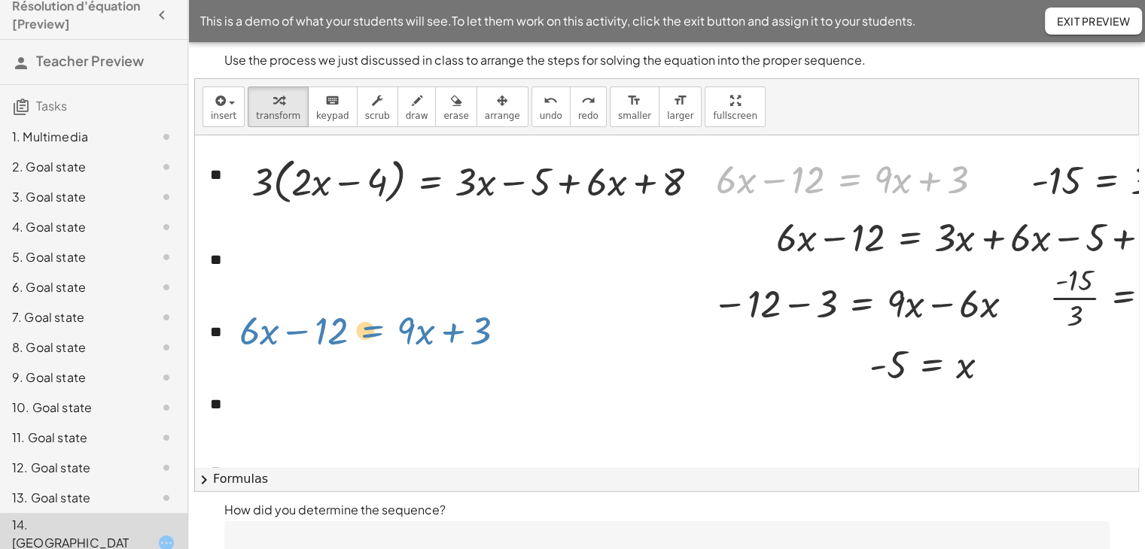
drag, startPoint x: 852, startPoint y: 181, endPoint x: 381, endPoint y: 330, distance: 494.4
click at [381, 330] on div "**********" at bounding box center [704, 348] width 1018 height 594
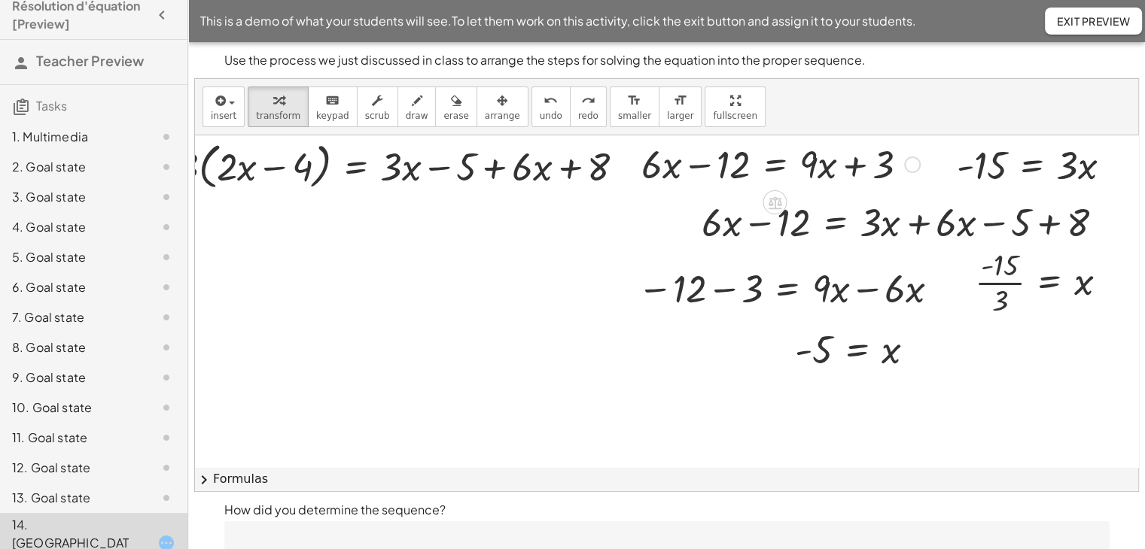
scroll to position [99, 0]
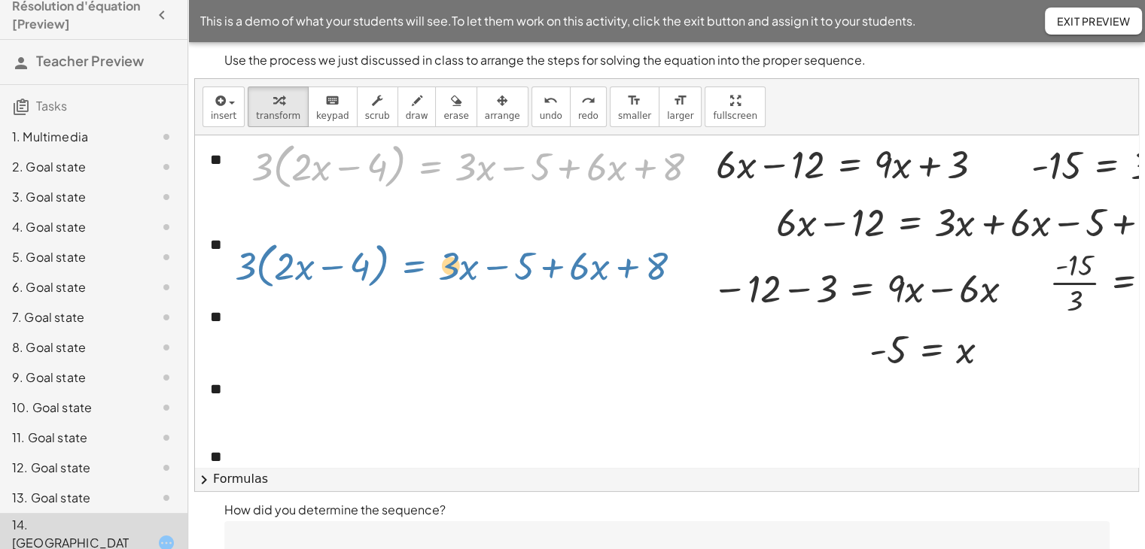
drag, startPoint x: 431, startPoint y: 168, endPoint x: 415, endPoint y: 269, distance: 102.7
click at [415, 269] on div "**********" at bounding box center [704, 333] width 1018 height 594
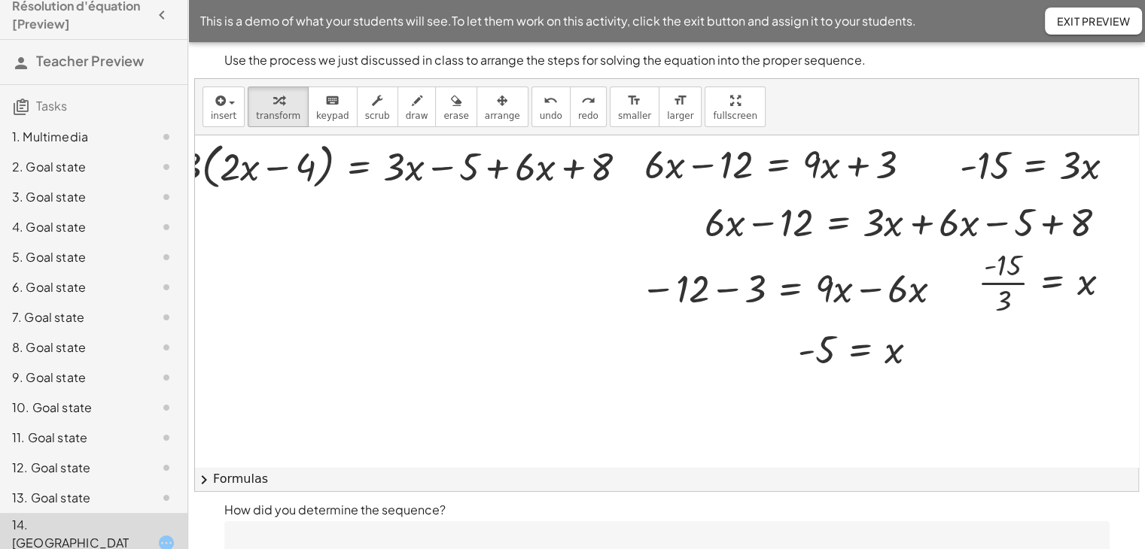
scroll to position [99, 72]
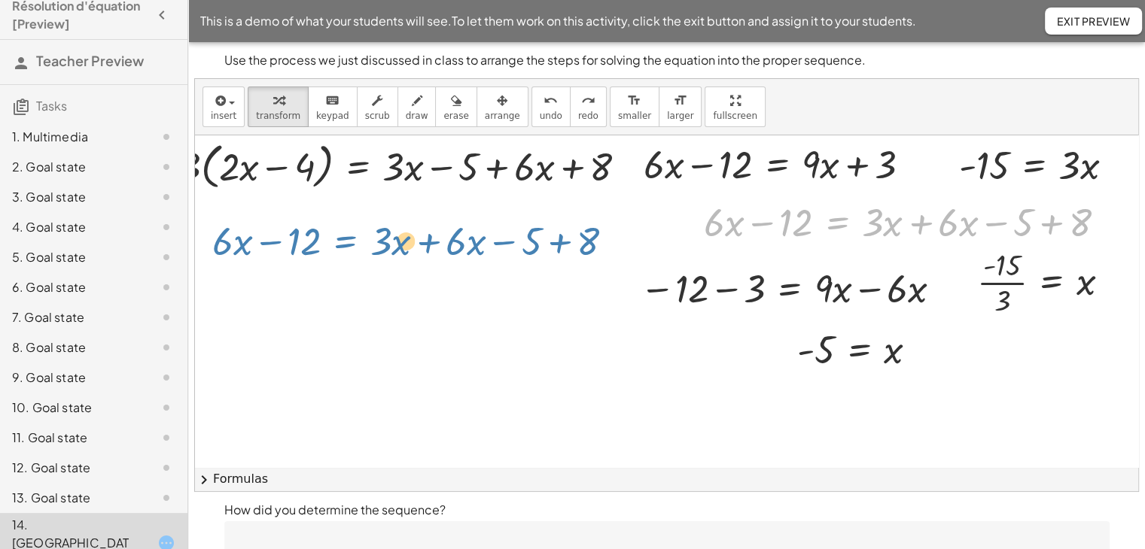
drag, startPoint x: 840, startPoint y: 222, endPoint x: 339, endPoint y: 224, distance: 501.3
click at [339, 224] on div "**********" at bounding box center [632, 333] width 1018 height 594
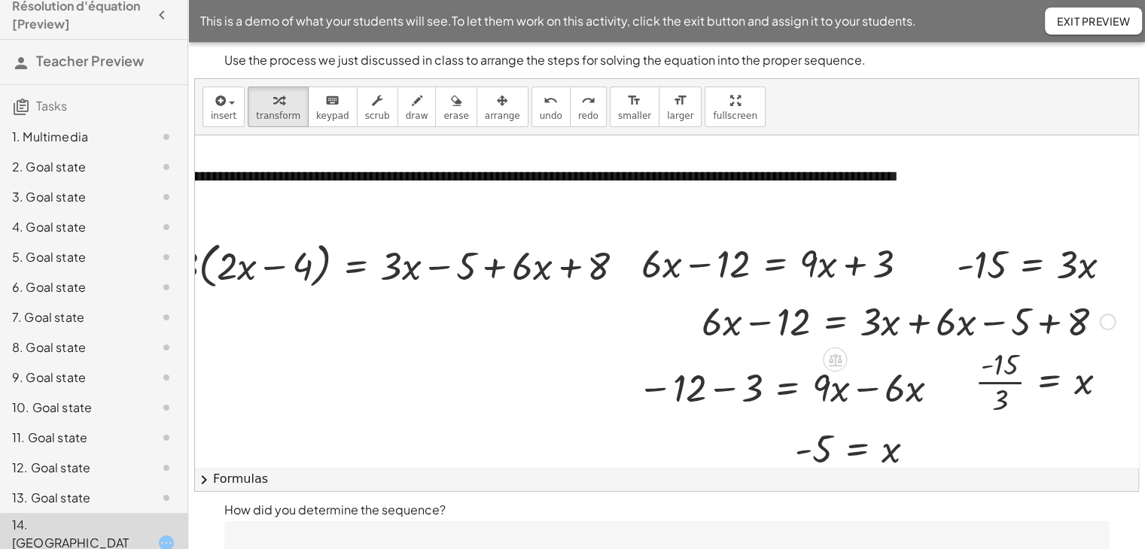
scroll to position [0, 0]
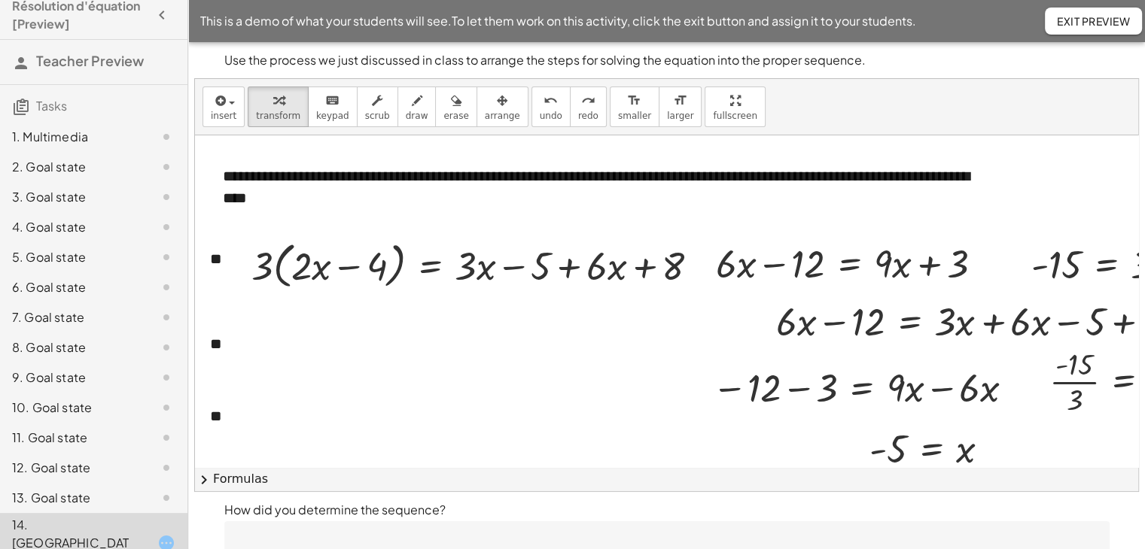
click at [921, 55] on p "Use the process we just discussed in class to arrange the steps for solving the…" at bounding box center [666, 60] width 885 height 18
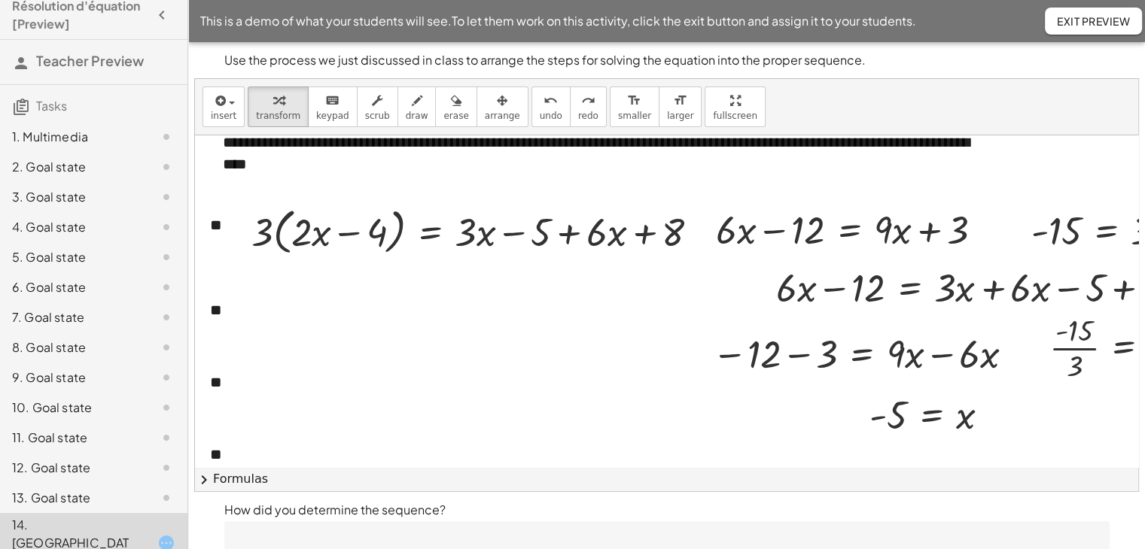
scroll to position [33, 0]
click at [213, 308] on button "+" at bounding box center [208, 309] width 29 height 26
click at [209, 278] on button "-" at bounding box center [206, 283] width 23 height 26
click at [286, 321] on div at bounding box center [704, 399] width 1018 height 594
click at [431, 232] on div at bounding box center [481, 231] width 474 height 57
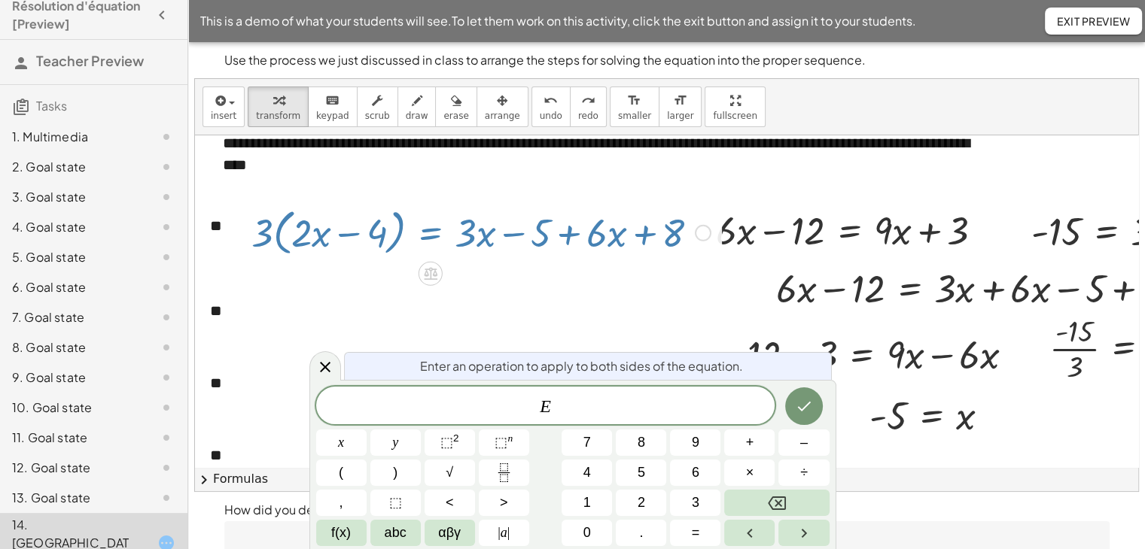
drag, startPoint x: 430, startPoint y: 238, endPoint x: 540, endPoint y: 289, distance: 121.9
click at [540, 289] on div "**********" at bounding box center [704, 399] width 1018 height 594
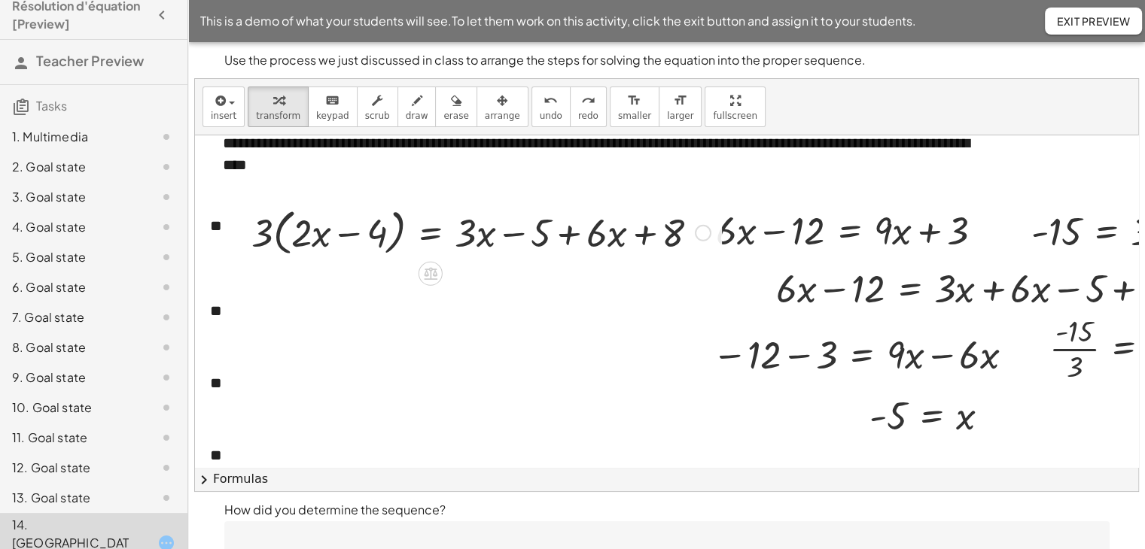
click at [545, 334] on div at bounding box center [704, 399] width 1018 height 594
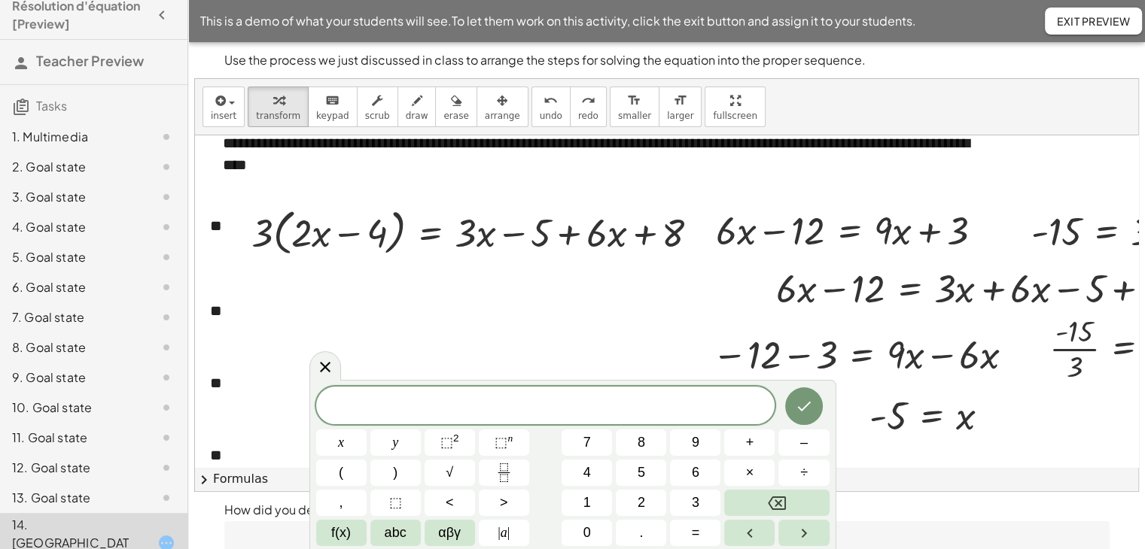
scroll to position [9, 0]
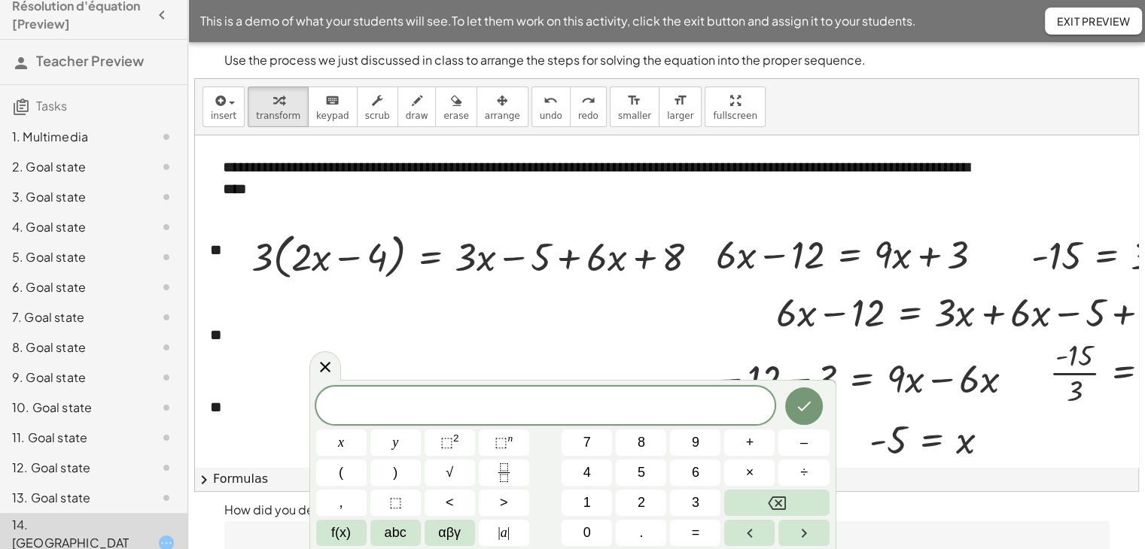
click at [545, 334] on div at bounding box center [704, 423] width 1018 height 594
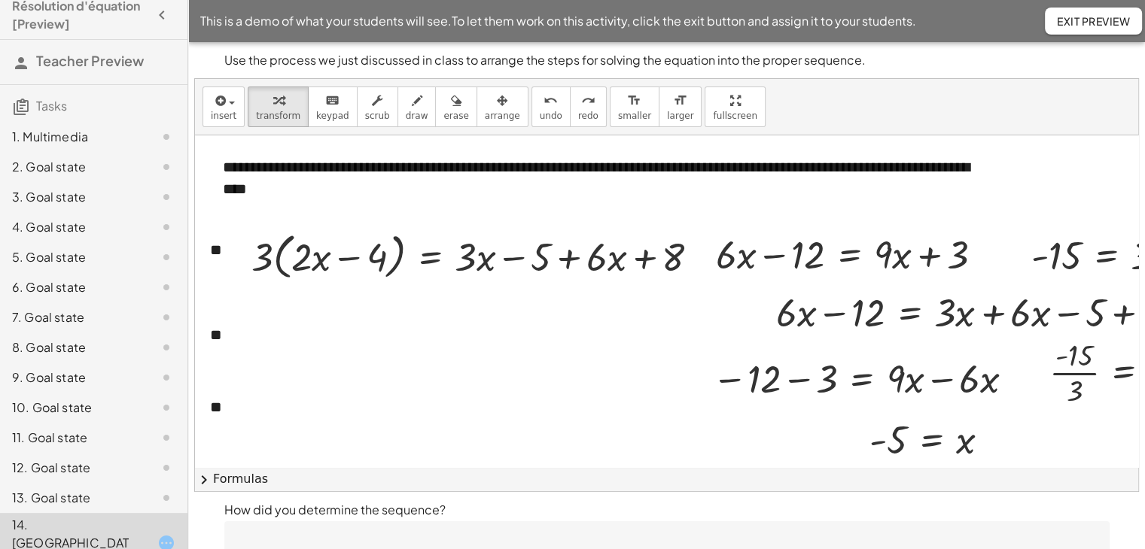
click at [545, 334] on div at bounding box center [704, 423] width 1018 height 594
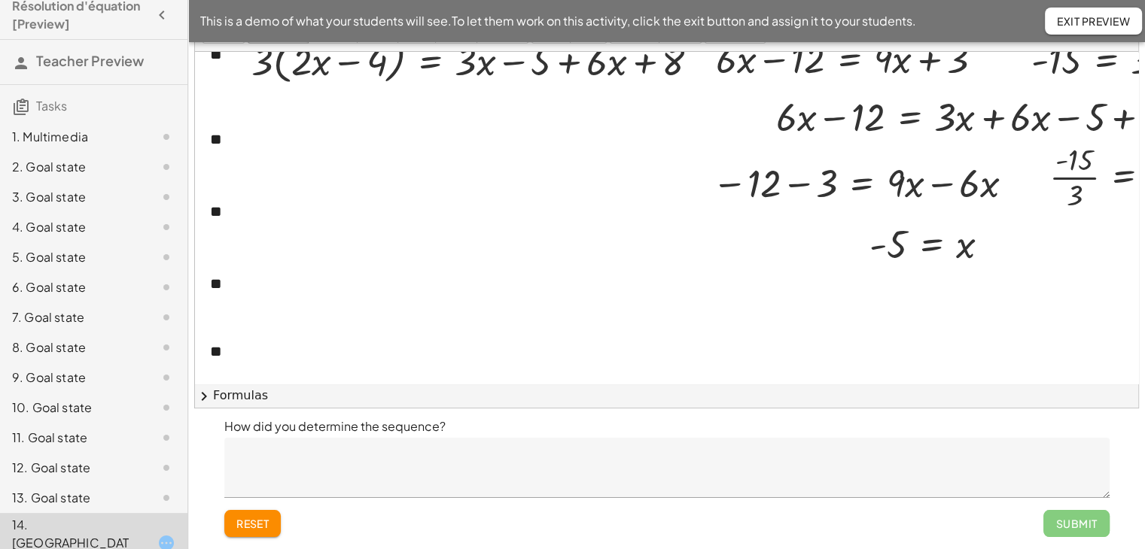
scroll to position [119, 0]
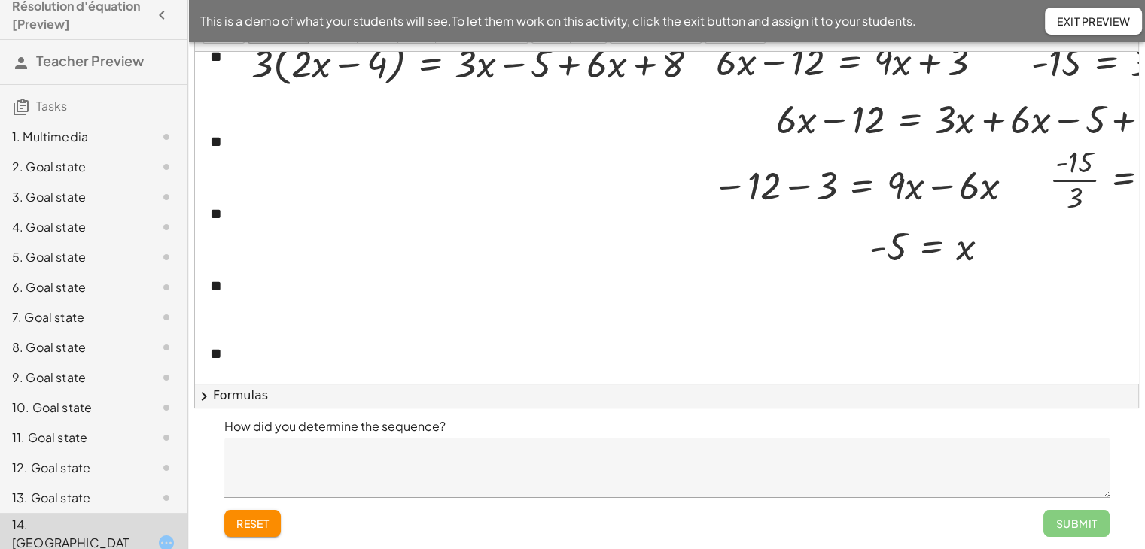
click at [287, 402] on button "chevron_right Formulas" at bounding box center [666, 396] width 943 height 24
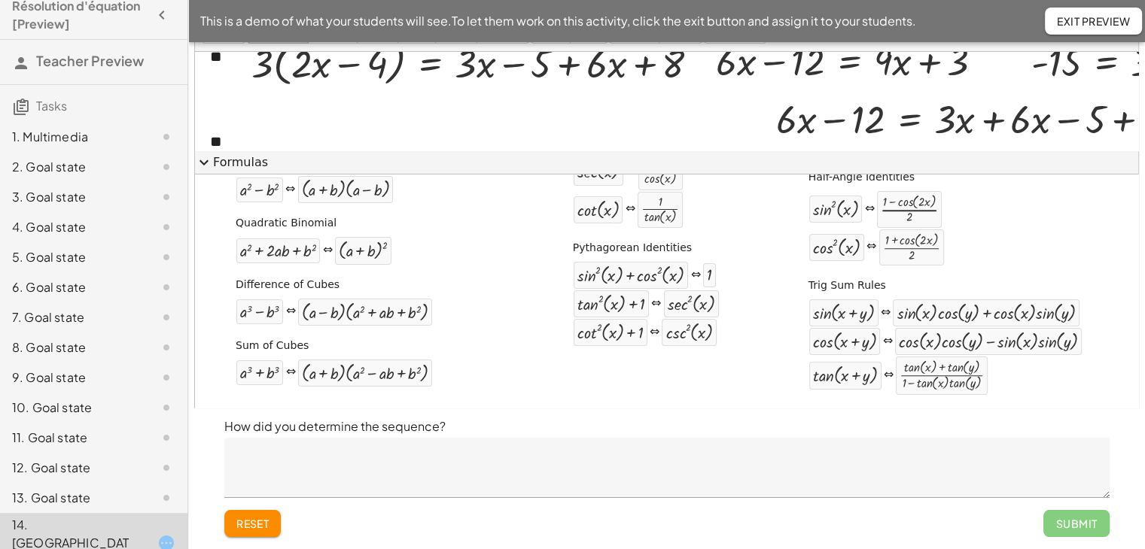
scroll to position [0, 0]
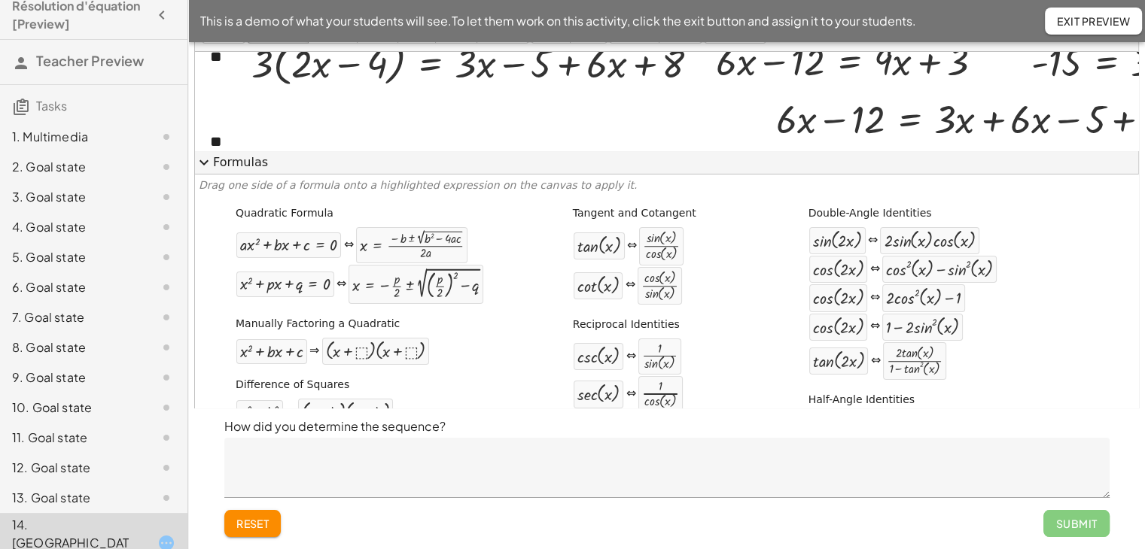
click at [231, 158] on button "expand_more Formulas" at bounding box center [666, 163] width 943 height 24
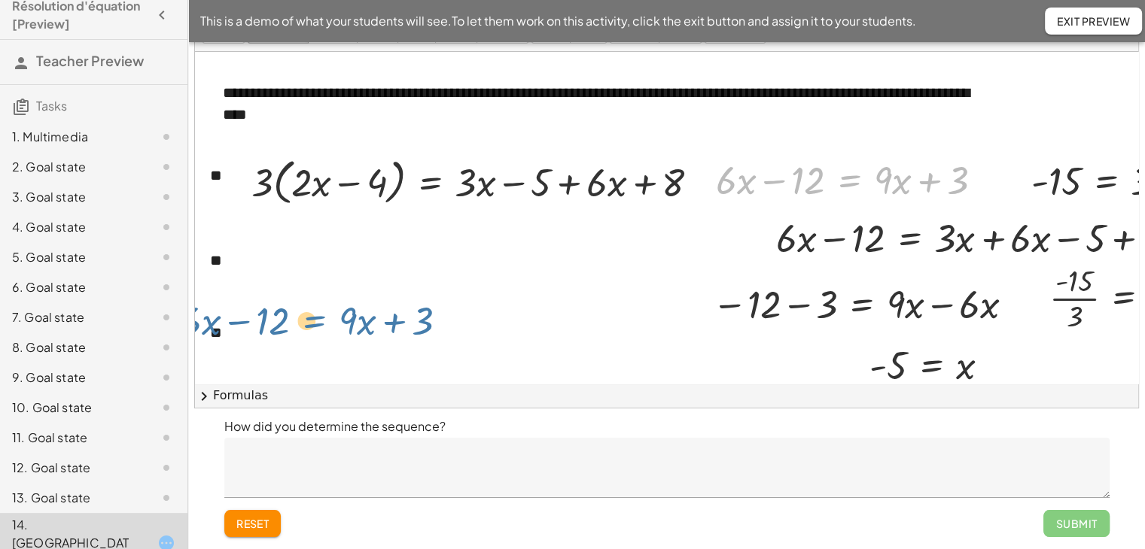
drag, startPoint x: 851, startPoint y: 184, endPoint x: 361, endPoint y: 286, distance: 500.6
click at [361, 286] on div "**********" at bounding box center [704, 349] width 1018 height 594
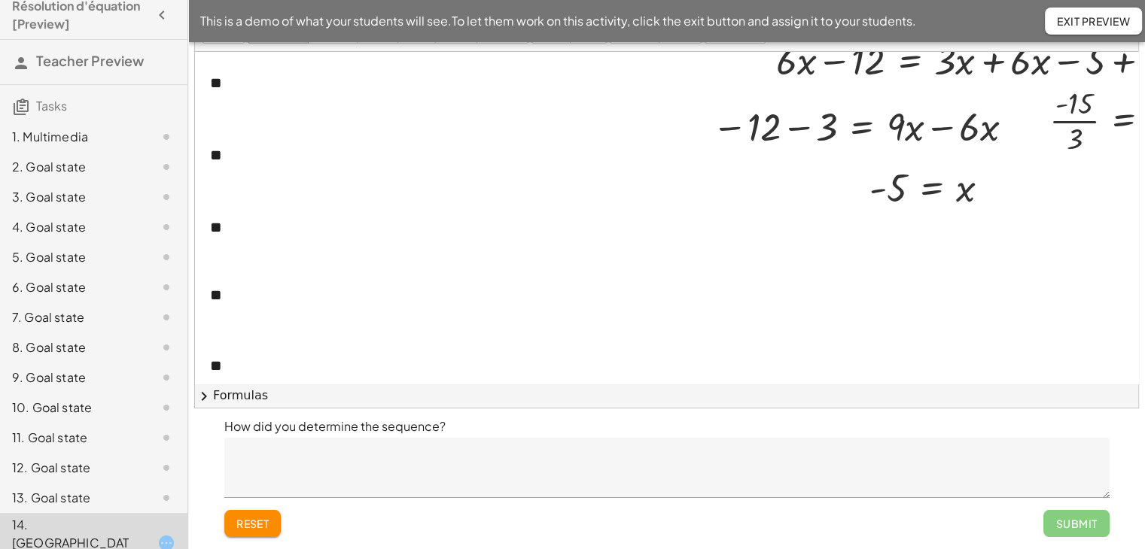
scroll to position [243, 0]
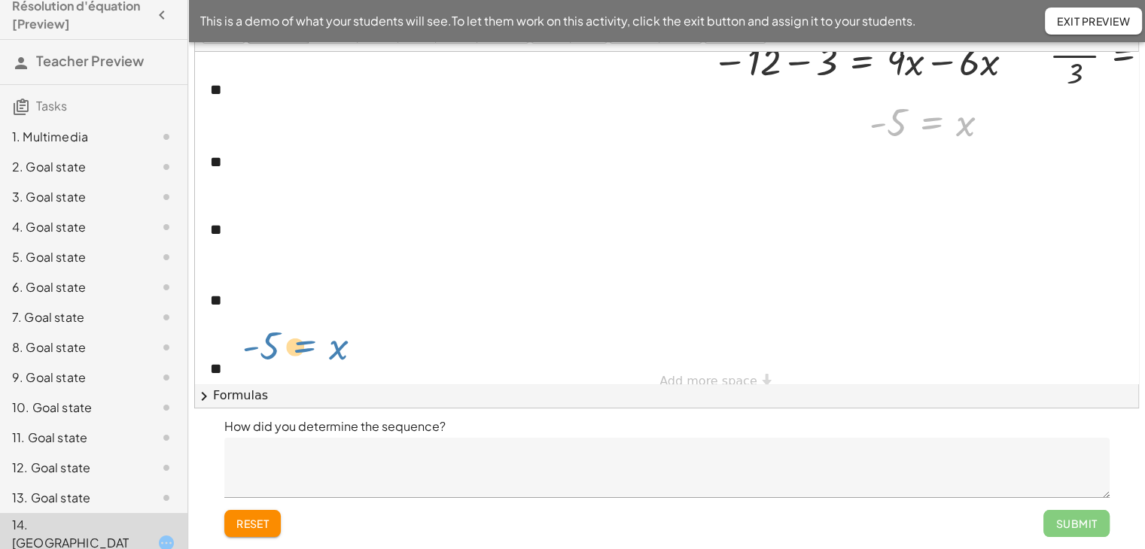
drag, startPoint x: 928, startPoint y: 119, endPoint x: 257, endPoint y: 356, distance: 712.0
click at [257, 356] on div "**********" at bounding box center [704, 106] width 1018 height 594
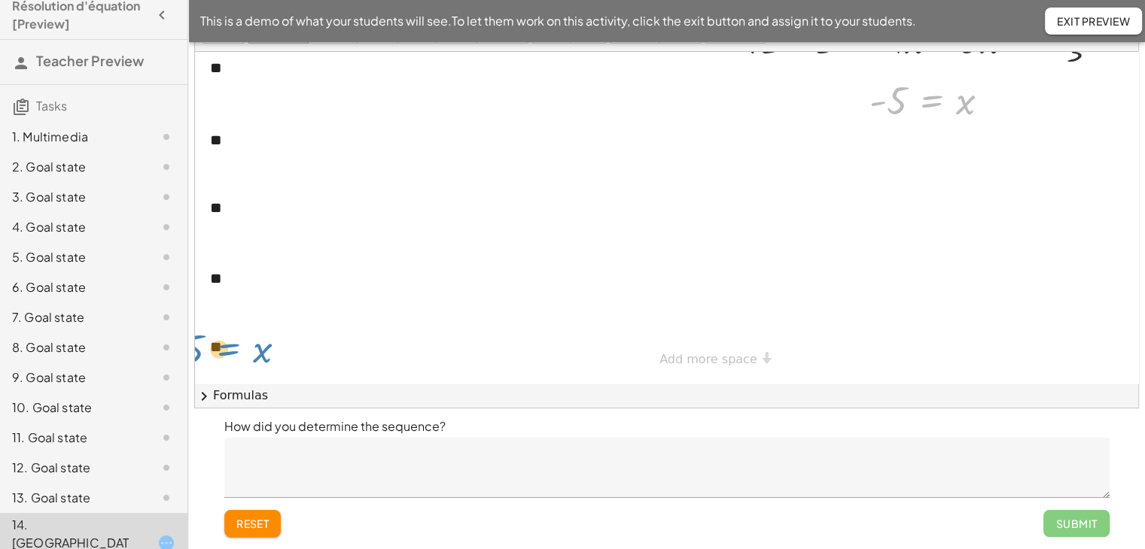
drag, startPoint x: 927, startPoint y: 89, endPoint x: 223, endPoint y: 337, distance: 747.0
drag, startPoint x: 994, startPoint y: 95, endPoint x: 216, endPoint y: 341, distance: 815.6
click at [216, 341] on div "**********" at bounding box center [704, 87] width 1018 height 594
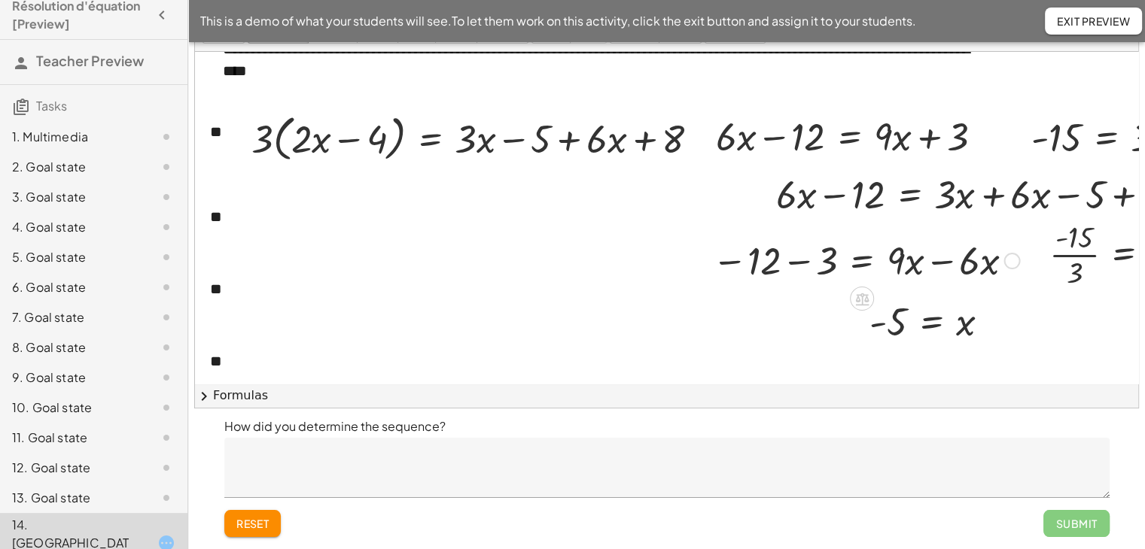
scroll to position [44, 85]
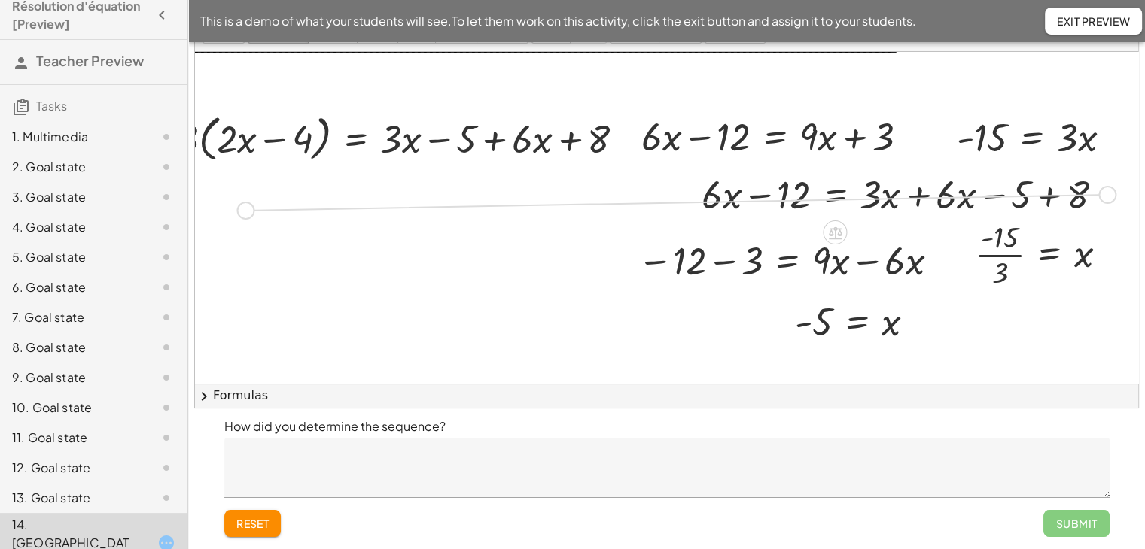
drag, startPoint x: 1097, startPoint y: 191, endPoint x: 232, endPoint y: 196, distance: 864.9
click at [232, 196] on div "**********" at bounding box center [629, 305] width 1018 height 594
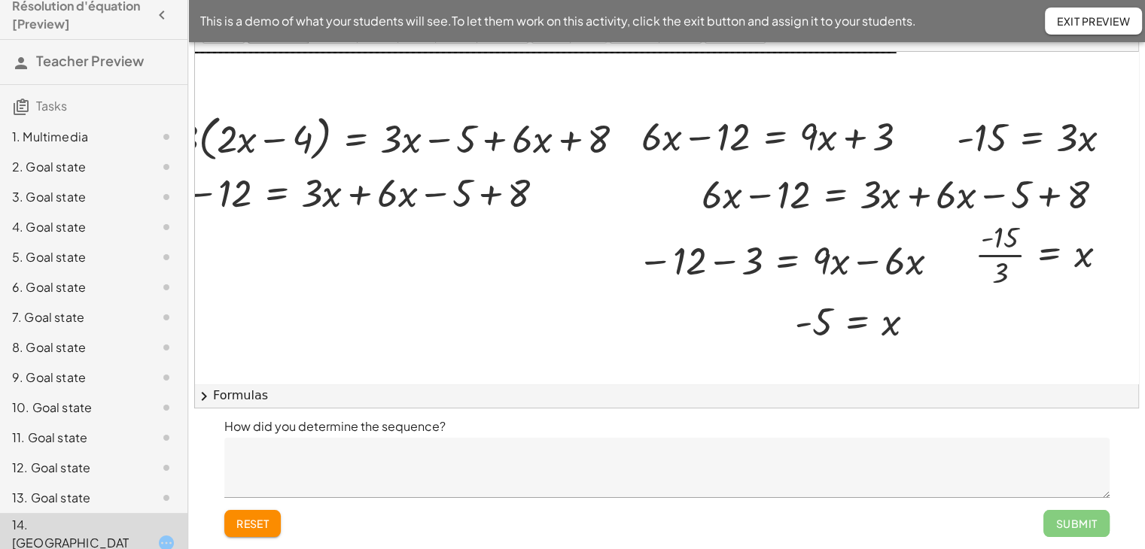
scroll to position [44, 0]
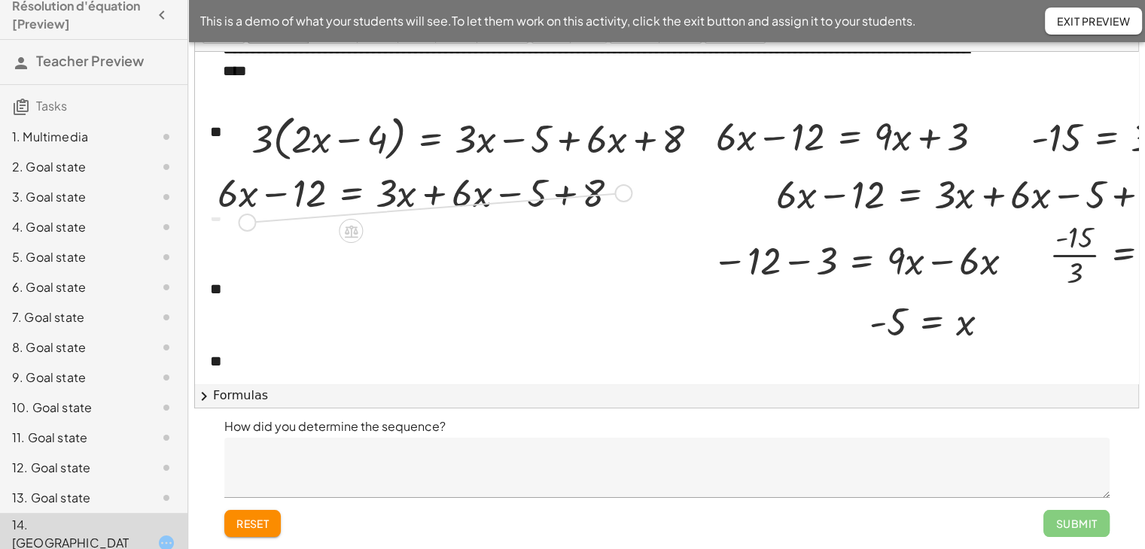
drag, startPoint x: 625, startPoint y: 187, endPoint x: 247, endPoint y: 221, distance: 380.1
click at [247, 221] on div "**********" at bounding box center [704, 305] width 1018 height 594
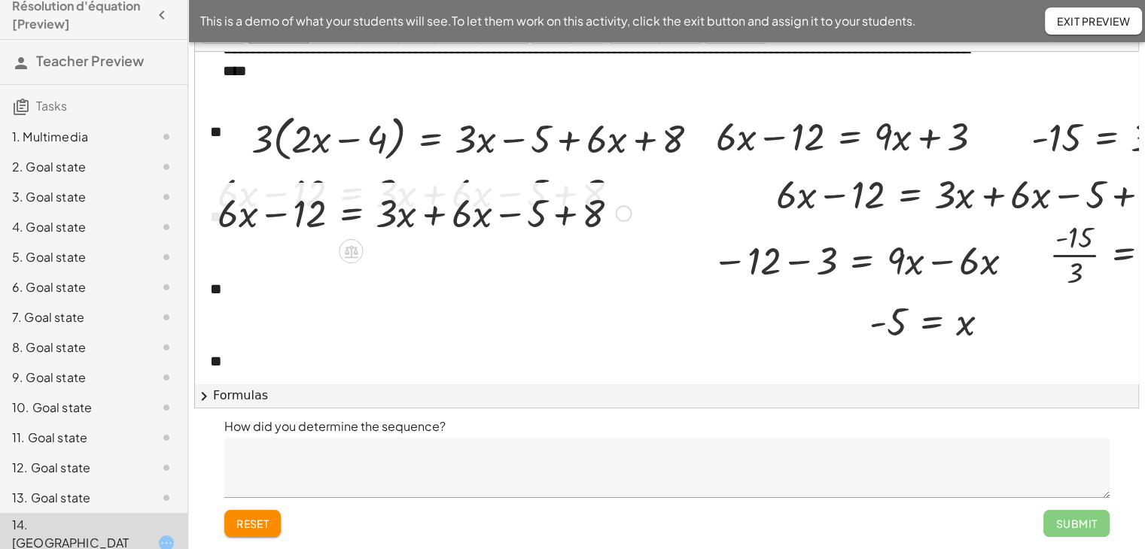
click at [351, 212] on div at bounding box center [424, 212] width 429 height 51
click at [349, 217] on div at bounding box center [424, 212] width 429 height 51
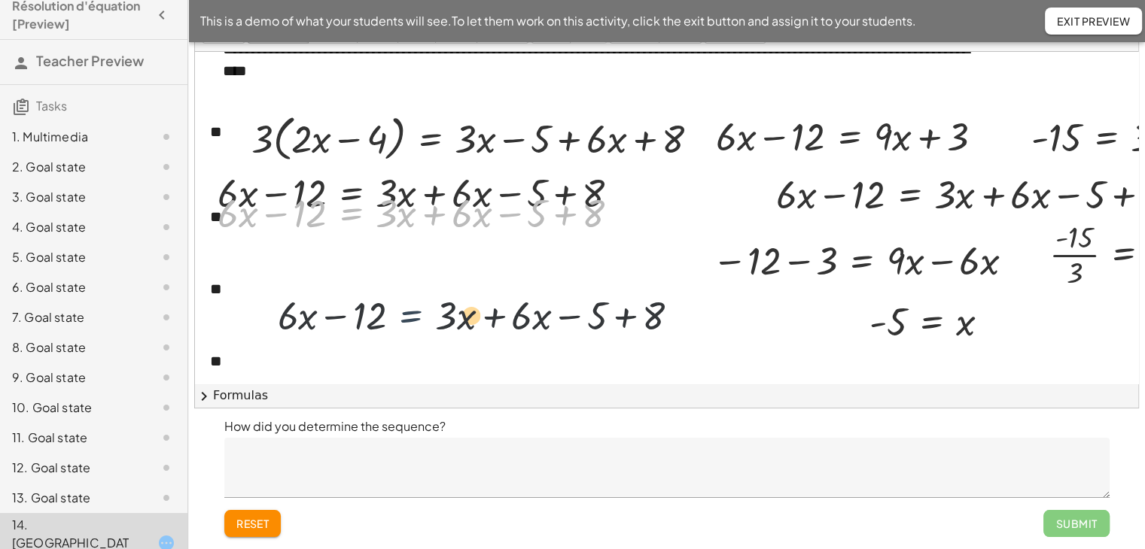
drag, startPoint x: 349, startPoint y: 216, endPoint x: 426, endPoint y: 315, distance: 125.6
click at [426, 315] on div "**********" at bounding box center [704, 305] width 1018 height 594
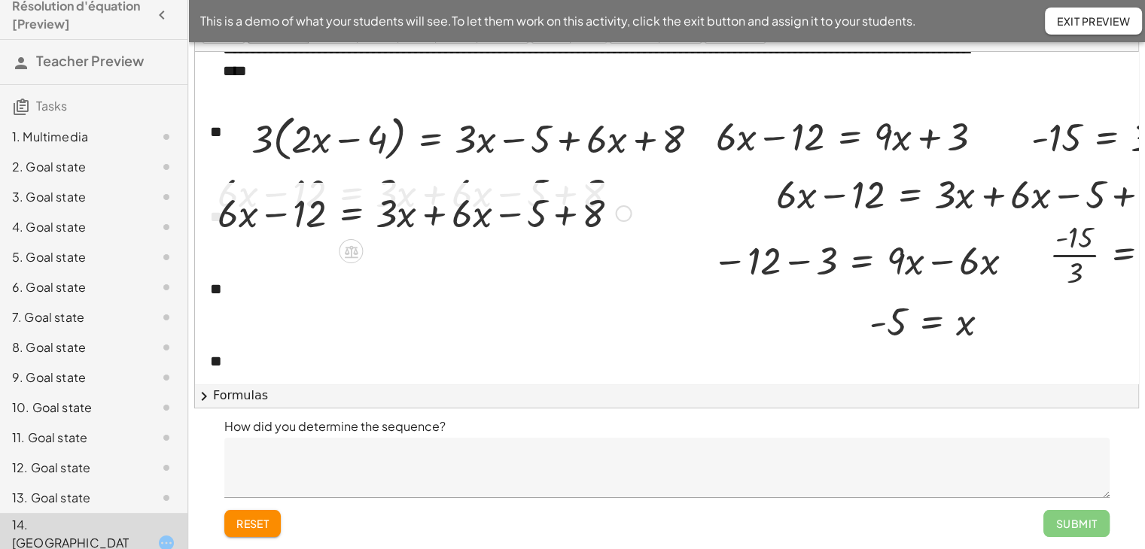
click at [347, 215] on div at bounding box center [424, 212] width 429 height 51
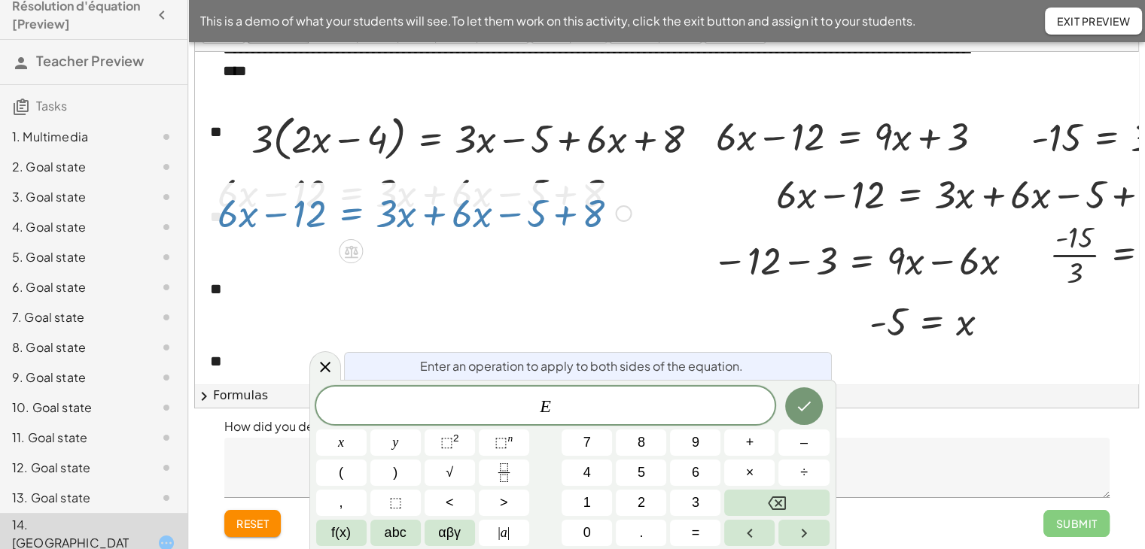
click at [449, 282] on div at bounding box center [704, 305] width 1018 height 594
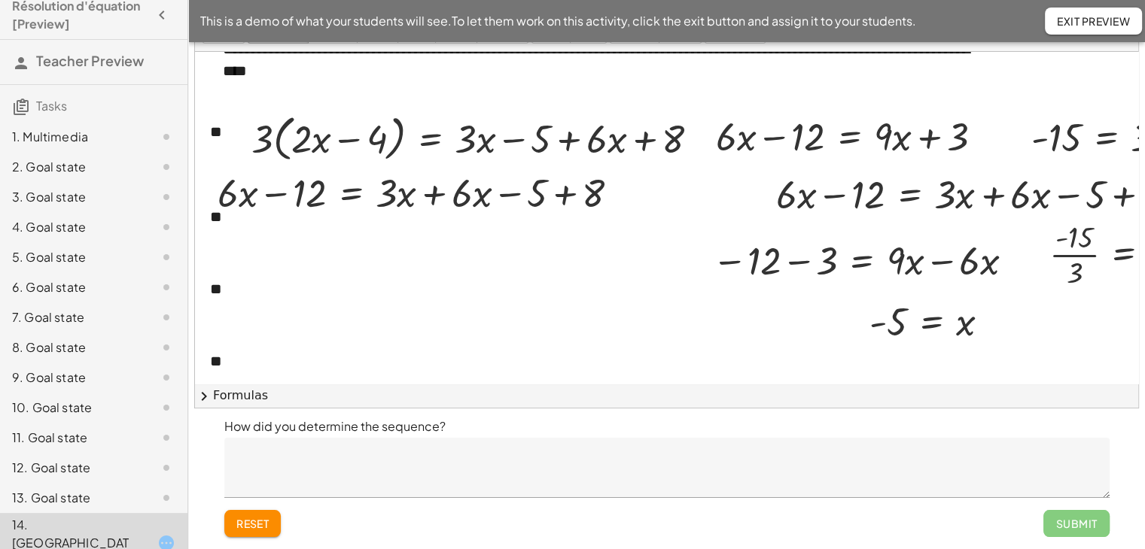
click at [244, 523] on span "reset" at bounding box center [252, 524] width 33 height 14
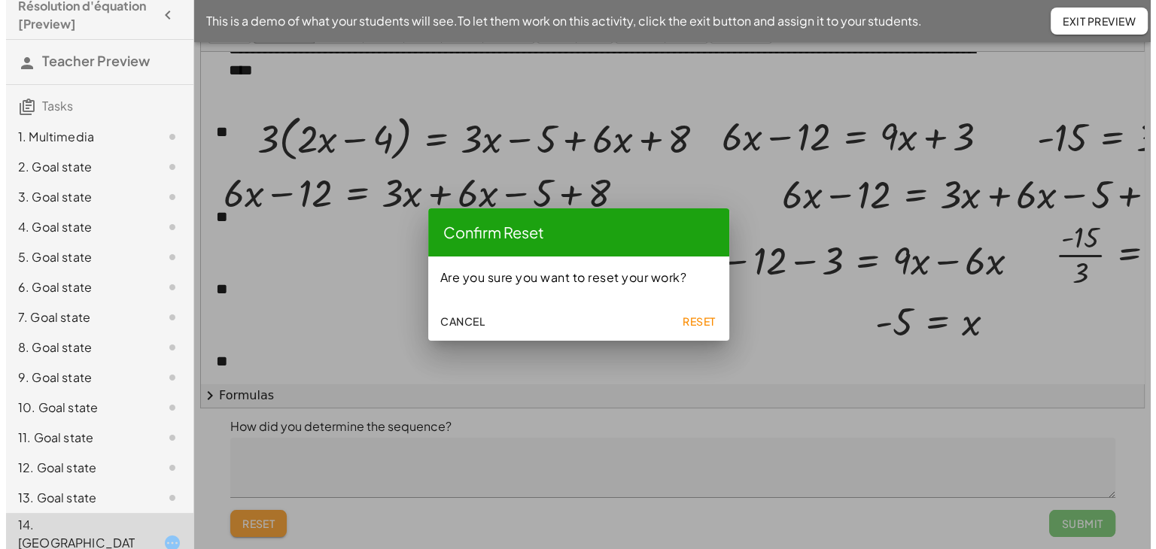
scroll to position [0, 0]
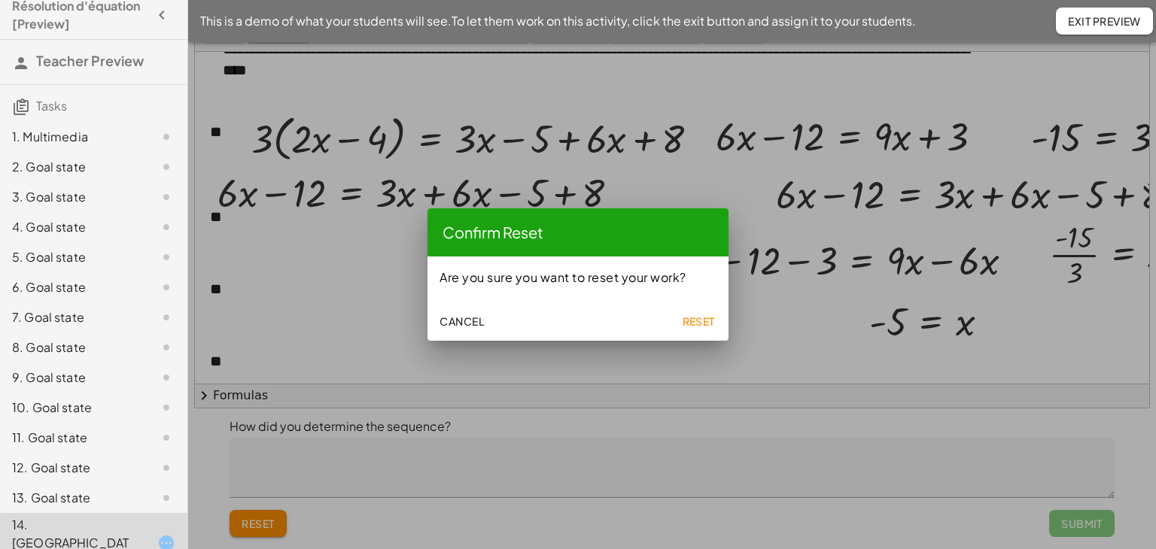
click at [708, 324] on span "Reset" at bounding box center [698, 322] width 33 height 14
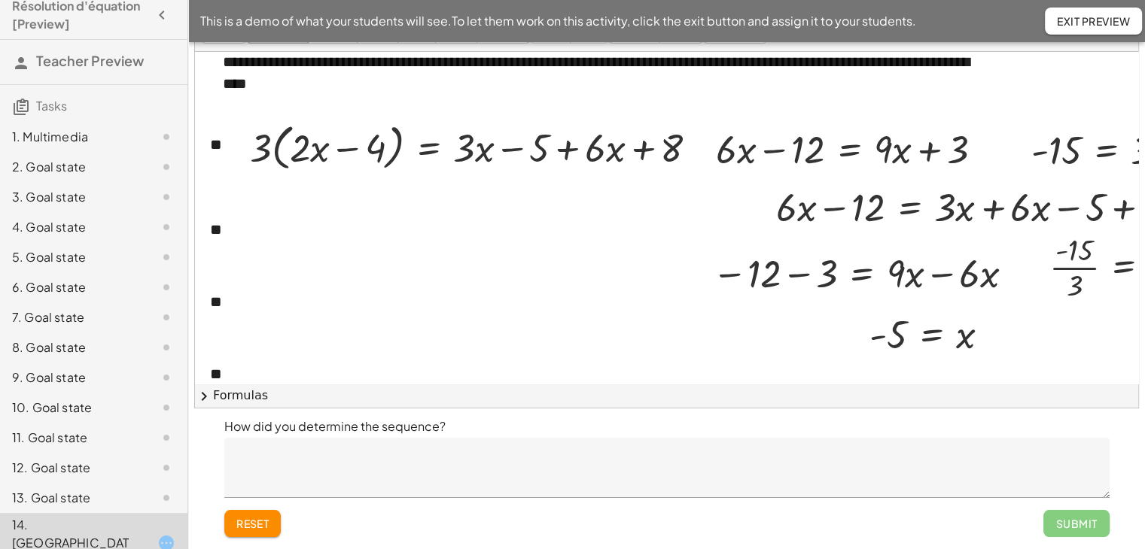
scroll to position [1, 0]
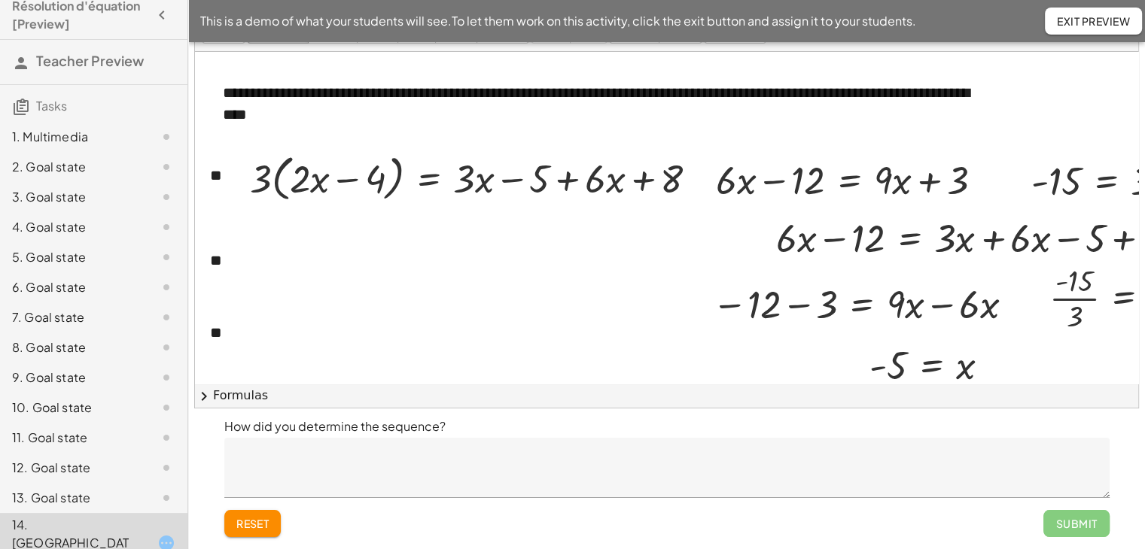
click at [579, 288] on div at bounding box center [704, 349] width 1018 height 594
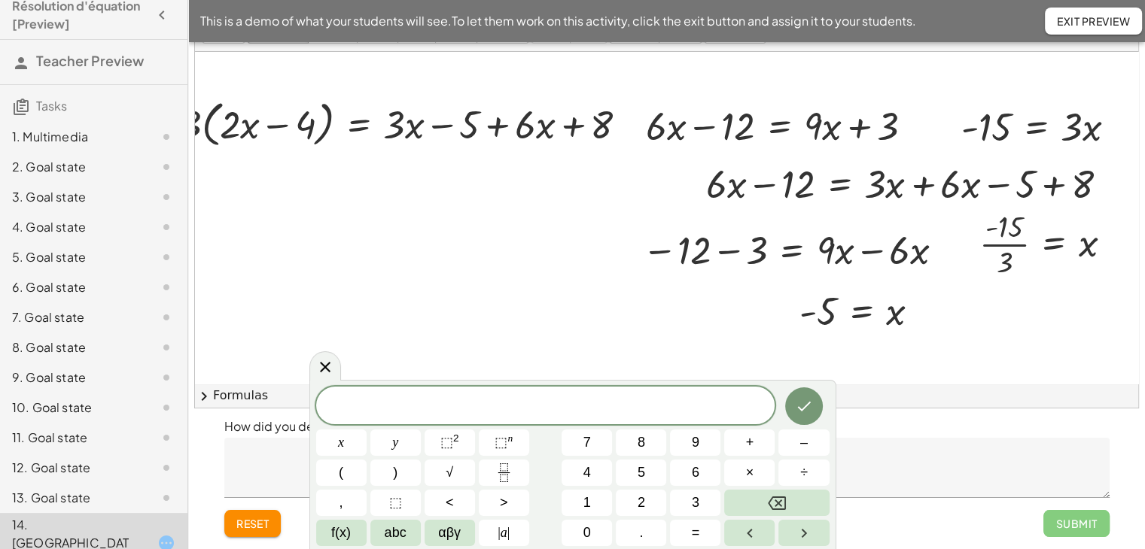
scroll to position [53, 70]
drag, startPoint x: 1109, startPoint y: 181, endPoint x: 234, endPoint y: 190, distance: 874.7
click at [234, 190] on div "**********" at bounding box center [634, 295] width 1018 height 594
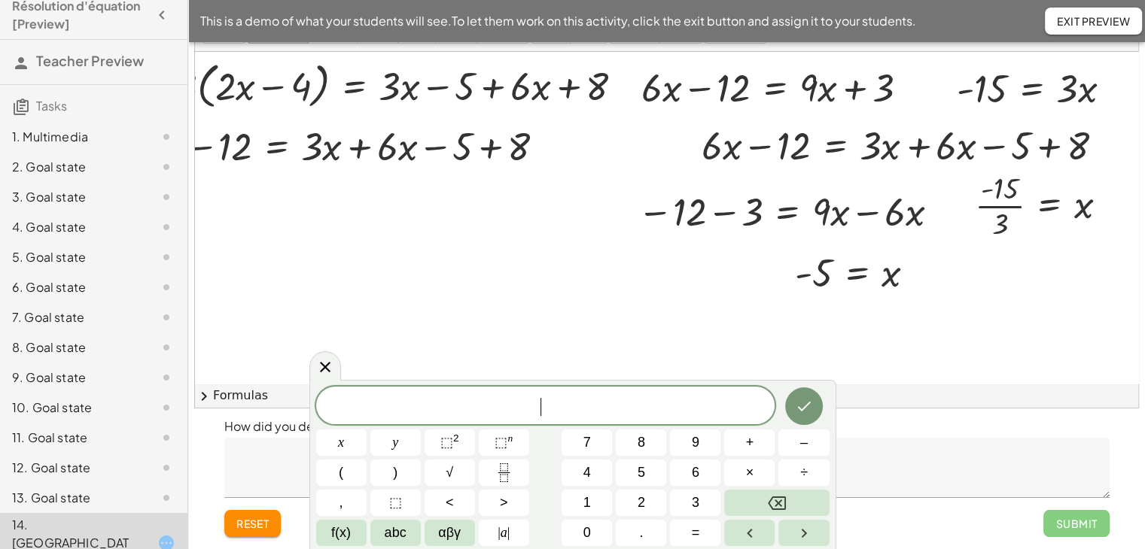
scroll to position [91, 85]
drag, startPoint x: 900, startPoint y: 90, endPoint x: 352, endPoint y: 219, distance: 563.6
click at [352, 219] on div "**********" at bounding box center [629, 258] width 1018 height 594
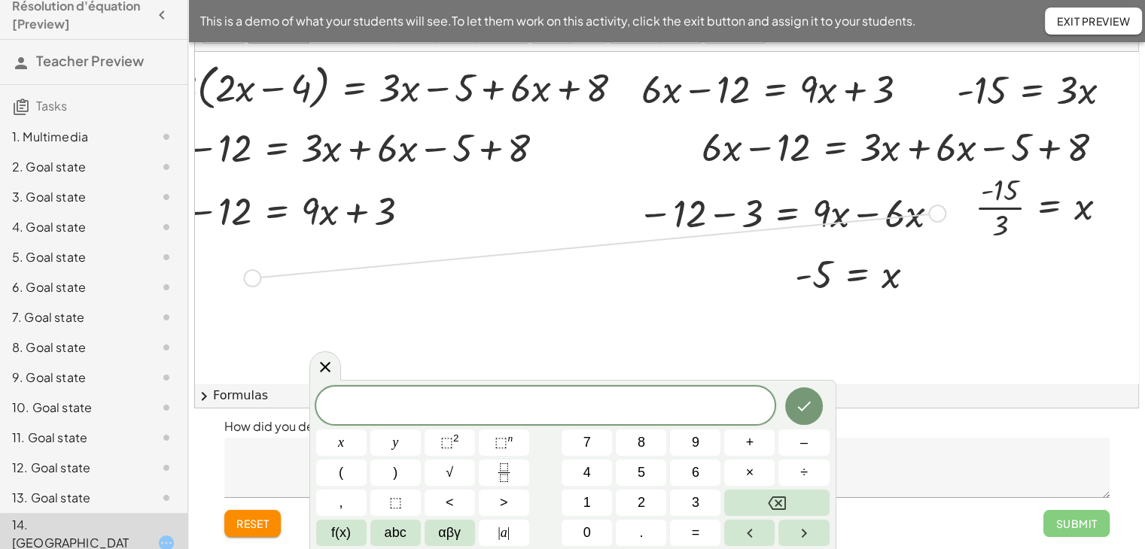
drag, startPoint x: 927, startPoint y: 208, endPoint x: 236, endPoint y: 271, distance: 693.8
click at [236, 271] on div "**********" at bounding box center [629, 258] width 1018 height 594
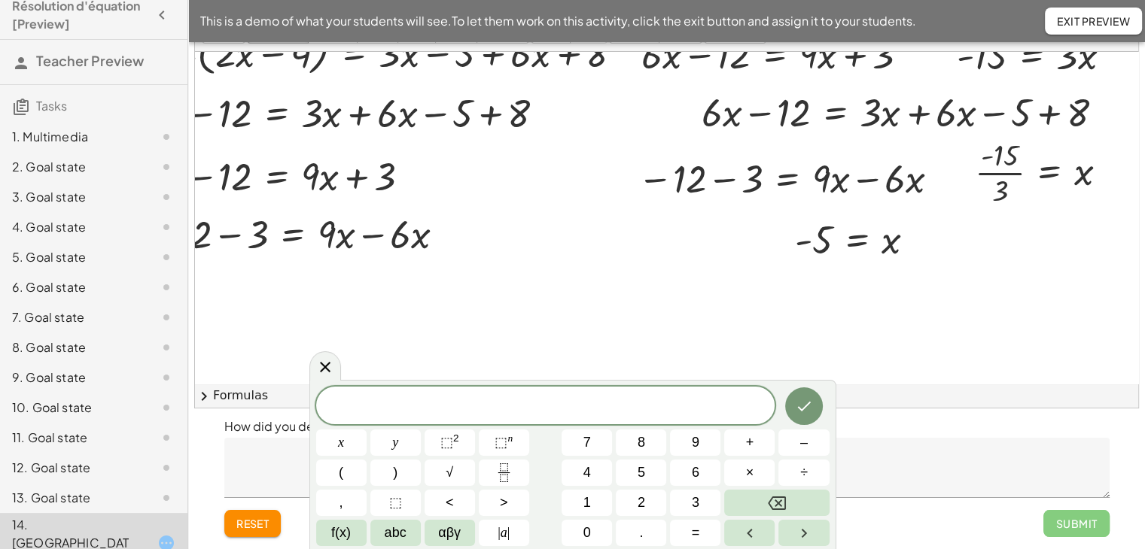
scroll to position [123, 85]
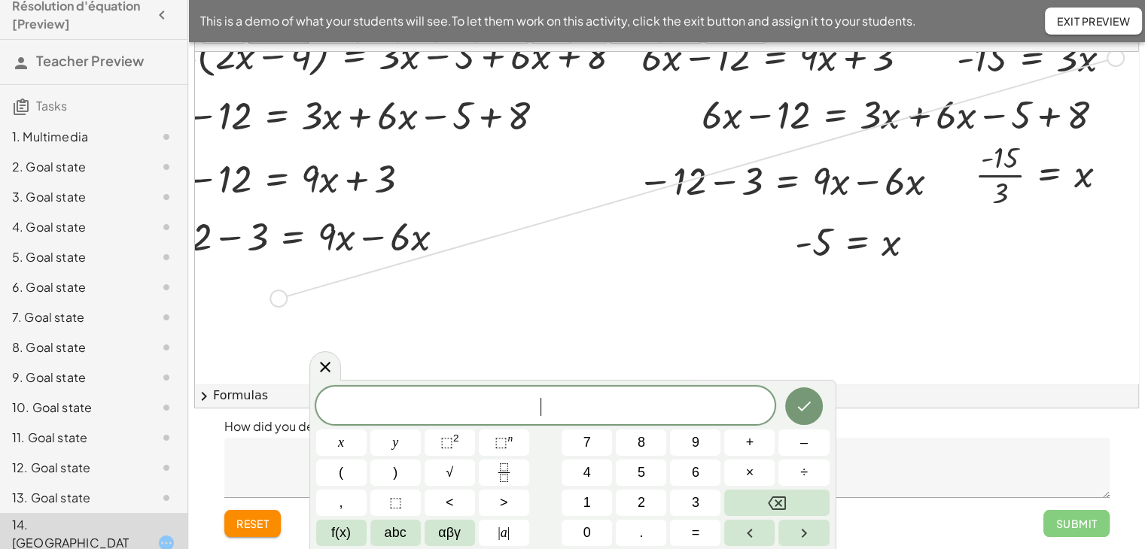
drag, startPoint x: 1104, startPoint y: 54, endPoint x: 259, endPoint y: 300, distance: 880.4
click at [259, 300] on div "**********" at bounding box center [629, 225] width 1018 height 594
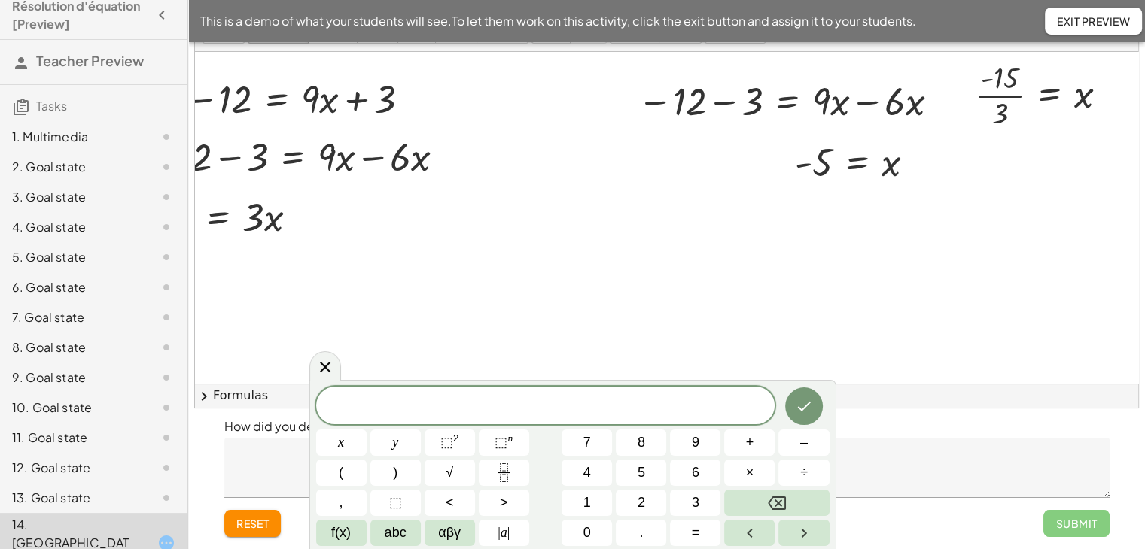
scroll to position [205, 85]
drag, startPoint x: 1099, startPoint y: 91, endPoint x: 217, endPoint y: 274, distance: 900.9
click at [217, 274] on div "**********" at bounding box center [629, 144] width 1018 height 594
drag, startPoint x: 910, startPoint y: 157, endPoint x: 248, endPoint y: 315, distance: 681.1
click at [248, 315] on div "**********" at bounding box center [629, 144] width 1018 height 594
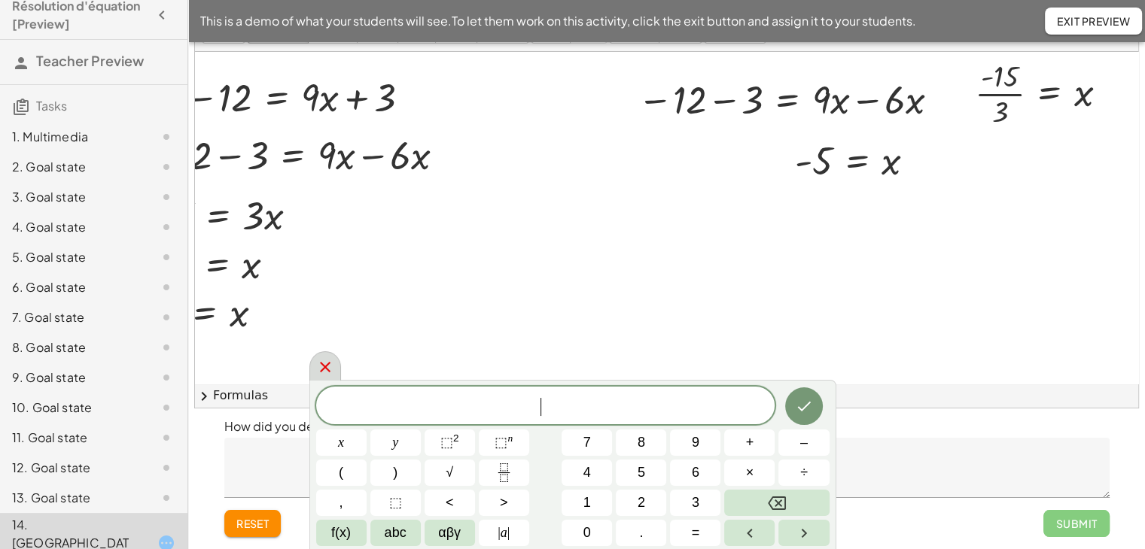
click at [330, 366] on icon at bounding box center [325, 367] width 18 height 18
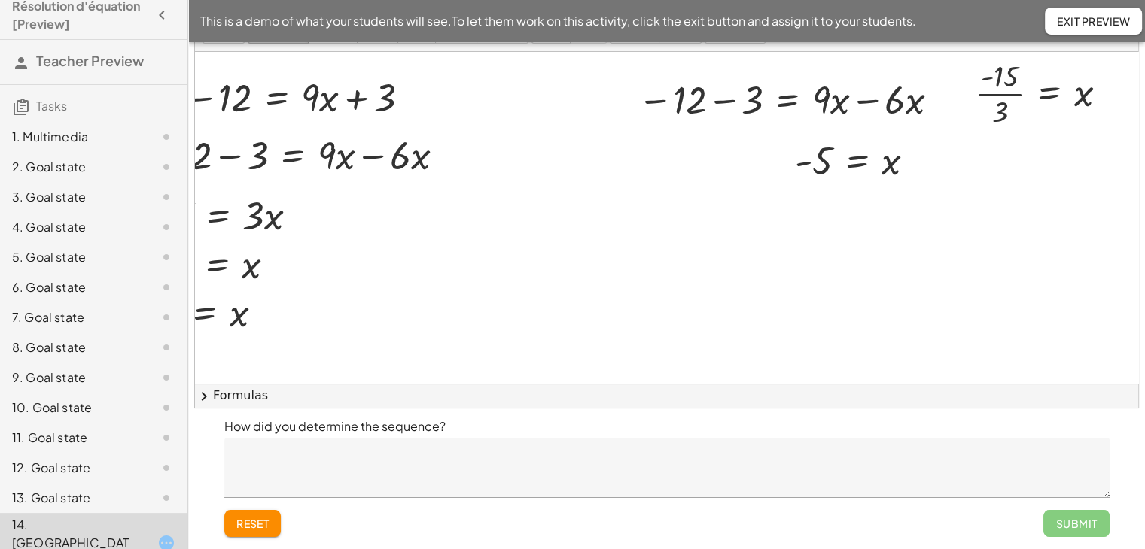
scroll to position [252, 85]
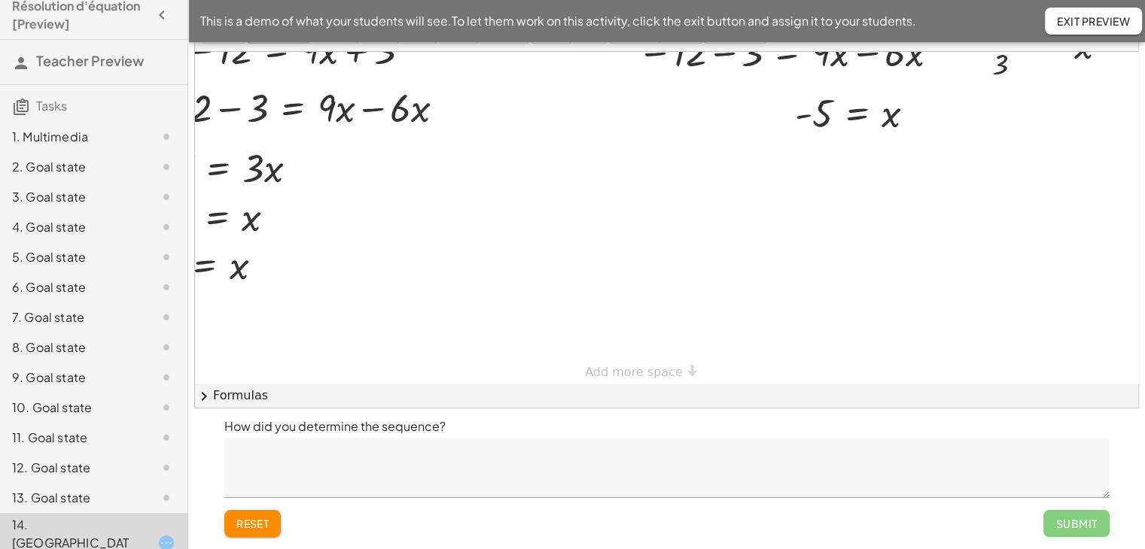
click at [370, 474] on textarea at bounding box center [666, 468] width 885 height 60
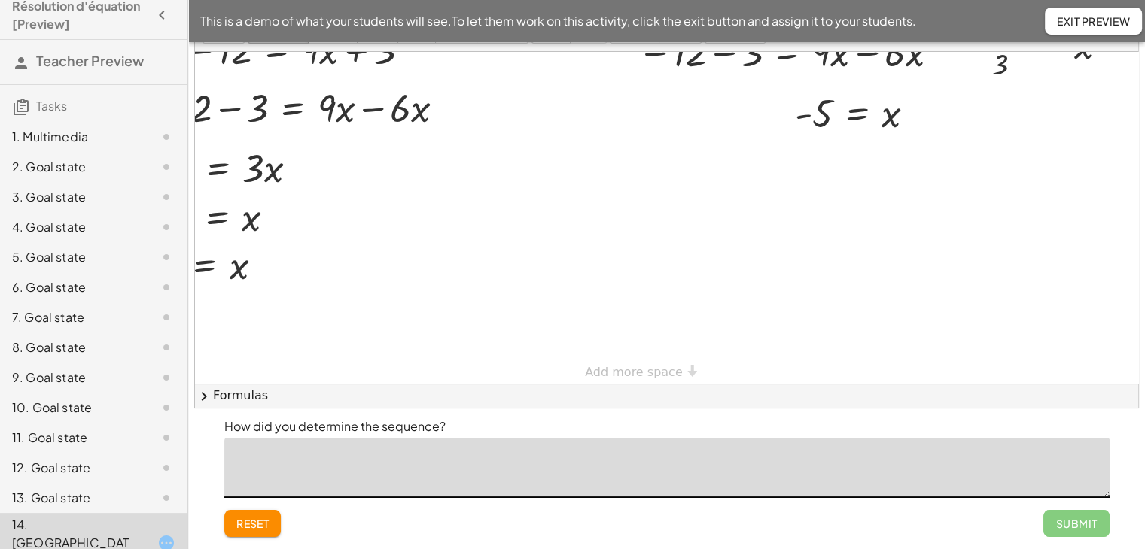
click at [370, 474] on textarea at bounding box center [666, 468] width 885 height 60
type textarea "**********"
click at [1074, 520] on span "Submit" at bounding box center [1075, 524] width 41 height 14
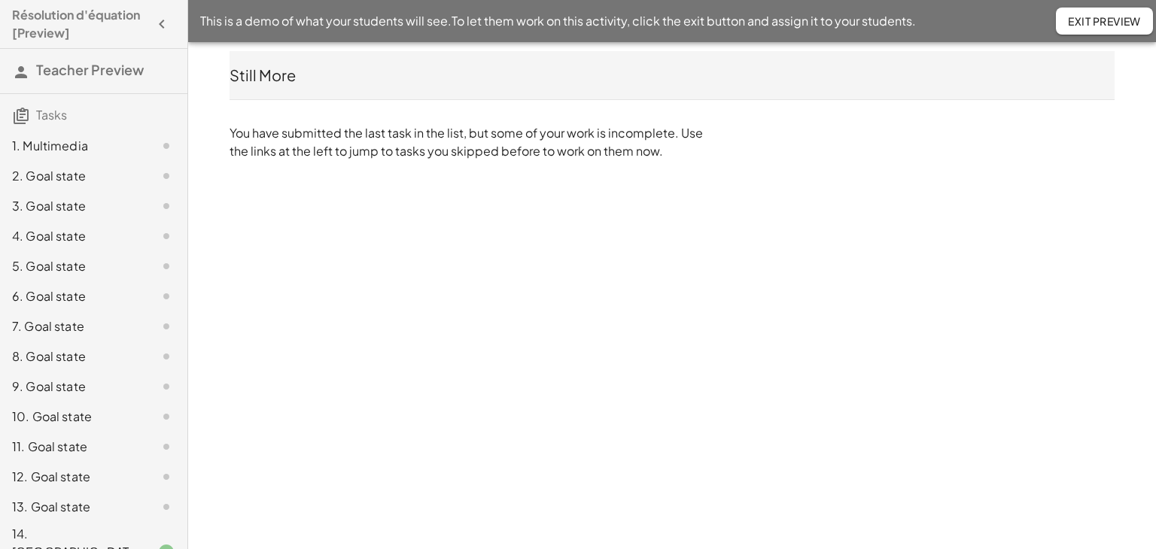
scroll to position [0, 0]
click at [1111, 16] on span "Exit Preview" at bounding box center [1104, 21] width 73 height 14
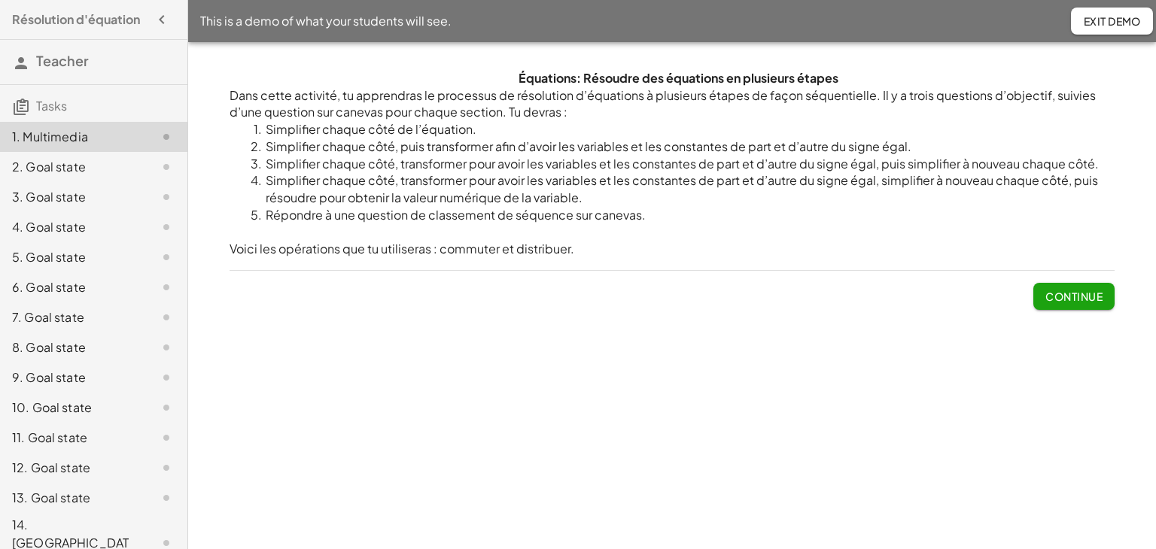
click at [1124, 19] on span "Exit Demo" at bounding box center [1112, 21] width 58 height 14
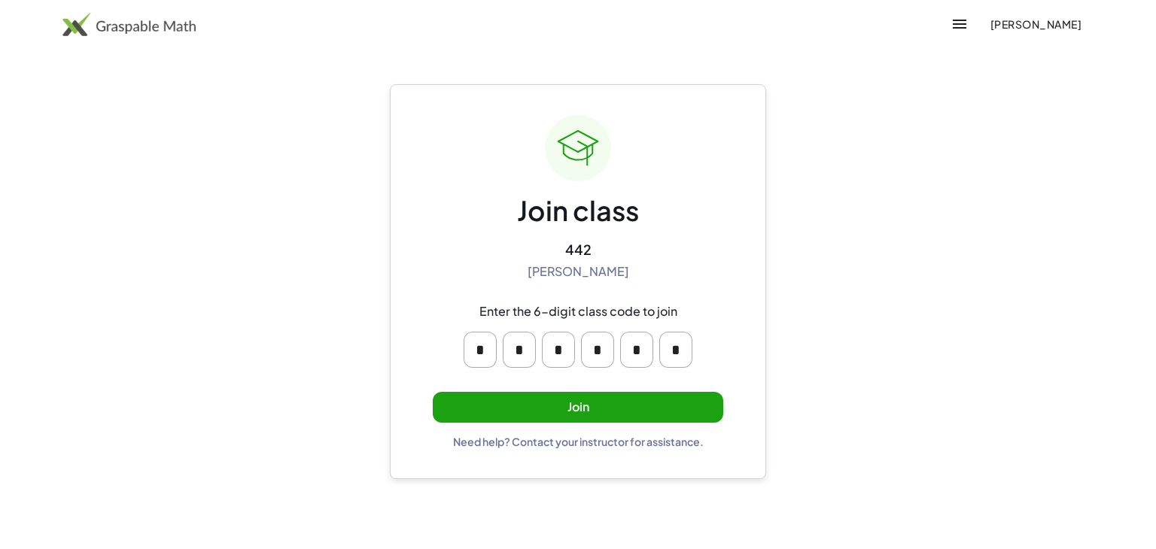
click at [598, 404] on button "Join" at bounding box center [578, 407] width 291 height 31
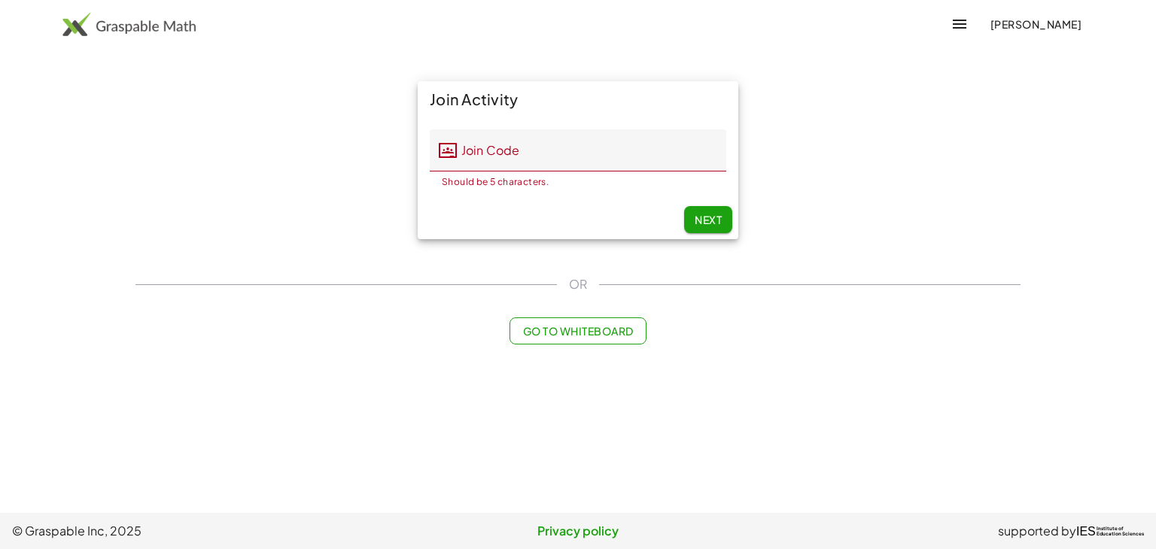
click at [825, 102] on div "Join Activity Join Code Join Code Should be 5 characters. 0 / 5 Next" at bounding box center [577, 160] width 903 height 176
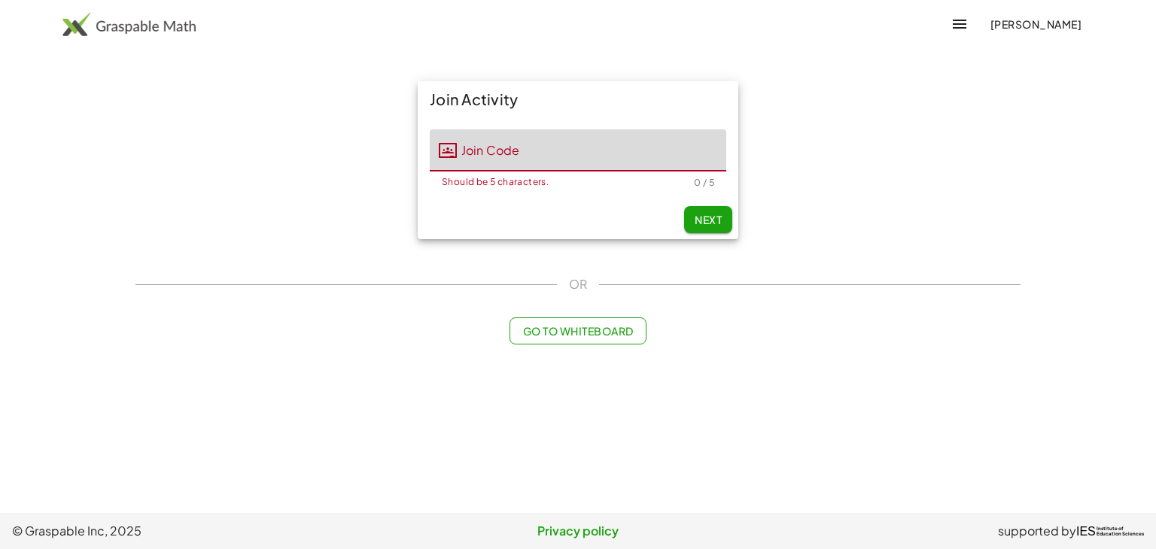
click at [633, 148] on input "Join Code" at bounding box center [591, 150] width 269 height 42
click at [514, 156] on input "Join Code" at bounding box center [591, 150] width 269 height 42
paste input "**********"
drag, startPoint x: 617, startPoint y: 159, endPoint x: 409, endPoint y: 187, distance: 209.7
click at [409, 187] on div "**********" at bounding box center [578, 160] width 339 height 176
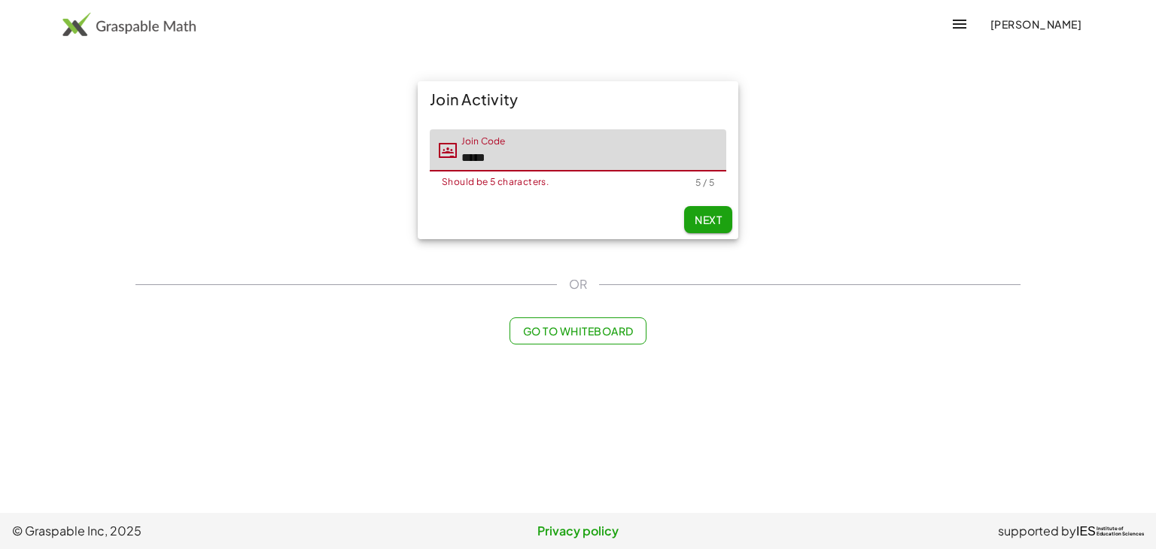
type input "*****"
click at [577, 187] on div "Should be 5 characters." at bounding box center [569, 183] width 254 height 11
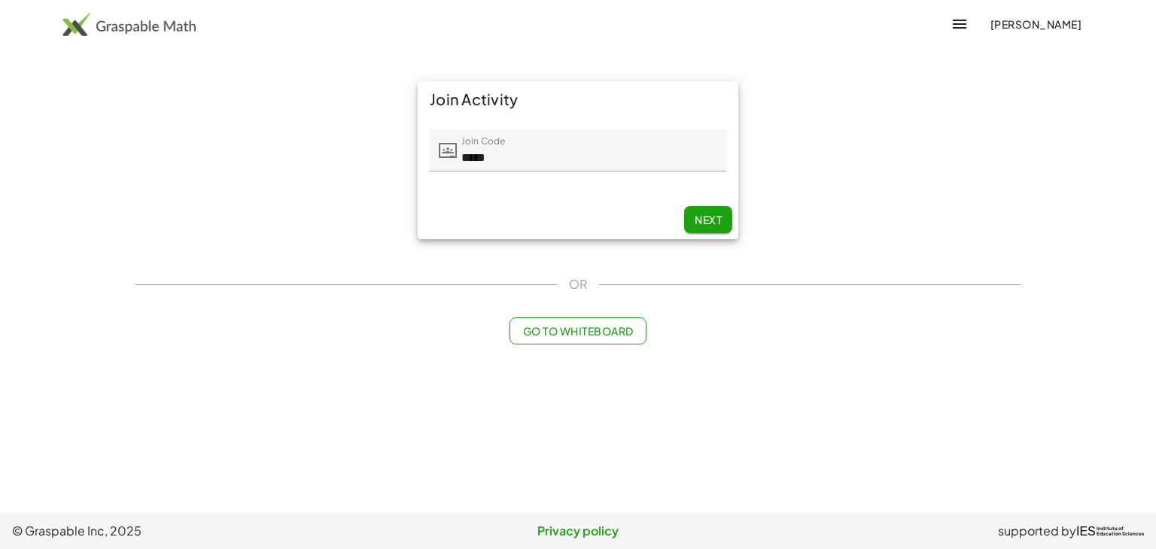
click at [716, 217] on span "Next" at bounding box center [708, 220] width 27 height 14
